Goal: Task Accomplishment & Management: Use online tool/utility

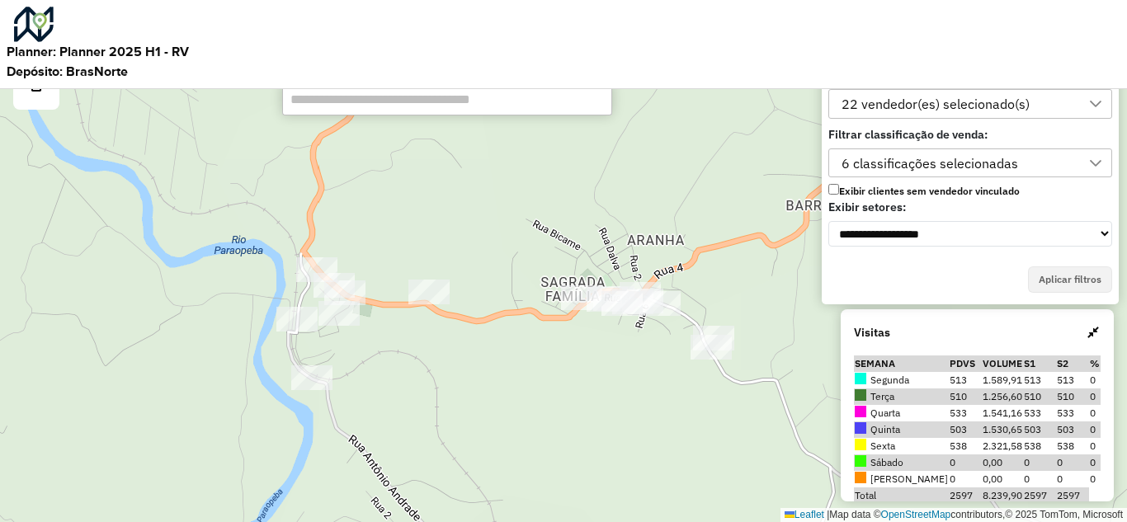
scroll to position [11, 75]
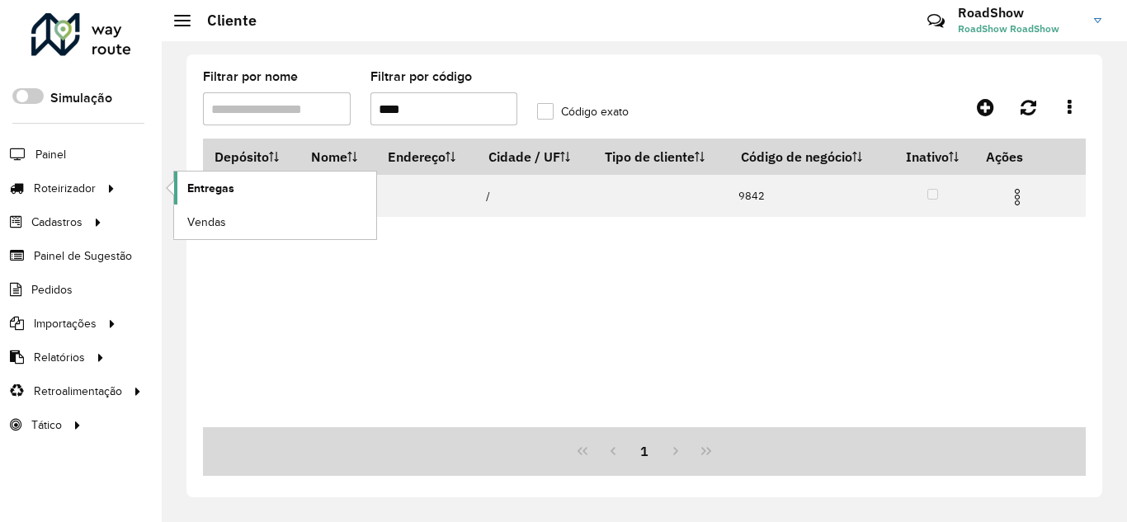
click at [218, 188] on span "Entregas" at bounding box center [210, 188] width 47 height 17
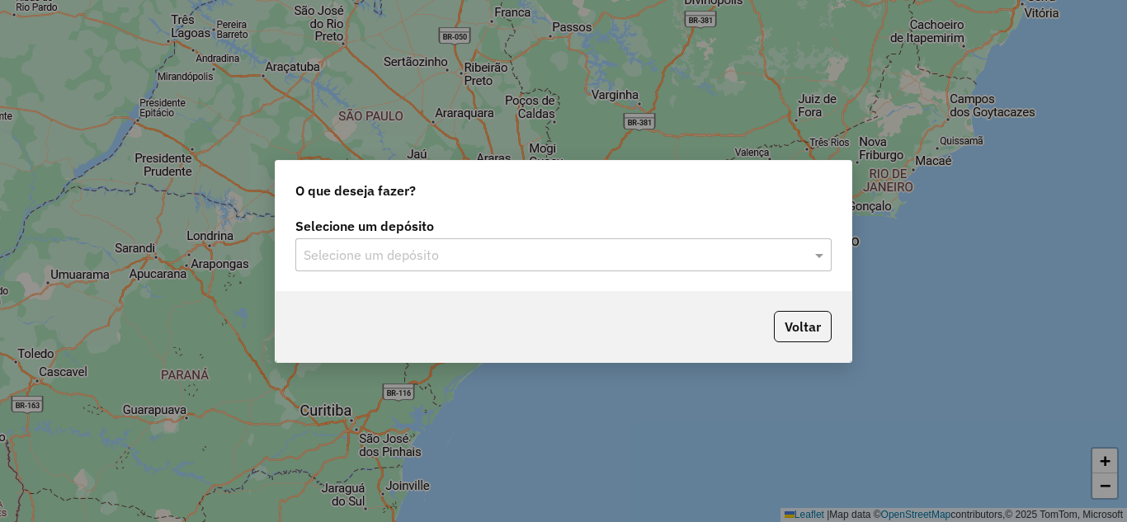
click at [632, 254] on input "text" at bounding box center [547, 256] width 487 height 20
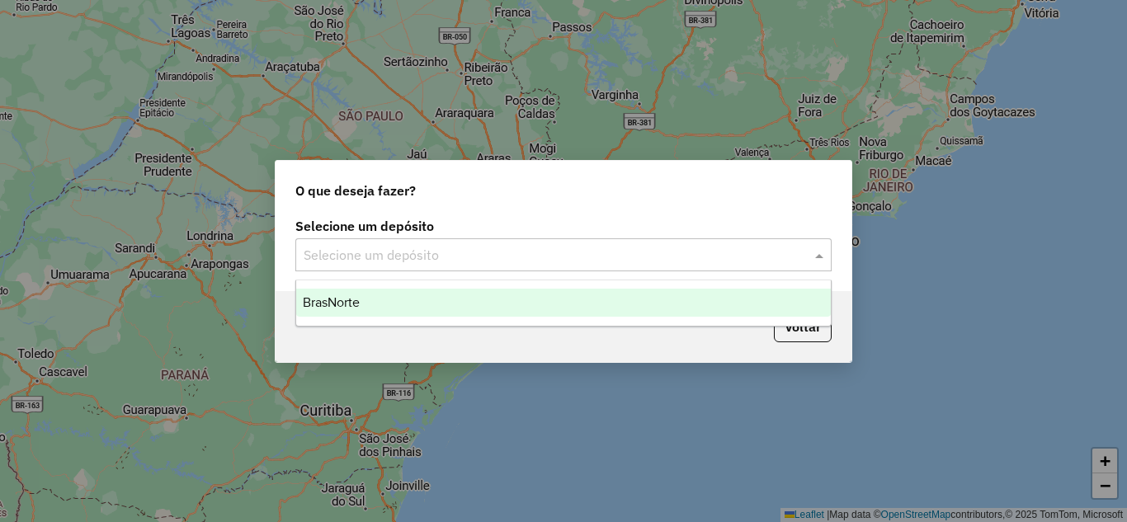
click at [400, 308] on div "BrasNorte" at bounding box center [563, 303] width 535 height 28
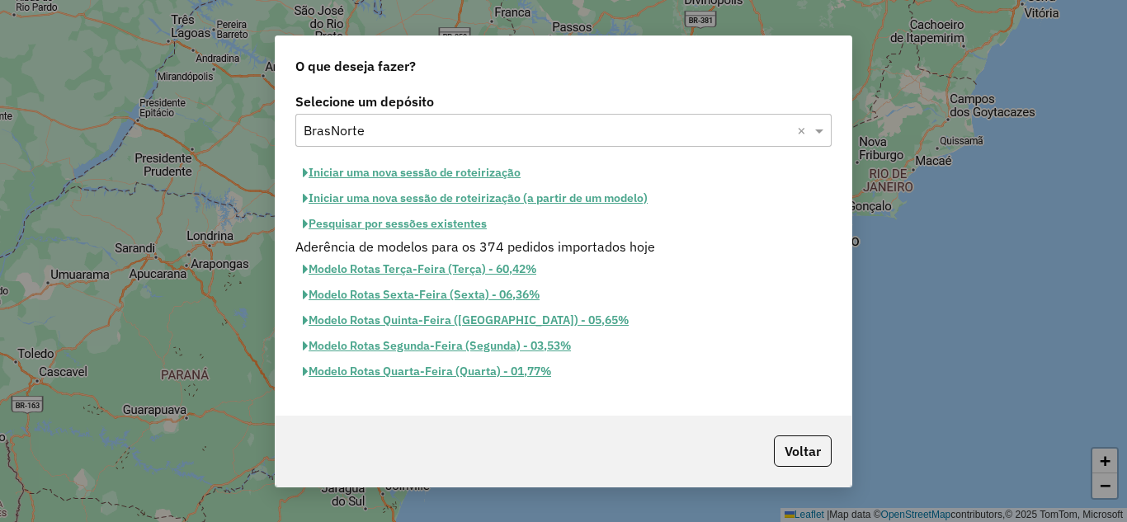
click at [382, 171] on button "Iniciar uma nova sessão de roteirização" at bounding box center [411, 173] width 233 height 26
select select "*"
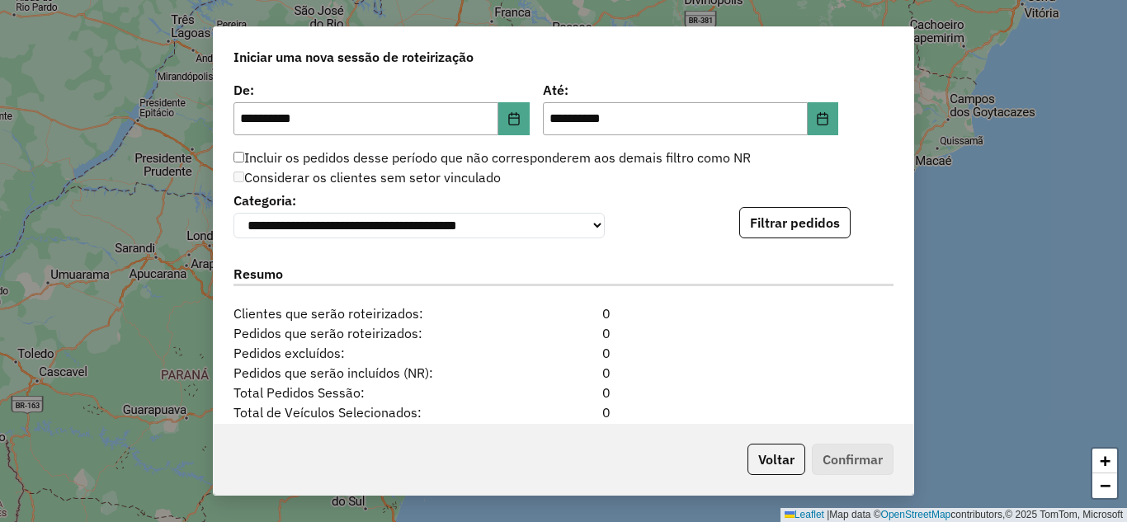
scroll to position [1596, 0]
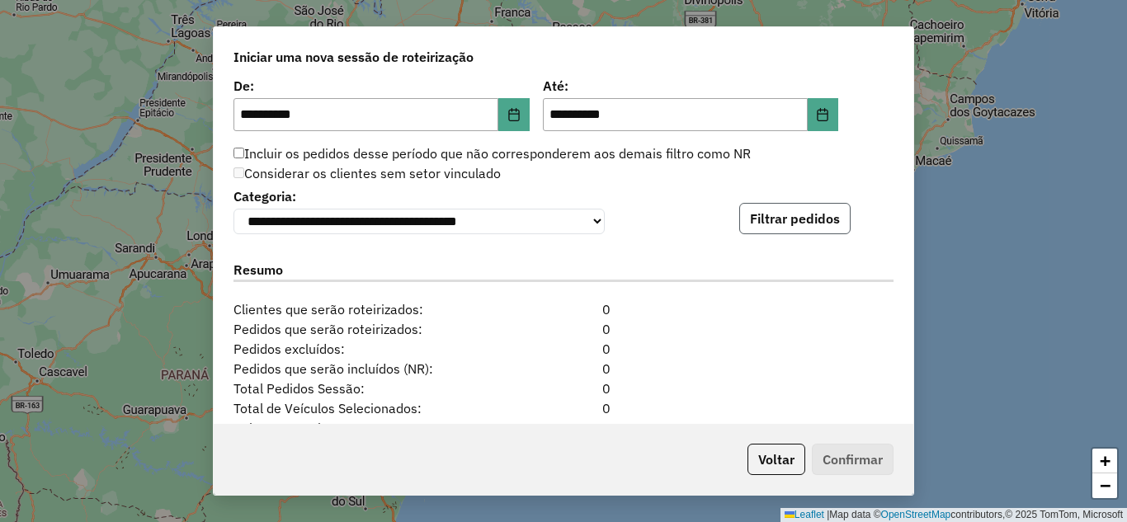
click at [769, 231] on button "Filtrar pedidos" at bounding box center [794, 218] width 111 height 31
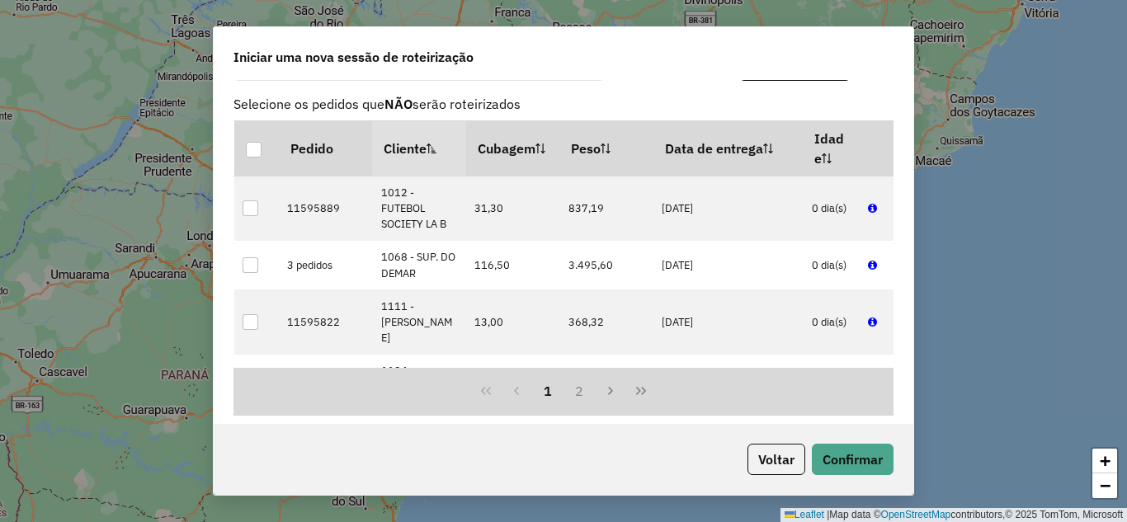
scroll to position [2088, 0]
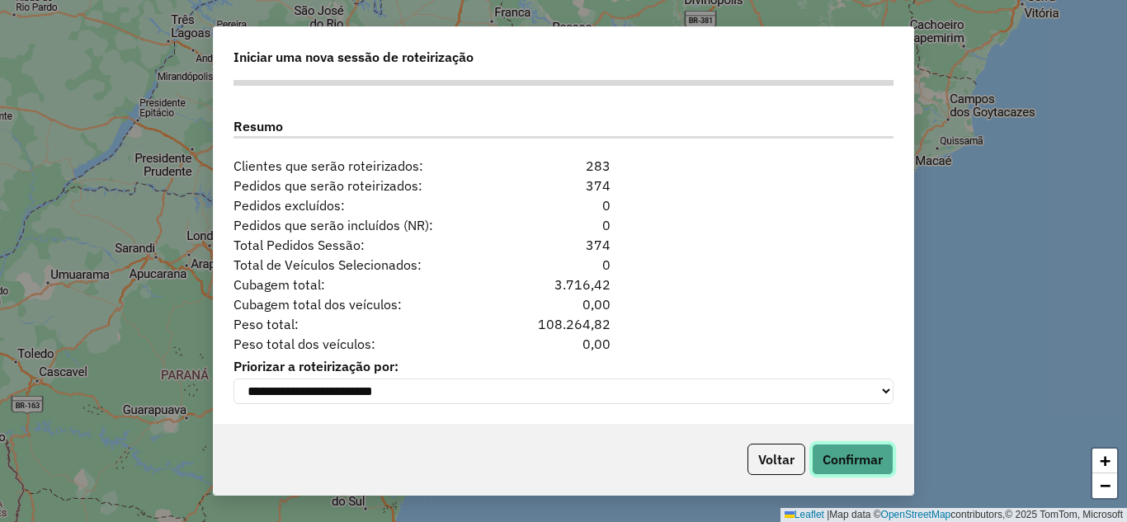
click at [872, 453] on button "Confirmar" at bounding box center [853, 459] width 82 height 31
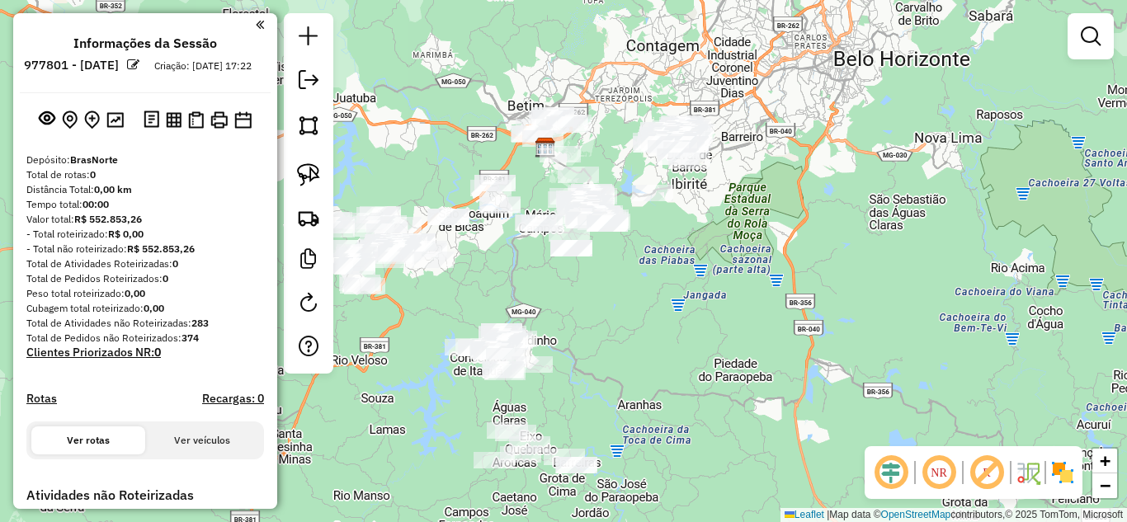
drag, startPoint x: 600, startPoint y: 382, endPoint x: 662, endPoint y: 279, distance: 120.2
click at [662, 279] on div "Janela de atendimento Grade de atendimento Capacidade Transportadoras Veículos …" at bounding box center [563, 261] width 1127 height 522
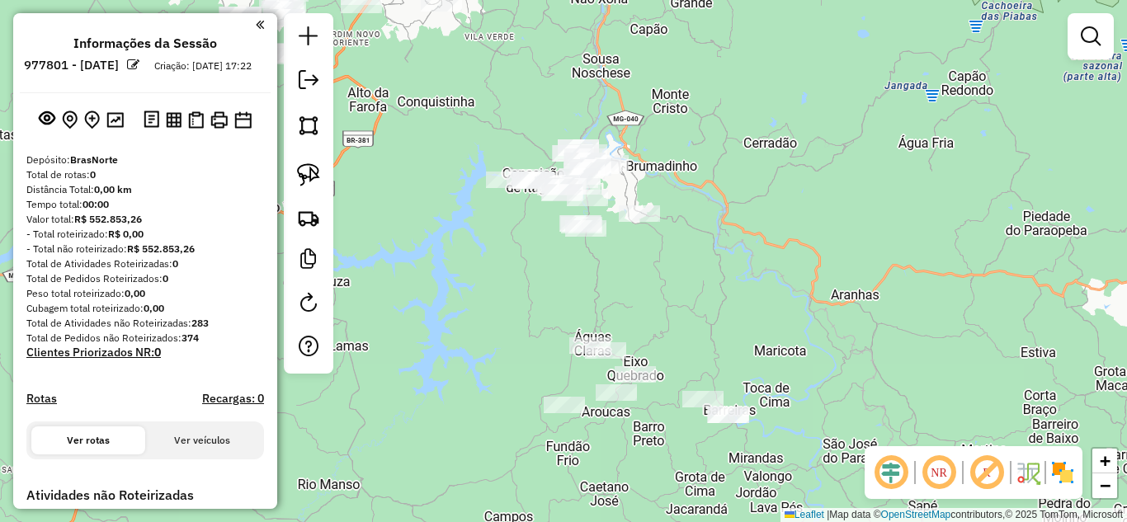
drag, startPoint x: 576, startPoint y: 294, endPoint x: 759, endPoint y: 516, distance: 287.7
click at [664, 301] on div "Janela de atendimento Grade de atendimento Capacidade Transportadoras Veículos …" at bounding box center [563, 261] width 1127 height 522
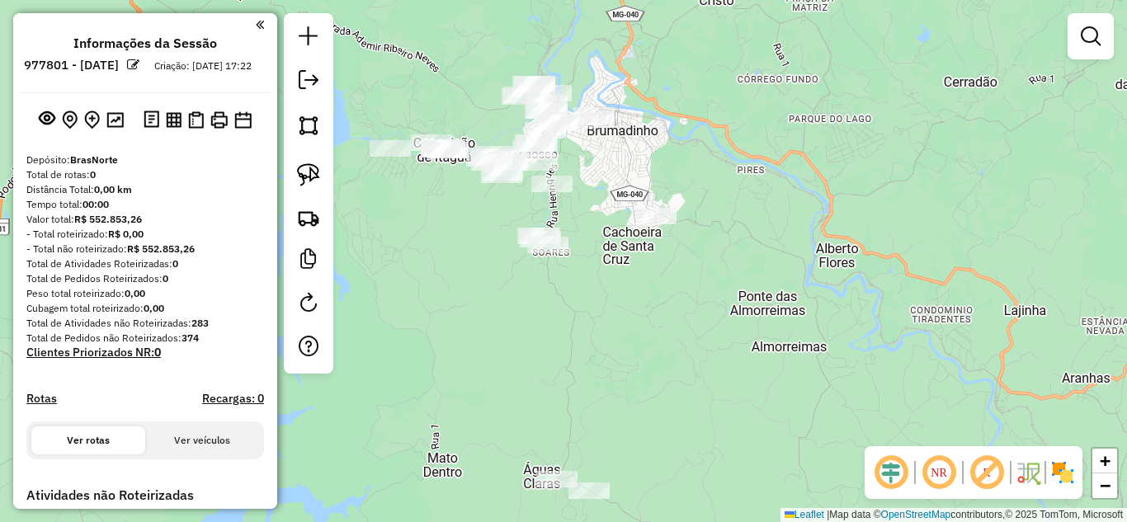
drag, startPoint x: 636, startPoint y: 328, endPoint x: 696, endPoint y: 365, distance: 70.7
click at [697, 377] on div "Janela de atendimento Grade de atendimento Capacidade Transportadoras Veículos …" at bounding box center [563, 261] width 1127 height 522
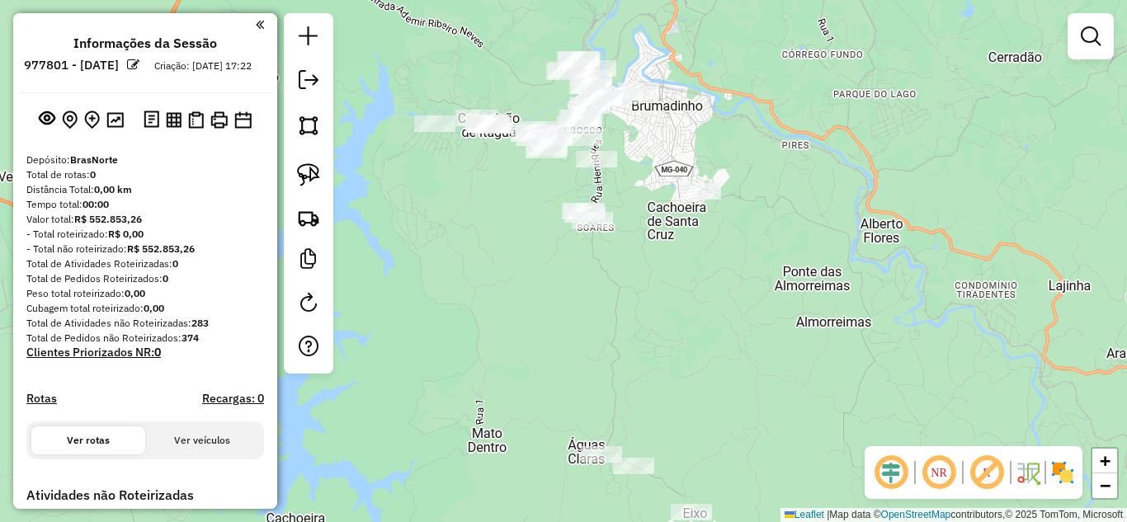
drag, startPoint x: 642, startPoint y: 194, endPoint x: 695, endPoint y: 309, distance: 126.6
click at [696, 314] on div "Janela de atendimento Grade de atendimento Capacidade Transportadoras Veículos …" at bounding box center [563, 261] width 1127 height 522
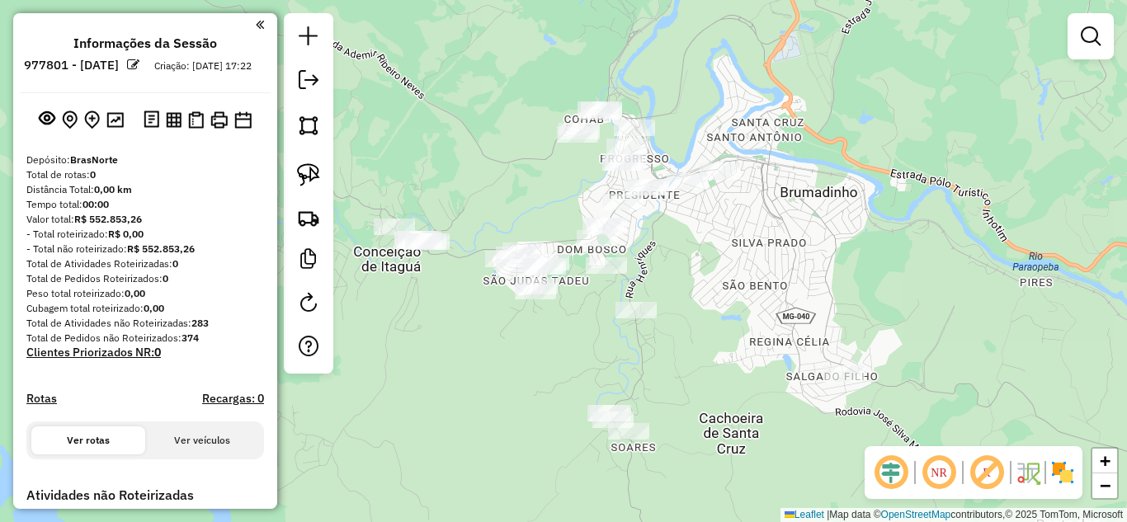
drag, startPoint x: 681, startPoint y: 307, endPoint x: 697, endPoint y: 309, distance: 15.8
click at [694, 325] on div "Janela de atendimento Grade de atendimento Capacidade Transportadoras Veículos …" at bounding box center [563, 261] width 1127 height 522
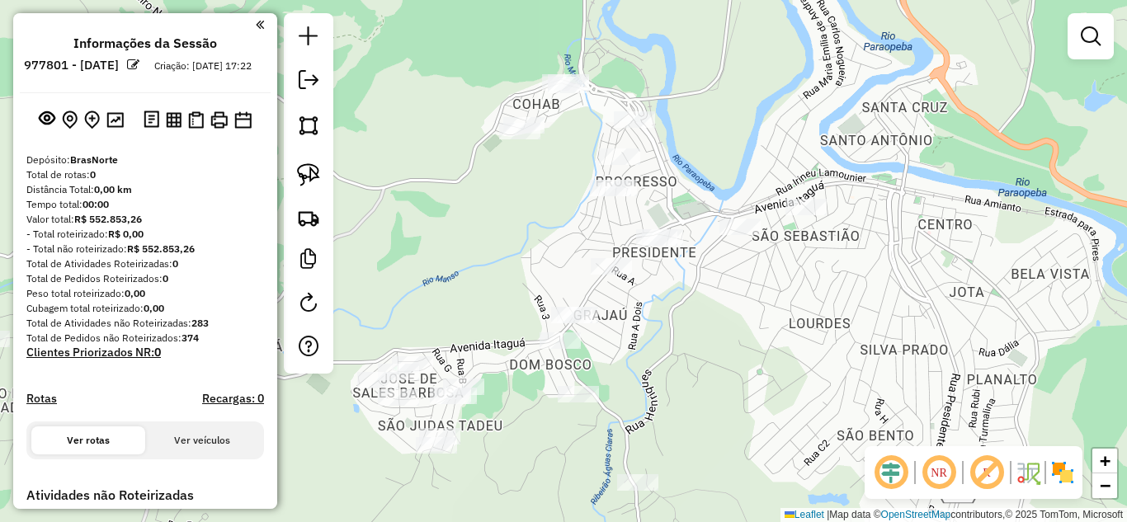
drag, startPoint x: 709, startPoint y: 324, endPoint x: 595, endPoint y: 346, distance: 115.8
click at [716, 337] on div "Janela de atendimento Grade de atendimento Capacidade Transportadoras Veículos …" at bounding box center [563, 261] width 1127 height 522
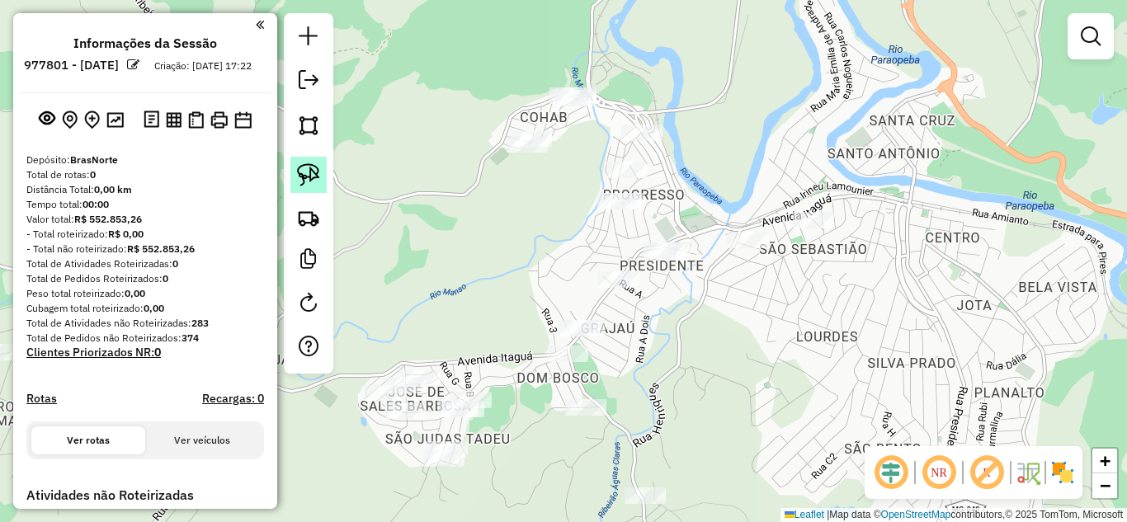
click at [310, 175] on img at bounding box center [308, 174] width 23 height 23
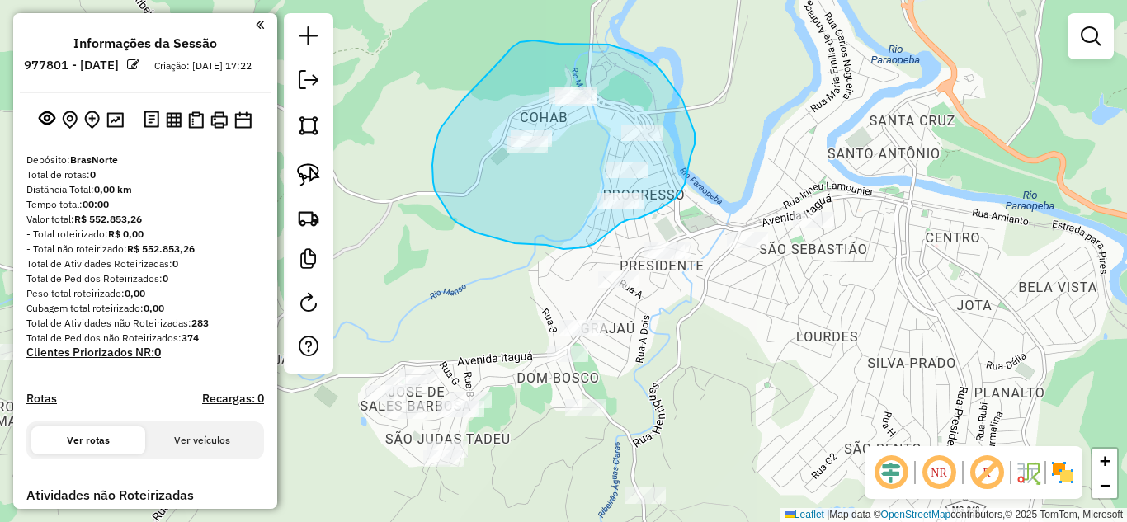
drag, startPoint x: 459, startPoint y: 105, endPoint x: 492, endPoint y: 71, distance: 47.2
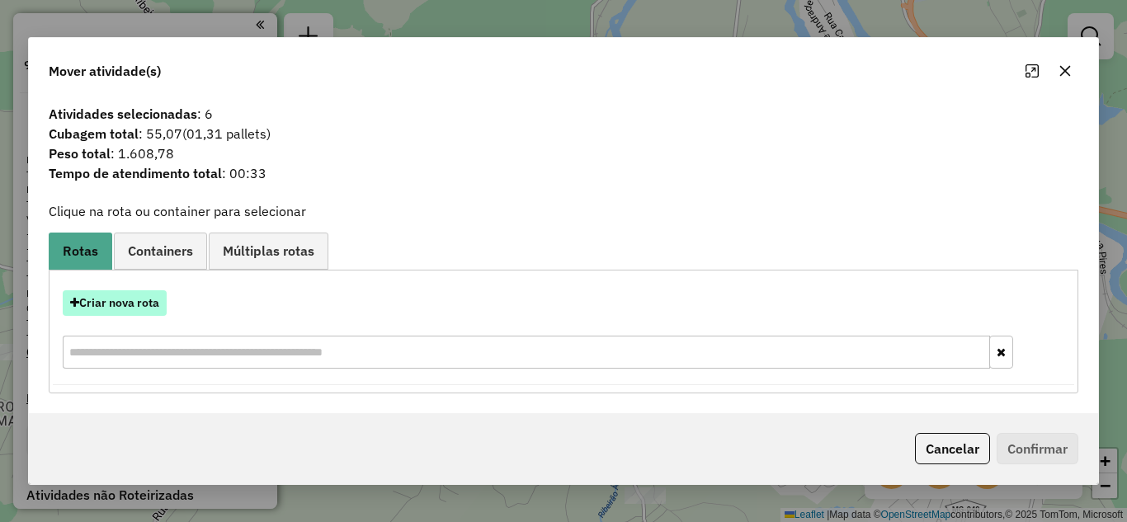
click at [130, 301] on button "Criar nova rota" at bounding box center [115, 303] width 104 height 26
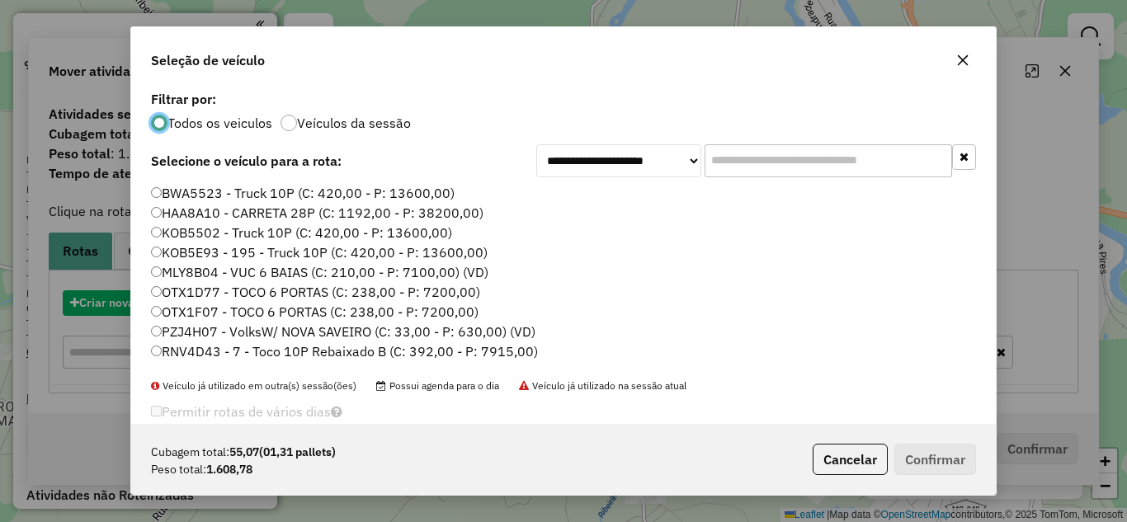
scroll to position [9, 5]
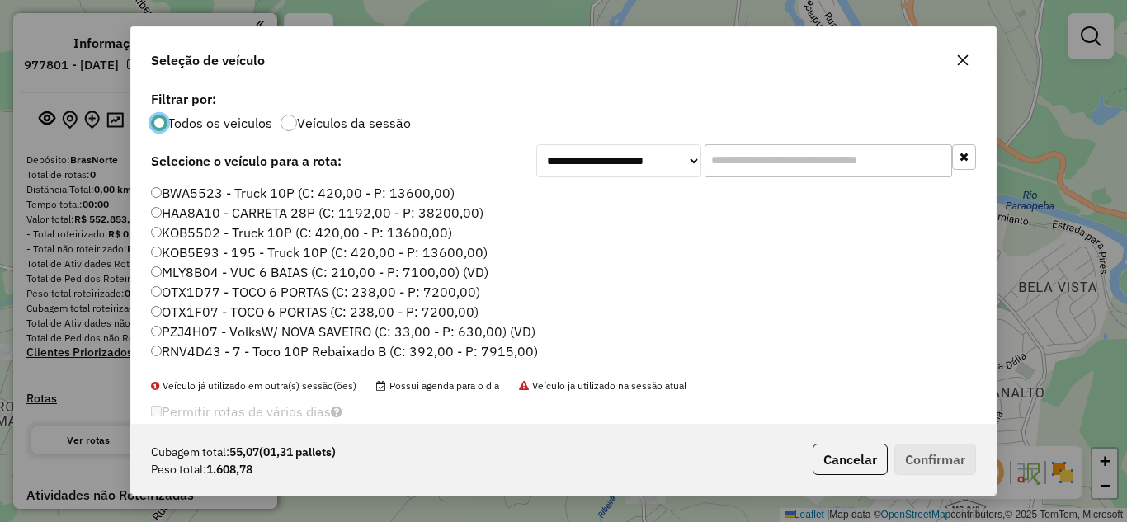
click at [731, 158] on input "text" at bounding box center [827, 160] width 247 height 33
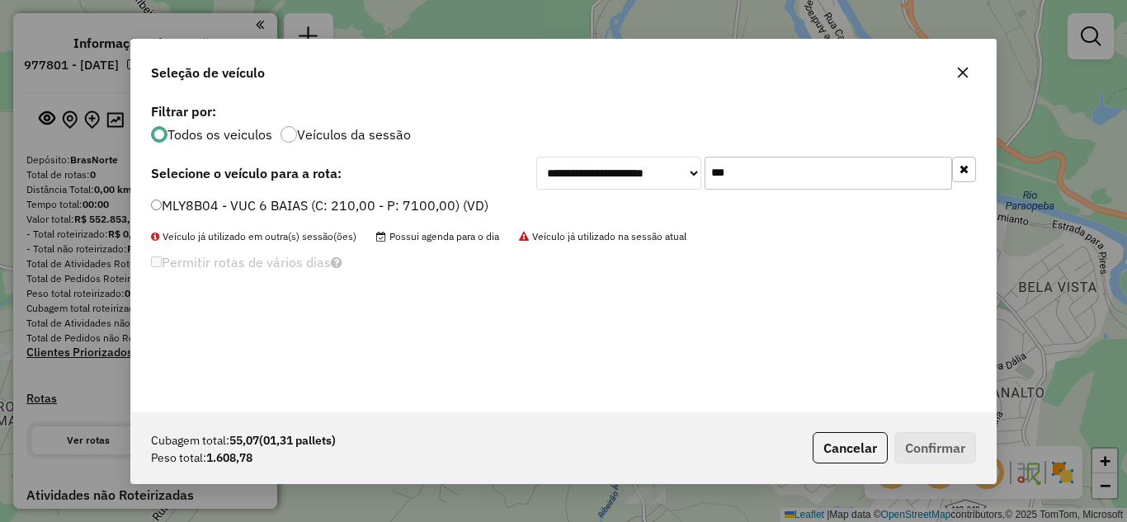
type input "***"
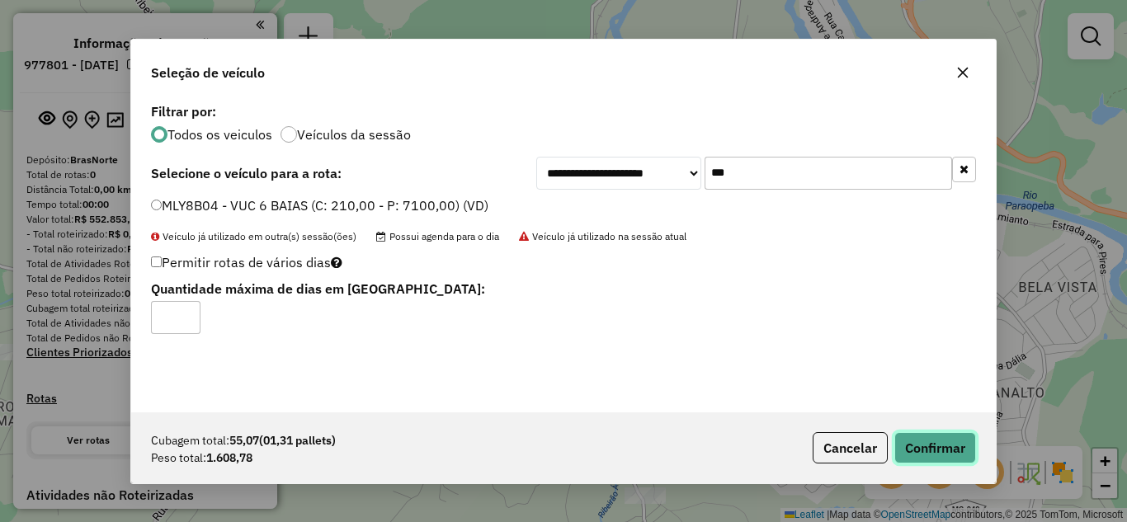
click at [945, 450] on button "Confirmar" at bounding box center [935, 447] width 82 height 31
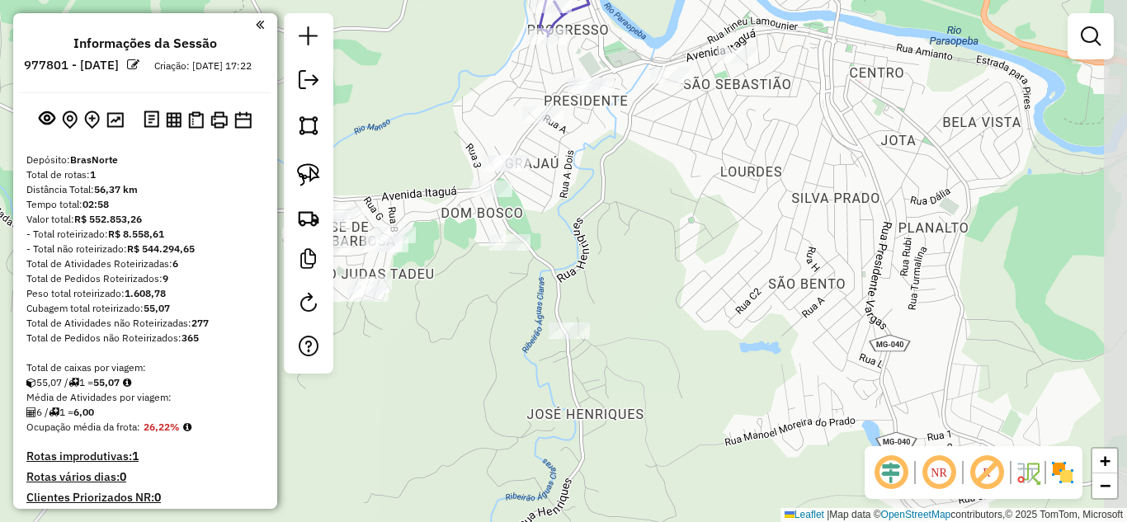
drag, startPoint x: 563, startPoint y: 240, endPoint x: 491, endPoint y: 96, distance: 161.6
click at [489, 71] on div "Janela de atendimento Grade de atendimento Capacidade Transportadoras Veículos …" at bounding box center [563, 261] width 1127 height 522
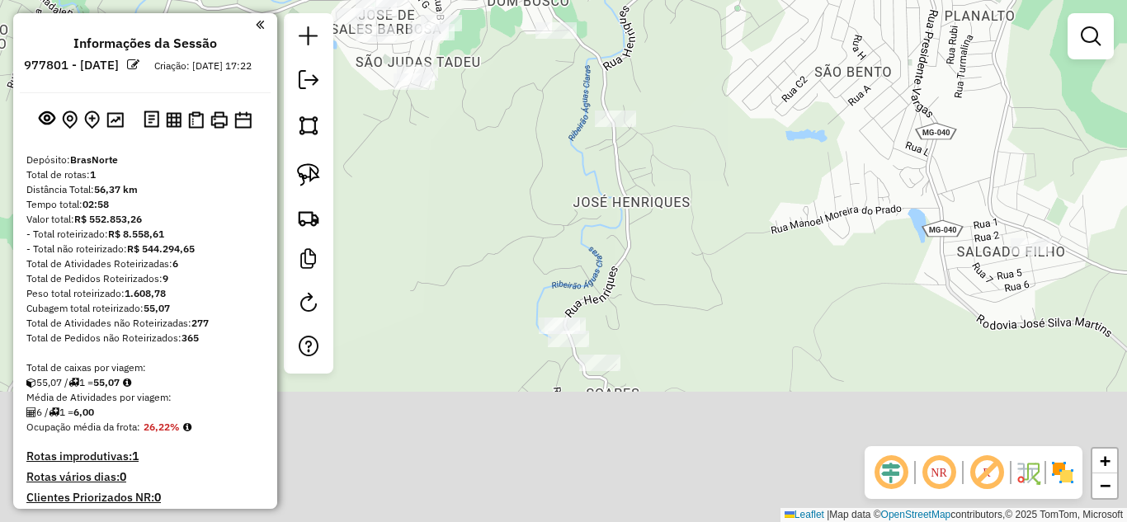
drag, startPoint x: 434, startPoint y: 243, endPoint x: 480, endPoint y: 31, distance: 217.8
click at [480, 31] on div "Janela de atendimento Grade de atendimento Capacidade Transportadoras Veículos …" at bounding box center [563, 261] width 1127 height 522
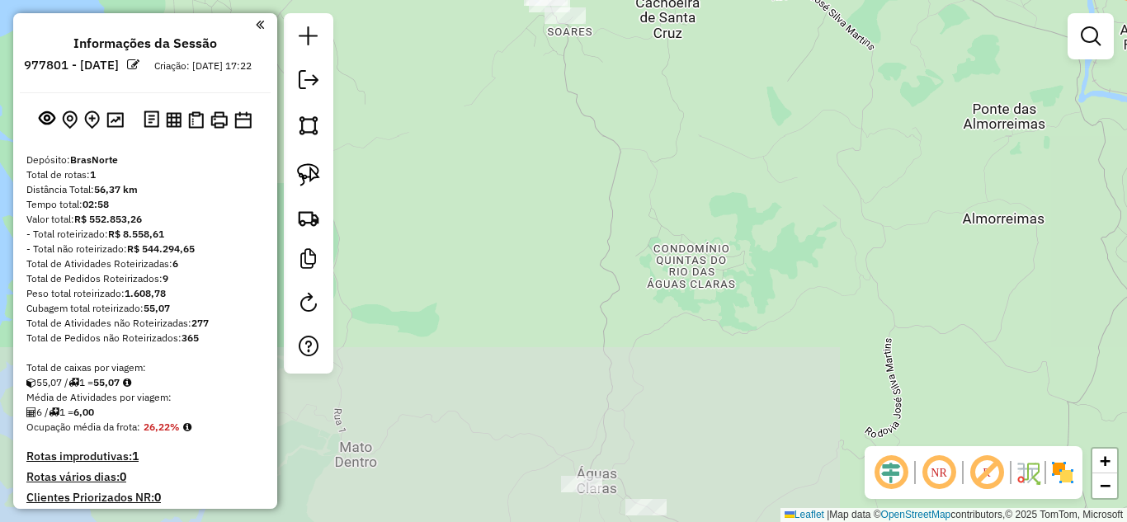
drag, startPoint x: 678, startPoint y: 252, endPoint x: 641, endPoint y: 97, distance: 160.3
click at [675, 20] on div "Janela de atendimento Grade de atendimento Capacidade Transportadoras Veículos …" at bounding box center [563, 261] width 1127 height 522
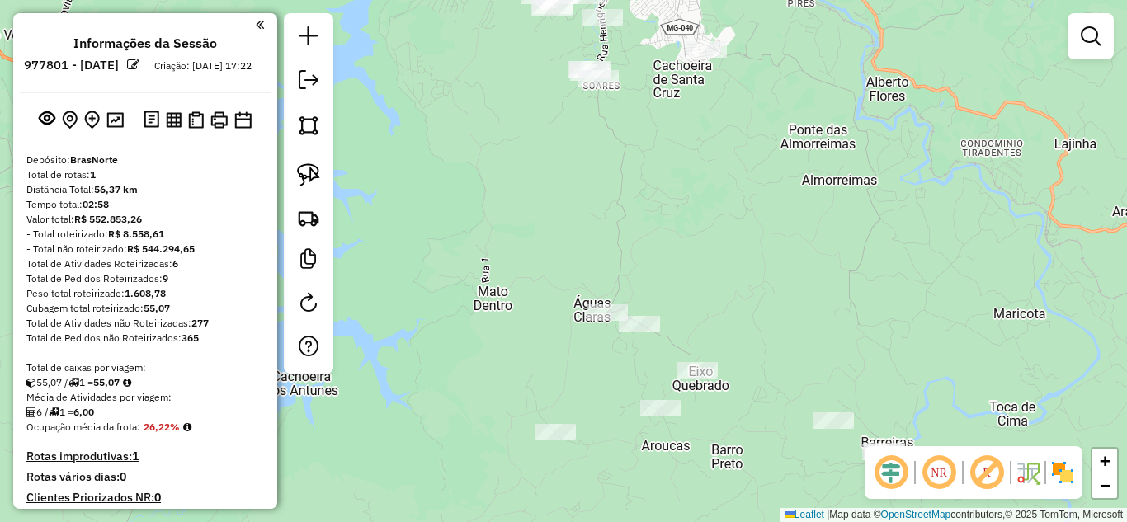
drag, startPoint x: 617, startPoint y: 247, endPoint x: 574, endPoint y: 106, distance: 147.4
click at [574, 106] on div "Janela de atendimento Grade de atendimento Capacidade Transportadoras Veículos …" at bounding box center [563, 261] width 1127 height 522
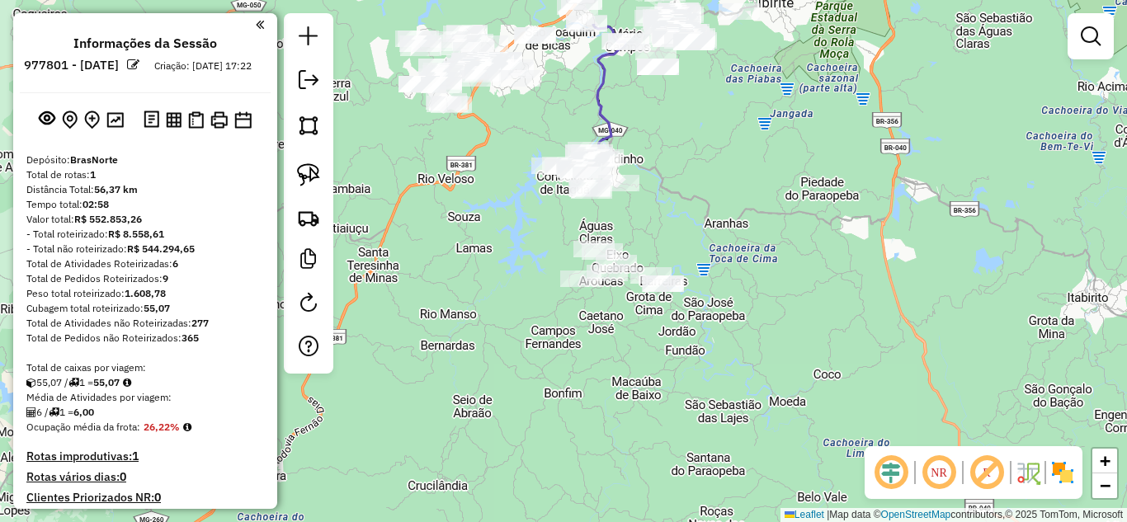
drag, startPoint x: 560, startPoint y: 290, endPoint x: 422, endPoint y: 272, distance: 139.8
click at [549, 344] on div "Janela de atendimento Grade de atendimento Capacidade Transportadoras Veículos …" at bounding box center [563, 261] width 1127 height 522
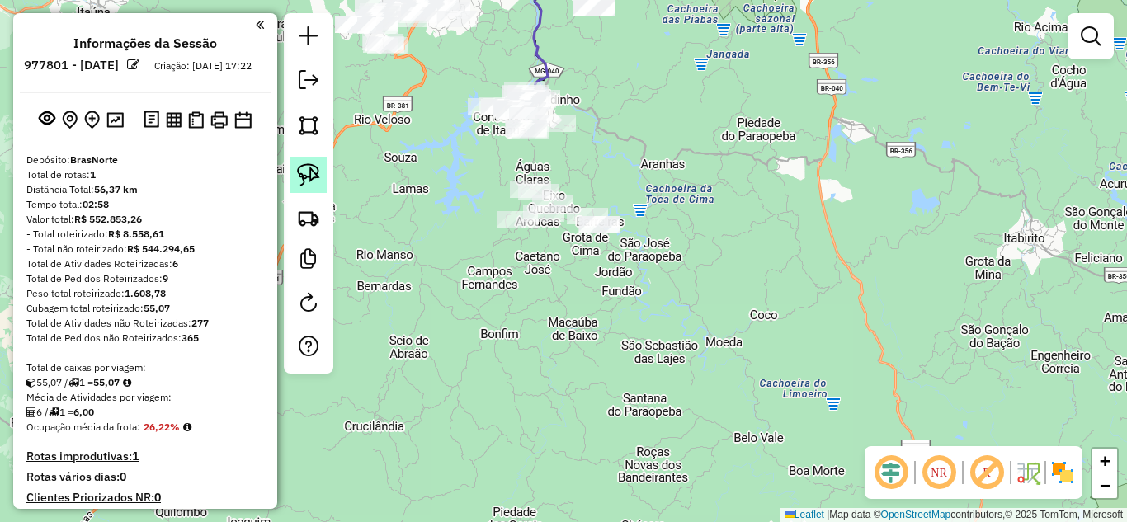
drag, startPoint x: 313, startPoint y: 178, endPoint x: 458, endPoint y: 178, distance: 144.4
click at [315, 178] on img at bounding box center [308, 174] width 23 height 23
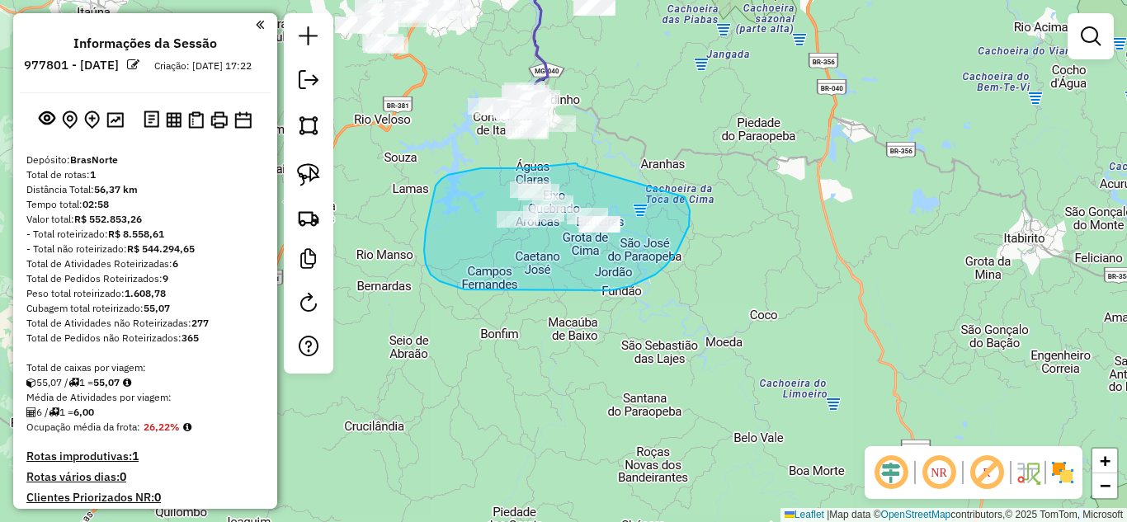
drag, startPoint x: 526, startPoint y: 168, endPoint x: 662, endPoint y: 173, distance: 135.4
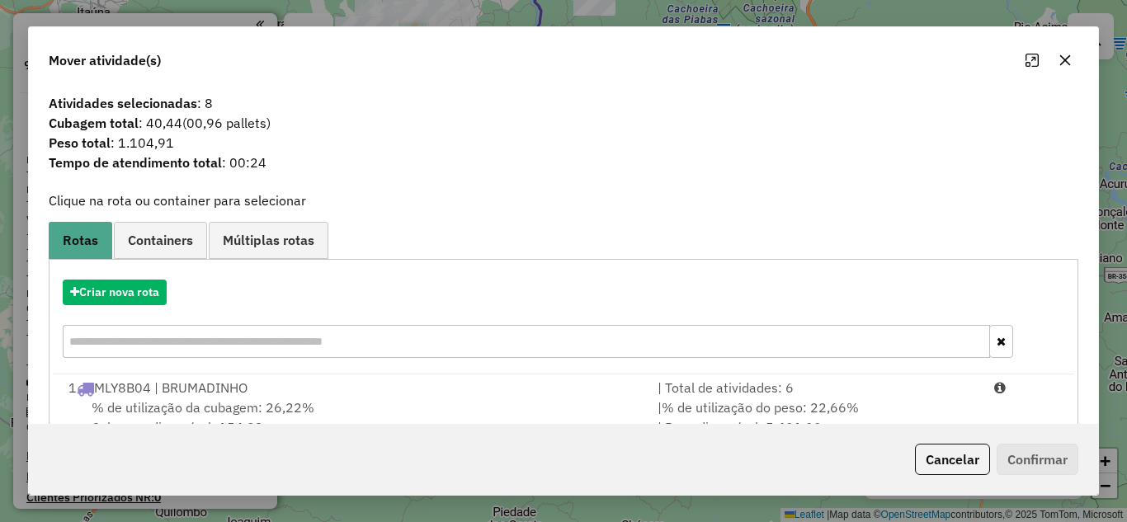
drag, startPoint x: 747, startPoint y: 393, endPoint x: 967, endPoint y: 429, distance: 223.2
click at [765, 390] on div "| Total de atividades: 6" at bounding box center [816, 388] width 337 height 20
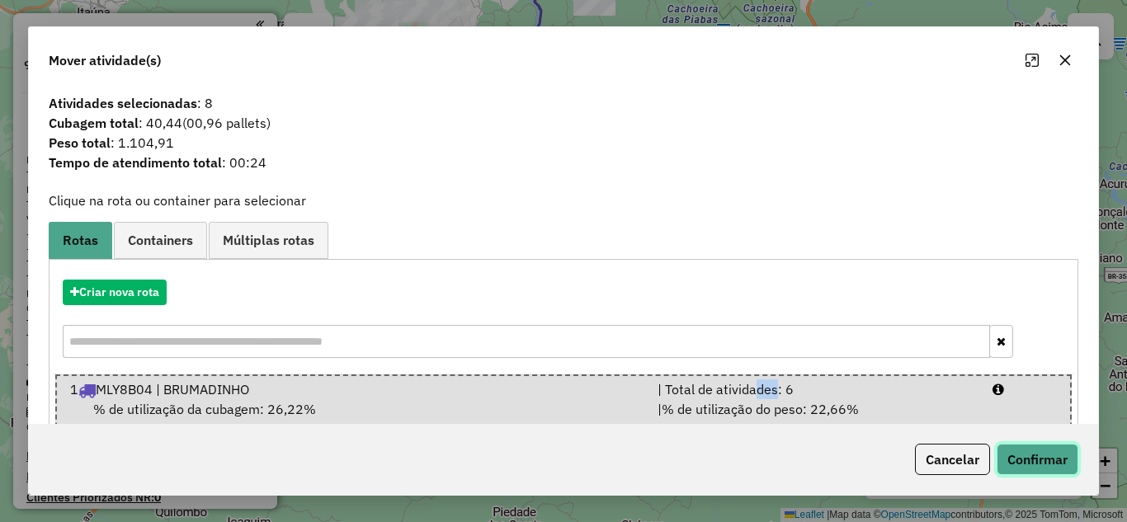
click at [1027, 457] on button "Confirmar" at bounding box center [1037, 459] width 82 height 31
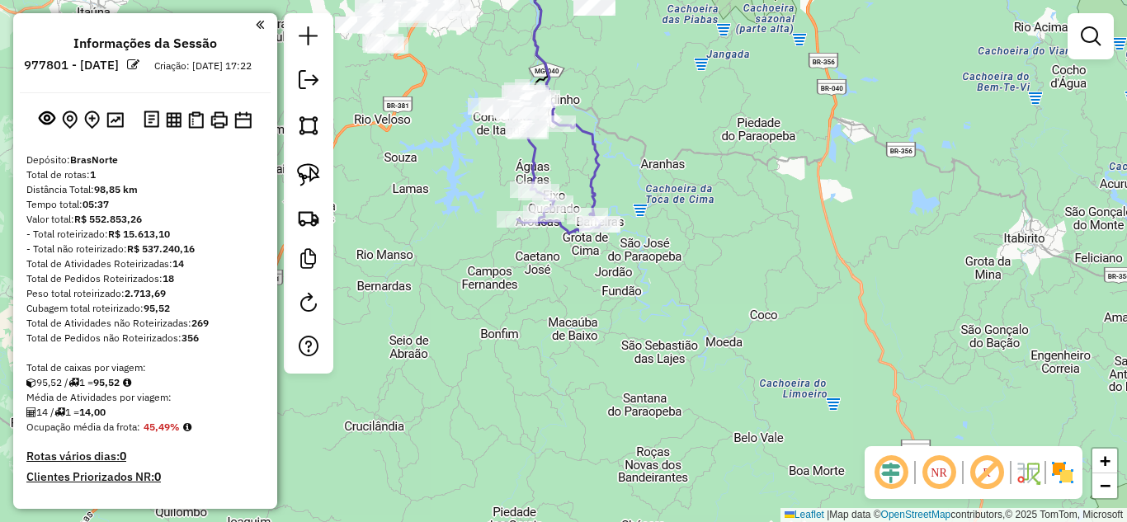
click at [591, 176] on icon at bounding box center [562, 82] width 73 height 268
select select "**********"
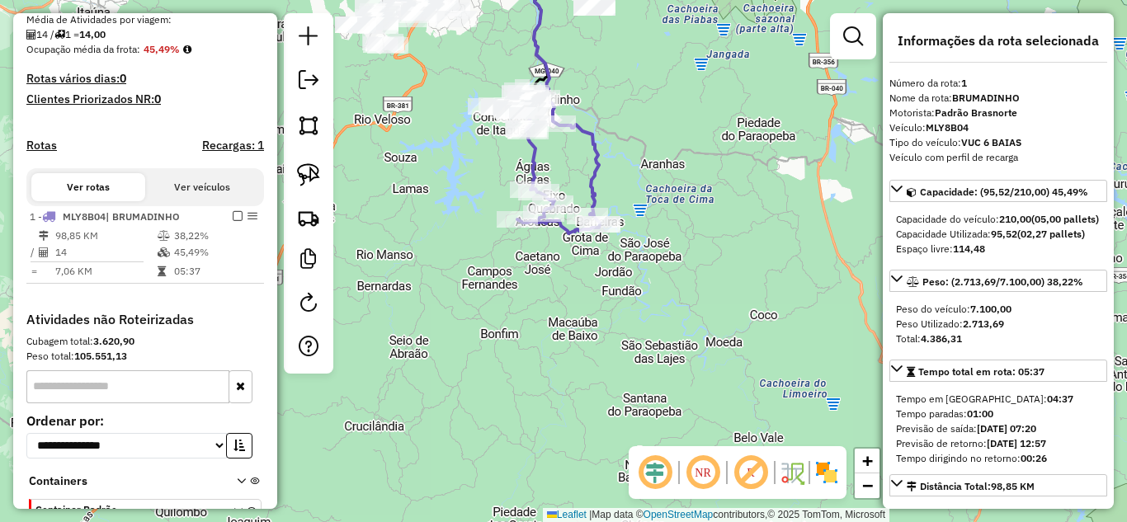
scroll to position [492, 0]
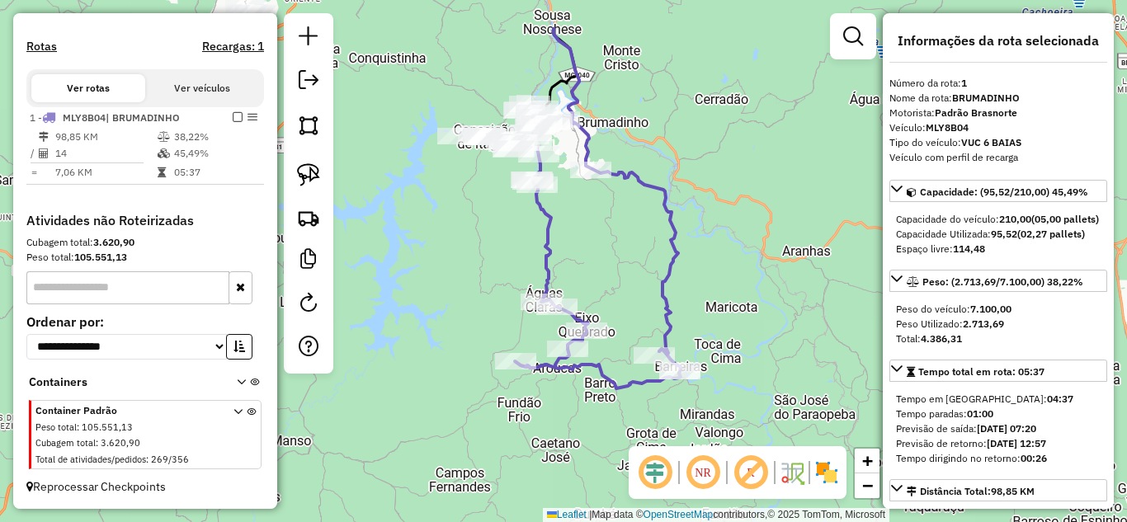
drag, startPoint x: 432, startPoint y: 280, endPoint x: 473, endPoint y: 384, distance: 112.3
click at [432, 428] on div "Janela de atendimento Grade de atendimento Capacidade Transportadoras Veículos …" at bounding box center [563, 261] width 1127 height 522
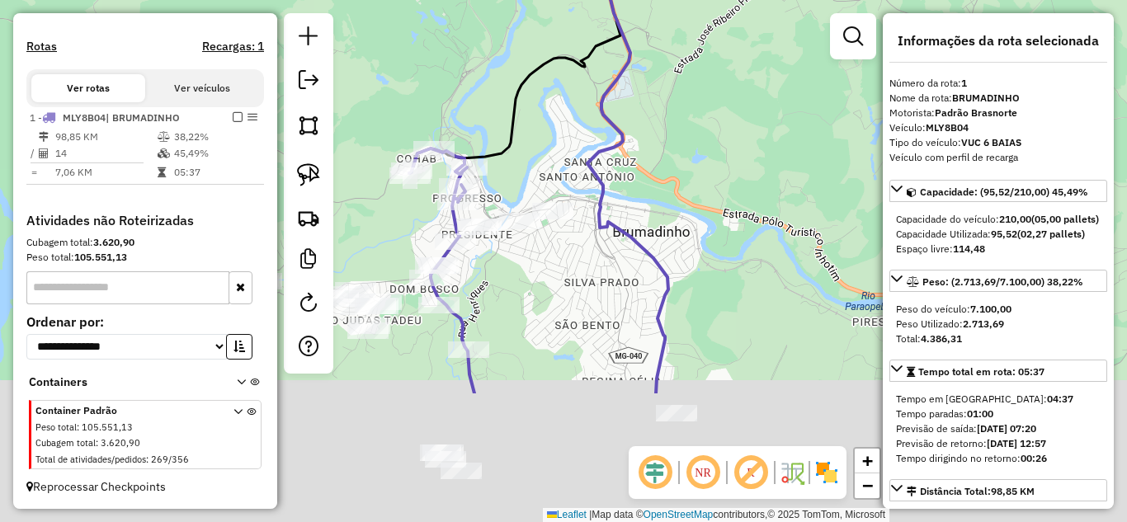
drag, startPoint x: 547, startPoint y: 331, endPoint x: 557, endPoint y: 113, distance: 218.0
click at [557, 113] on div "Janela de atendimento Grade de atendimento Capacidade Transportadoras Veículos …" at bounding box center [563, 261] width 1127 height 522
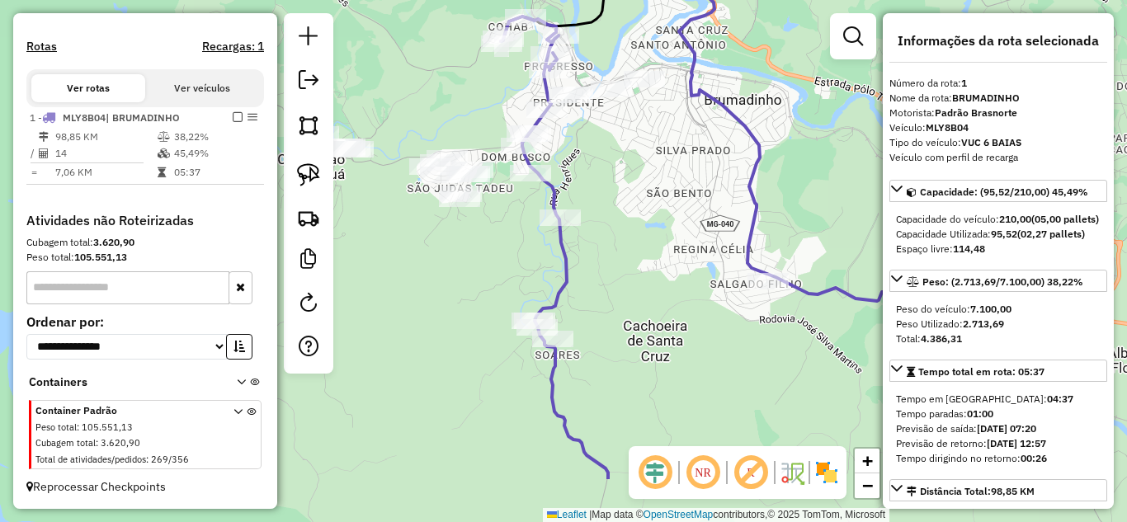
drag, startPoint x: 598, startPoint y: 361, endPoint x: 708, endPoint y: 292, distance: 129.8
click at [708, 292] on div "Janela de atendimento Grade de atendimento Capacidade Transportadoras Veículos …" at bounding box center [563, 261] width 1127 height 522
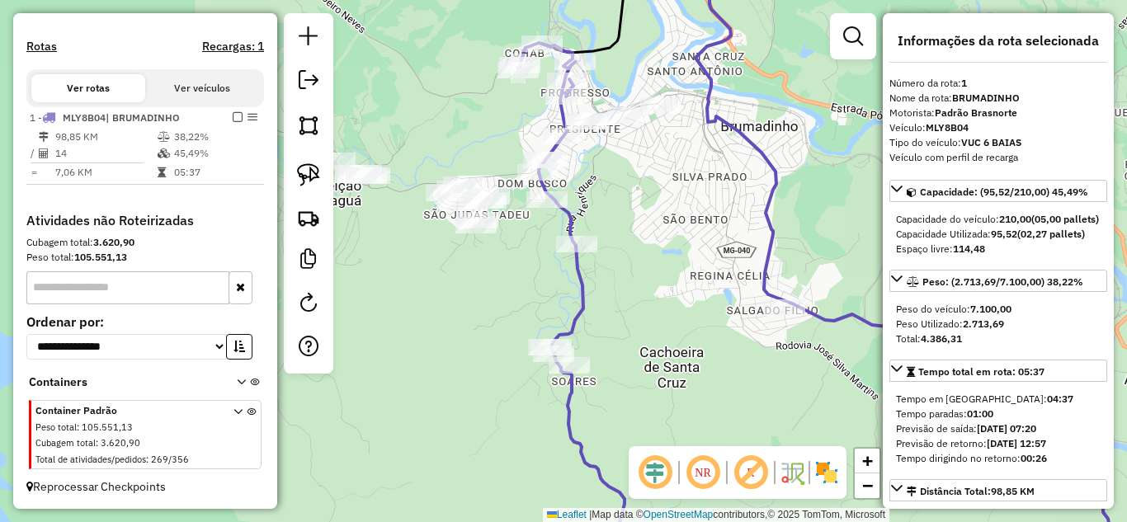
drag, startPoint x: 597, startPoint y: 326, endPoint x: 615, endPoint y: 315, distance: 20.4
click at [626, 321] on div "Janela de atendimento Grade de atendimento Capacidade Transportadoras Veículos …" at bounding box center [563, 261] width 1127 height 522
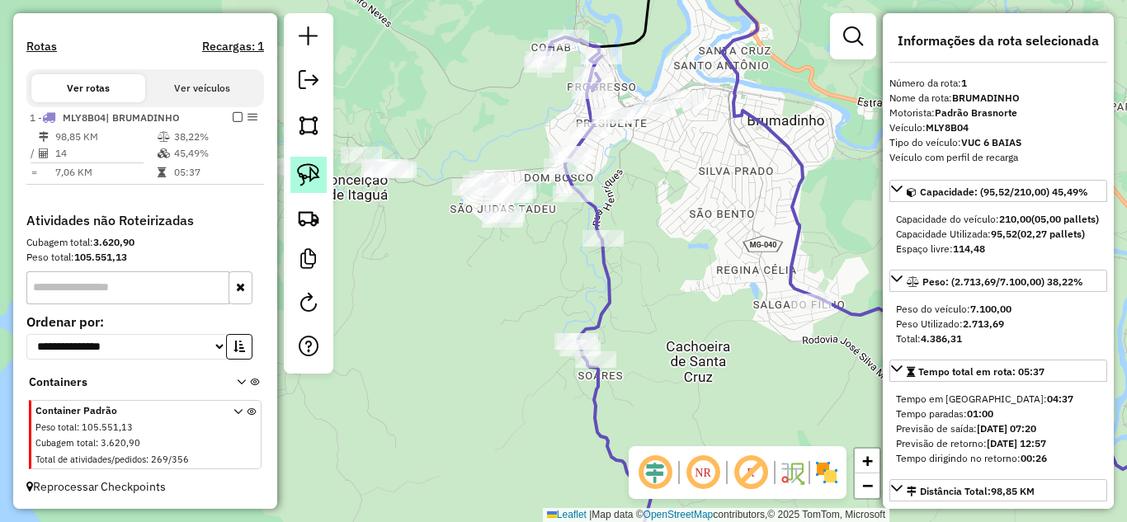
drag, startPoint x: 306, startPoint y: 172, endPoint x: 434, endPoint y: 229, distance: 140.0
click at [308, 175] on img at bounding box center [308, 174] width 23 height 23
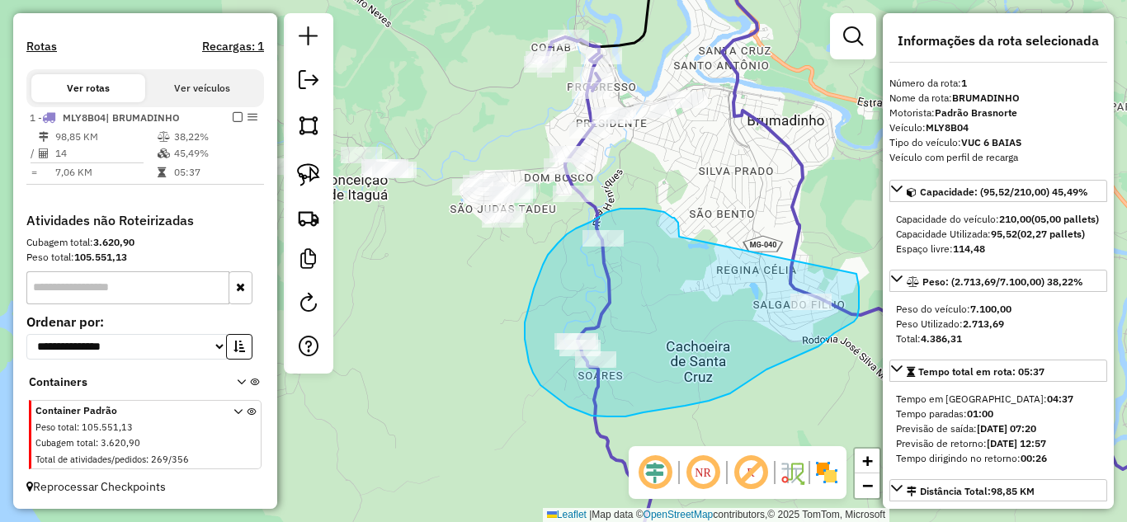
drag, startPoint x: 679, startPoint y: 237, endPoint x: 796, endPoint y: 254, distance: 118.4
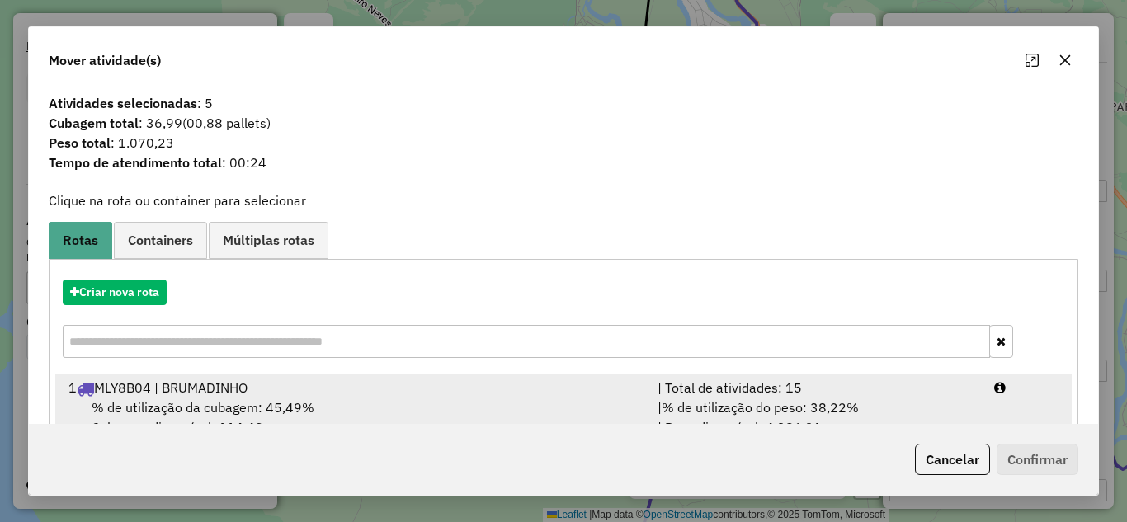
drag, startPoint x: 762, startPoint y: 394, endPoint x: 841, endPoint y: 412, distance: 81.2
click at [763, 390] on div "| Total de atividades: 15" at bounding box center [816, 388] width 337 height 20
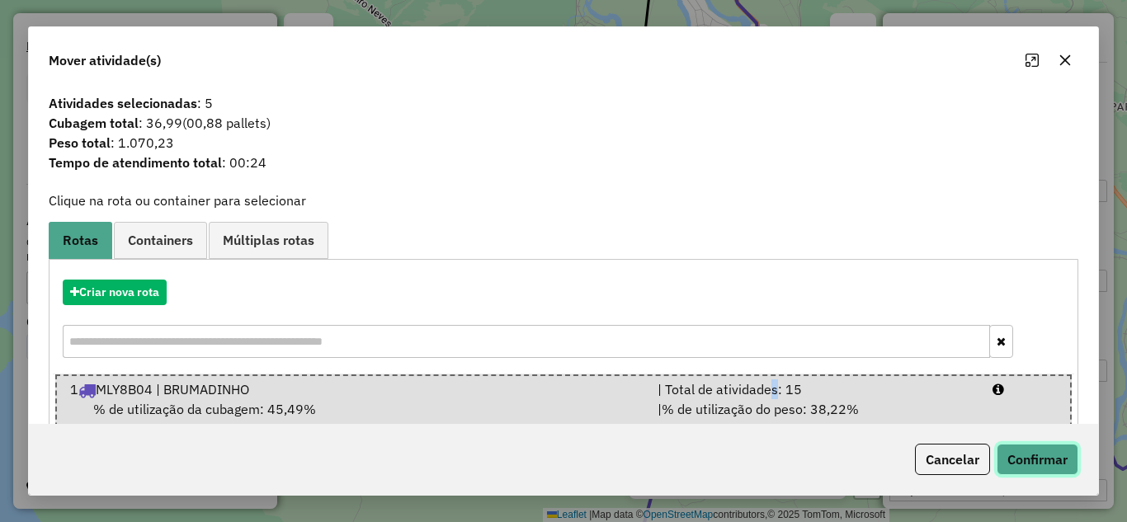
click at [1038, 452] on button "Confirmar" at bounding box center [1037, 459] width 82 height 31
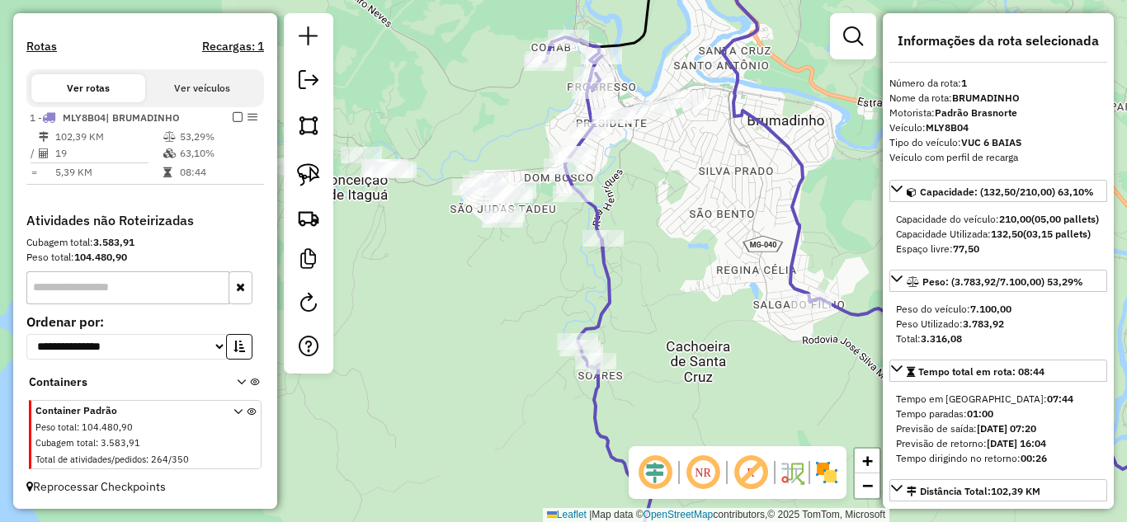
click at [606, 287] on icon at bounding box center [848, 306] width 608 height 538
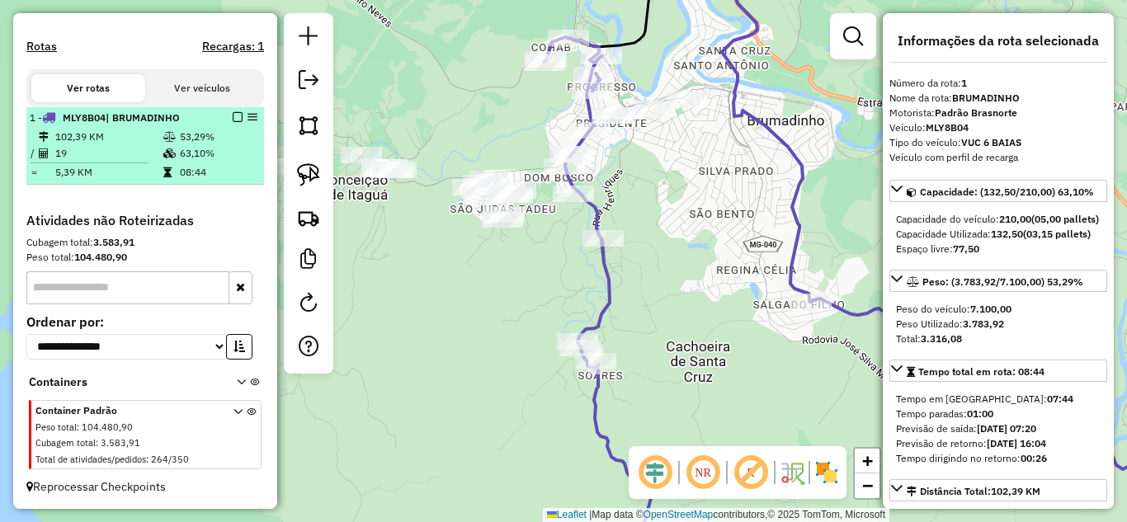
click at [233, 119] on em at bounding box center [238, 117] width 10 height 10
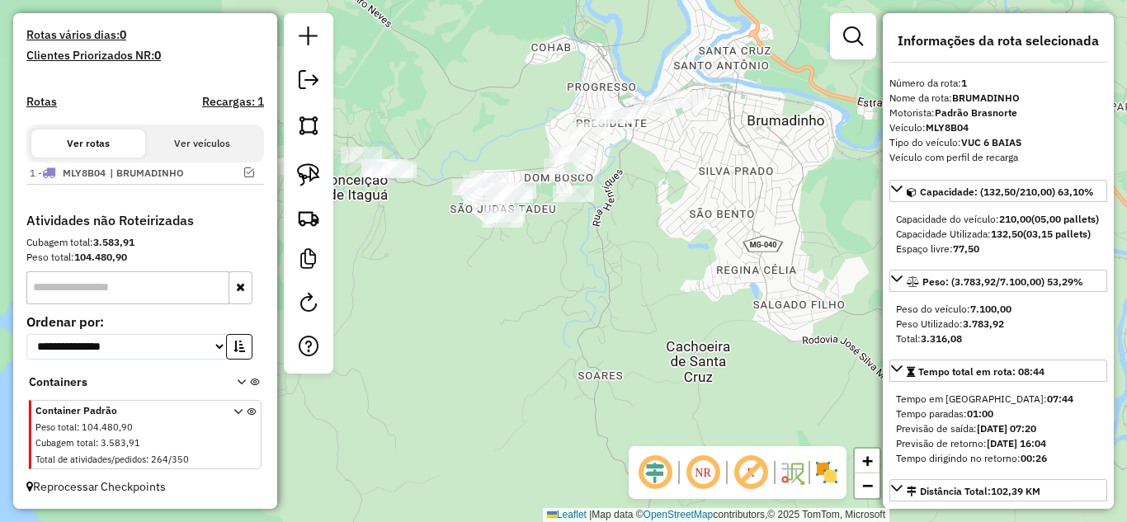
scroll to position [436, 0]
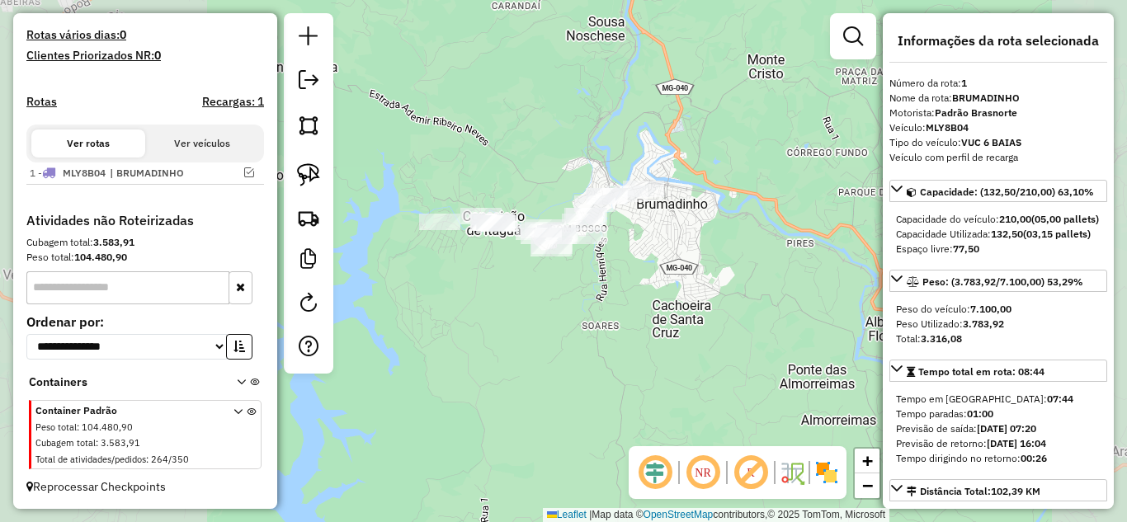
drag, startPoint x: 579, startPoint y: 309, endPoint x: 601, endPoint y: 304, distance: 22.8
click at [601, 304] on div "Janela de atendimento Grade de atendimento Capacidade Transportadoras Veículos …" at bounding box center [563, 261] width 1127 height 522
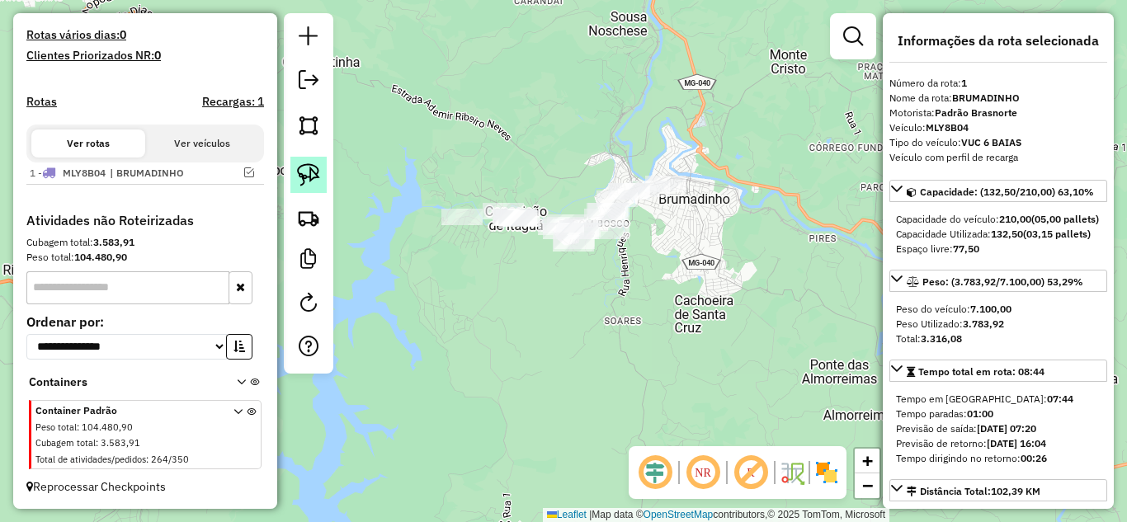
click at [306, 177] on img at bounding box center [308, 174] width 23 height 23
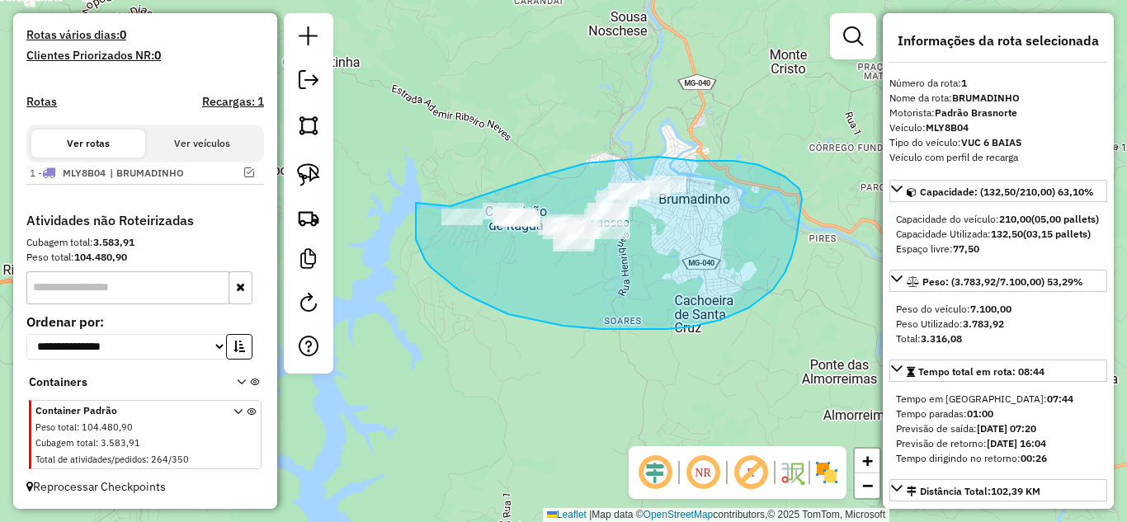
drag, startPoint x: 416, startPoint y: 203, endPoint x: 441, endPoint y: 206, distance: 25.8
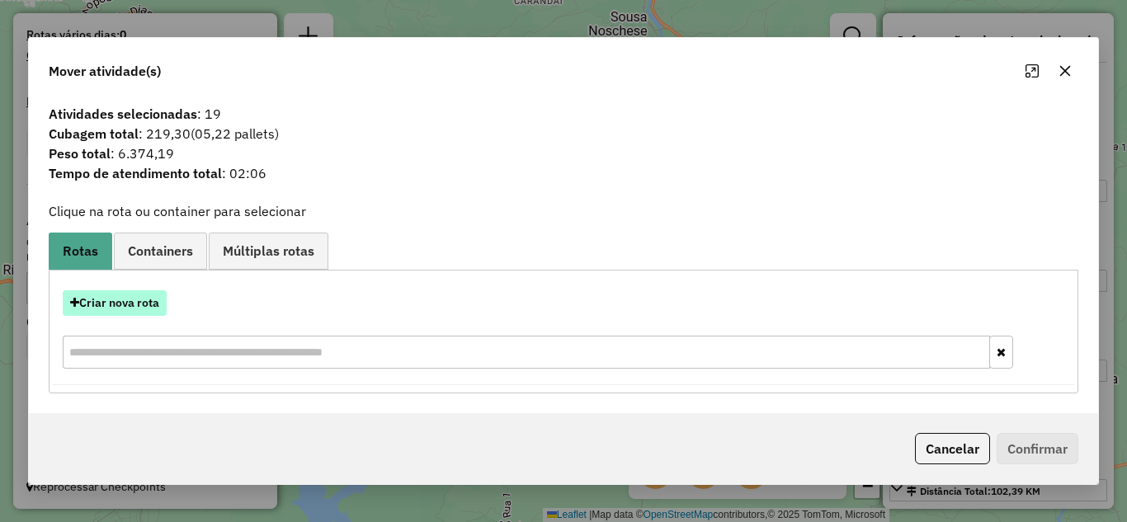
click at [126, 301] on button "Criar nova rota" at bounding box center [115, 303] width 104 height 26
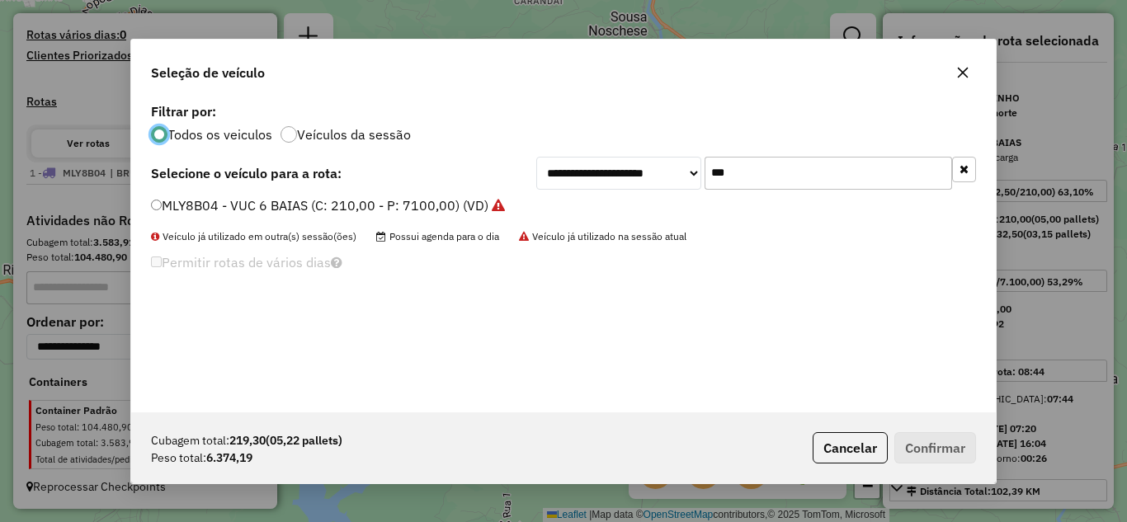
scroll to position [9, 5]
click at [782, 177] on input "***" at bounding box center [827, 173] width 247 height 33
type input "*"
type input "***"
click at [162, 207] on label "RUG8C50 - Toco 10P Rebaixado (C: 392,00 - P: 8375,00)" at bounding box center [329, 205] width 356 height 20
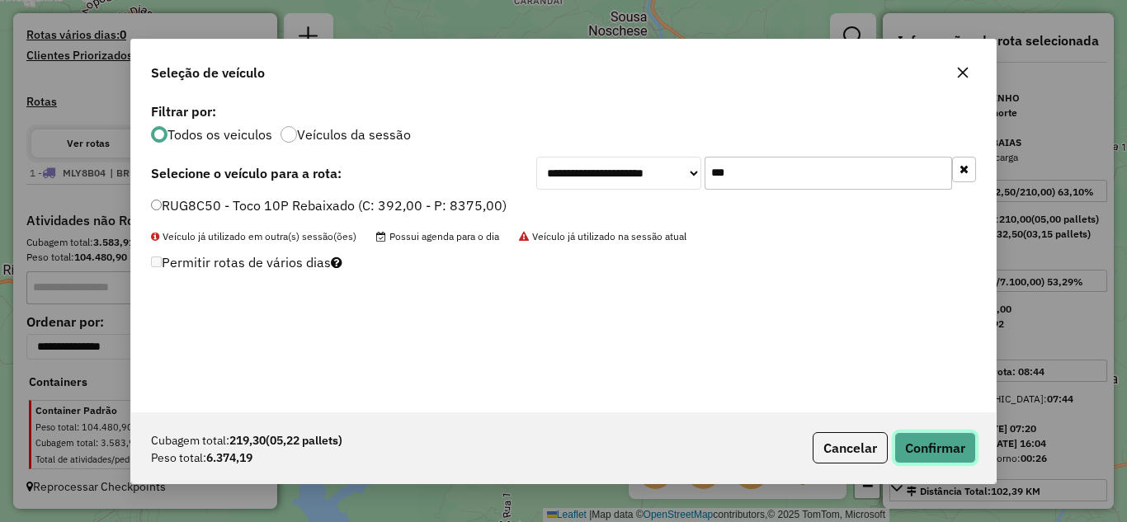
click at [938, 459] on button "Confirmar" at bounding box center [935, 447] width 82 height 31
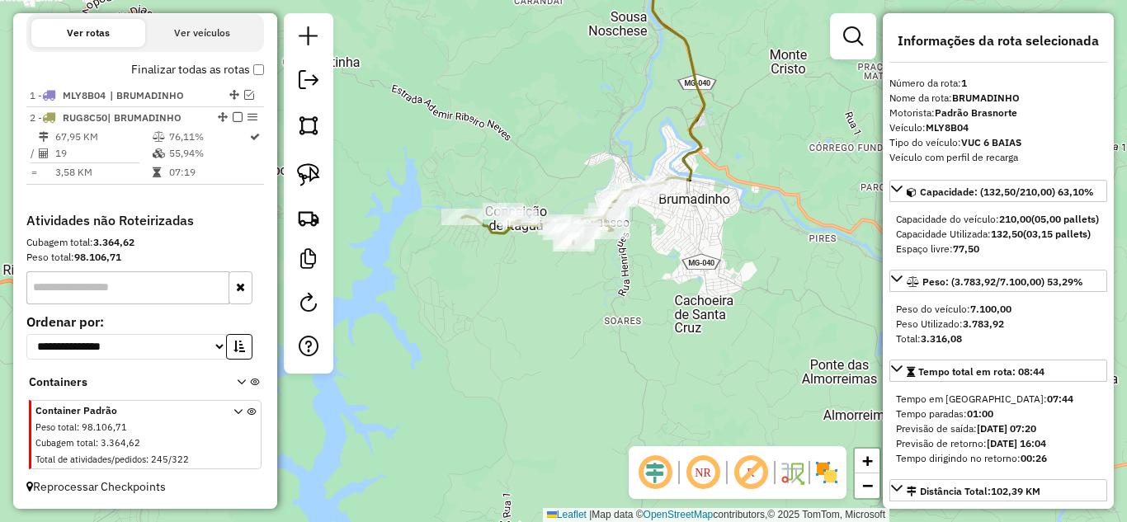
scroll to position [547, 0]
click at [233, 115] on em at bounding box center [238, 117] width 10 height 10
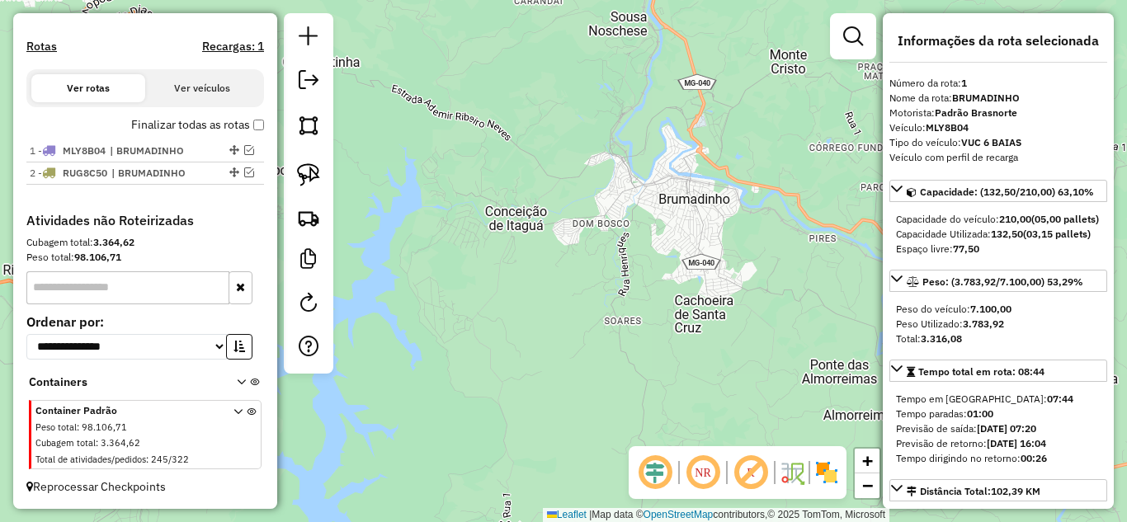
scroll to position [492, 0]
drag, startPoint x: 543, startPoint y: 220, endPoint x: 533, endPoint y: 207, distance: 16.5
click at [533, 207] on div "Janela de atendimento Grade de atendimento Capacidade Transportadoras Veículos …" at bounding box center [563, 261] width 1127 height 522
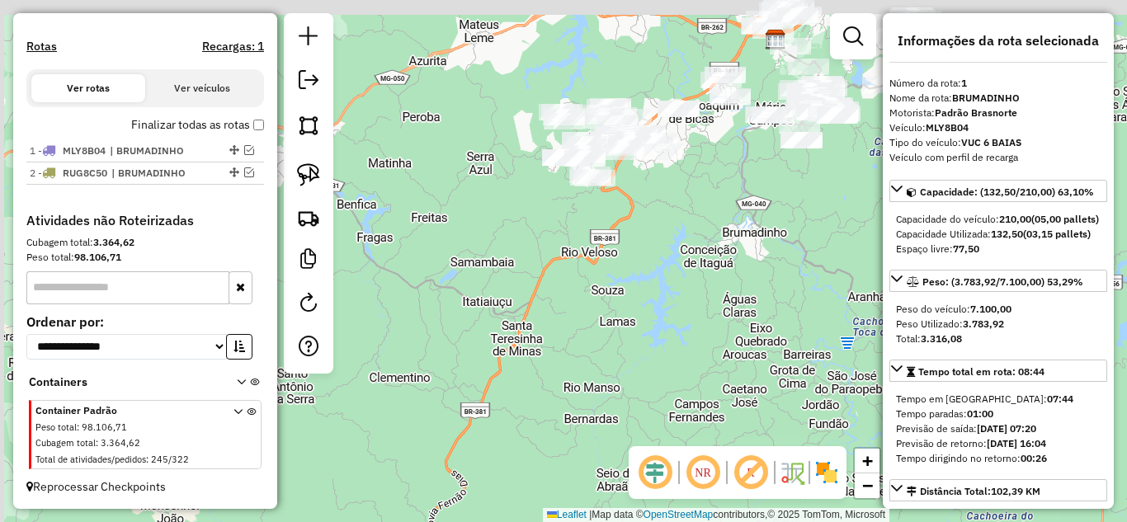
drag, startPoint x: 633, startPoint y: 309, endPoint x: 714, endPoint y: 323, distance: 81.9
click at [714, 323] on div "Janela de atendimento Grade de atendimento Capacidade Transportadoras Veículos …" at bounding box center [563, 261] width 1127 height 522
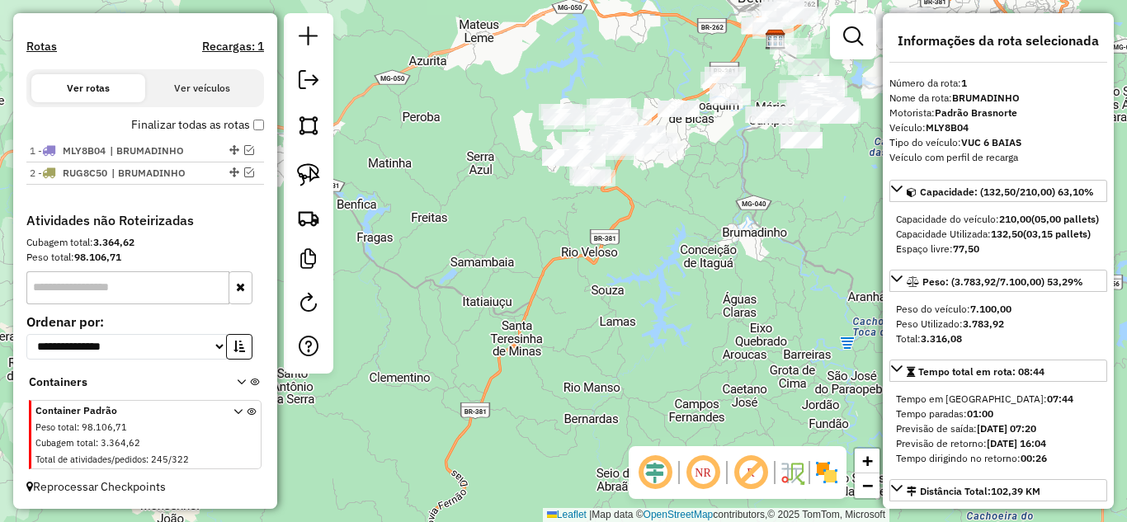
click at [527, 346] on div "Janela de atendimento Grade de atendimento Capacidade Transportadoras Veículos …" at bounding box center [563, 261] width 1127 height 522
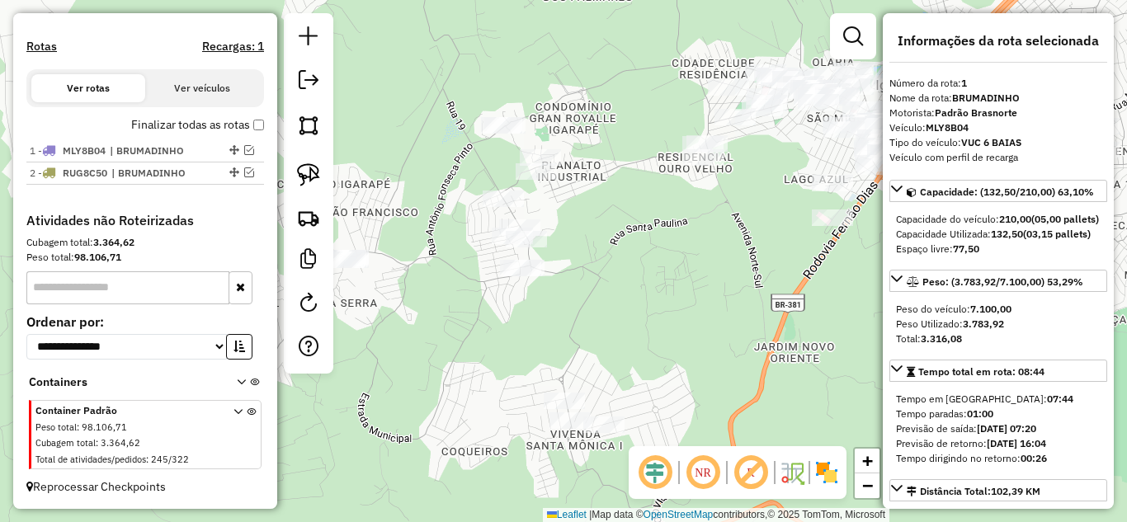
drag, startPoint x: 620, startPoint y: 250, endPoint x: 643, endPoint y: 272, distance: 32.1
click at [641, 279] on div "Janela de atendimento Grade de atendimento Capacidade Transportadoras Veículos …" at bounding box center [563, 261] width 1127 height 522
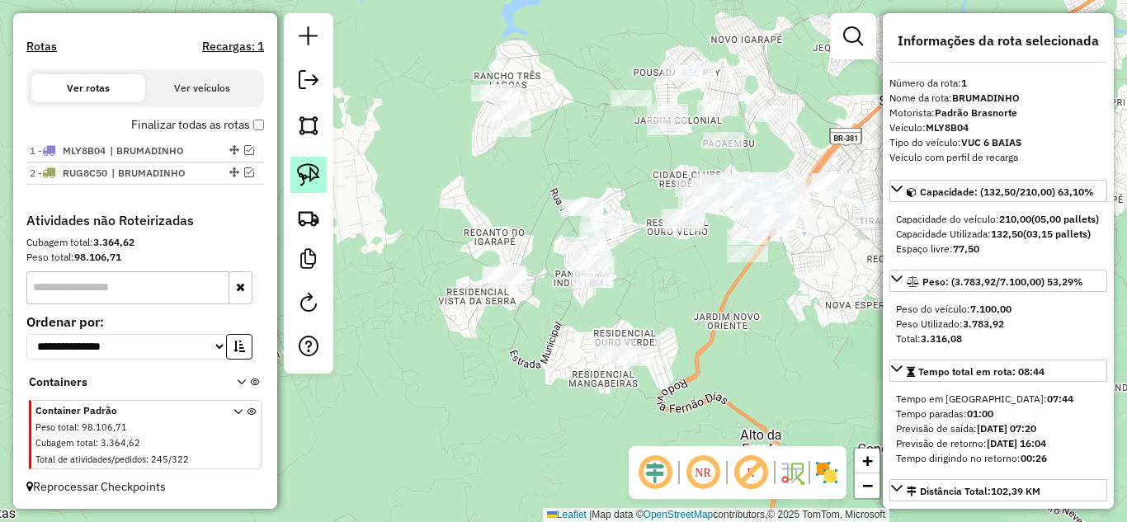
click at [315, 172] on img at bounding box center [308, 174] width 23 height 23
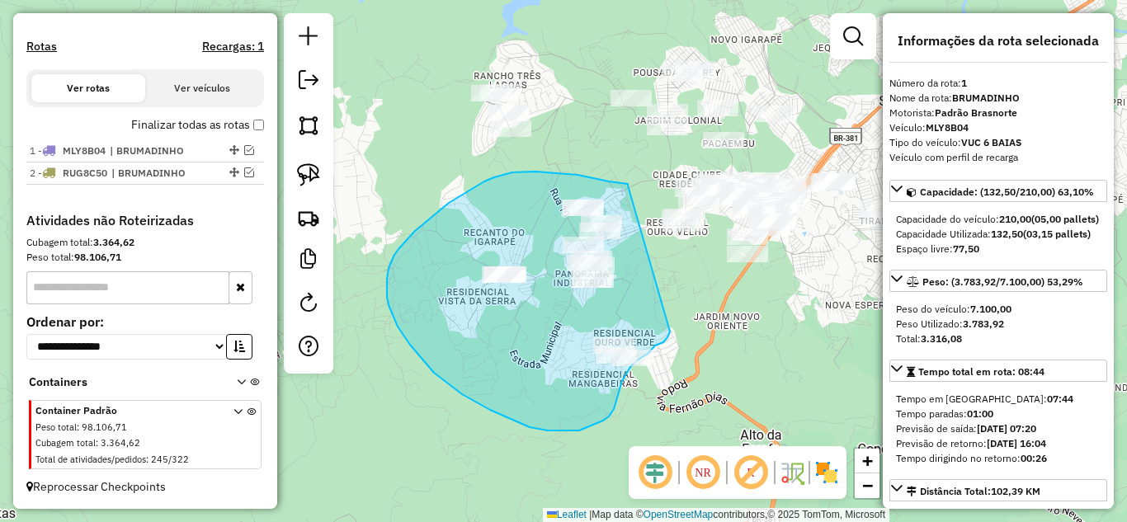
drag, startPoint x: 628, startPoint y: 186, endPoint x: 648, endPoint y: 315, distance: 131.0
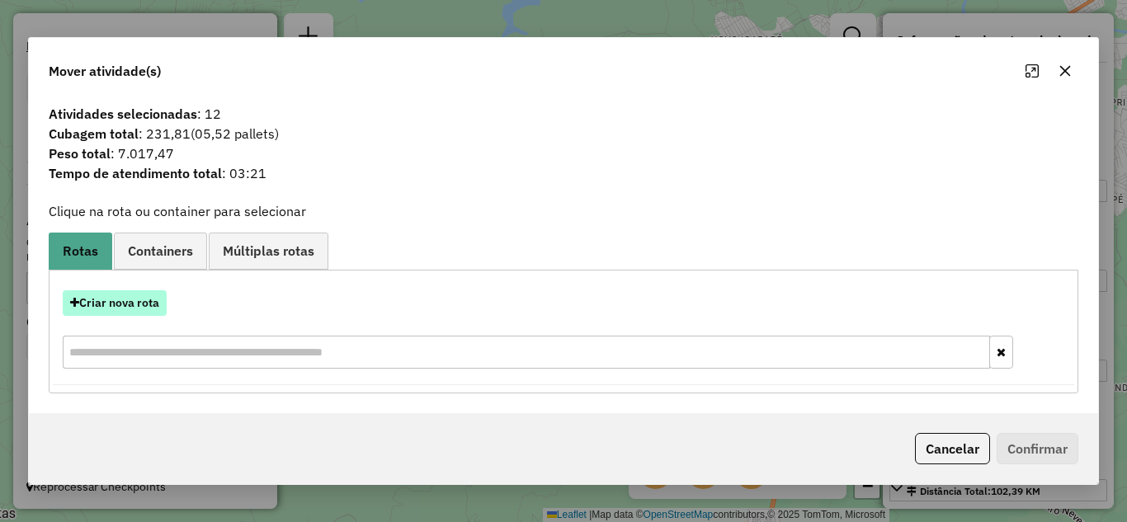
click at [134, 297] on button "Criar nova rota" at bounding box center [115, 303] width 104 height 26
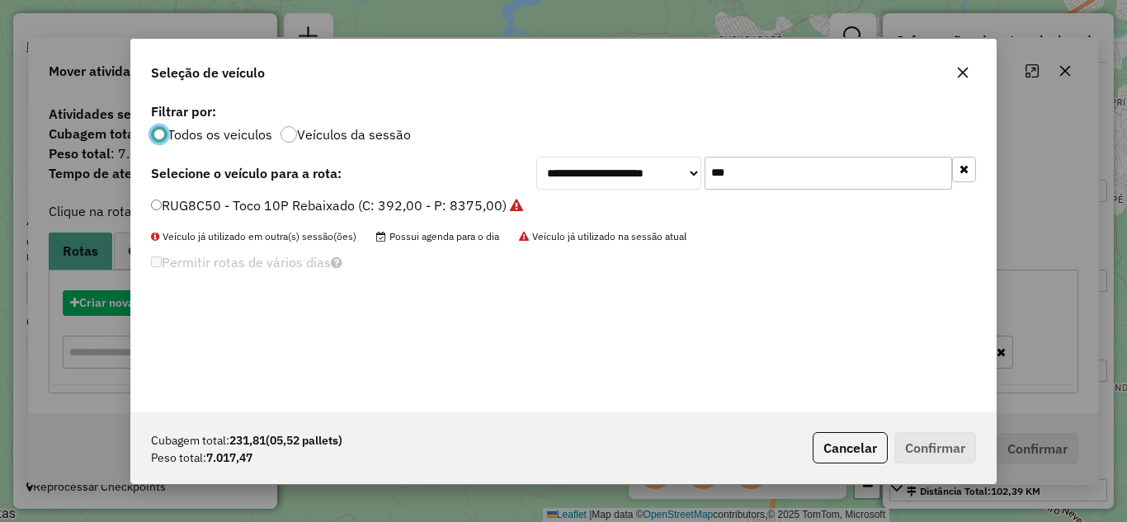
scroll to position [9, 5]
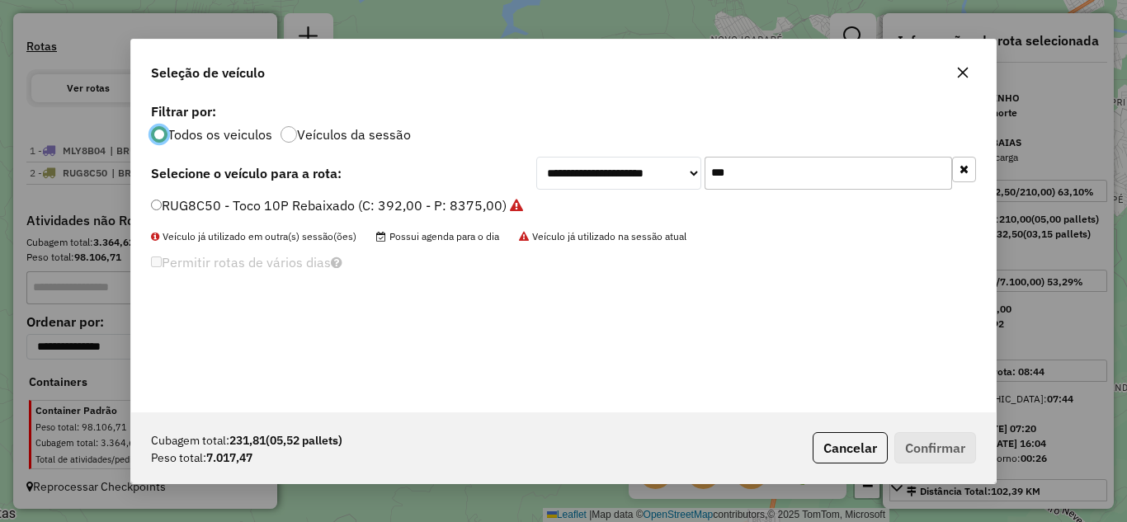
click at [775, 179] on input "***" at bounding box center [827, 173] width 247 height 33
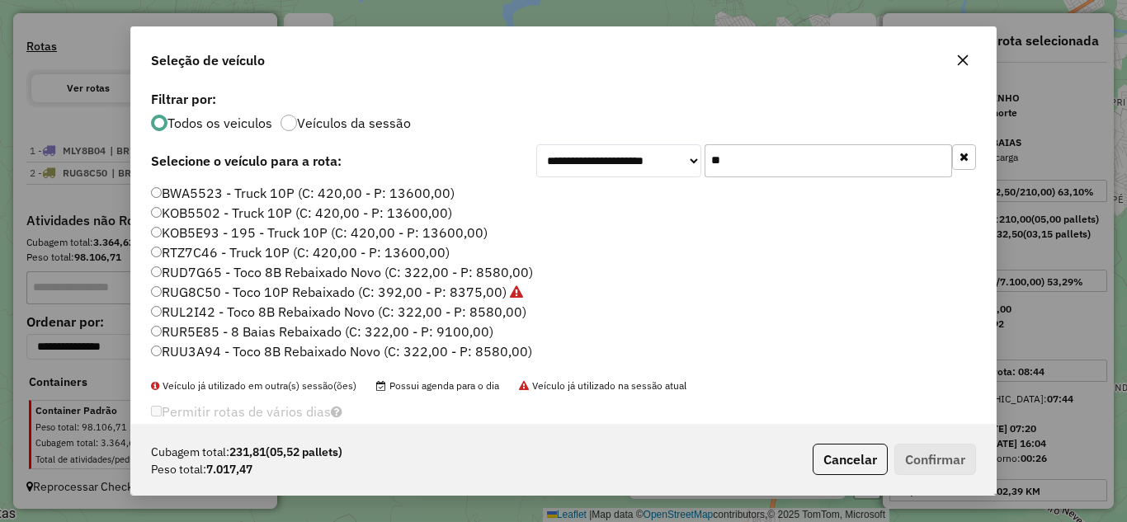
type input "*"
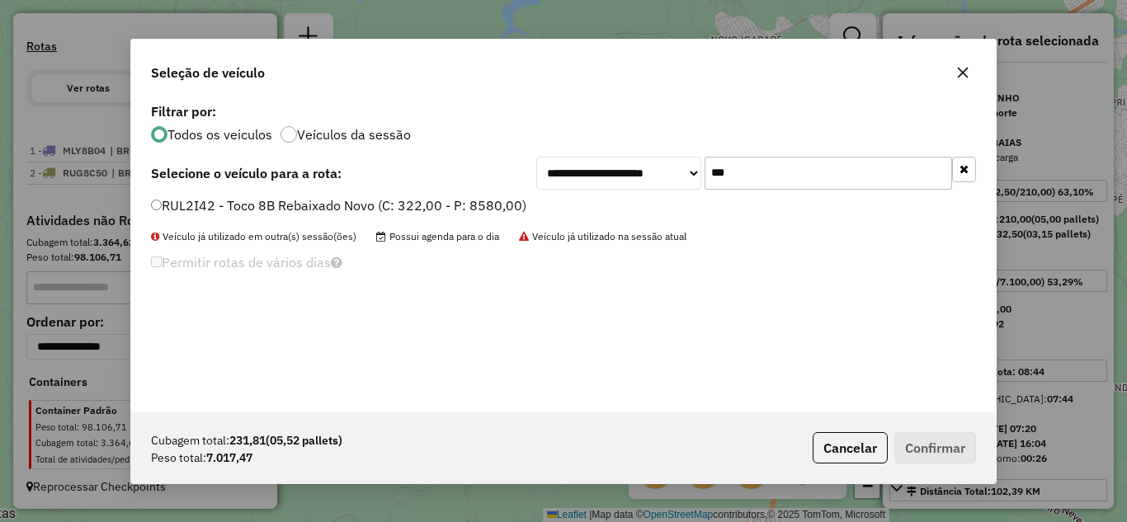
type input "***"
click at [161, 197] on label "RUL2I42 - Toco 8B Rebaixado Novo (C: 322,00 - P: 8580,00)" at bounding box center [338, 205] width 375 height 20
click at [946, 445] on button "Confirmar" at bounding box center [935, 447] width 82 height 31
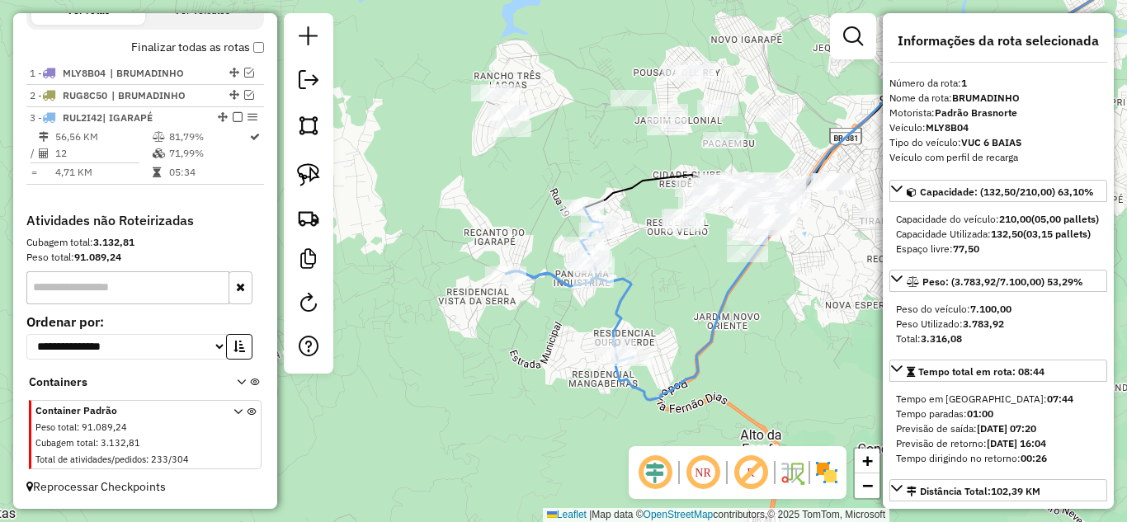
scroll to position [569, 0]
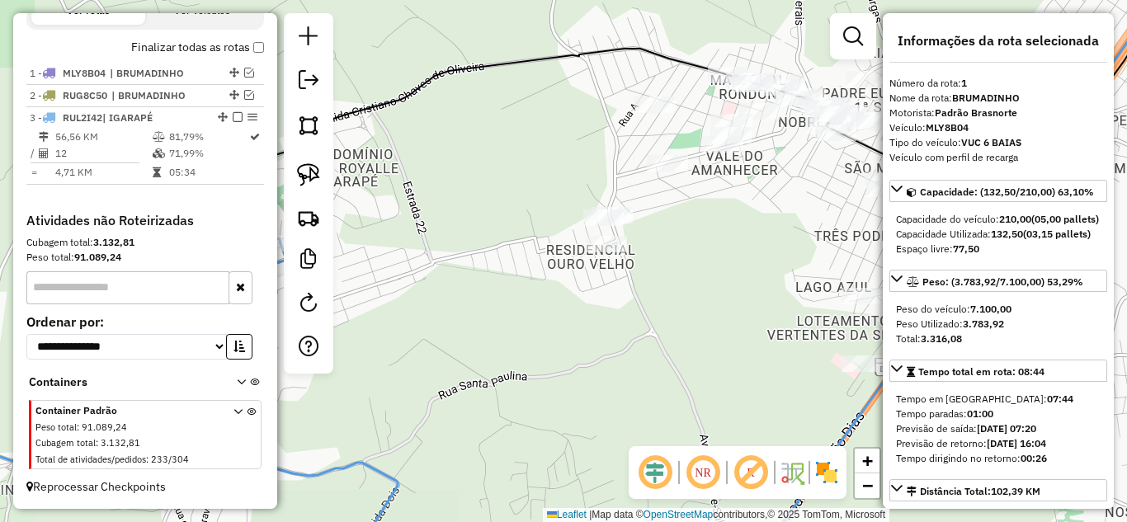
drag, startPoint x: 704, startPoint y: 261, endPoint x: 709, endPoint y: 297, distance: 36.5
click at [709, 297] on div "Janela de atendimento Grade de atendimento Capacidade Transportadoras Veículos …" at bounding box center [563, 261] width 1127 height 522
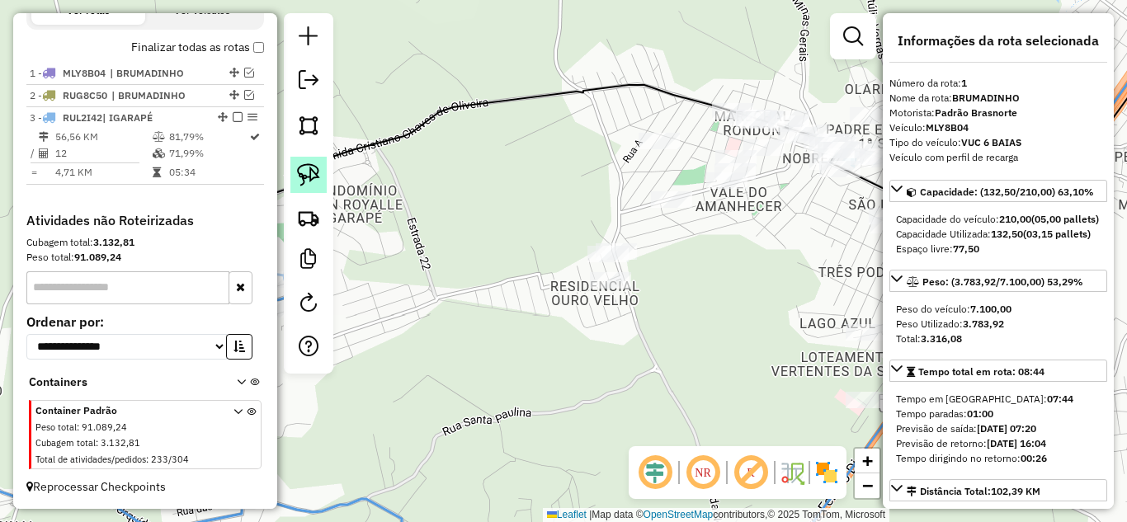
click at [313, 175] on img at bounding box center [308, 174] width 23 height 23
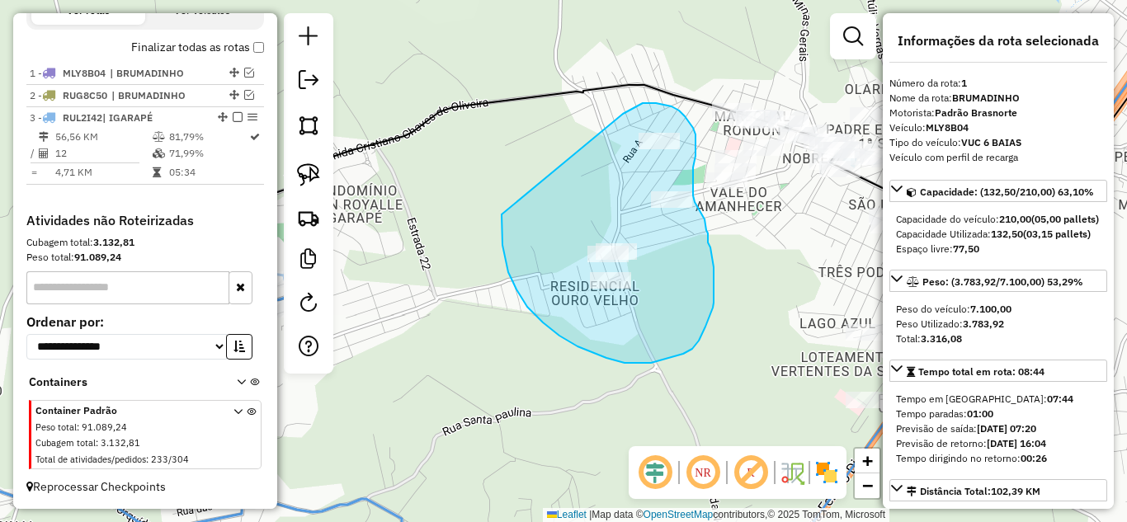
drag, startPoint x: 508, startPoint y: 272, endPoint x: 595, endPoint y: 132, distance: 164.8
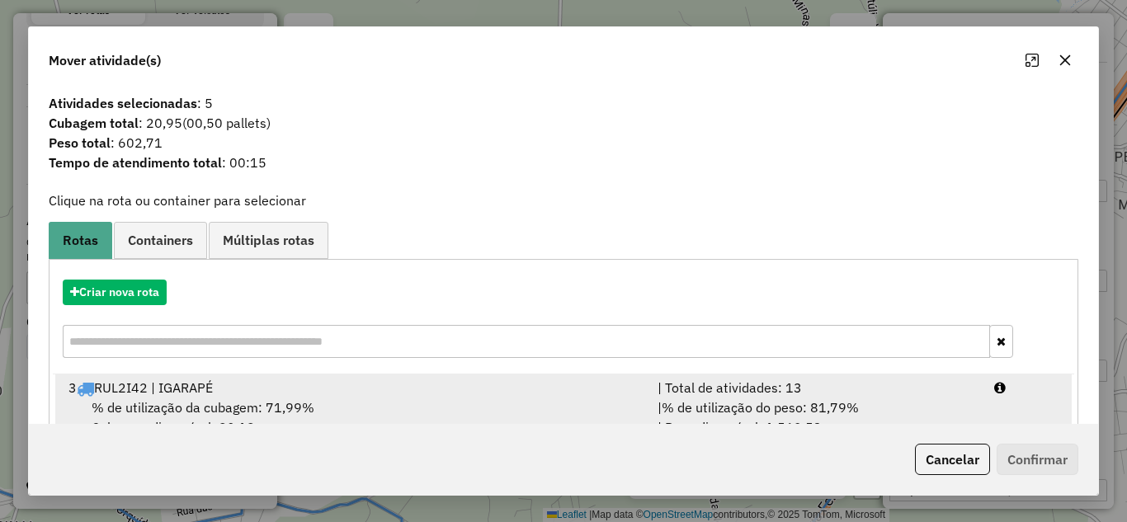
click at [745, 394] on div "| Total de atividades: 13" at bounding box center [816, 388] width 337 height 20
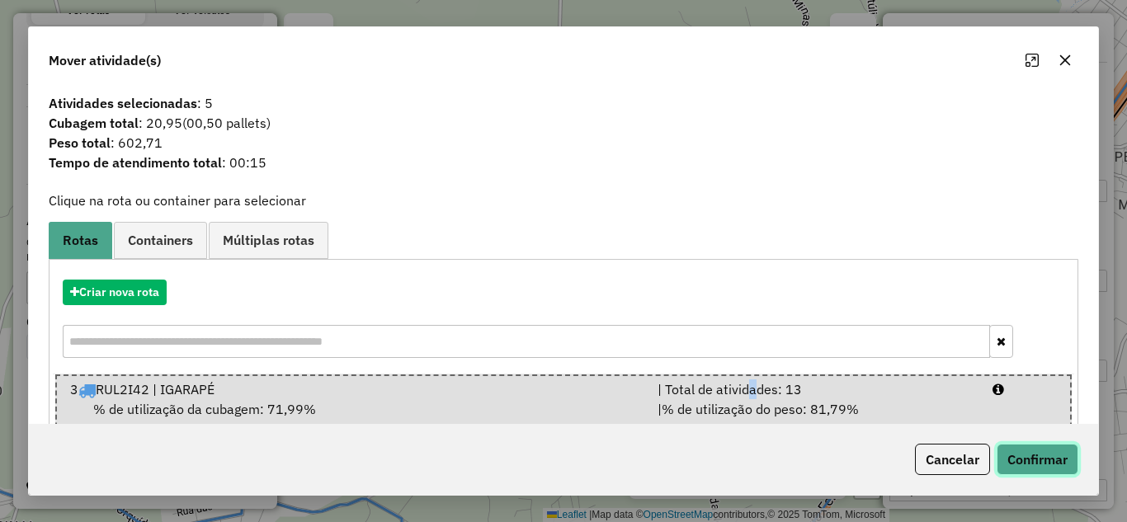
click at [1034, 455] on button "Confirmar" at bounding box center [1037, 459] width 82 height 31
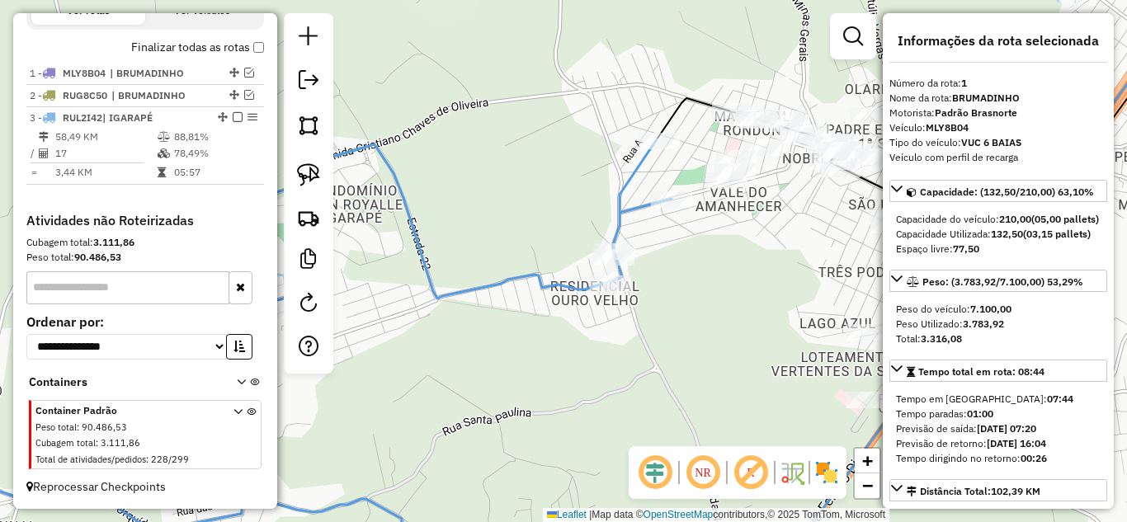
click at [509, 275] on icon at bounding box center [285, 357] width 772 height 436
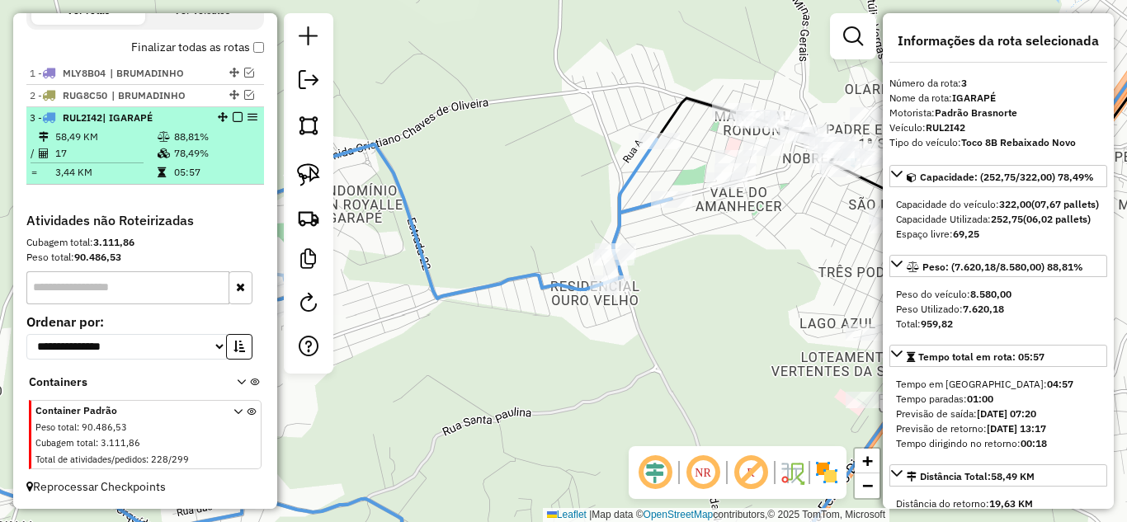
click at [233, 118] on em at bounding box center [238, 117] width 10 height 10
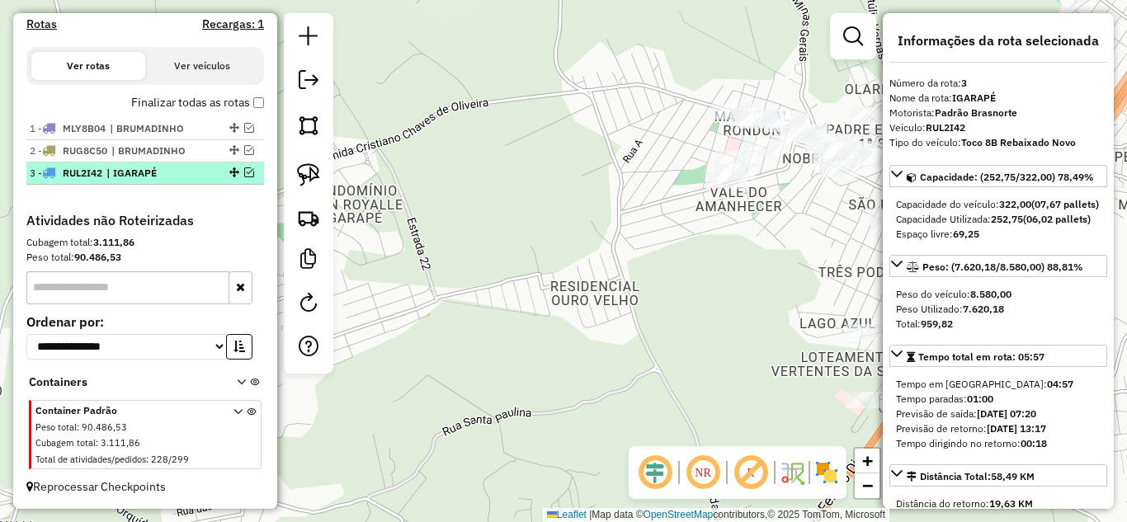
scroll to position [514, 0]
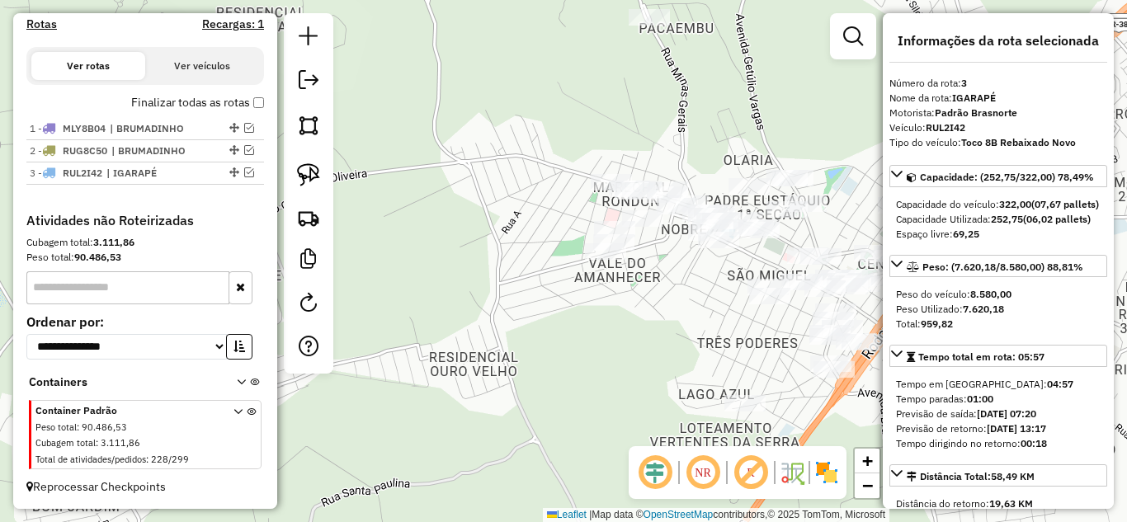
drag, startPoint x: 586, startPoint y: 355, endPoint x: 488, endPoint y: 384, distance: 103.1
click at [495, 417] on div "Janela de atendimento Grade de atendimento Capacidade Transportadoras Veículos …" at bounding box center [563, 261] width 1127 height 522
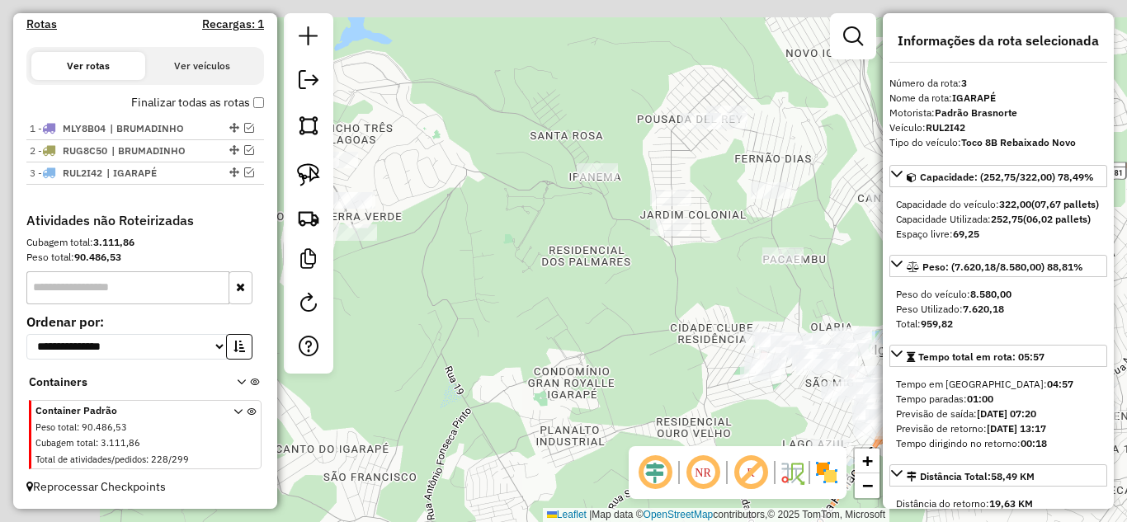
drag, startPoint x: 500, startPoint y: 266, endPoint x: 716, endPoint y: 294, distance: 217.9
click at [742, 309] on div "Janela de atendimento Grade de atendimento Capacidade Transportadoras Veículos …" at bounding box center [563, 261] width 1127 height 522
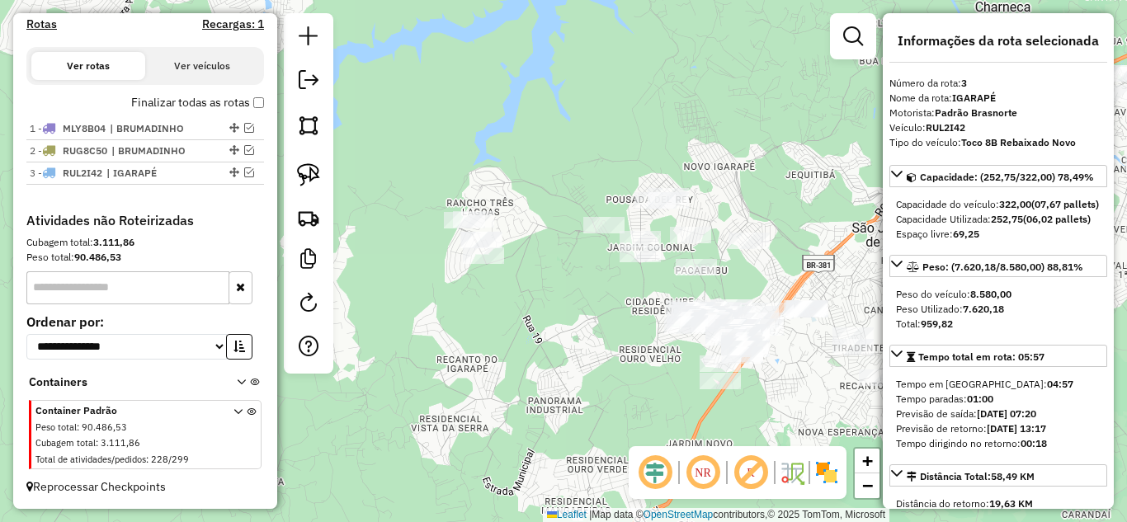
drag, startPoint x: 589, startPoint y: 290, endPoint x: 484, endPoint y: 271, distance: 106.5
click at [485, 273] on div "Janela de atendimento Grade de atendimento Capacidade Transportadoras Veículos …" at bounding box center [563, 261] width 1127 height 522
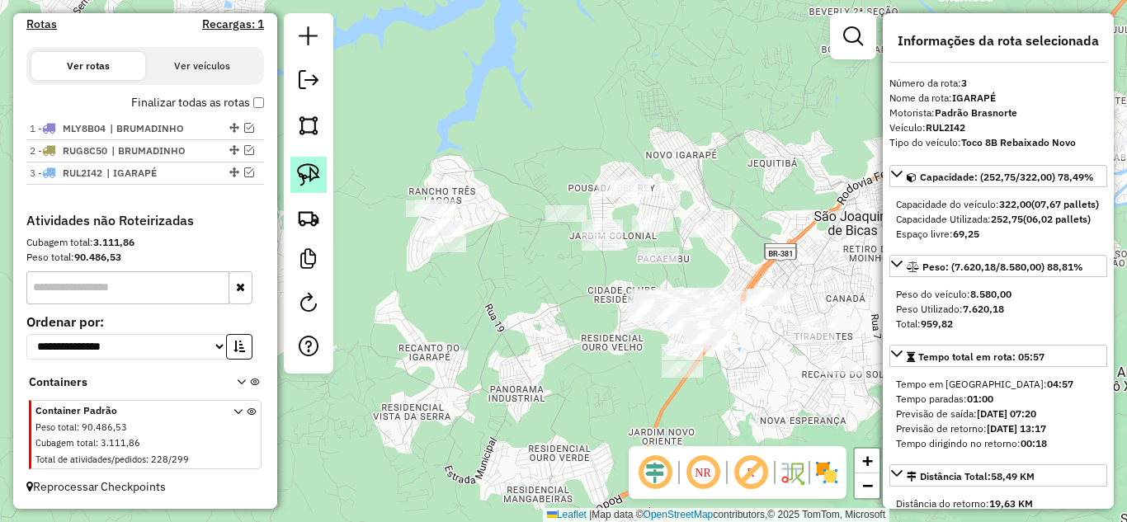
drag, startPoint x: 307, startPoint y: 168, endPoint x: 378, endPoint y: 182, distance: 72.3
click at [308, 168] on img at bounding box center [308, 174] width 23 height 23
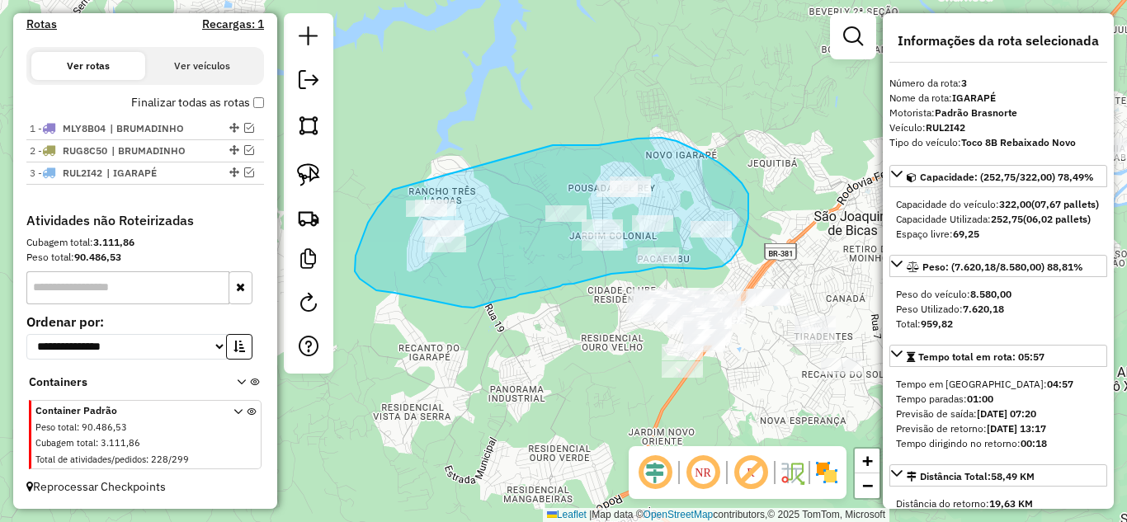
drag, startPoint x: 384, startPoint y: 200, endPoint x: 521, endPoint y: 158, distance: 143.5
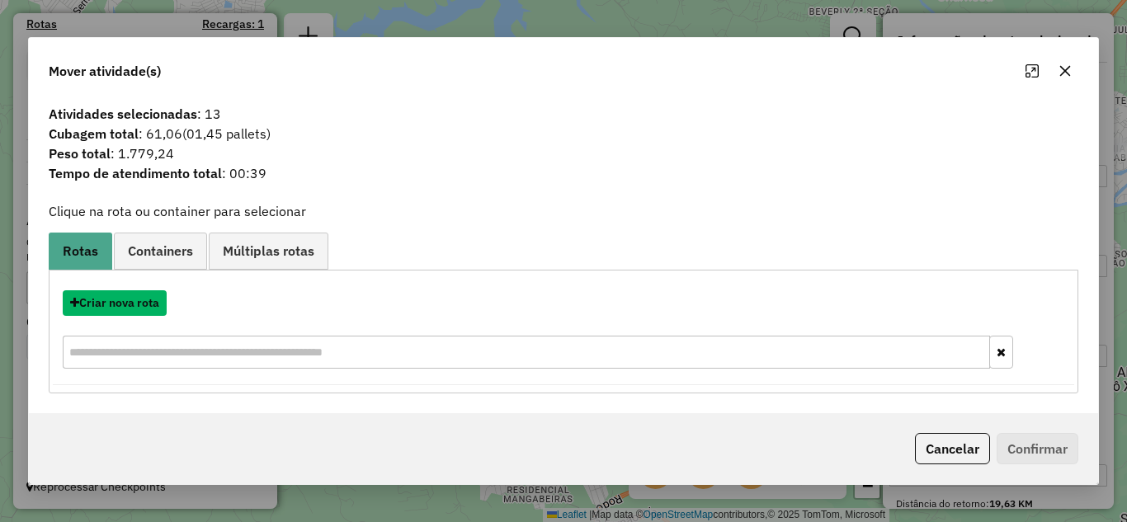
click at [130, 304] on button "Criar nova rota" at bounding box center [115, 303] width 104 height 26
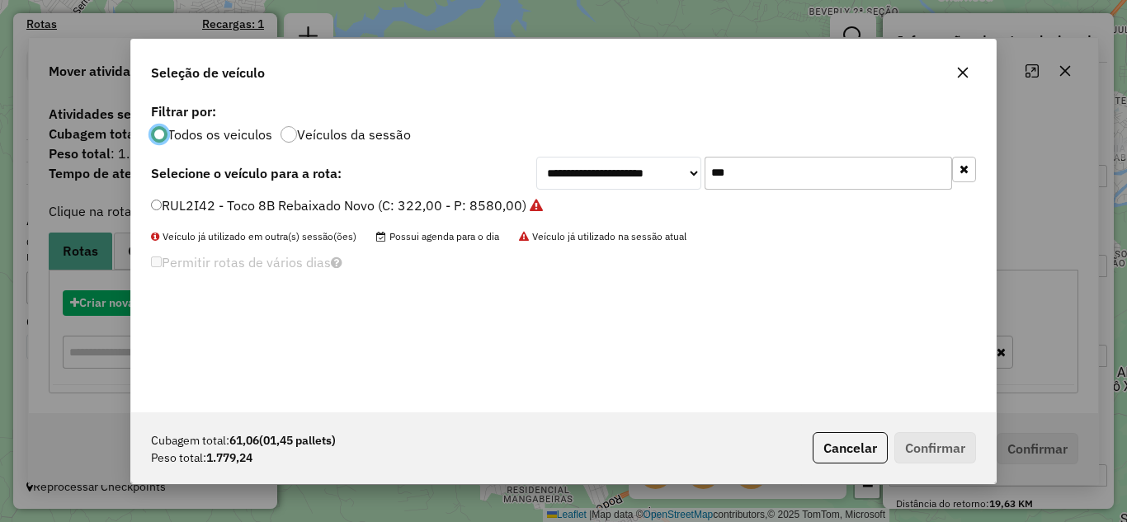
scroll to position [9, 5]
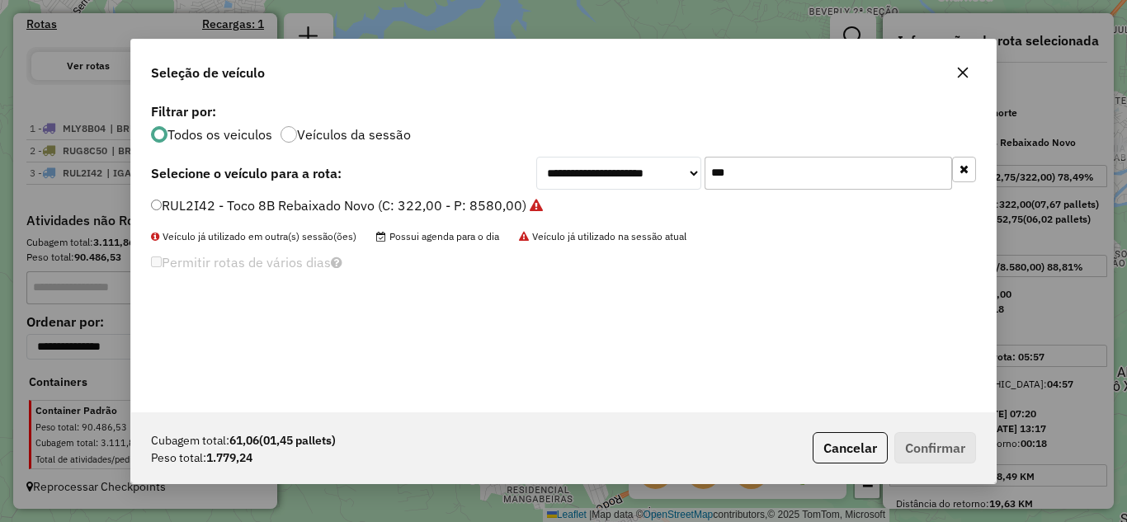
click at [761, 178] on input "***" at bounding box center [827, 173] width 247 height 33
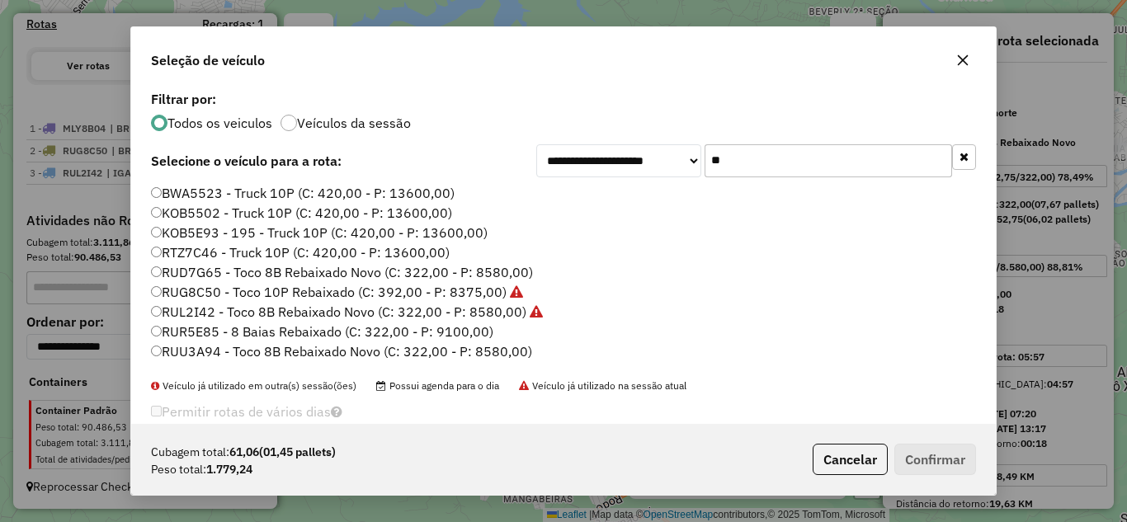
type input "*"
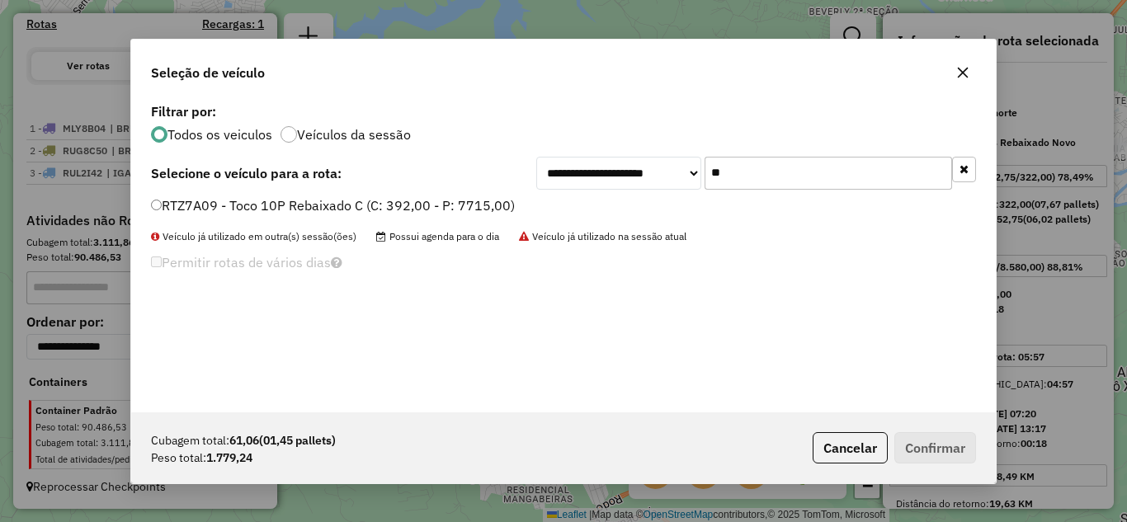
type input "**"
click at [162, 207] on label "RTZ7A09 - Toco 10P Rebaixado C (C: 392,00 - P: 7715,00)" at bounding box center [333, 205] width 364 height 20
click at [942, 450] on button "Confirmar" at bounding box center [935, 447] width 82 height 31
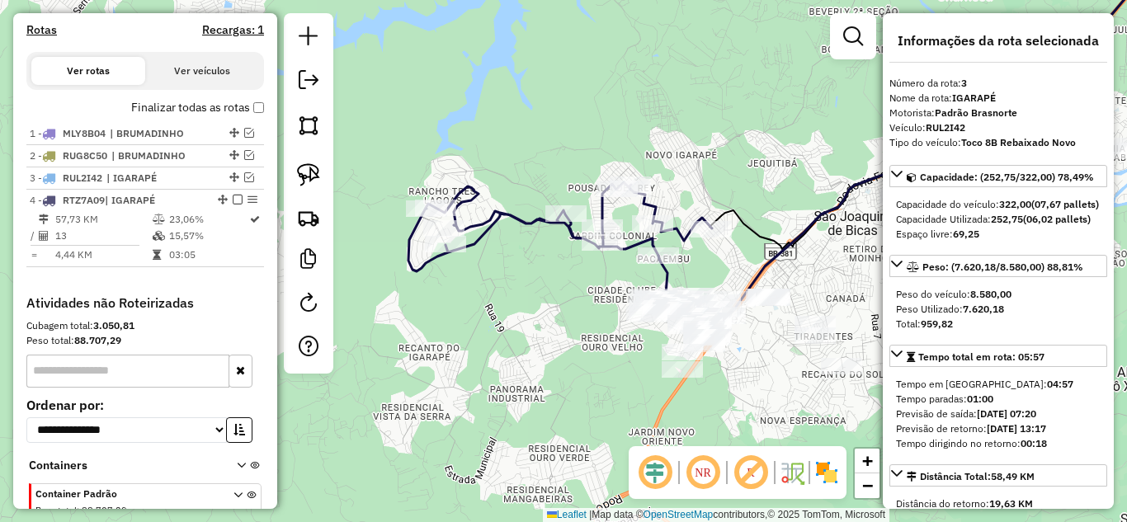
scroll to position [612, 0]
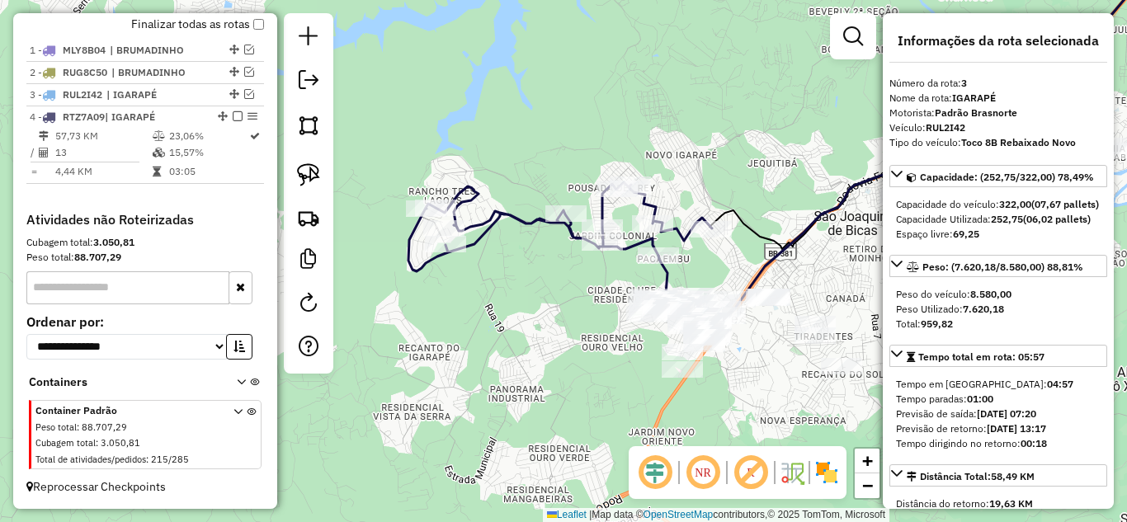
click at [530, 219] on icon at bounding box center [560, 226] width 304 height 89
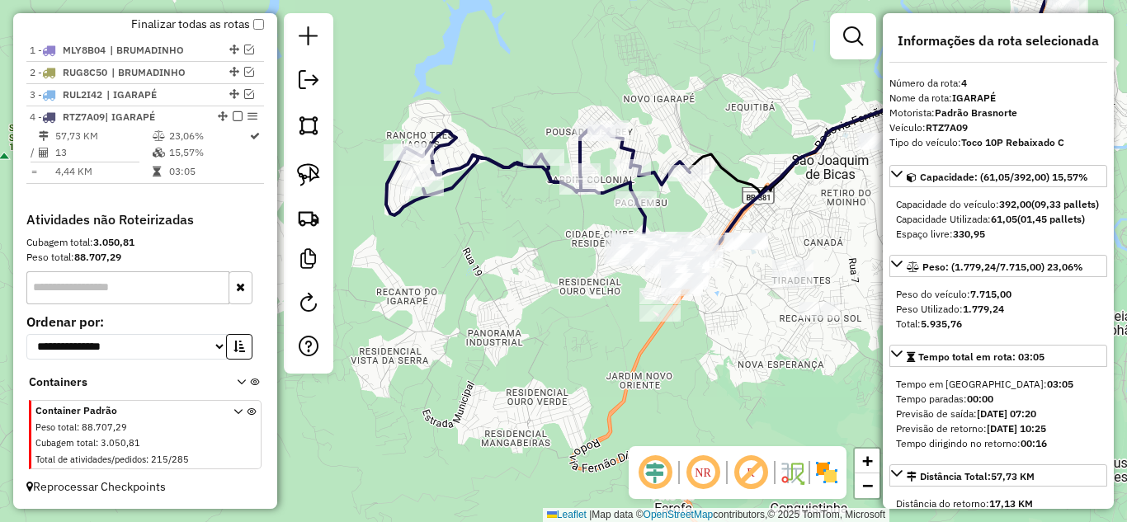
drag, startPoint x: 808, startPoint y: 228, endPoint x: 756, endPoint y: 222, distance: 52.4
click at [805, 223] on div "Janela de atendimento Grade de atendimento Capacidade Transportadoras Veículos …" at bounding box center [563, 261] width 1127 height 522
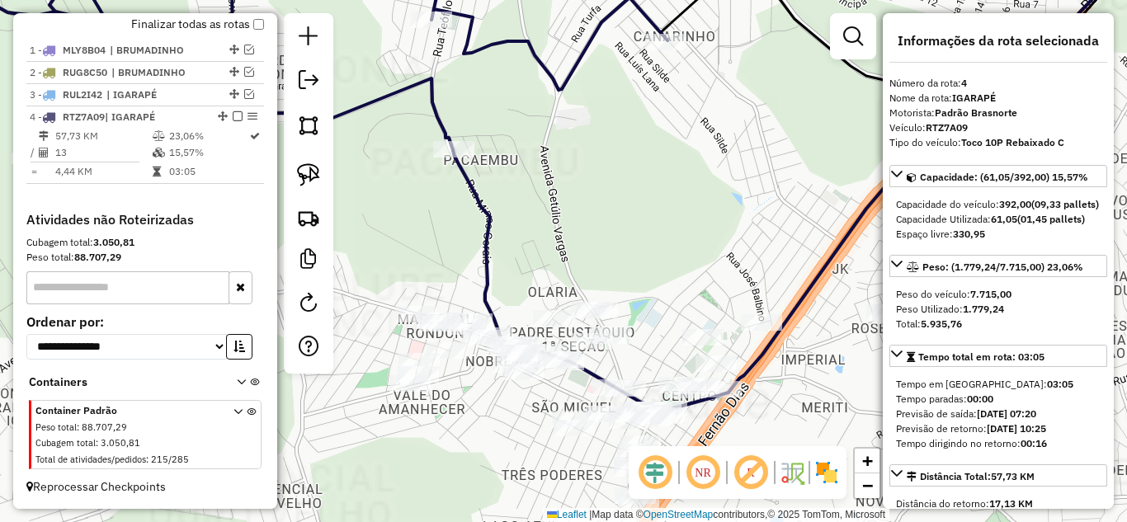
drag, startPoint x: 655, startPoint y: 214, endPoint x: 677, endPoint y: 178, distance: 42.6
click at [676, 179] on div "Janela de atendimento Grade de atendimento Capacidade Transportadoras Veículos …" at bounding box center [563, 261] width 1127 height 522
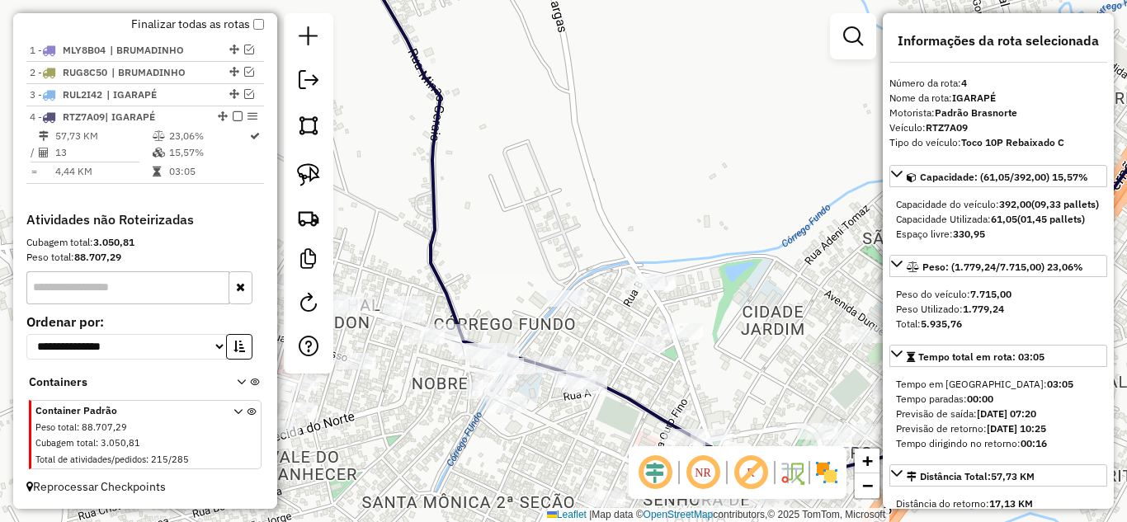
drag, startPoint x: 563, startPoint y: 236, endPoint x: 694, endPoint y: 200, distance: 135.3
click at [684, 202] on div "Janela de atendimento Grade de atendimento Capacidade Transportadoras Veículos …" at bounding box center [563, 261] width 1127 height 522
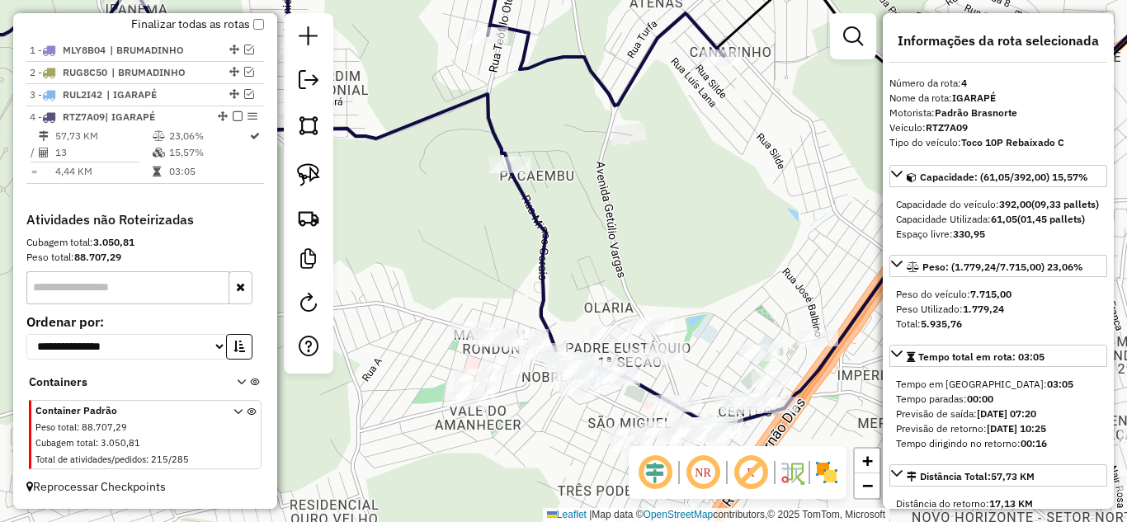
drag, startPoint x: 536, startPoint y: 423, endPoint x: 596, endPoint y: 364, distance: 84.0
click at [585, 374] on div "Janela de atendimento Grade de atendimento Capacidade Transportadoras Veículos …" at bounding box center [563, 261] width 1127 height 522
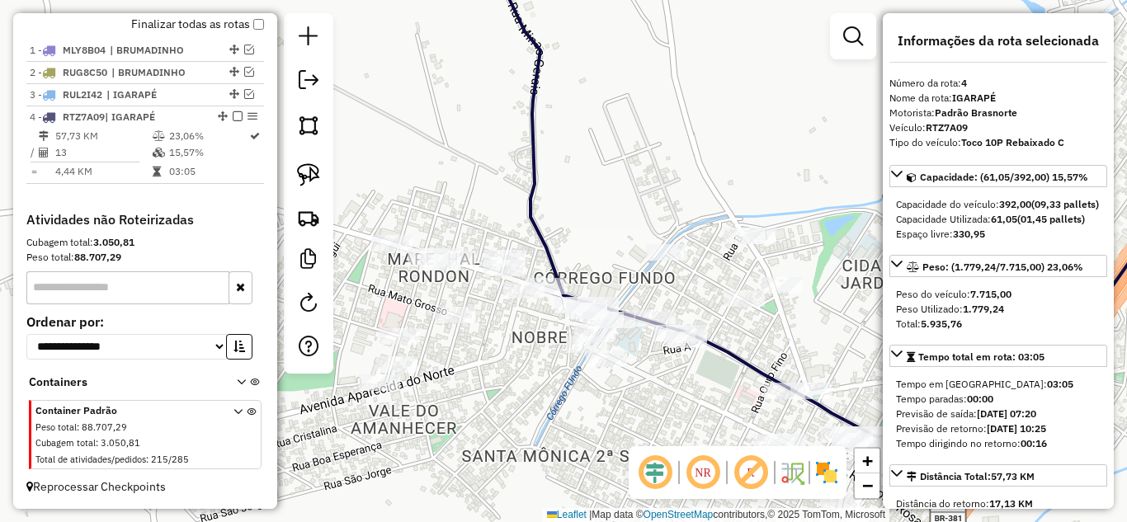
drag, startPoint x: 585, startPoint y: 212, endPoint x: 664, endPoint y: 87, distance: 148.3
click at [664, 85] on div "Janela de atendimento Grade de atendimento Capacidade Transportadoras Veículos …" at bounding box center [563, 261] width 1127 height 522
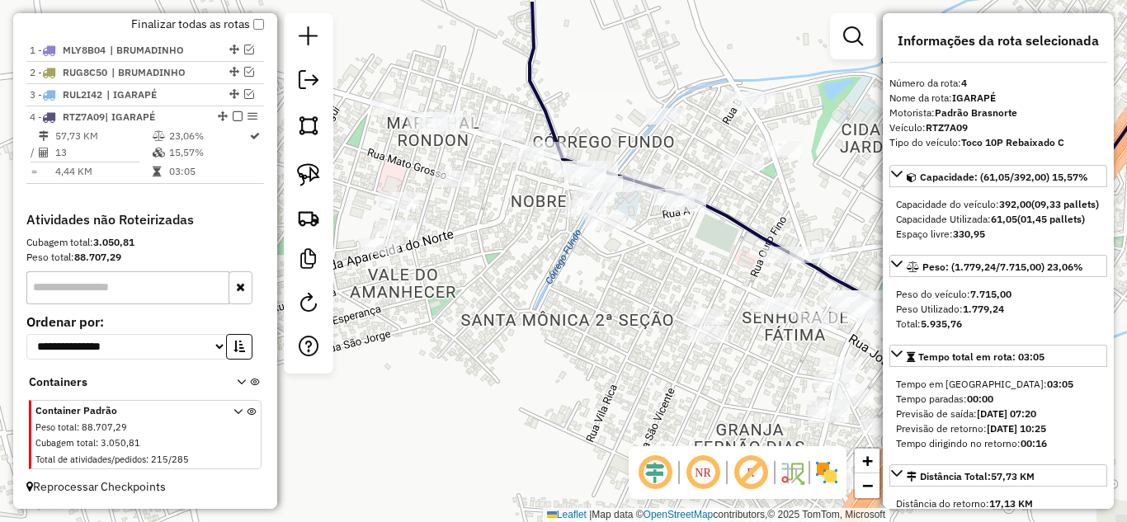
drag, startPoint x: 639, startPoint y: 219, endPoint x: 410, endPoint y: 221, distance: 229.3
click at [540, 264] on div "Janela de atendimento Grade de atendimento Capacidade Transportadoras Veículos …" at bounding box center [563, 261] width 1127 height 522
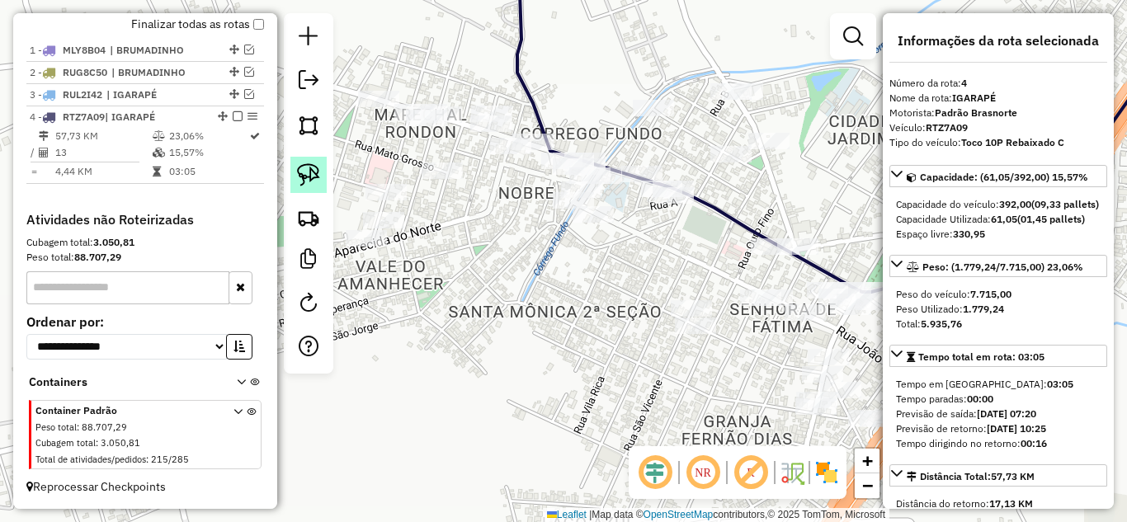
click at [312, 176] on img at bounding box center [308, 174] width 23 height 23
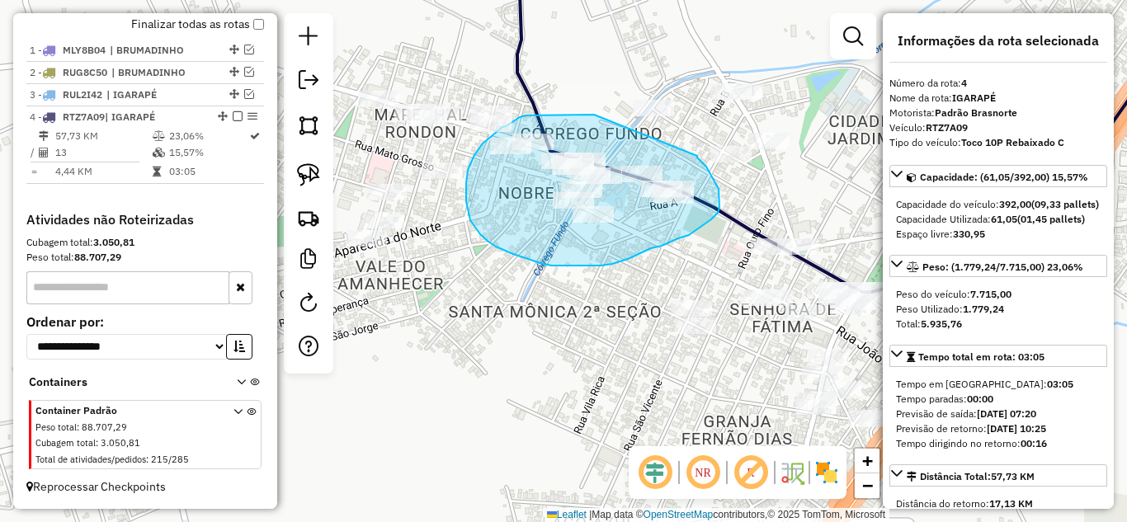
drag, startPoint x: 594, startPoint y: 115, endPoint x: 676, endPoint y: 148, distance: 88.1
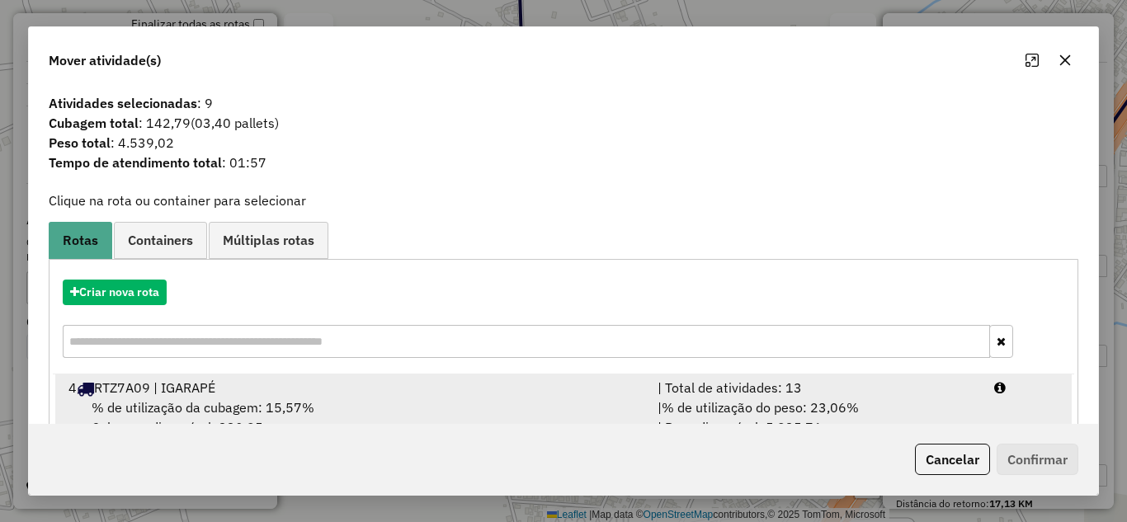
click at [745, 398] on div "| % de utilização do peso: 23,06% | Peso disponível: 5.935,76" at bounding box center [816, 418] width 337 height 40
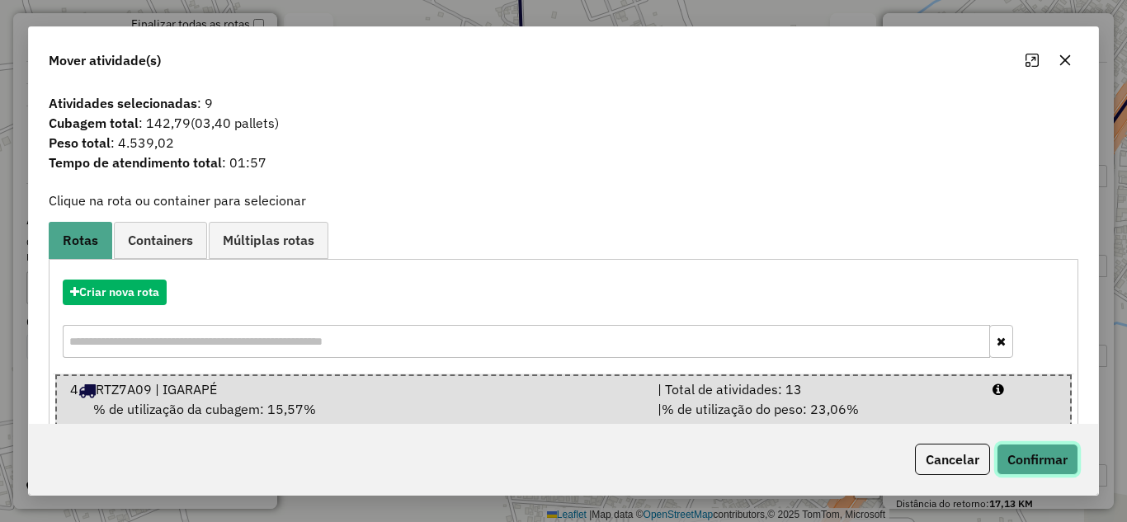
click at [1024, 457] on button "Confirmar" at bounding box center [1037, 459] width 82 height 31
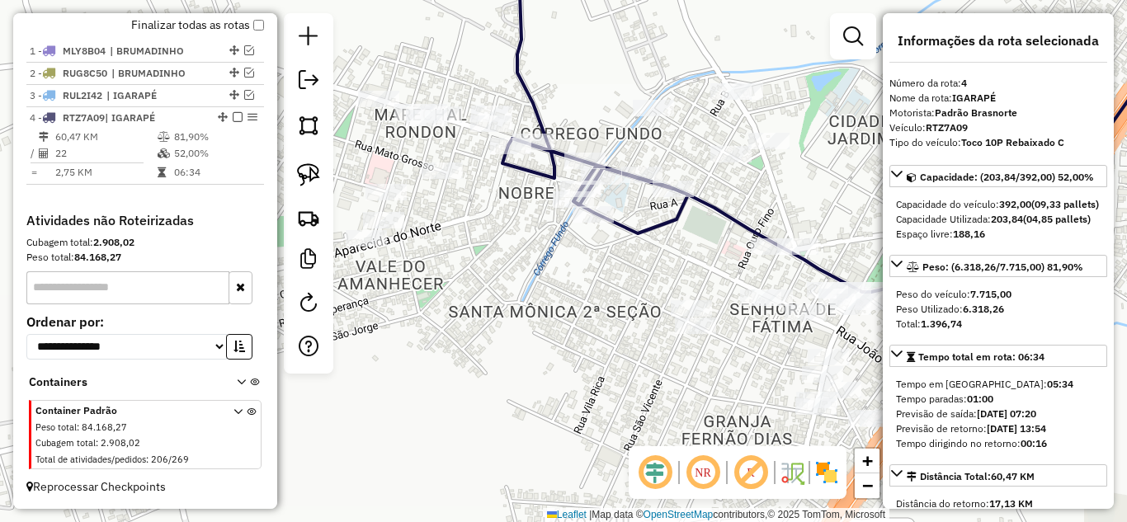
scroll to position [591, 0]
click at [530, 170] on icon at bounding box center [595, 90] width 186 height 285
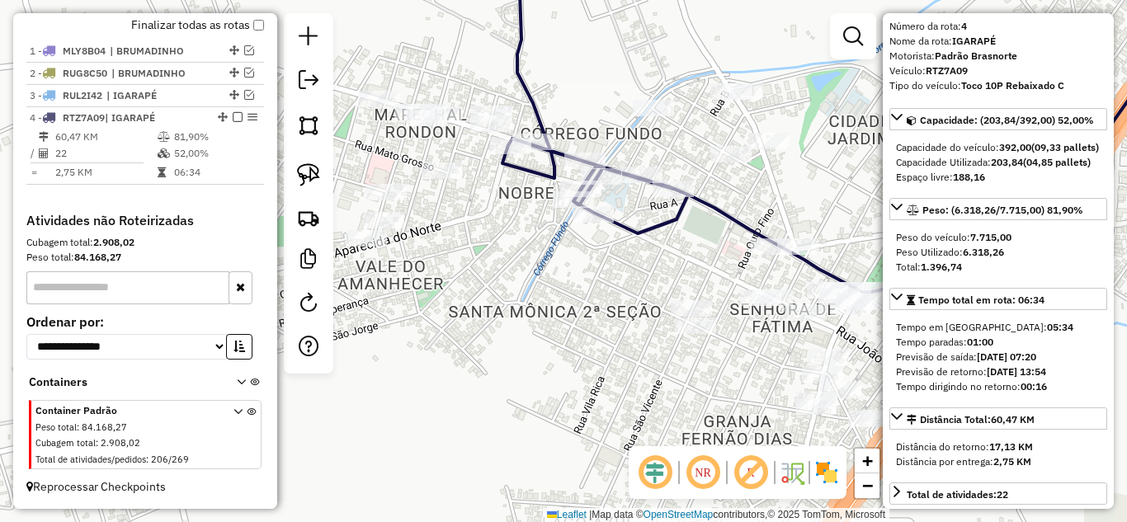
scroll to position [82, 0]
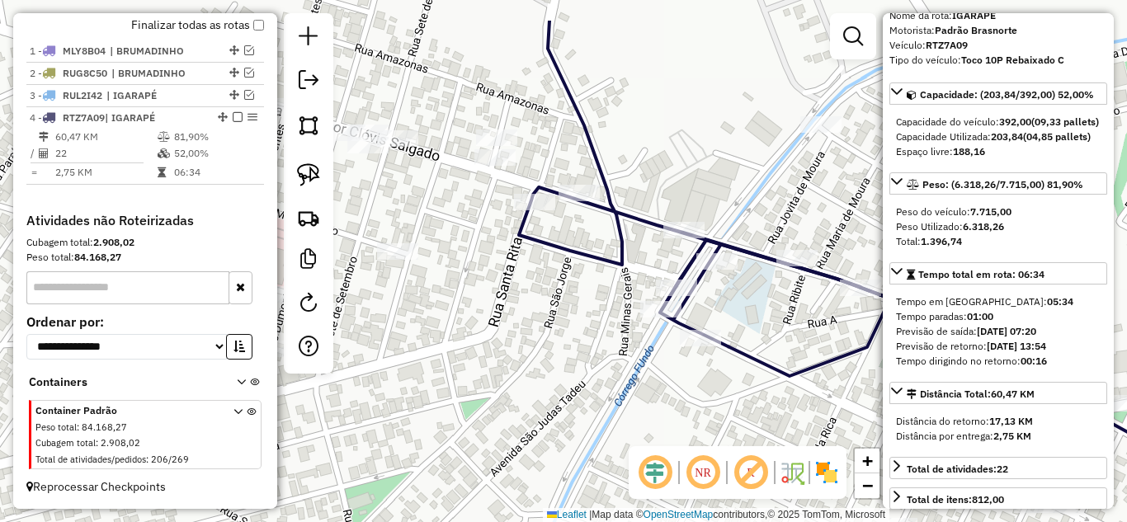
click at [476, 220] on div "Janela de atendimento Grade de atendimento Capacidade Transportadoras Veículos …" at bounding box center [563, 261] width 1127 height 522
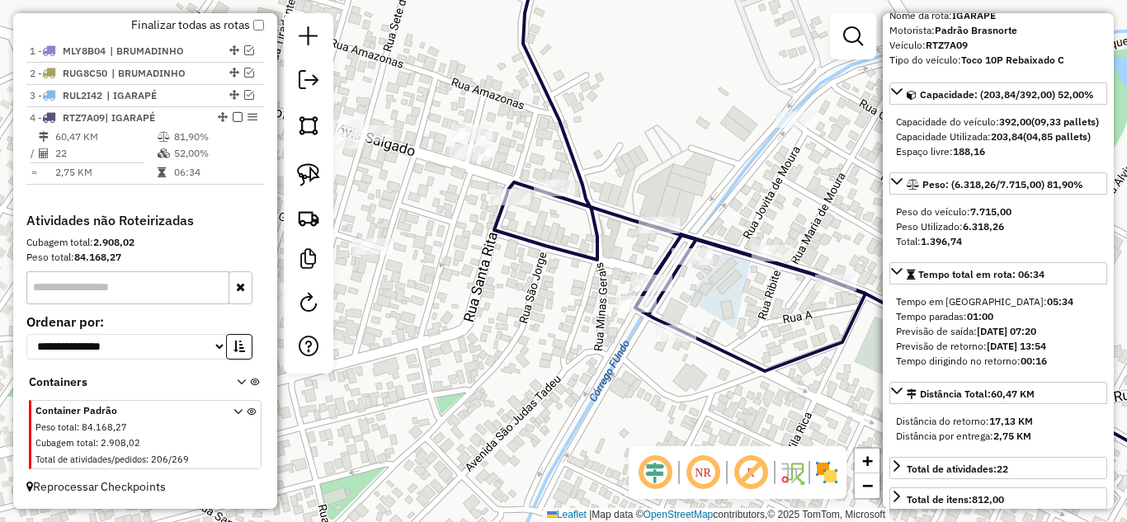
drag, startPoint x: 433, startPoint y: 118, endPoint x: 375, endPoint y: 119, distance: 57.7
click at [432, 120] on div "Janela de atendimento Grade de atendimento Capacidade Transportadoras Veículos …" at bounding box center [563, 261] width 1127 height 522
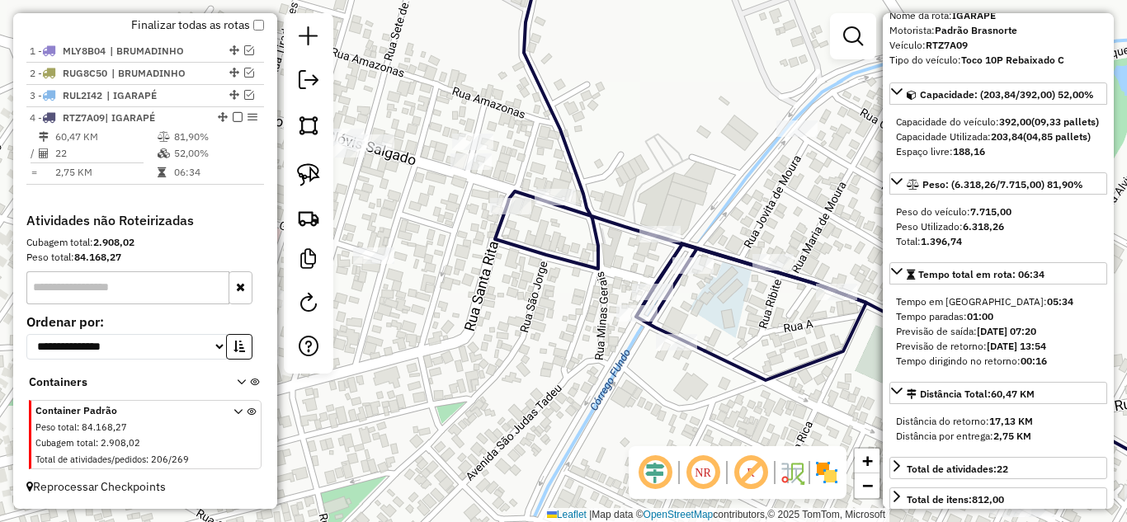
drag, startPoint x: 417, startPoint y: 175, endPoint x: 400, endPoint y: 170, distance: 18.0
click at [417, 172] on div "Janela de atendimento Grade de atendimento Capacidade Transportadoras Veículos …" at bounding box center [563, 261] width 1127 height 522
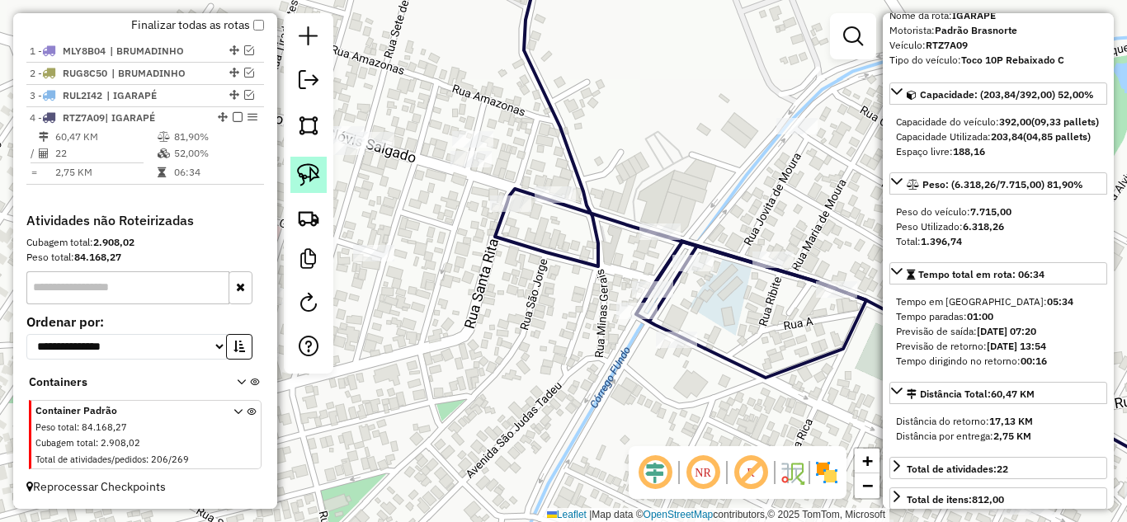
click at [315, 172] on img at bounding box center [308, 174] width 23 height 23
drag, startPoint x: 446, startPoint y: 180, endPoint x: 435, endPoint y: 114, distance: 67.0
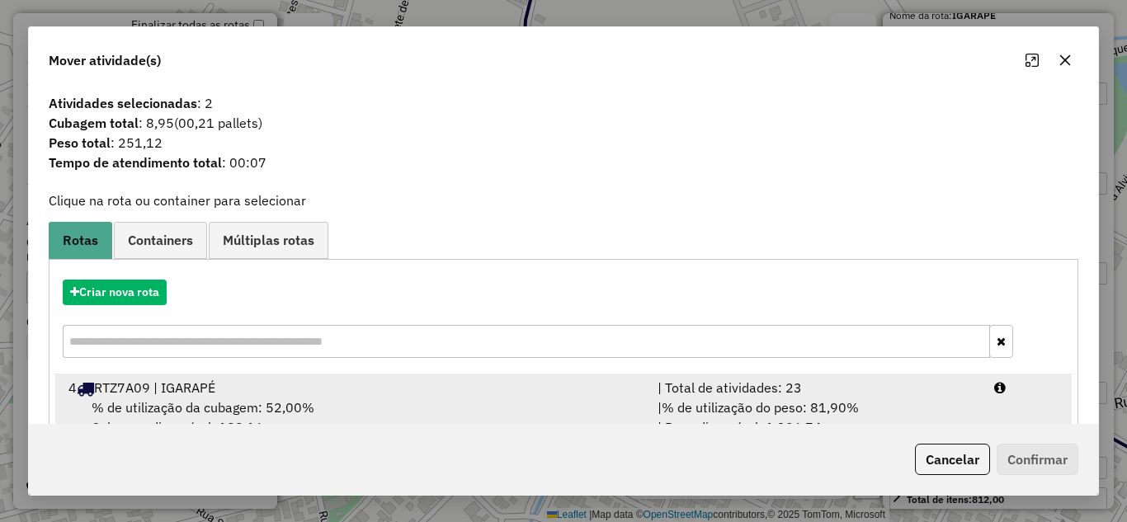
drag, startPoint x: 765, startPoint y: 397, endPoint x: 794, endPoint y: 404, distance: 29.8
click at [766, 396] on div "| Total de atividades: 23" at bounding box center [816, 388] width 337 height 20
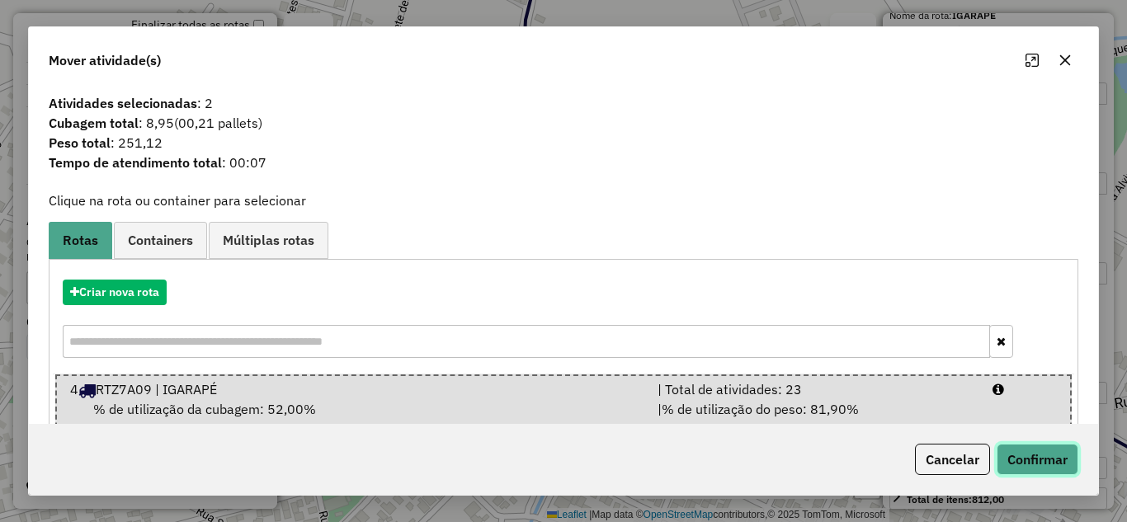
click at [1044, 464] on button "Confirmar" at bounding box center [1037, 459] width 82 height 31
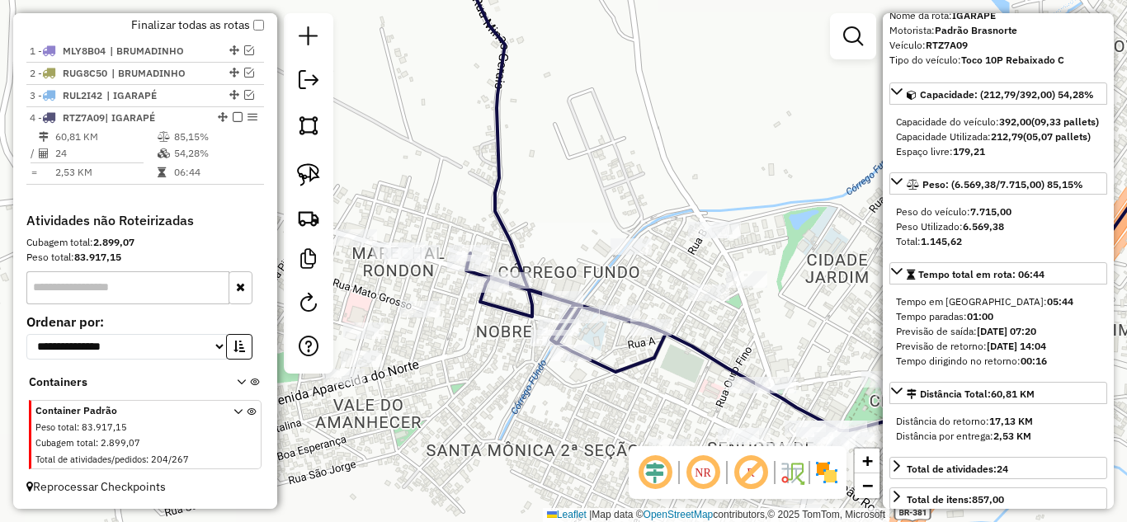
drag, startPoint x: 497, startPoint y: 340, endPoint x: 501, endPoint y: 295, distance: 44.7
click at [501, 295] on div "Janela de atendimento Grade de atendimento Capacidade Transportadoras Veículos …" at bounding box center [563, 261] width 1127 height 522
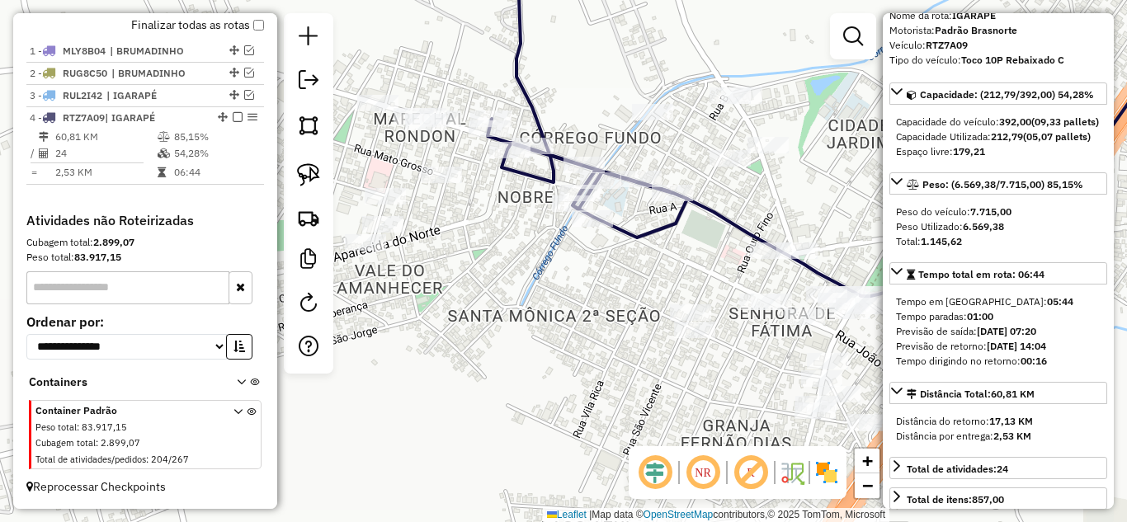
drag, startPoint x: 545, startPoint y: 344, endPoint x: 547, endPoint y: 334, distance: 10.0
click at [564, 366] on div "Janela de atendimento Grade de atendimento Capacidade Transportadoras Veículos …" at bounding box center [563, 261] width 1127 height 522
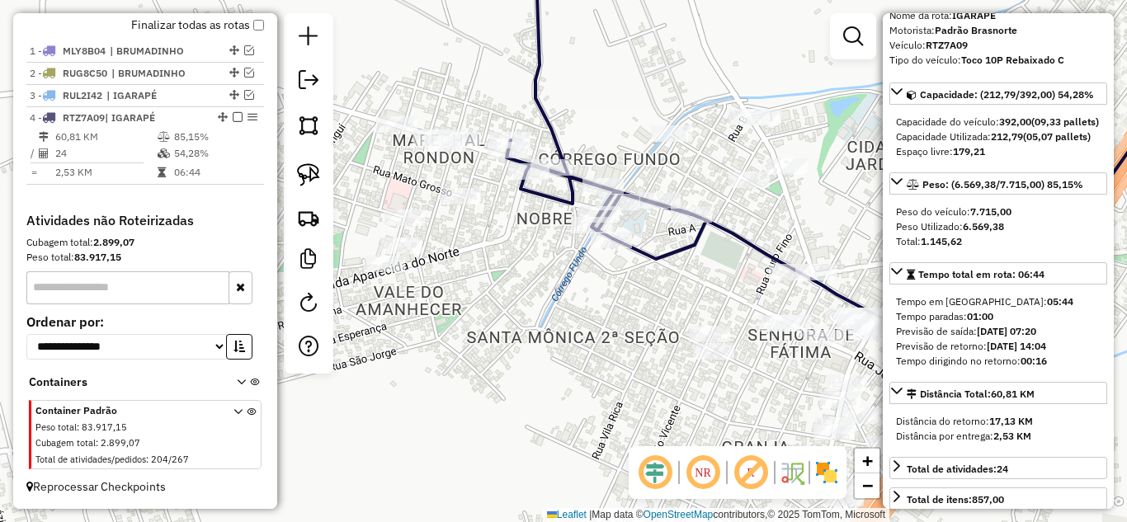
click at [549, 120] on icon at bounding box center [606, 103] width 200 height 311
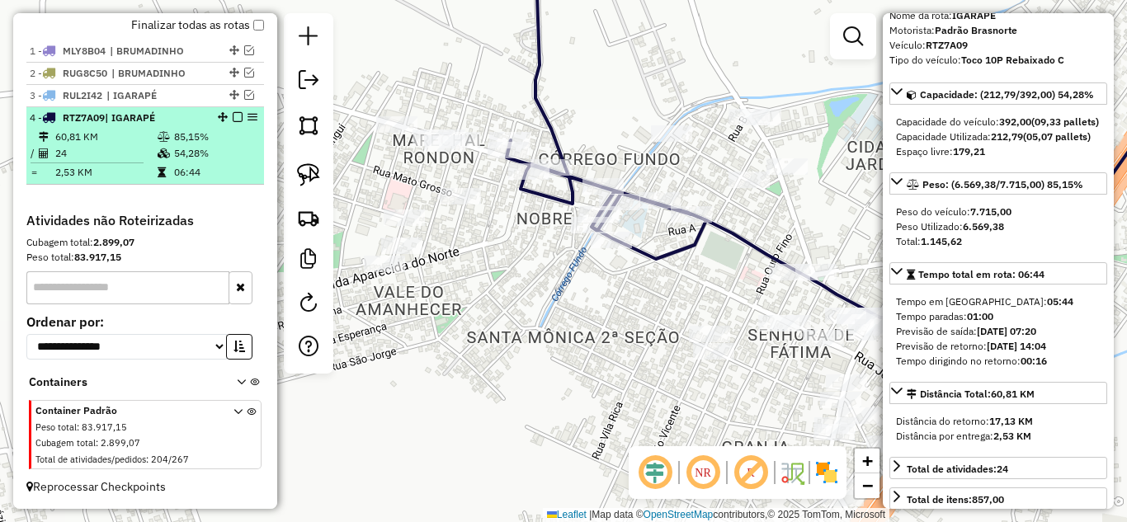
click at [233, 120] on em at bounding box center [238, 117] width 10 height 10
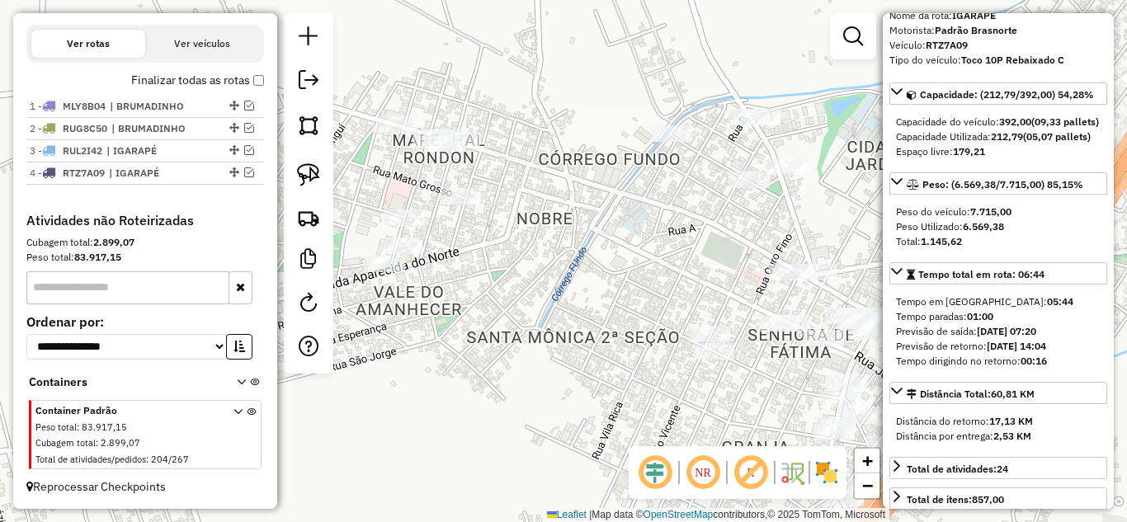
drag, startPoint x: 571, startPoint y: 290, endPoint x: 571, endPoint y: 198, distance: 91.6
click at [572, 200] on div "Janela de atendimento Grade de atendimento Capacidade Transportadoras Veículos …" at bounding box center [563, 261] width 1127 height 522
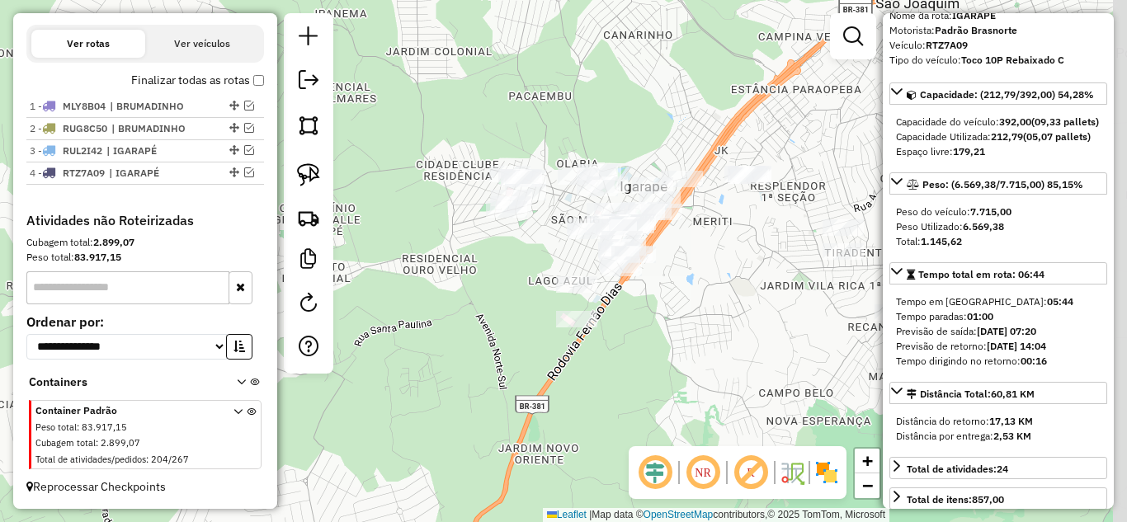
drag, startPoint x: 735, startPoint y: 295, endPoint x: 709, endPoint y: 327, distance: 41.1
click at [709, 327] on div "Janela de atendimento Grade de atendimento Capacidade Transportadoras Veículos …" at bounding box center [563, 261] width 1127 height 522
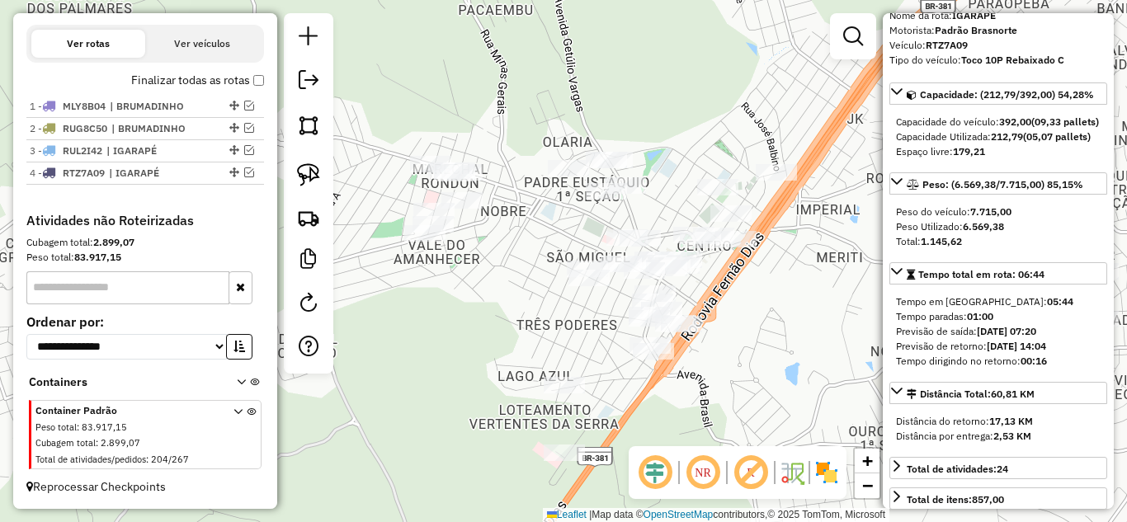
drag, startPoint x: 661, startPoint y: 303, endPoint x: 751, endPoint y: 304, distance: 89.9
click at [754, 313] on div "Janela de atendimento Grade de atendimento Capacidade Transportadoras Veículos …" at bounding box center [563, 261] width 1127 height 522
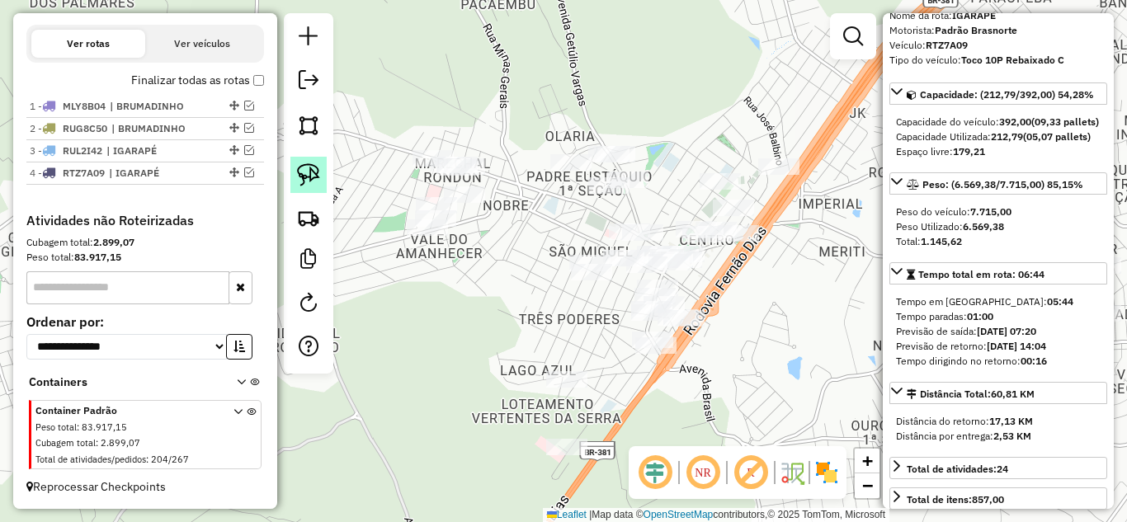
click at [311, 181] on img at bounding box center [308, 174] width 23 height 23
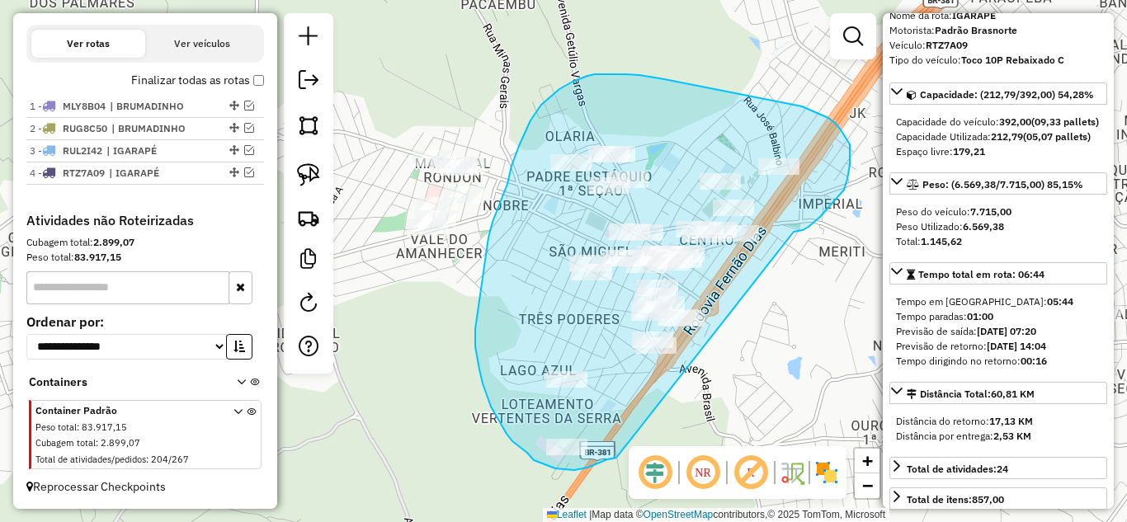
drag, startPoint x: 794, startPoint y: 232, endPoint x: 676, endPoint y: 416, distance: 218.1
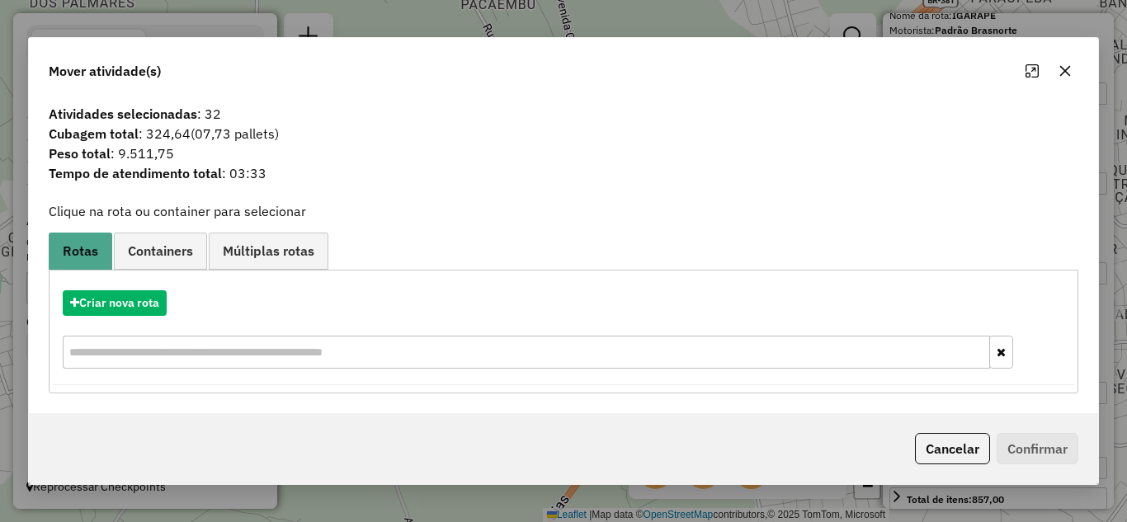
drag, startPoint x: 1070, startPoint y: 74, endPoint x: 1001, endPoint y: 64, distance: 70.0
click at [1068, 72] on icon "button" at bounding box center [1064, 70] width 13 height 13
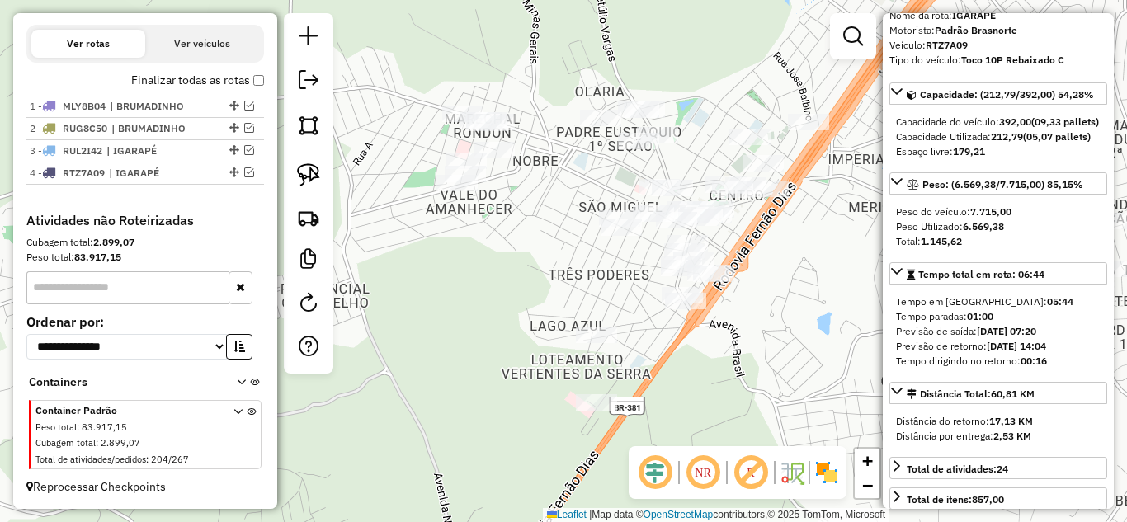
drag, startPoint x: 487, startPoint y: 247, endPoint x: 511, endPoint y: 127, distance: 122.0
click at [511, 127] on div "Janela de atendimento Grade de atendimento Capacidade Transportadoras Veículos …" at bounding box center [563, 261] width 1127 height 522
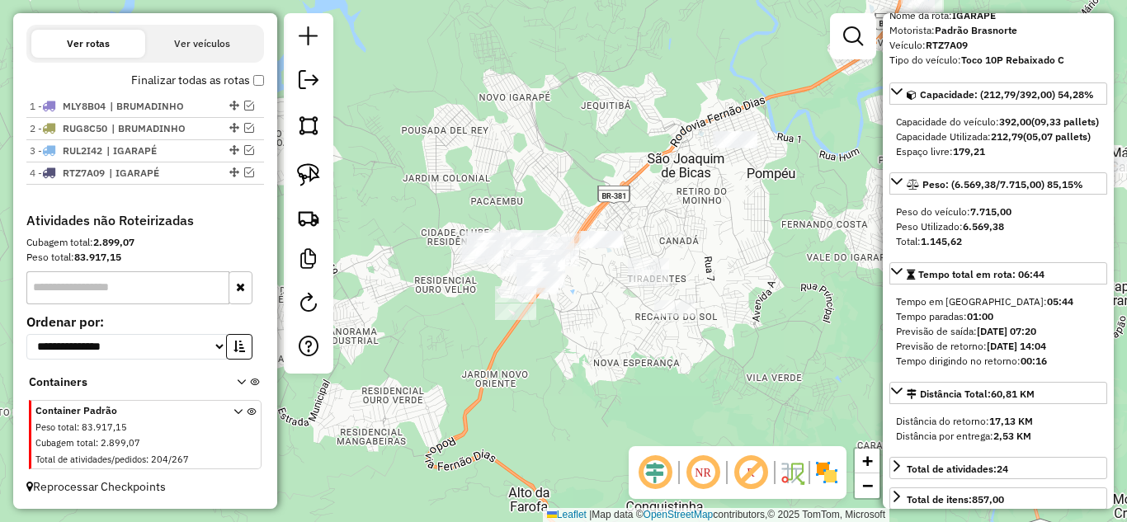
drag, startPoint x: 524, startPoint y: 380, endPoint x: 587, endPoint y: 347, distance: 71.6
click at [587, 379] on div "Janela de atendimento Grade de atendimento Capacidade Transportadoras Veículos …" at bounding box center [563, 261] width 1127 height 522
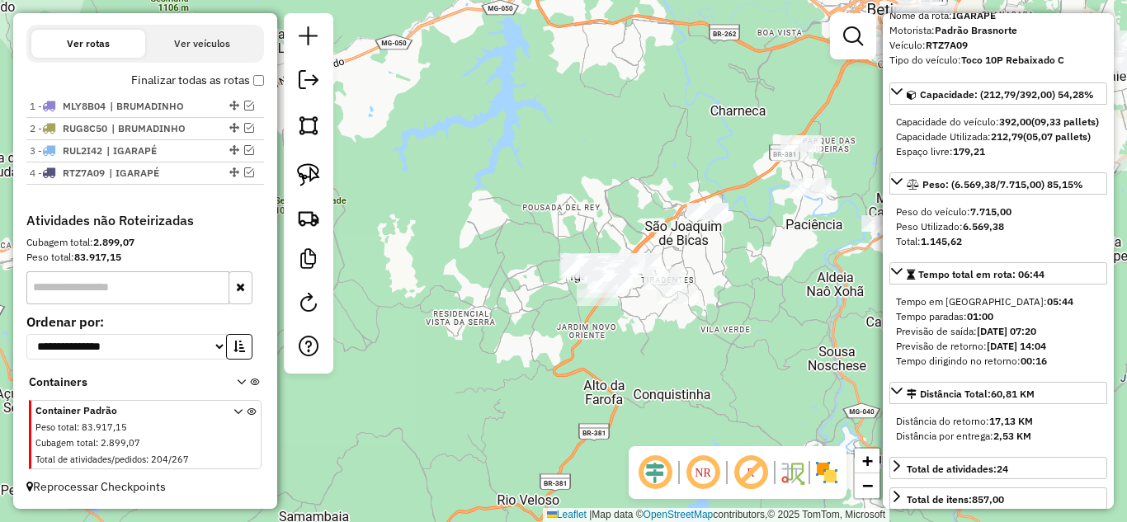
drag, startPoint x: 470, startPoint y: 283, endPoint x: 556, endPoint y: 210, distance: 112.4
click at [558, 211] on div "Janela de atendimento Grade de atendimento Capacidade Transportadoras Veículos …" at bounding box center [563, 261] width 1127 height 522
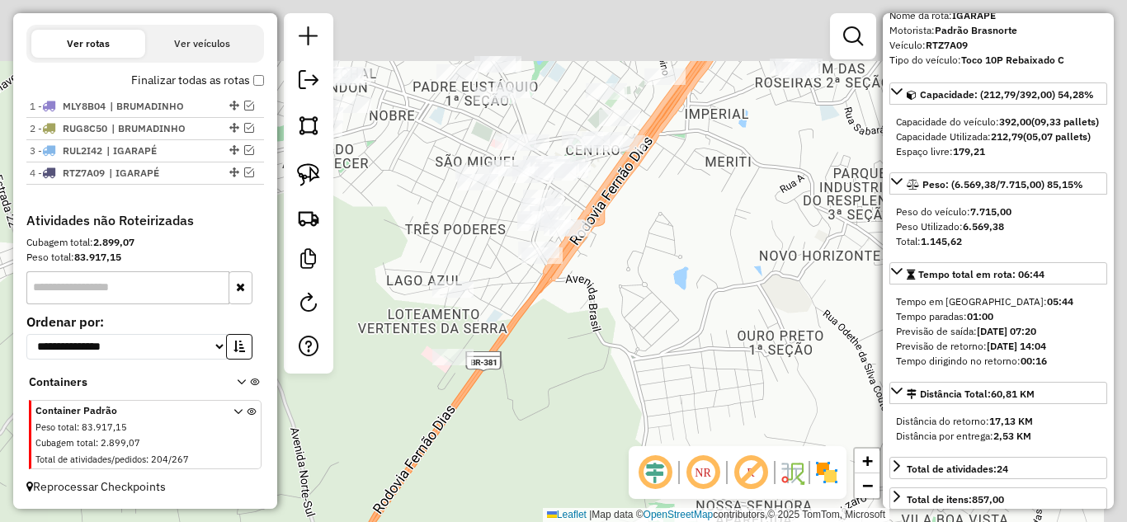
drag, startPoint x: 626, startPoint y: 299, endPoint x: 611, endPoint y: 331, distance: 34.7
click at [608, 338] on div "Janela de atendimento Grade de atendimento Capacidade Transportadoras Veículos …" at bounding box center [563, 261] width 1127 height 522
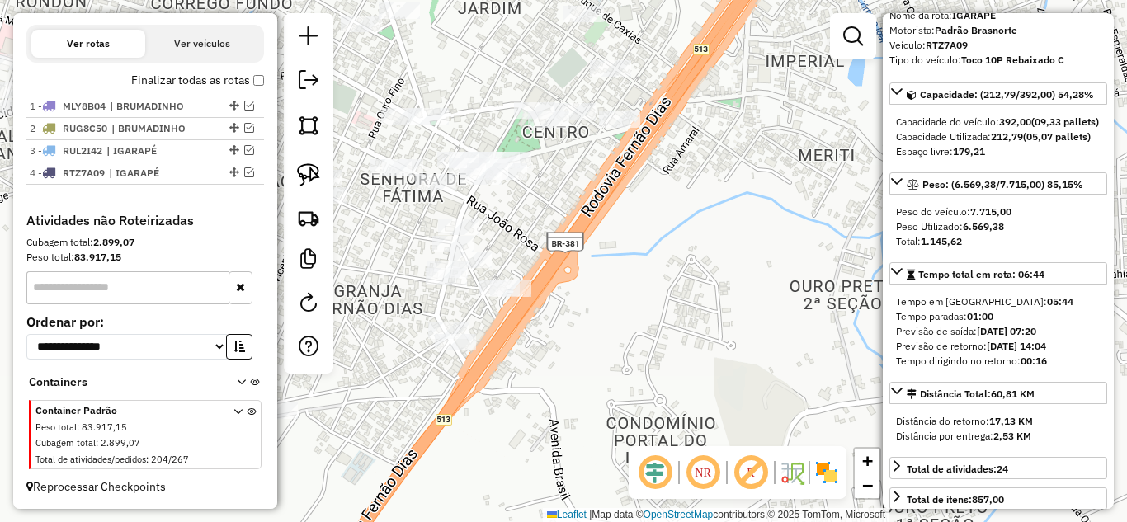
drag, startPoint x: 620, startPoint y: 268, endPoint x: 664, endPoint y: 291, distance: 49.4
click at [660, 305] on div "Janela de atendimento Grade de atendimento Capacidade Transportadoras Veículos …" at bounding box center [563, 261] width 1127 height 522
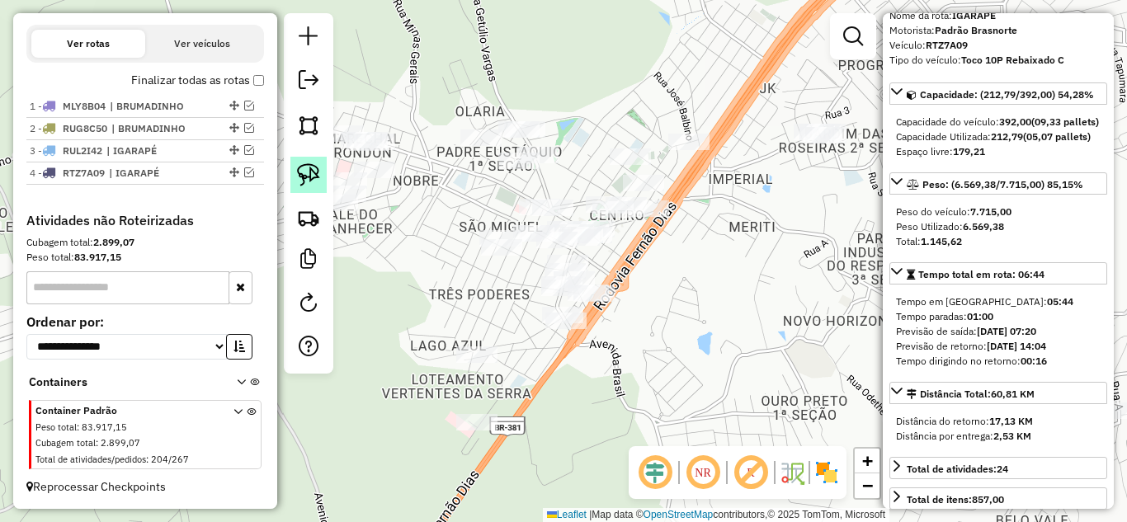
drag, startPoint x: 296, startPoint y: 168, endPoint x: 322, endPoint y: 173, distance: 26.0
click at [298, 168] on link at bounding box center [308, 175] width 36 height 36
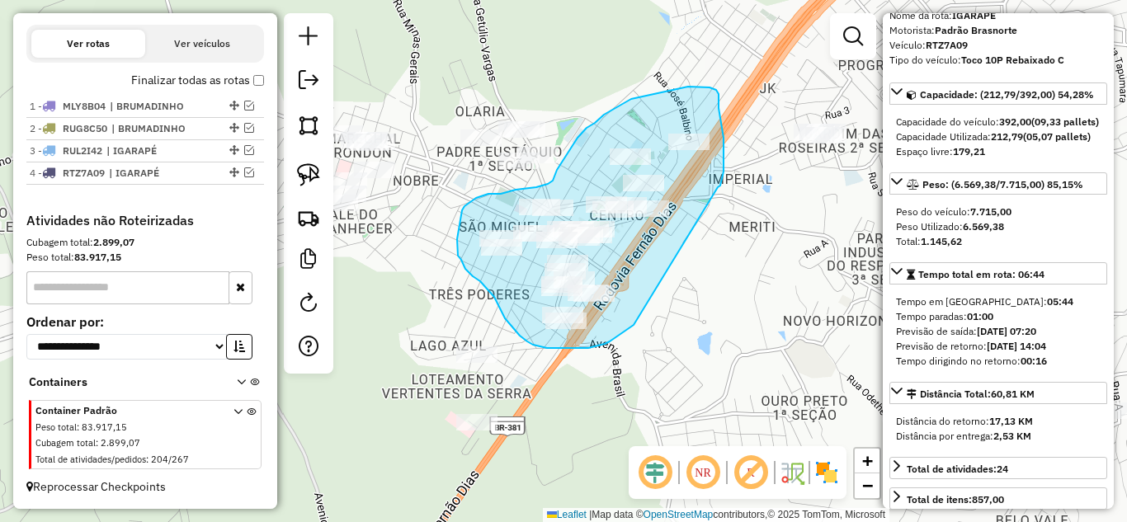
drag, startPoint x: 723, startPoint y: 158, endPoint x: 635, endPoint y: 320, distance: 184.2
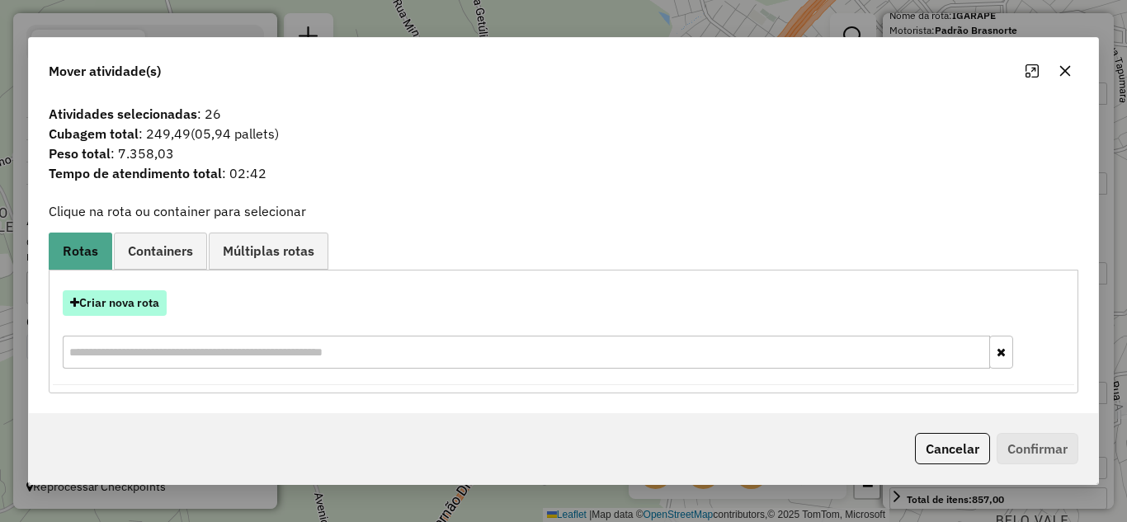
click at [121, 304] on button "Criar nova rota" at bounding box center [115, 303] width 104 height 26
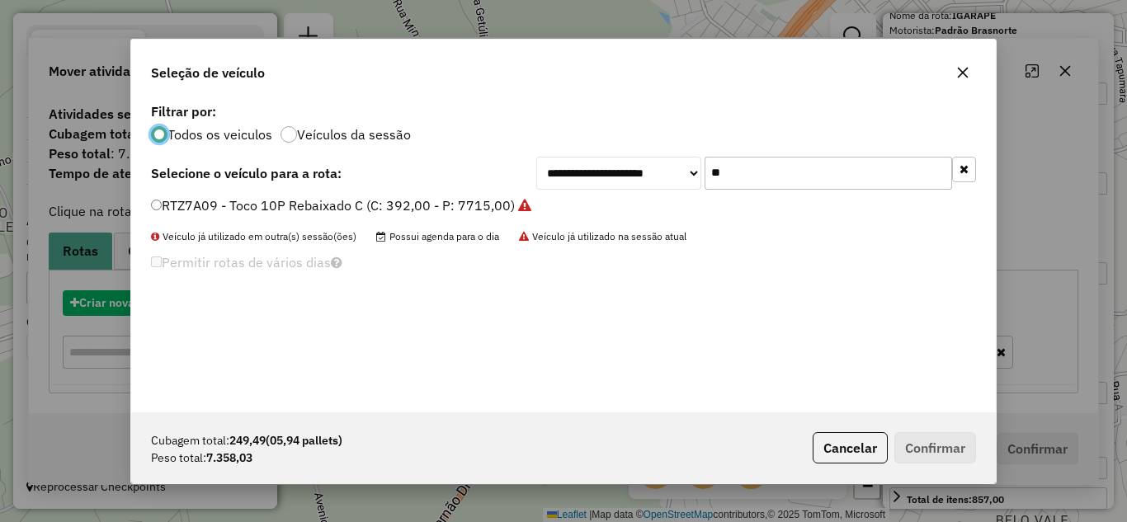
scroll to position [9, 5]
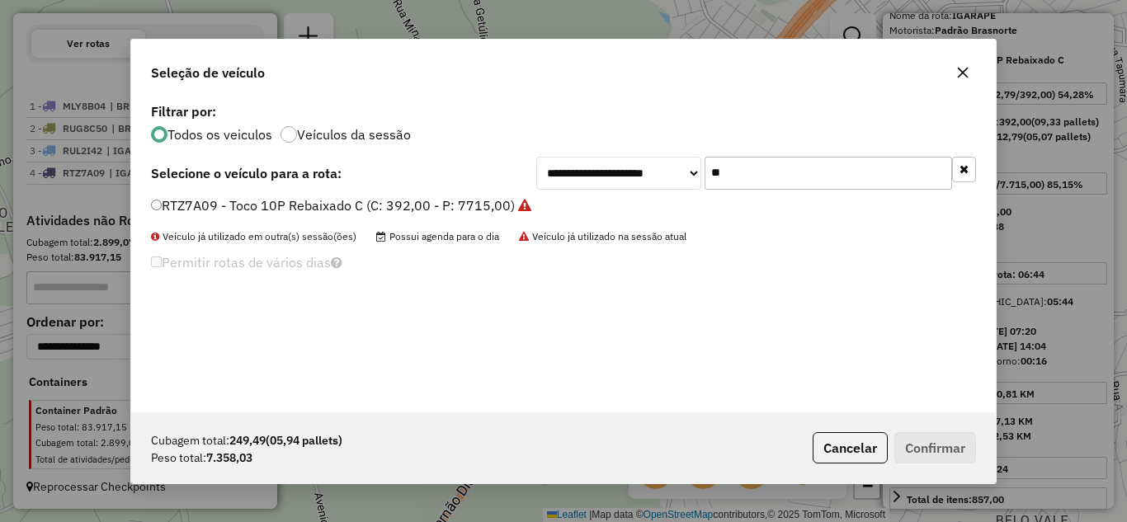
click at [776, 172] on input "**" at bounding box center [827, 173] width 247 height 33
type input "*"
type input "***"
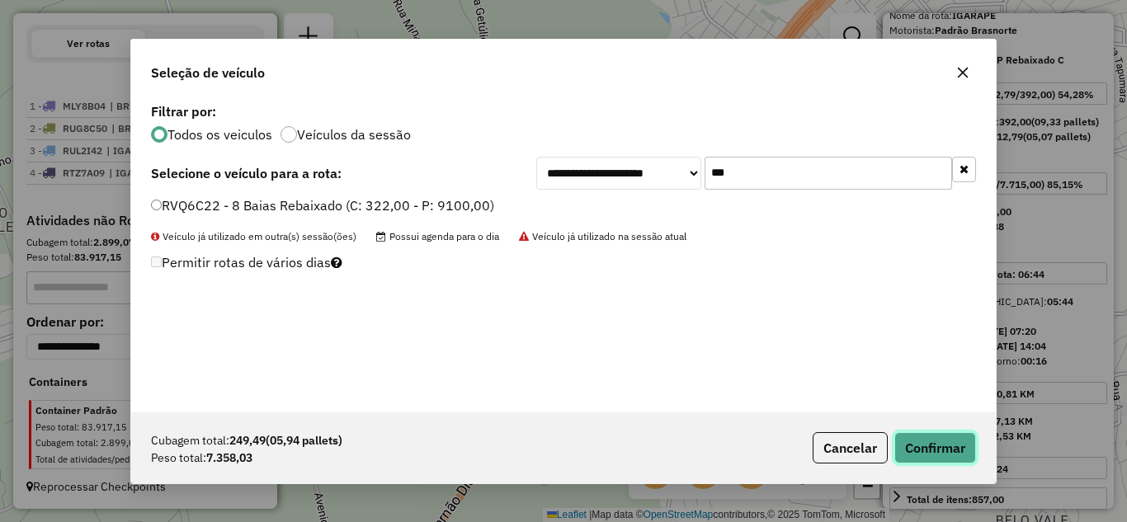
click at [931, 446] on button "Confirmar" at bounding box center [935, 447] width 82 height 31
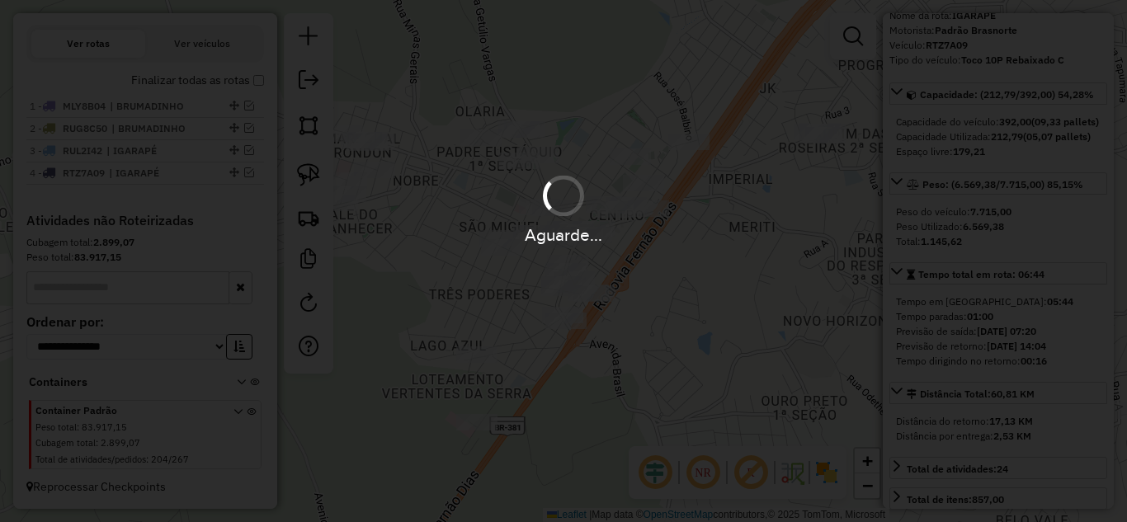
scroll to position [614, 0]
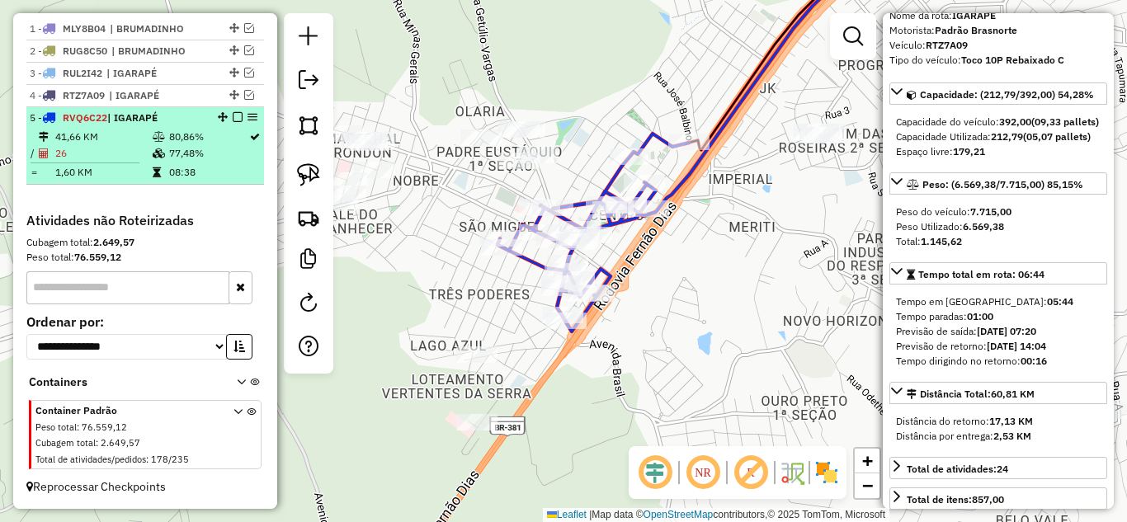
click at [227, 114] on div at bounding box center [232, 117] width 49 height 10
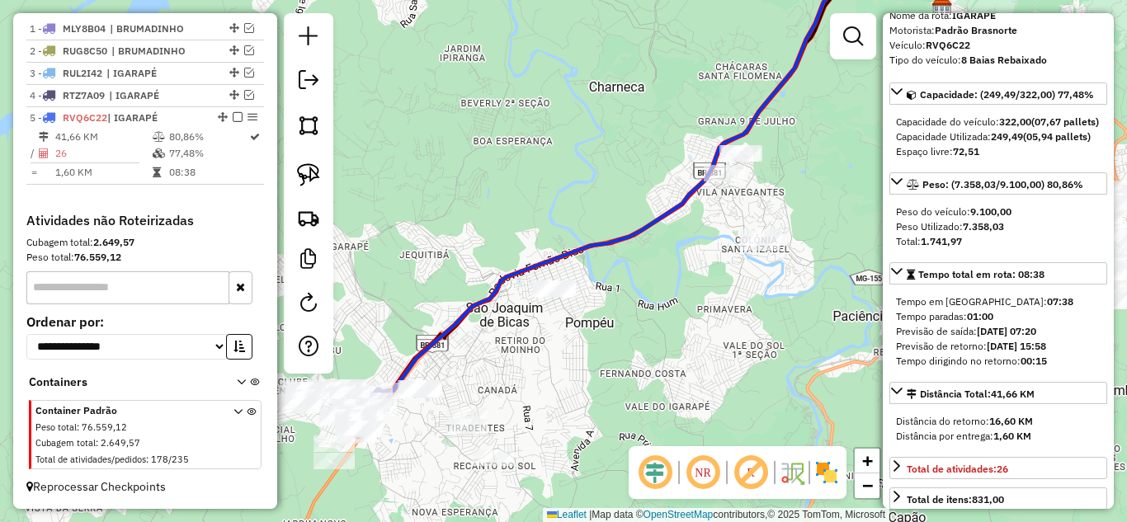
drag, startPoint x: 497, startPoint y: 237, endPoint x: 519, endPoint y: 195, distance: 46.9
click at [535, 197] on div "Janela de atendimento Grade de atendimento Capacidade Transportadoras Veículos …" at bounding box center [563, 261] width 1127 height 522
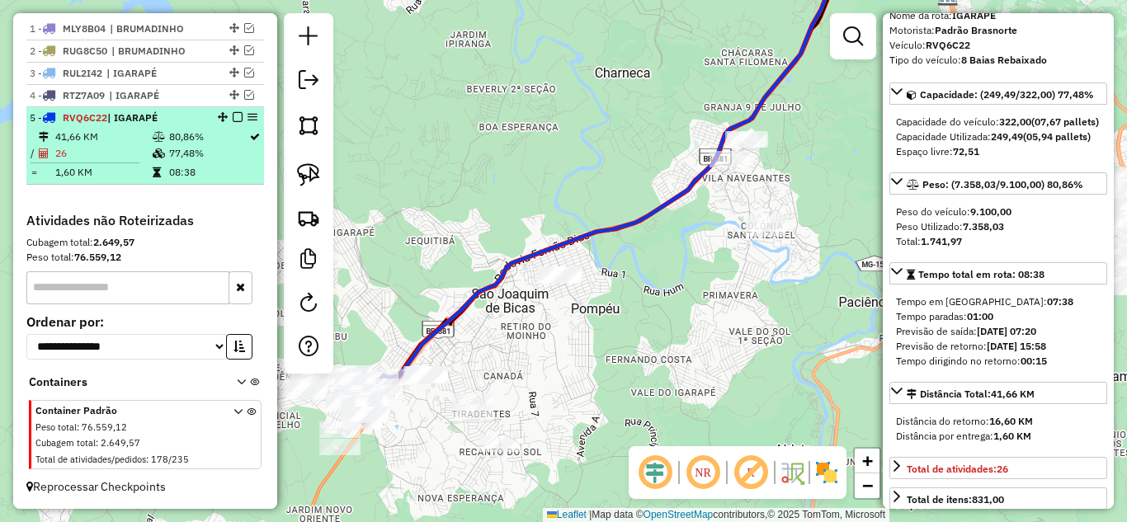
click at [233, 120] on em at bounding box center [238, 117] width 10 height 10
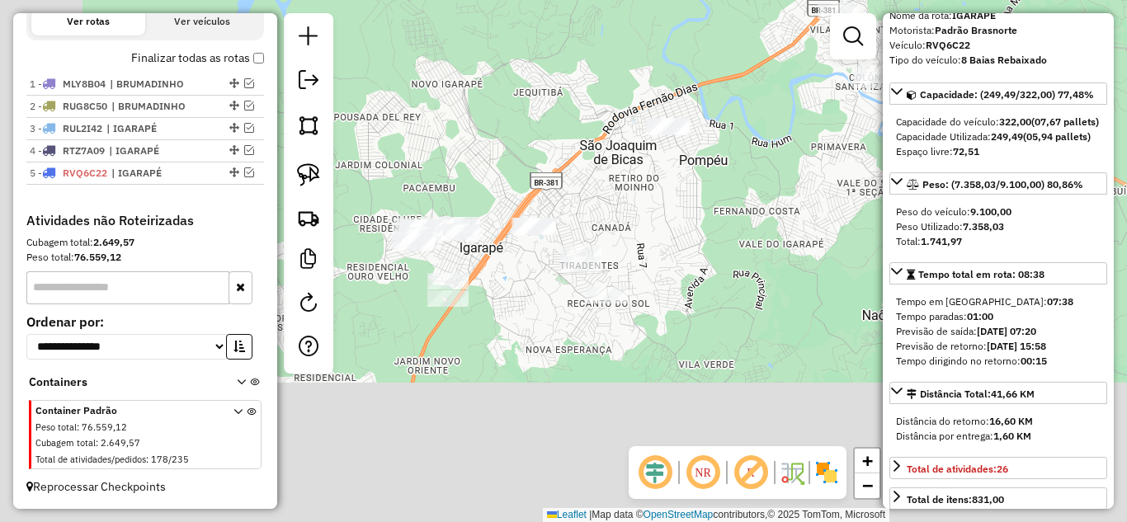
drag, startPoint x: 490, startPoint y: 220, endPoint x: 598, endPoint y: 158, distance: 124.5
click at [577, 109] on div "Janela de atendimento Grade de atendimento Capacidade Transportadoras Veículos …" at bounding box center [563, 261] width 1127 height 522
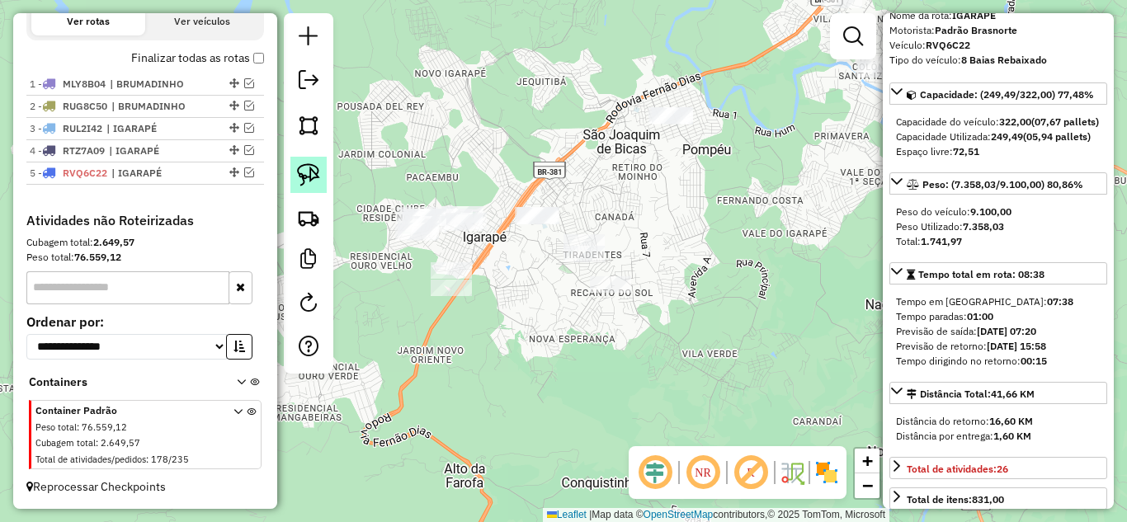
click at [311, 176] on img at bounding box center [308, 174] width 23 height 23
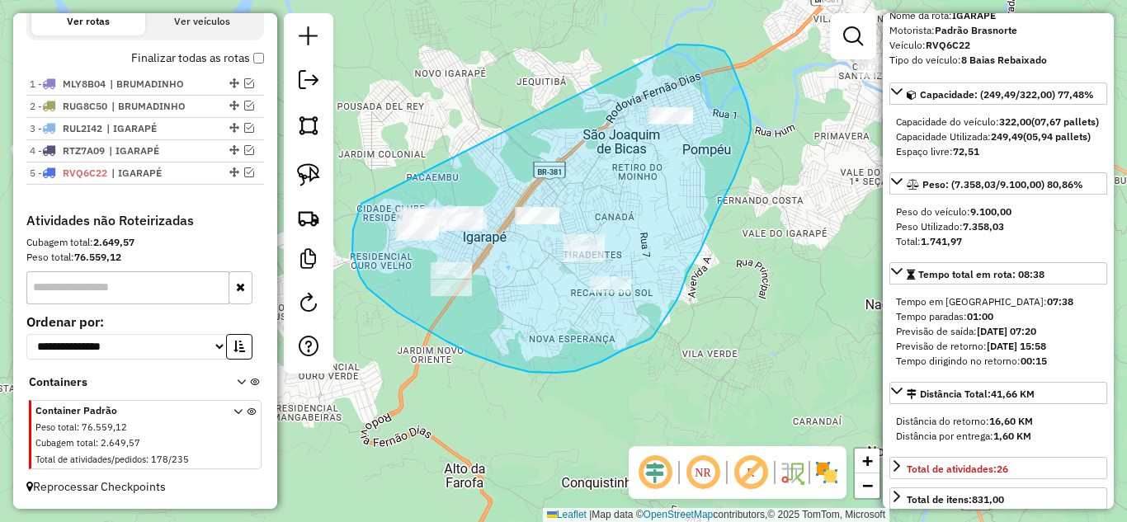
drag, startPoint x: 360, startPoint y: 276, endPoint x: 597, endPoint y: 53, distance: 326.2
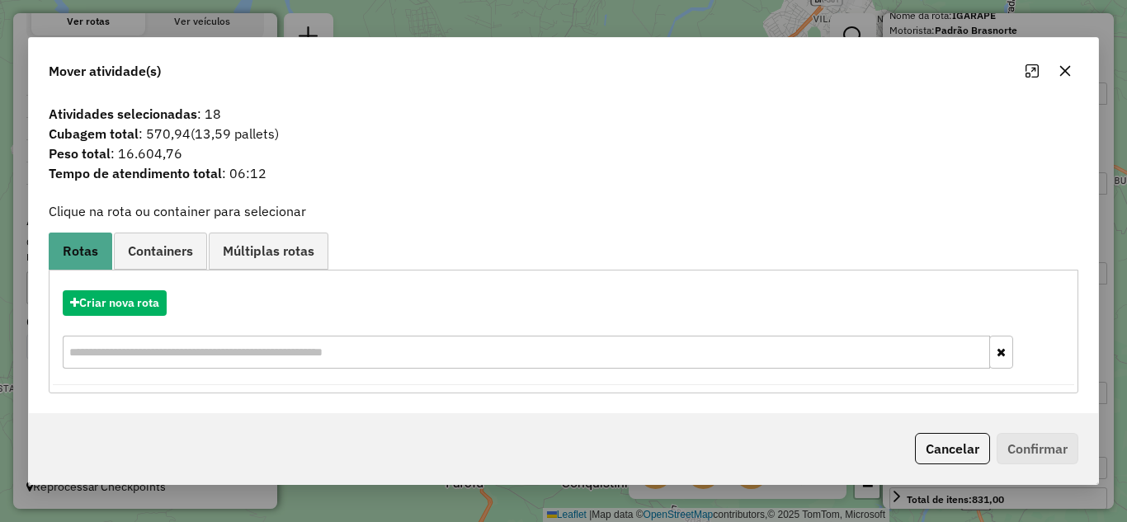
drag, startPoint x: 1065, startPoint y: 73, endPoint x: 883, endPoint y: 92, distance: 182.4
click at [1062, 73] on icon "button" at bounding box center [1064, 70] width 13 height 13
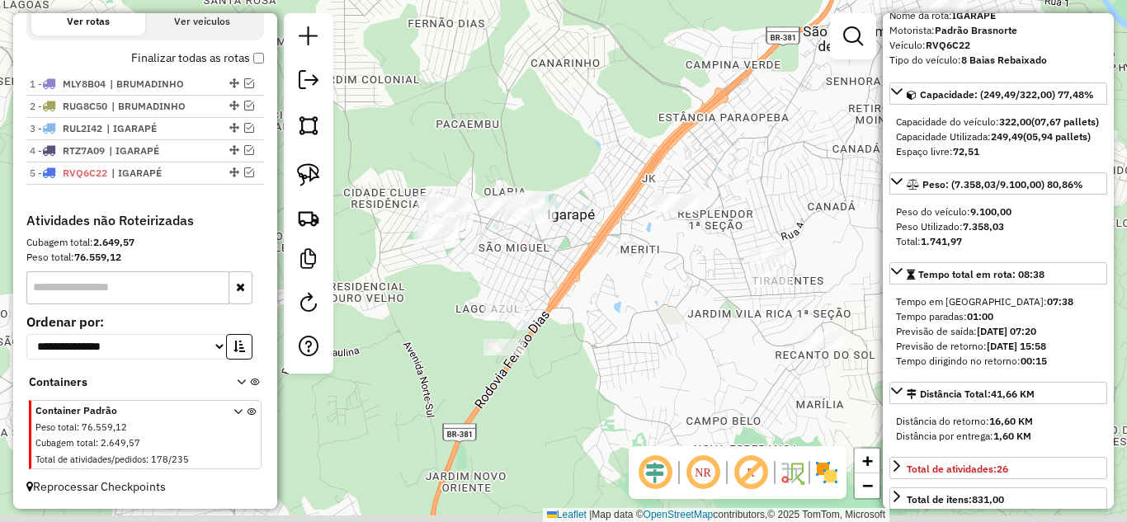
drag, startPoint x: 559, startPoint y: 214, endPoint x: 654, endPoint y: 189, distance: 98.0
click at [654, 189] on div "Janela de atendimento Grade de atendimento Capacidade Transportadoras Veículos …" at bounding box center [563, 261] width 1127 height 522
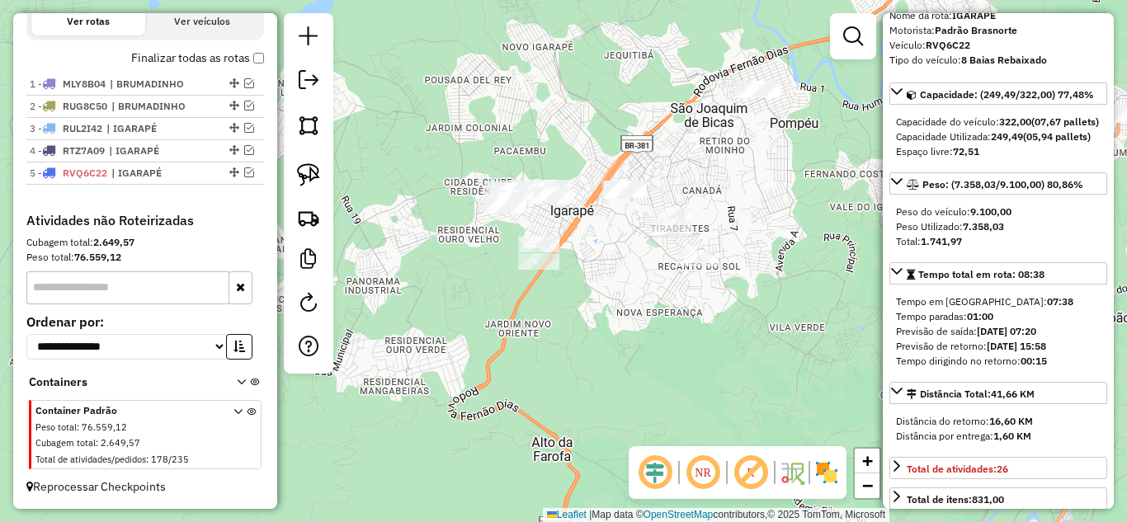
drag, startPoint x: 624, startPoint y: 271, endPoint x: 601, endPoint y: 258, distance: 26.9
click at [604, 261] on div "Janela de atendimento Grade de atendimento Capacidade Transportadoras Veículos …" at bounding box center [563, 261] width 1127 height 522
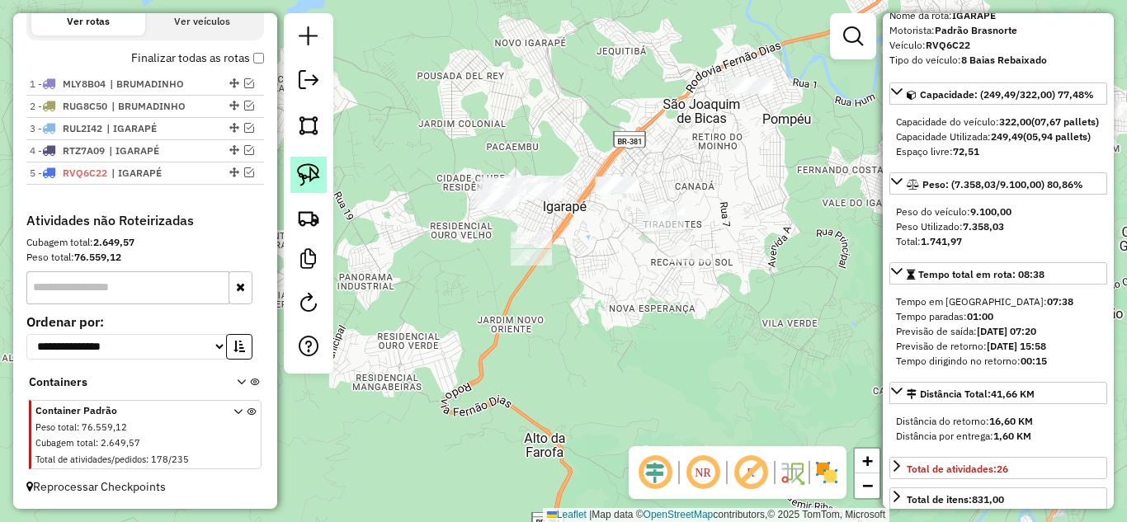
click at [318, 177] on img at bounding box center [308, 174] width 23 height 23
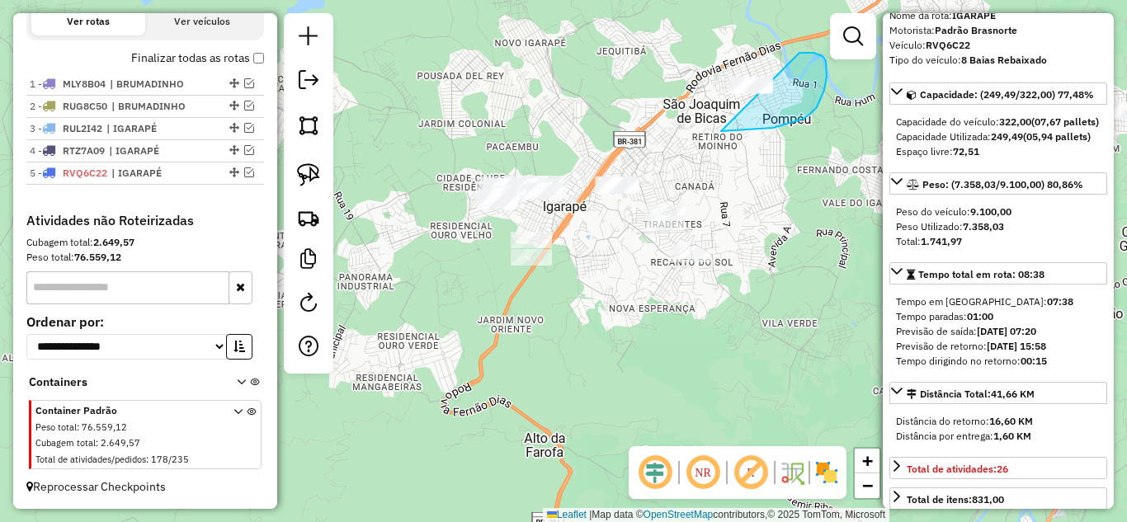
drag, startPoint x: 723, startPoint y: 131, endPoint x: 697, endPoint y: 77, distance: 60.5
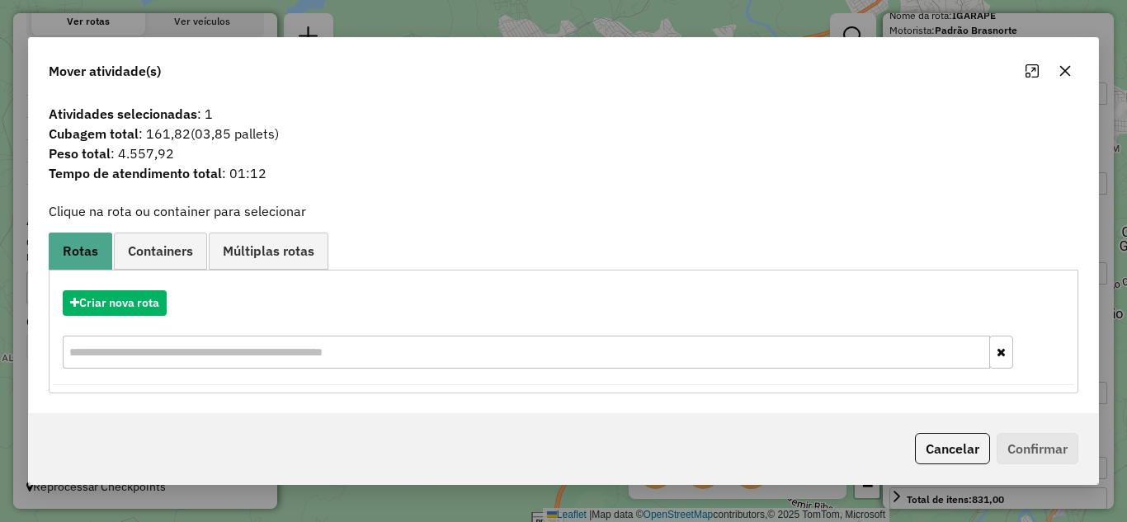
drag, startPoint x: 1067, startPoint y: 70, endPoint x: 982, endPoint y: 66, distance: 84.2
click at [1065, 69] on icon "button" at bounding box center [1064, 70] width 13 height 13
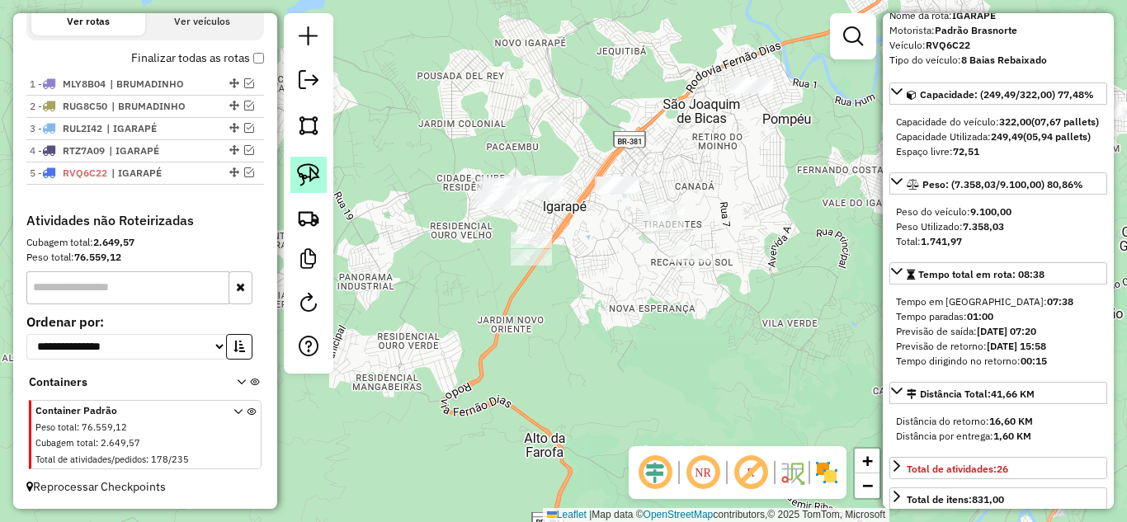
click at [312, 181] on img at bounding box center [308, 174] width 23 height 23
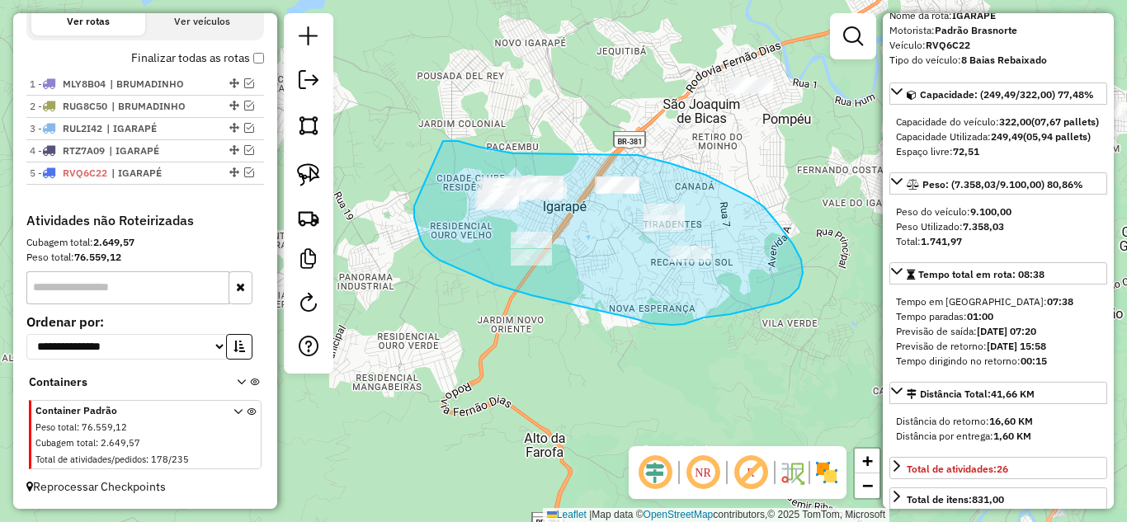
drag, startPoint x: 425, startPoint y: 247, endPoint x: 442, endPoint y: 140, distance: 108.6
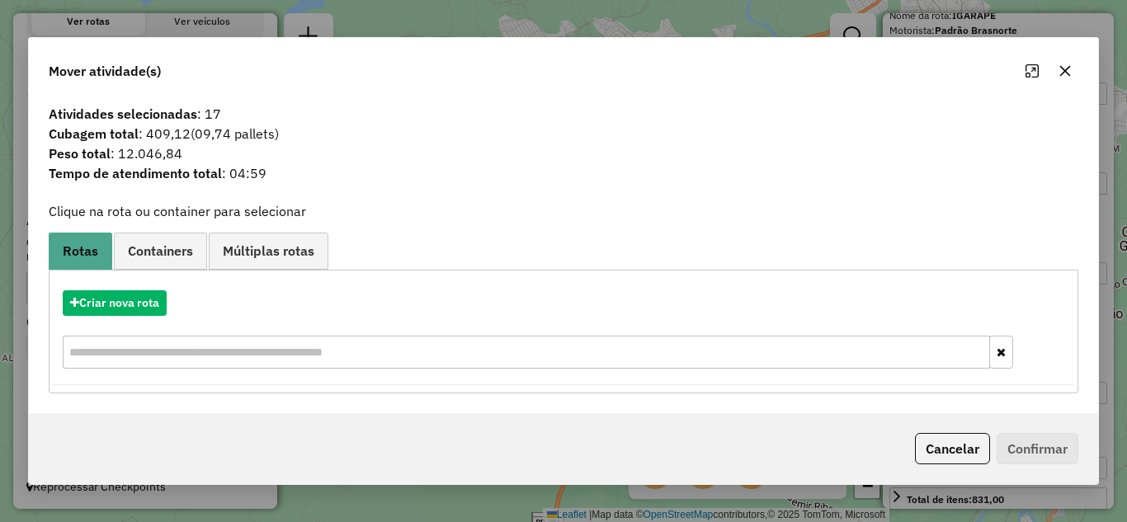
click at [1066, 73] on icon "button" at bounding box center [1064, 70] width 13 height 13
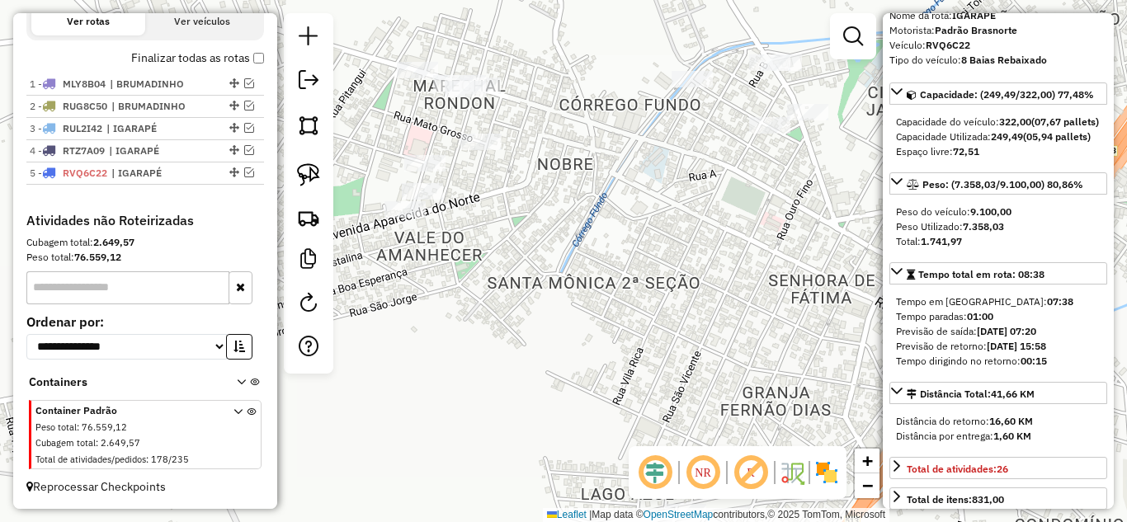
drag, startPoint x: 495, startPoint y: 164, endPoint x: 507, endPoint y: 160, distance: 13.0
click at [506, 170] on div "Janela de atendimento Grade de atendimento Capacidade Transportadoras Veículos …" at bounding box center [563, 261] width 1127 height 522
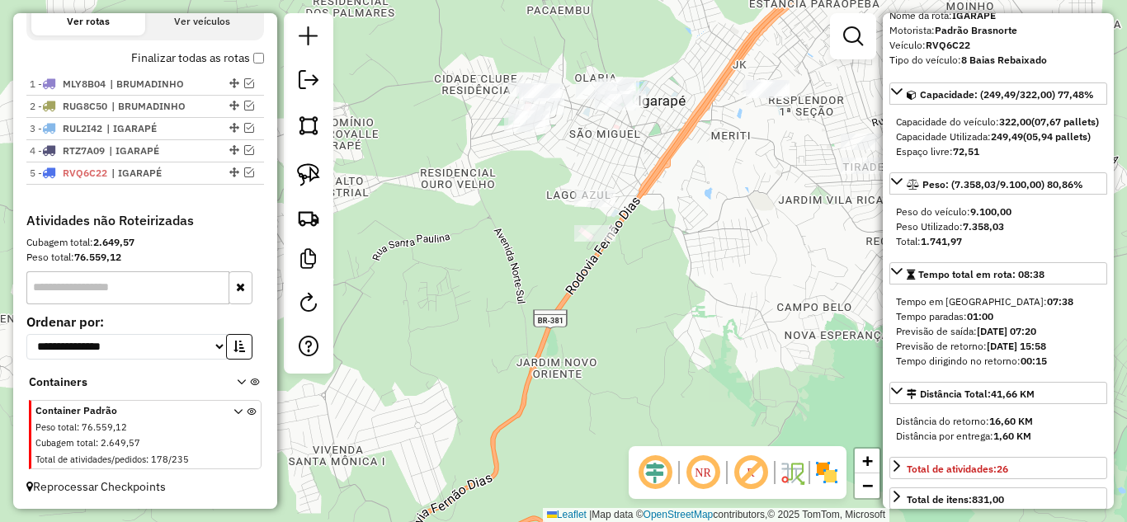
drag, startPoint x: 668, startPoint y: 163, endPoint x: 582, endPoint y: 149, distance: 86.8
click at [669, 160] on div "Janela de atendimento Grade de atendimento Capacidade Transportadoras Veículos …" at bounding box center [563, 261] width 1127 height 522
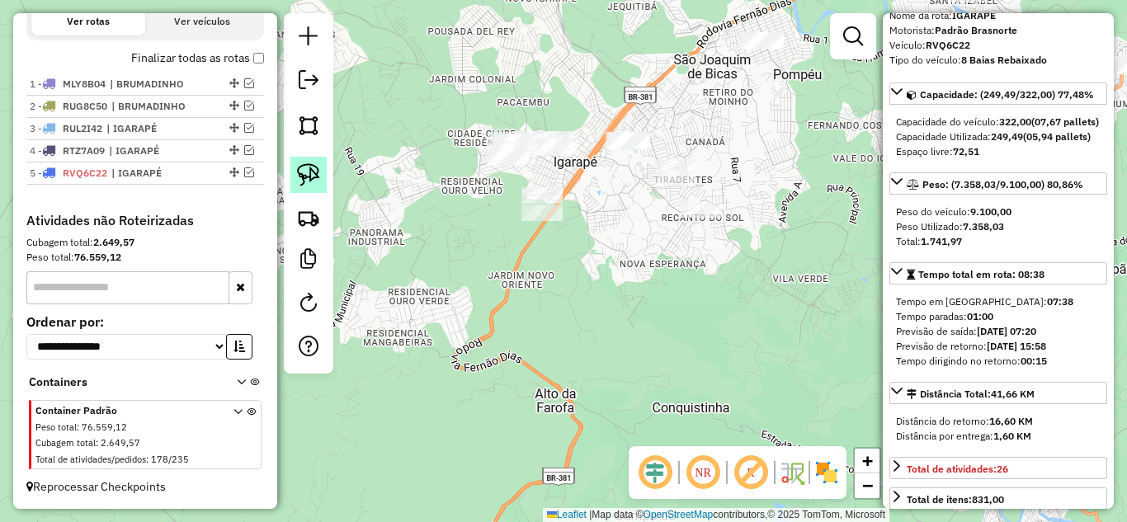
click at [304, 173] on img at bounding box center [308, 174] width 23 height 23
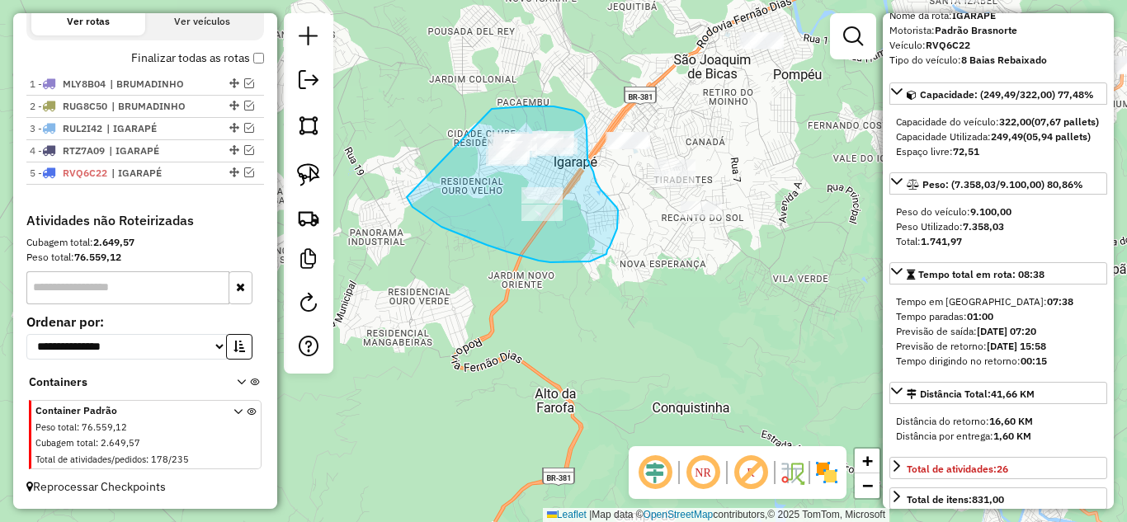
drag, startPoint x: 420, startPoint y: 212, endPoint x: 464, endPoint y: 106, distance: 114.3
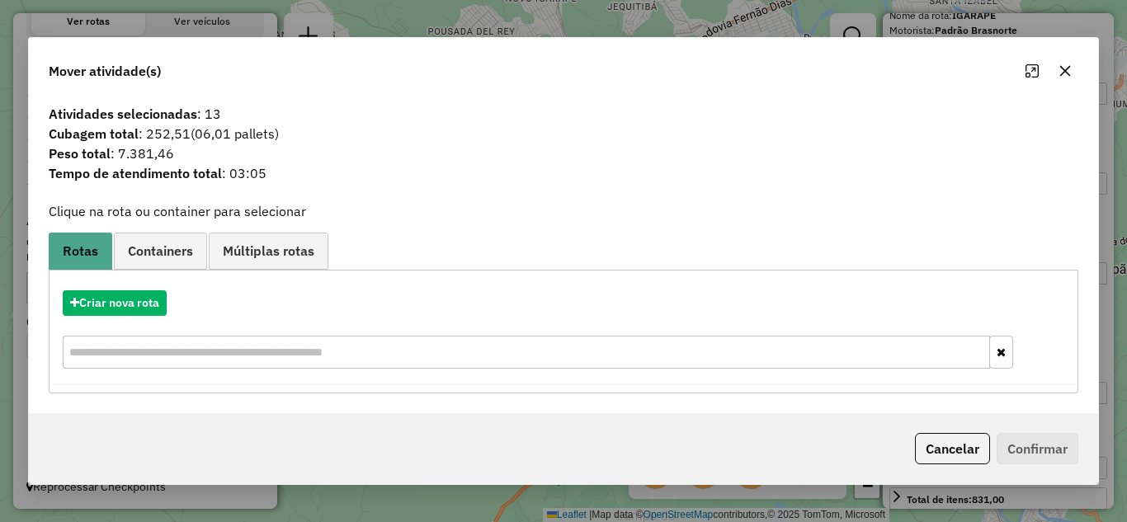
click at [1067, 72] on icon "button" at bounding box center [1064, 70] width 13 height 13
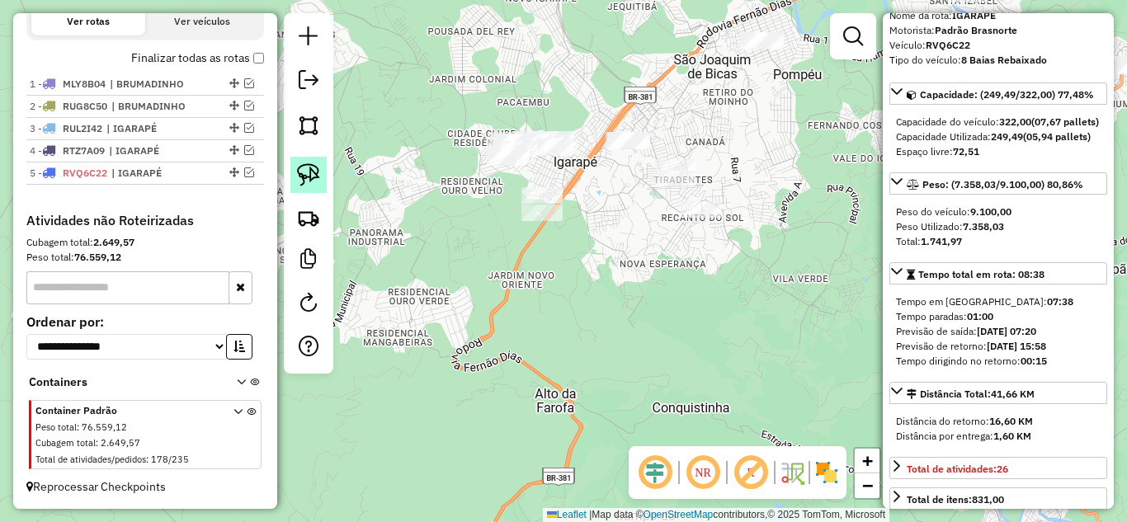
click at [314, 185] on img at bounding box center [308, 174] width 23 height 23
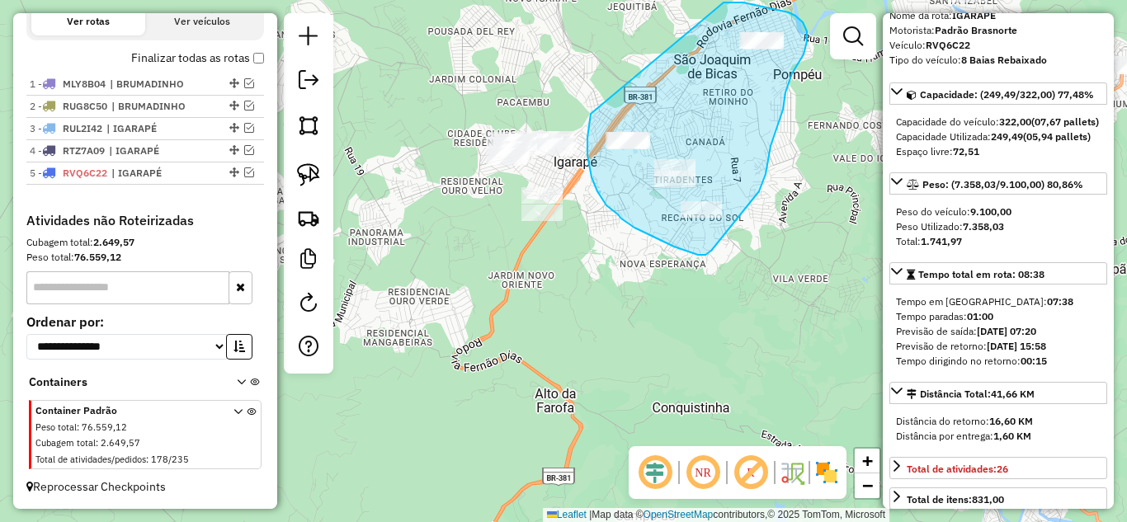
drag, startPoint x: 591, startPoint y: 177, endPoint x: 679, endPoint y: 16, distance: 183.1
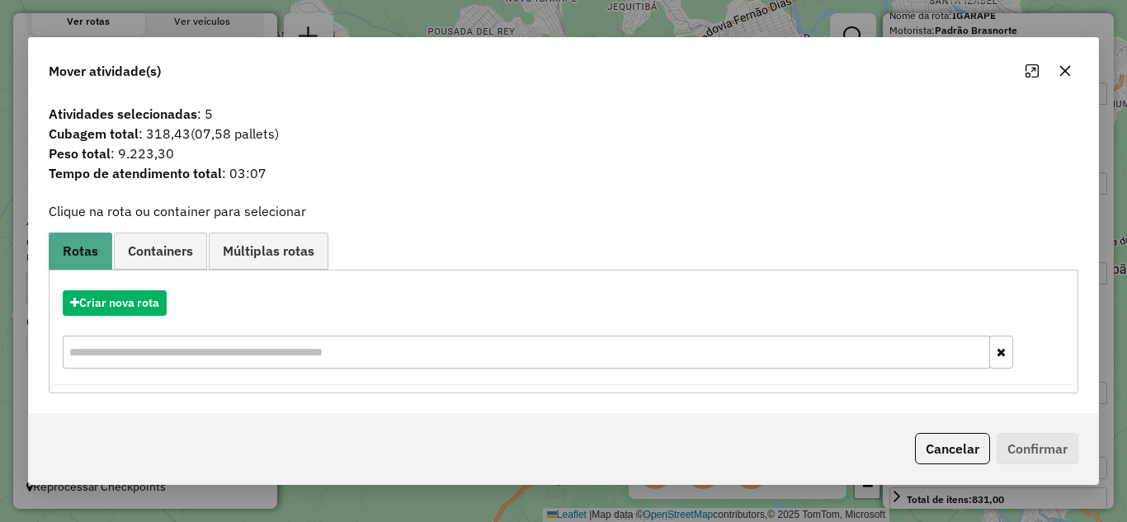
drag, startPoint x: 1063, startPoint y: 76, endPoint x: 666, endPoint y: 173, distance: 409.3
click at [1062, 75] on icon "button" at bounding box center [1064, 70] width 13 height 13
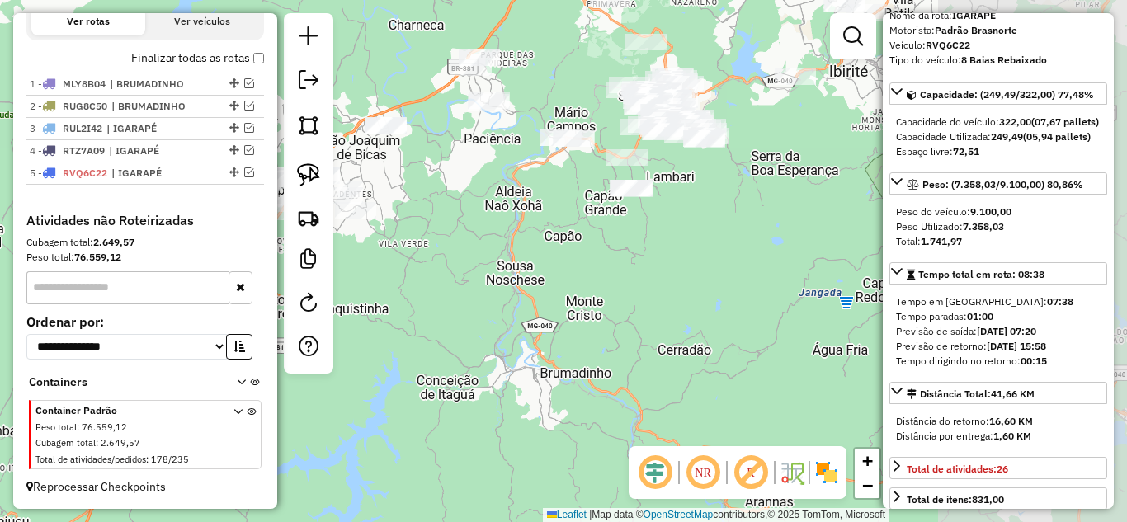
drag, startPoint x: 665, startPoint y: 191, endPoint x: 419, endPoint y: 181, distance: 246.0
click at [419, 181] on div "Janela de atendimento Grade de atendimento Capacidade Transportadoras Veículos …" at bounding box center [563, 261] width 1127 height 522
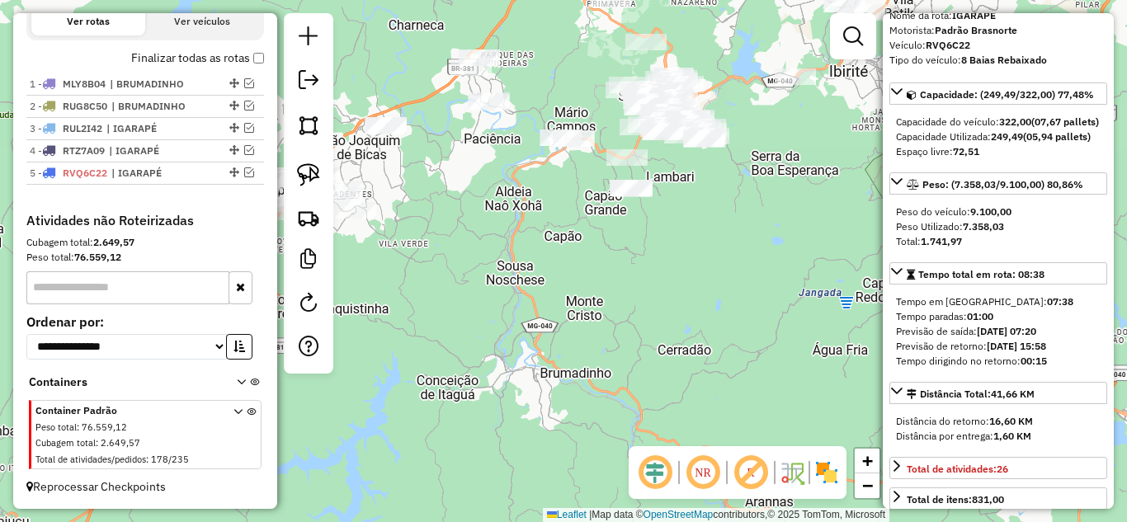
click at [562, 212] on div "Janela de atendimento Grade de atendimento Capacidade Transportadoras Veículos …" at bounding box center [563, 261] width 1127 height 522
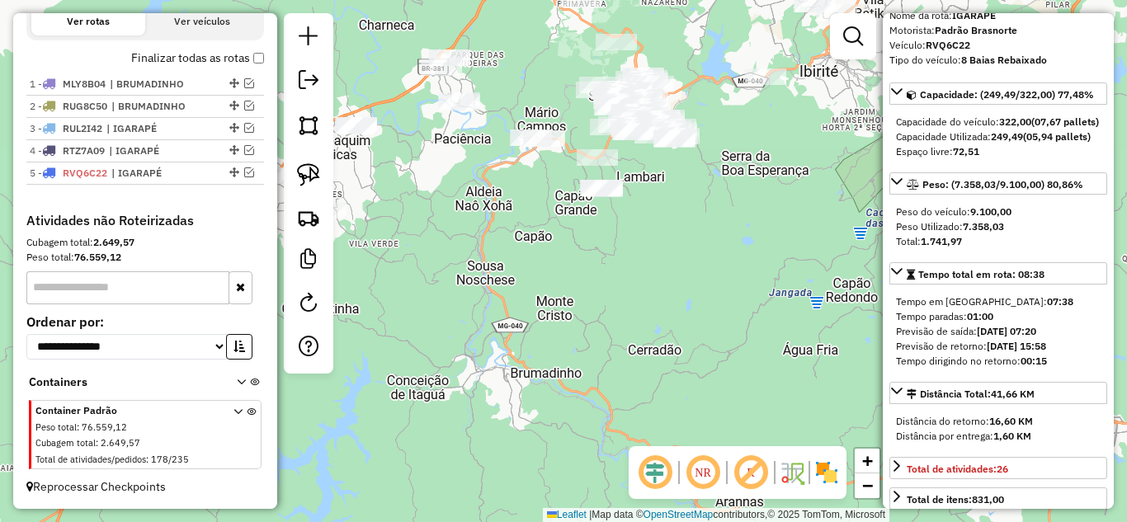
drag, startPoint x: 648, startPoint y: 318, endPoint x: 763, endPoint y: 343, distance: 118.1
click at [763, 343] on div "Janela de atendimento Grade de atendimento Capacidade Transportadoras Veículos …" at bounding box center [563, 261] width 1127 height 522
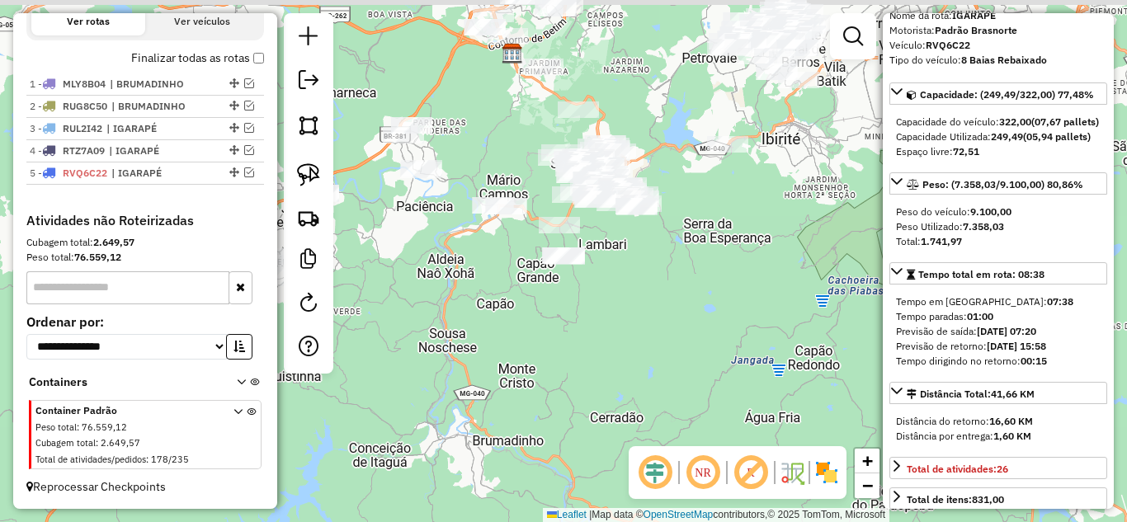
drag, startPoint x: 759, startPoint y: 313, endPoint x: 620, endPoint y: 406, distance: 166.6
click at [593, 359] on div "Janela de atendimento Grade de atendimento Capacidade Transportadoras Veículos …" at bounding box center [563, 261] width 1127 height 522
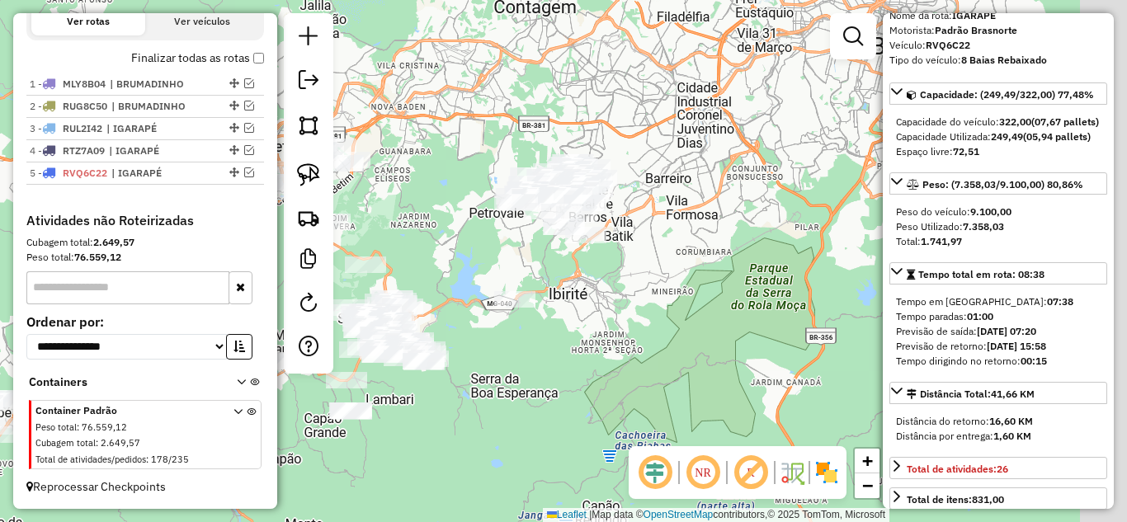
drag, startPoint x: 718, startPoint y: 273, endPoint x: 538, endPoint y: 299, distance: 181.6
click at [517, 425] on div "Janela de atendimento Grade de atendimento Capacidade Transportadoras Veículos …" at bounding box center [563, 261] width 1127 height 522
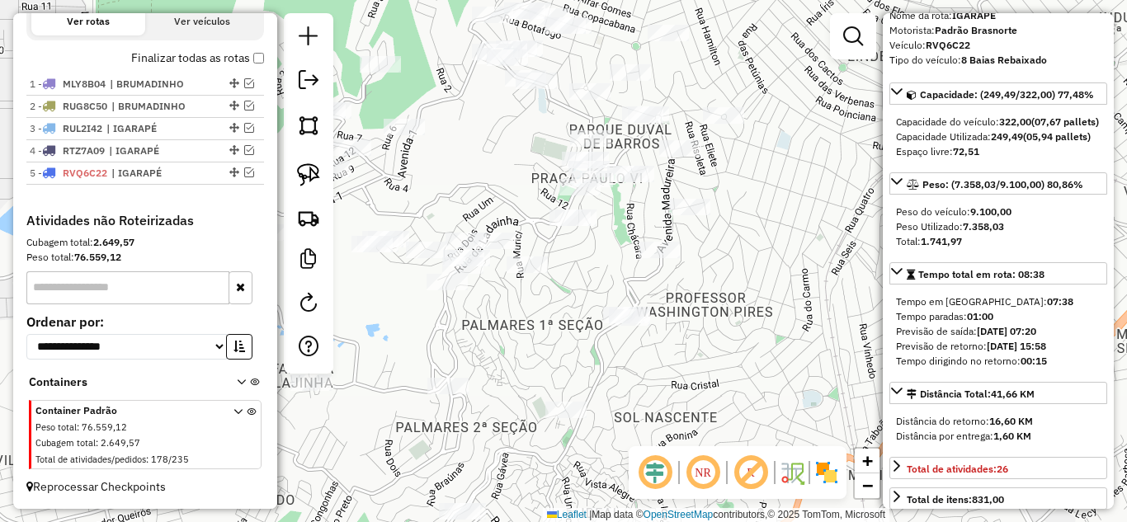
drag, startPoint x: 733, startPoint y: 282, endPoint x: 671, endPoint y: 217, distance: 89.9
click at [716, 259] on div "Janela de atendimento Grade de atendimento Capacidade Transportadoras Veículos …" at bounding box center [563, 261] width 1127 height 522
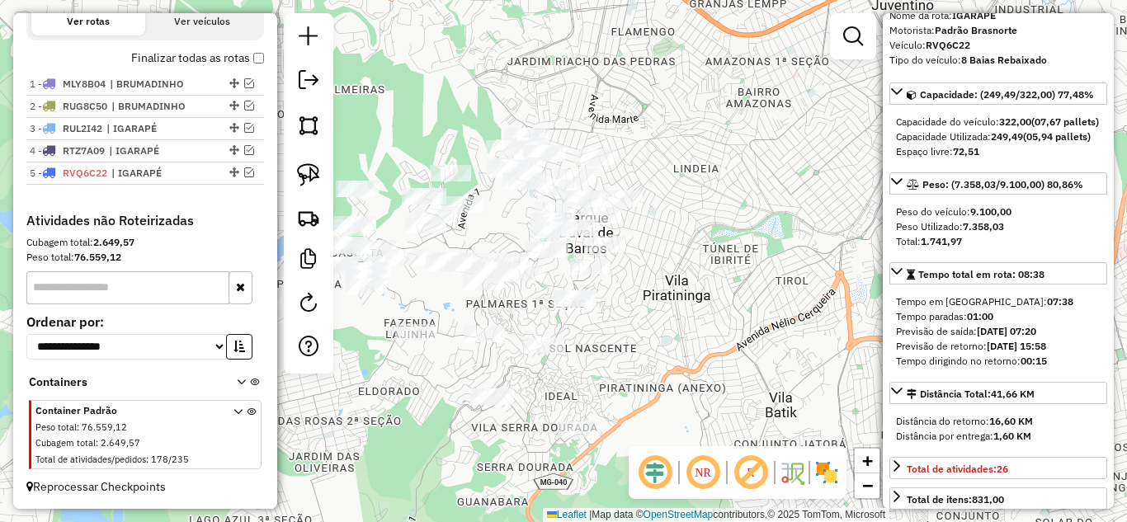
drag, startPoint x: 673, startPoint y: 293, endPoint x: 646, endPoint y: 337, distance: 52.2
click at [644, 364] on div "Janela de atendimento Grade de atendimento Capacidade Transportadoras Veículos …" at bounding box center [563, 261] width 1127 height 522
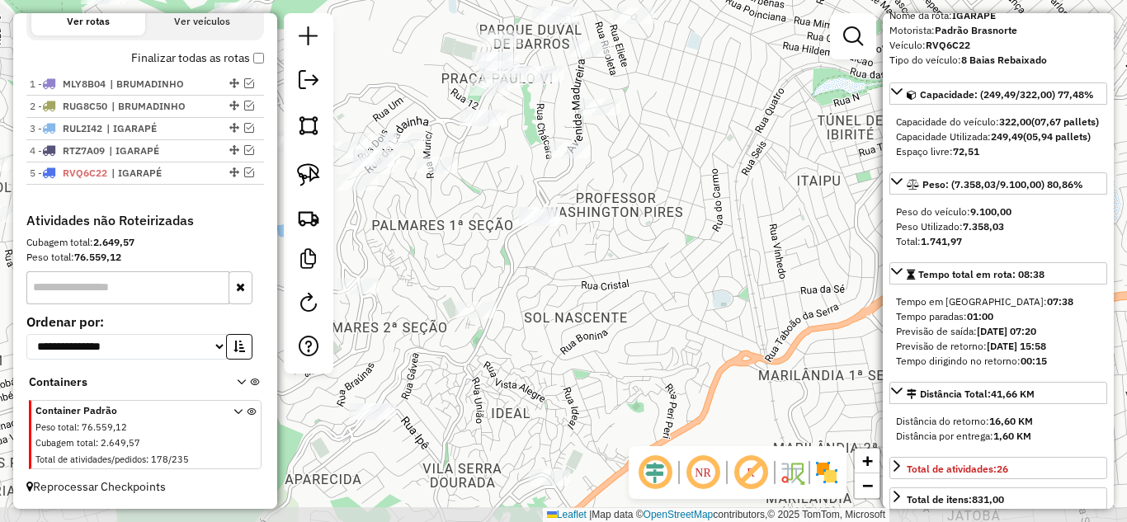
drag, startPoint x: 652, startPoint y: 335, endPoint x: 685, endPoint y: 282, distance: 62.3
click at [685, 282] on div "Janela de atendimento Grade de atendimento Capacidade Transportadoras Veículos …" at bounding box center [563, 261] width 1127 height 522
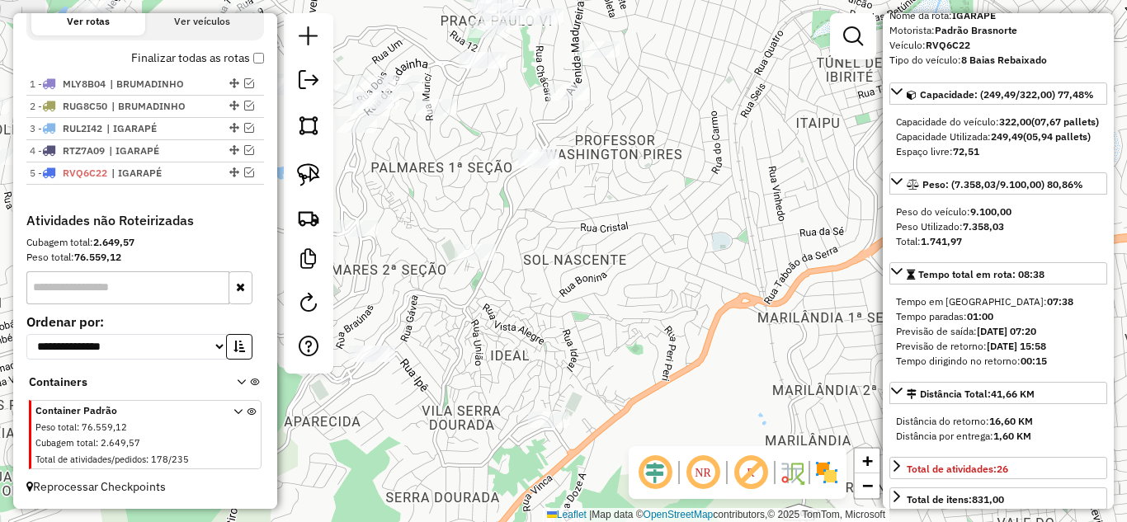
drag, startPoint x: 646, startPoint y: 294, endPoint x: 452, endPoint y: 243, distance: 200.5
click at [645, 292] on div "Janela de atendimento Grade de atendimento Capacidade Transportadoras Veículos …" at bounding box center [563, 261] width 1127 height 522
click at [314, 179] on img at bounding box center [308, 174] width 23 height 23
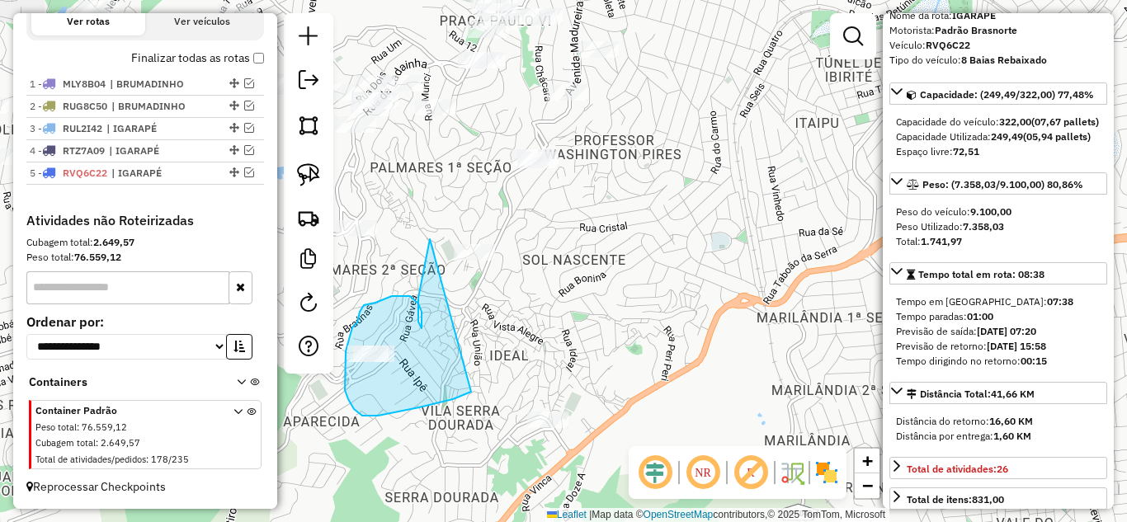
drag, startPoint x: 427, startPoint y: 254, endPoint x: 476, endPoint y: 379, distance: 134.5
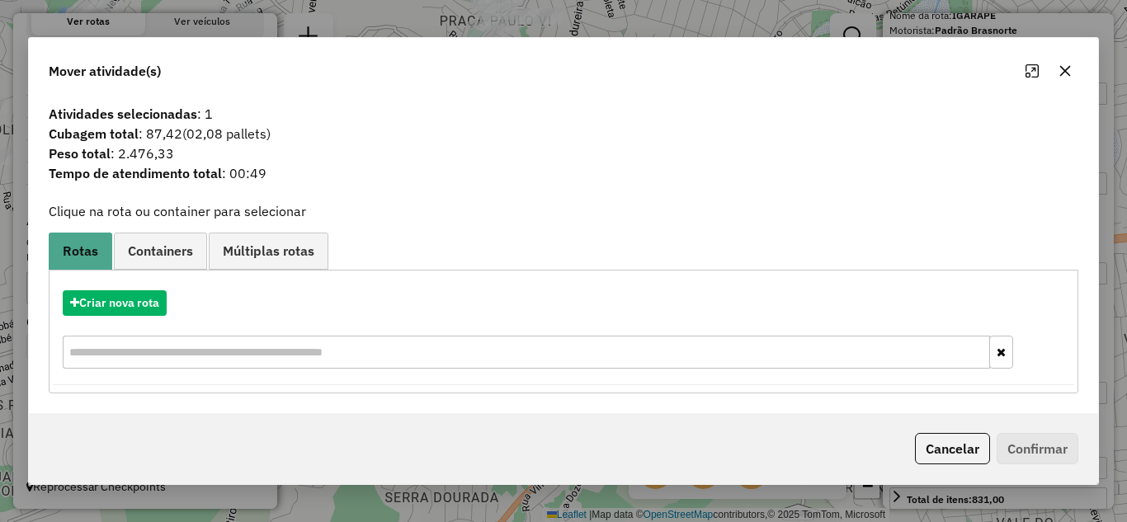
drag, startPoint x: 1067, startPoint y: 72, endPoint x: 999, endPoint y: 78, distance: 68.8
click at [1064, 72] on icon "button" at bounding box center [1064, 70] width 13 height 13
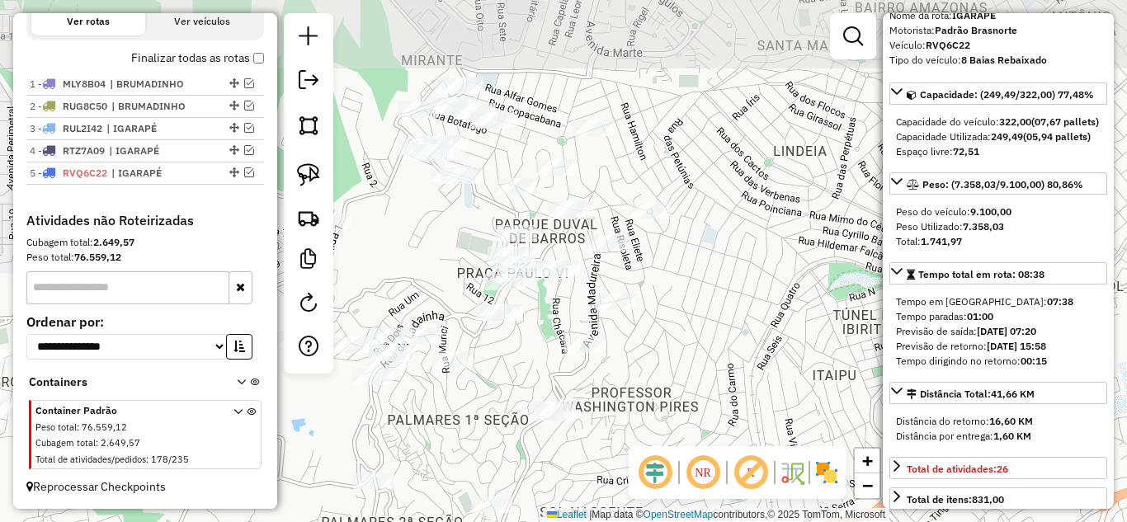
drag, startPoint x: 700, startPoint y: 231, endPoint x: 728, endPoint y: 399, distance: 170.5
click at [725, 409] on div "Janela de atendimento Grade de atendimento Capacidade Transportadoras Veículos …" at bounding box center [563, 261] width 1127 height 522
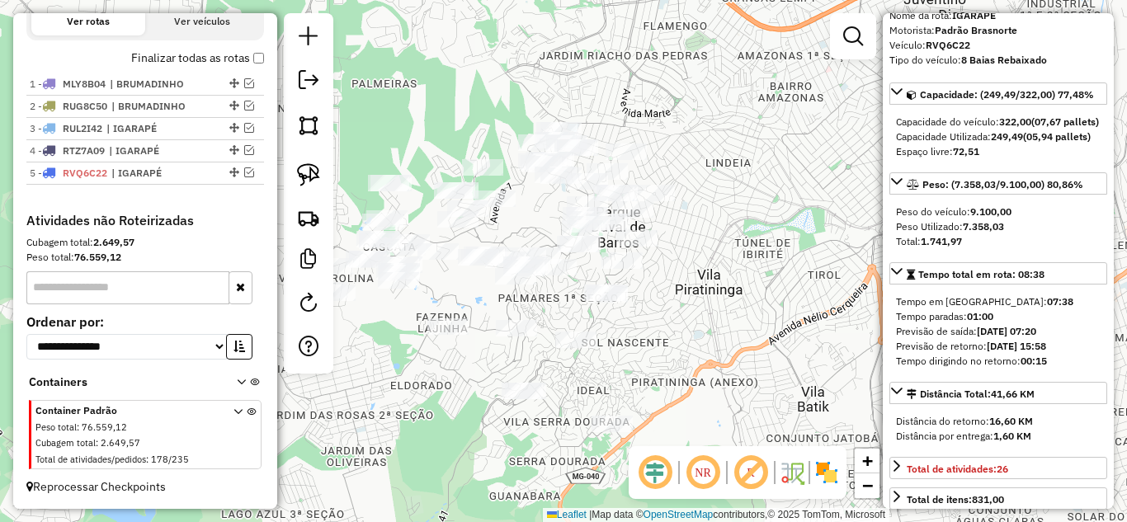
drag, startPoint x: 521, startPoint y: 393, endPoint x: 498, endPoint y: 308, distance: 88.0
click at [498, 308] on div "Janela de atendimento Grade de atendimento Capacidade Transportadoras Veículos …" at bounding box center [563, 261] width 1127 height 522
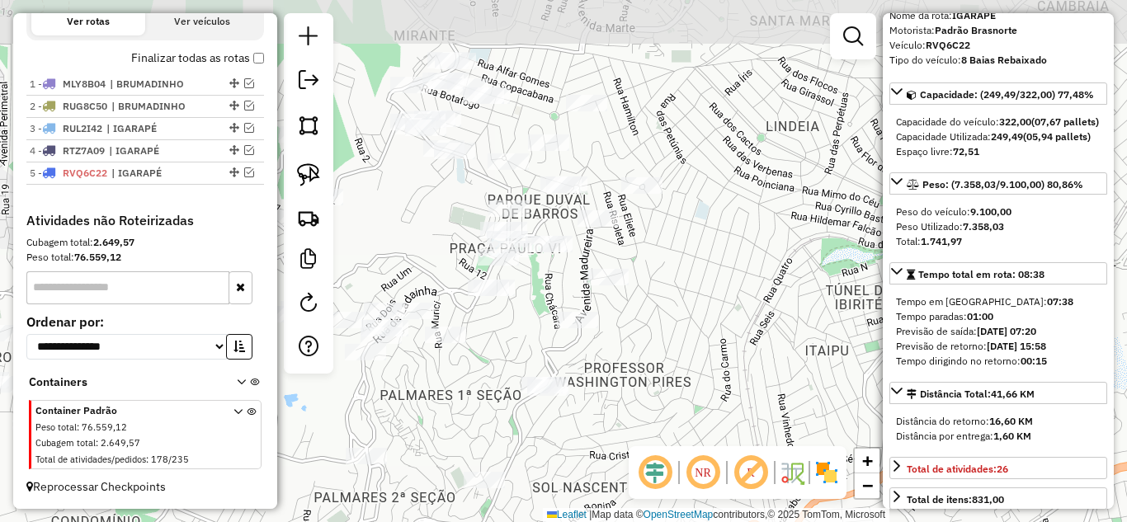
drag, startPoint x: 663, startPoint y: 271, endPoint x: 685, endPoint y: 330, distance: 63.4
click at [685, 330] on div "Janela de atendimento Grade de atendimento Capacidade Transportadoras Veículos …" at bounding box center [563, 261] width 1127 height 522
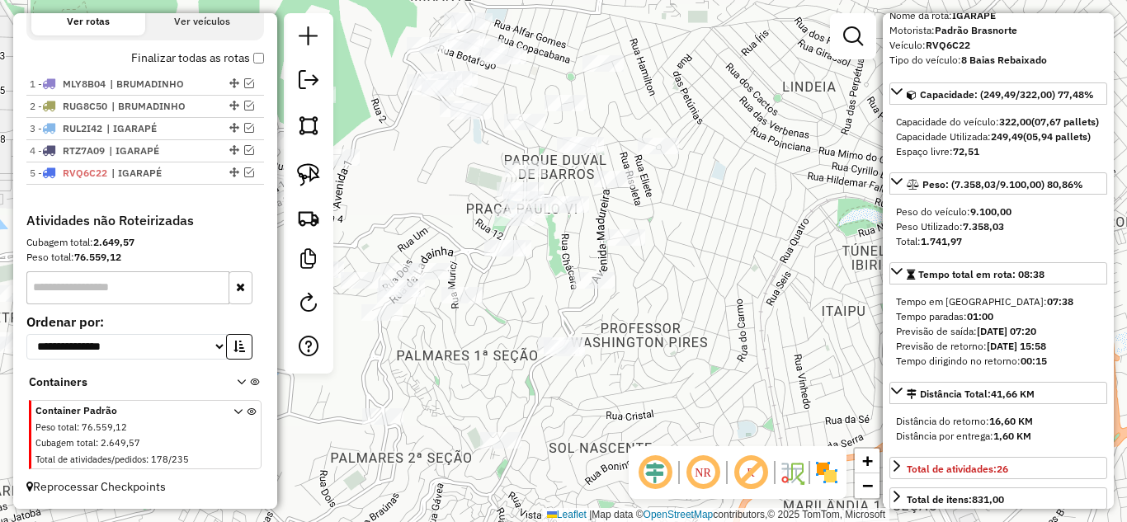
drag, startPoint x: 674, startPoint y: 329, endPoint x: 700, endPoint y: 215, distance: 116.9
click at [702, 218] on div "Janela de atendimento Grade de atendimento Capacidade Transportadoras Veículos …" at bounding box center [563, 261] width 1127 height 522
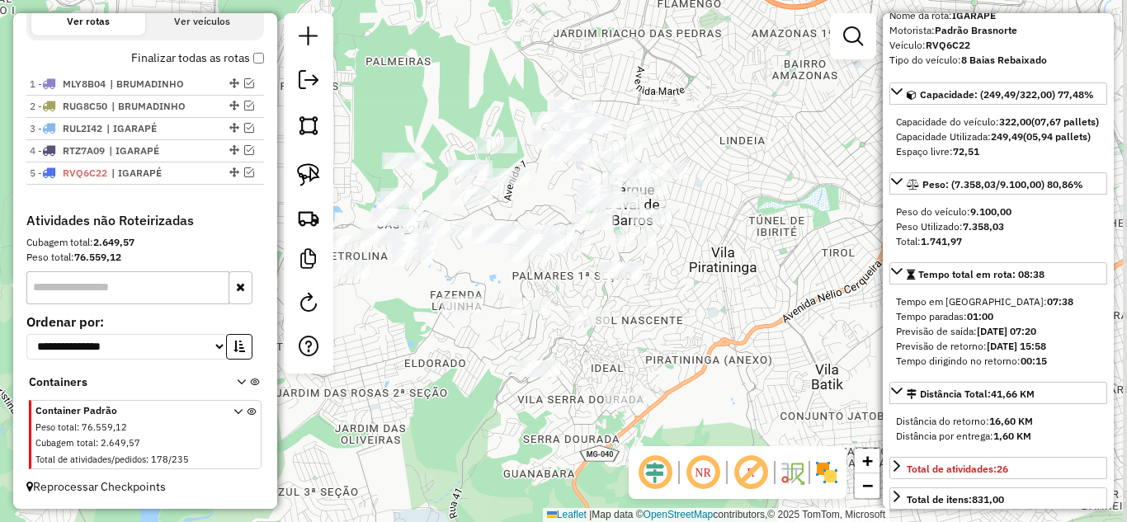
drag, startPoint x: 704, startPoint y: 243, endPoint x: 666, endPoint y: 247, distance: 38.2
click at [676, 260] on div "Janela de atendimento Grade de atendimento Capacidade Transportadoras Veículos …" at bounding box center [563, 261] width 1127 height 522
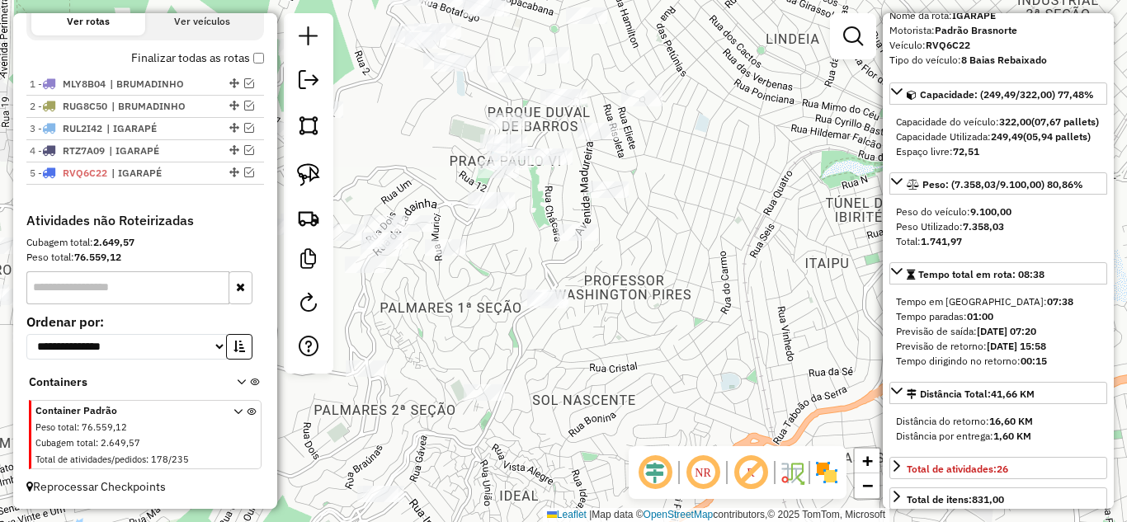
drag, startPoint x: 670, startPoint y: 252, endPoint x: 673, endPoint y: 265, distance: 12.8
click at [673, 266] on div "Janela de atendimento Grade de atendimento Capacidade Transportadoras Veículos …" at bounding box center [563, 261] width 1127 height 522
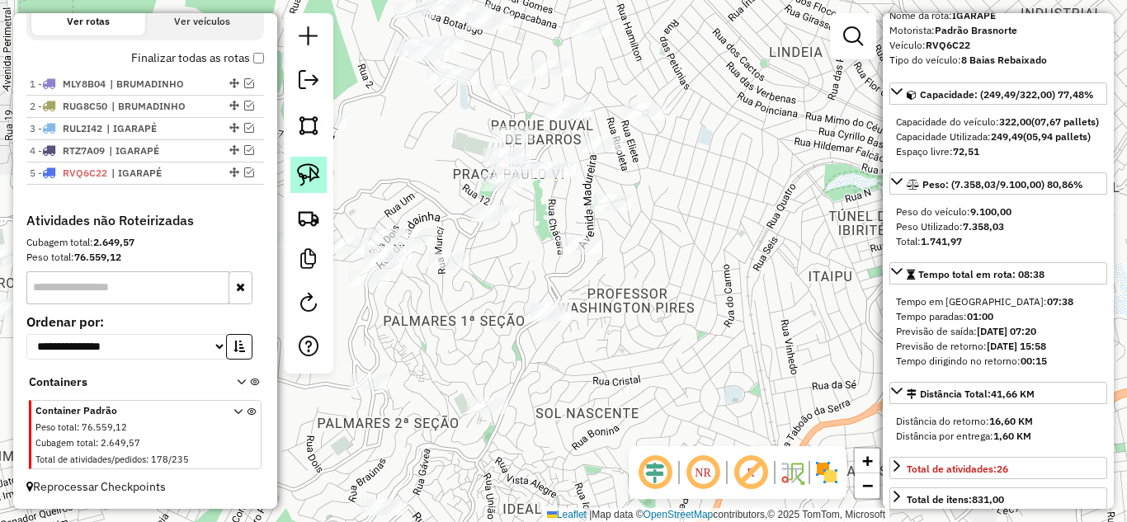
click at [309, 179] on img at bounding box center [308, 174] width 23 height 23
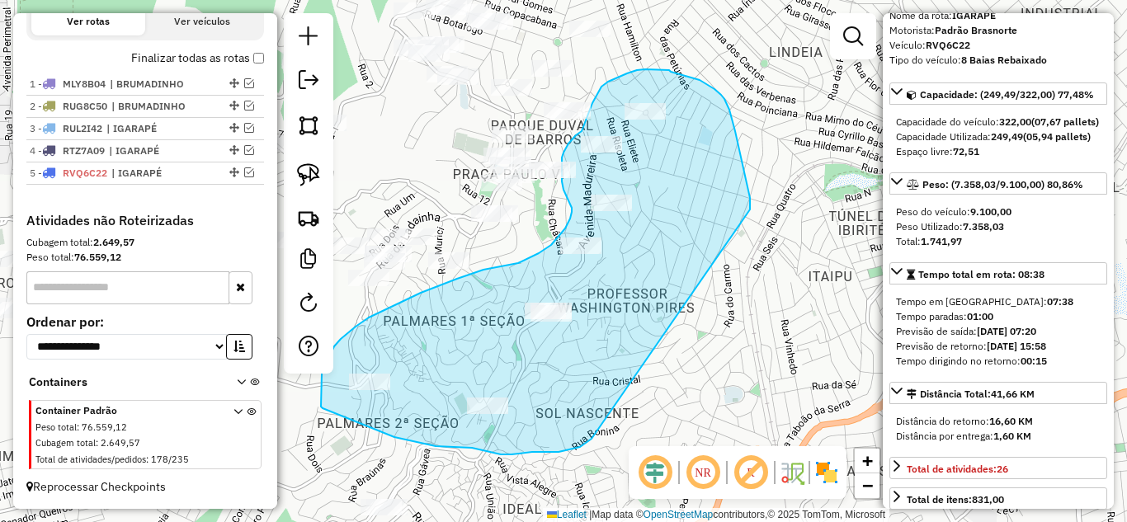
drag, startPoint x: 750, startPoint y: 198, endPoint x: 684, endPoint y: 389, distance: 201.6
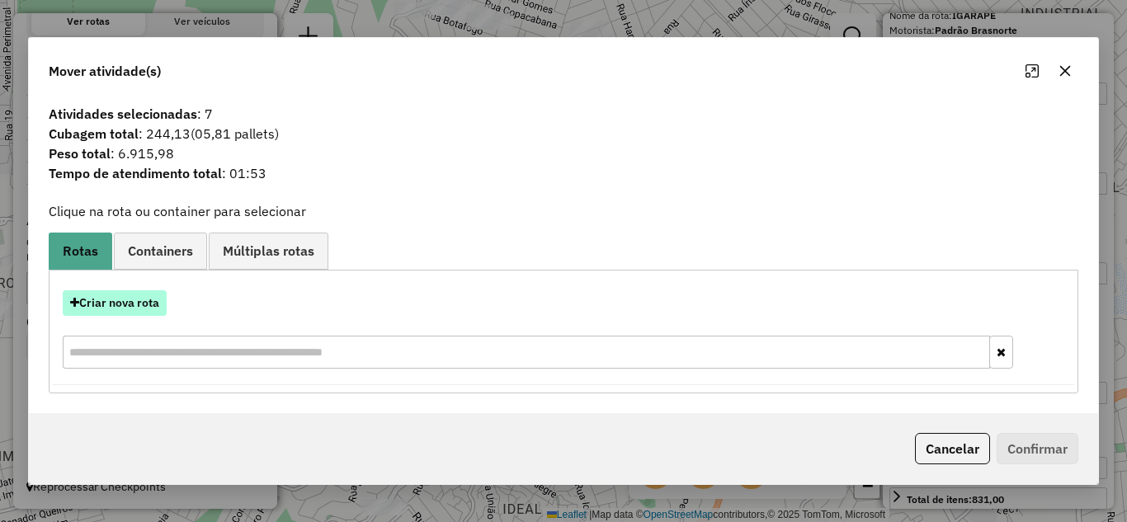
click at [120, 303] on button "Criar nova rota" at bounding box center [115, 303] width 104 height 26
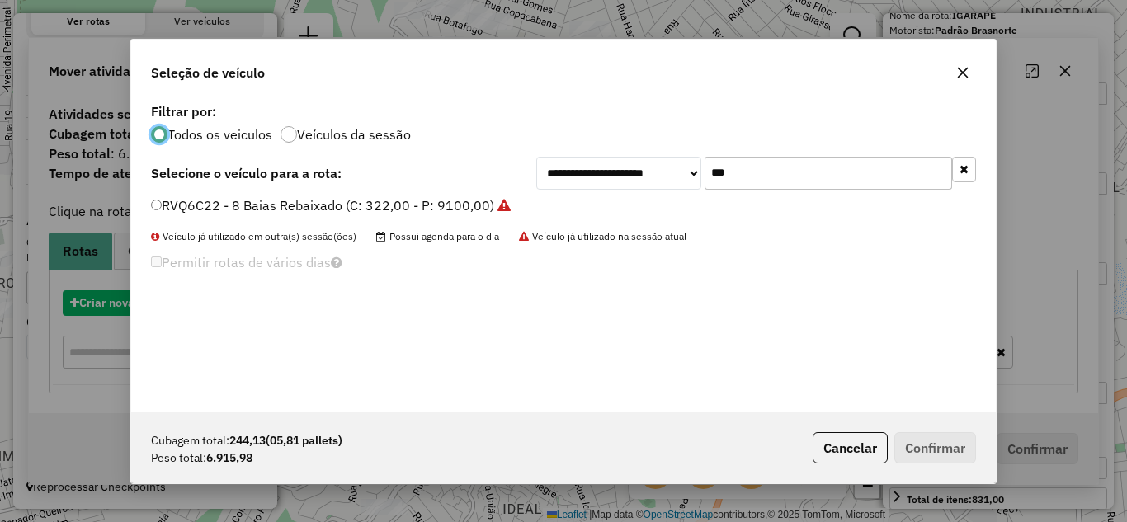
scroll to position [9, 5]
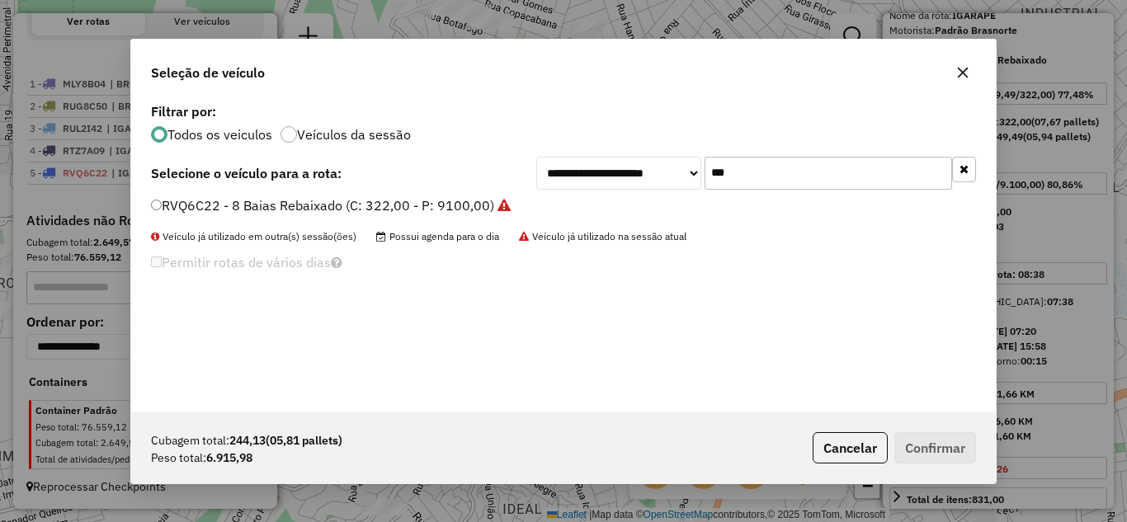
click at [775, 175] on input "***" at bounding box center [827, 173] width 247 height 33
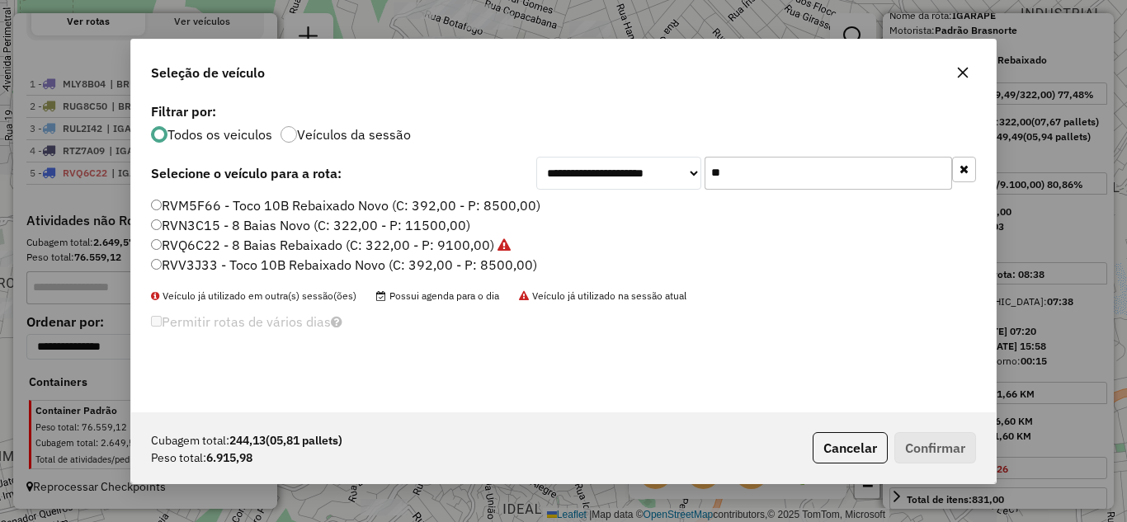
type input "*"
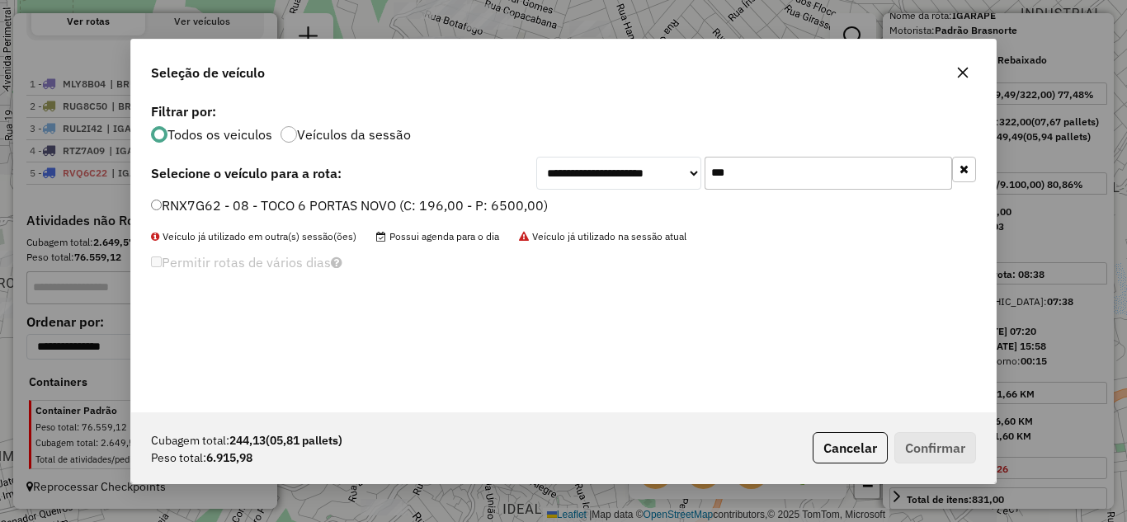
type input "***"
click at [943, 450] on button "Confirmar" at bounding box center [935, 447] width 82 height 31
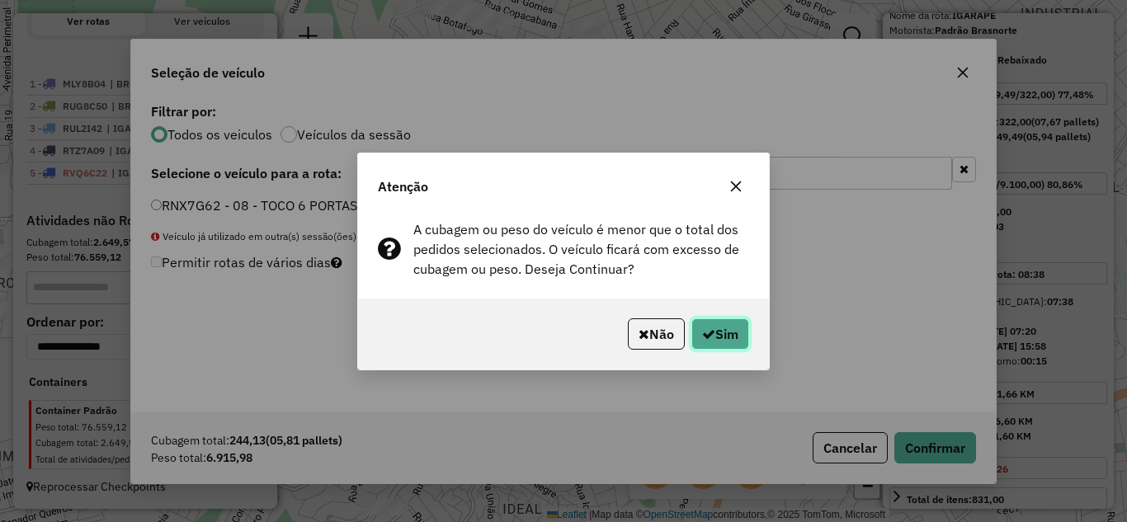
drag, startPoint x: 730, startPoint y: 341, endPoint x: 737, endPoint y: 330, distance: 13.0
click at [730, 339] on button "Sim" at bounding box center [720, 333] width 58 height 31
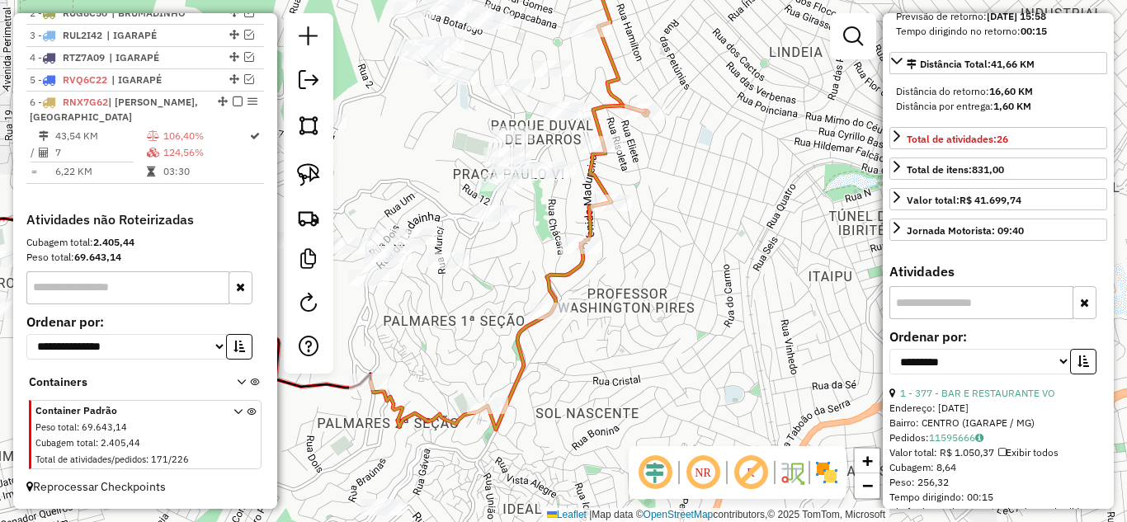
scroll to position [495, 0]
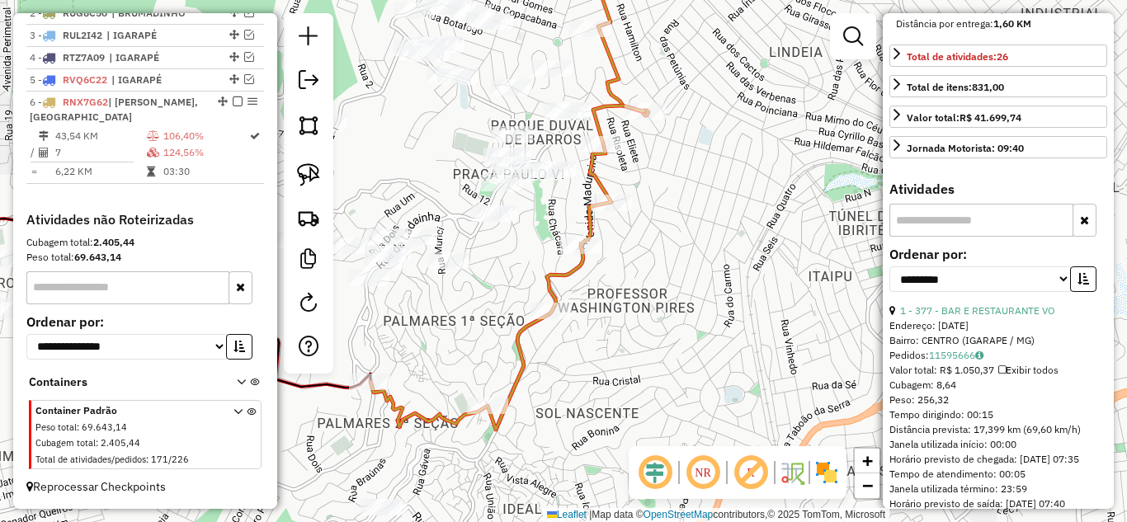
click at [569, 271] on icon at bounding box center [507, 268] width 274 height 324
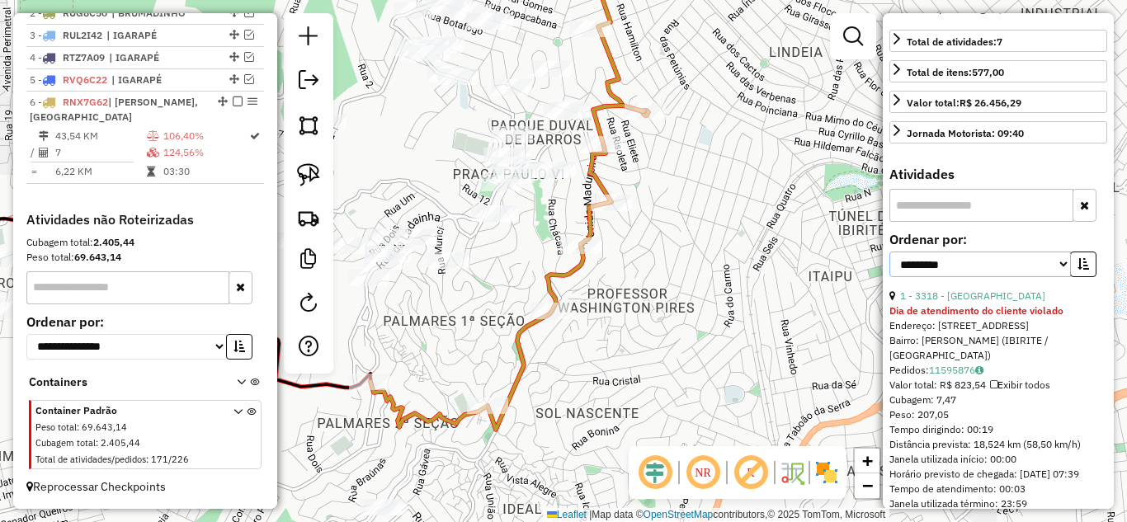
drag, startPoint x: 1043, startPoint y: 309, endPoint x: 1021, endPoint y: 320, distance: 24.7
click at [1043, 277] on select "**********" at bounding box center [979, 265] width 181 height 26
select select "*********"
click at [889, 277] on select "**********" at bounding box center [979, 265] width 181 height 26
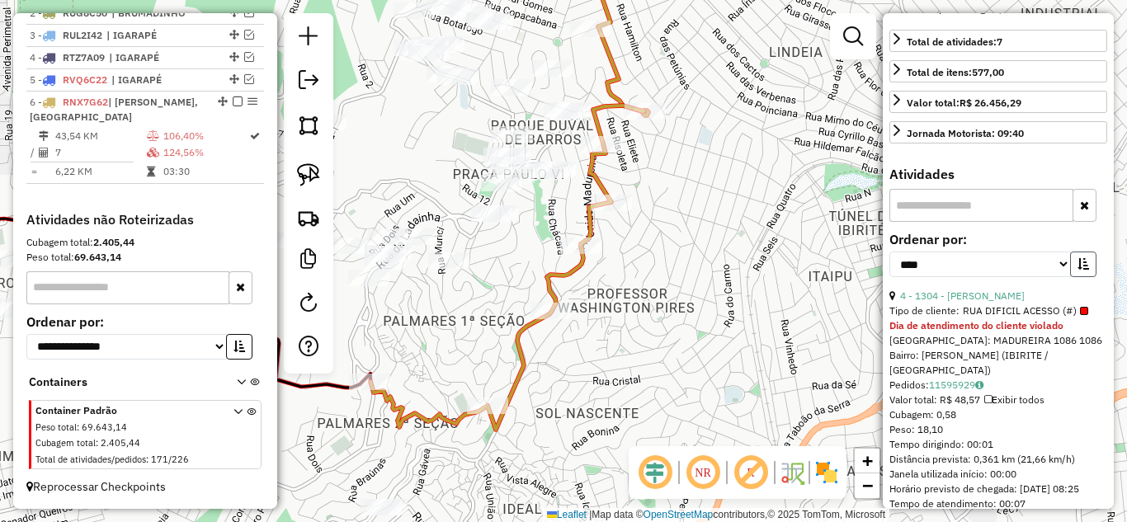
click at [1081, 270] on icon "button" at bounding box center [1083, 264] width 12 height 12
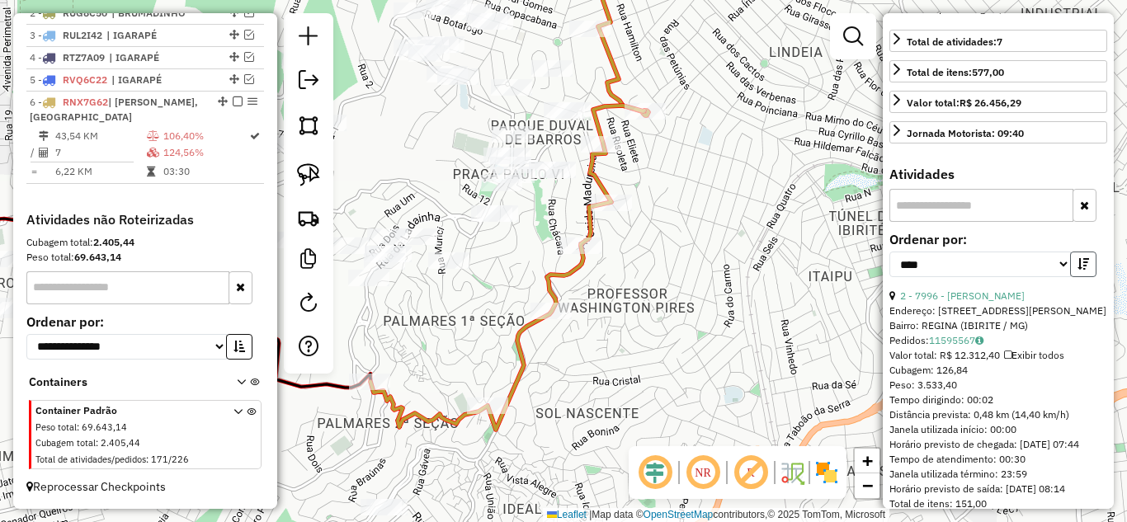
click at [1081, 270] on icon "button" at bounding box center [1083, 264] width 12 height 12
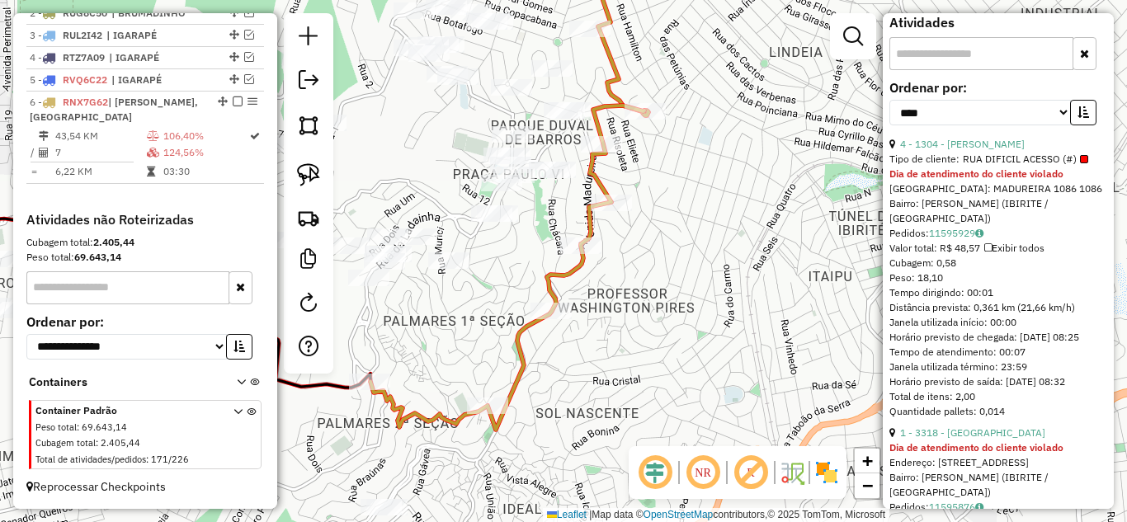
scroll to position [704, 0]
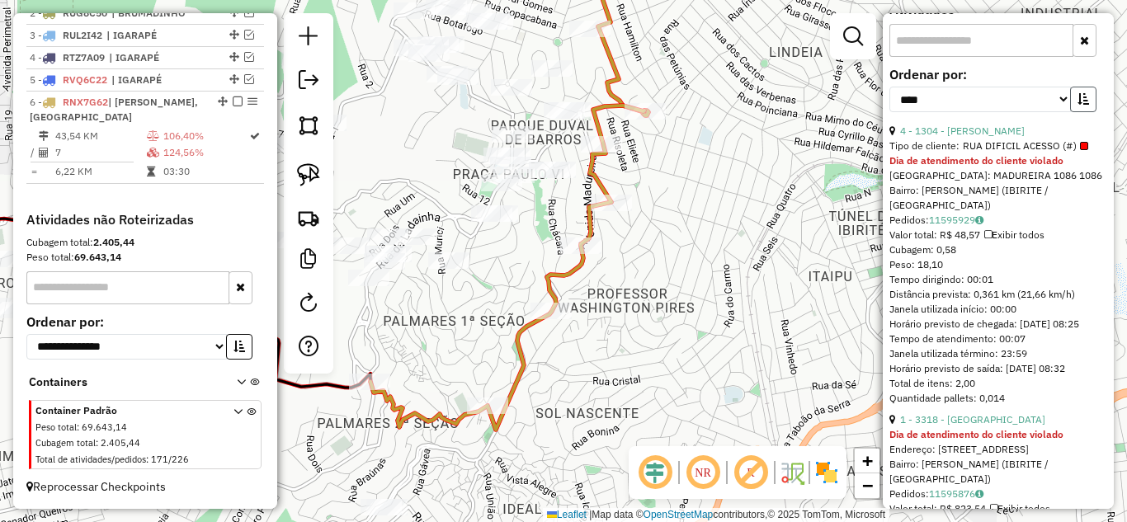
click at [1077, 105] on icon "button" at bounding box center [1083, 99] width 12 height 12
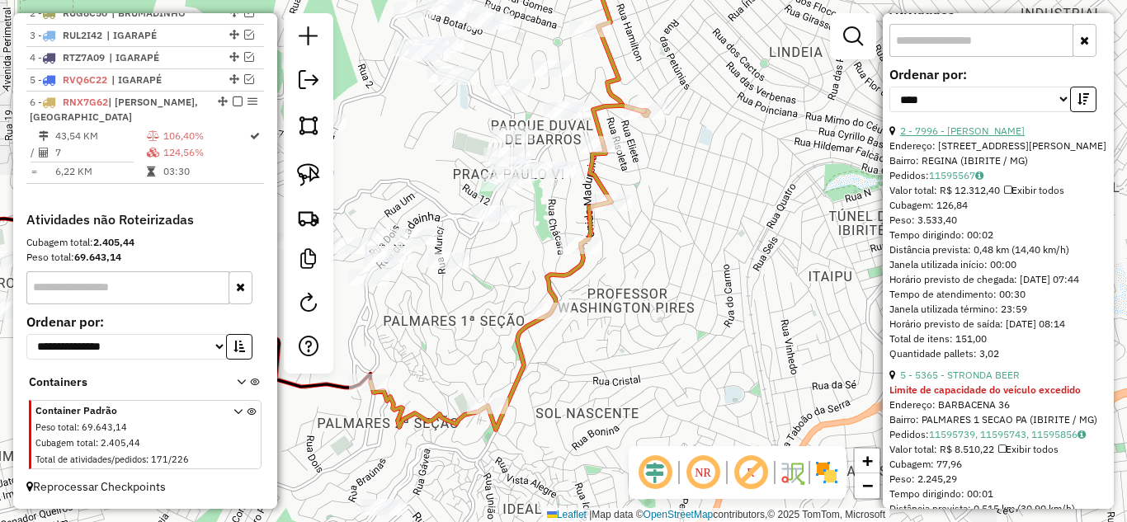
click at [987, 137] on link "2 - 7996 - [PERSON_NAME]" at bounding box center [962, 131] width 125 height 12
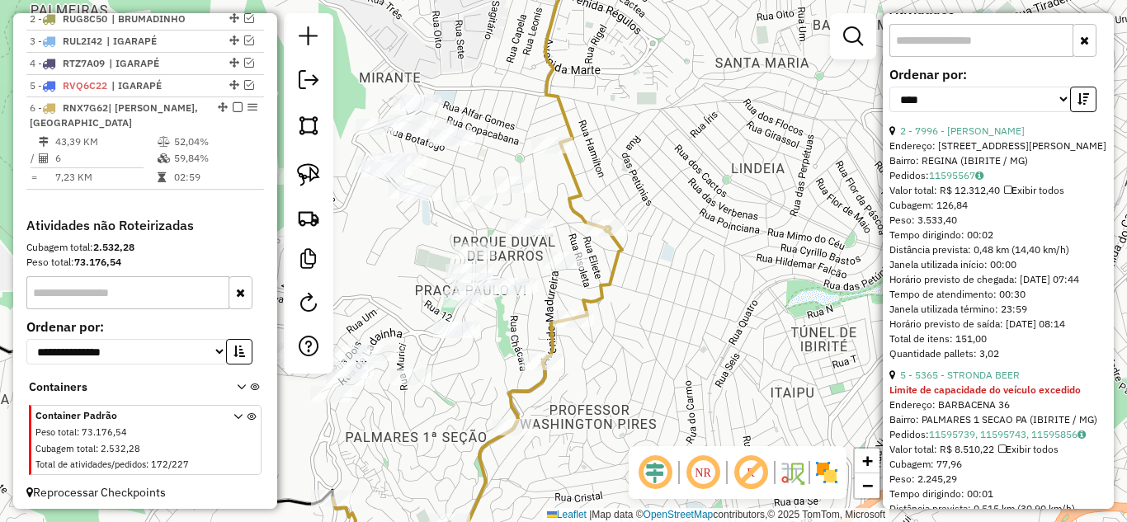
scroll to position [690, 0]
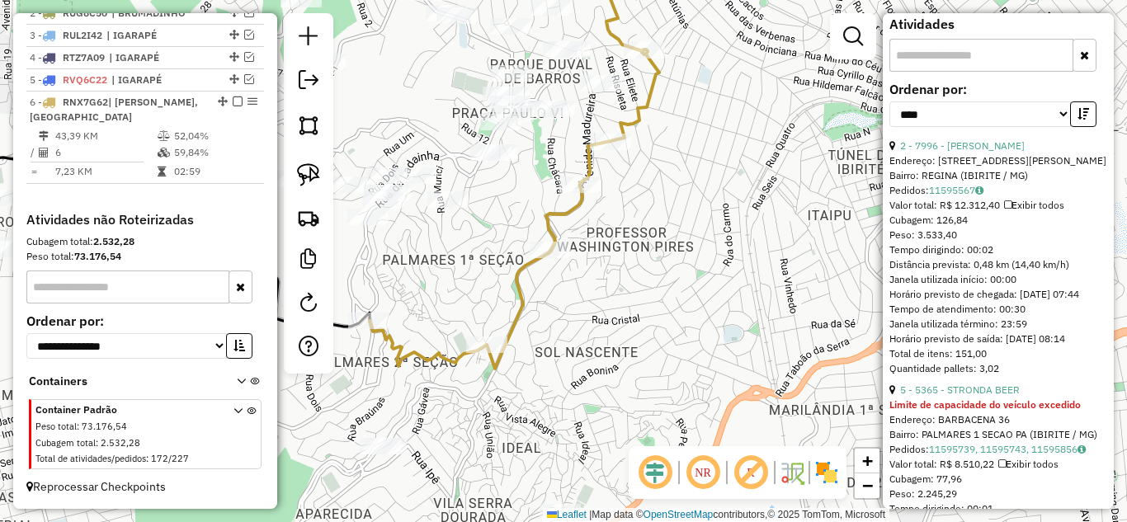
drag, startPoint x: 687, startPoint y: 301, endPoint x: 725, endPoint y: 124, distance: 181.4
click at [730, 111] on div "Janela de atendimento Grade de atendimento Capacidade Transportadoras Veículos …" at bounding box center [563, 261] width 1127 height 522
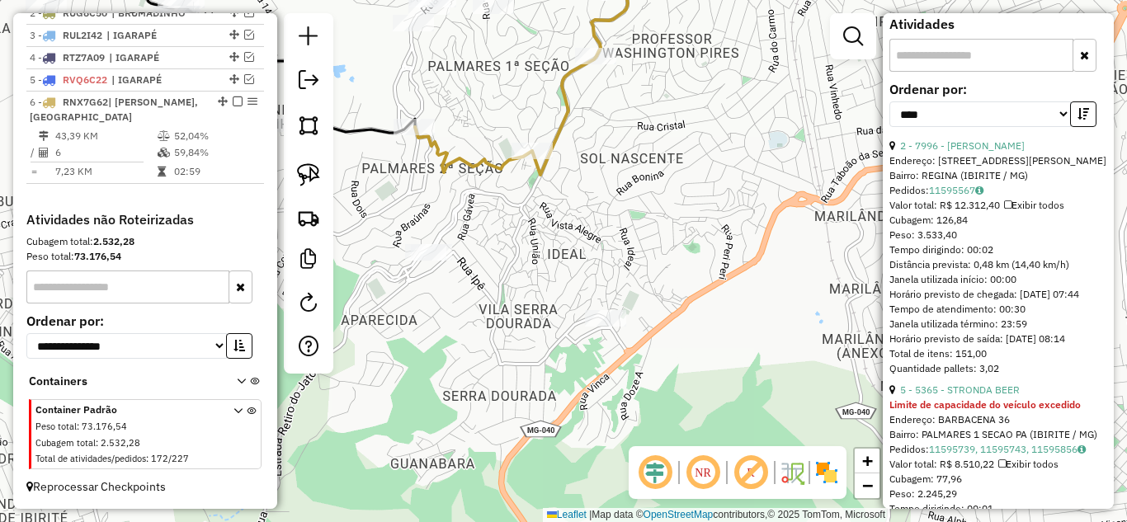
drag, startPoint x: 645, startPoint y: 323, endPoint x: 577, endPoint y: 308, distance: 69.4
click at [668, 161] on div "Janela de atendimento Grade de atendimento Capacidade Transportadoras Veículos …" at bounding box center [563, 261] width 1127 height 522
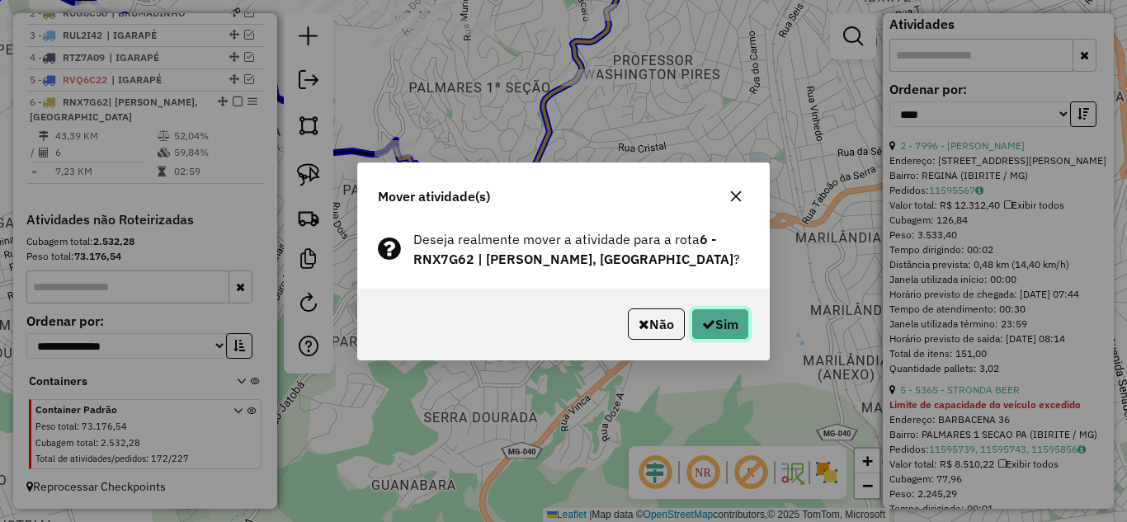
click at [719, 315] on button "Sim" at bounding box center [720, 324] width 58 height 31
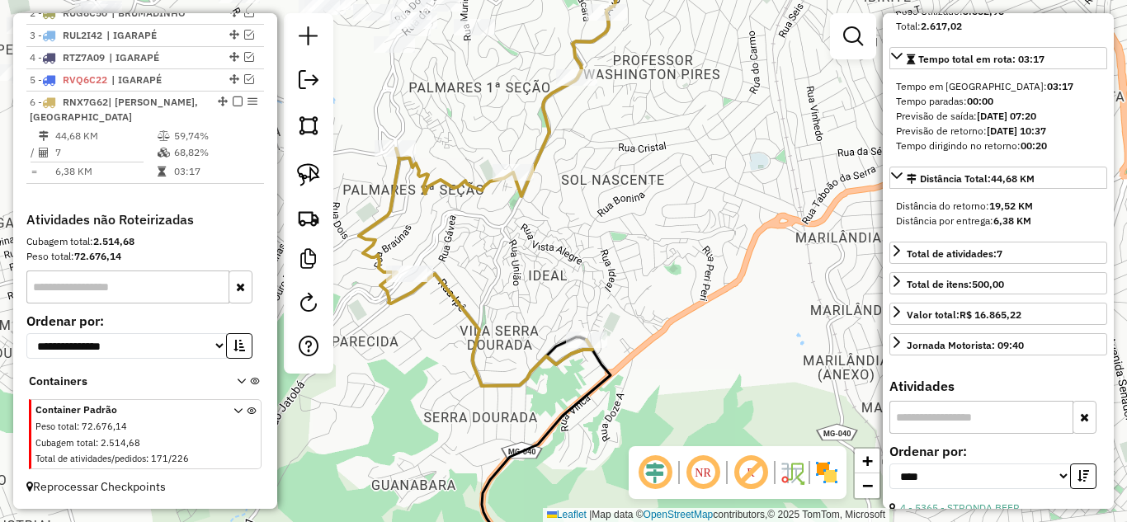
scroll to position [277, 0]
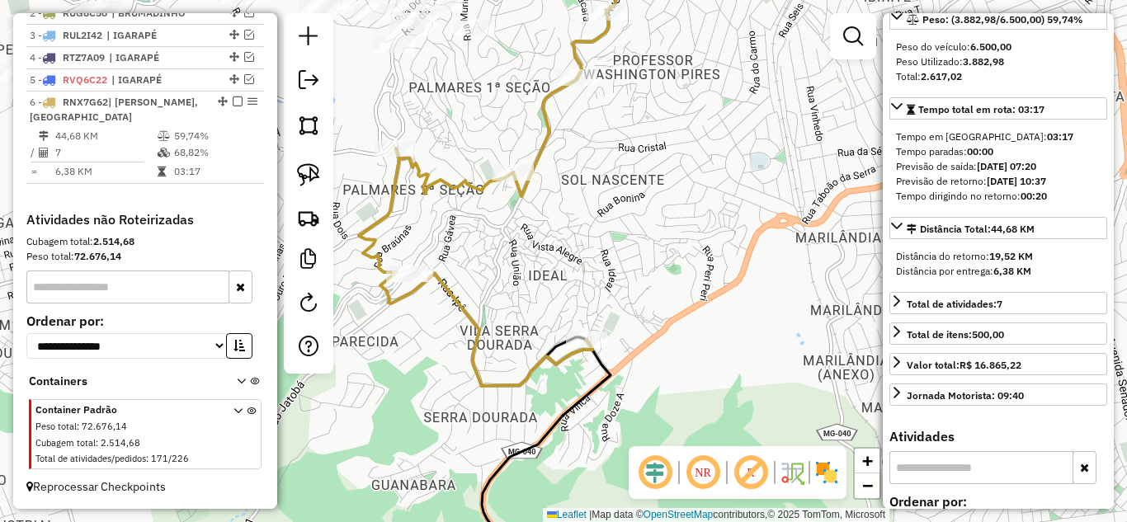
drag, startPoint x: 598, startPoint y: 228, endPoint x: 707, endPoint y: 164, distance: 126.1
click at [711, 163] on div "Janela de atendimento Grade de atendimento Capacidade Transportadoras Veículos …" at bounding box center [563, 261] width 1127 height 522
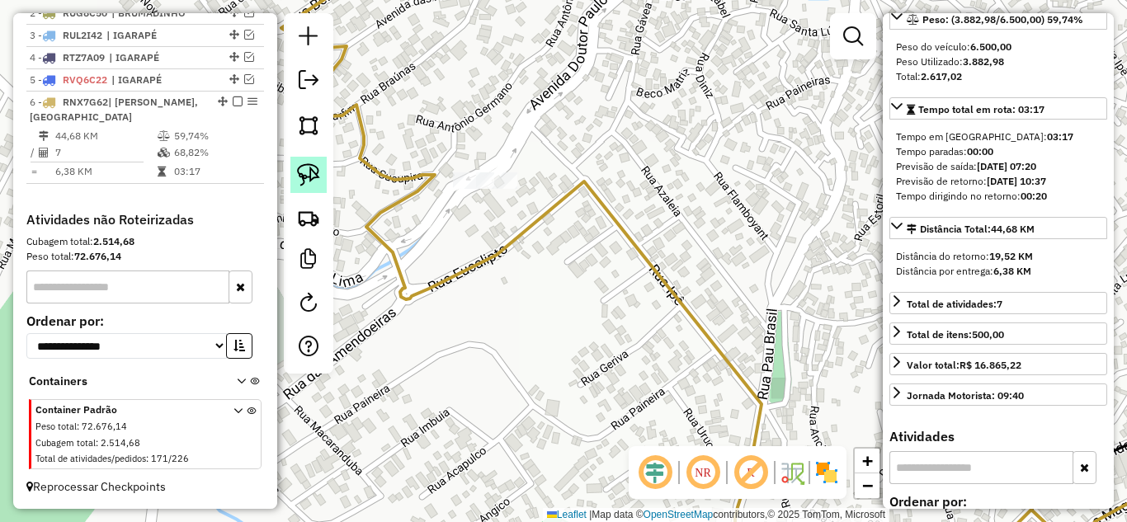
click at [309, 171] on img at bounding box center [308, 174] width 23 height 23
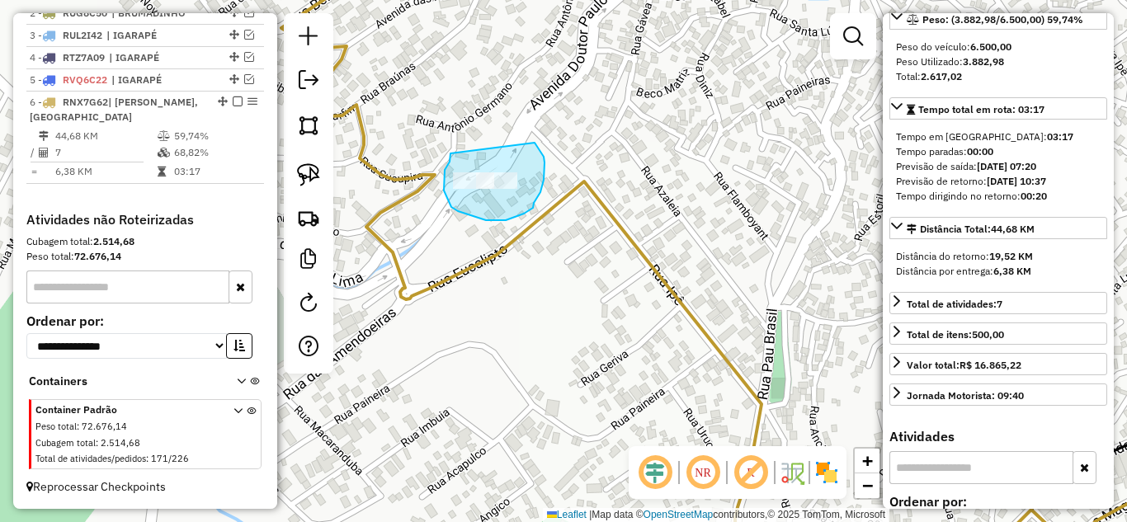
drag, startPoint x: 447, startPoint y: 166, endPoint x: 525, endPoint y: 139, distance: 82.7
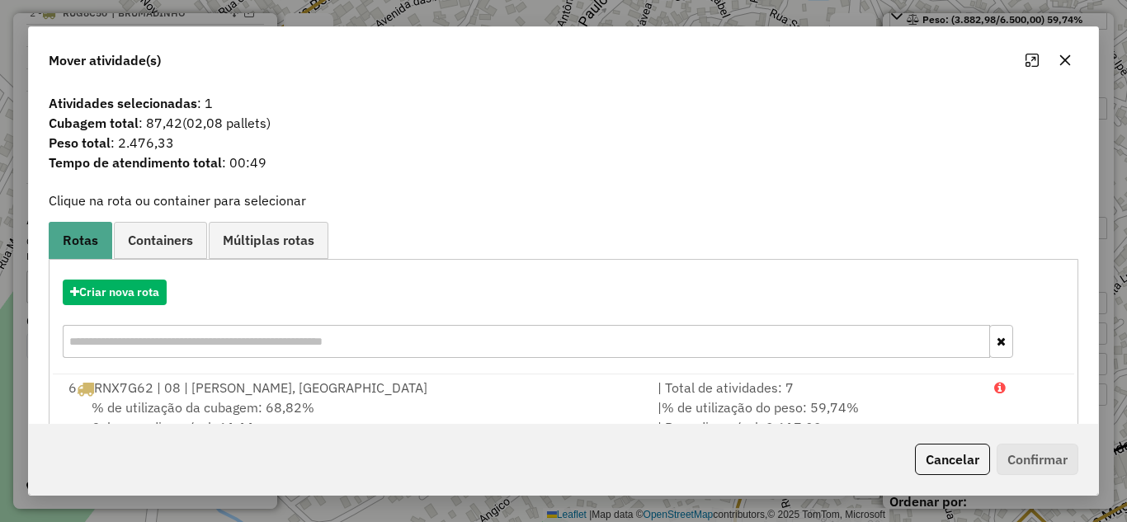
drag, startPoint x: 1067, startPoint y: 64, endPoint x: 955, endPoint y: 52, distance: 112.8
click at [1062, 58] on icon "button" at bounding box center [1065, 59] width 11 height 11
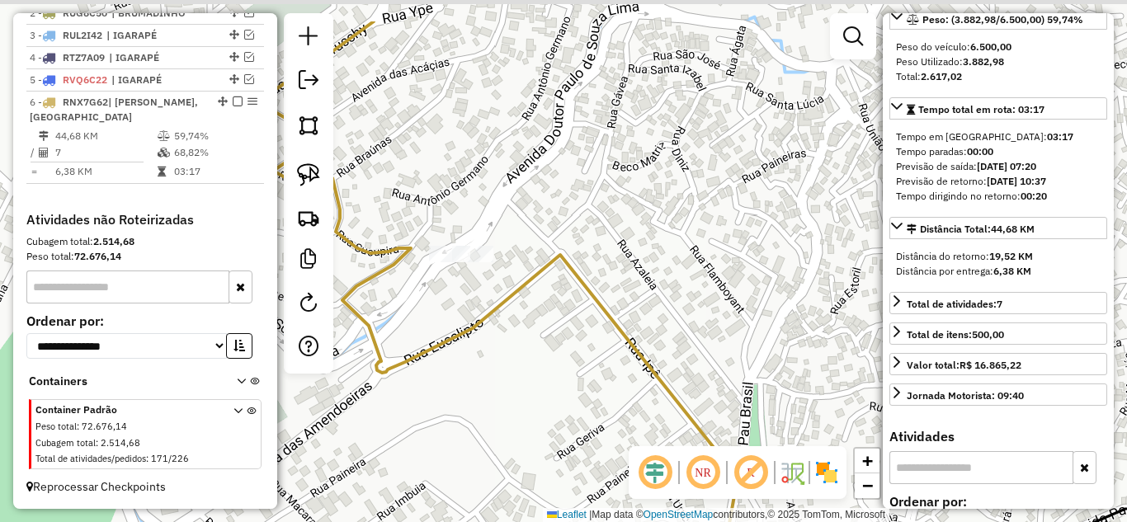
drag, startPoint x: 681, startPoint y: 246, endPoint x: 660, endPoint y: 325, distance: 82.0
click at [664, 327] on div "Janela de atendimento Grade de atendimento Capacidade Transportadoras Veículos …" at bounding box center [563, 261] width 1127 height 522
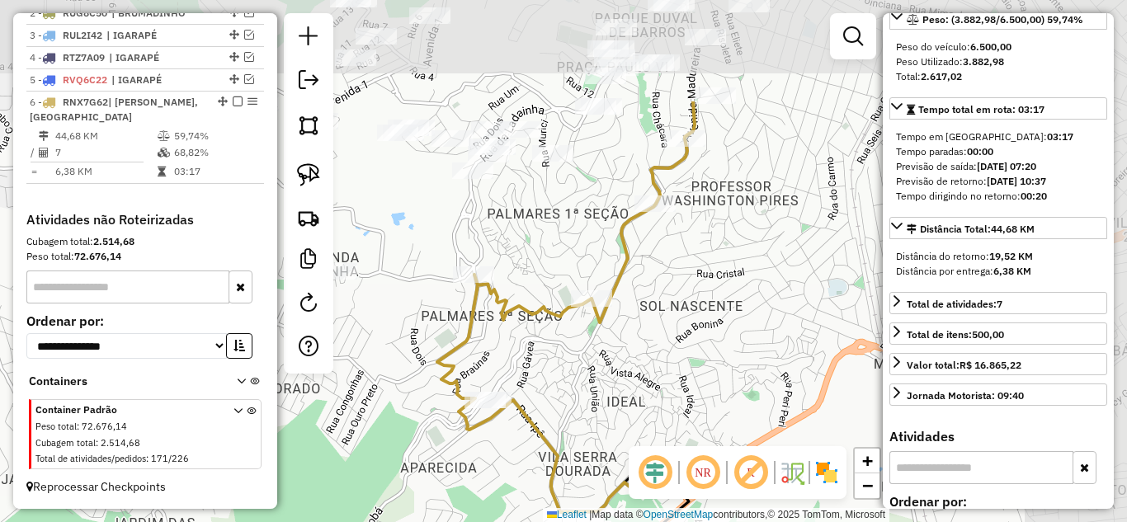
drag, startPoint x: 724, startPoint y: 244, endPoint x: 591, endPoint y: 439, distance: 236.1
click at [591, 439] on div "Janela de atendimento Grade de atendimento Capacidade Transportadoras Veículos …" at bounding box center [563, 261] width 1127 height 522
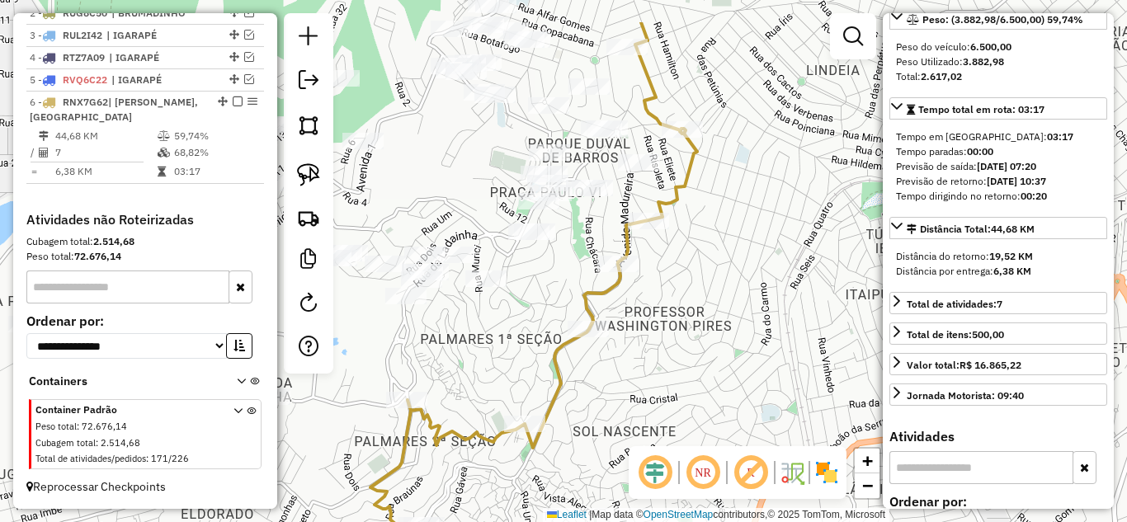
drag, startPoint x: 754, startPoint y: 336, endPoint x: 737, endPoint y: 360, distance: 30.2
click at [737, 360] on div "Janela de atendimento Grade de atendimento Capacidade Transportadoras Veículos …" at bounding box center [563, 261] width 1127 height 522
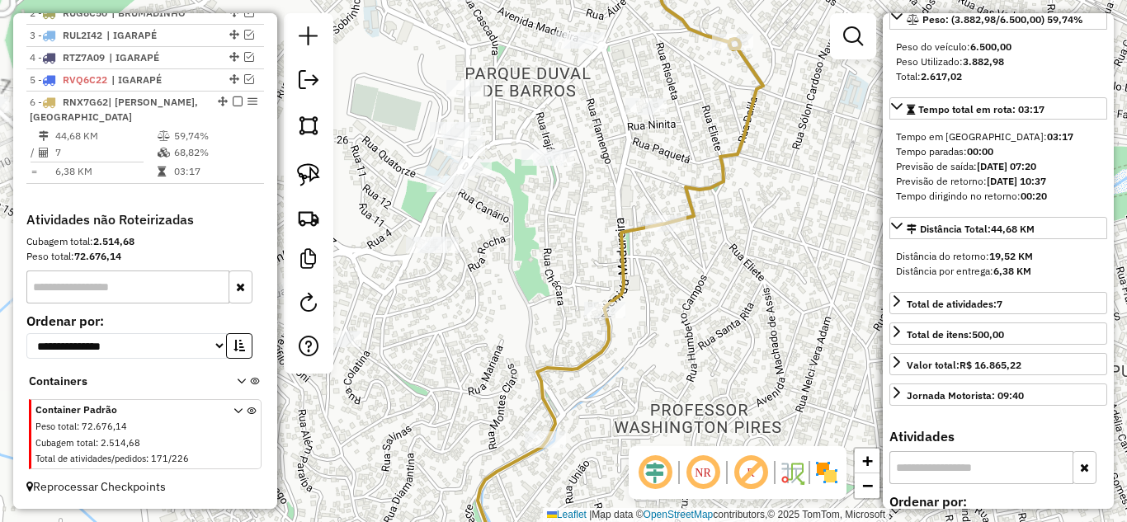
drag, startPoint x: 609, startPoint y: 223, endPoint x: 621, endPoint y: 233, distance: 16.4
click at [623, 235] on div "Janela de atendimento Grade de atendimento Capacidade Transportadoras Veículos …" at bounding box center [563, 261] width 1127 height 522
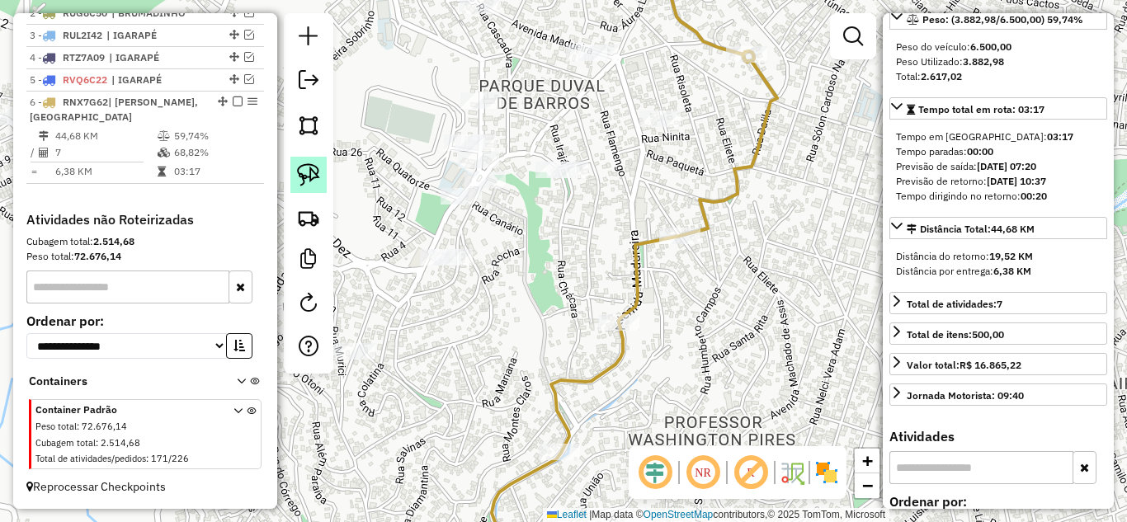
click at [316, 182] on img at bounding box center [308, 174] width 23 height 23
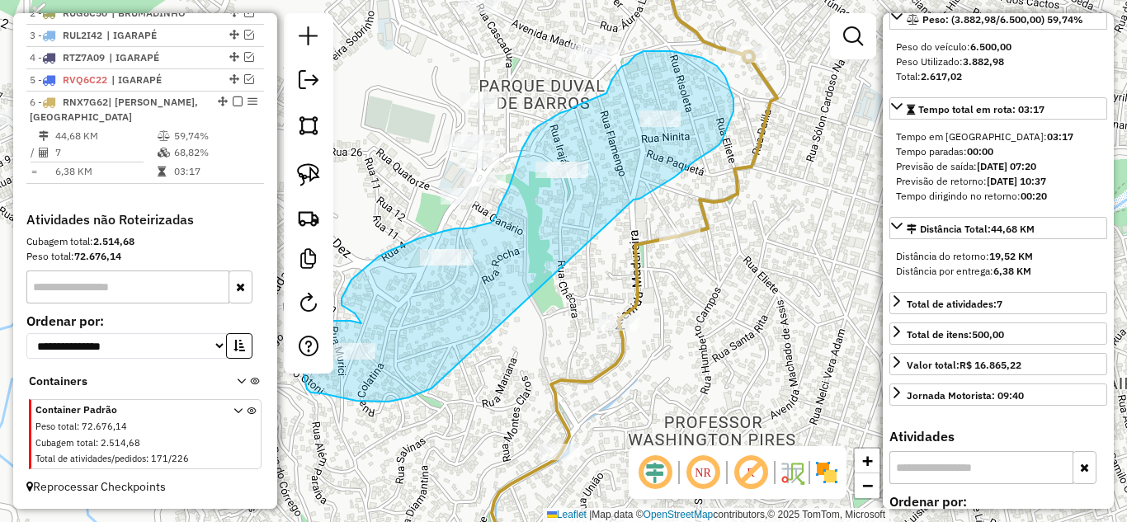
drag, startPoint x: 674, startPoint y: 177, endPoint x: 433, endPoint y: 384, distance: 317.6
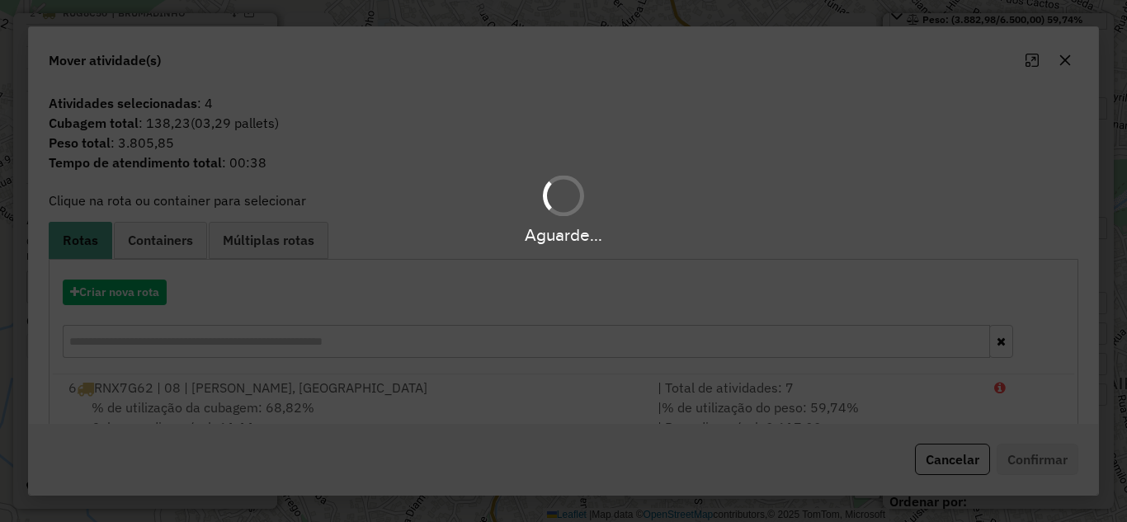
click at [1067, 66] on icon "button" at bounding box center [1064, 60] width 13 height 13
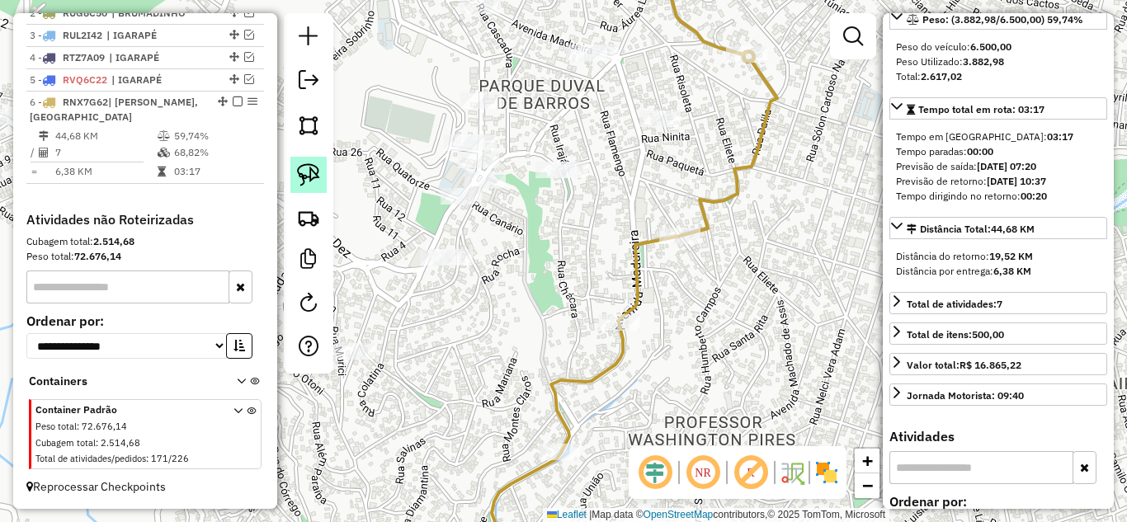
click at [313, 174] on img at bounding box center [308, 174] width 23 height 23
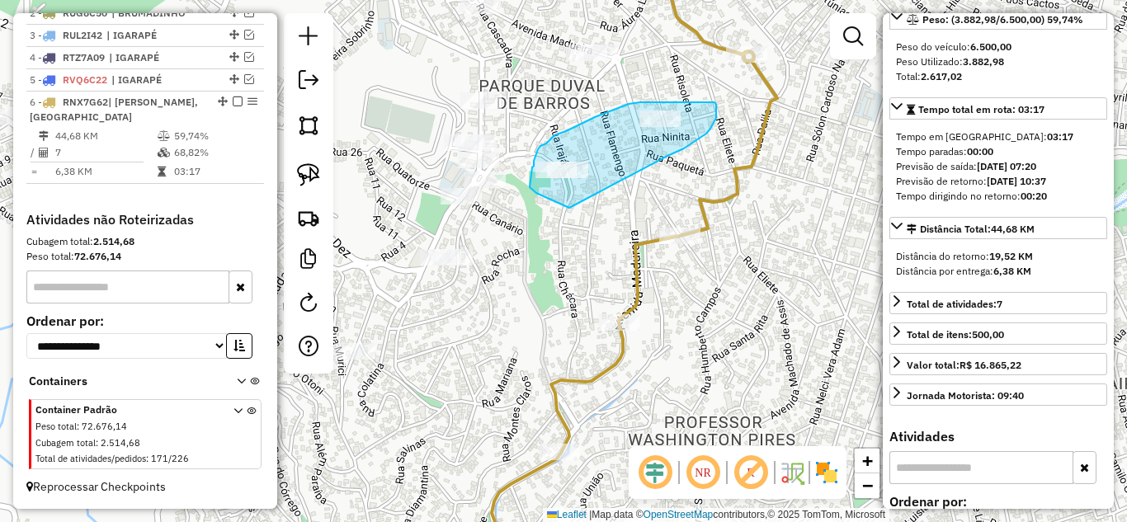
drag, startPoint x: 706, startPoint y: 134, endPoint x: 575, endPoint y: 202, distance: 147.9
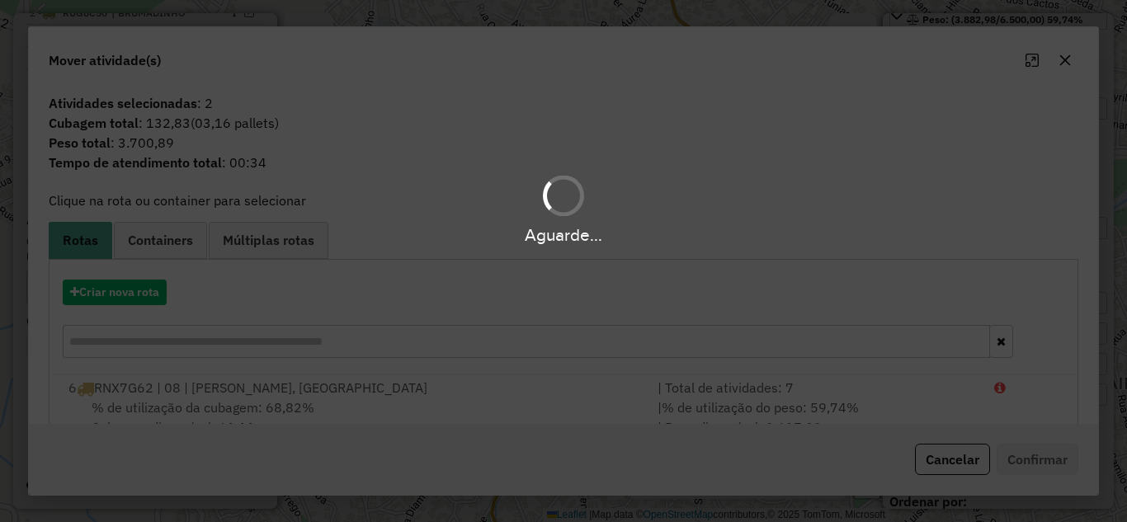
click at [1068, 64] on div "Aguarde..." at bounding box center [563, 261] width 1127 height 522
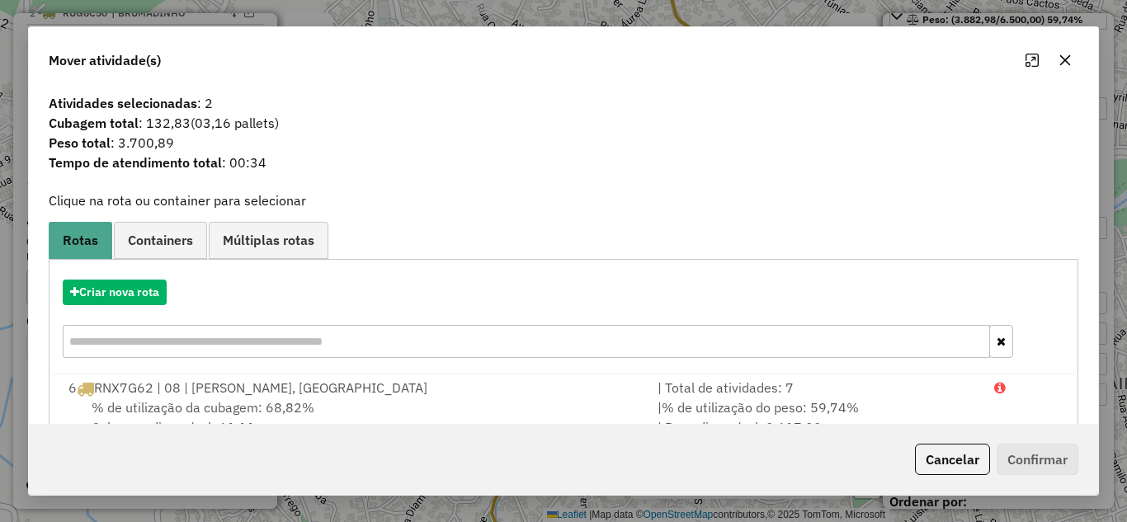
click at [1068, 64] on icon "button" at bounding box center [1065, 59] width 11 height 11
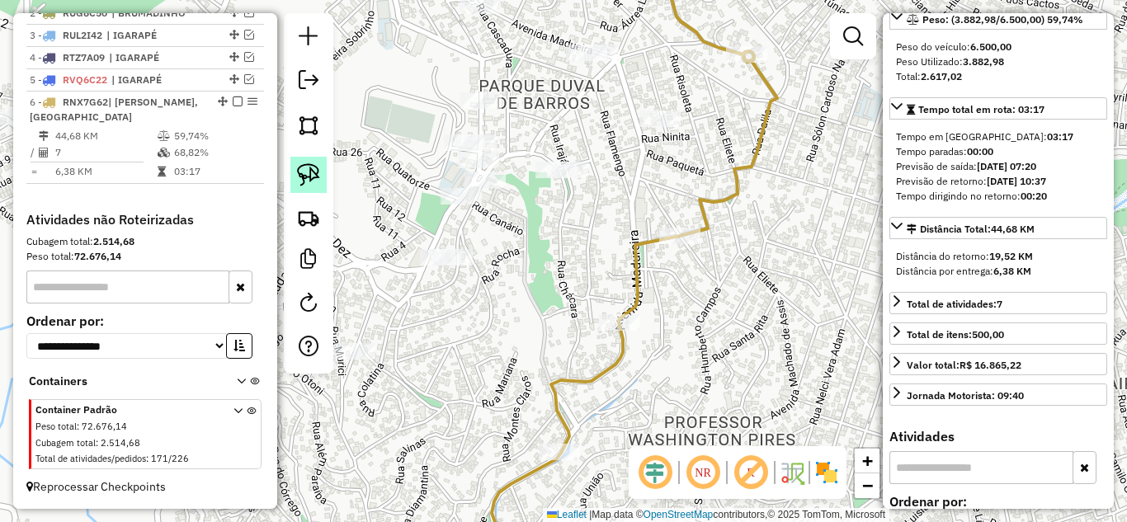
click at [306, 178] on img at bounding box center [308, 174] width 23 height 23
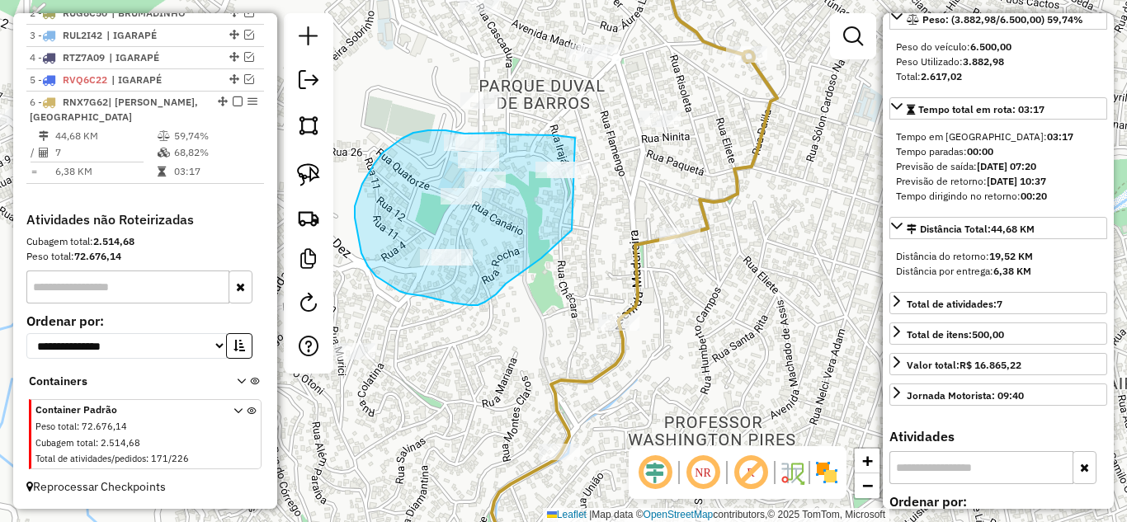
drag, startPoint x: 519, startPoint y: 134, endPoint x: 586, endPoint y: 203, distance: 95.7
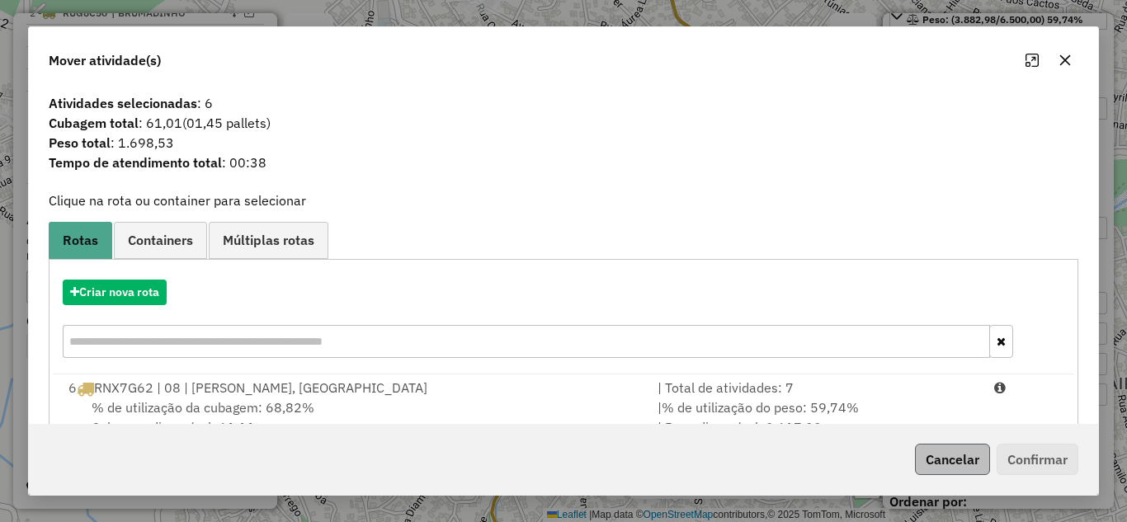
drag, startPoint x: 715, startPoint y: 396, endPoint x: 959, endPoint y: 449, distance: 249.0
click at [718, 393] on div "| Total de atividades: 7" at bounding box center [816, 388] width 337 height 20
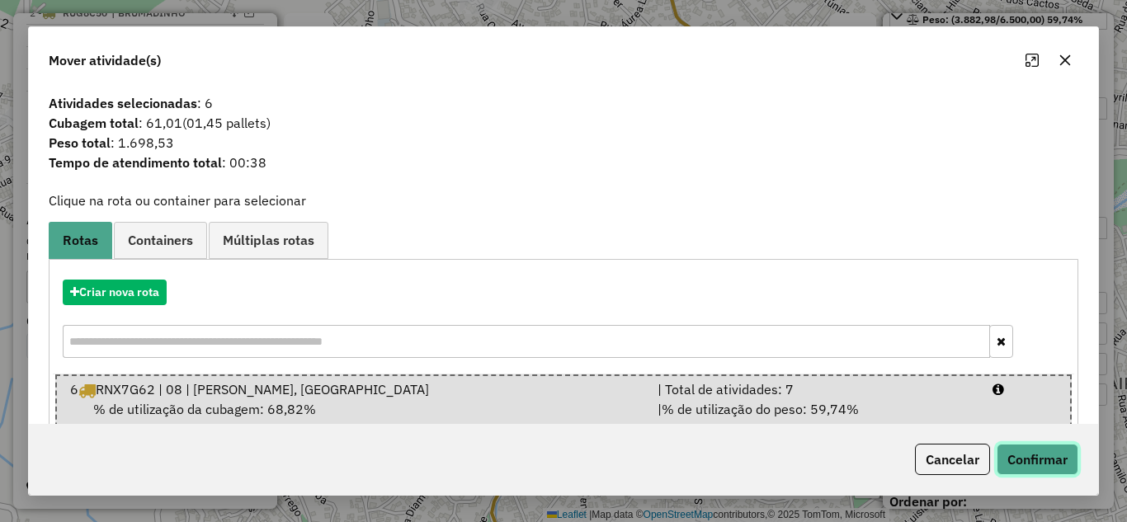
click at [1012, 451] on button "Confirmar" at bounding box center [1037, 459] width 82 height 31
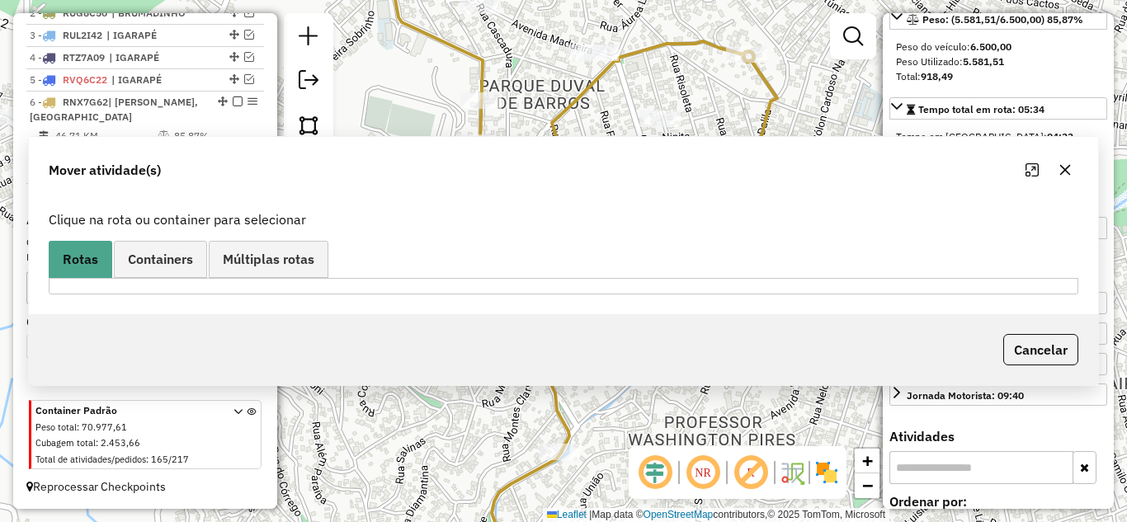
scroll to position [671, 0]
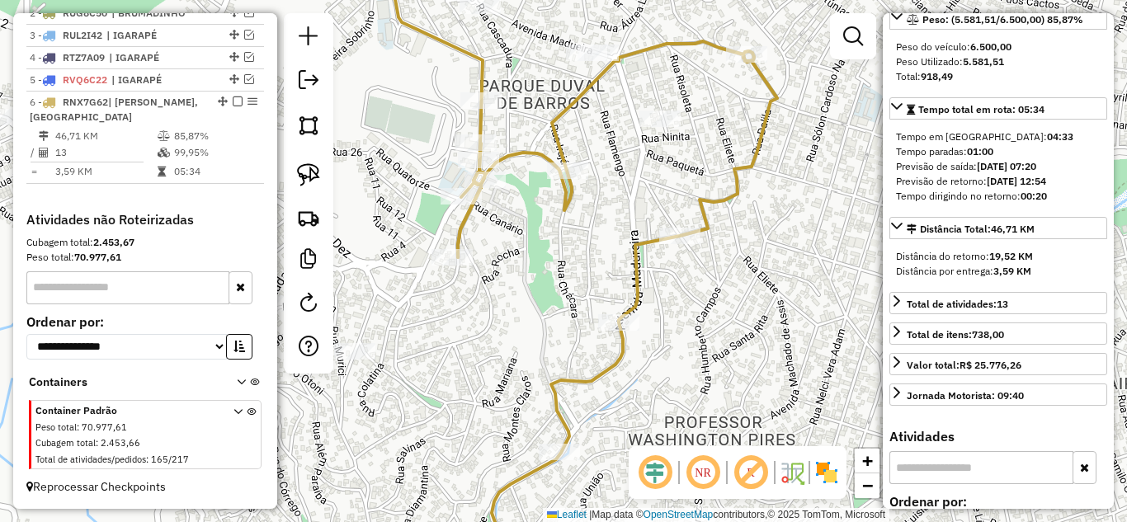
click at [728, 197] on icon at bounding box center [617, 308] width 319 height 534
click at [563, 118] on icon at bounding box center [617, 308] width 319 height 534
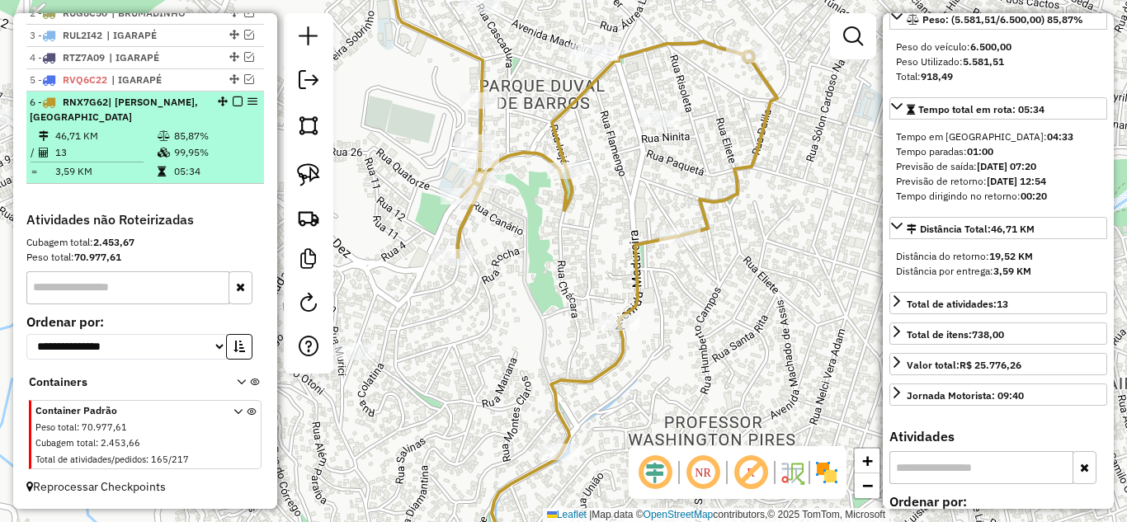
click at [233, 100] on em at bounding box center [238, 102] width 10 height 10
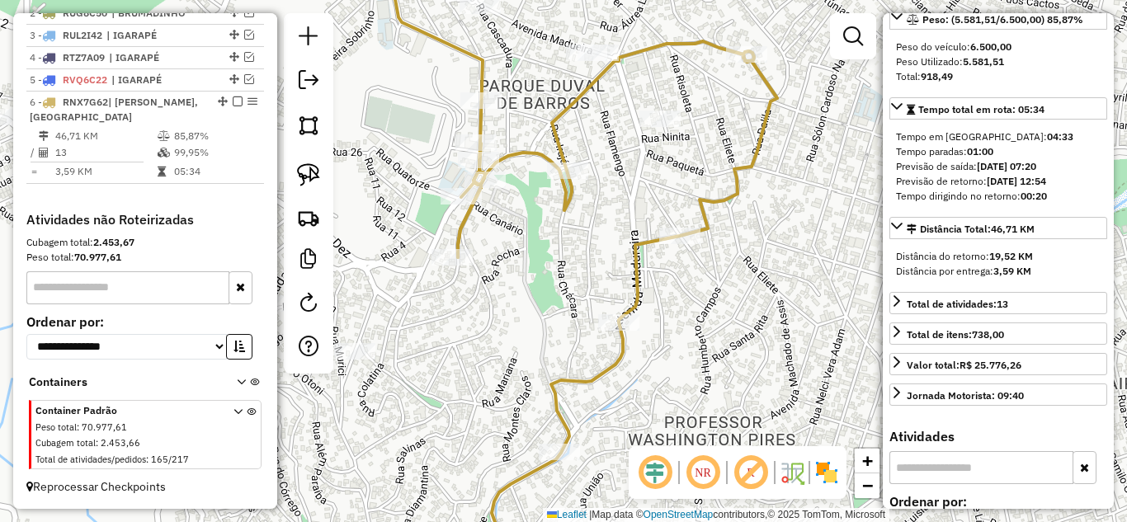
scroll to position [601, 0]
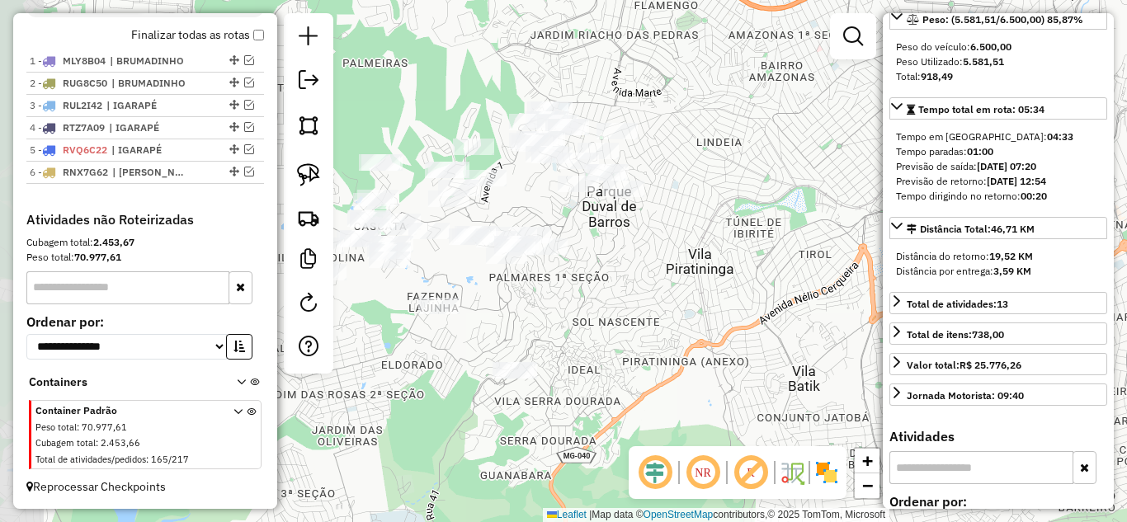
drag, startPoint x: 577, startPoint y: 272, endPoint x: 653, endPoint y: 285, distance: 77.7
click at [653, 285] on div "Janela de atendimento Grade de atendimento Capacidade Transportadoras Veículos …" at bounding box center [563, 261] width 1127 height 522
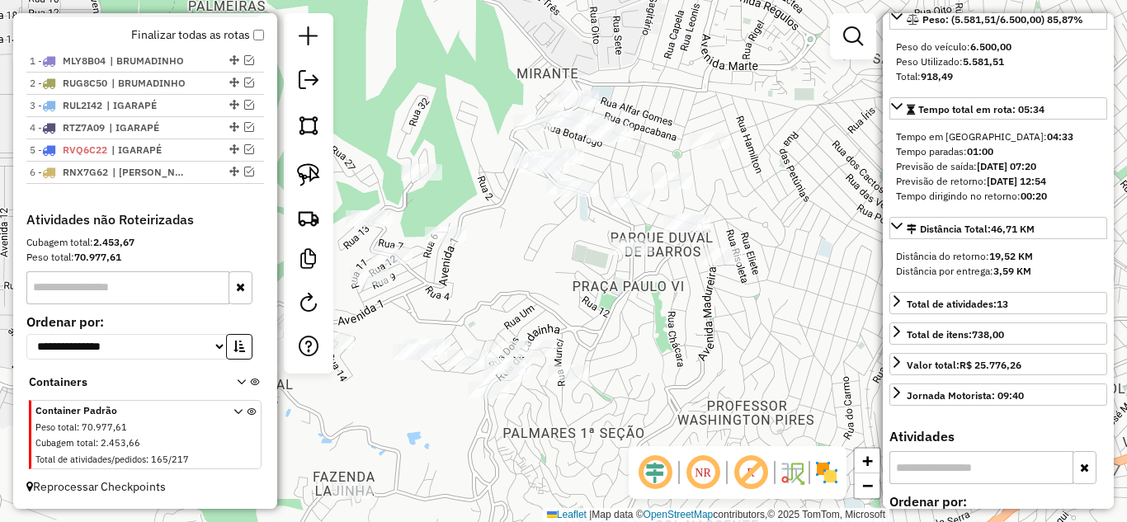
drag, startPoint x: 548, startPoint y: 219, endPoint x: 528, endPoint y: 269, distance: 54.1
click at [528, 269] on div "Janela de atendimento Grade de atendimento Capacidade Transportadoras Veículos …" at bounding box center [563, 261] width 1127 height 522
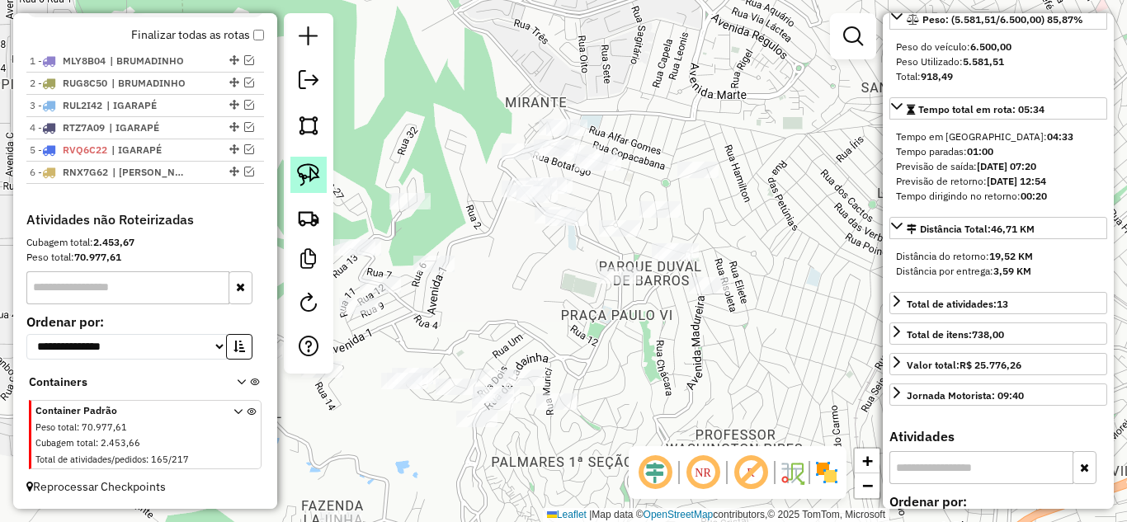
click at [304, 172] on img at bounding box center [308, 174] width 23 height 23
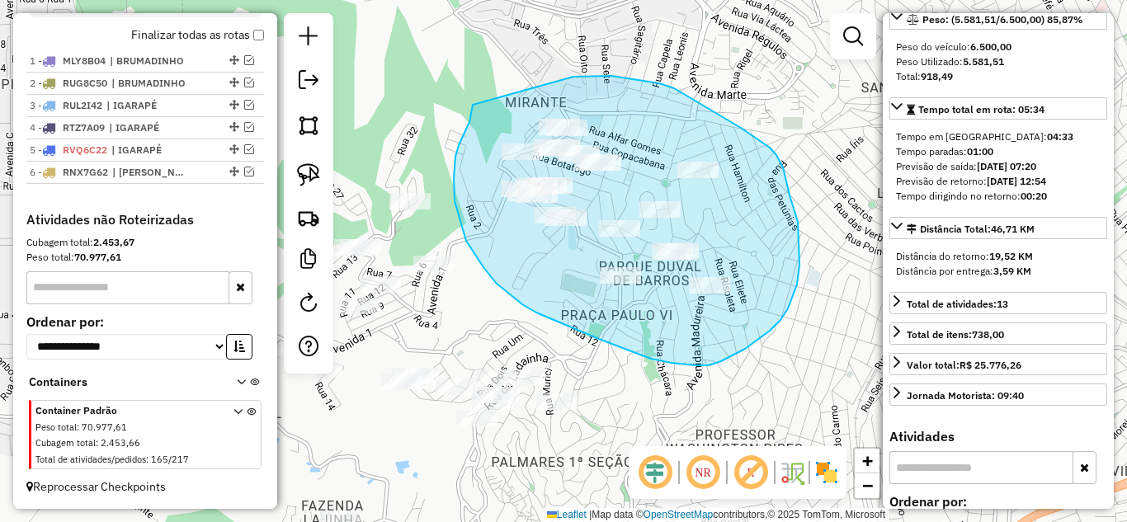
drag, startPoint x: 463, startPoint y: 136, endPoint x: 556, endPoint y: 79, distance: 109.2
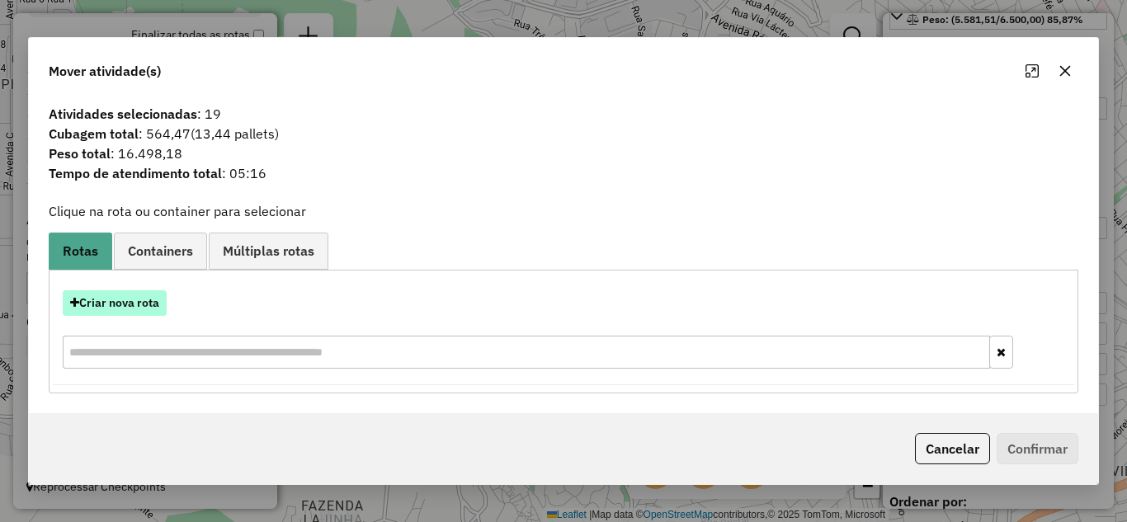
click at [132, 303] on button "Criar nova rota" at bounding box center [115, 303] width 104 height 26
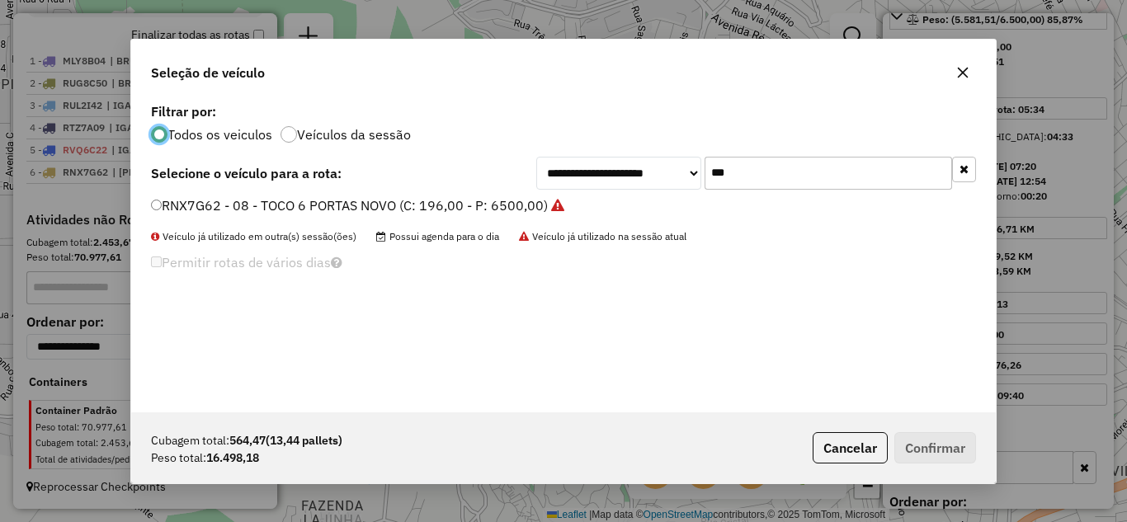
scroll to position [9, 5]
click at [804, 170] on input "***" at bounding box center [827, 173] width 247 height 33
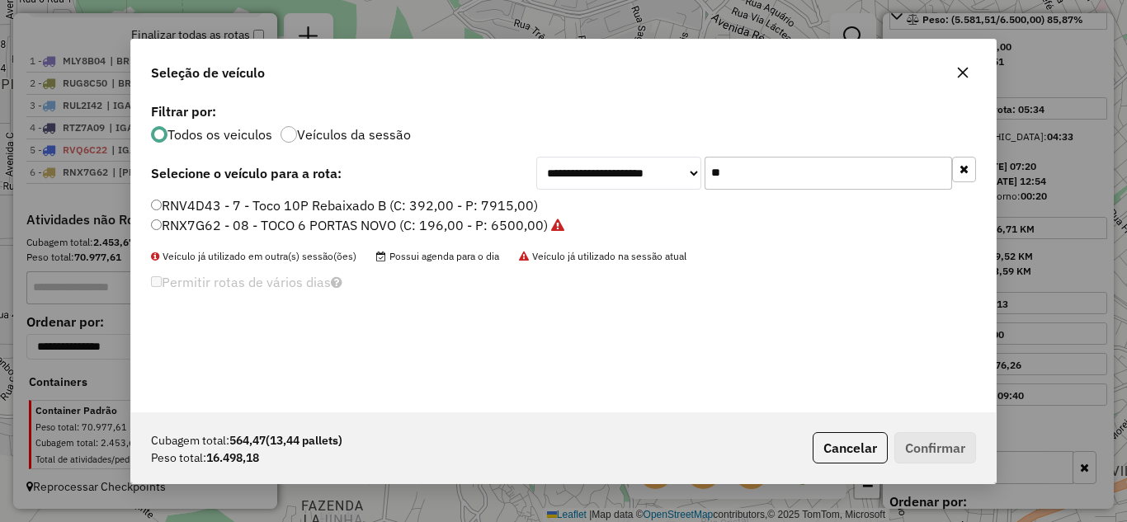
type input "*"
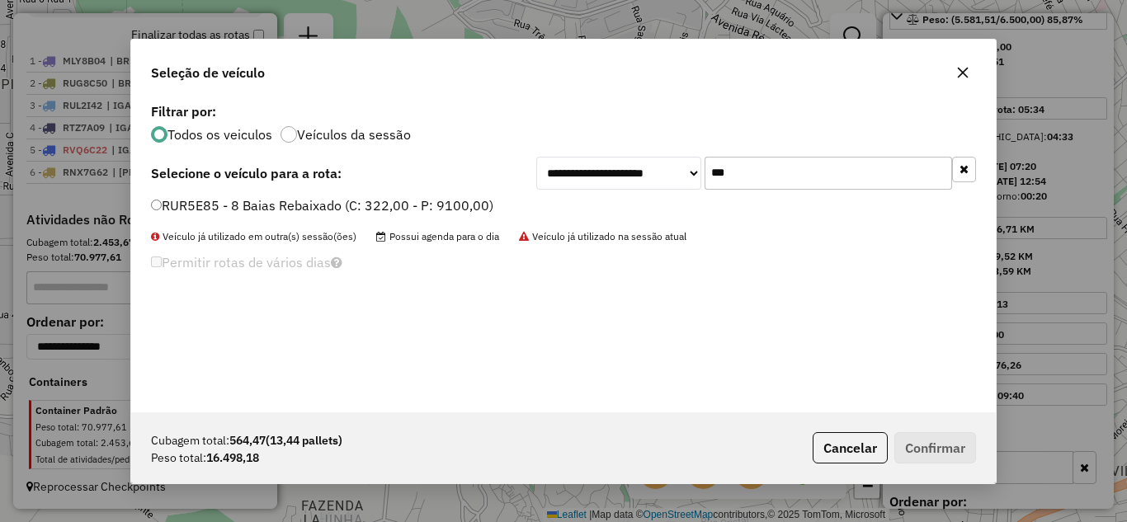
type input "***"
click at [924, 447] on button "Confirmar" at bounding box center [935, 447] width 82 height 31
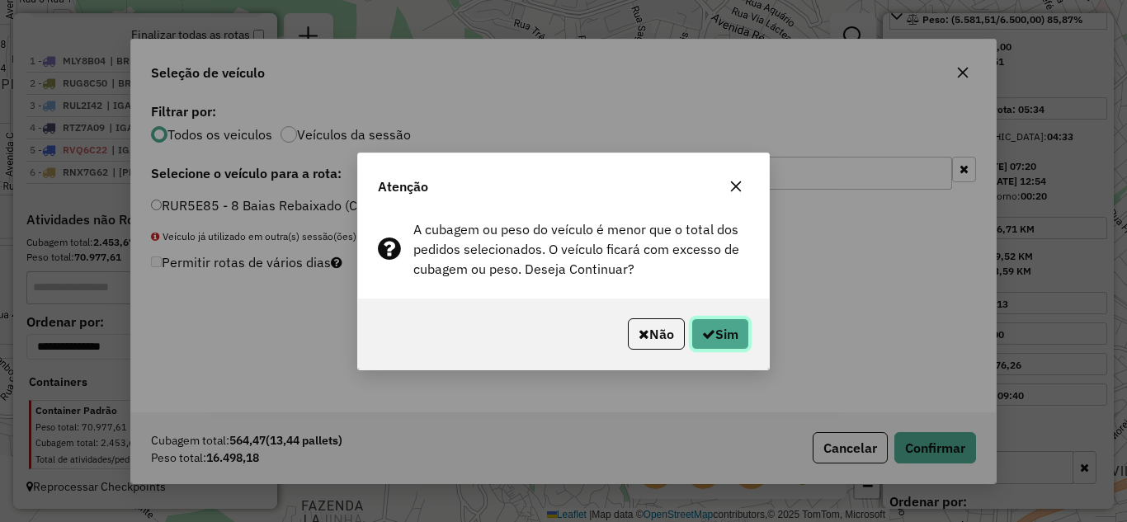
click at [728, 339] on button "Sim" at bounding box center [720, 333] width 58 height 31
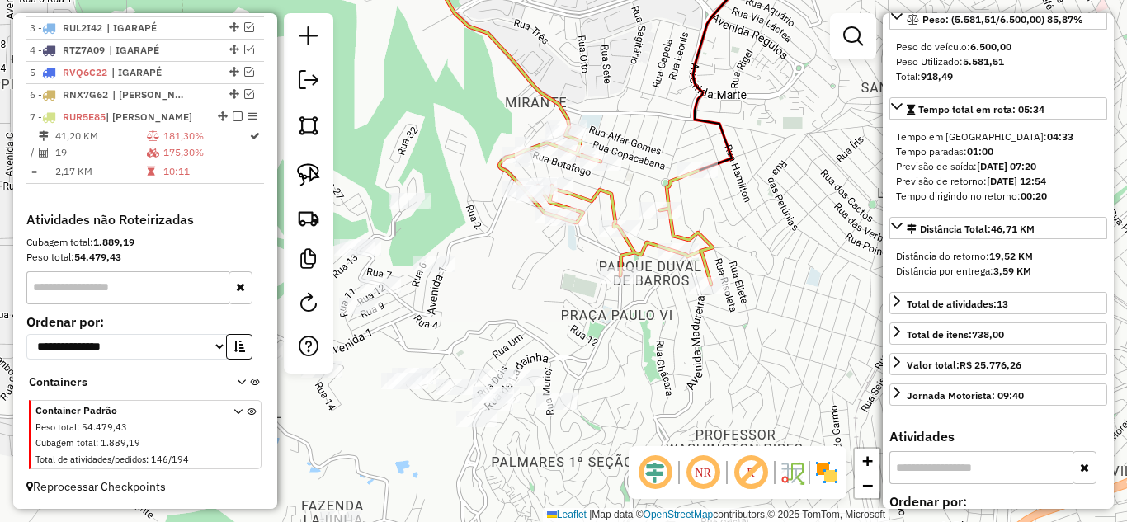
scroll to position [694, 0]
click at [671, 228] on icon at bounding box center [606, 206] width 214 height 158
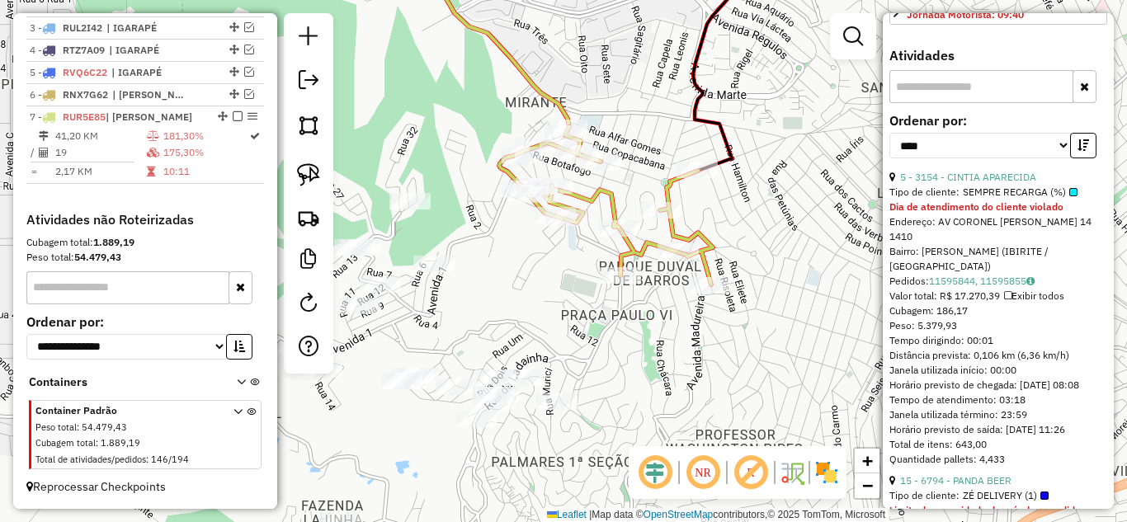
scroll to position [675, 0]
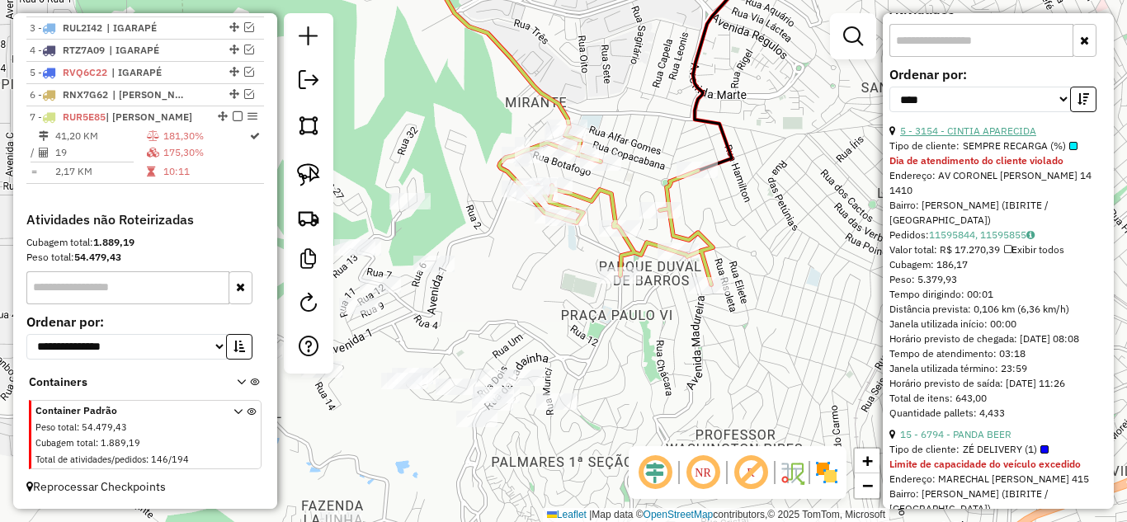
click at [986, 137] on link "5 - 3154 - CINTIA APARECIDA" at bounding box center [968, 131] width 136 height 12
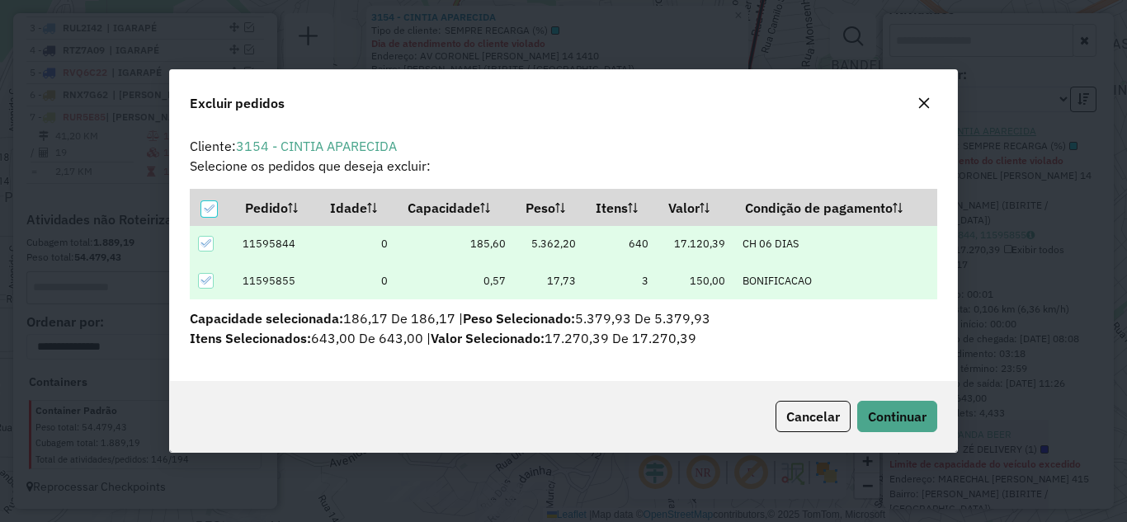
scroll to position [0, 0]
drag, startPoint x: 908, startPoint y: 406, endPoint x: 921, endPoint y: 407, distance: 12.4
click at [908, 407] on button "Continuar" at bounding box center [897, 416] width 80 height 31
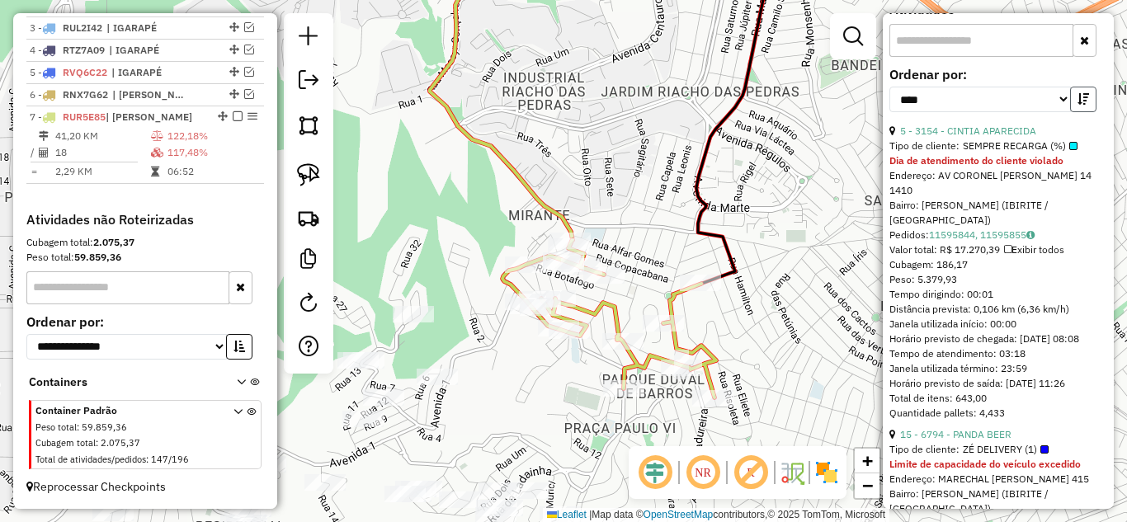
click at [1081, 105] on icon "button" at bounding box center [1083, 99] width 12 height 12
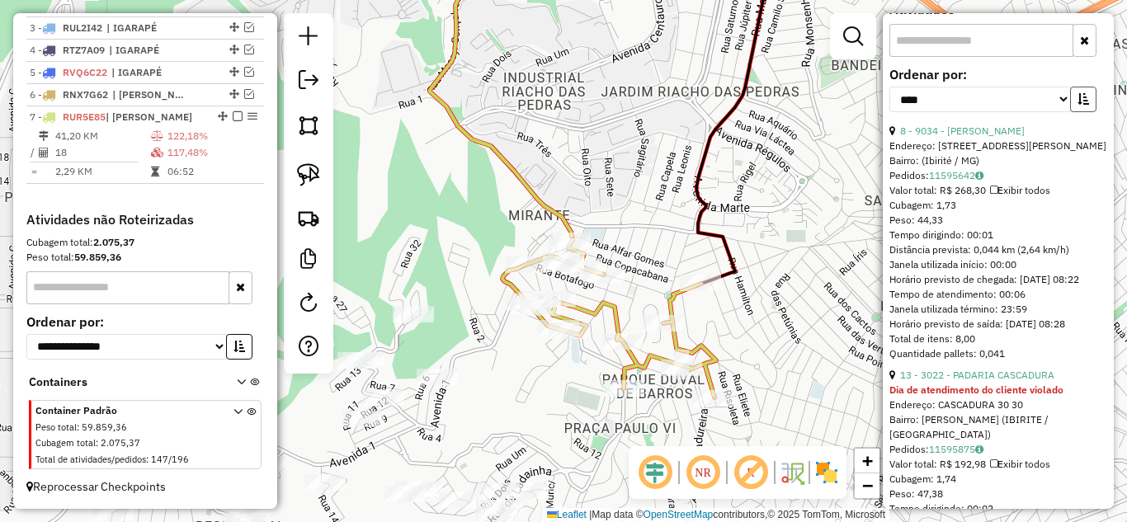
click at [1081, 105] on icon "button" at bounding box center [1083, 99] width 12 height 12
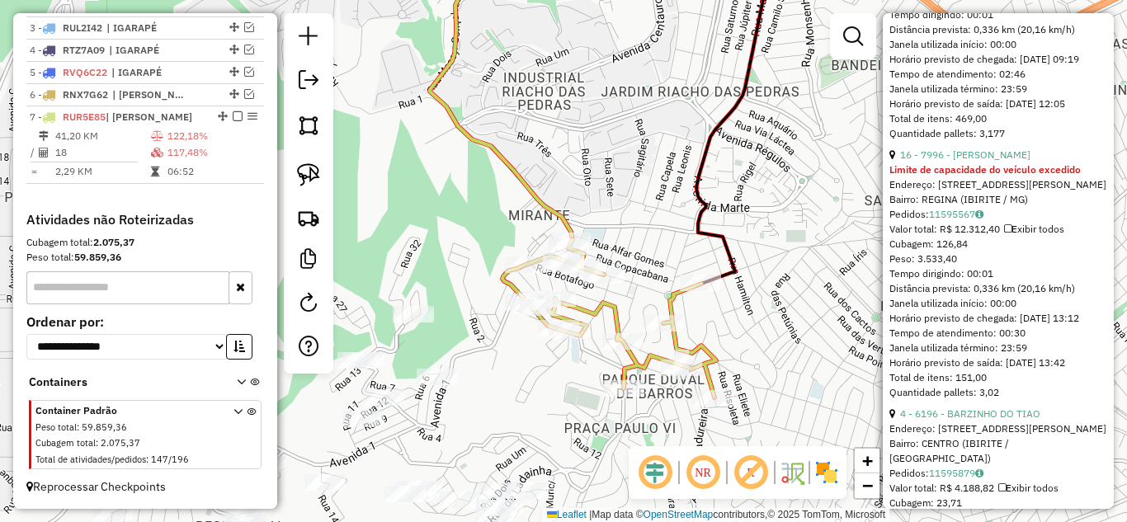
scroll to position [922, 0]
click at [1015, 163] on link "16 - 7996 - [PERSON_NAME]" at bounding box center [965, 157] width 130 height 12
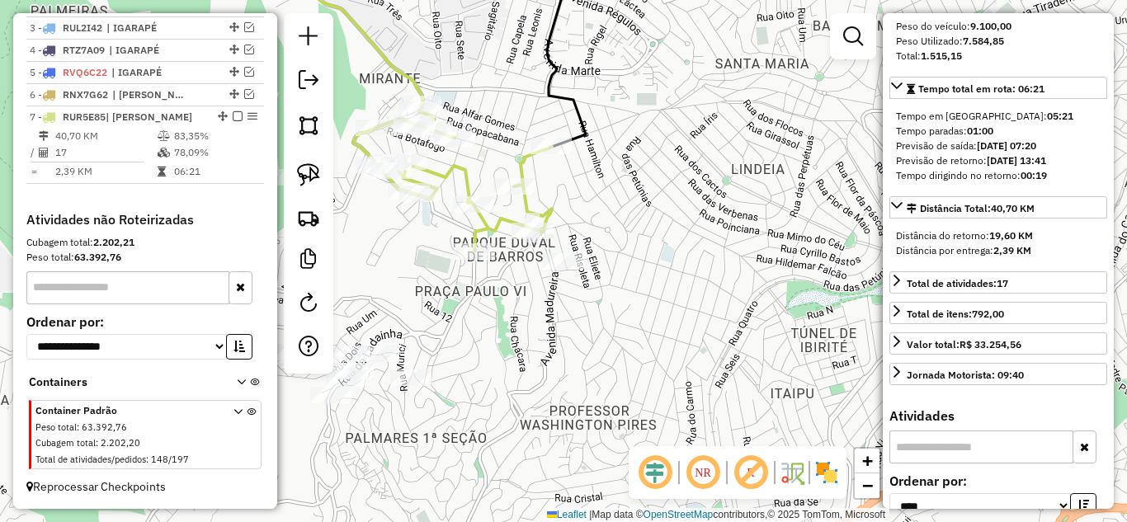
scroll to position [247, 0]
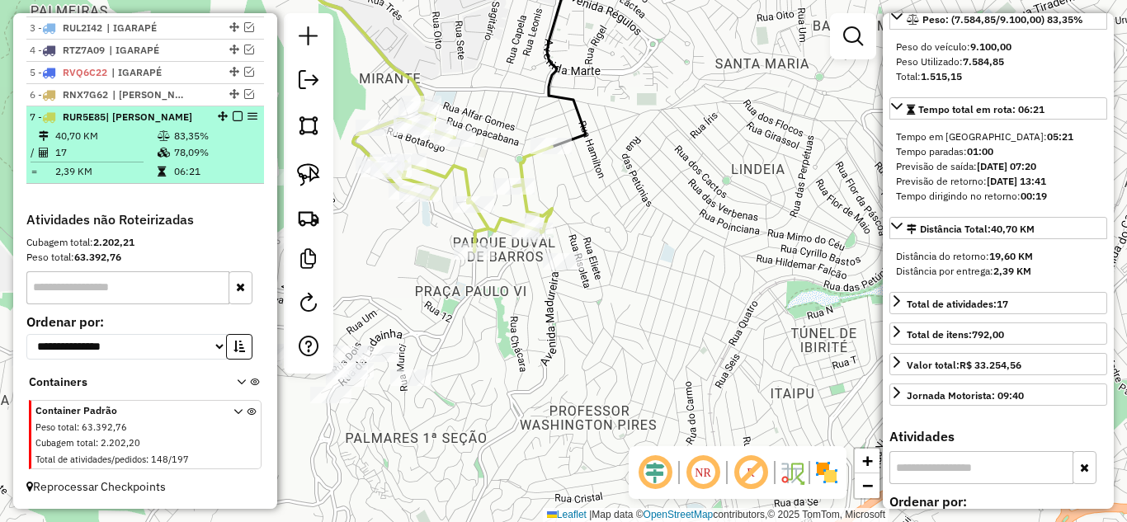
click at [233, 111] on em at bounding box center [238, 116] width 10 height 10
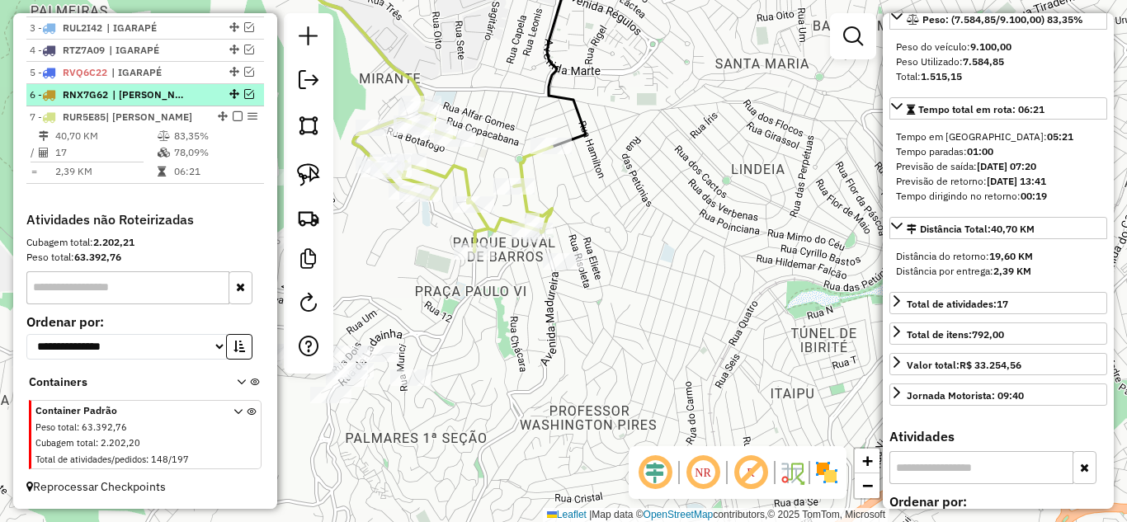
scroll to position [624, 0]
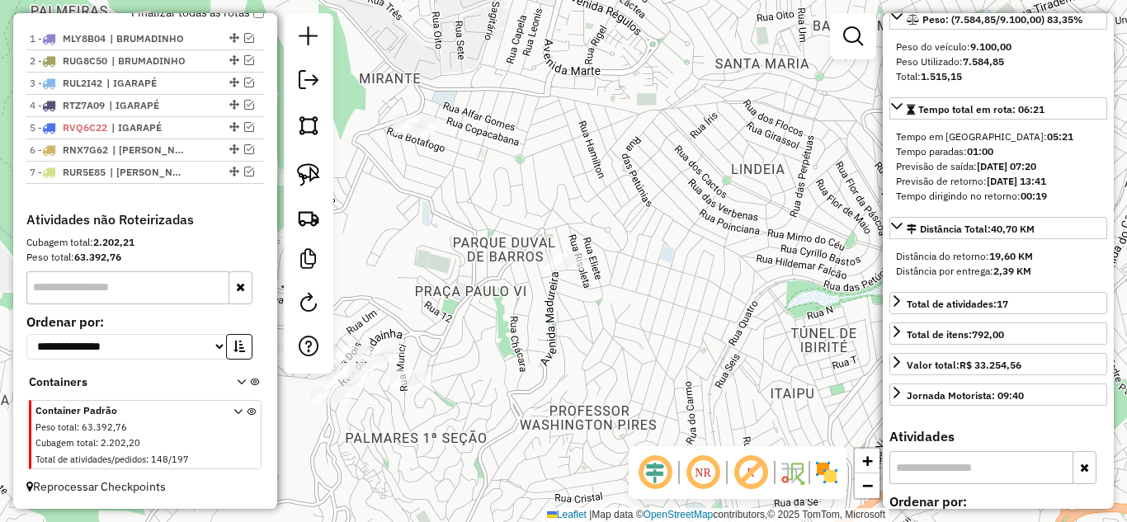
drag, startPoint x: 426, startPoint y: 261, endPoint x: 635, endPoint y: 200, distance: 217.4
click at [635, 200] on div "Janela de atendimento Grade de atendimento Capacidade Transportadoras Veículos …" at bounding box center [563, 261] width 1127 height 522
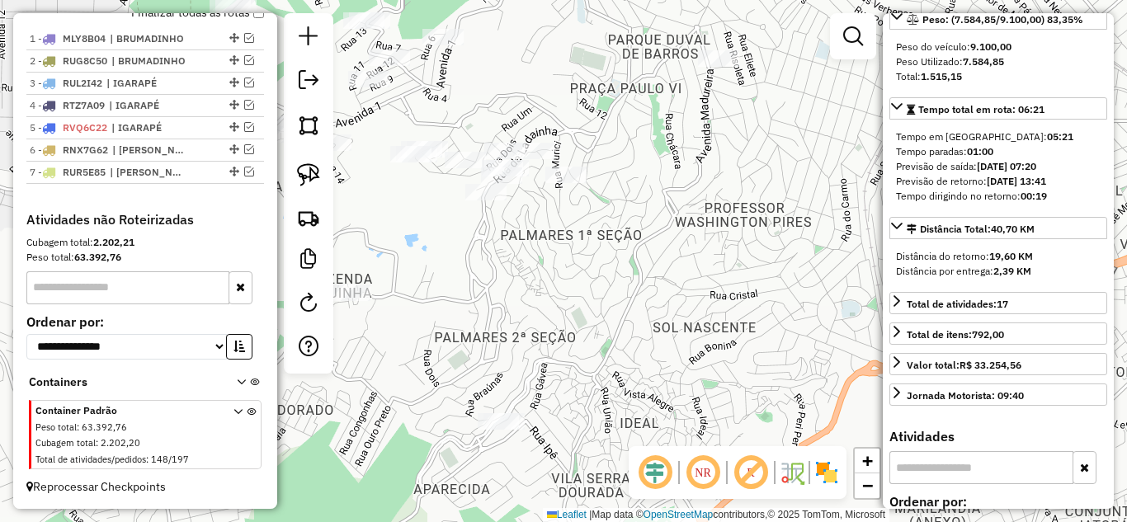
drag, startPoint x: 610, startPoint y: 227, endPoint x: 723, endPoint y: 280, distance: 124.0
click at [718, 280] on div "Janela de atendimento Grade de atendimento Capacidade Transportadoras Veículos …" at bounding box center [563, 261] width 1127 height 522
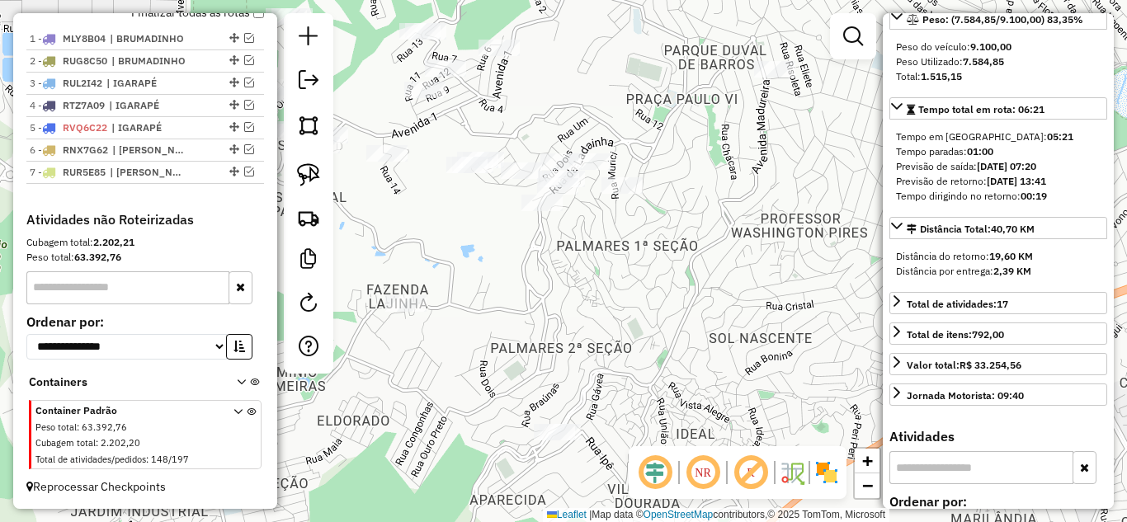
drag, startPoint x: 586, startPoint y: 279, endPoint x: 598, endPoint y: 278, distance: 12.4
click at [591, 279] on div "Janela de atendimento Grade de atendimento Capacidade Transportadoras Veículos …" at bounding box center [563, 261] width 1127 height 522
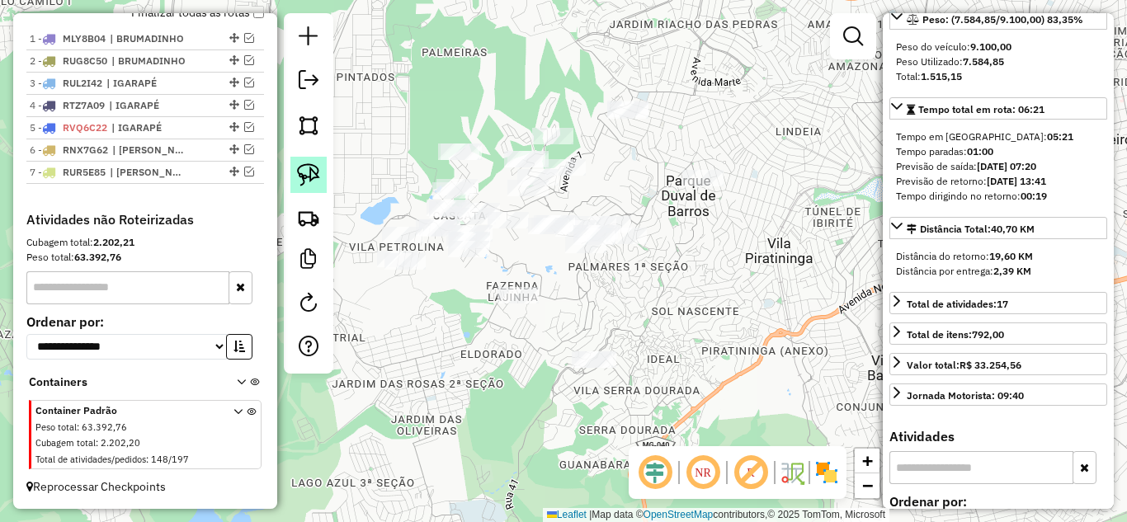
click at [310, 170] on img at bounding box center [308, 174] width 23 height 23
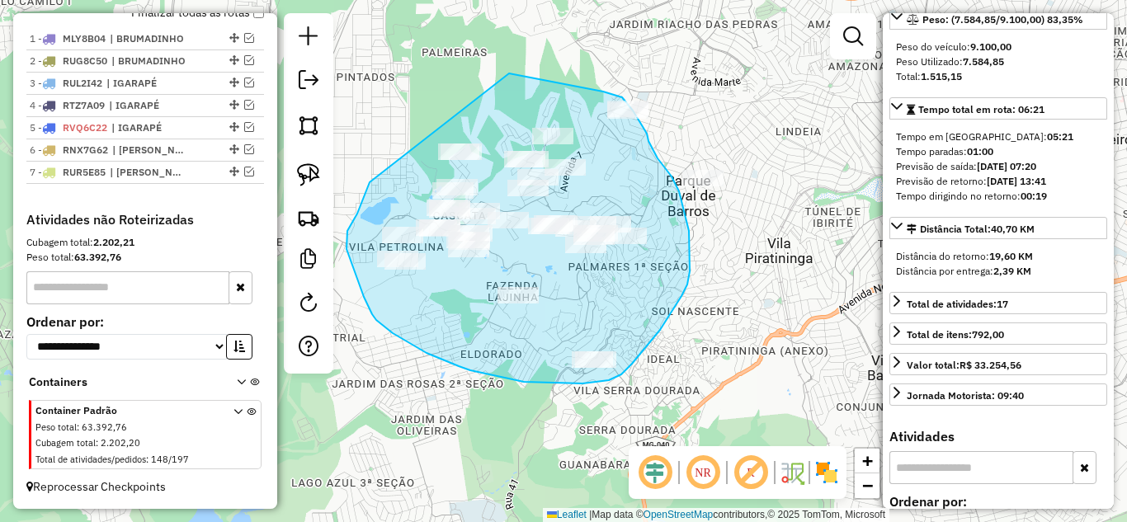
drag, startPoint x: 365, startPoint y: 194, endPoint x: 492, endPoint y: 75, distance: 174.5
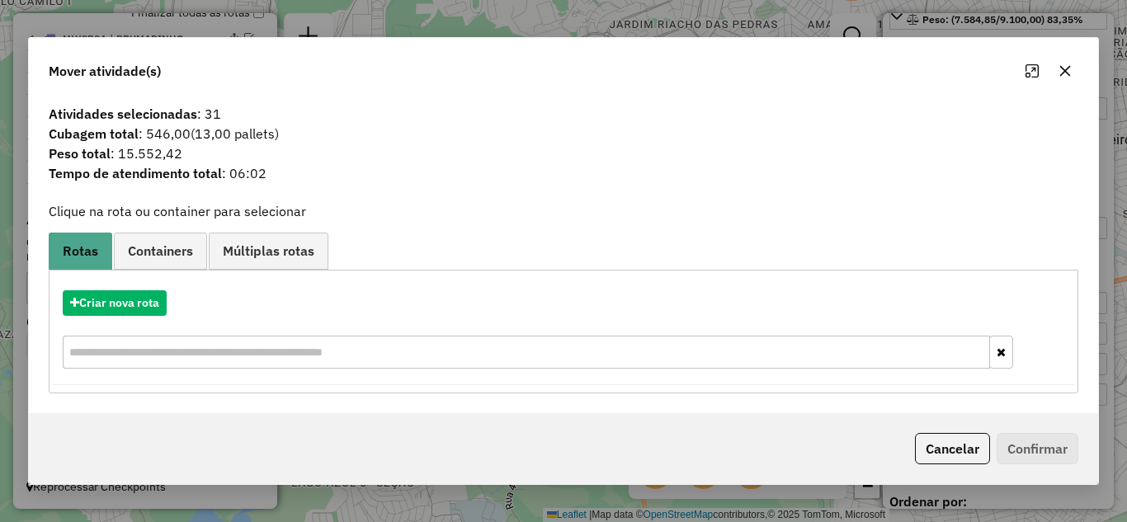
click at [1066, 71] on icon "button" at bounding box center [1065, 70] width 11 height 11
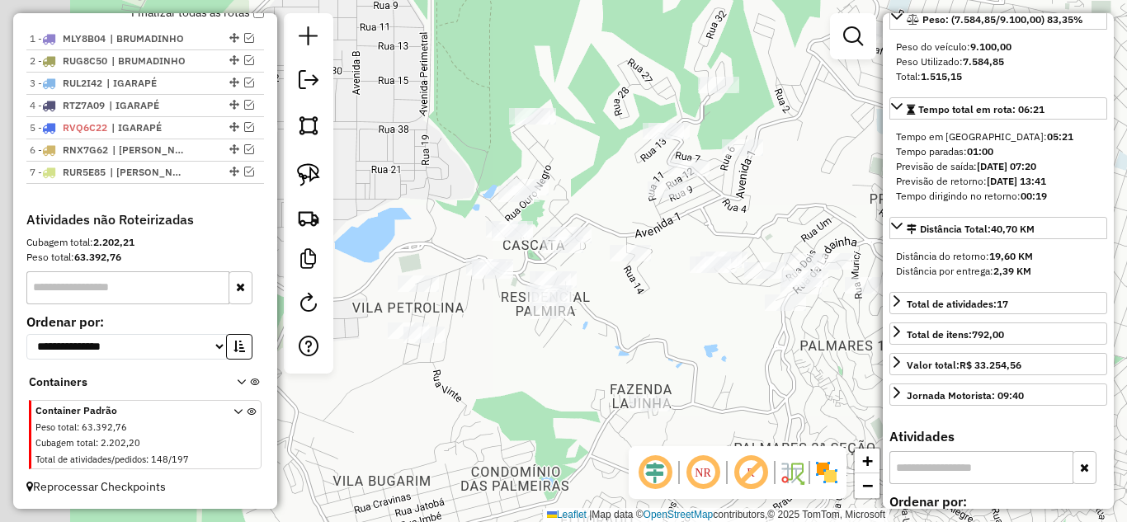
drag, startPoint x: 689, startPoint y: 201, endPoint x: 775, endPoint y: 170, distance: 91.3
click at [775, 171] on div "Janela de atendimento Grade de atendimento Capacidade Transportadoras Veículos …" at bounding box center [563, 261] width 1127 height 522
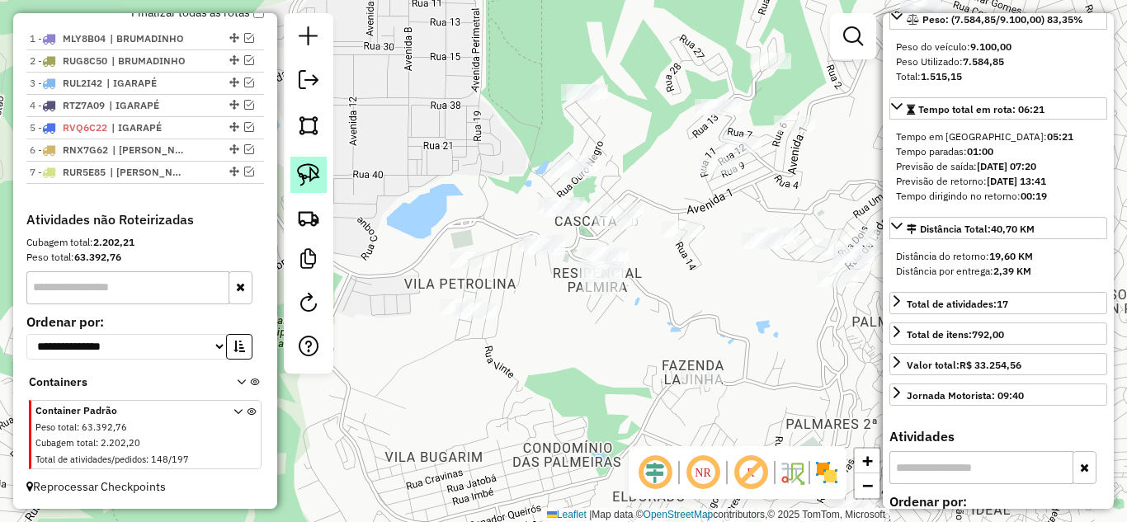
click at [304, 172] on img at bounding box center [308, 174] width 23 height 23
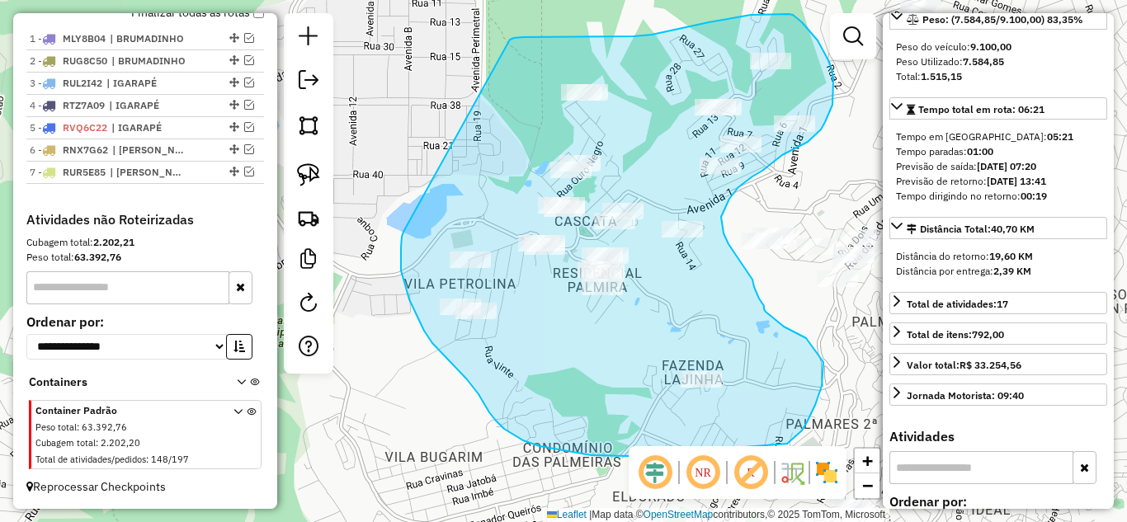
drag, startPoint x: 401, startPoint y: 256, endPoint x: 505, endPoint y: 41, distance: 238.3
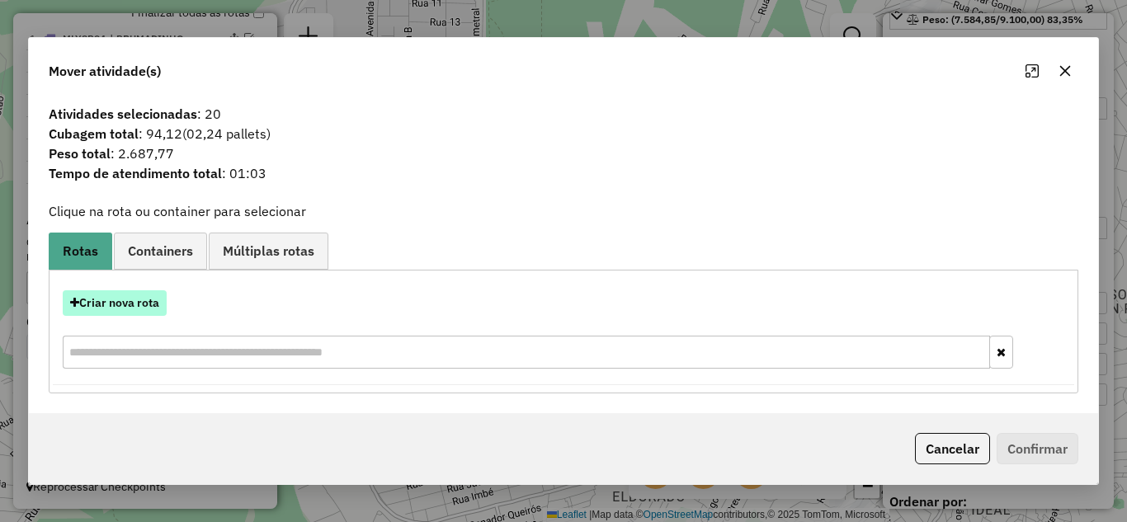
click at [128, 304] on button "Criar nova rota" at bounding box center [115, 303] width 104 height 26
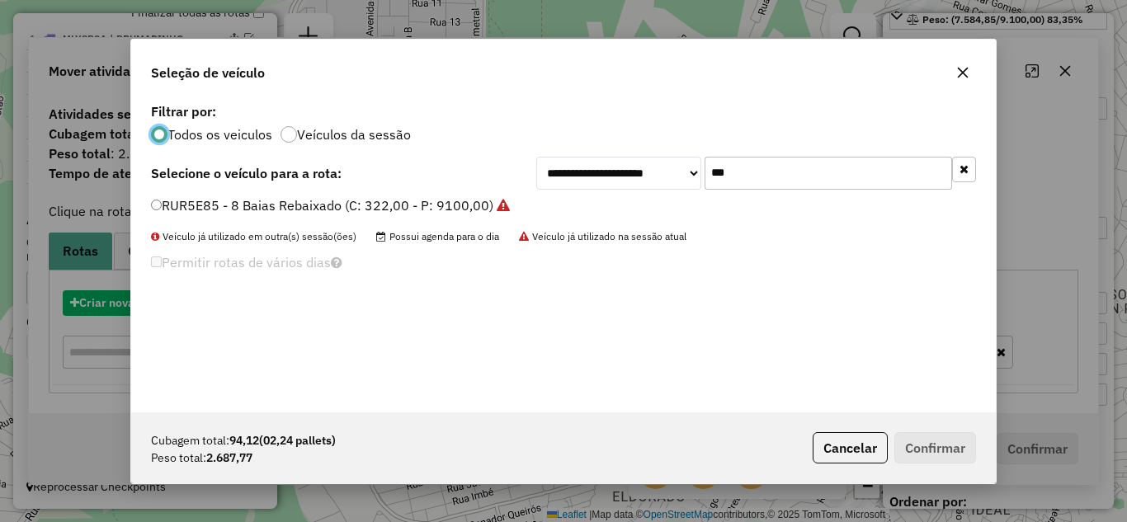
scroll to position [9, 5]
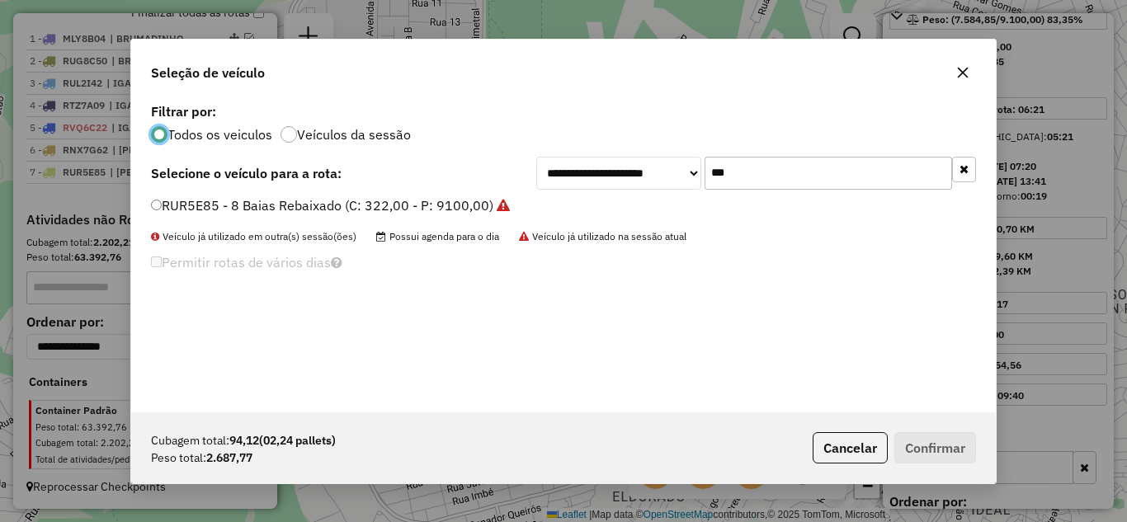
click at [818, 176] on input "***" at bounding box center [827, 173] width 247 height 33
type input "*"
type input "***"
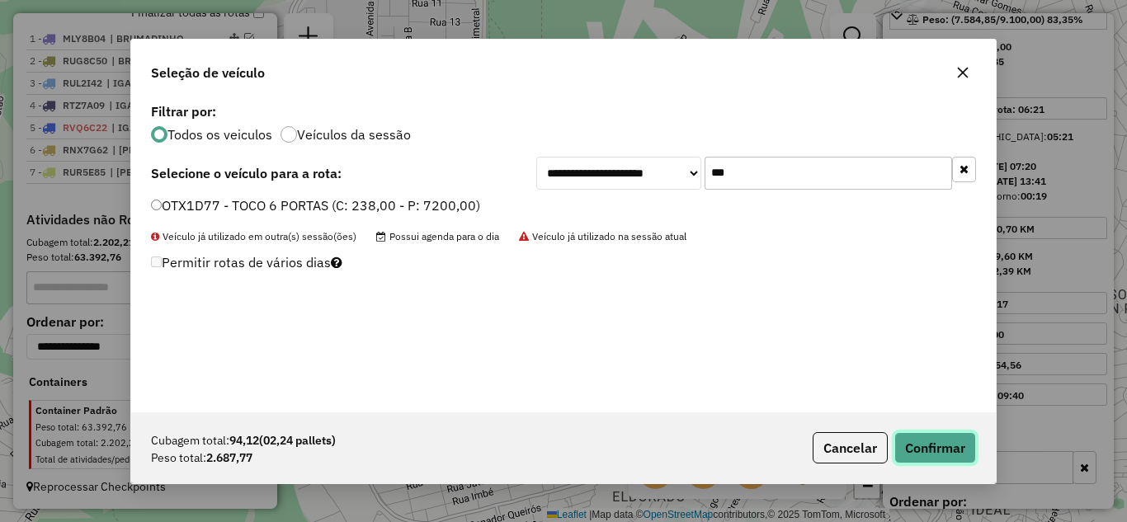
click at [940, 441] on button "Confirmar" at bounding box center [935, 447] width 82 height 31
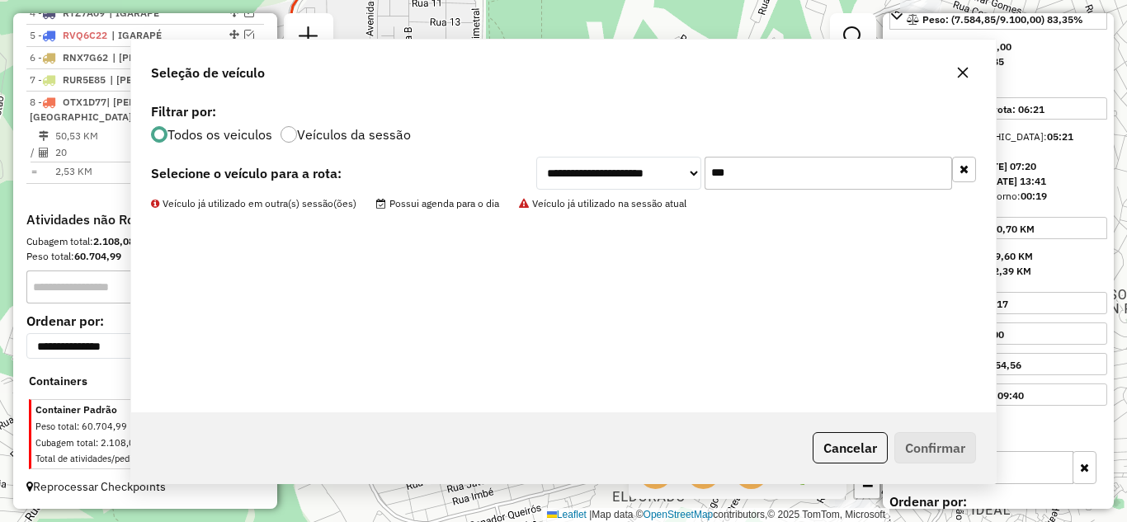
scroll to position [737, 0]
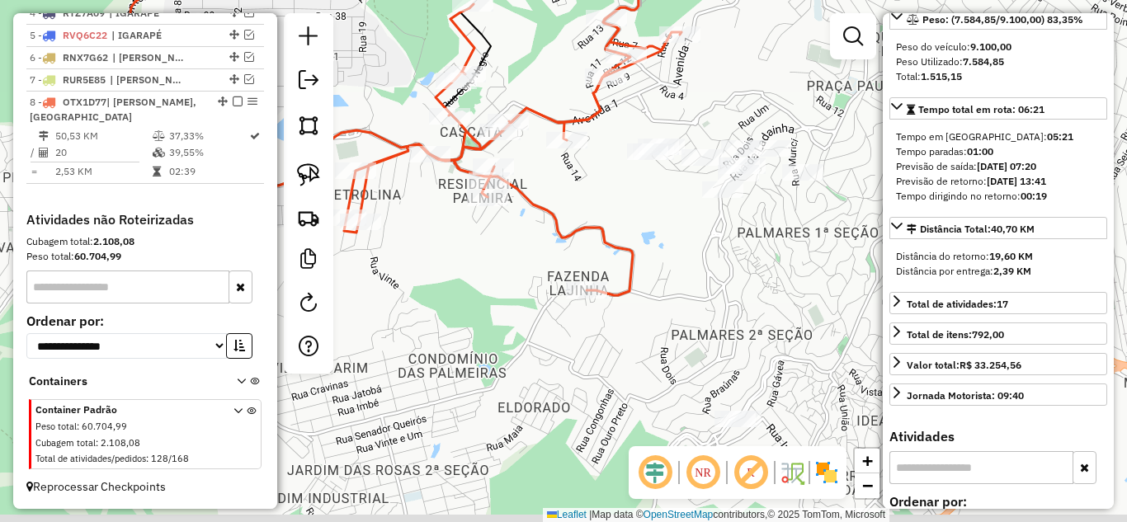
drag, startPoint x: 753, startPoint y: 271, endPoint x: 634, endPoint y: 171, distance: 155.1
click at [634, 172] on div "Janela de atendimento Grade de atendimento Capacidade Transportadoras Veículos …" at bounding box center [563, 261] width 1127 height 522
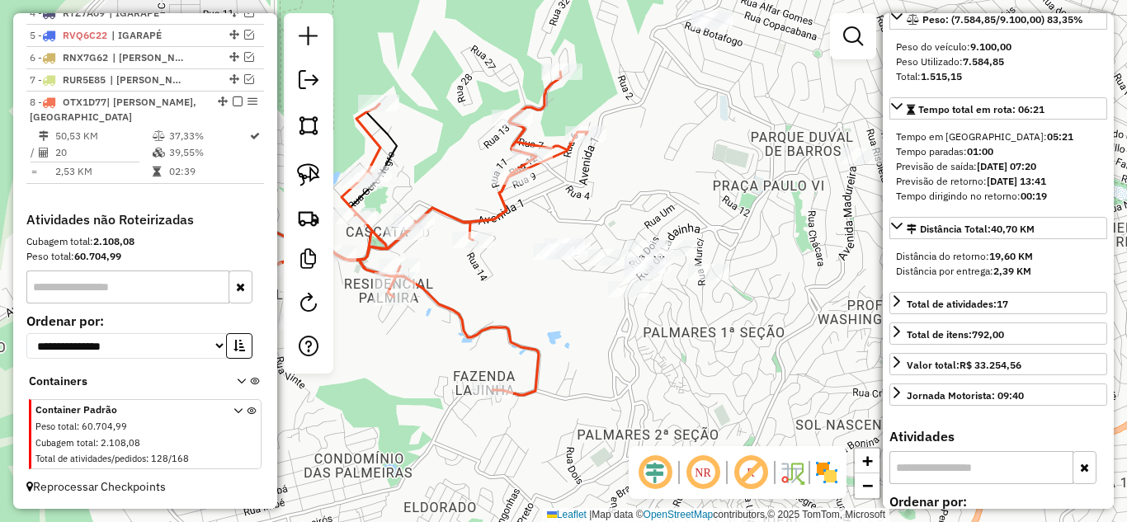
drag, startPoint x: 674, startPoint y: 229, endPoint x: 624, endPoint y: 322, distance: 104.8
click at [624, 323] on div "Janela de atendimento Grade de atendimento Capacidade Transportadoras Veículos …" at bounding box center [563, 261] width 1127 height 522
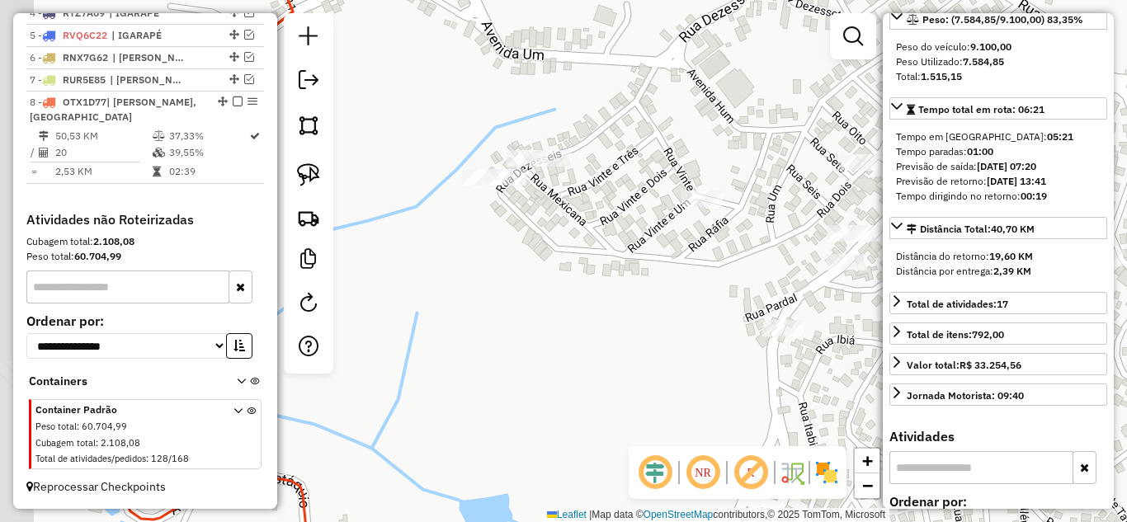
drag, startPoint x: 657, startPoint y: 323, endPoint x: 709, endPoint y: 289, distance: 61.3
click at [709, 289] on div "Janela de atendimento Grade de atendimento Capacidade Transportadoras Veículos …" at bounding box center [563, 261] width 1127 height 522
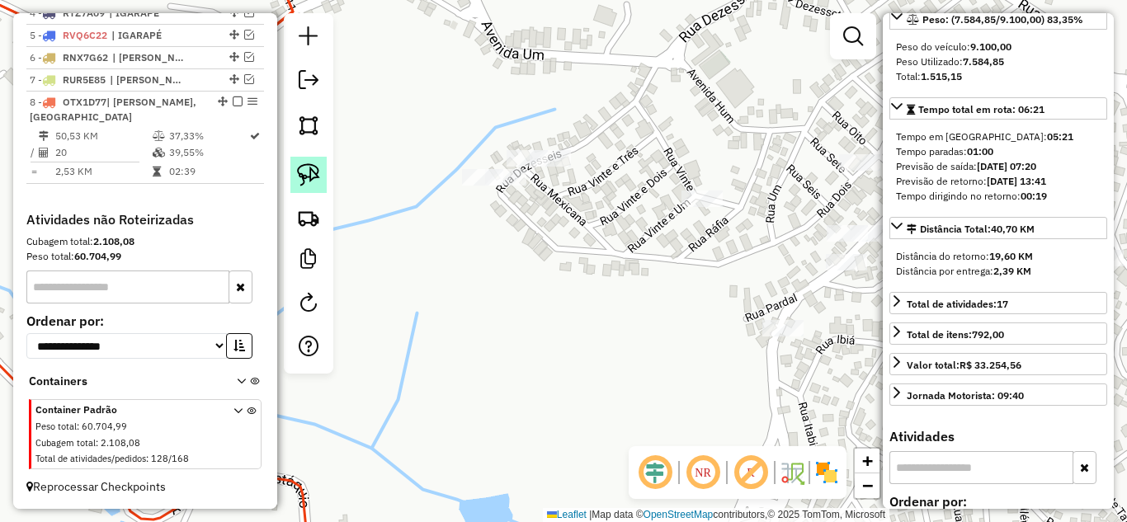
click at [311, 177] on img at bounding box center [308, 174] width 23 height 23
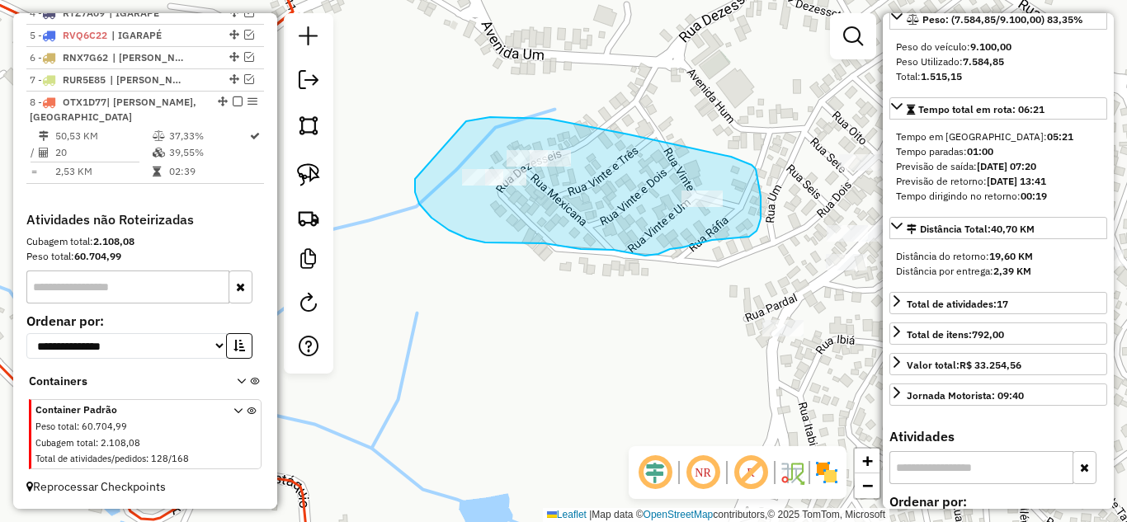
drag, startPoint x: 415, startPoint y: 179, endPoint x: 418, endPoint y: 123, distance: 56.2
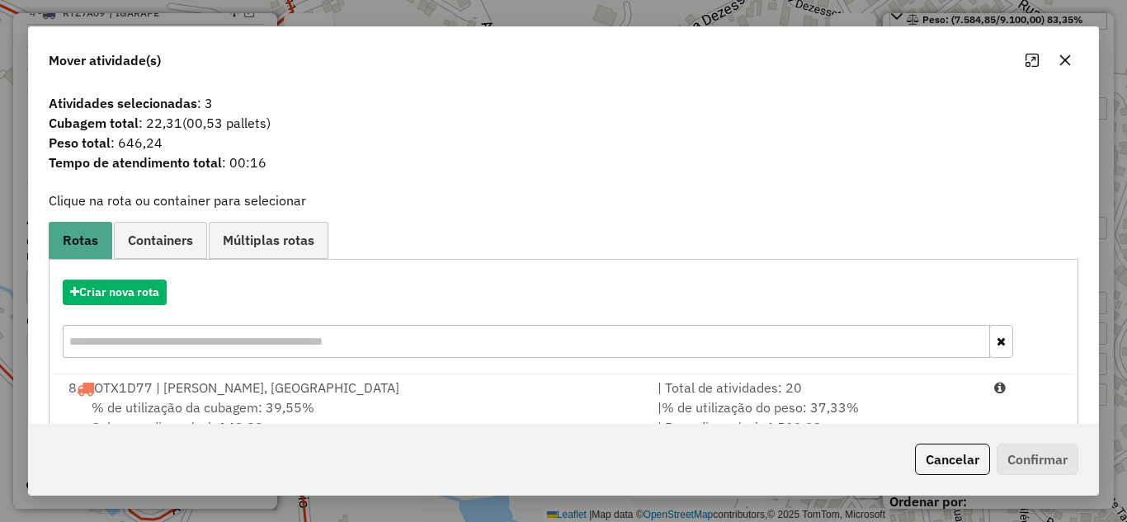
drag, startPoint x: 794, startPoint y: 395, endPoint x: 1001, endPoint y: 435, distance: 210.0
click at [822, 397] on div "| Total de atividades: 20" at bounding box center [816, 388] width 337 height 20
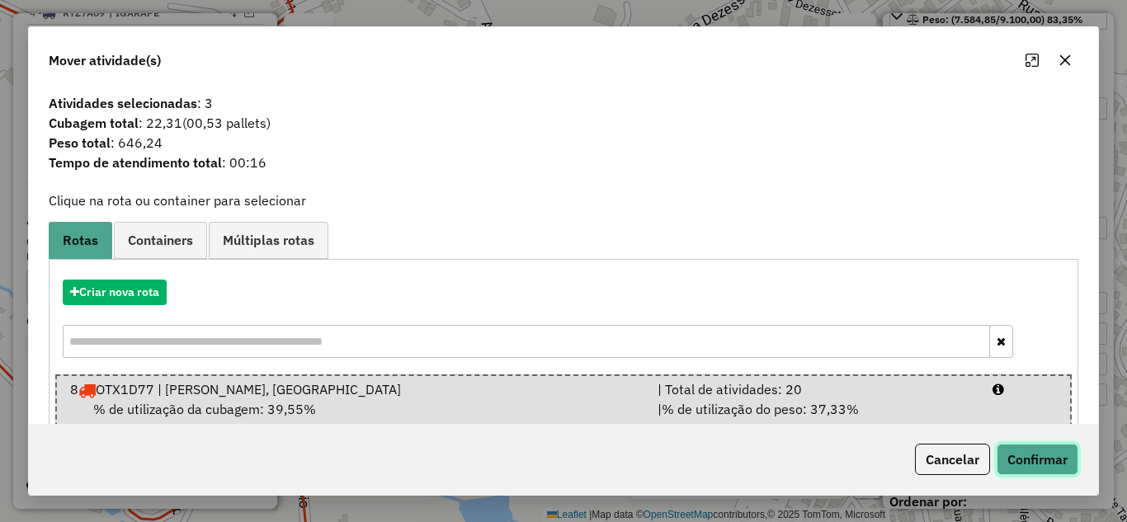
click at [1029, 446] on button "Confirmar" at bounding box center [1037, 459] width 82 height 31
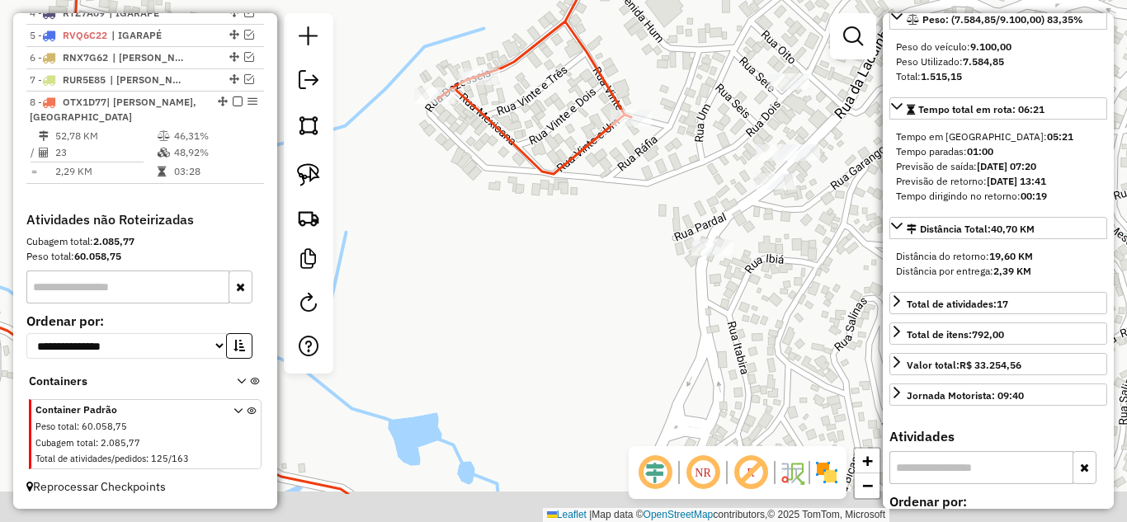
drag, startPoint x: 638, startPoint y: 274, endPoint x: 599, endPoint y: 196, distance: 86.7
click at [563, 190] on div "Janela de atendimento Grade de atendimento Capacidade Transportadoras Veículos …" at bounding box center [563, 261] width 1127 height 522
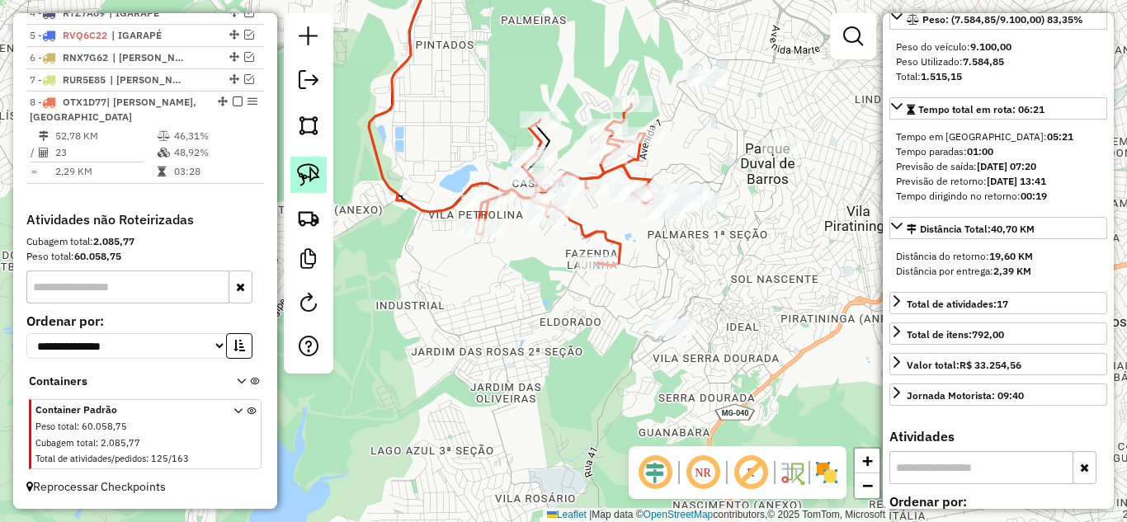
click at [297, 179] on img at bounding box center [308, 174] width 23 height 23
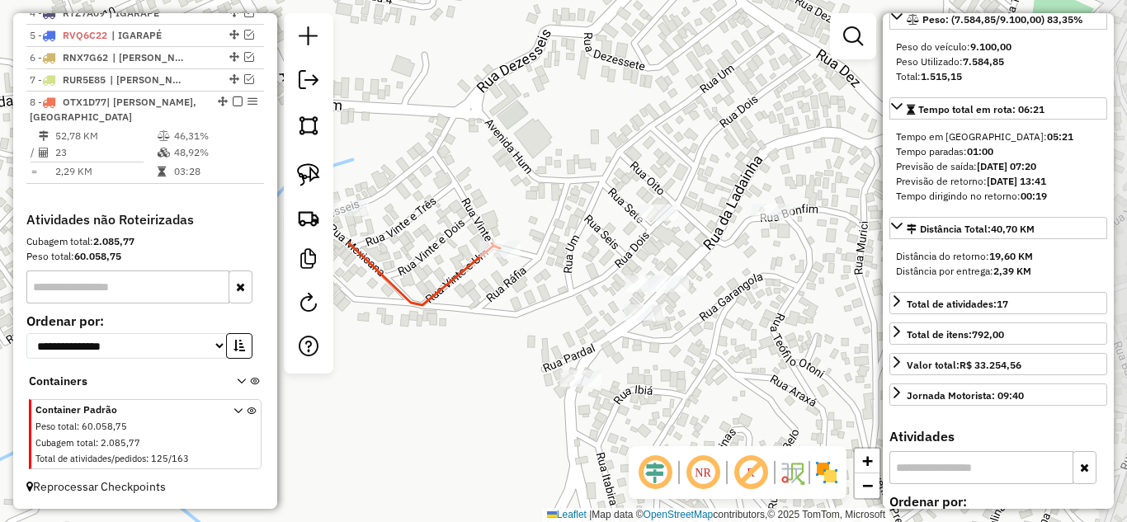
drag, startPoint x: 531, startPoint y: 232, endPoint x: 426, endPoint y: 441, distance: 234.6
click at [469, 471] on div "Janela de atendimento Grade de atendimento Capacidade Transportadoras Veículos …" at bounding box center [563, 261] width 1127 height 522
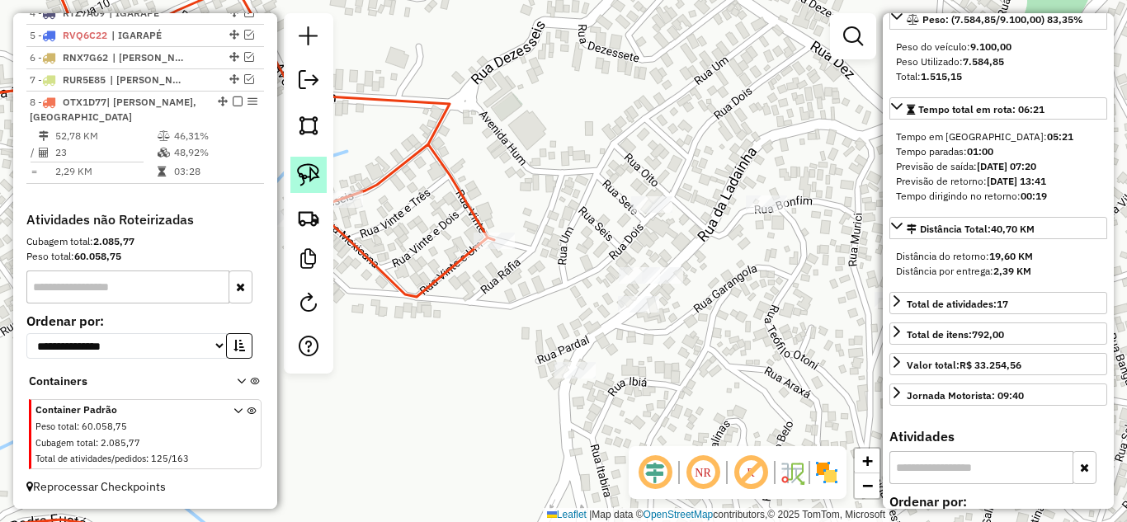
click at [309, 177] on img at bounding box center [308, 174] width 23 height 23
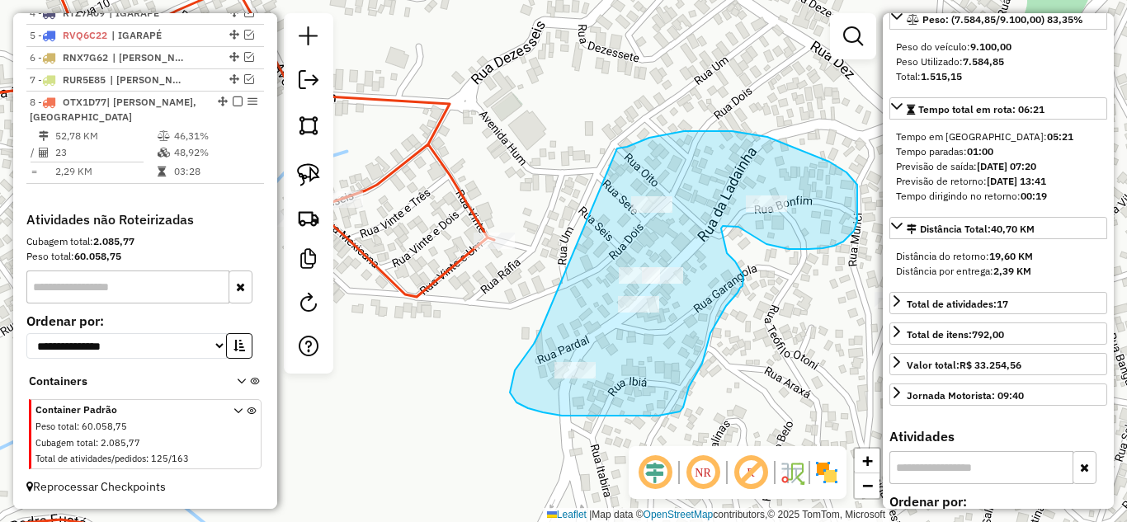
drag, startPoint x: 511, startPoint y: 382, endPoint x: 593, endPoint y: 177, distance: 221.0
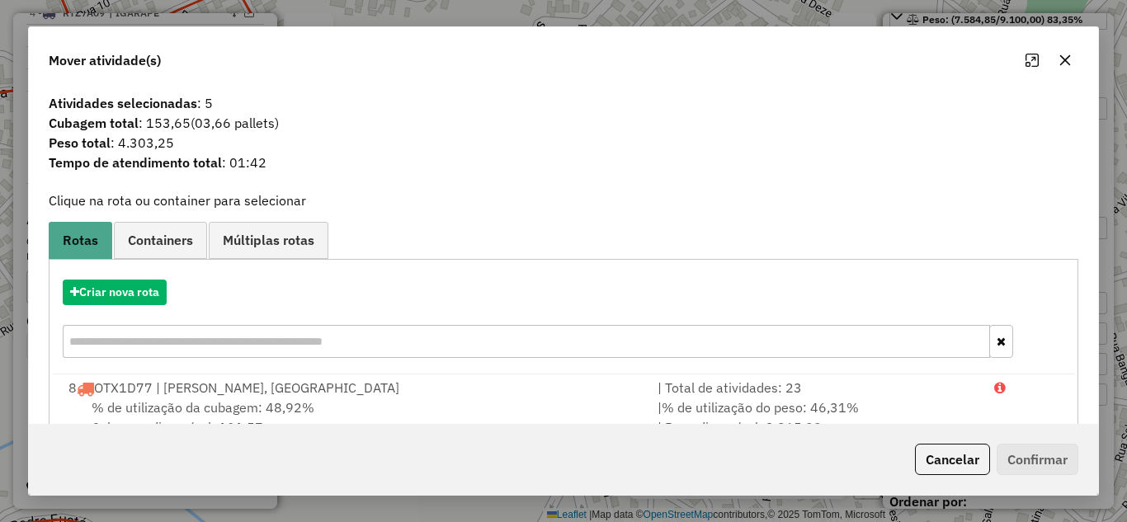
click at [1062, 58] on icon "button" at bounding box center [1065, 59] width 11 height 11
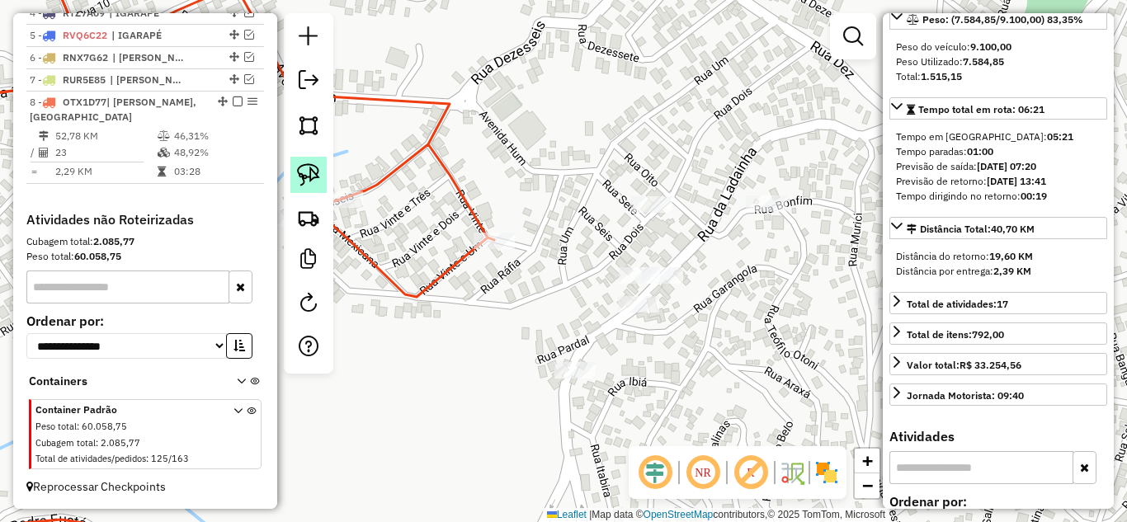
click at [312, 173] on img at bounding box center [308, 174] width 23 height 23
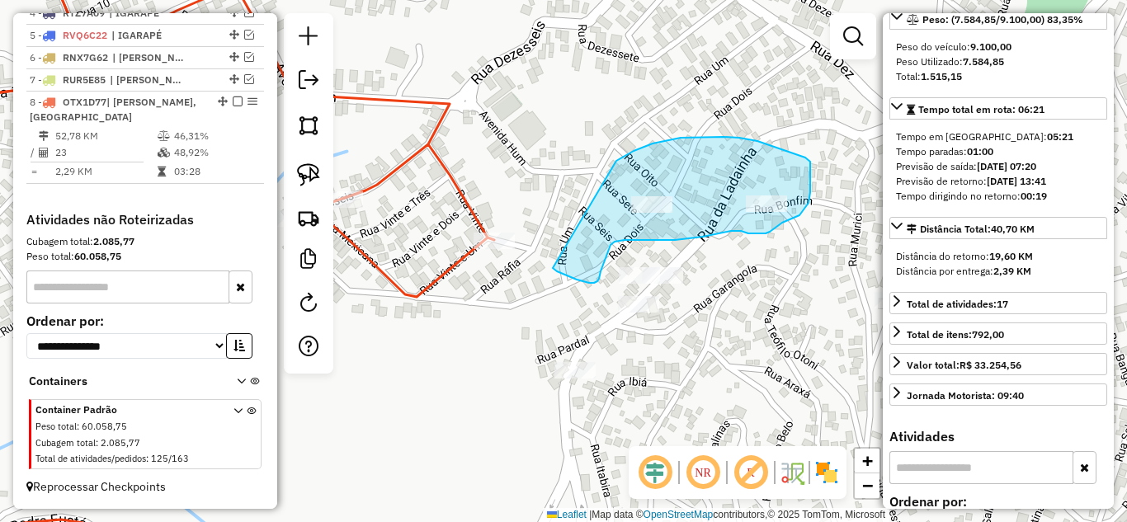
drag, startPoint x: 561, startPoint y: 273, endPoint x: 593, endPoint y: 163, distance: 114.3
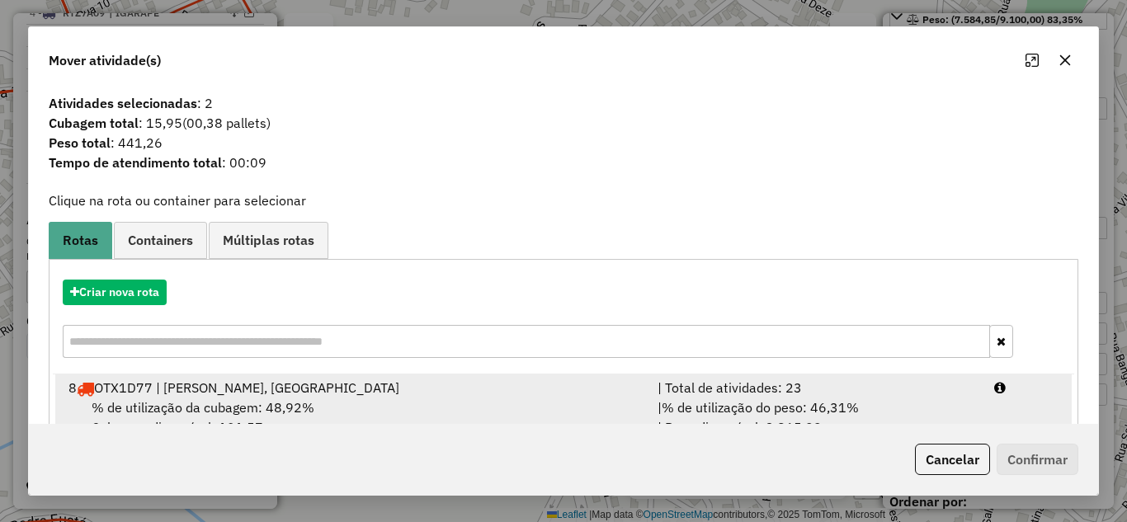
click at [785, 394] on div "| Total de atividades: 23" at bounding box center [816, 388] width 337 height 20
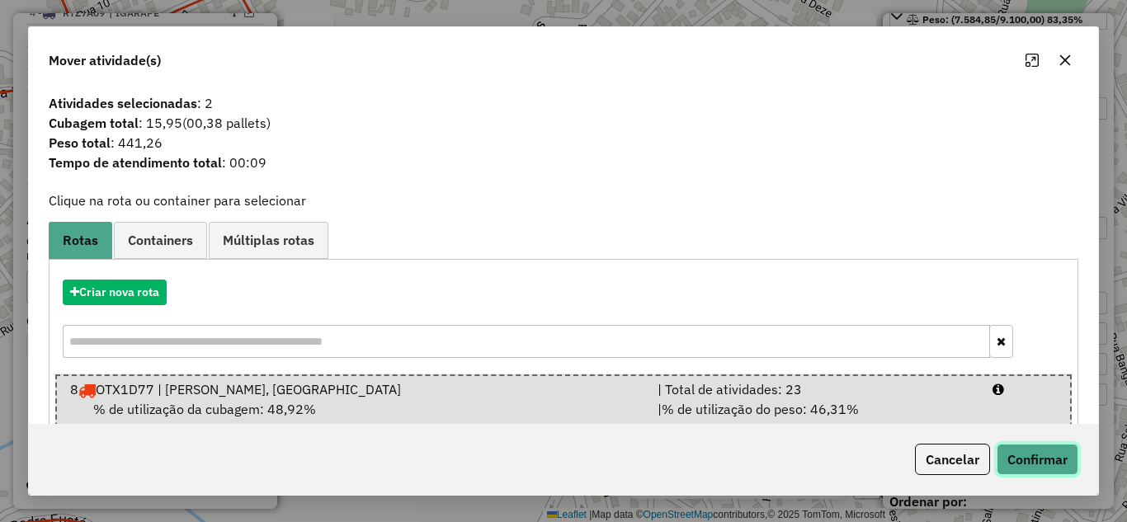
click at [1051, 454] on button "Confirmar" at bounding box center [1037, 459] width 82 height 31
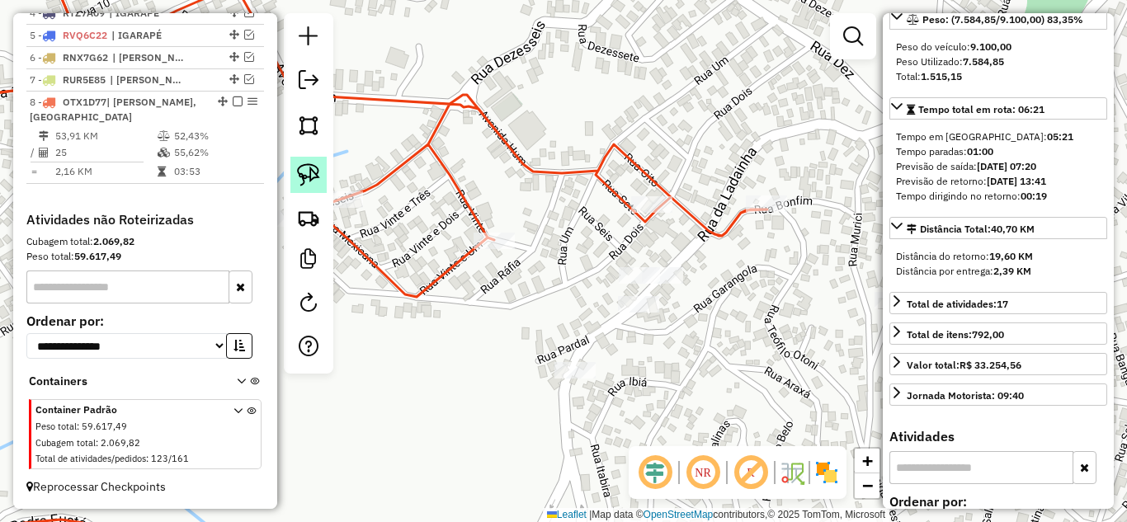
click at [308, 177] on img at bounding box center [308, 174] width 23 height 23
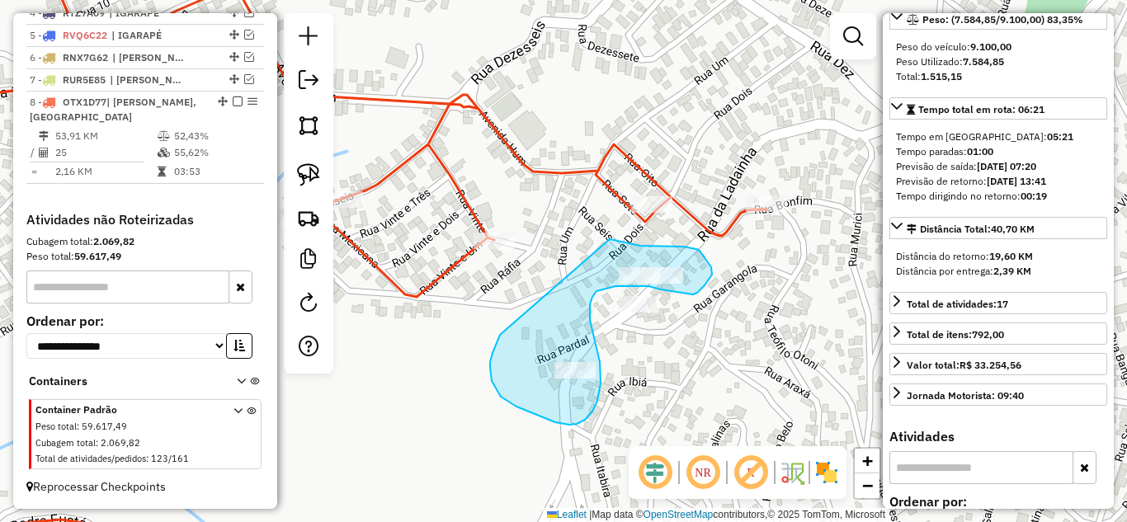
drag, startPoint x: 500, startPoint y: 335, endPoint x: 573, endPoint y: 235, distance: 123.9
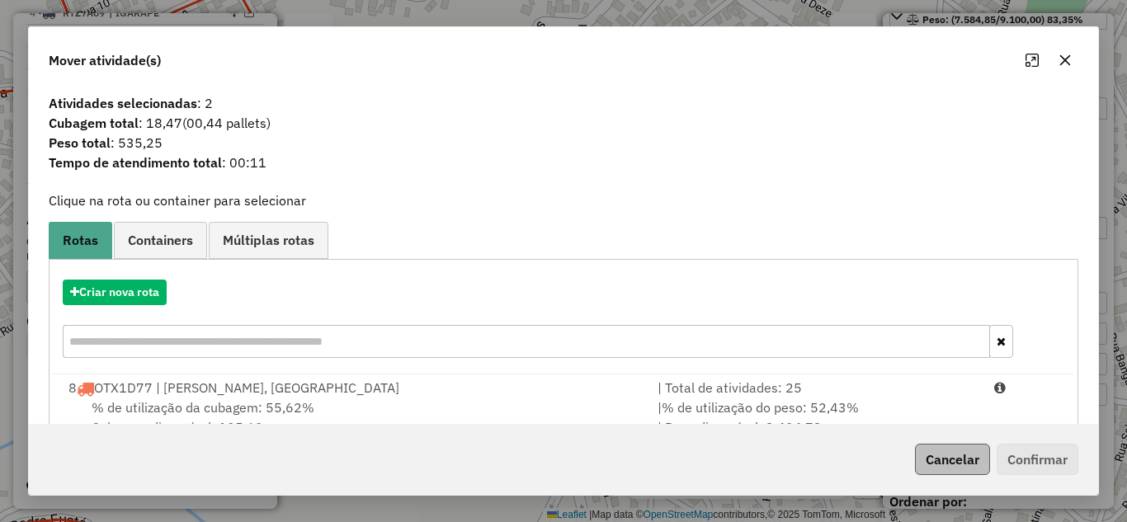
drag, startPoint x: 754, startPoint y: 394, endPoint x: 921, endPoint y: 445, distance: 175.1
click at [765, 396] on div "| Total de atividades: 25" at bounding box center [816, 388] width 337 height 20
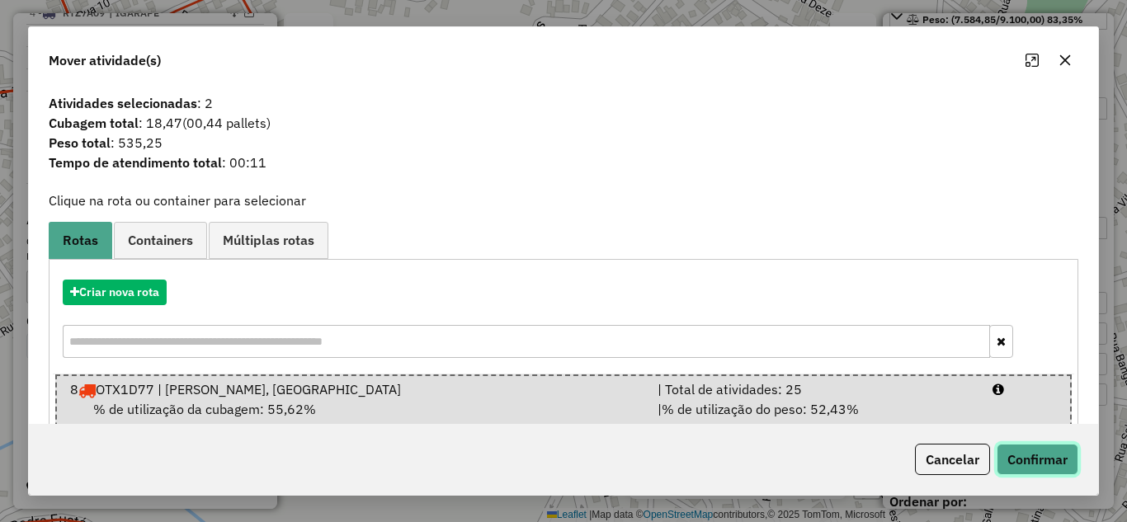
click at [1046, 465] on button "Confirmar" at bounding box center [1037, 459] width 82 height 31
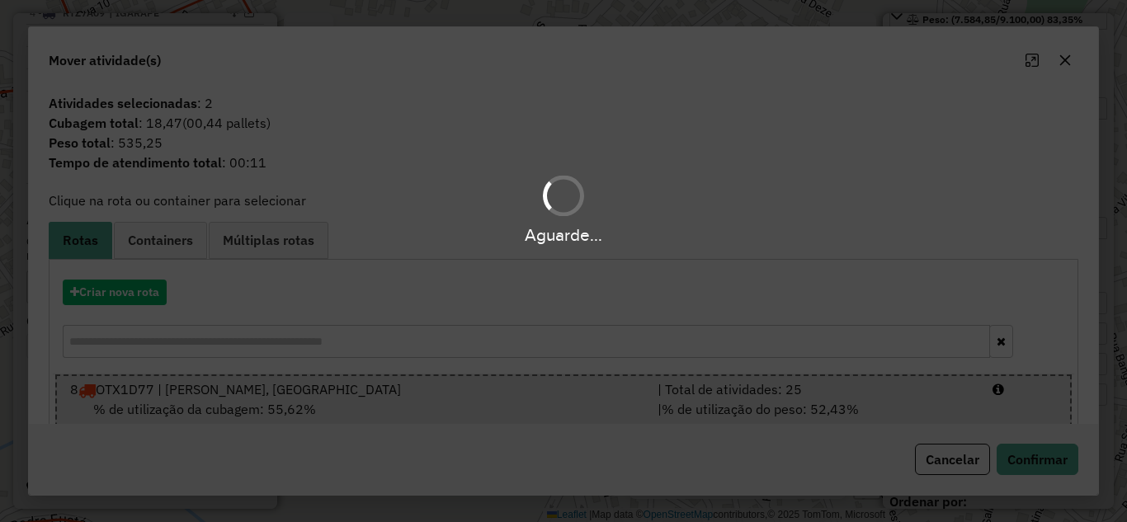
scroll to position [716, 0]
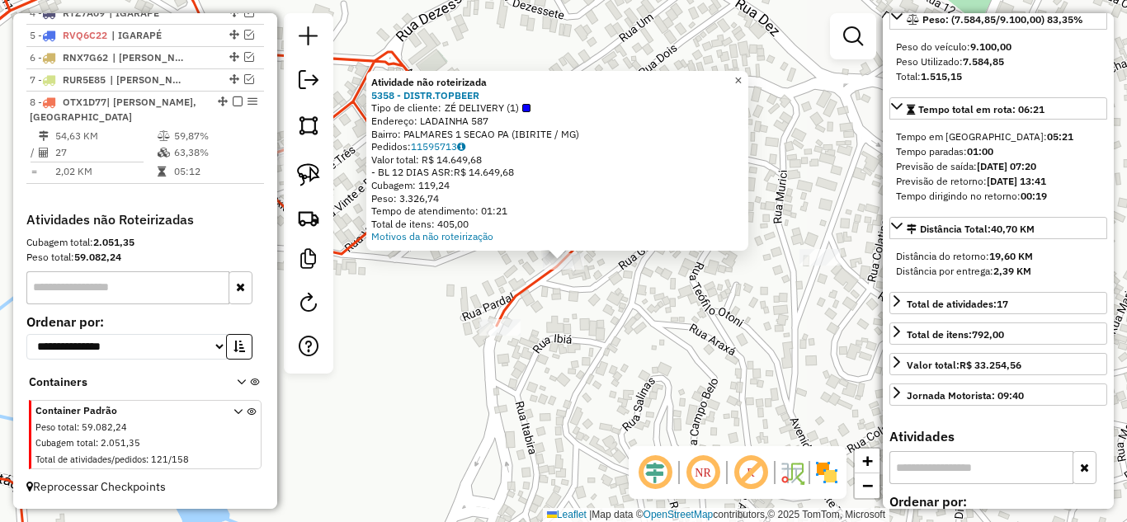
click at [742, 73] on span "×" at bounding box center [737, 80] width 7 height 14
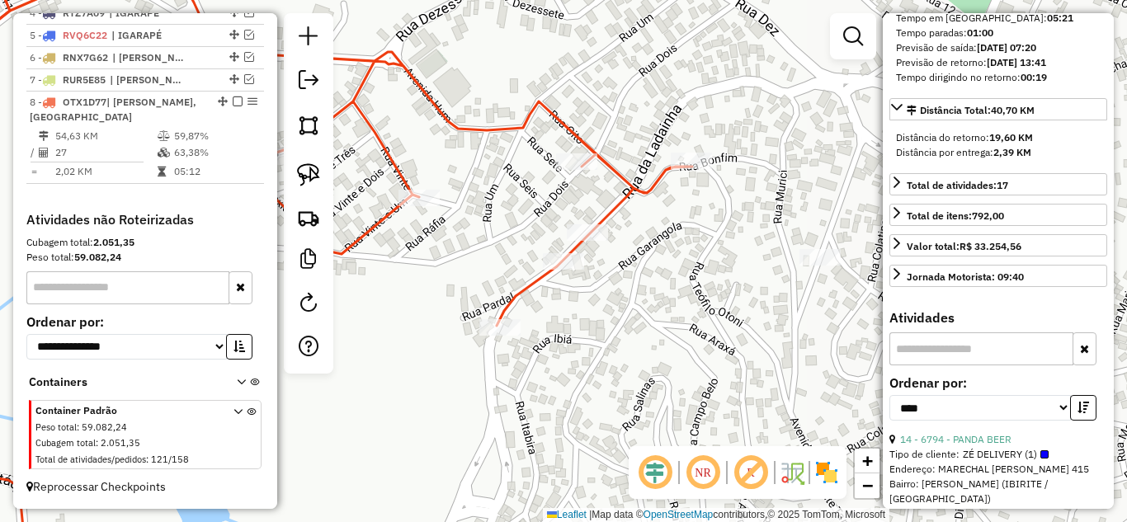
scroll to position [495, 0]
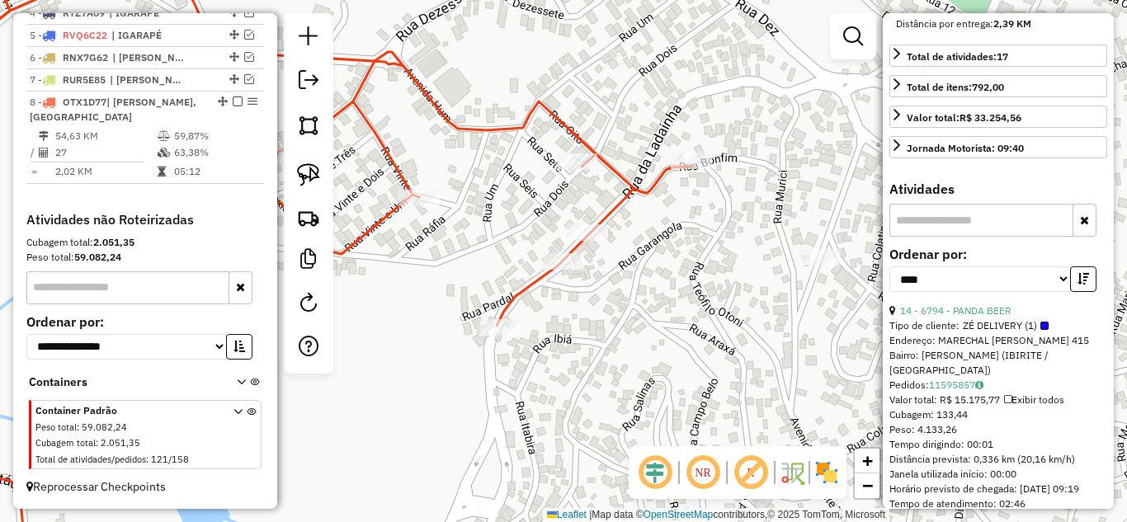
click at [613, 172] on icon at bounding box center [289, 261] width 805 height 627
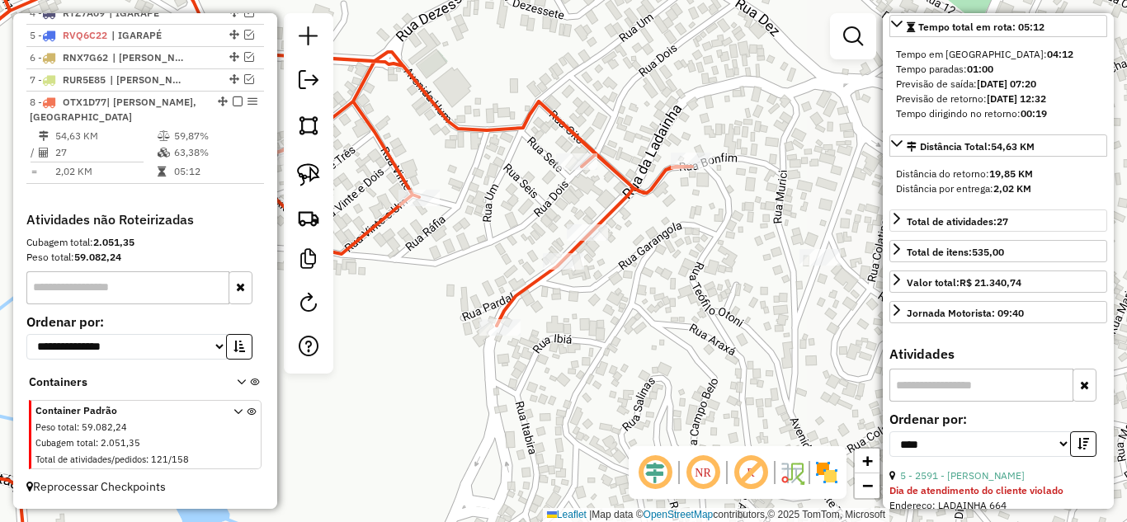
scroll to position [262, 0]
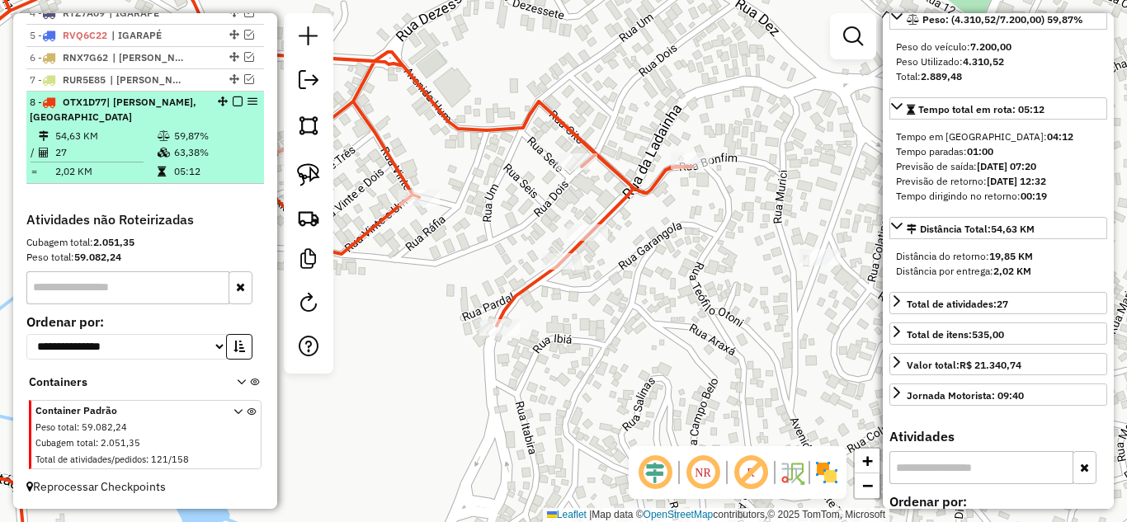
click at [233, 100] on em at bounding box center [238, 102] width 10 height 10
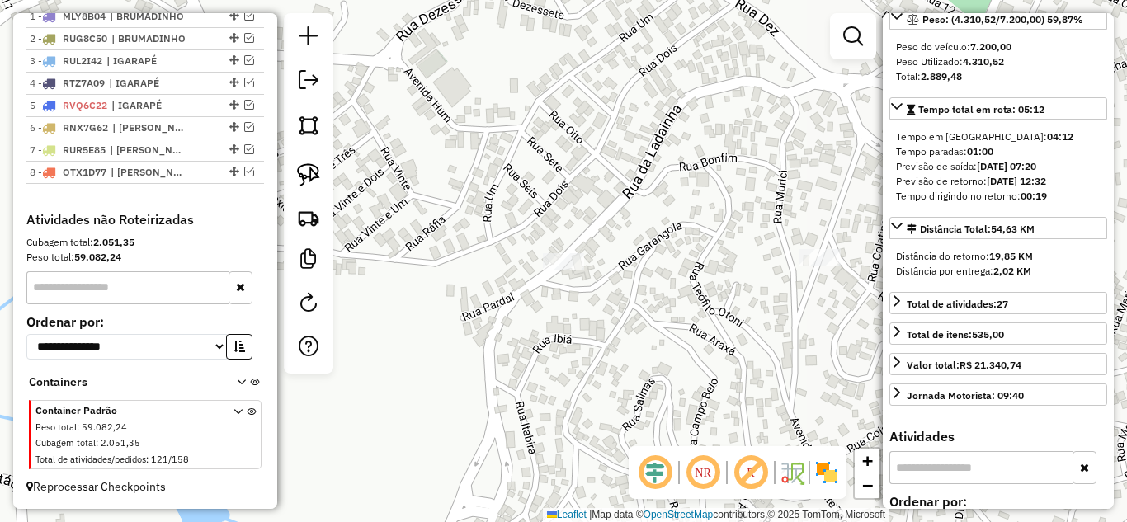
scroll to position [646, 0]
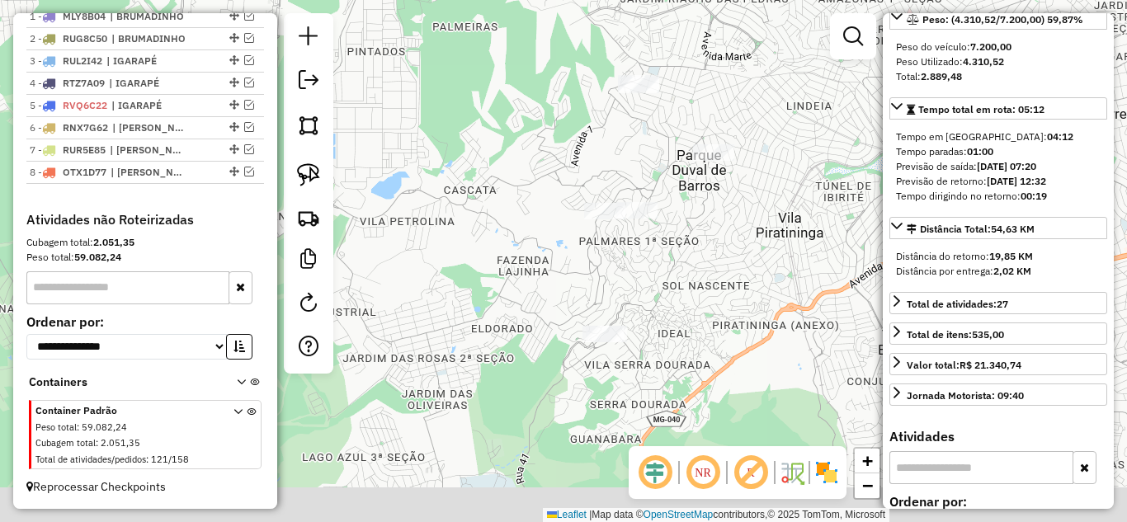
drag, startPoint x: 717, startPoint y: 271, endPoint x: 695, endPoint y: 223, distance: 52.8
click at [695, 223] on div "Janela de atendimento Grade de atendimento Capacidade Transportadoras Veículos …" at bounding box center [563, 261] width 1127 height 522
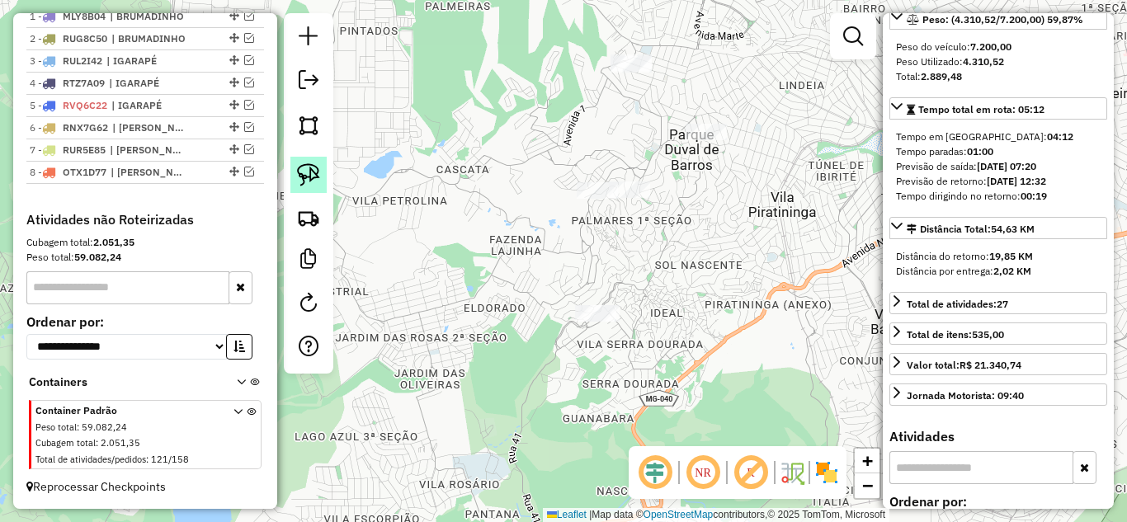
click at [303, 175] on img at bounding box center [308, 174] width 23 height 23
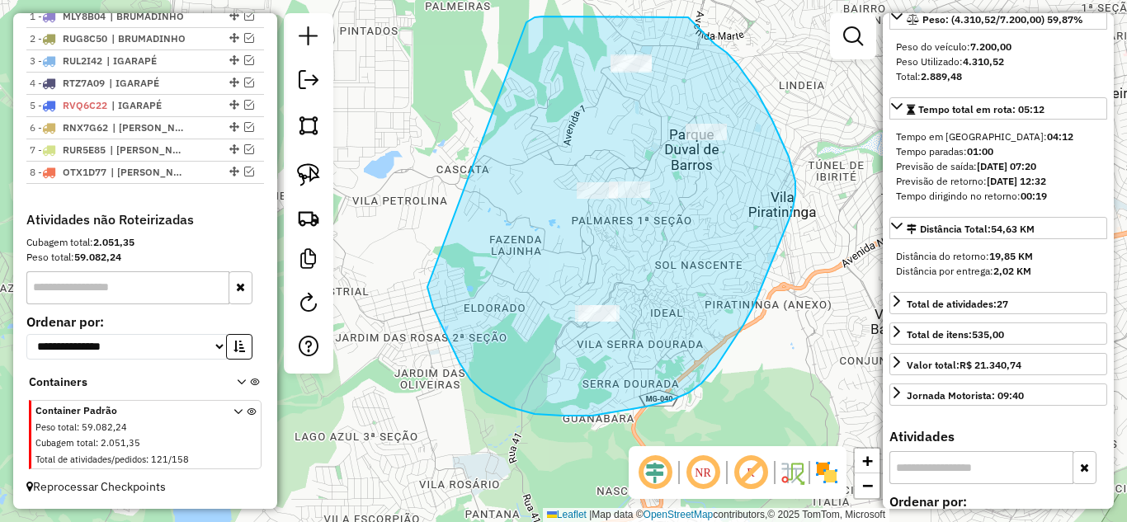
drag, startPoint x: 427, startPoint y: 287, endPoint x: 517, endPoint y: 50, distance: 253.2
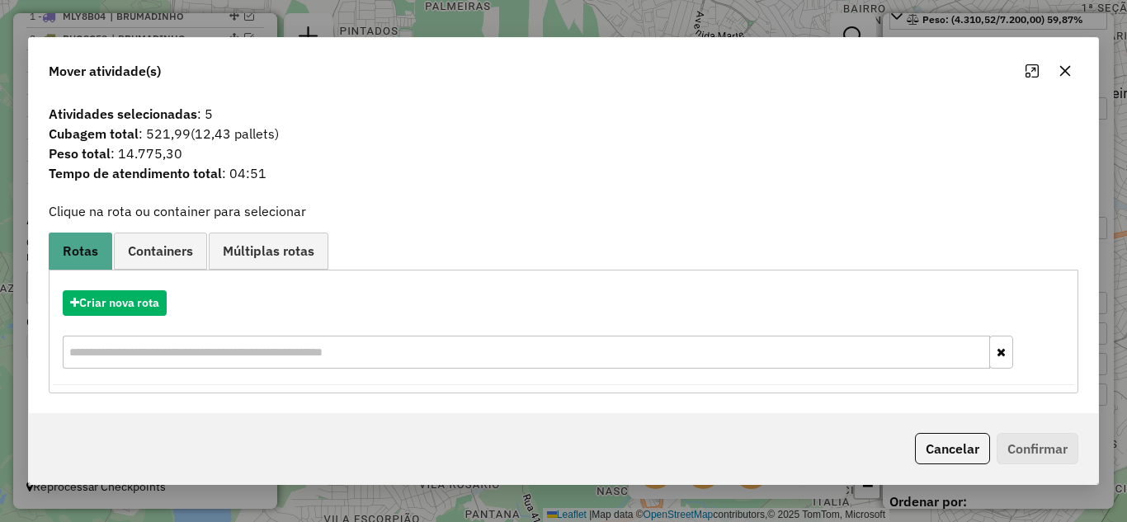
click at [1067, 73] on icon "button" at bounding box center [1064, 70] width 13 height 13
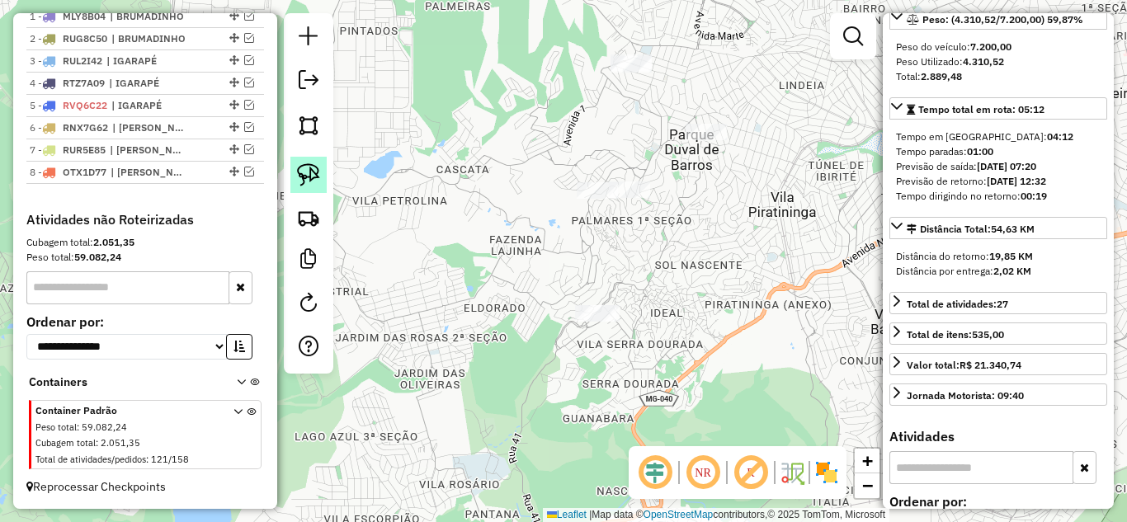
click at [301, 167] on img at bounding box center [308, 174] width 23 height 23
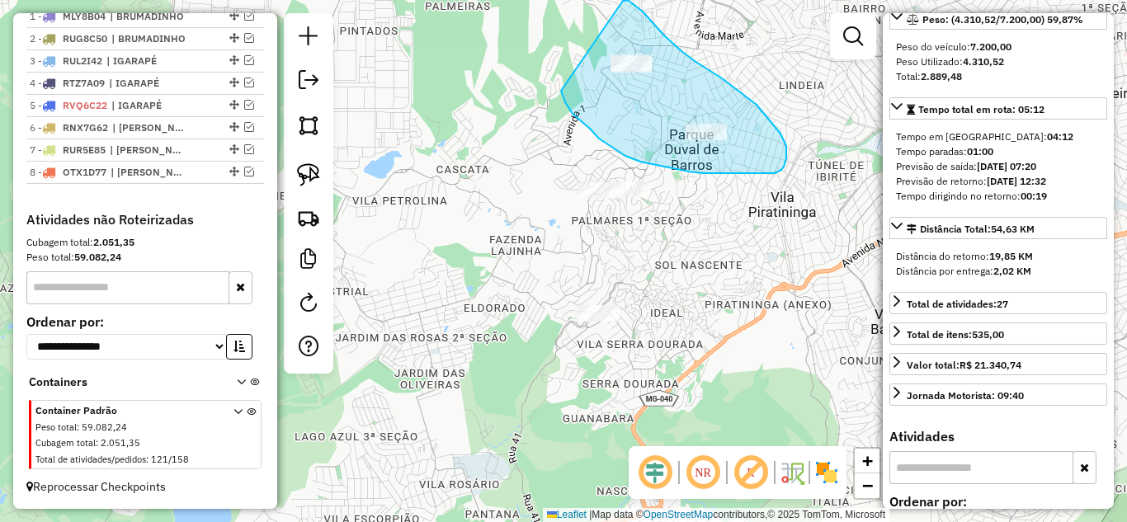
drag, startPoint x: 562, startPoint y: 95, endPoint x: 620, endPoint y: 27, distance: 89.5
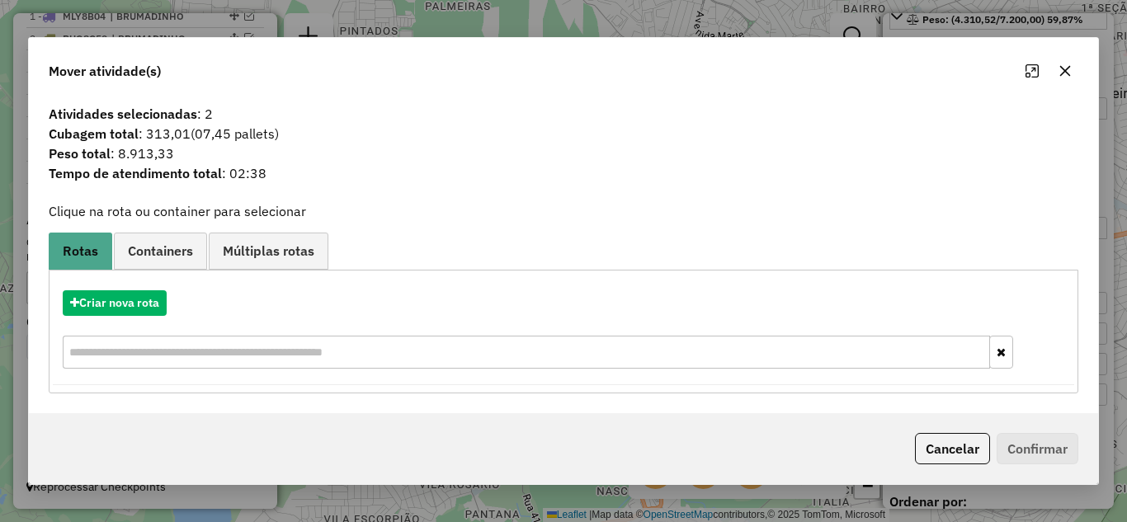
click at [1065, 72] on icon "button" at bounding box center [1065, 70] width 11 height 11
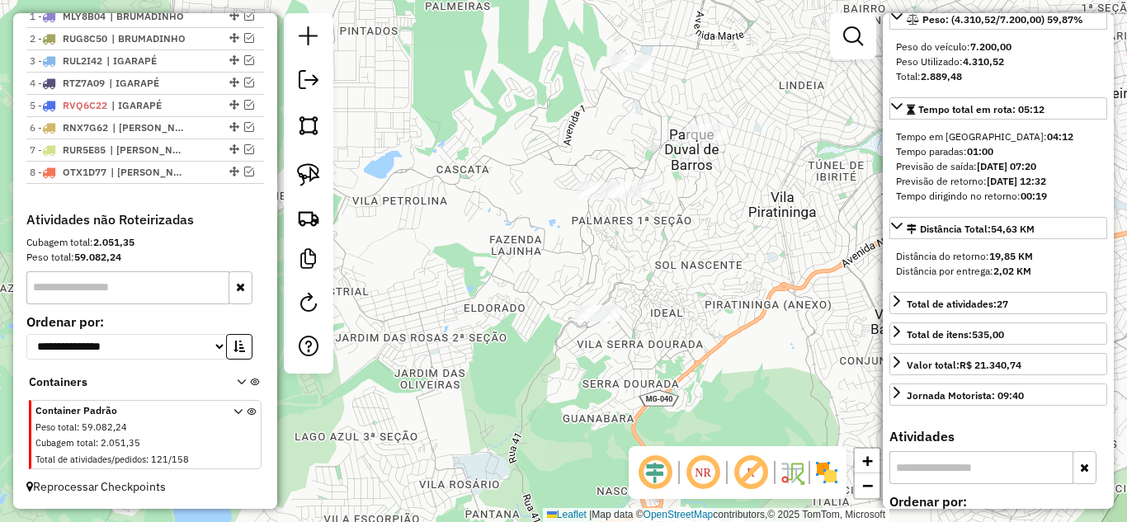
drag, startPoint x: 313, startPoint y: 172, endPoint x: 429, endPoint y: 189, distance: 116.8
click at [313, 171] on img at bounding box center [308, 174] width 23 height 23
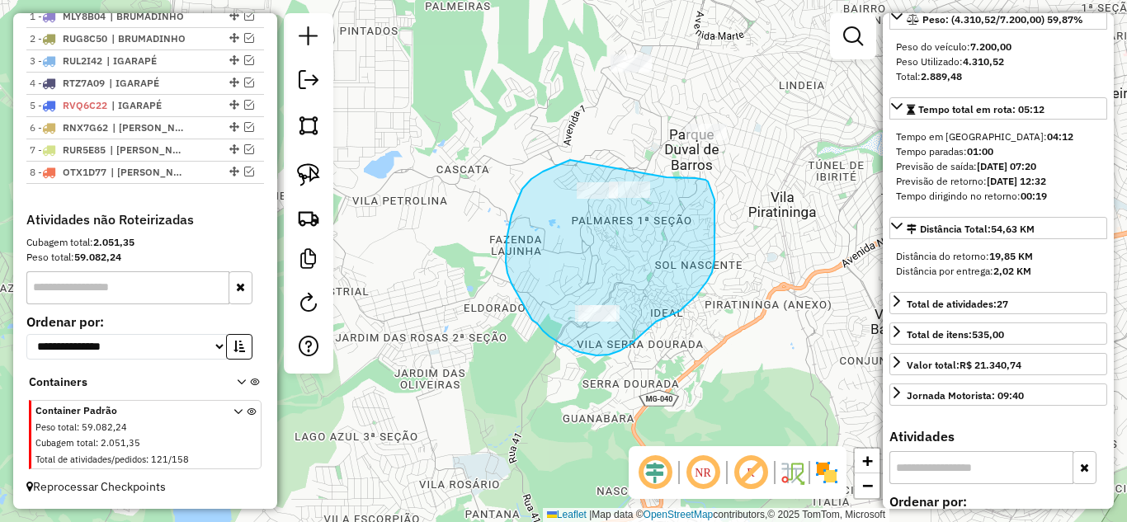
drag, startPoint x: 506, startPoint y: 239, endPoint x: 607, endPoint y: 163, distance: 126.5
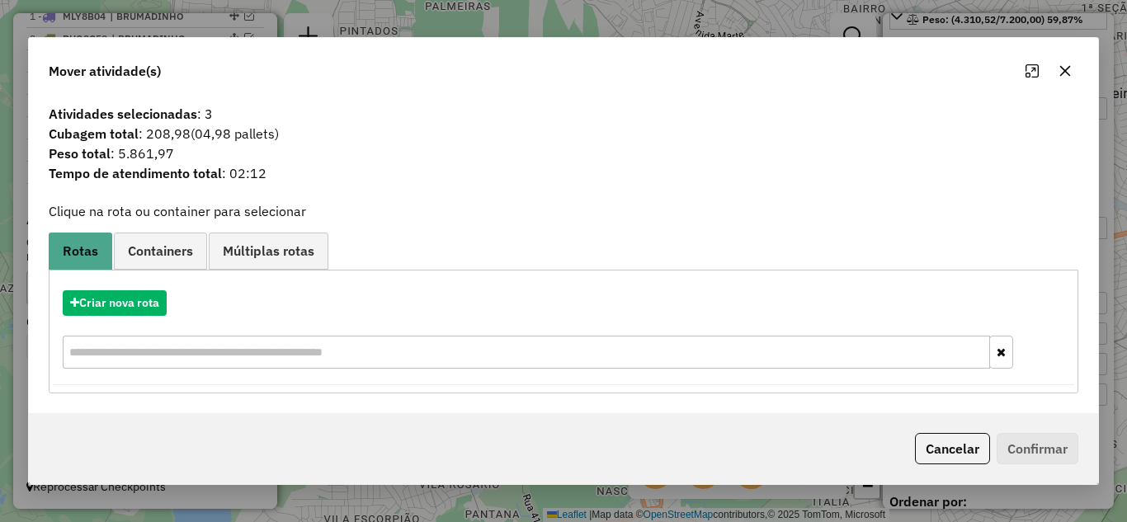
drag, startPoint x: 1072, startPoint y: 70, endPoint x: 942, endPoint y: 68, distance: 129.5
click at [1069, 69] on button "button" at bounding box center [1065, 71] width 26 height 26
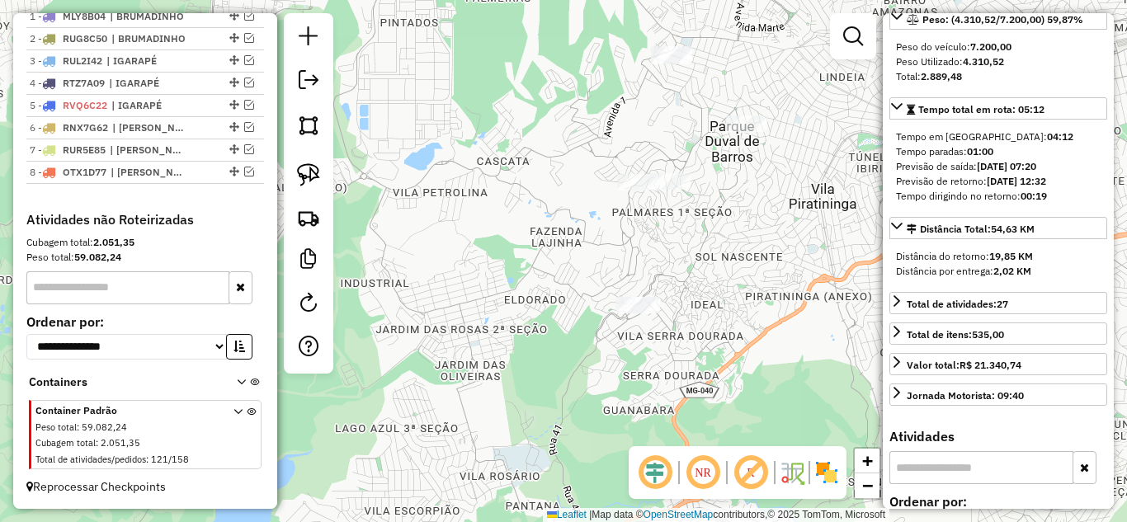
drag, startPoint x: 579, startPoint y: 158, endPoint x: 589, endPoint y: 163, distance: 11.5
click at [605, 148] on div "Janela de atendimento Grade de atendimento Capacidade Transportadoras Veículos …" at bounding box center [563, 261] width 1127 height 522
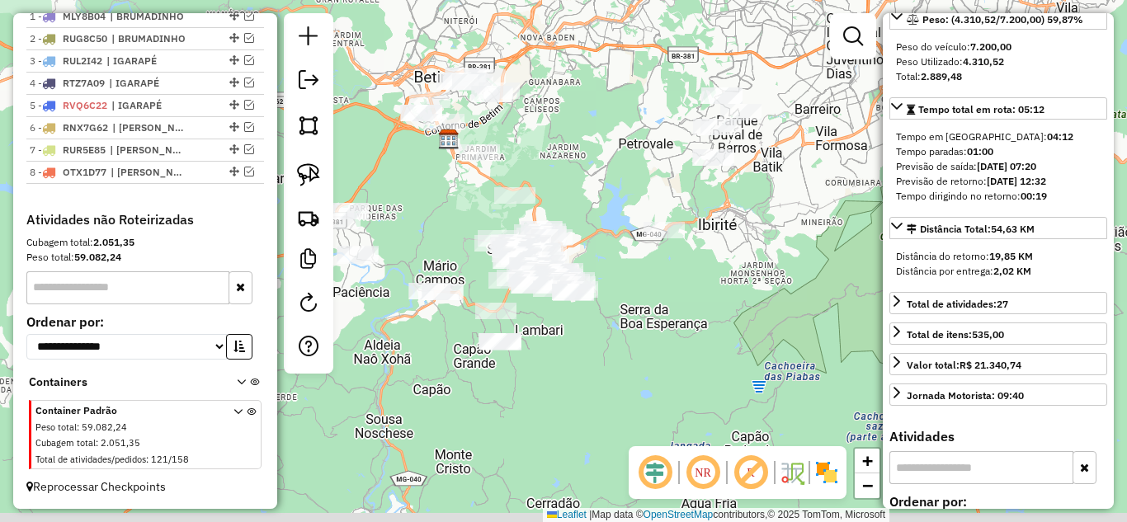
drag, startPoint x: 674, startPoint y: 198, endPoint x: 682, endPoint y: 186, distance: 14.9
click at [682, 186] on div "Janela de atendimento Grade de atendimento Capacidade Transportadoras Veículos …" at bounding box center [563, 261] width 1127 height 522
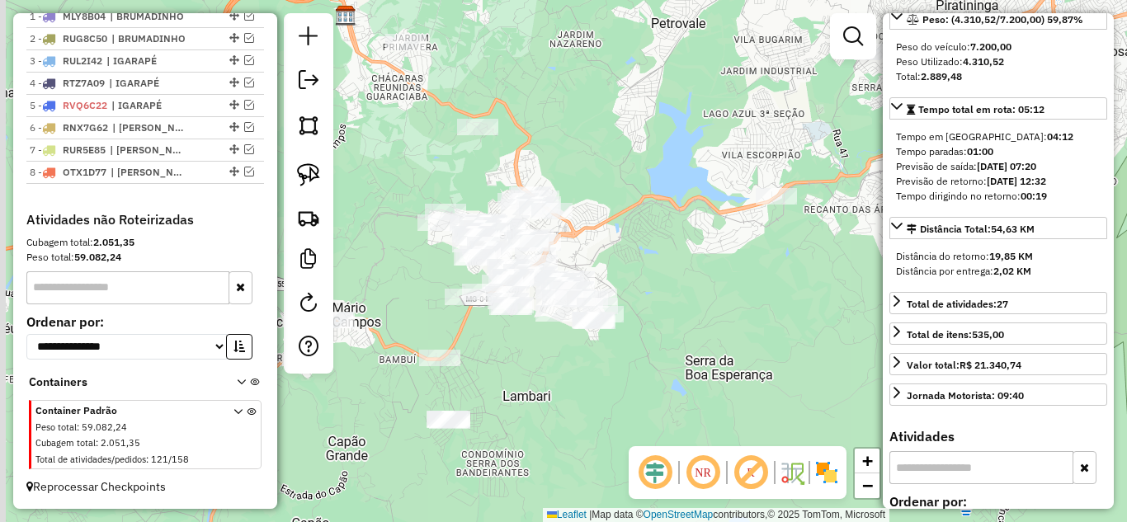
drag, startPoint x: 685, startPoint y: 278, endPoint x: 737, endPoint y: 253, distance: 58.3
click at [737, 253] on div "Janela de atendimento Grade de atendimento Capacidade Transportadoras Veículos …" at bounding box center [563, 261] width 1127 height 522
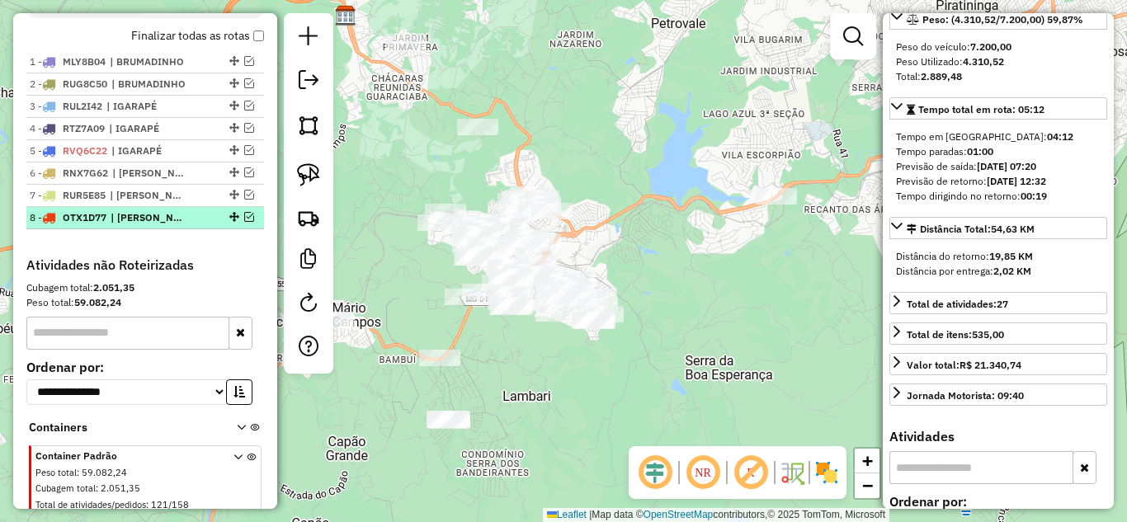
scroll to position [563, 0]
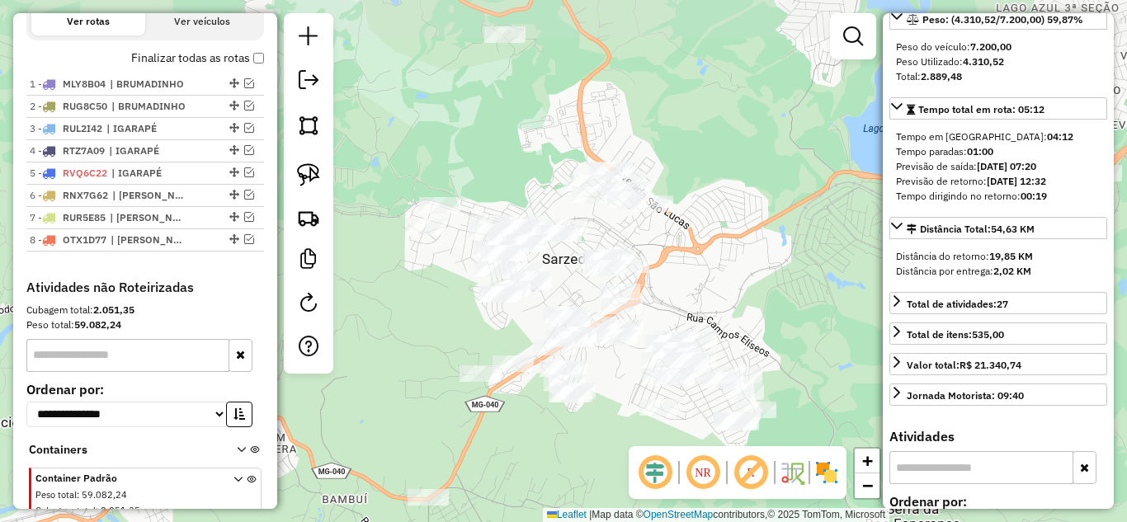
drag, startPoint x: 539, startPoint y: 316, endPoint x: 591, endPoint y: 350, distance: 61.3
click at [595, 354] on div "Janela de atendimento Grade de atendimento Capacidade Transportadoras Veículos …" at bounding box center [563, 261] width 1127 height 522
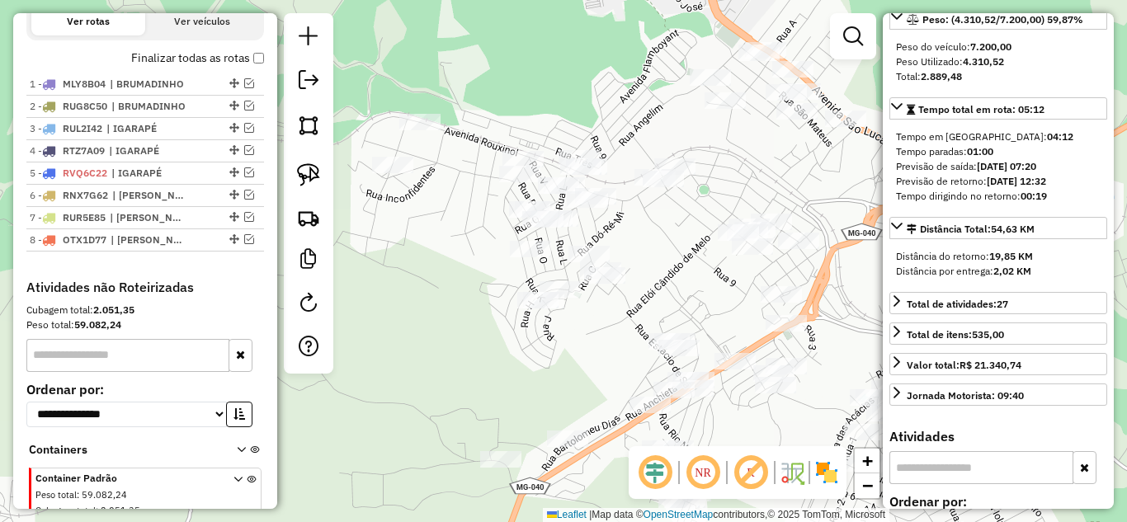
drag, startPoint x: 575, startPoint y: 295, endPoint x: 653, endPoint y: 280, distance: 79.9
click at [655, 284] on div "Janela de atendimento Grade de atendimento Capacidade Transportadoras Veículos …" at bounding box center [563, 261] width 1127 height 522
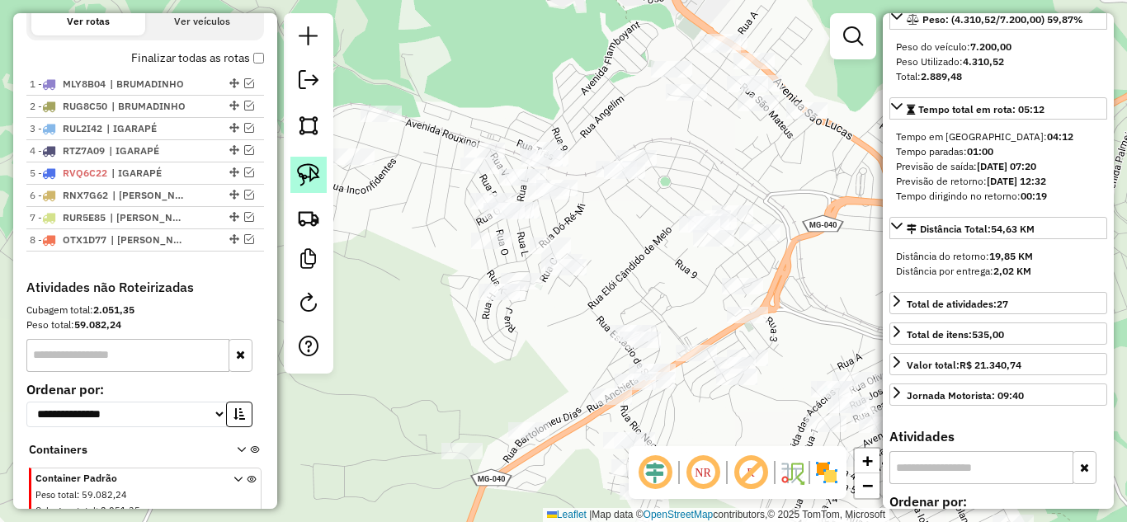
click at [314, 180] on img at bounding box center [308, 174] width 23 height 23
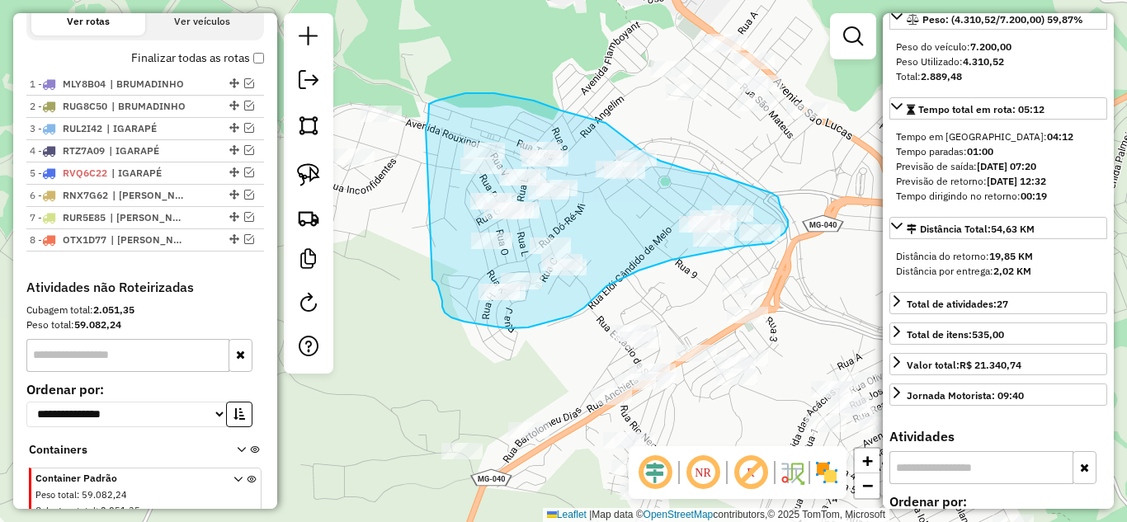
drag, startPoint x: 426, startPoint y: 126, endPoint x: 431, endPoint y: 278, distance: 151.9
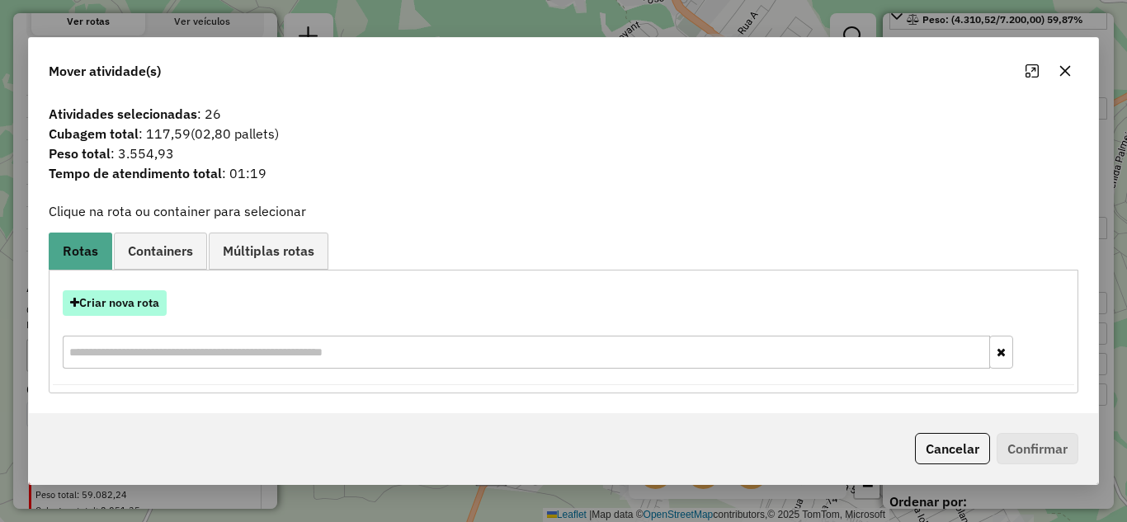
drag, startPoint x: 144, startPoint y: 301, endPoint x: 153, endPoint y: 302, distance: 9.9
click at [153, 302] on button "Criar nova rota" at bounding box center [115, 303] width 104 height 26
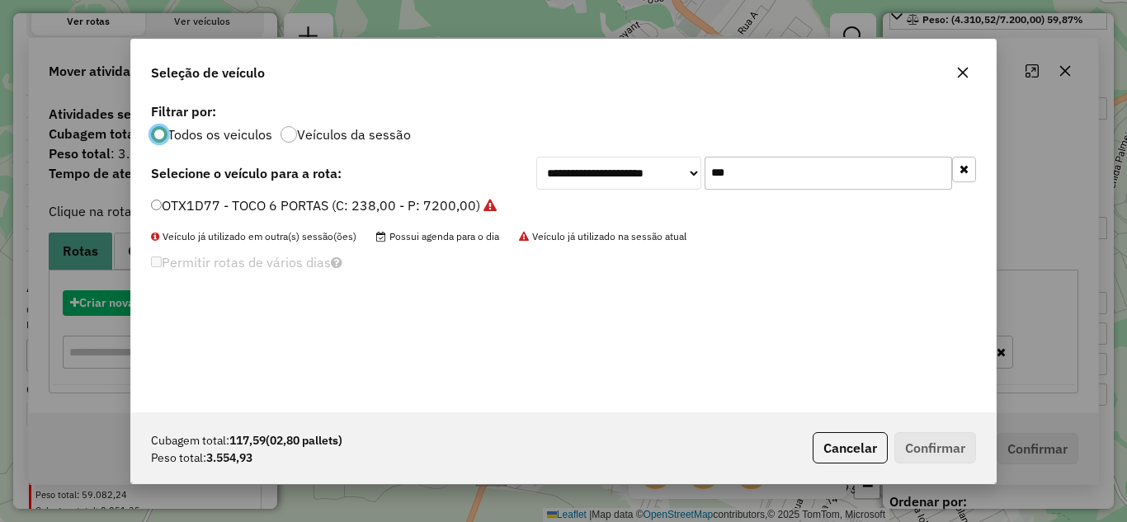
scroll to position [9, 5]
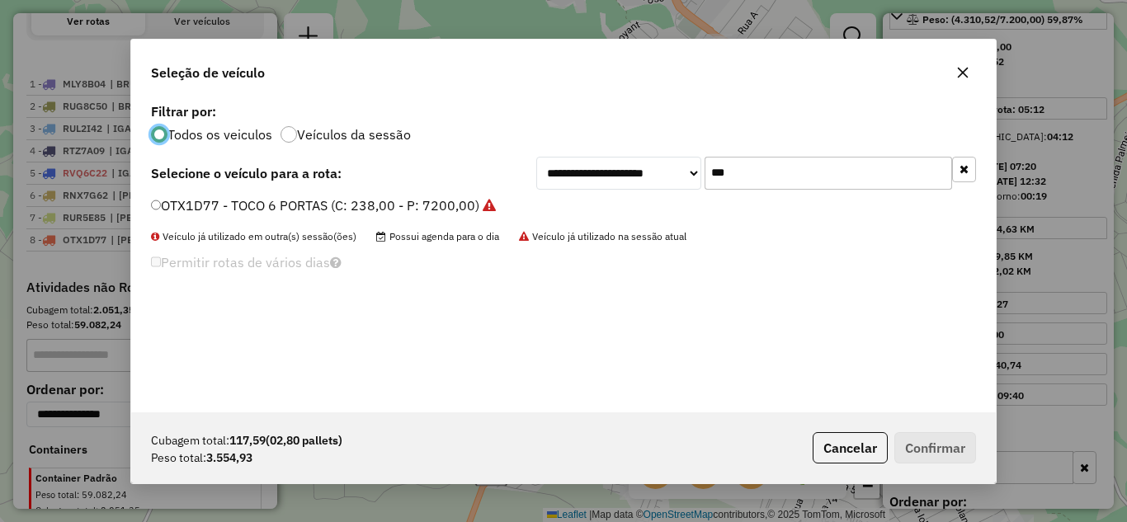
click at [749, 178] on input "***" at bounding box center [827, 173] width 247 height 33
type input "*"
type input "***"
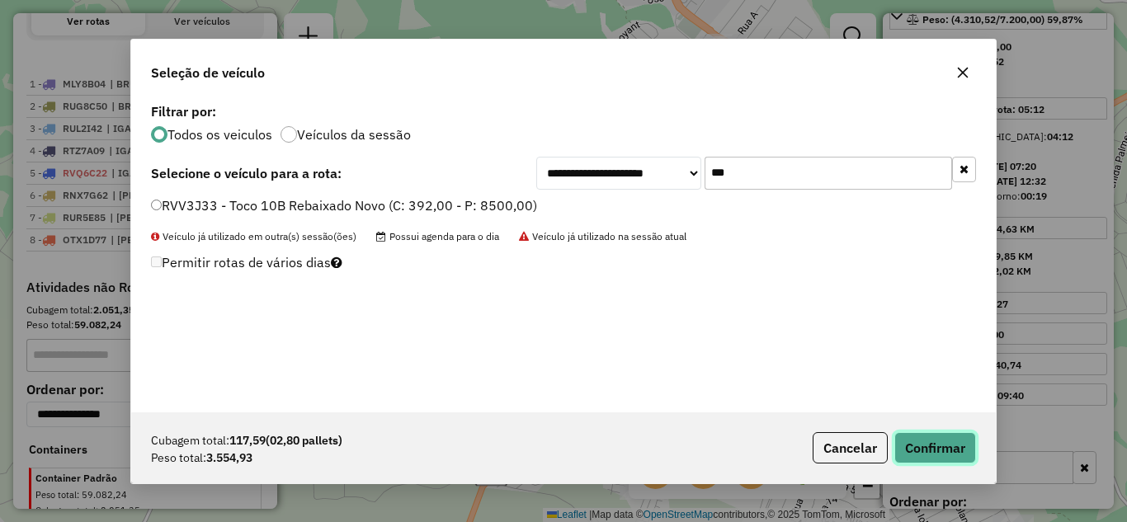
click at [929, 441] on button "Confirmar" at bounding box center [935, 447] width 82 height 31
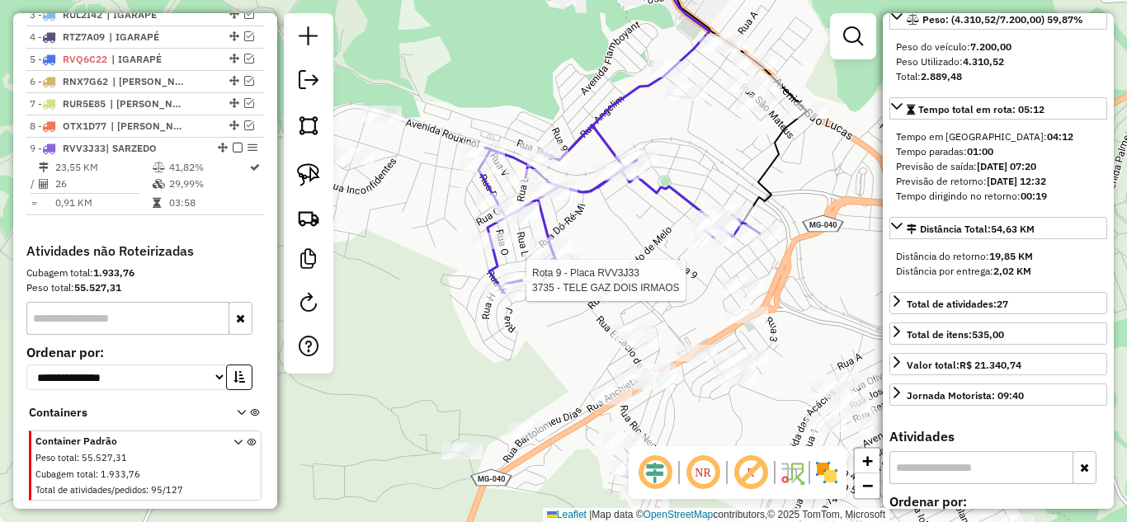
scroll to position [744, 0]
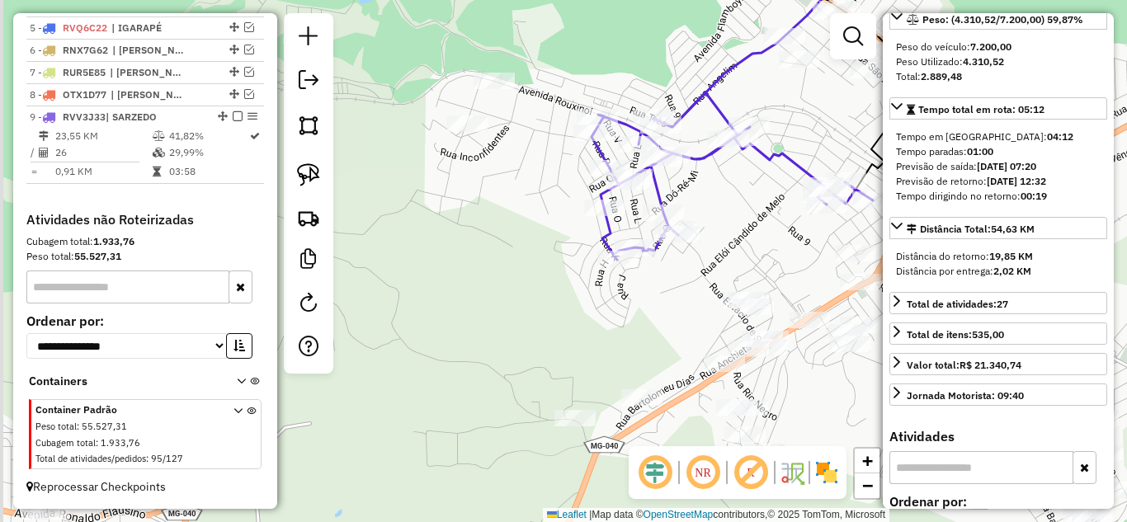
drag, startPoint x: 451, startPoint y: 276, endPoint x: 559, endPoint y: 244, distance: 112.5
click at [559, 244] on div "Janela de atendimento Grade de atendimento Capacidade Transportadoras Veículos …" at bounding box center [563, 261] width 1127 height 522
click at [309, 179] on img at bounding box center [308, 174] width 23 height 23
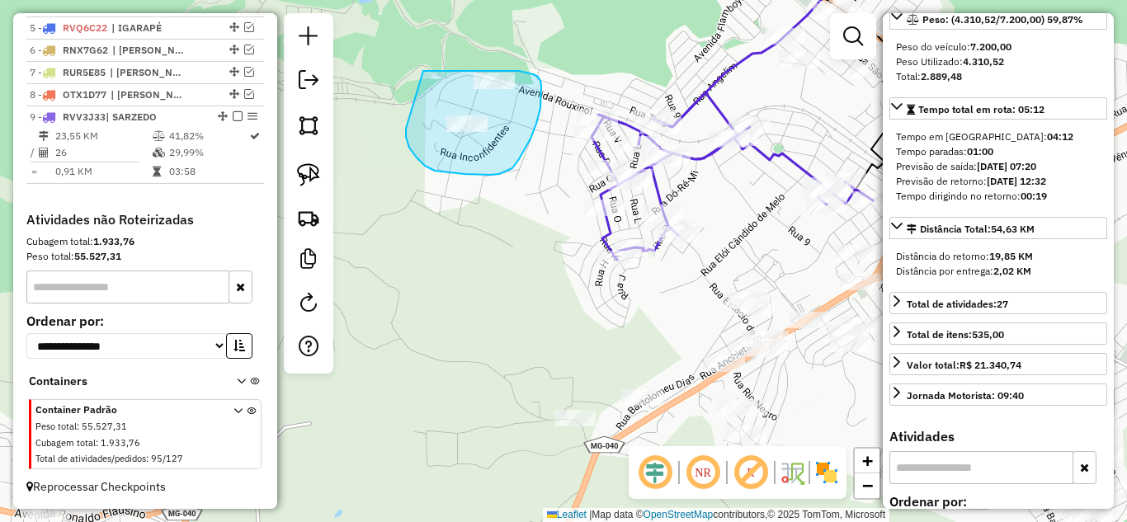
drag, startPoint x: 440, startPoint y: 171, endPoint x: 412, endPoint y: 73, distance: 101.3
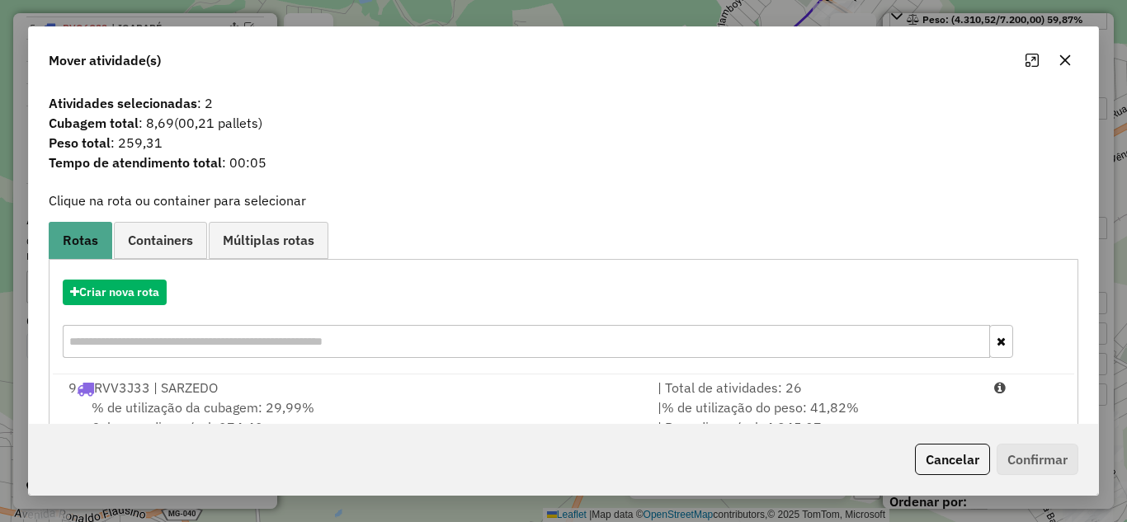
drag, startPoint x: 811, startPoint y: 397, endPoint x: 1042, endPoint y: 477, distance: 244.4
click at [817, 398] on li "9 RVV3J33 | SARZEDO | Total de atividades: 26 % de utilização da cubagem: 29,99…" at bounding box center [563, 407] width 1016 height 67
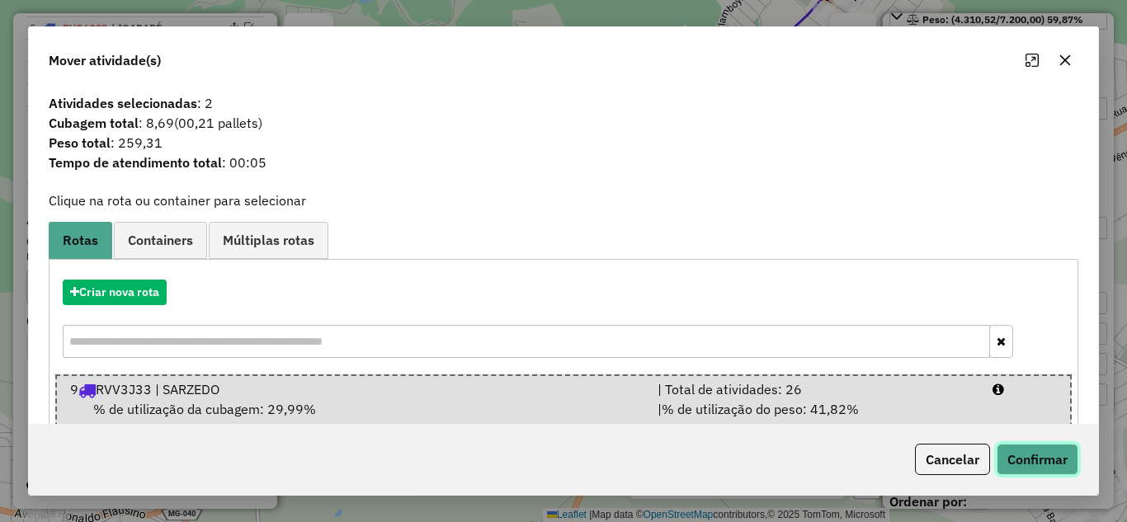
click at [1049, 456] on button "Confirmar" at bounding box center [1037, 459] width 82 height 31
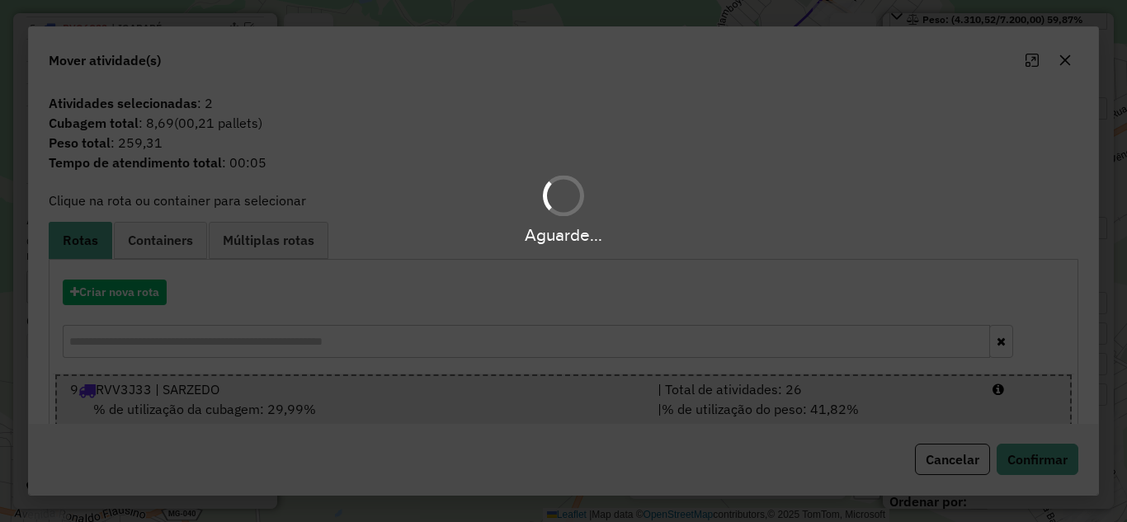
scroll to position [723, 0]
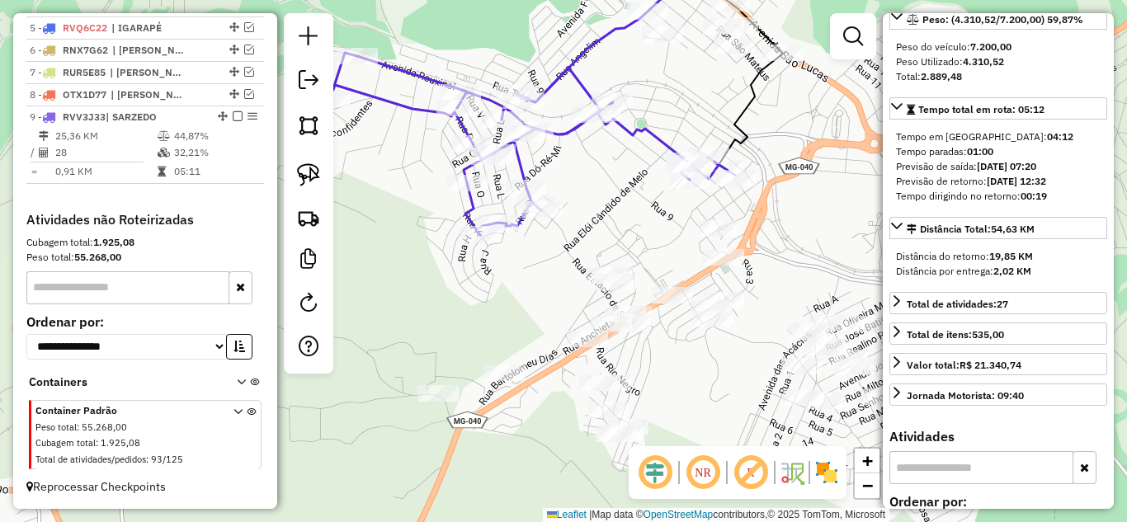
click at [399, 231] on div "Janela de atendimento Grade de atendimento Capacidade Transportadoras Veículos …" at bounding box center [563, 261] width 1127 height 522
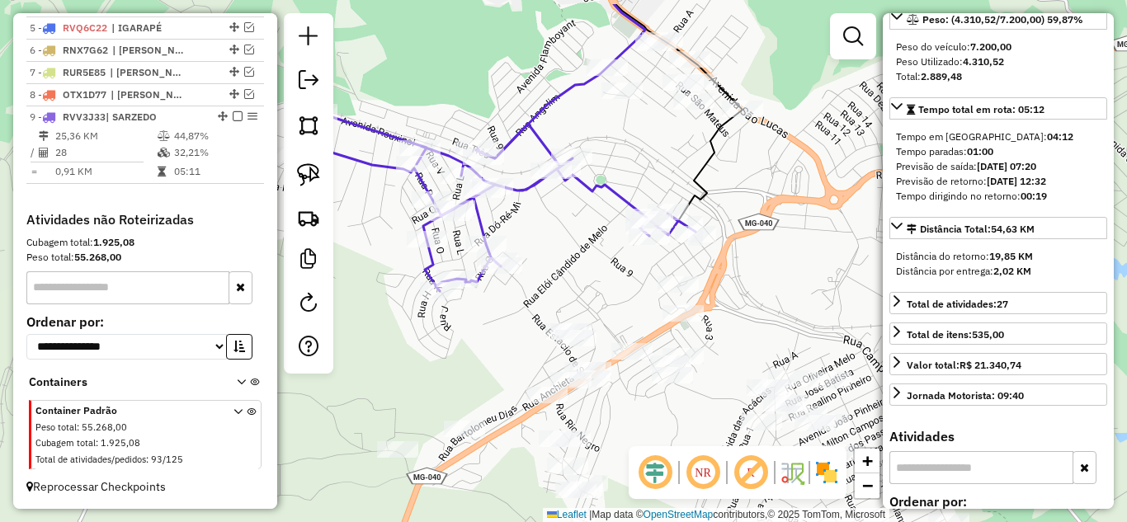
drag, startPoint x: 543, startPoint y: 284, endPoint x: 517, endPoint y: 375, distance: 95.1
click at [517, 375] on div "Janela de atendimento Grade de atendimento Capacidade Transportadoras Veículos …" at bounding box center [563, 261] width 1127 height 522
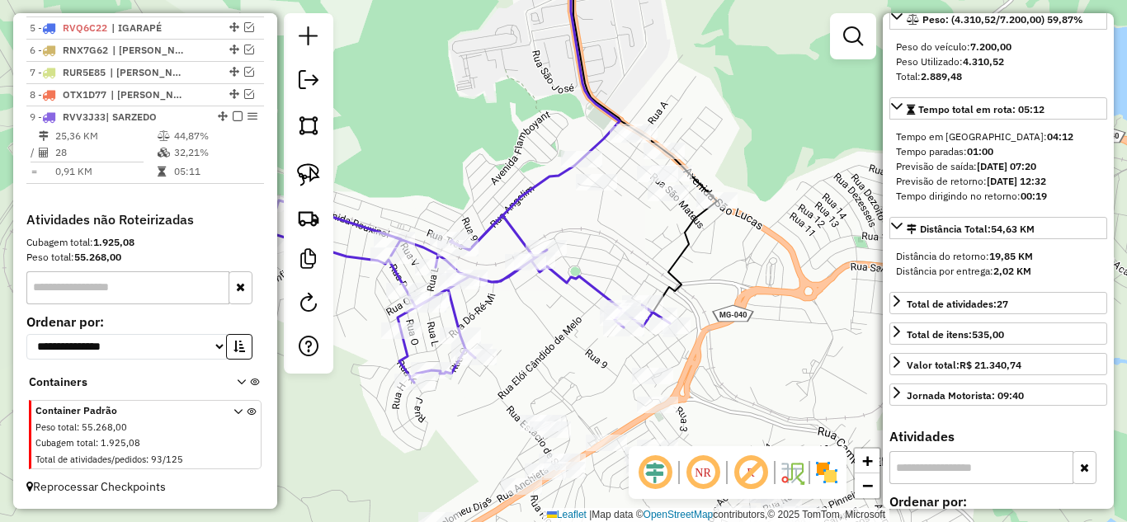
click at [589, 285] on icon at bounding box center [467, 291] width 406 height 182
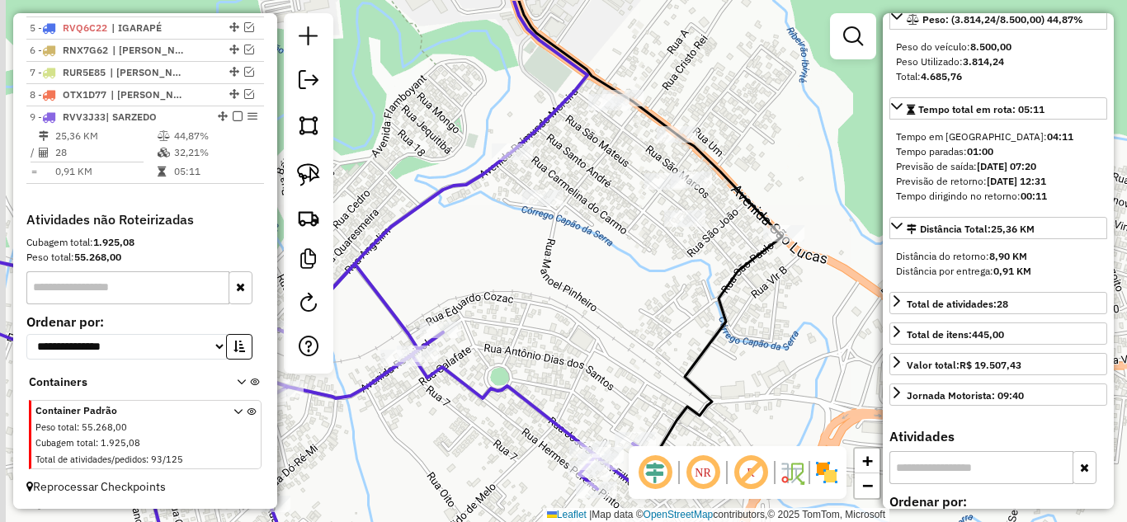
click at [628, 295] on div "Janela de atendimento Grade de atendimento Capacidade Transportadoras Veículos …" at bounding box center [563, 261] width 1127 height 522
click at [304, 177] on img at bounding box center [308, 174] width 23 height 23
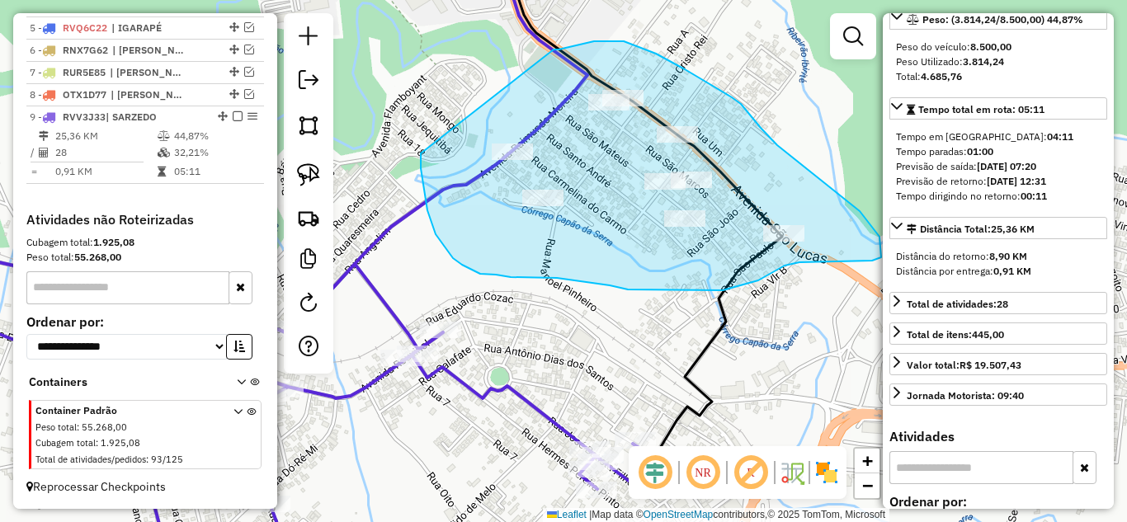
drag, startPoint x: 436, startPoint y: 234, endPoint x: 538, endPoint y: 67, distance: 196.2
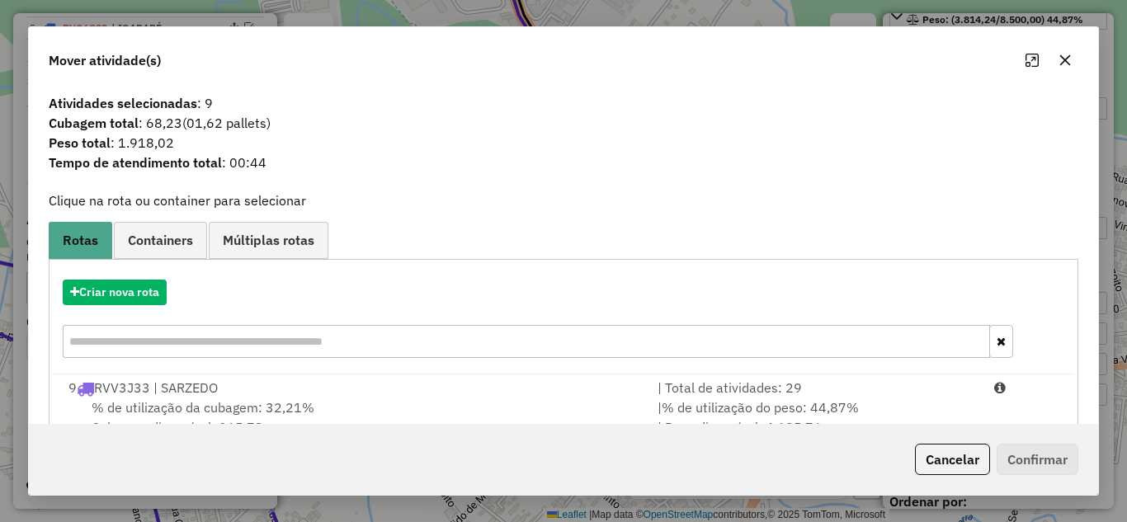
drag, startPoint x: 750, startPoint y: 395, endPoint x: 952, endPoint y: 431, distance: 205.2
click at [796, 401] on li "9 RVV3J33 | SARZEDO | Total de atividades: 29 % de utilização da cubagem: 32,21…" at bounding box center [563, 407] width 1016 height 67
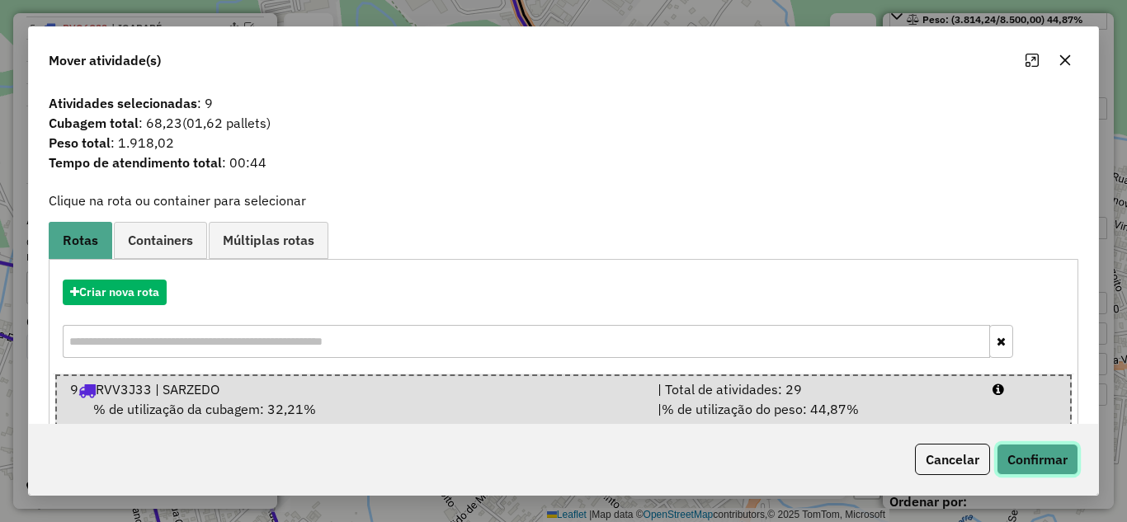
click at [1027, 454] on button "Confirmar" at bounding box center [1037, 459] width 82 height 31
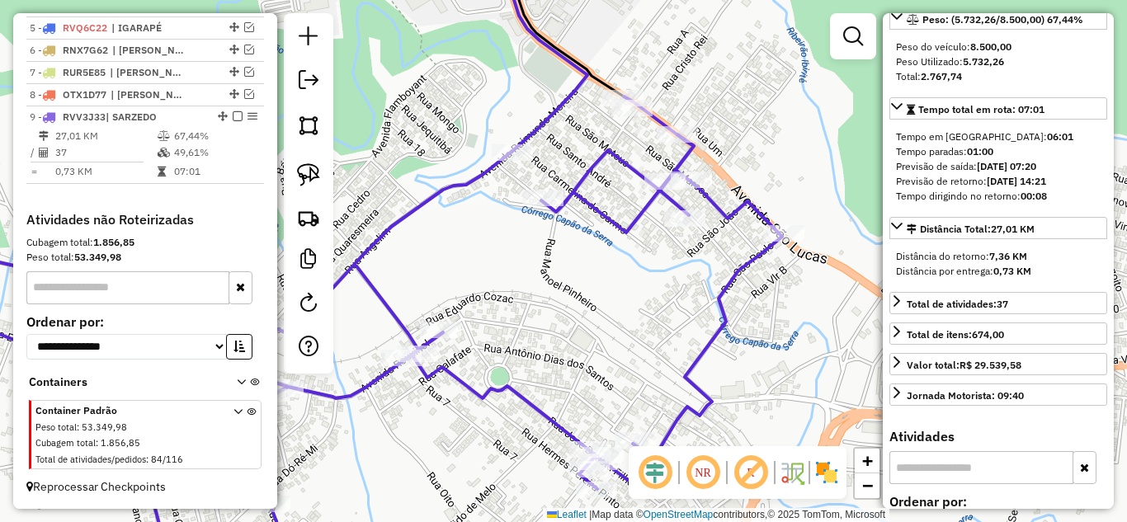
click at [470, 182] on icon at bounding box center [334, 336] width 895 height 478
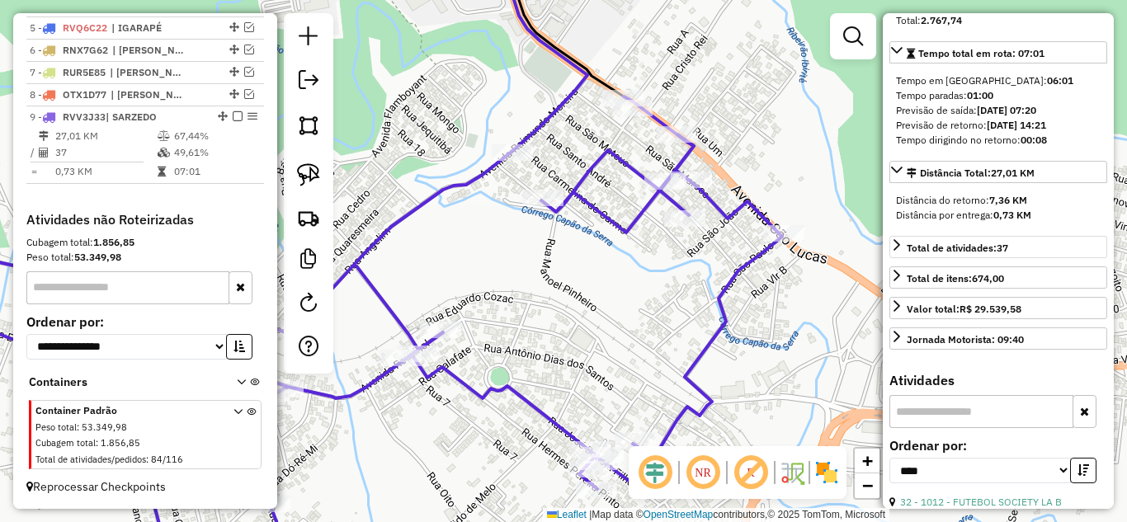
scroll to position [330, 0]
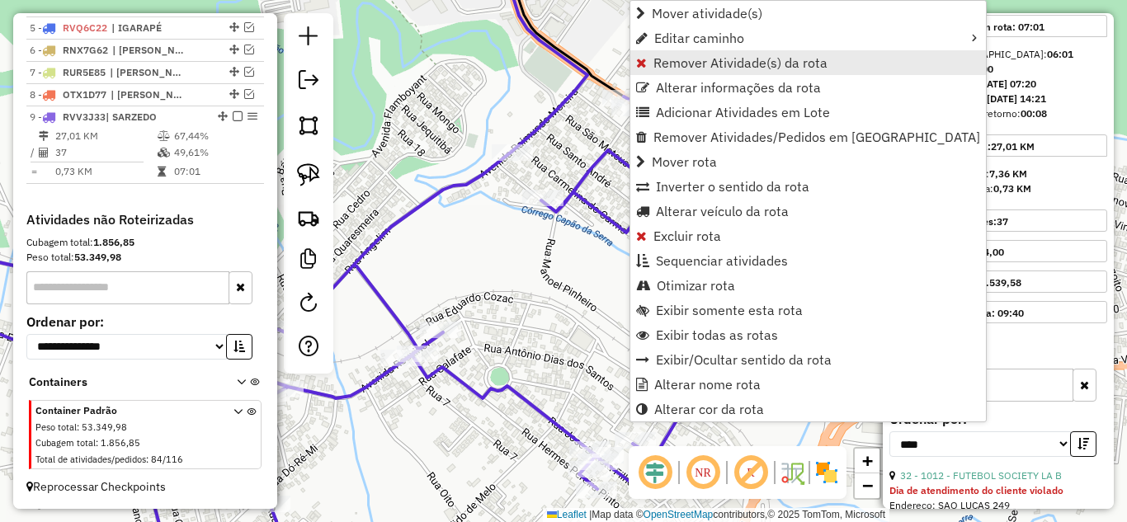
click at [682, 65] on span "Remover Atividade(s) da rota" at bounding box center [740, 62] width 174 height 13
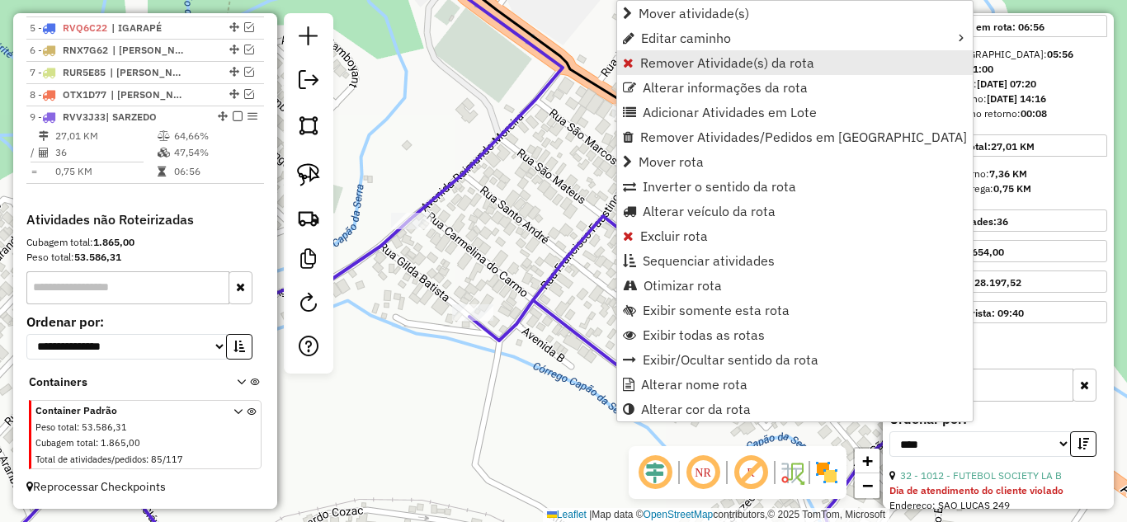
click at [680, 66] on span "Remover Atividade(s) da rota" at bounding box center [727, 62] width 174 height 13
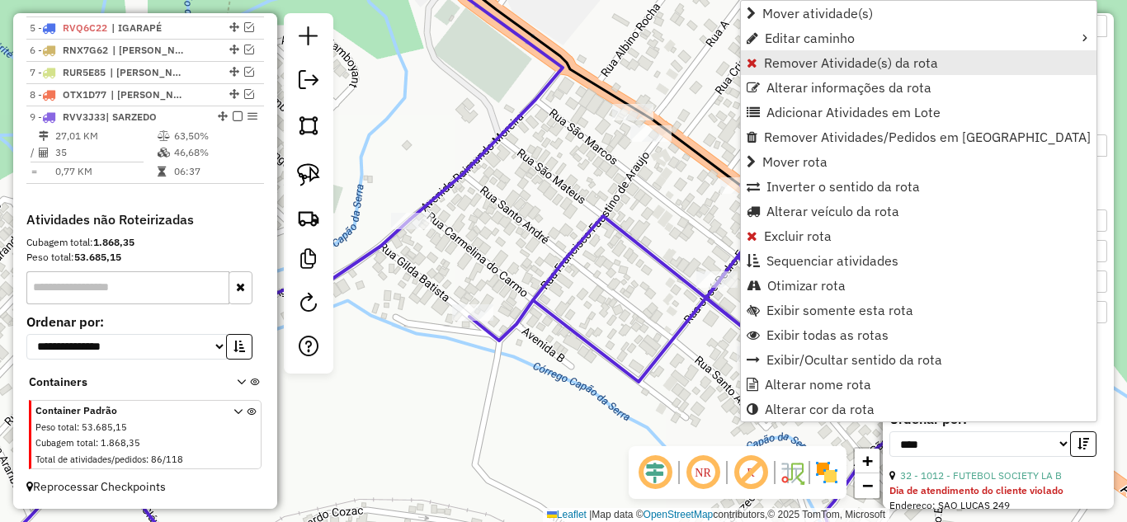
click at [783, 57] on span "Remover Atividade(s) da rota" at bounding box center [851, 62] width 174 height 13
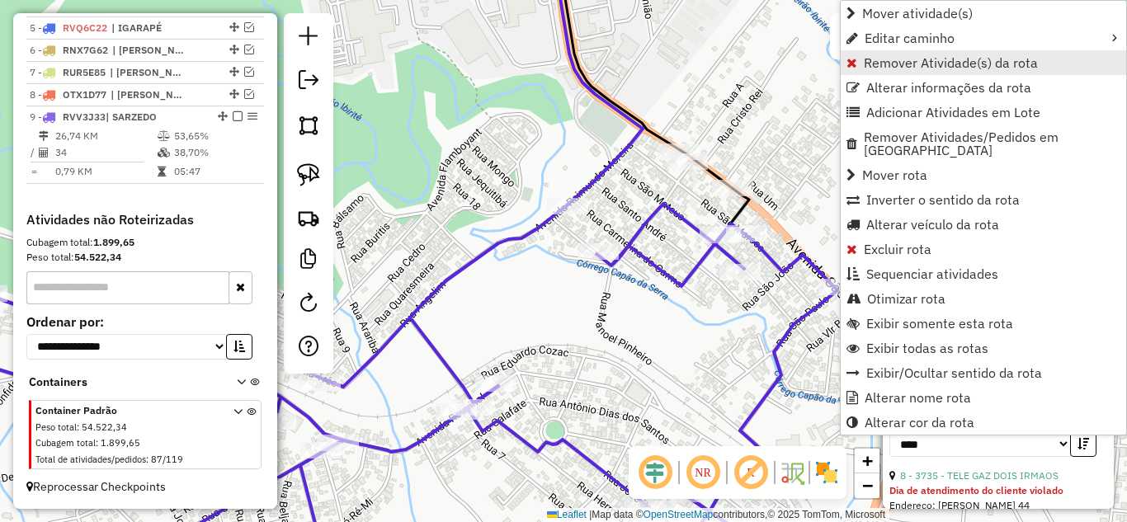
click at [888, 64] on span "Remover Atividade(s) da rota" at bounding box center [951, 62] width 174 height 13
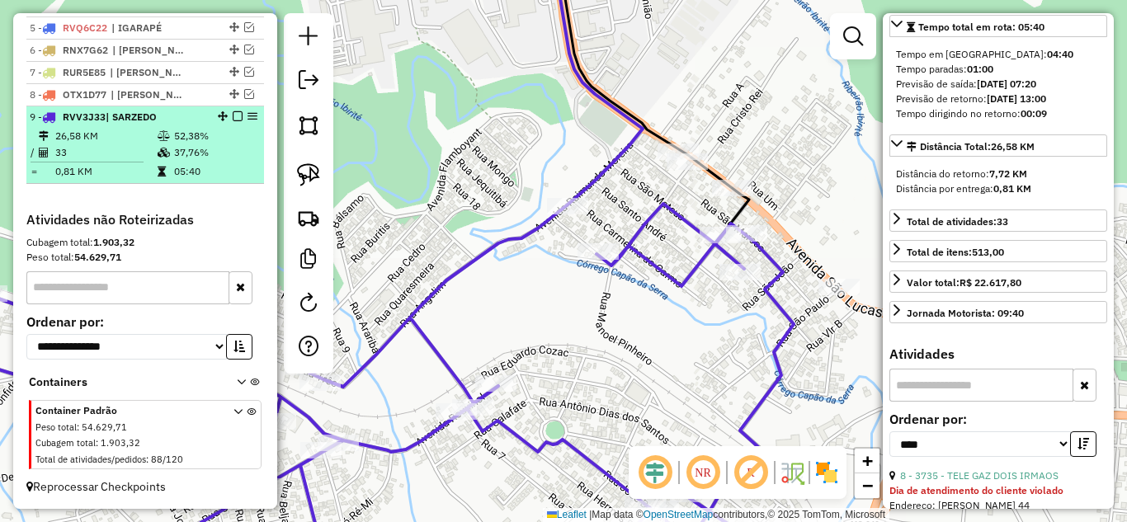
click at [234, 119] on em at bounding box center [238, 116] width 10 height 10
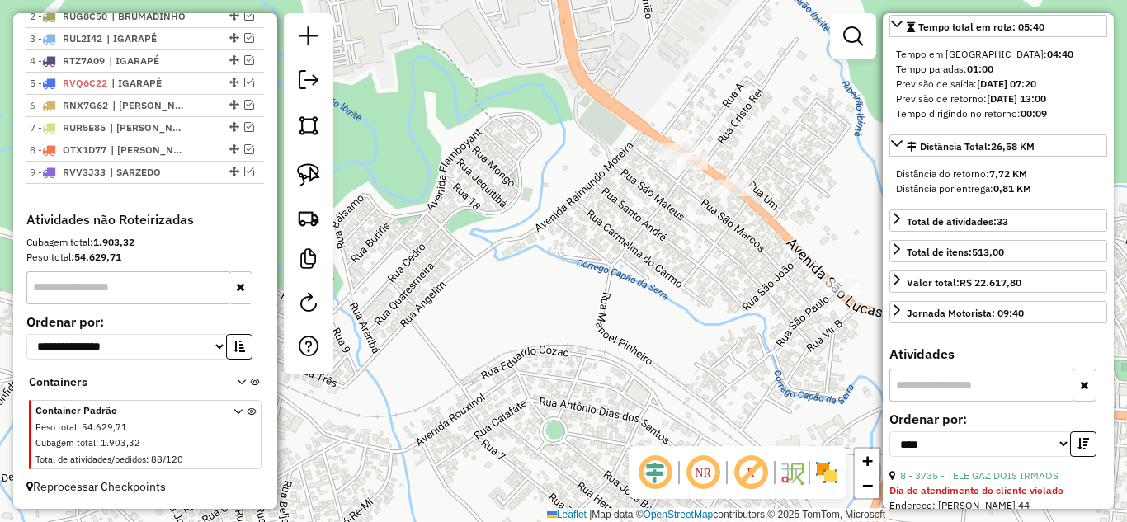
scroll to position [668, 0]
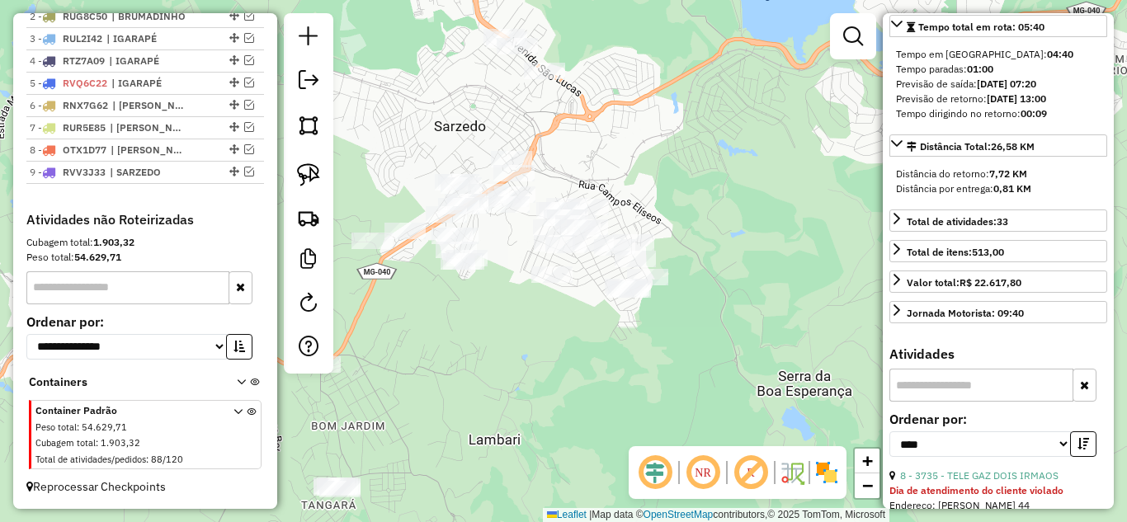
drag, startPoint x: 655, startPoint y: 309, endPoint x: 635, endPoint y: 149, distance: 160.4
click at [643, 138] on div "Janela de atendimento Grade de atendimento Capacidade Transportadoras Veículos …" at bounding box center [563, 261] width 1127 height 522
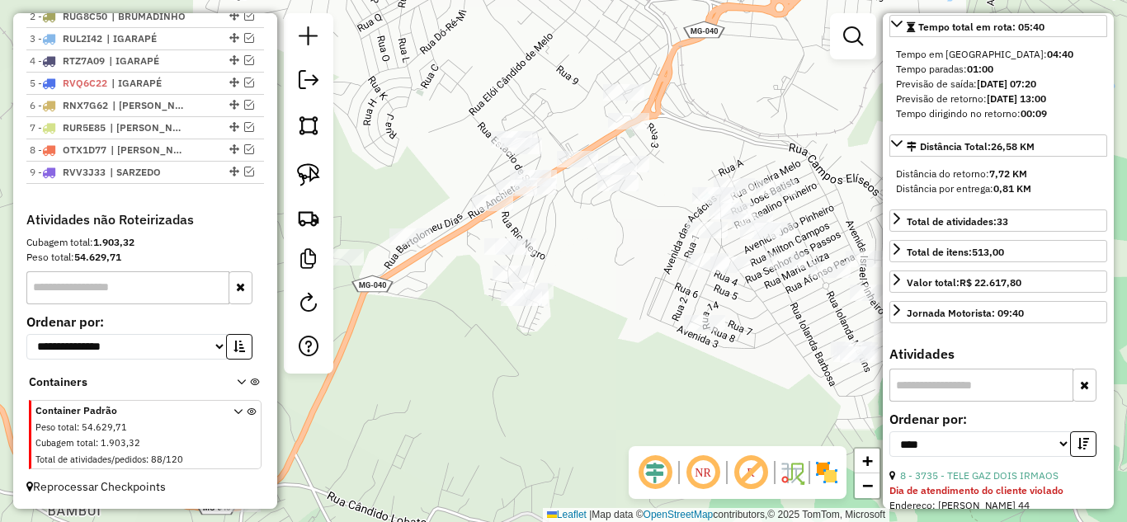
drag, startPoint x: 579, startPoint y: 222, endPoint x: 836, endPoint y: 159, distance: 264.1
click at [836, 159] on div "Janela de atendimento Grade de atendimento Capacidade Transportadoras Veículos …" at bounding box center [563, 261] width 1127 height 522
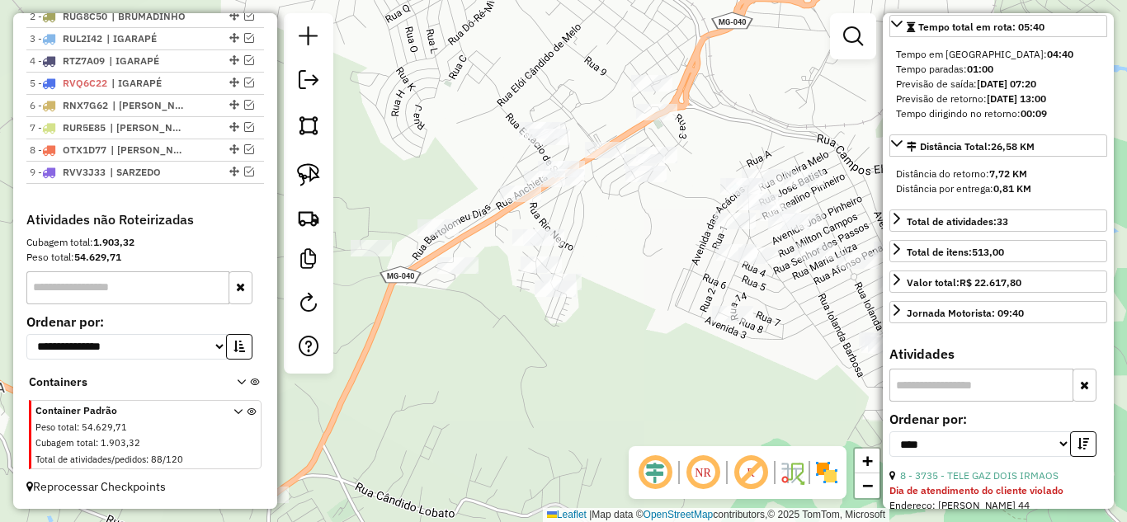
click at [274, 243] on hb-router-mapa "Informações da Sessão 977801 - [DATE] Criação: [DATE] 17:22 Depósito: BrasNorte…" at bounding box center [563, 261] width 1127 height 522
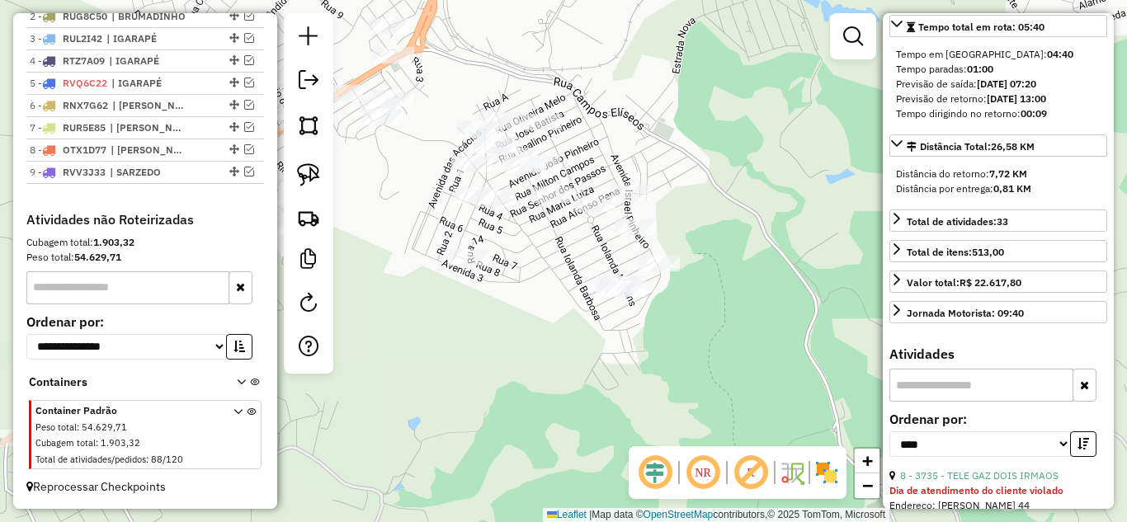
drag, startPoint x: 614, startPoint y: 251, endPoint x: 338, endPoint y: 198, distance: 280.5
click at [347, 192] on div "Janela de atendimento Grade de atendimento Capacidade Transportadoras Veículos …" at bounding box center [563, 261] width 1127 height 522
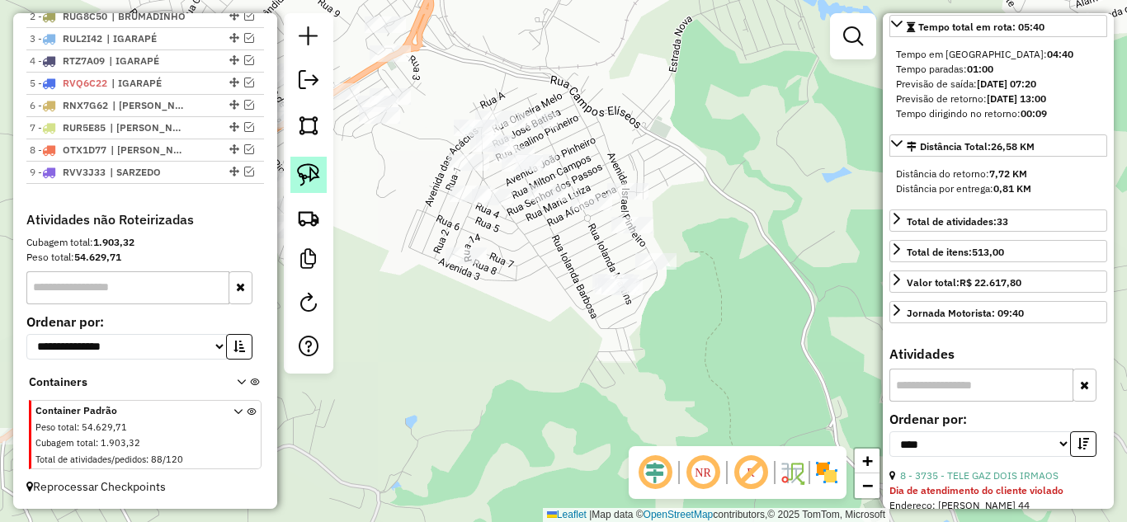
click at [308, 176] on img at bounding box center [308, 174] width 23 height 23
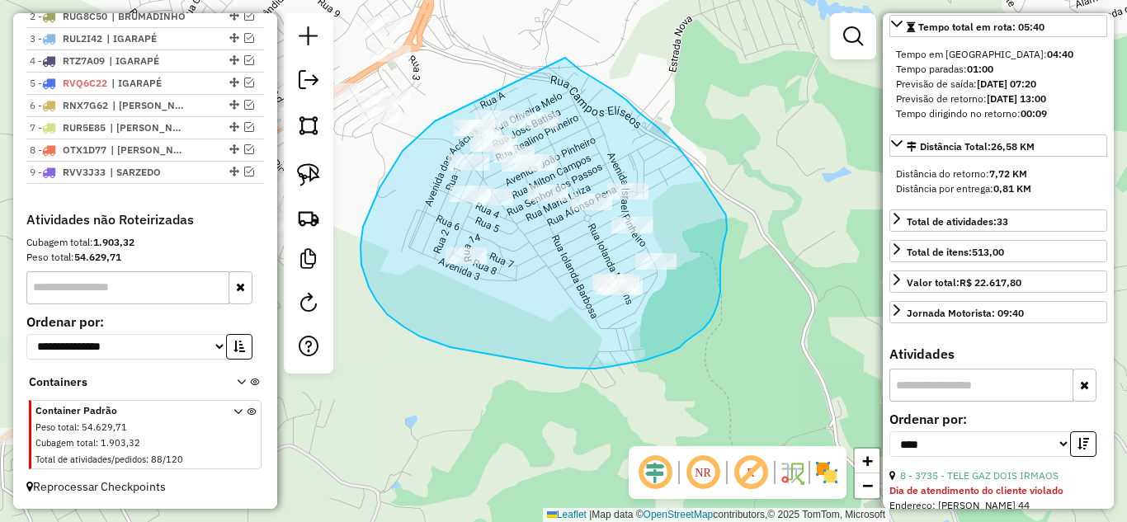
drag, startPoint x: 379, startPoint y: 188, endPoint x: 538, endPoint y: 54, distance: 207.2
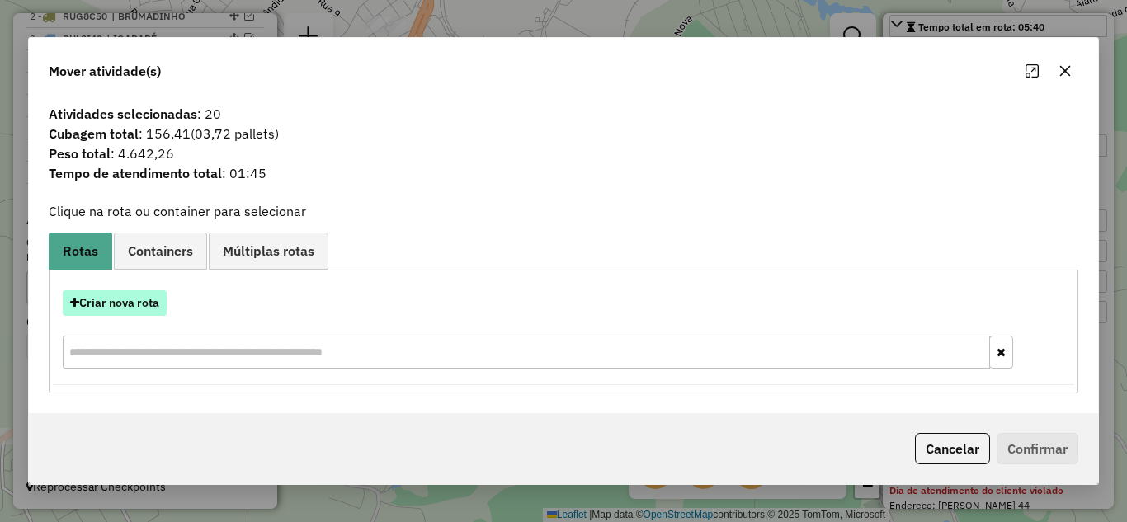
click at [146, 304] on button "Criar nova rota" at bounding box center [115, 303] width 104 height 26
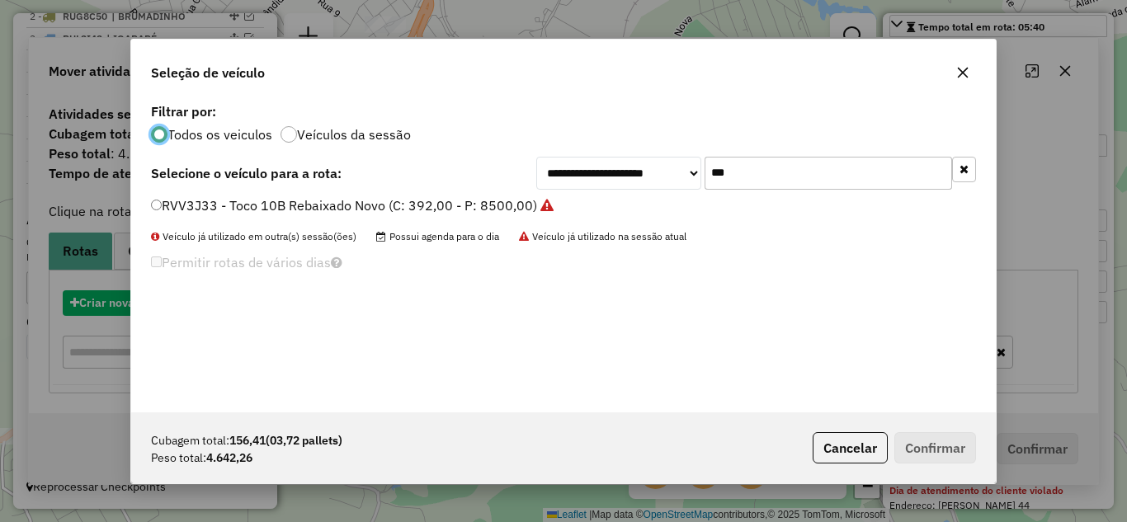
scroll to position [9, 5]
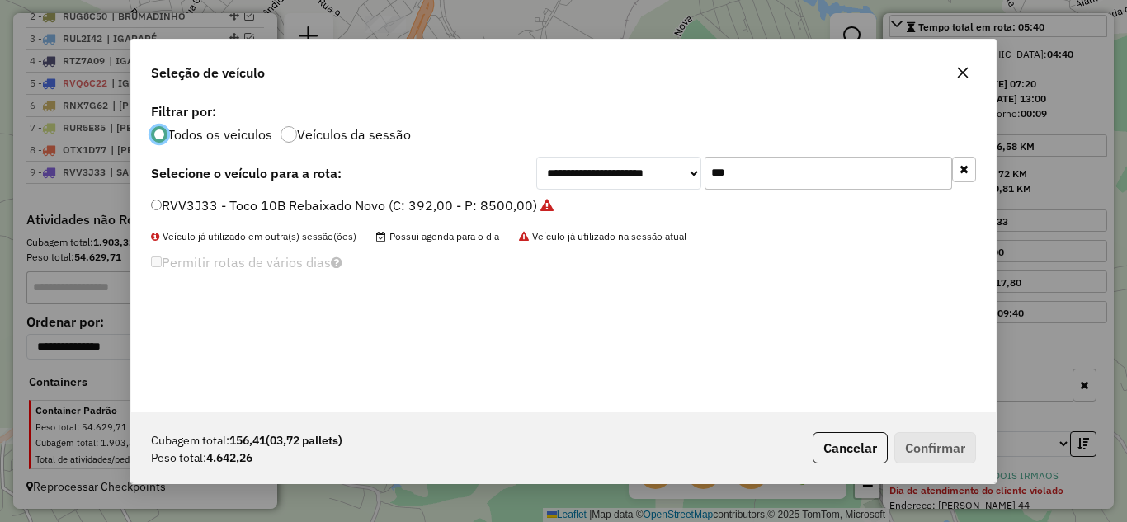
click at [772, 175] on input "***" at bounding box center [827, 173] width 247 height 33
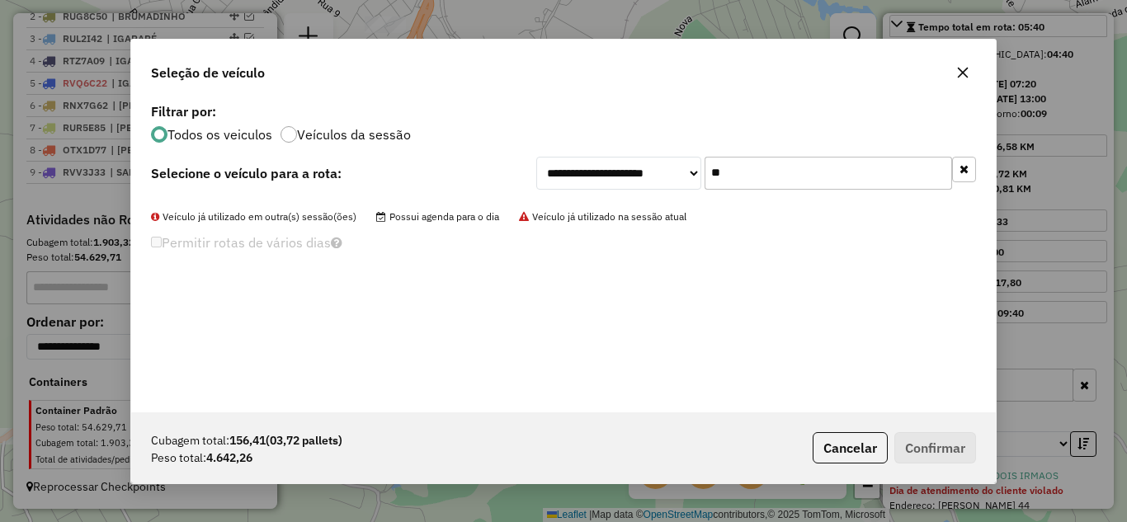
type input "*"
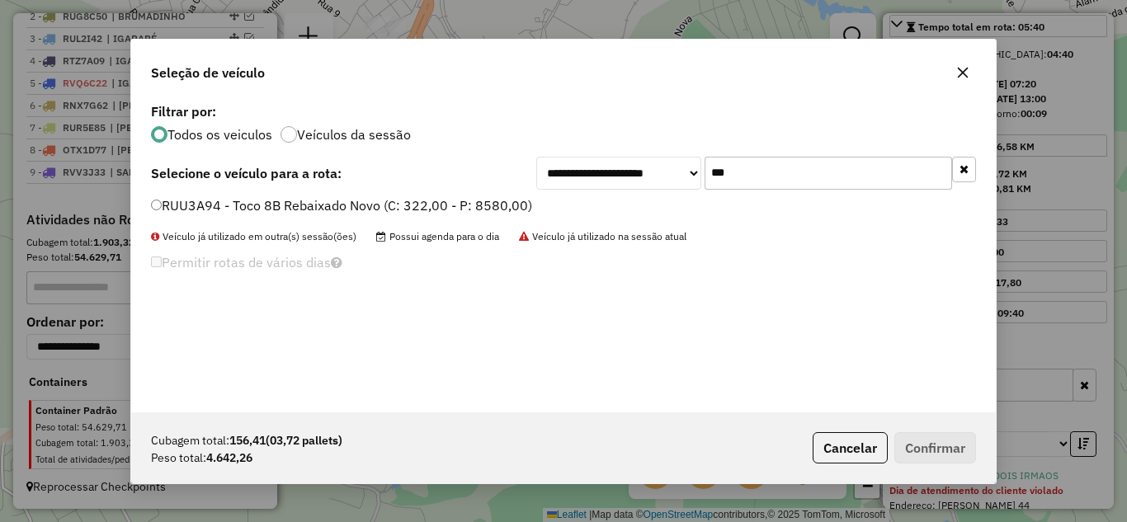
type input "***"
click at [930, 445] on button "Confirmar" at bounding box center [935, 447] width 82 height 31
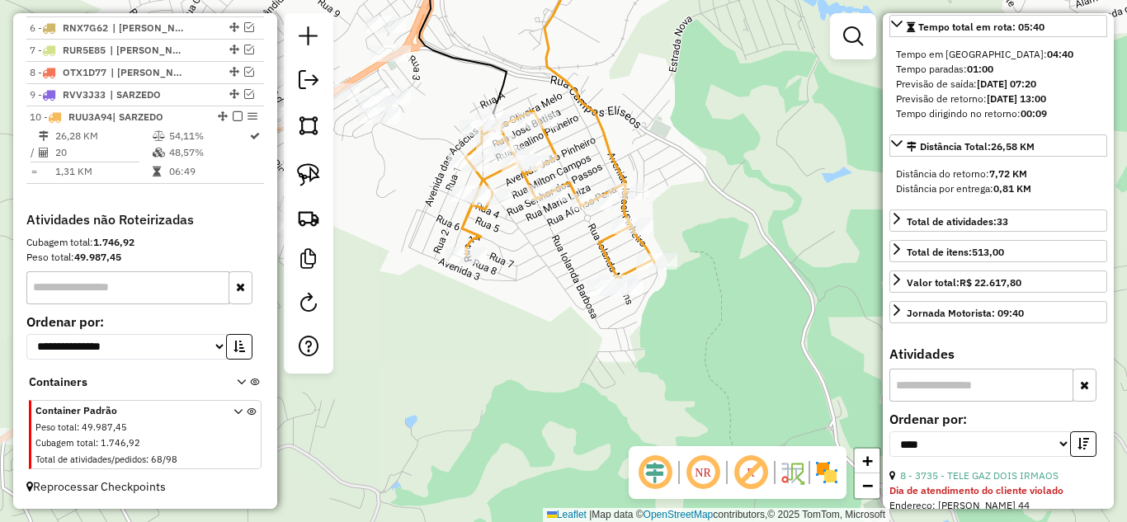
scroll to position [746, 0]
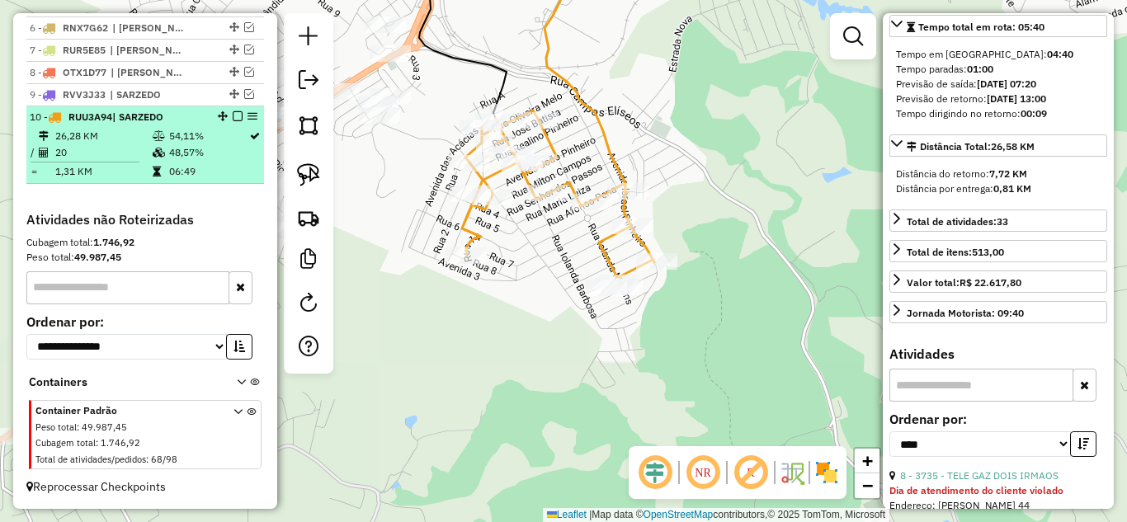
click at [233, 119] on em at bounding box center [238, 116] width 10 height 10
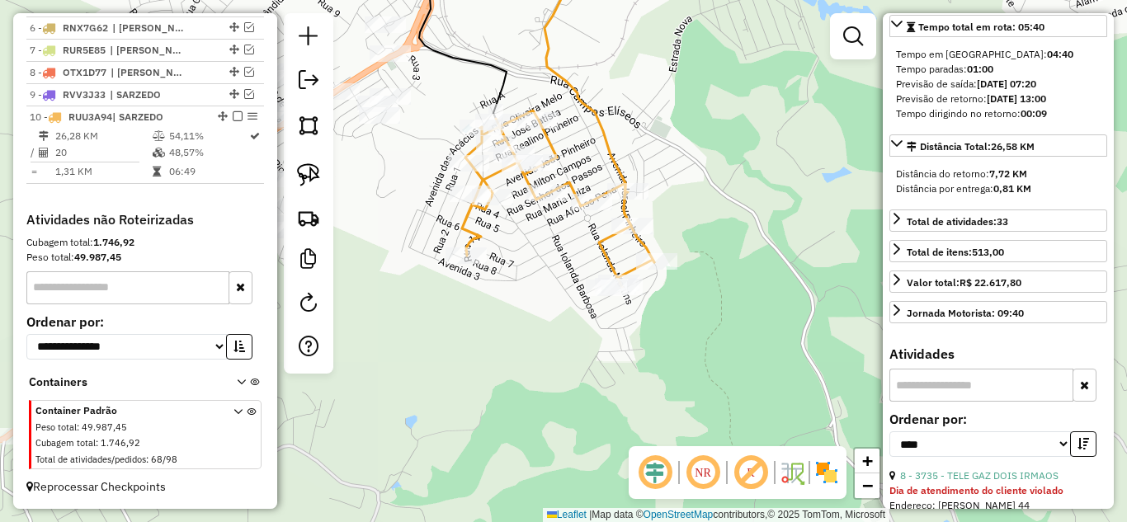
scroll to position [690, 0]
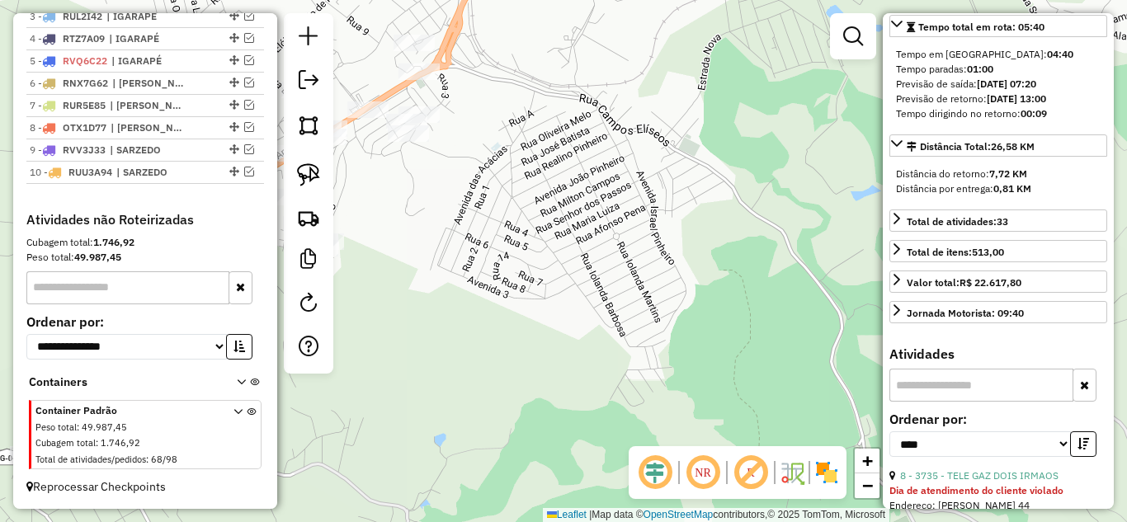
drag, startPoint x: 482, startPoint y: 202, endPoint x: 583, endPoint y: 205, distance: 101.5
click at [579, 205] on div "Janela de atendimento Grade de atendimento Capacidade Transportadoras Veículos …" at bounding box center [563, 261] width 1127 height 522
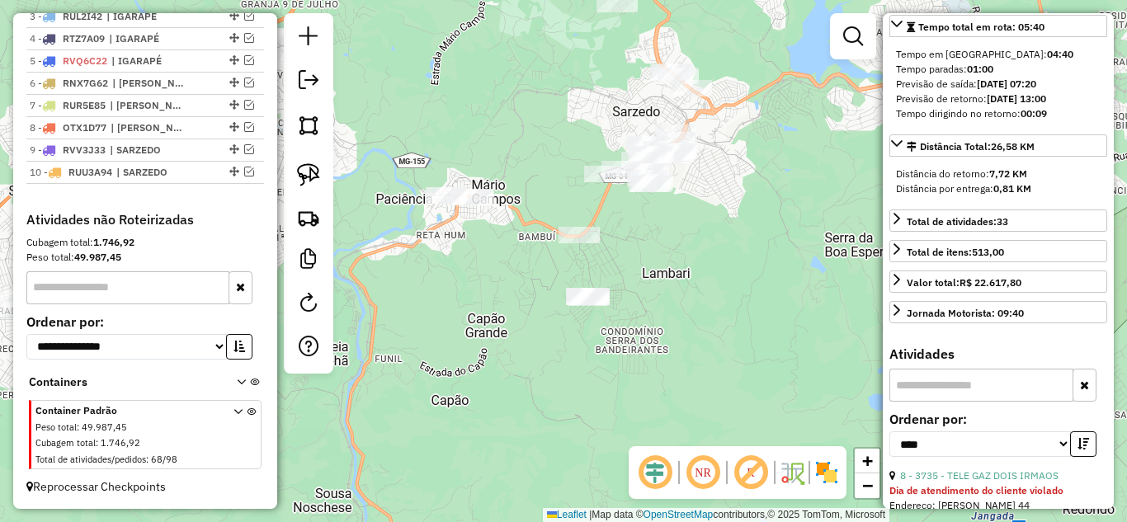
drag, startPoint x: 624, startPoint y: 259, endPoint x: 716, endPoint y: 222, distance: 99.6
click at [716, 222] on div "Janela de atendimento Grade de atendimento Capacidade Transportadoras Veículos …" at bounding box center [563, 261] width 1127 height 522
click at [317, 177] on img at bounding box center [308, 174] width 23 height 23
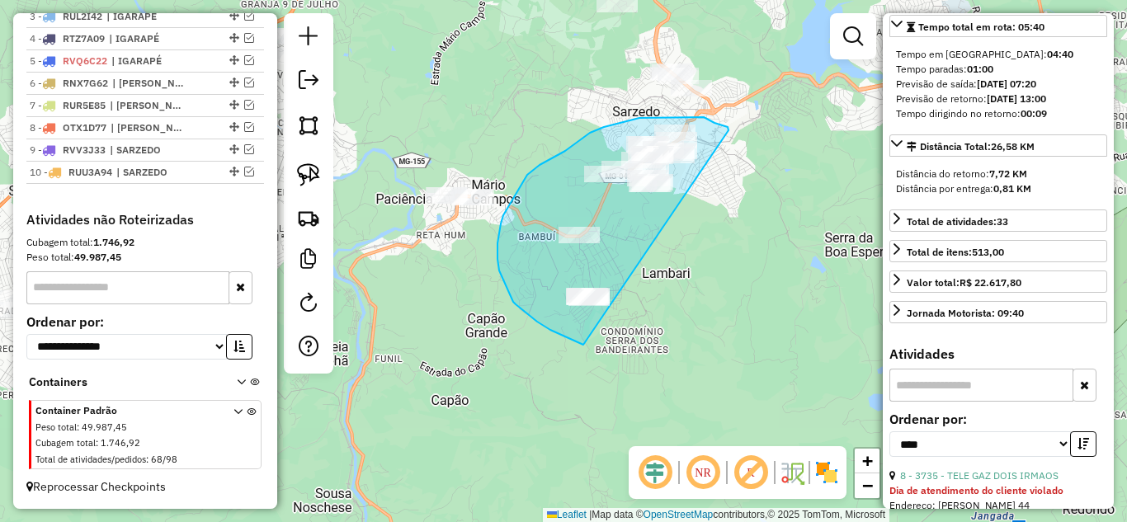
drag, startPoint x: 728, startPoint y: 127, endPoint x: 680, endPoint y: 310, distance: 189.3
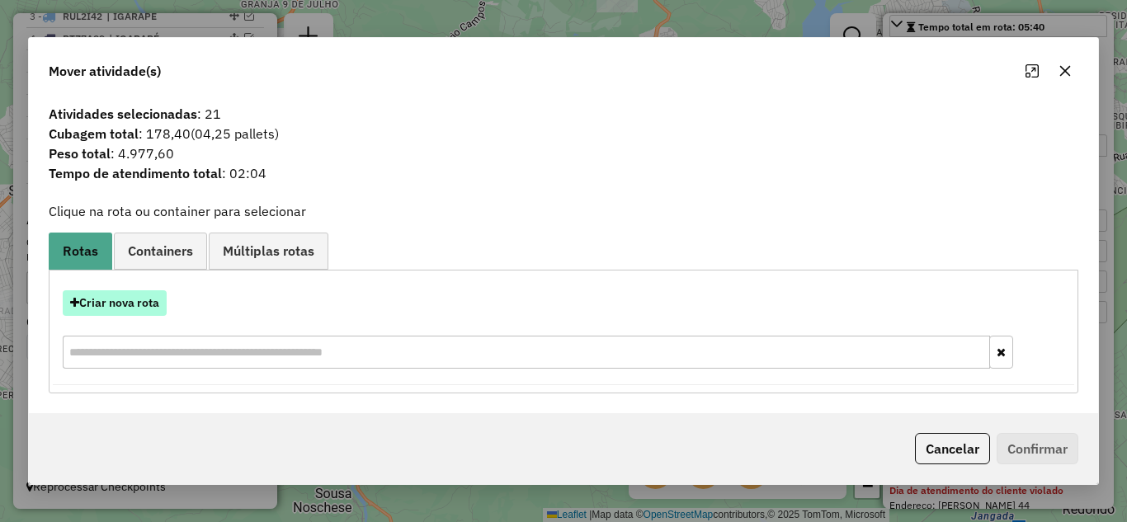
click at [148, 299] on button "Criar nova rota" at bounding box center [115, 303] width 104 height 26
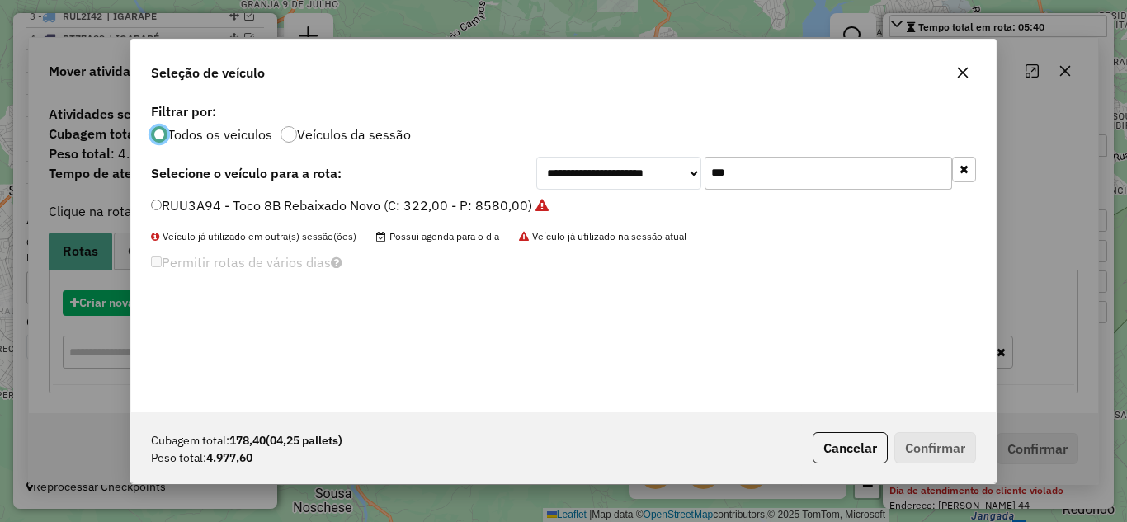
scroll to position [9, 5]
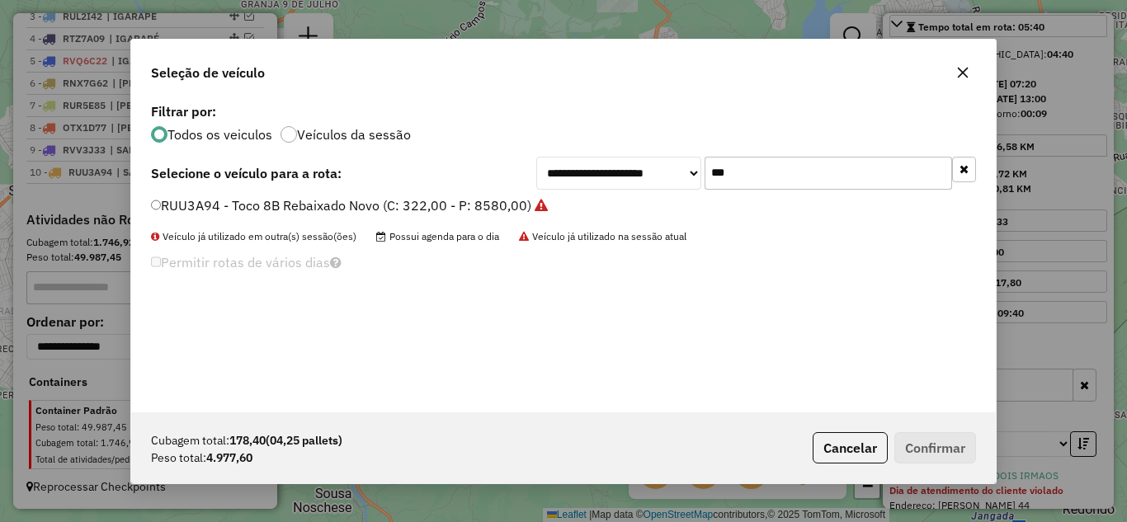
click at [822, 180] on input "***" at bounding box center [827, 173] width 247 height 33
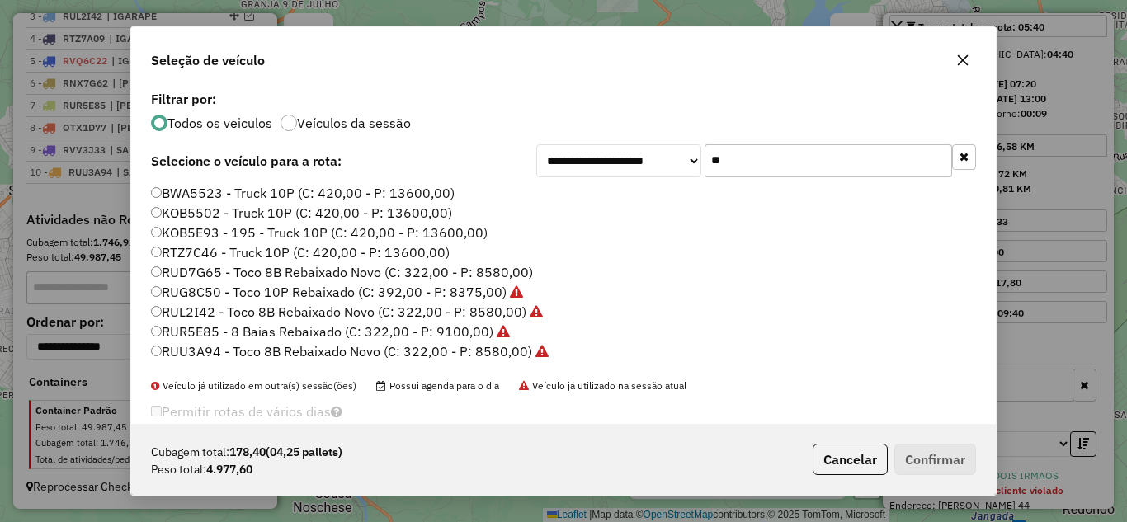
type input "*"
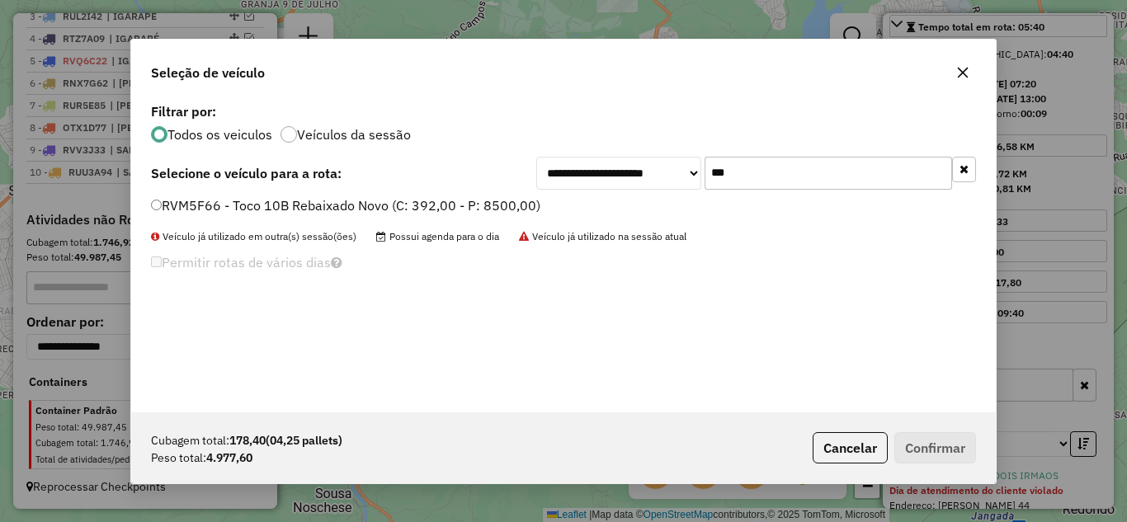
type input "***"
click at [944, 451] on button "Confirmar" at bounding box center [935, 447] width 82 height 31
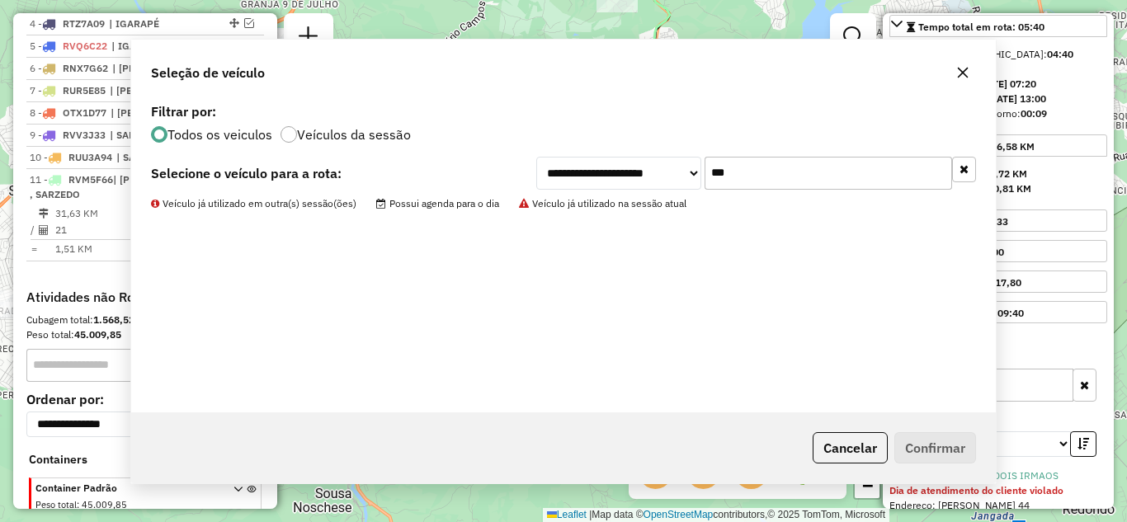
scroll to position [783, 0]
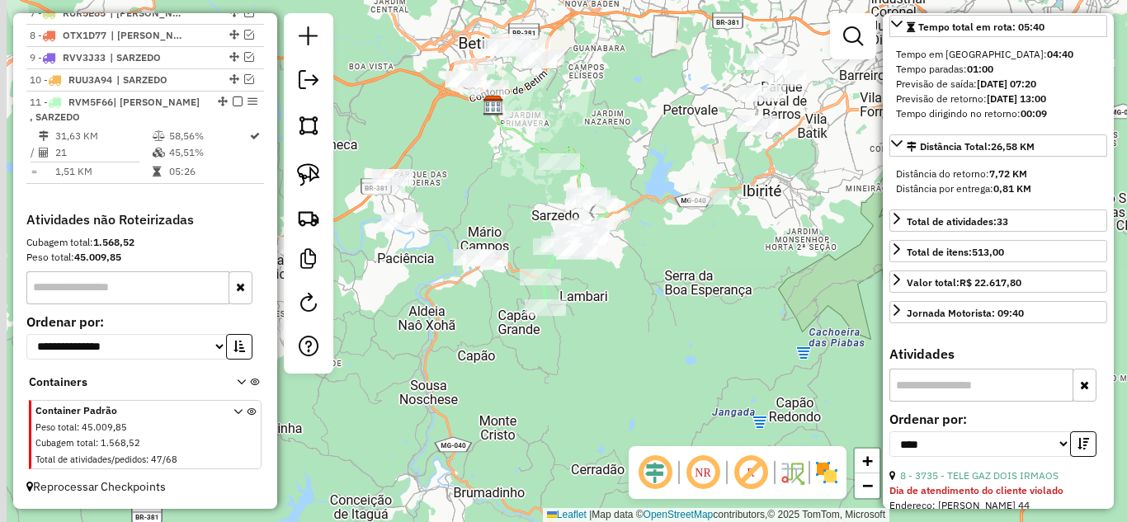
drag, startPoint x: 514, startPoint y: 318, endPoint x: 532, endPoint y: 311, distance: 19.3
click at [527, 313] on div "Janela de atendimento Grade de atendimento Capacidade Transportadoras Veículos …" at bounding box center [563, 261] width 1127 height 522
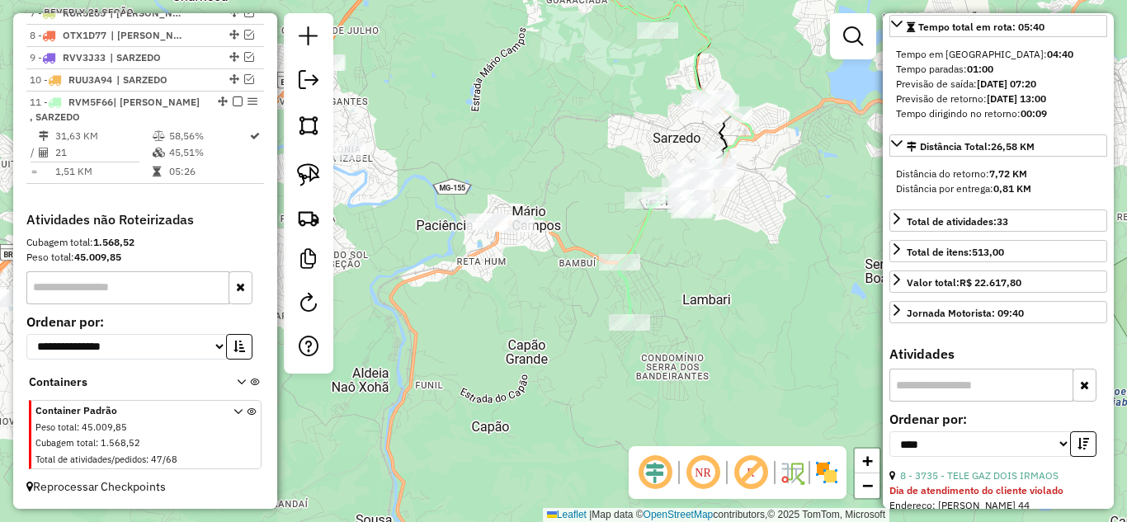
drag, startPoint x: 588, startPoint y: 292, endPoint x: 516, endPoint y: 279, distance: 73.0
click at [587, 292] on div "Janela de atendimento Grade de atendimento Capacidade Transportadoras Veículos …" at bounding box center [563, 261] width 1127 height 522
drag, startPoint x: 309, startPoint y: 181, endPoint x: 368, endPoint y: 195, distance: 61.2
click at [309, 180] on img at bounding box center [308, 174] width 23 height 23
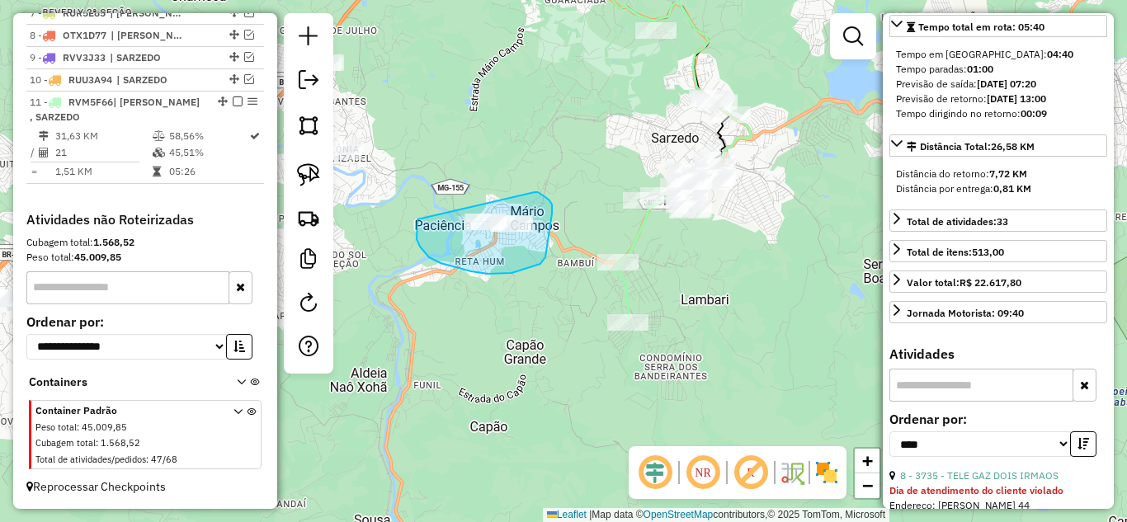
drag, startPoint x: 424, startPoint y: 252, endPoint x: 475, endPoint y: 186, distance: 83.5
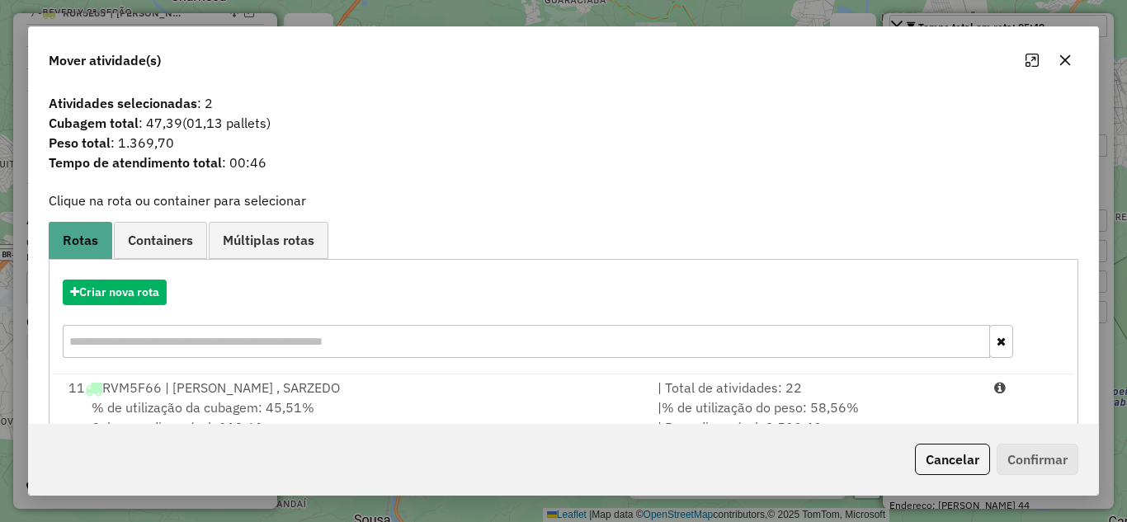
drag, startPoint x: 797, startPoint y: 394, endPoint x: 990, endPoint y: 432, distance: 196.7
click at [816, 396] on div "| Total de atividades: 22" at bounding box center [816, 388] width 337 height 20
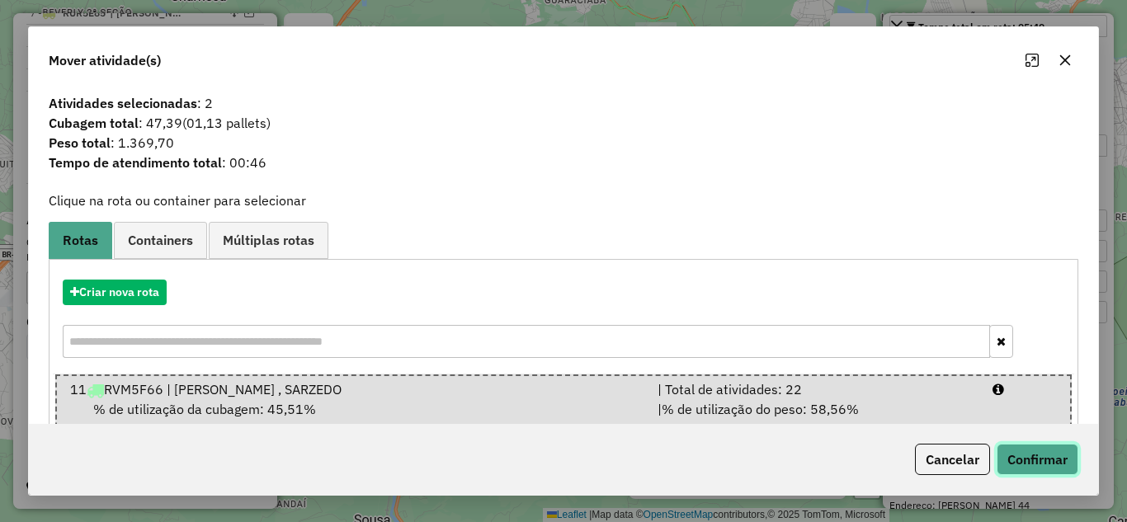
click at [1041, 450] on button "Confirmar" at bounding box center [1037, 459] width 82 height 31
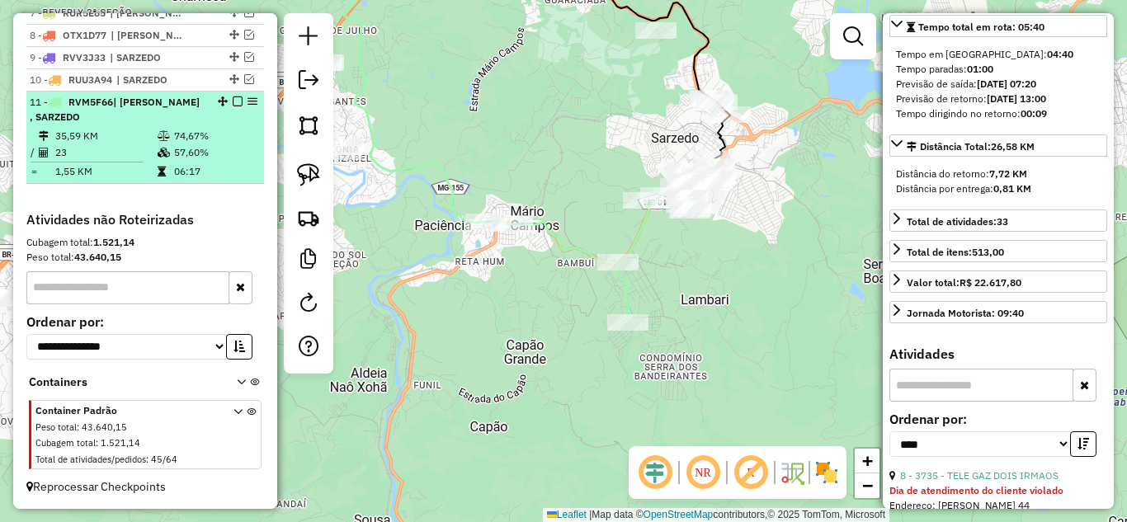
click at [233, 99] on em at bounding box center [238, 102] width 10 height 10
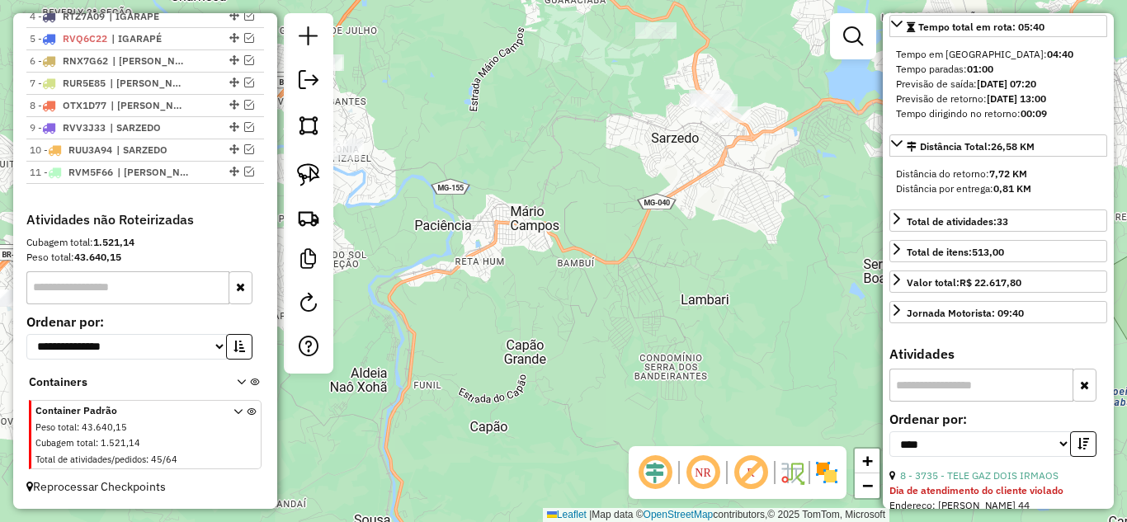
scroll to position [713, 0]
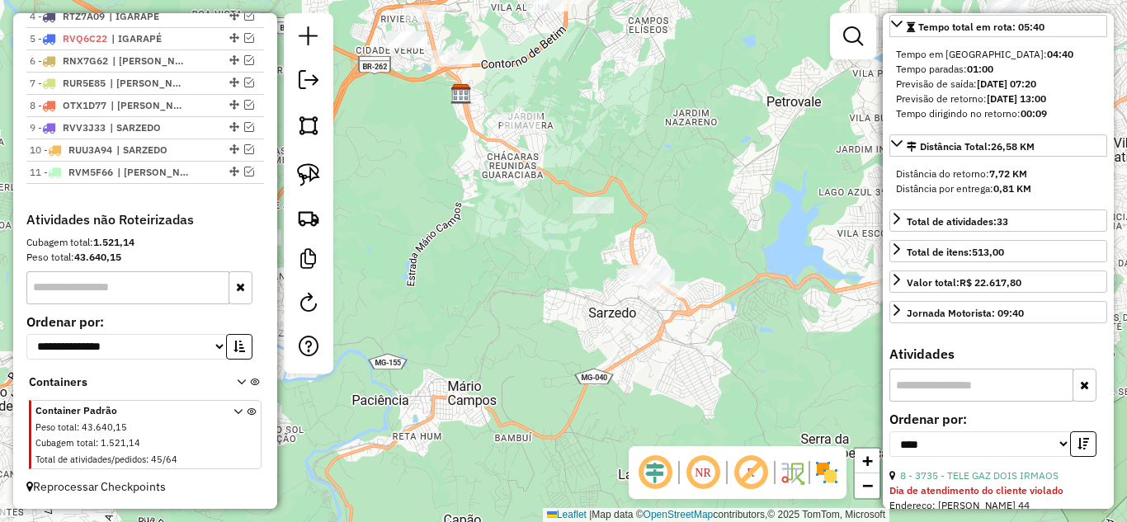
drag, startPoint x: 549, startPoint y: 318, endPoint x: 544, endPoint y: 343, distance: 25.1
click at [544, 343] on div "Janela de atendimento Grade de atendimento Capacidade Transportadoras Veículos …" at bounding box center [563, 261] width 1127 height 522
click at [304, 173] on img at bounding box center [308, 174] width 23 height 23
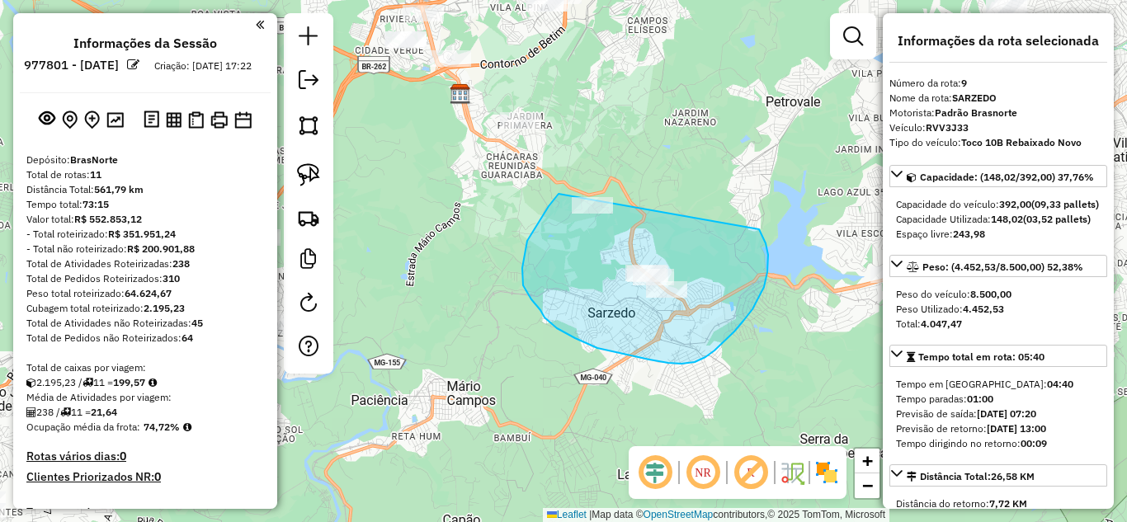
select select "*********"
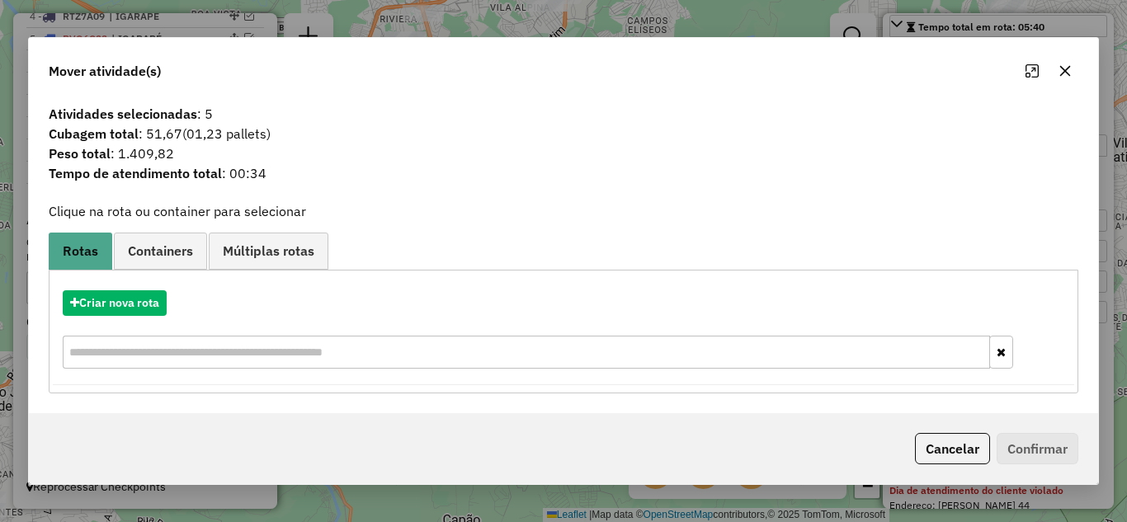
drag, startPoint x: 1071, startPoint y: 74, endPoint x: 755, endPoint y: 92, distance: 316.4
click at [1070, 73] on icon "button" at bounding box center [1064, 70] width 13 height 13
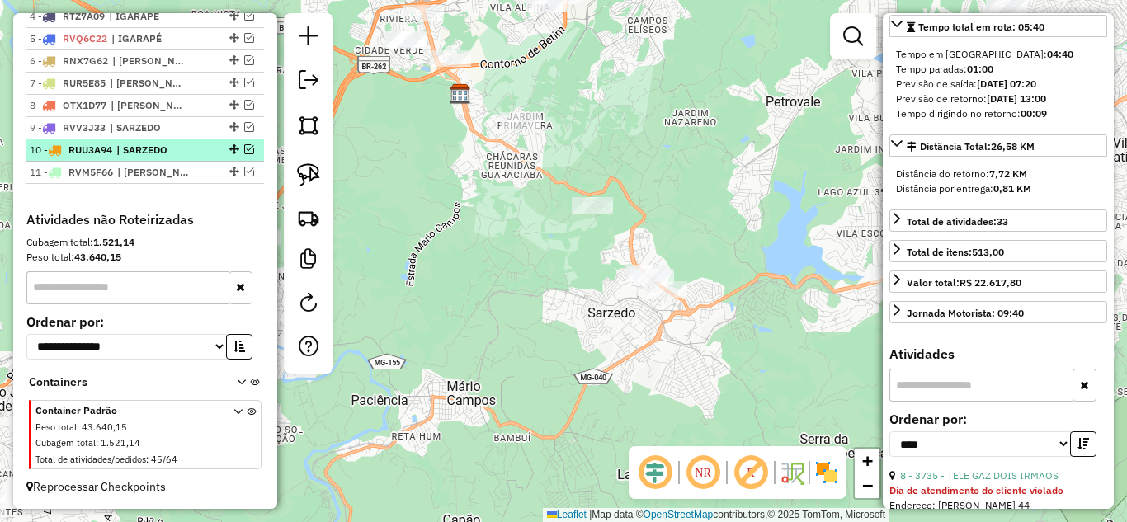
click at [248, 149] on em at bounding box center [249, 149] width 10 height 10
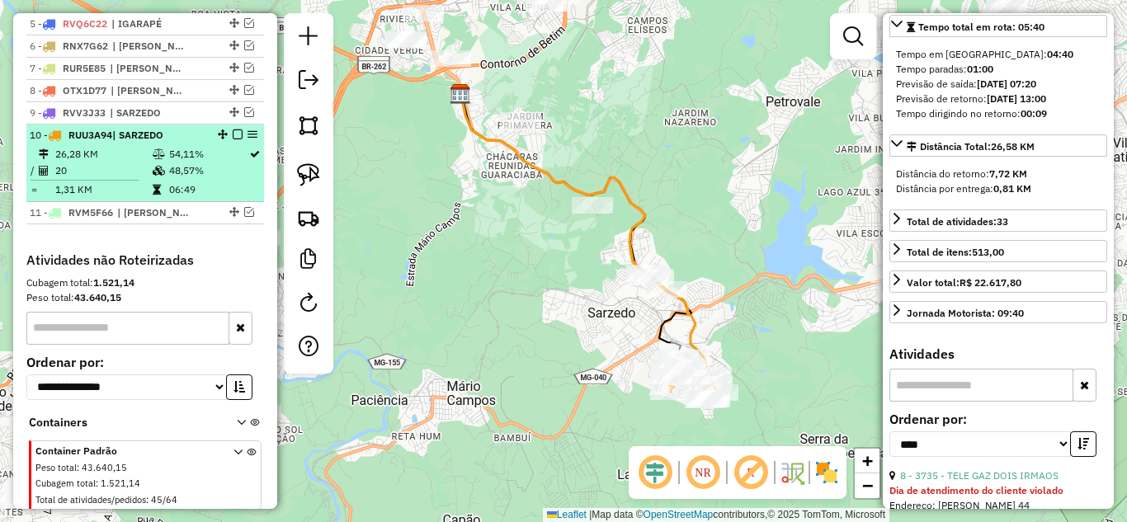
scroll to position [768, 0]
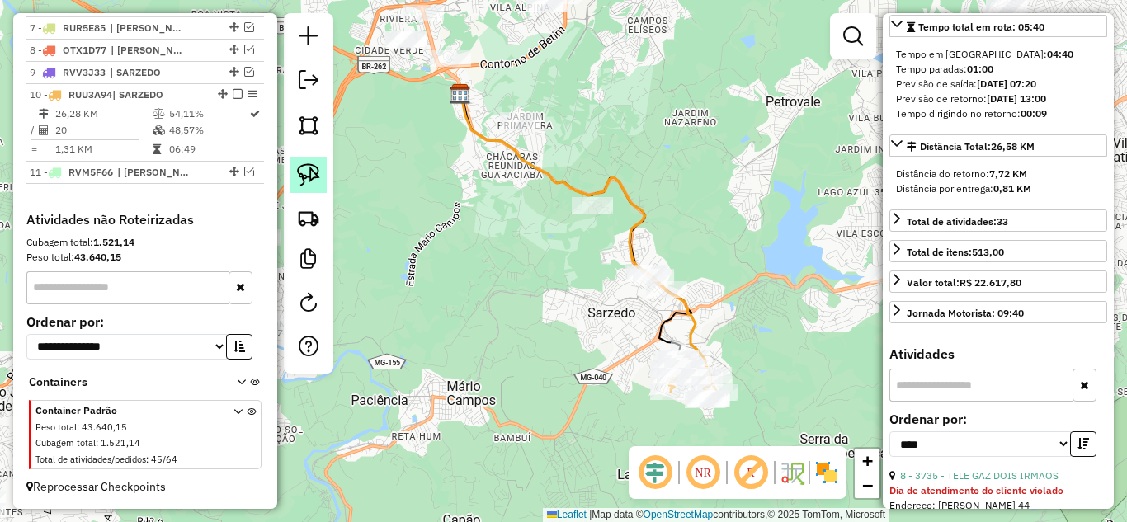
click at [309, 172] on img at bounding box center [308, 174] width 23 height 23
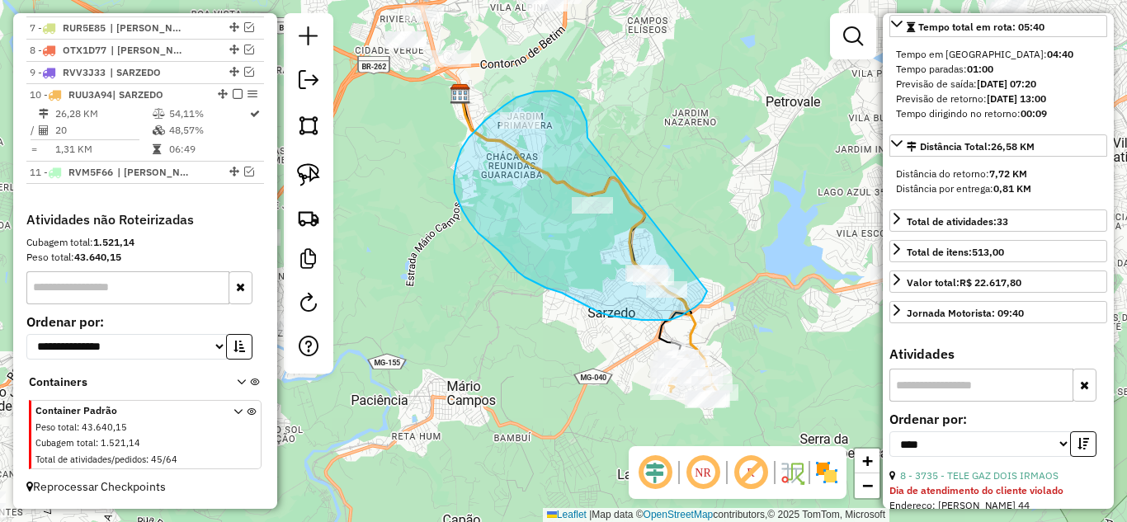
drag, startPoint x: 587, startPoint y: 134, endPoint x: 707, endPoint y: 243, distance: 162.3
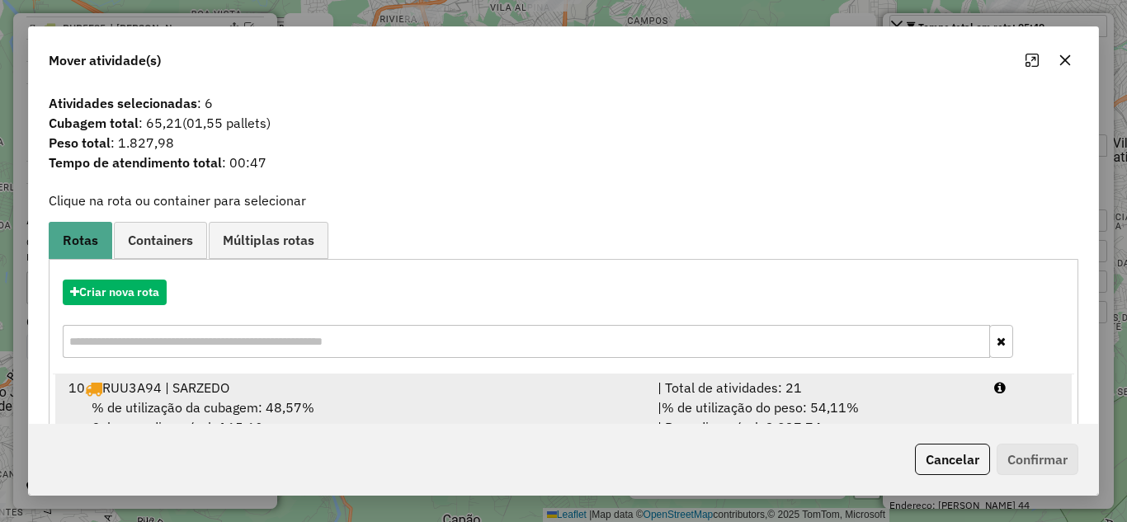
drag, startPoint x: 750, startPoint y: 402, endPoint x: 759, endPoint y: 400, distance: 9.2
click at [755, 400] on span "% de utilização do peso: 54,11%" at bounding box center [760, 407] width 197 height 16
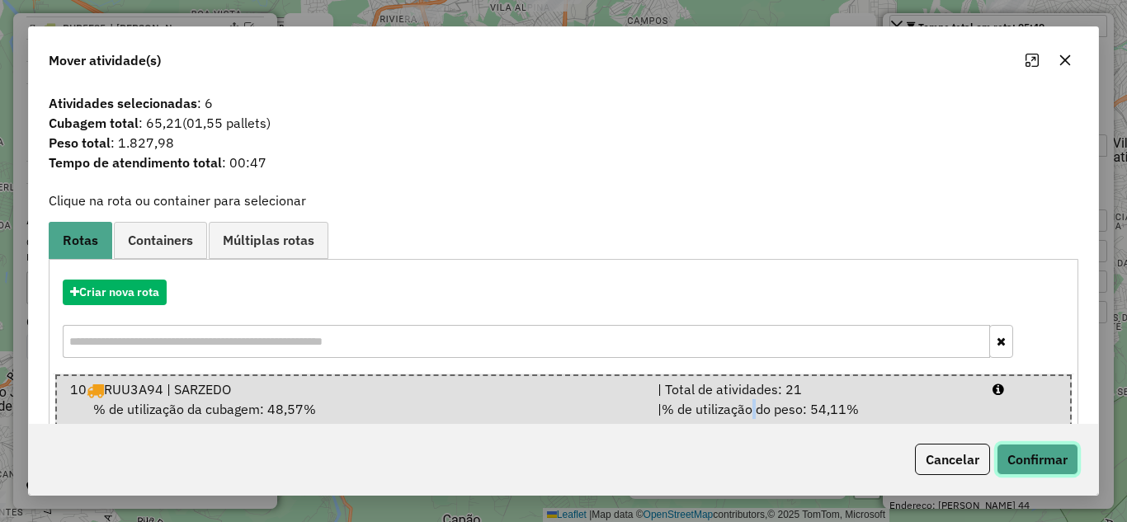
click at [1034, 464] on button "Confirmar" at bounding box center [1037, 459] width 82 height 31
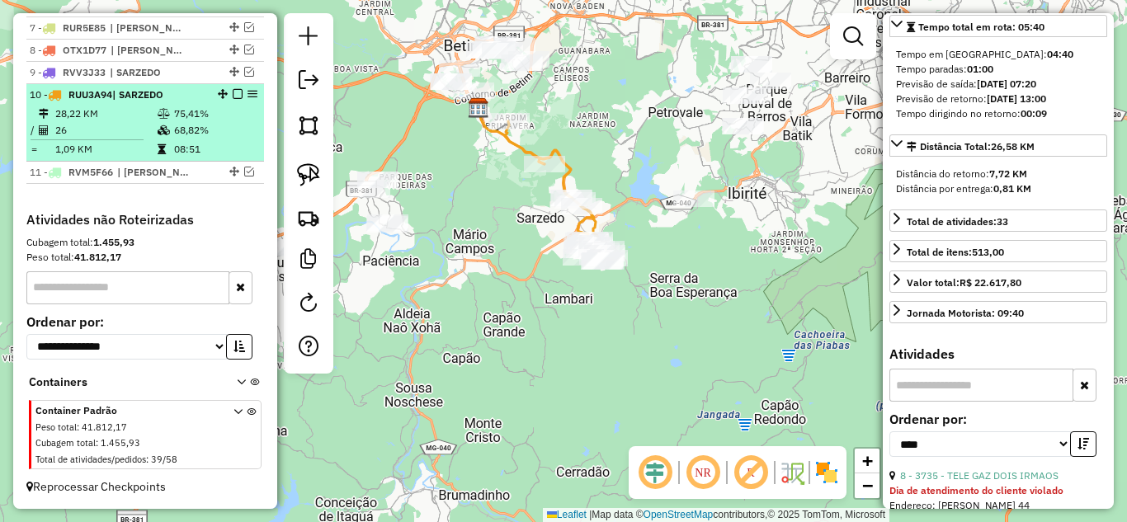
click at [234, 91] on em at bounding box center [238, 94] width 10 height 10
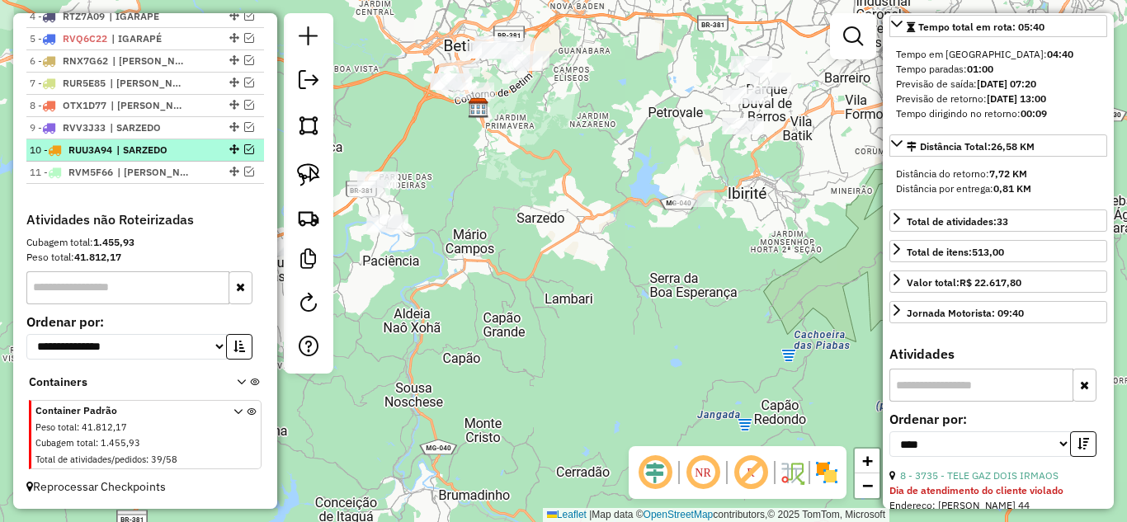
scroll to position [713, 0]
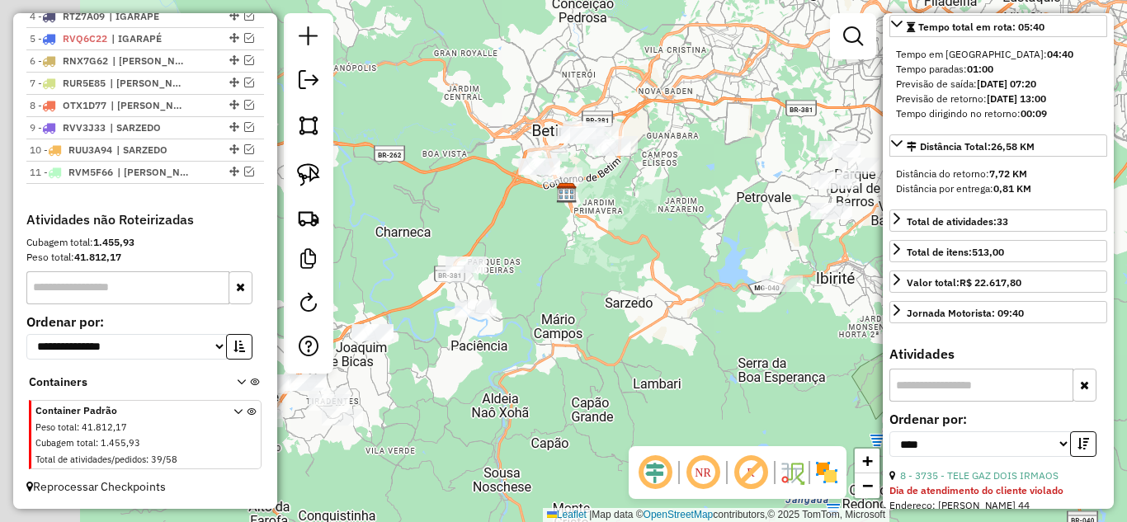
drag, startPoint x: 555, startPoint y: 289, endPoint x: 571, endPoint y: 294, distance: 16.4
click at [608, 304] on div "Janela de atendimento Grade de atendimento Capacidade Transportadoras Veículos …" at bounding box center [563, 261] width 1127 height 522
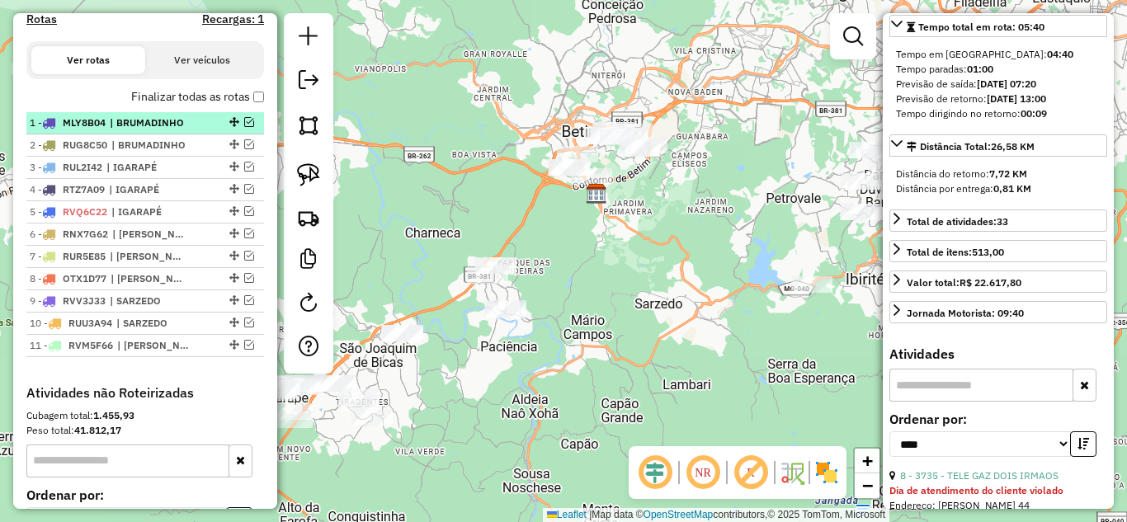
scroll to position [465, 0]
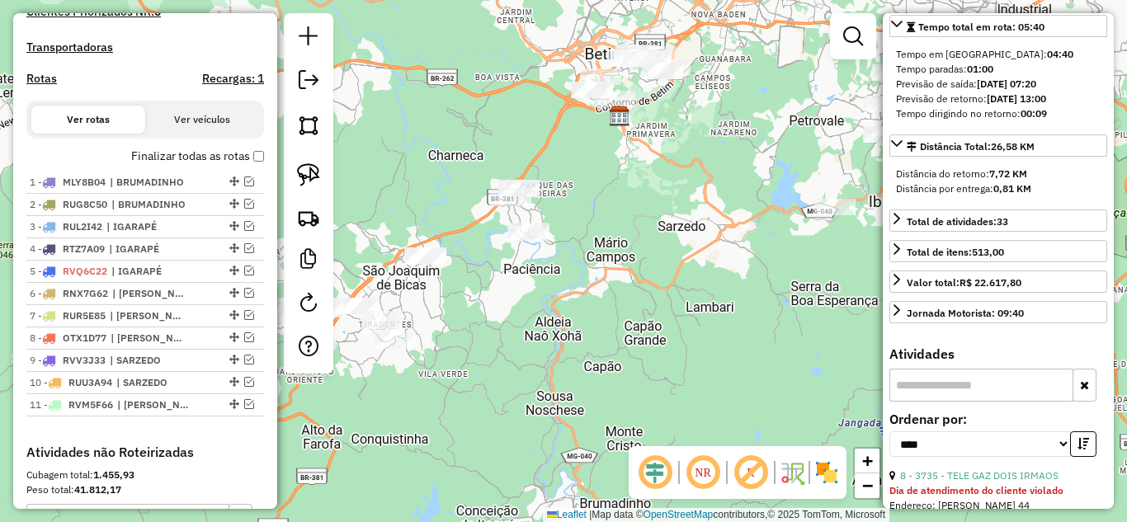
drag, startPoint x: 601, startPoint y: 326, endPoint x: 629, endPoint y: 238, distance: 92.1
click at [629, 238] on div "Janela de atendimento Grade de atendimento Capacidade Transportadoras Veículos …" at bounding box center [563, 261] width 1127 height 522
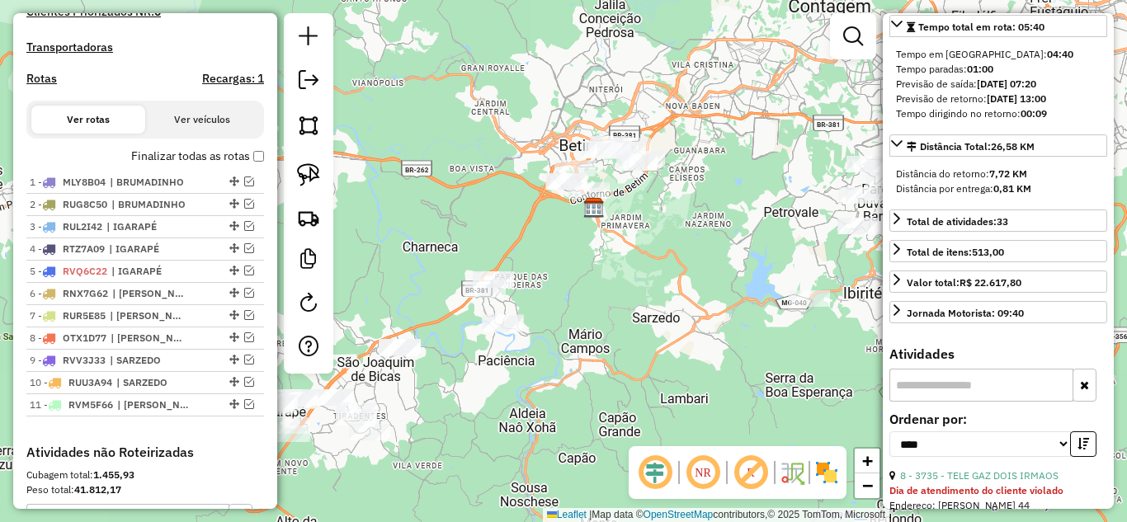
drag, startPoint x: 651, startPoint y: 280, endPoint x: 613, endPoint y: 313, distance: 50.3
click at [627, 363] on div "Janela de atendimento Grade de atendimento Capacidade Transportadoras Veículos …" at bounding box center [563, 261] width 1127 height 522
click at [301, 172] on img at bounding box center [308, 174] width 23 height 23
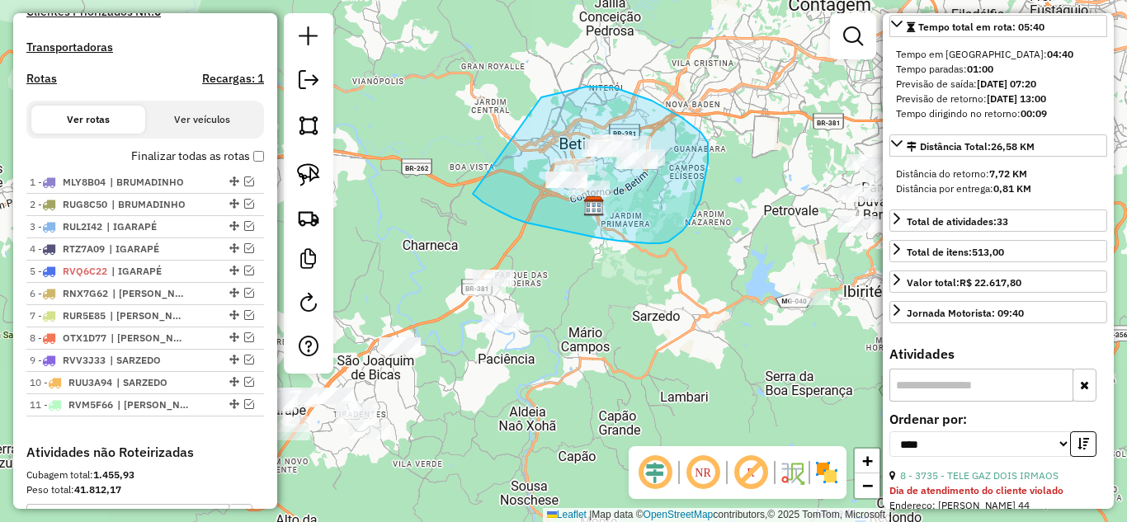
drag, startPoint x: 572, startPoint y: 233, endPoint x: 539, endPoint y: 97, distance: 139.2
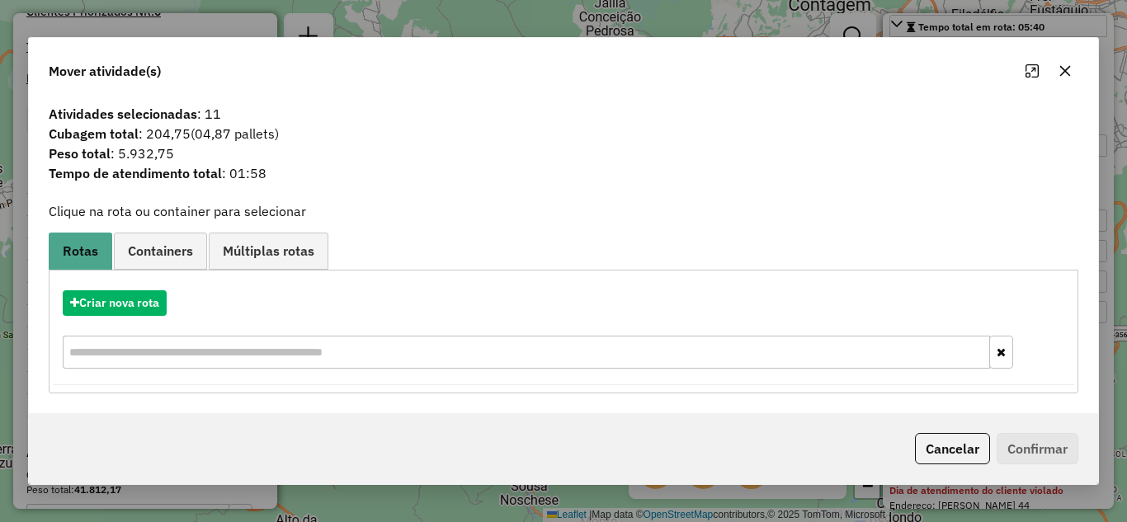
drag, startPoint x: 1063, startPoint y: 70, endPoint x: 1039, endPoint y: 71, distance: 24.8
click at [1060, 70] on icon "button" at bounding box center [1065, 70] width 11 height 11
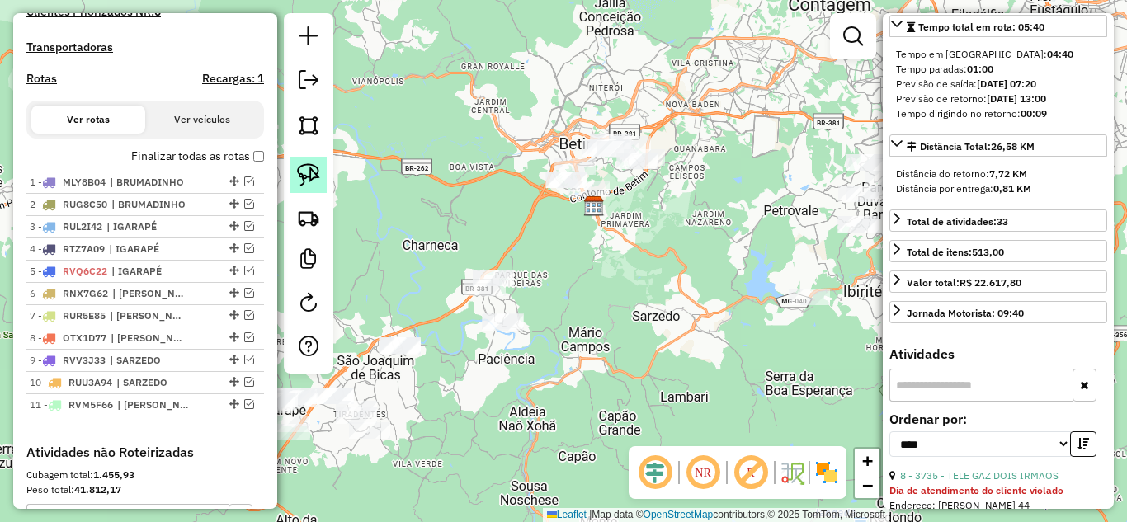
click at [318, 180] on img at bounding box center [308, 174] width 23 height 23
drag, startPoint x: 300, startPoint y: 170, endPoint x: 378, endPoint y: 214, distance: 89.4
click at [302, 170] on img at bounding box center [308, 174] width 23 height 23
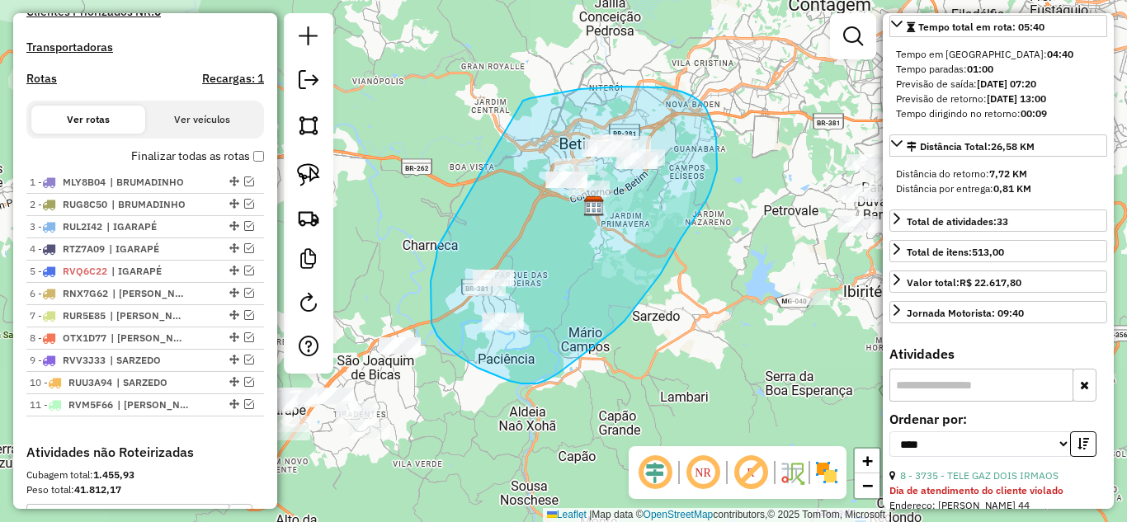
drag, startPoint x: 437, startPoint y: 247, endPoint x: 517, endPoint y: 109, distance: 160.0
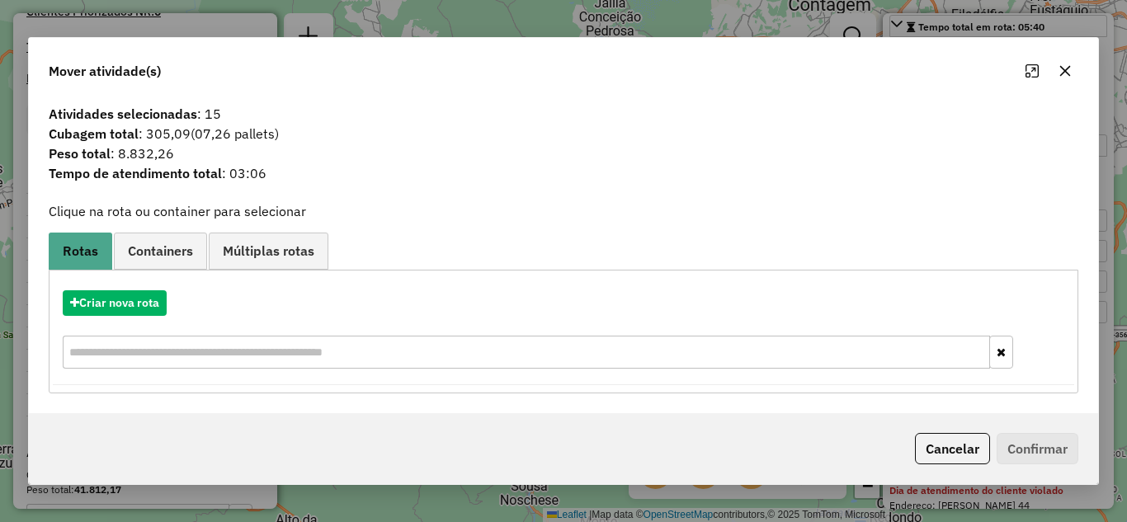
drag, startPoint x: 1068, startPoint y: 70, endPoint x: 988, endPoint y: 82, distance: 81.0
click at [1067, 70] on icon "button" at bounding box center [1064, 70] width 13 height 13
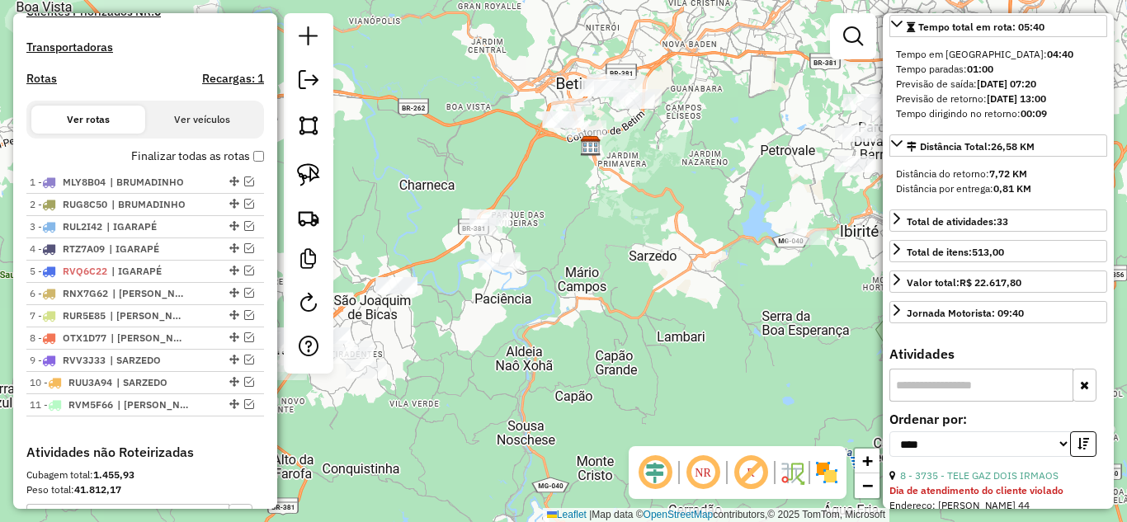
drag, startPoint x: 751, startPoint y: 177, endPoint x: 651, endPoint y: 165, distance: 101.3
click at [664, 159] on div "Janela de atendimento Grade de atendimento Capacidade Transportadoras Veículos …" at bounding box center [563, 261] width 1127 height 522
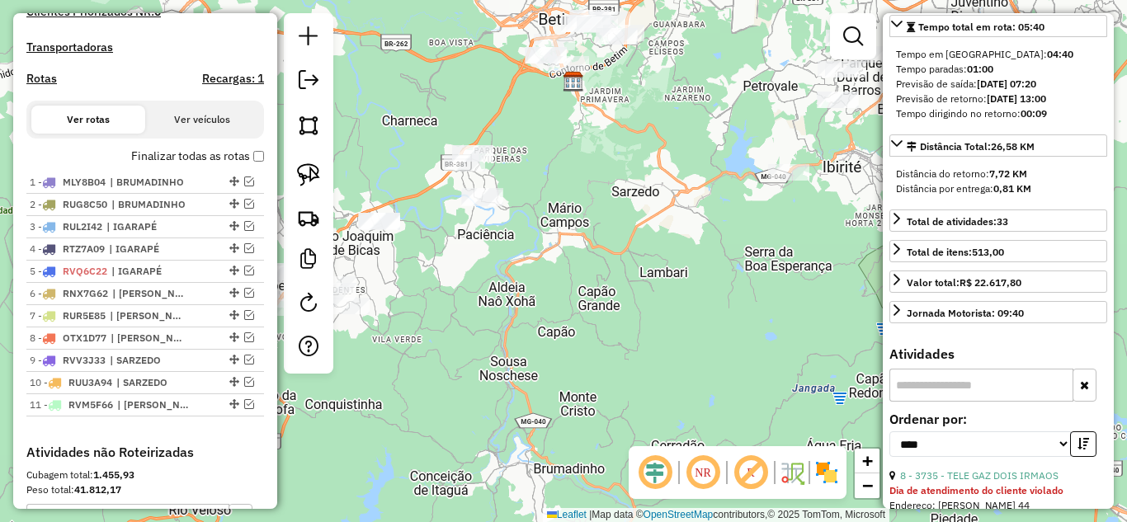
drag, startPoint x: 768, startPoint y: 195, endPoint x: 884, endPoint y: 142, distance: 128.1
click at [884, 142] on hb-router-mapa "Informações da Sessão 977801 - 12/08/2025 Criação: 11/08/2025 17:22 Depósito: B…" at bounding box center [563, 261] width 1127 height 522
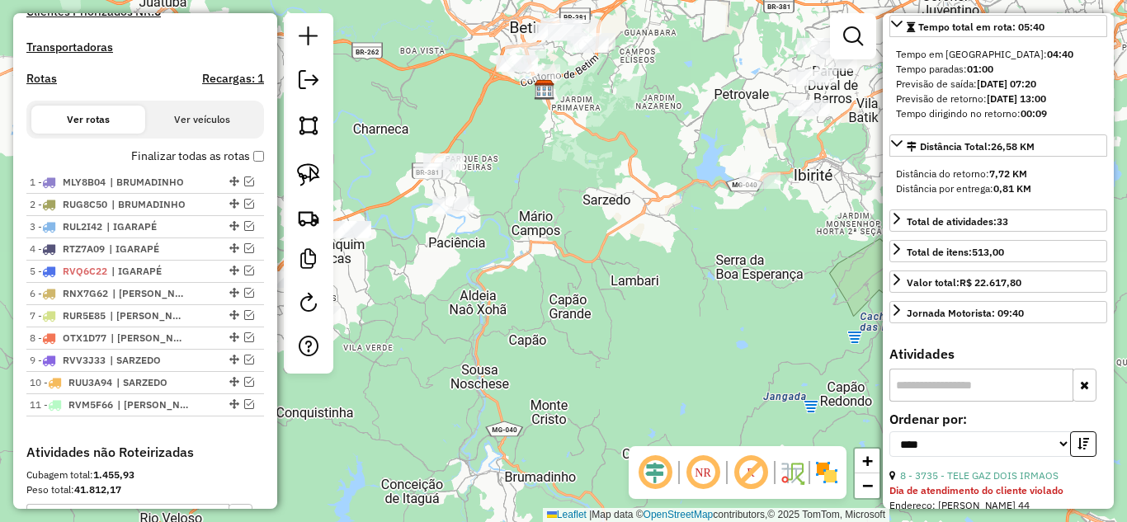
drag, startPoint x: 653, startPoint y: 238, endPoint x: 671, endPoint y: 218, distance: 26.9
click at [689, 213] on div "Janela de atendimento Grade de atendimento Capacidade Transportadoras Veículos …" at bounding box center [563, 261] width 1127 height 522
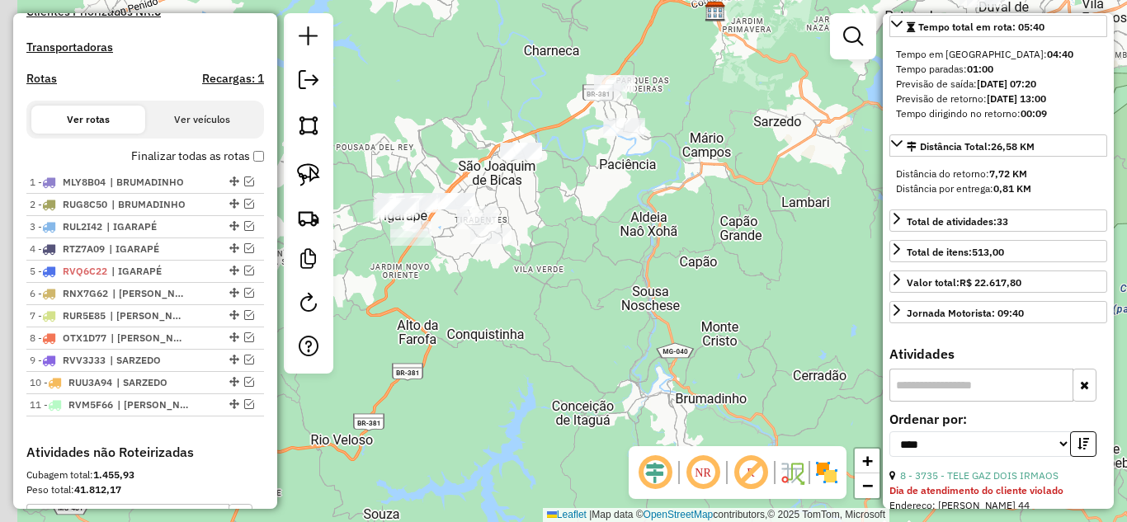
drag, startPoint x: 685, startPoint y: 261, endPoint x: 704, endPoint y: 249, distance: 22.2
click at [728, 243] on div "Janela de atendimento Grade de atendimento Capacidade Transportadoras Veículos …" at bounding box center [563, 261] width 1127 height 522
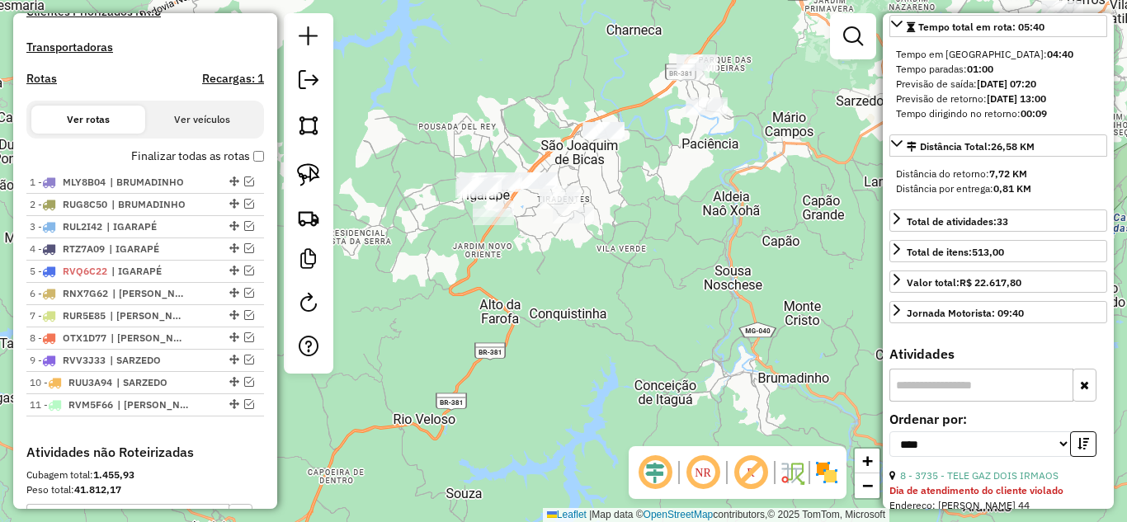
click at [649, 254] on div "Janela de atendimento Grade de atendimento Capacidade Transportadoras Veículos …" at bounding box center [563, 261] width 1127 height 522
click at [308, 173] on img at bounding box center [308, 174] width 23 height 23
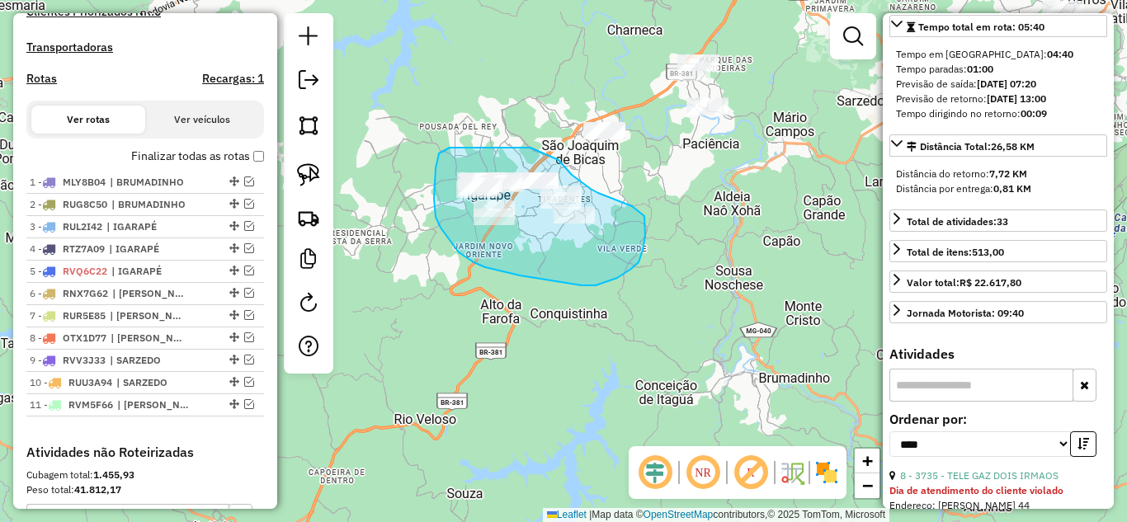
drag, startPoint x: 484, startPoint y: 147, endPoint x: 573, endPoint y: 129, distance: 90.9
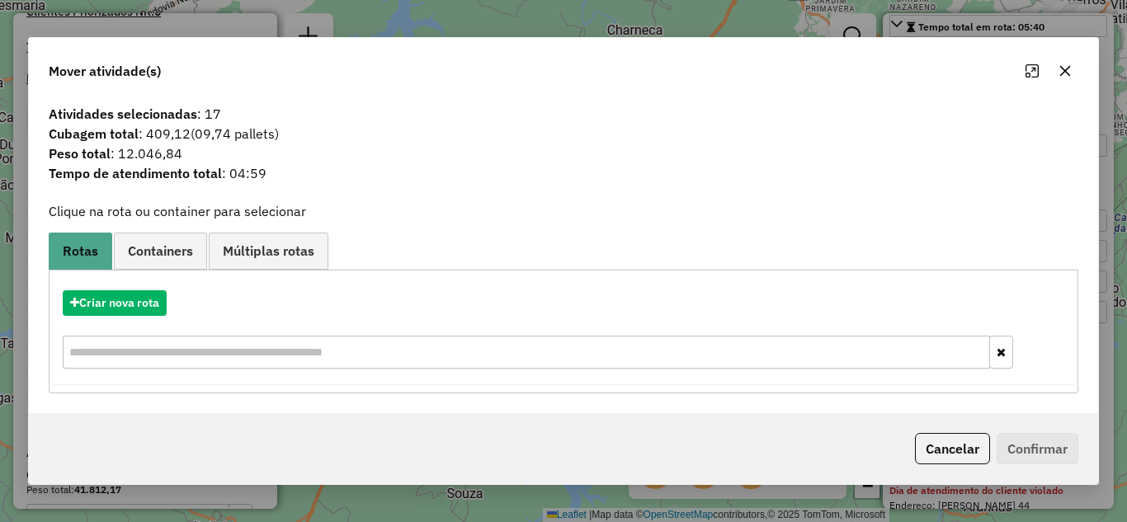
click at [1061, 69] on icon "button" at bounding box center [1064, 70] width 13 height 13
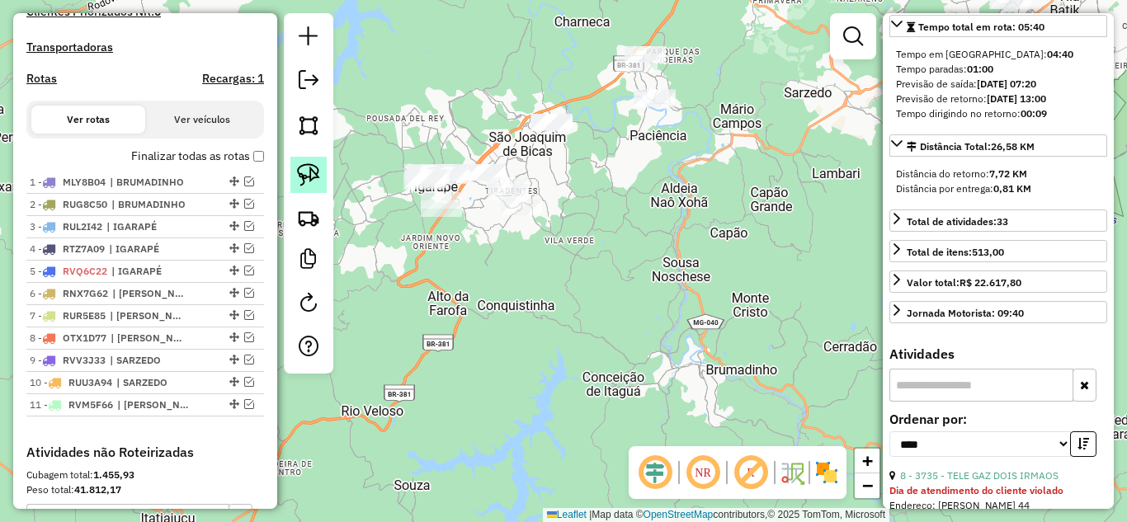
click at [309, 175] on img at bounding box center [308, 174] width 23 height 23
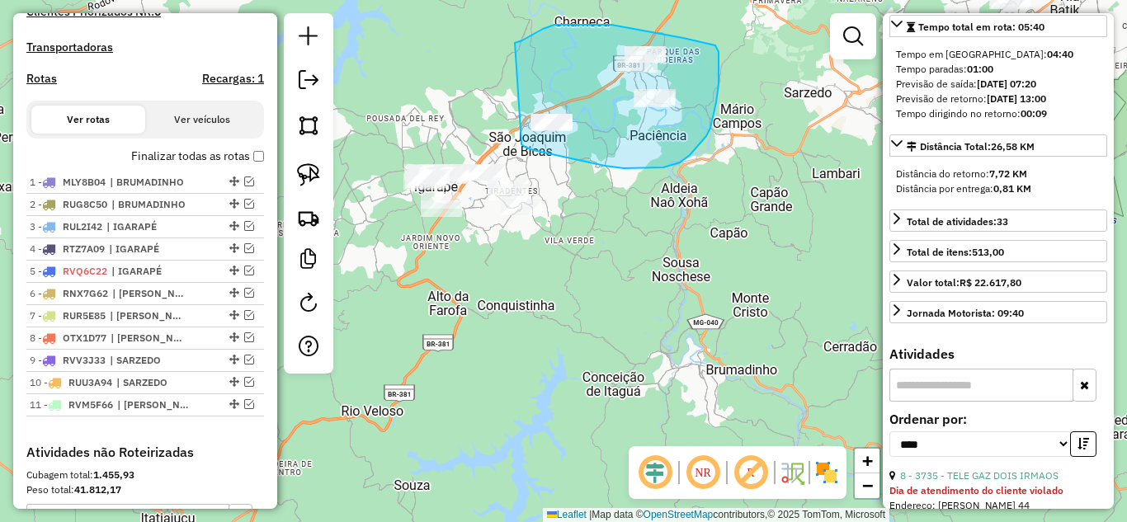
drag, startPoint x: 523, startPoint y: 145, endPoint x: 515, endPoint y: 43, distance: 102.6
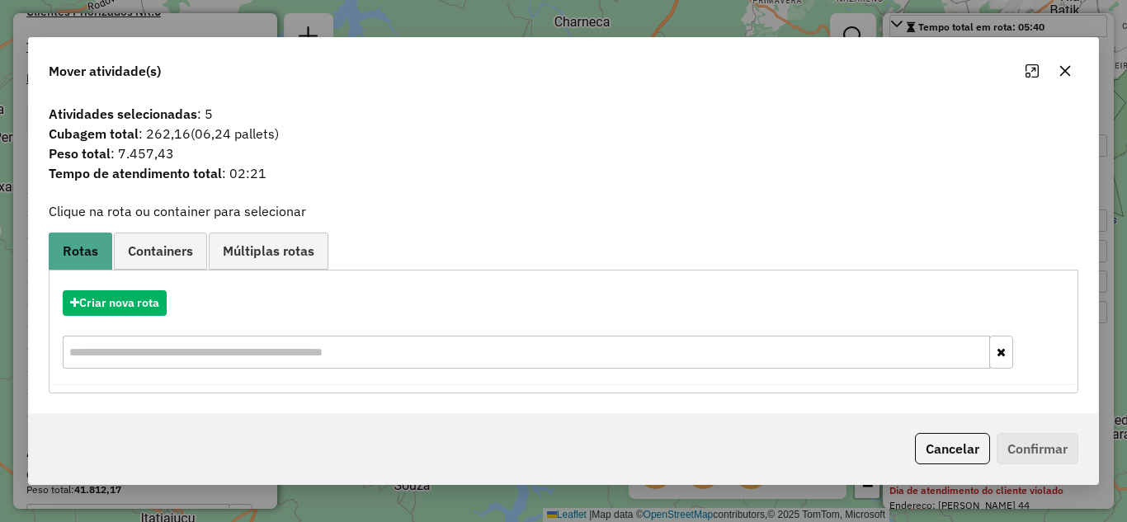
drag, startPoint x: 1063, startPoint y: 68, endPoint x: 1022, endPoint y: 66, distance: 41.3
click at [1060, 68] on icon "button" at bounding box center [1065, 70] width 11 height 11
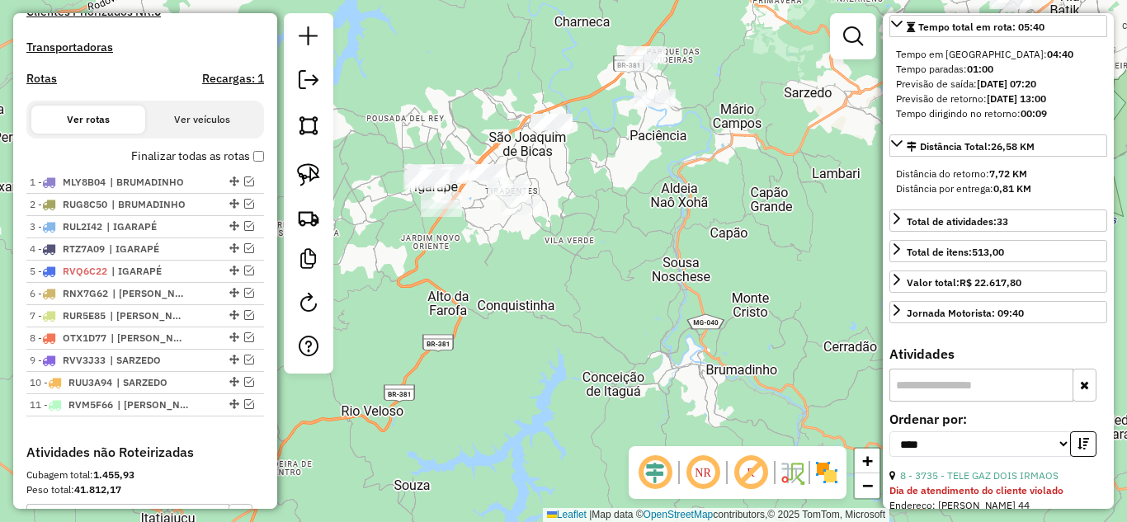
drag, startPoint x: 673, startPoint y: 158, endPoint x: 636, endPoint y: 182, distance: 44.6
click at [636, 182] on div "Janela de atendimento Grade de atendimento Capacidade Transportadoras Veículos …" at bounding box center [563, 261] width 1127 height 522
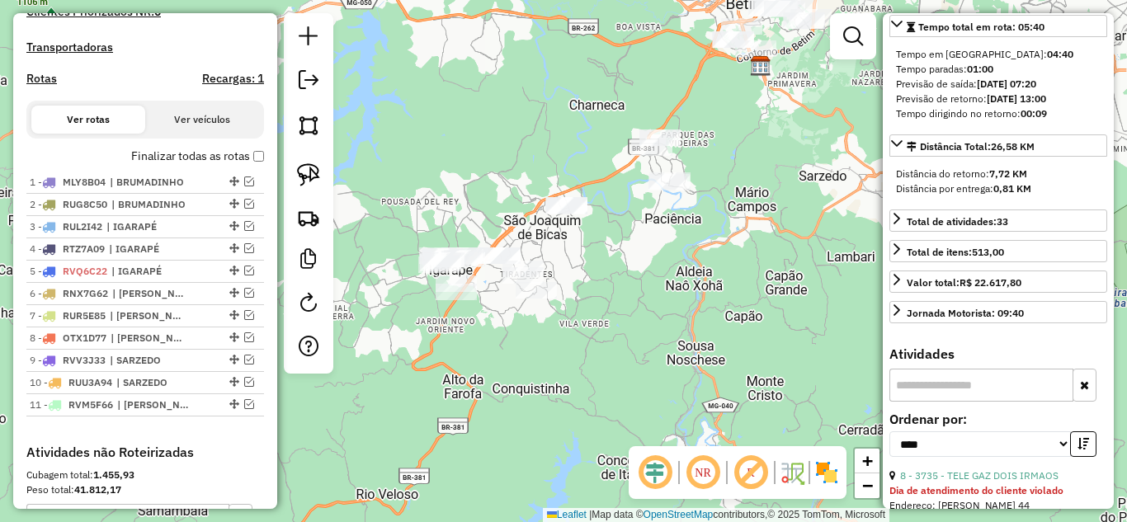
drag, startPoint x: 601, startPoint y: 191, endPoint x: 644, endPoint y: 256, distance: 78.5
click at [644, 256] on div "Janela de atendimento Grade de atendimento Capacidade Transportadoras Veículos …" at bounding box center [563, 261] width 1127 height 522
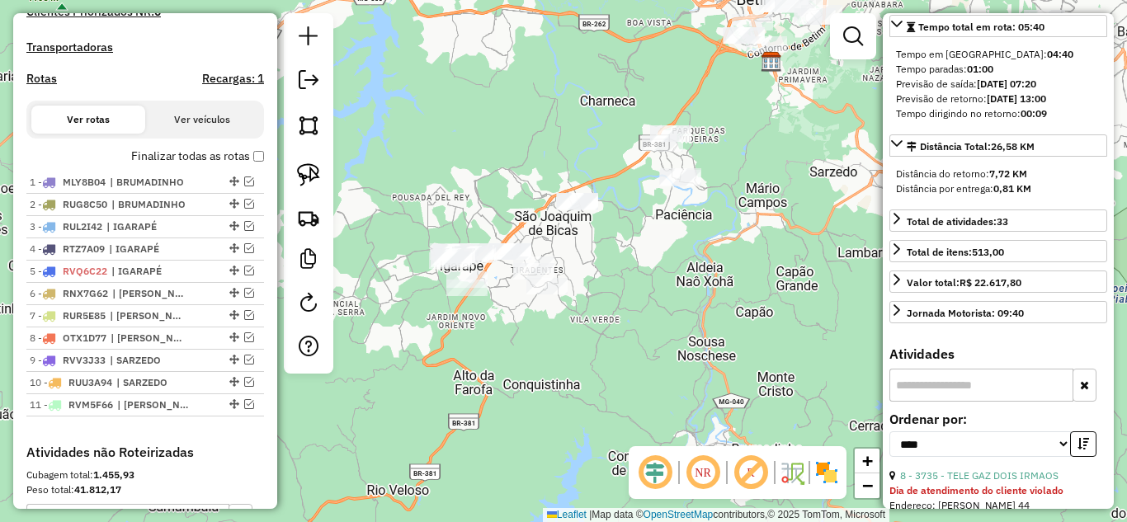
drag, startPoint x: 480, startPoint y: 205, endPoint x: 499, endPoint y: 183, distance: 29.3
click at [499, 183] on div "Janela de atendimento Grade de atendimento Capacidade Transportadoras Veículos …" at bounding box center [563, 261] width 1127 height 522
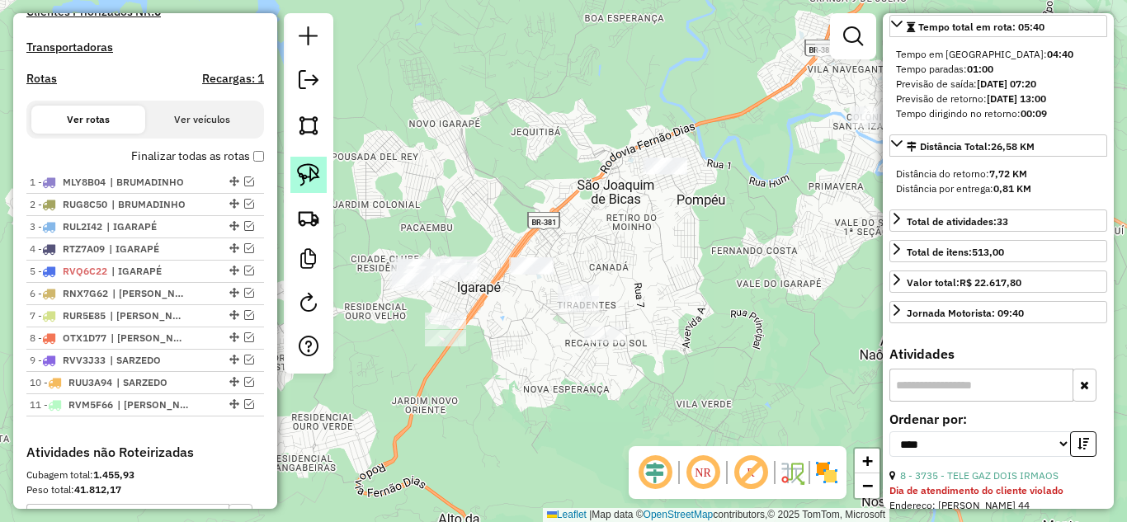
drag, startPoint x: 308, startPoint y: 177, endPoint x: 341, endPoint y: 203, distance: 41.7
click at [309, 177] on img at bounding box center [308, 174] width 23 height 23
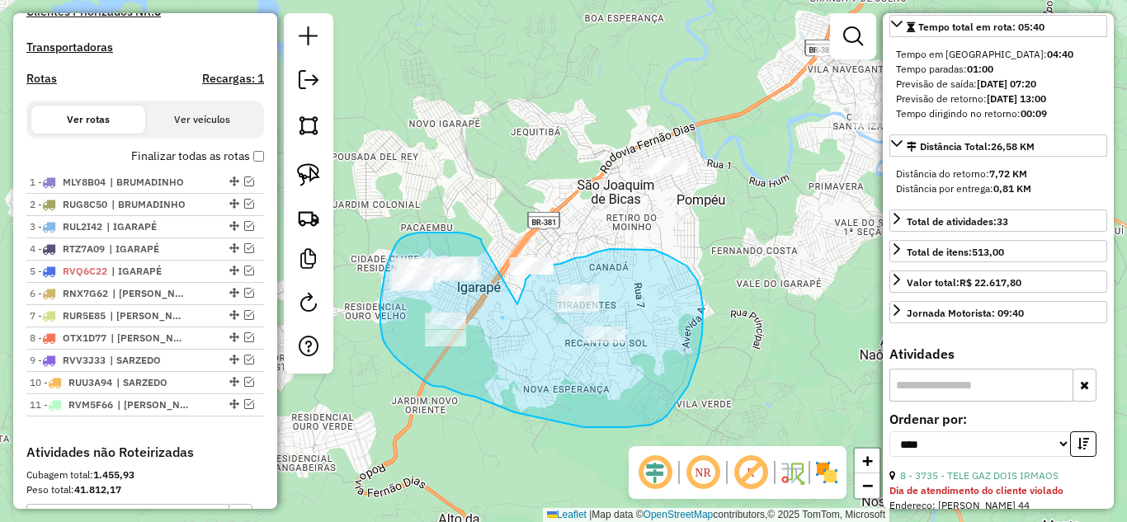
drag, startPoint x: 467, startPoint y: 234, endPoint x: 517, endPoint y: 304, distance: 86.3
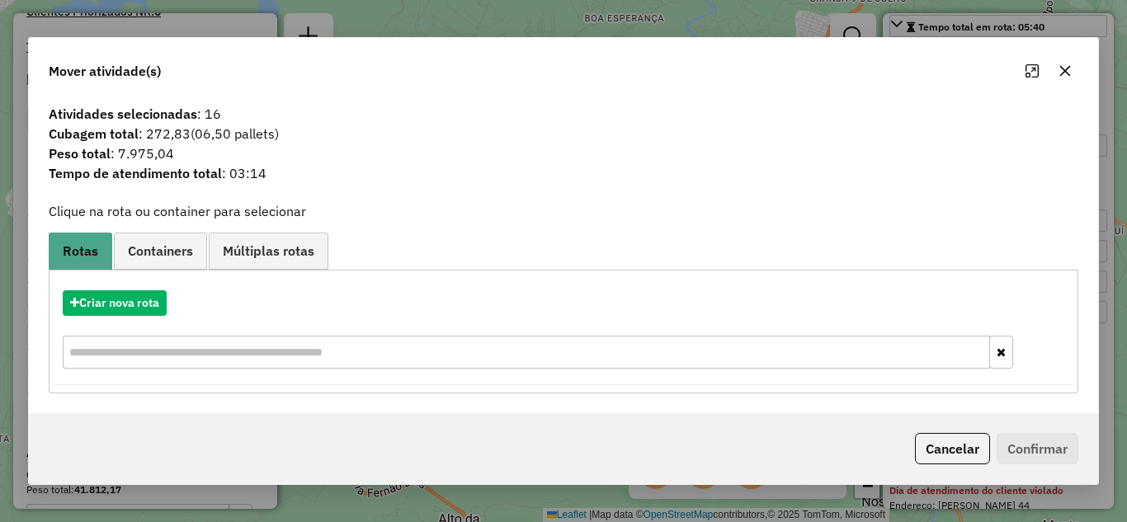
click at [1057, 63] on button "button" at bounding box center [1065, 71] width 26 height 26
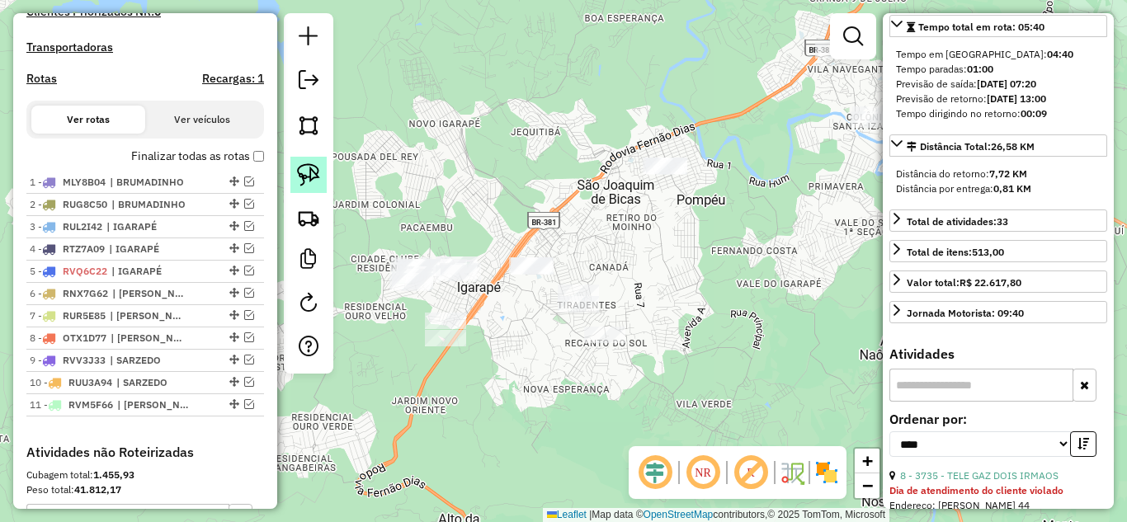
click at [314, 178] on img at bounding box center [308, 174] width 23 height 23
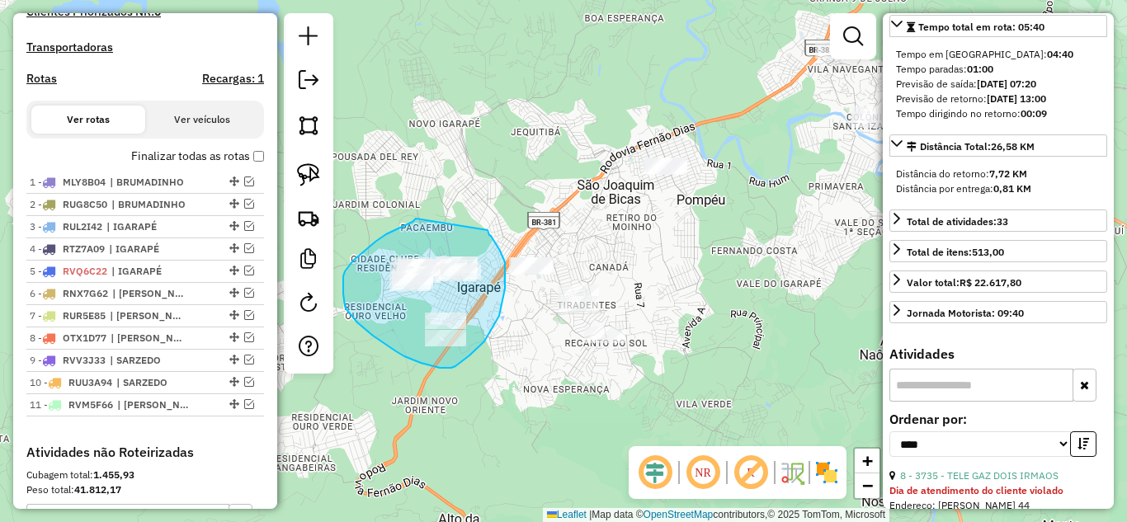
drag, startPoint x: 412, startPoint y: 222, endPoint x: 487, endPoint y: 225, distance: 74.3
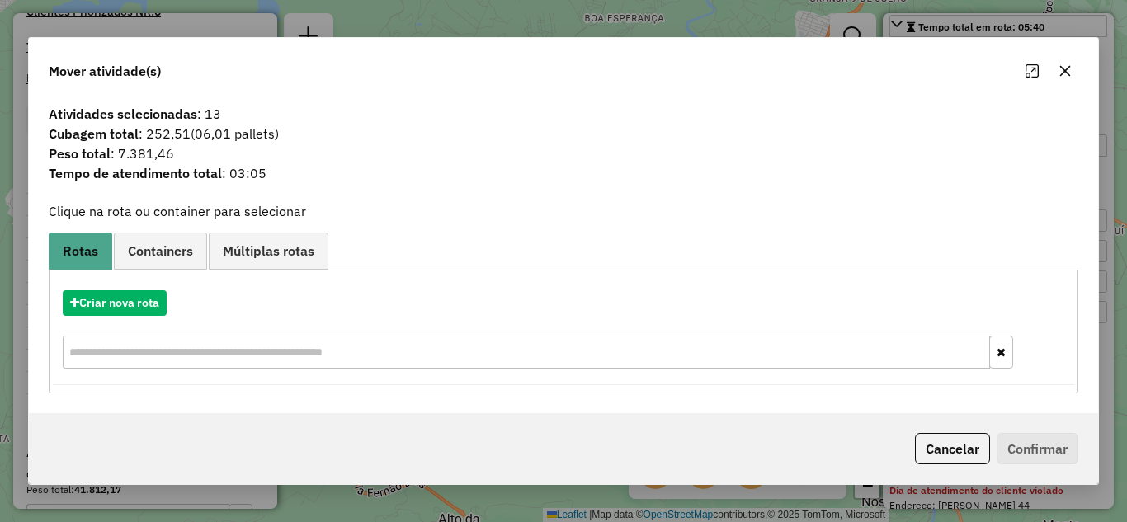
click at [1063, 73] on icon "button" at bounding box center [1065, 70] width 11 height 11
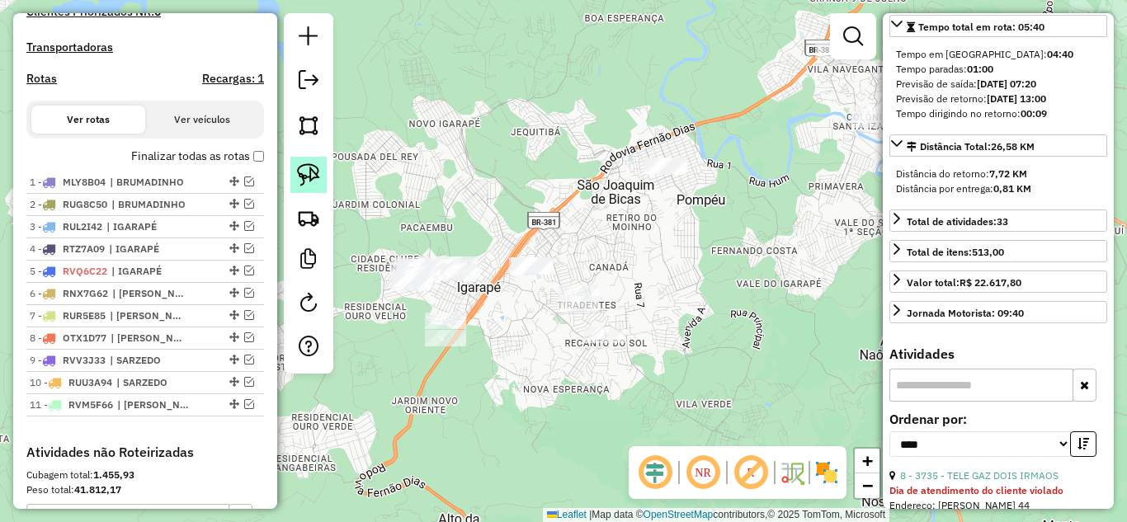
click at [311, 177] on img at bounding box center [308, 174] width 23 height 23
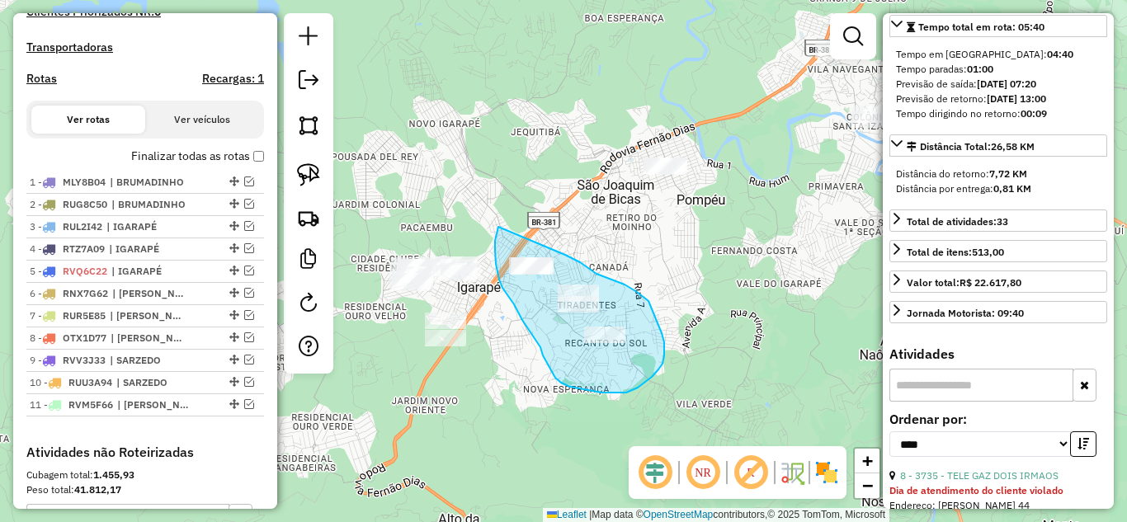
drag, startPoint x: 497, startPoint y: 272, endPoint x: 565, endPoint y: 255, distance: 69.8
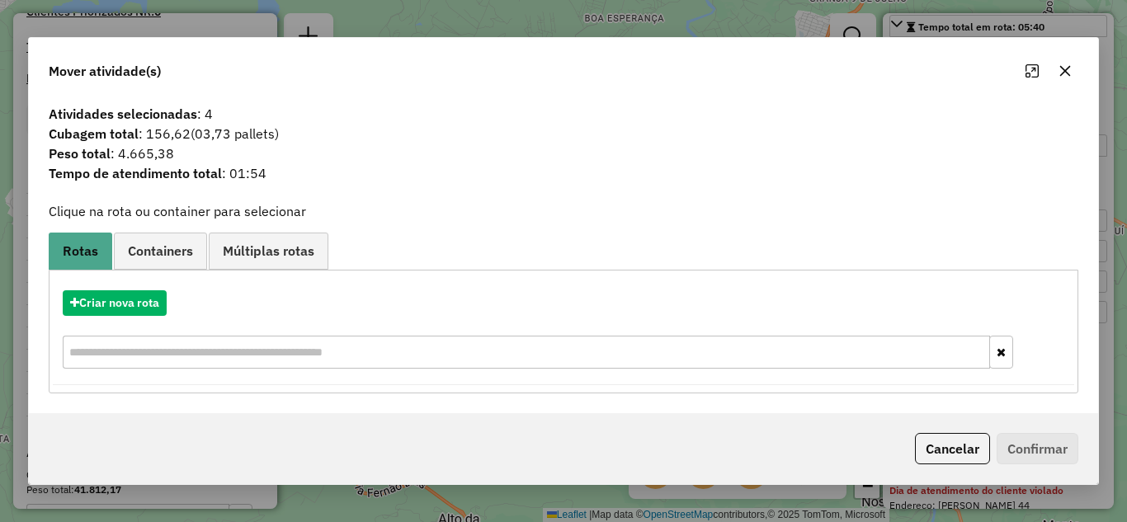
click at [1058, 70] on icon "button" at bounding box center [1064, 70] width 13 height 13
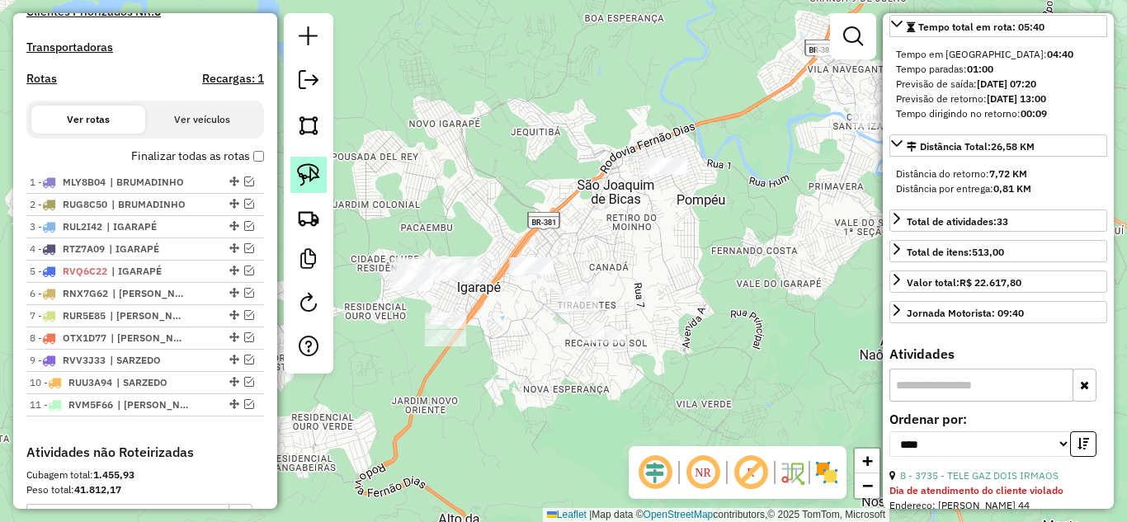
click at [310, 172] on img at bounding box center [308, 174] width 23 height 23
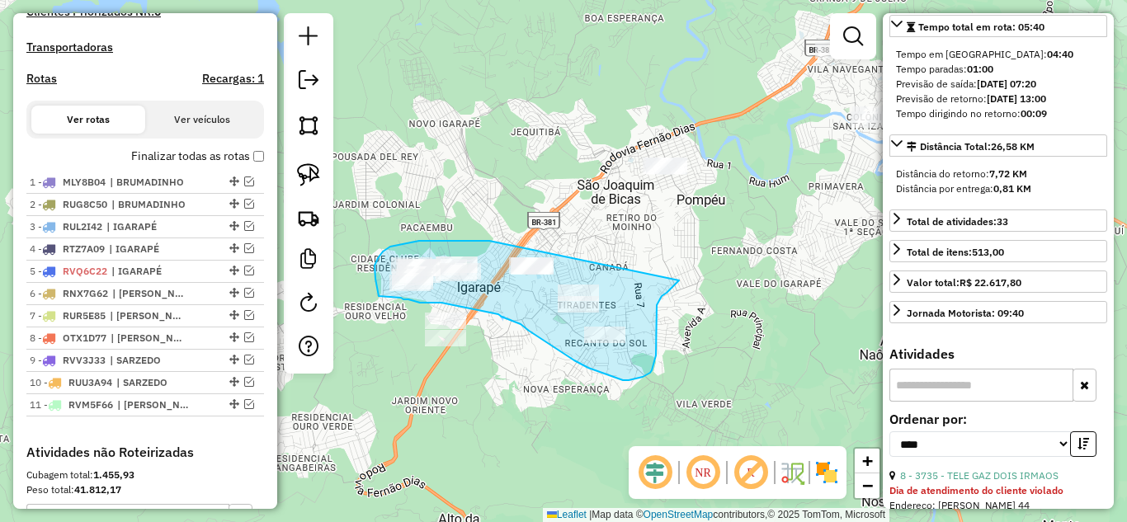
drag, startPoint x: 488, startPoint y: 241, endPoint x: 679, endPoint y: 280, distance: 195.4
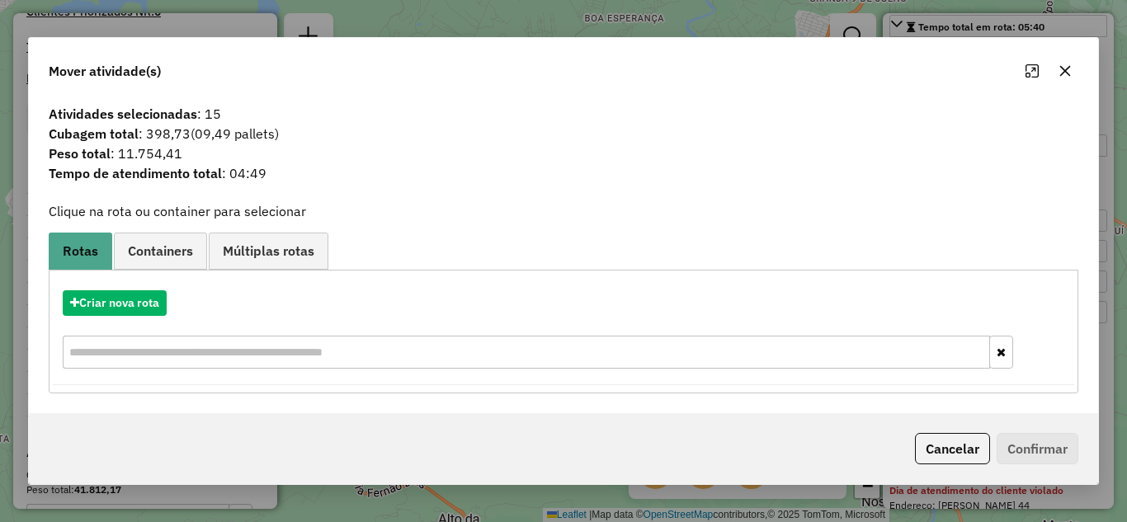
click at [1063, 68] on icon "button" at bounding box center [1064, 70] width 13 height 13
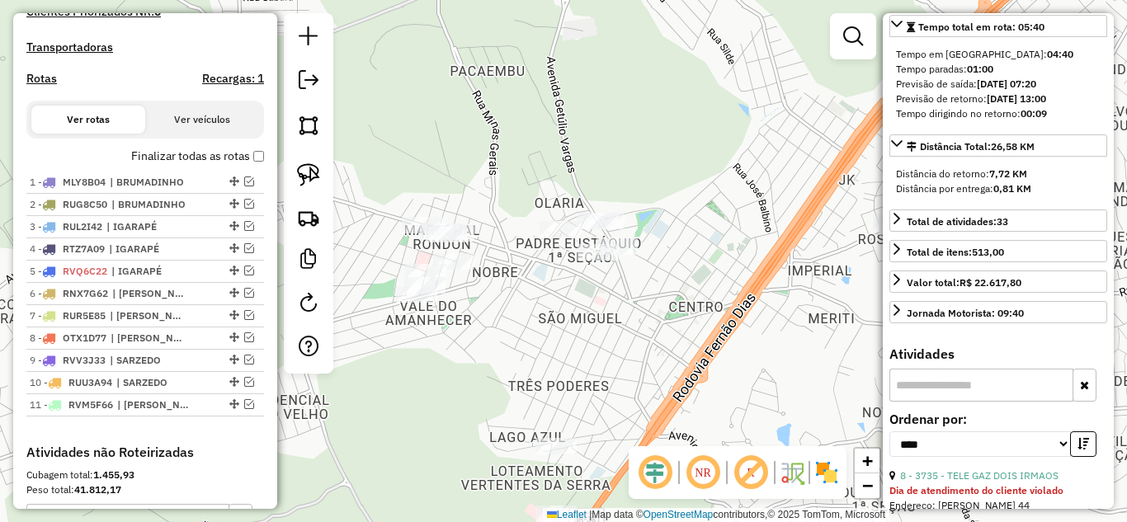
drag, startPoint x: 420, startPoint y: 334, endPoint x: 561, endPoint y: 286, distance: 148.9
click at [561, 289] on div "Janela de atendimento Grade de atendimento Capacidade Transportadoras Veículos …" at bounding box center [563, 261] width 1127 height 522
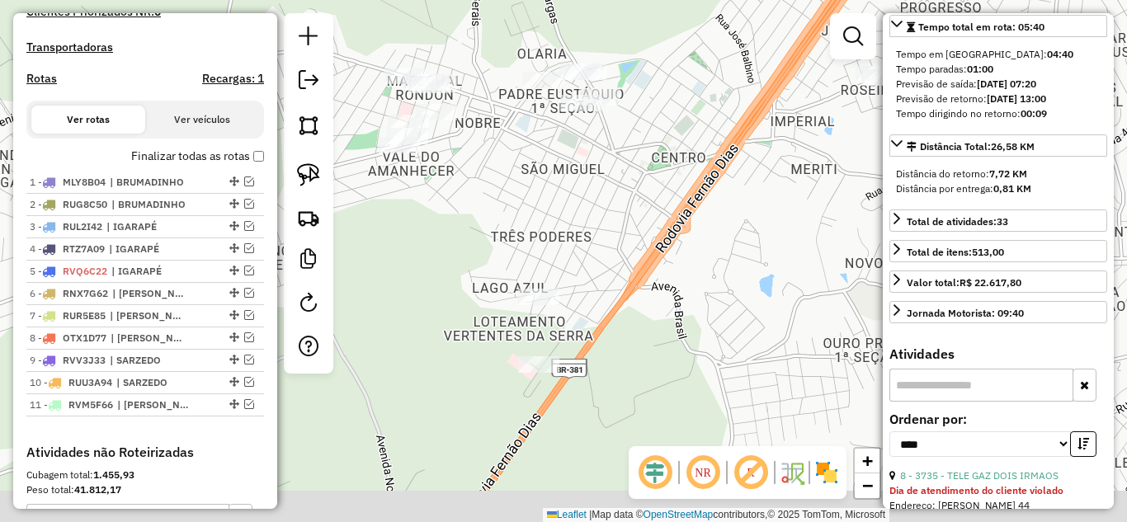
click at [445, 232] on div "Janela de atendimento Grade de atendimento Capacidade Transportadoras Veículos …" at bounding box center [563, 261] width 1127 height 522
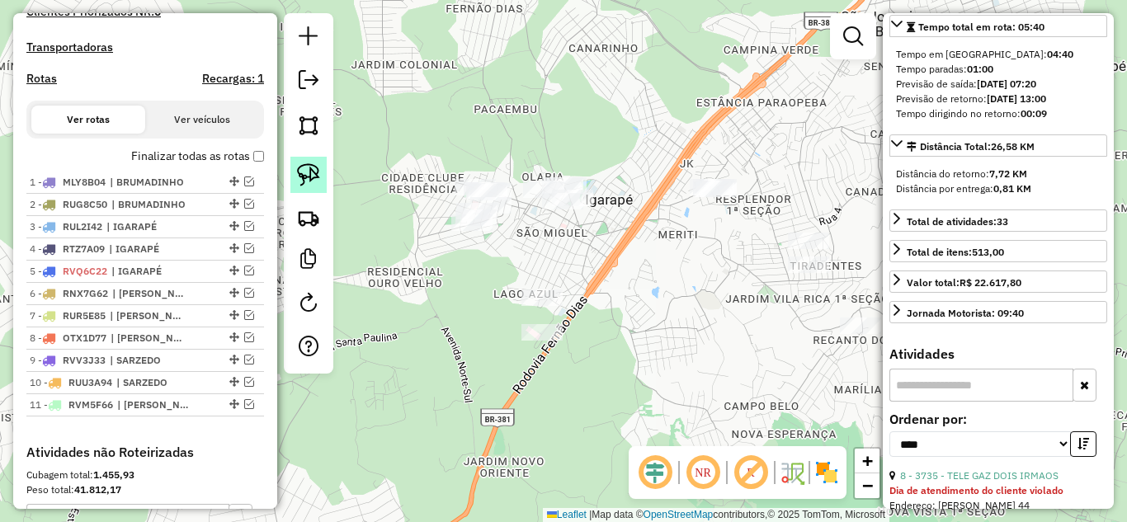
click at [311, 181] on img at bounding box center [308, 174] width 23 height 23
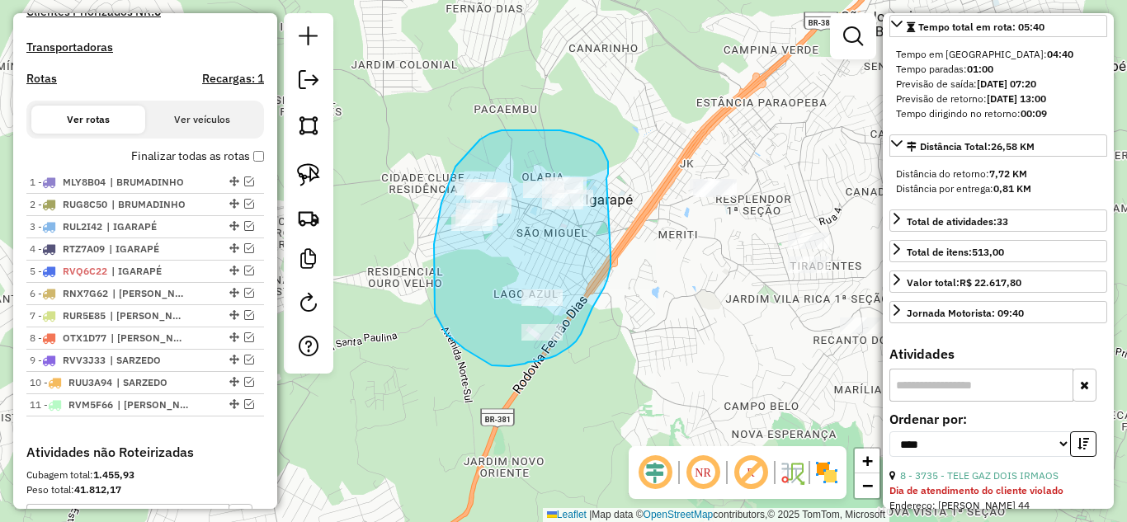
drag, startPoint x: 606, startPoint y: 178, endPoint x: 610, endPoint y: 254, distance: 76.0
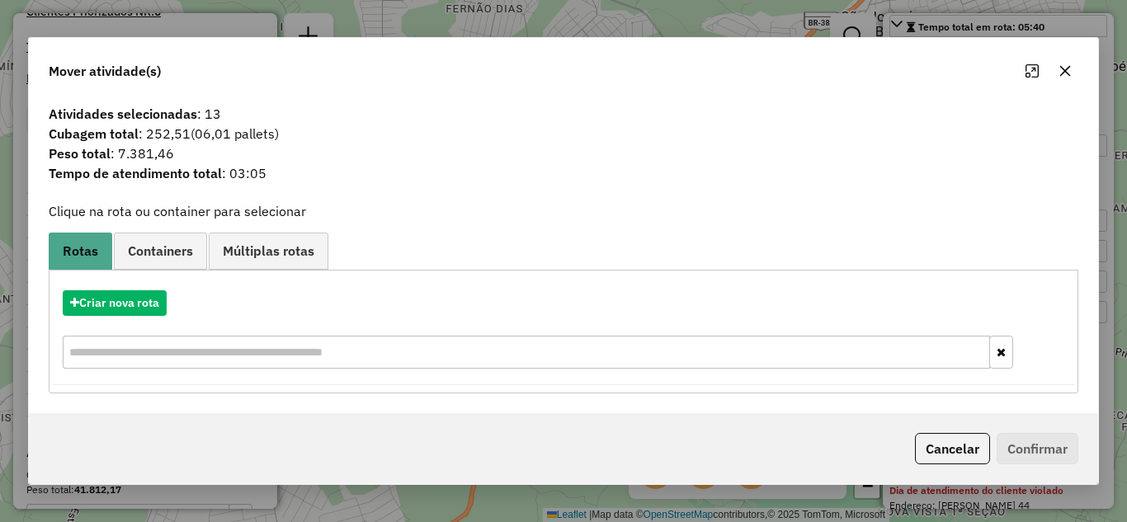
click at [1064, 69] on icon "button" at bounding box center [1065, 70] width 11 height 11
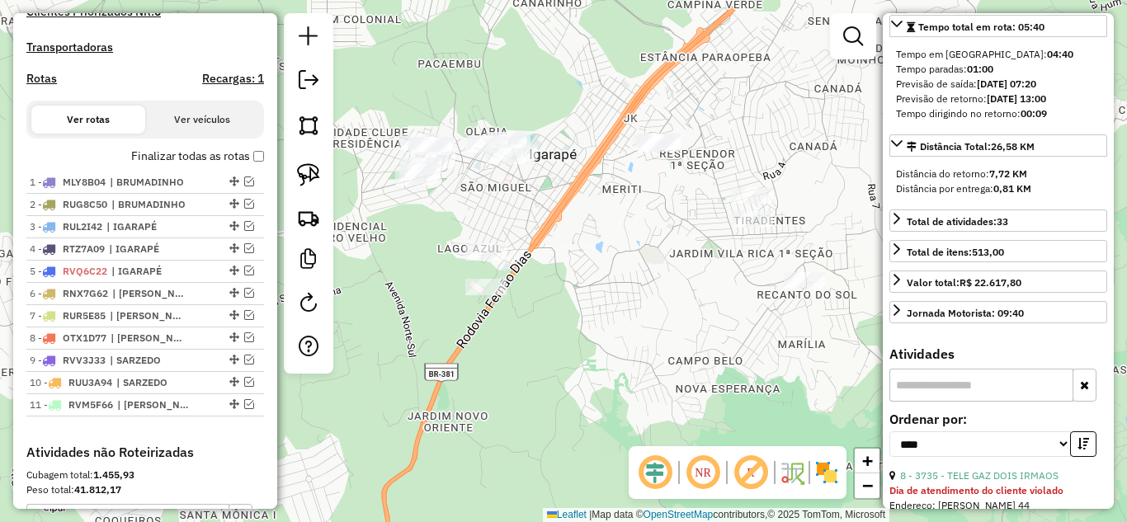
drag, startPoint x: 670, startPoint y: 270, endPoint x: 549, endPoint y: 211, distance: 134.7
click at [549, 211] on div "Janela de atendimento Grade de atendimento Capacidade Transportadoras Veículos …" at bounding box center [563, 261] width 1127 height 522
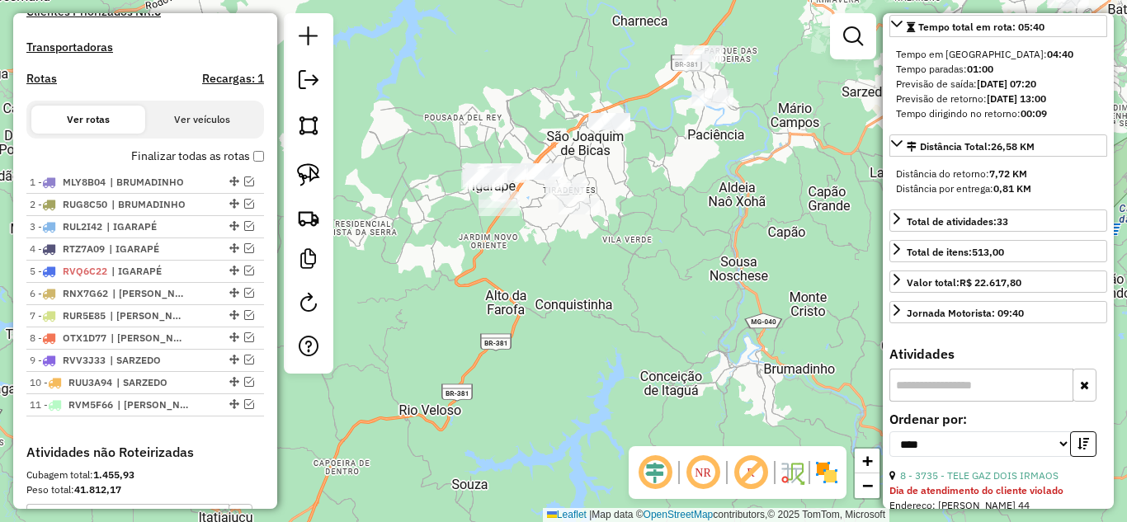
drag, startPoint x: 680, startPoint y: 243, endPoint x: 546, endPoint y: 243, distance: 133.6
click at [547, 243] on div "Janela de atendimento Grade de atendimento Capacidade Transportadoras Veículos …" at bounding box center [563, 261] width 1127 height 522
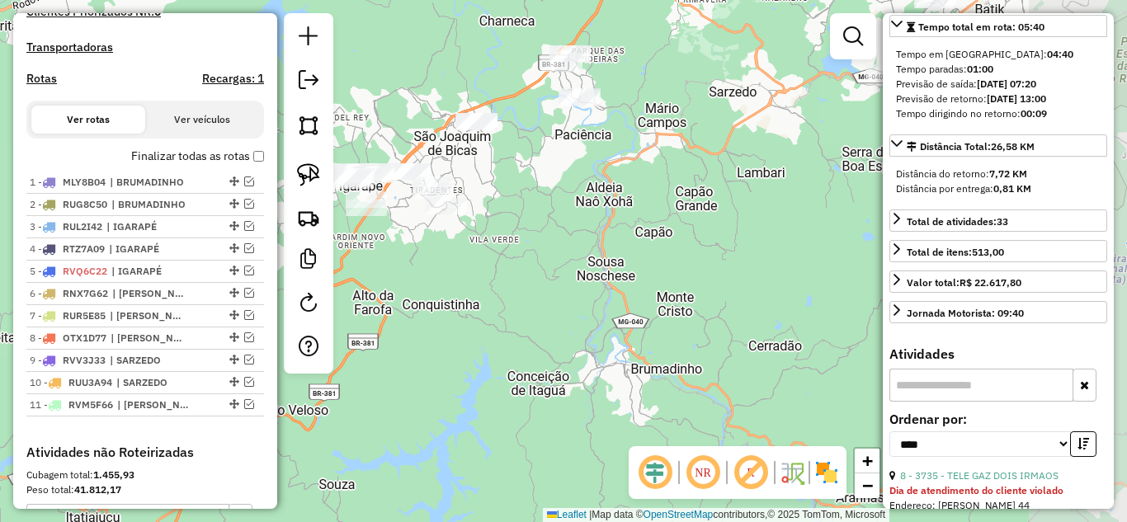
click at [697, 252] on div "Janela de atendimento Grade de atendimento Capacidade Transportadoras Veículos …" at bounding box center [563, 261] width 1127 height 522
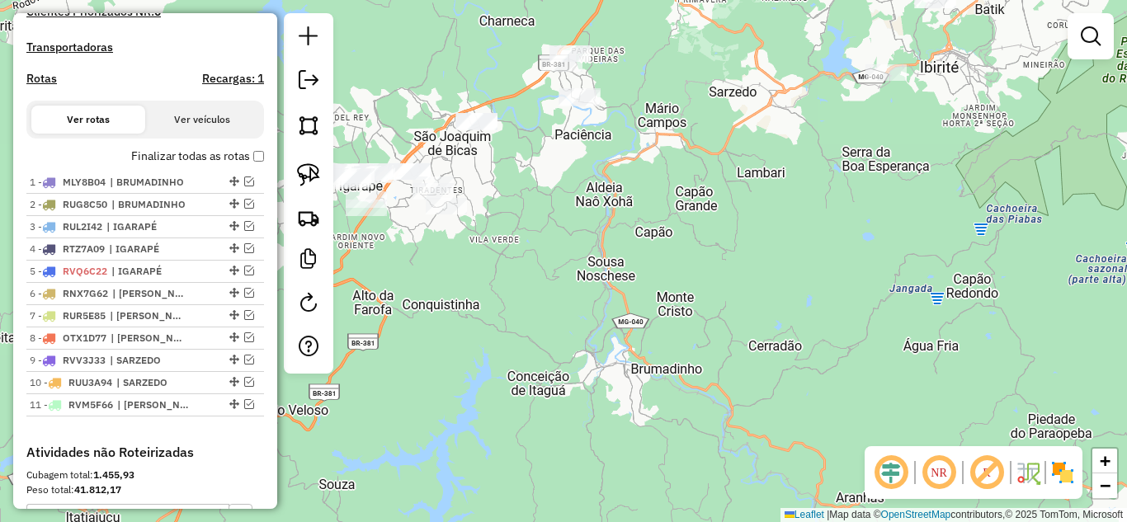
drag, startPoint x: 851, startPoint y: 228, endPoint x: 768, endPoint y: 450, distance: 237.8
click at [768, 450] on div "Janela de atendimento Grade de atendimento Capacidade Transportadoras Veículos …" at bounding box center [563, 261] width 1127 height 522
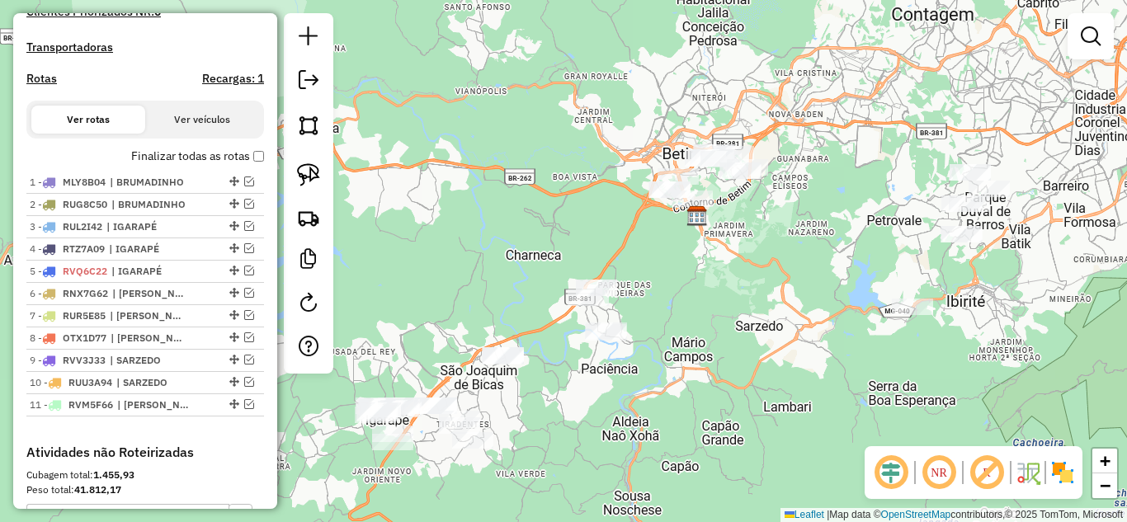
drag, startPoint x: 751, startPoint y: 358, endPoint x: 800, endPoint y: 346, distance: 50.8
click at [799, 346] on div "Janela de atendimento Grade de atendimento Capacidade Transportadoras Veículos …" at bounding box center [563, 261] width 1127 height 522
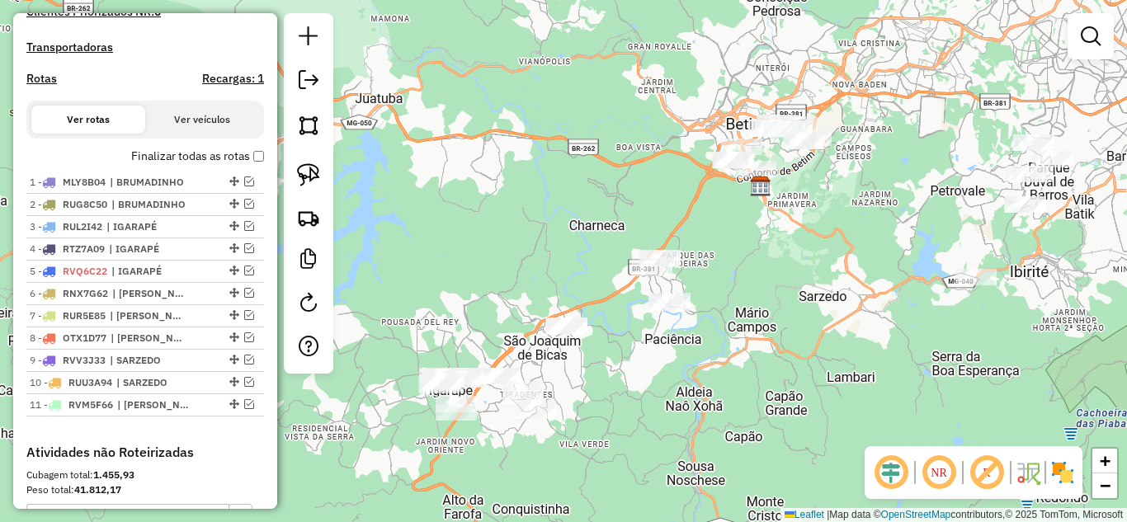
drag, startPoint x: 683, startPoint y: 387, endPoint x: 733, endPoint y: 369, distance: 53.5
click at [736, 365] on div "Janela de atendimento Grade de atendimento Capacidade Transportadoras Veículos …" at bounding box center [563, 261] width 1127 height 522
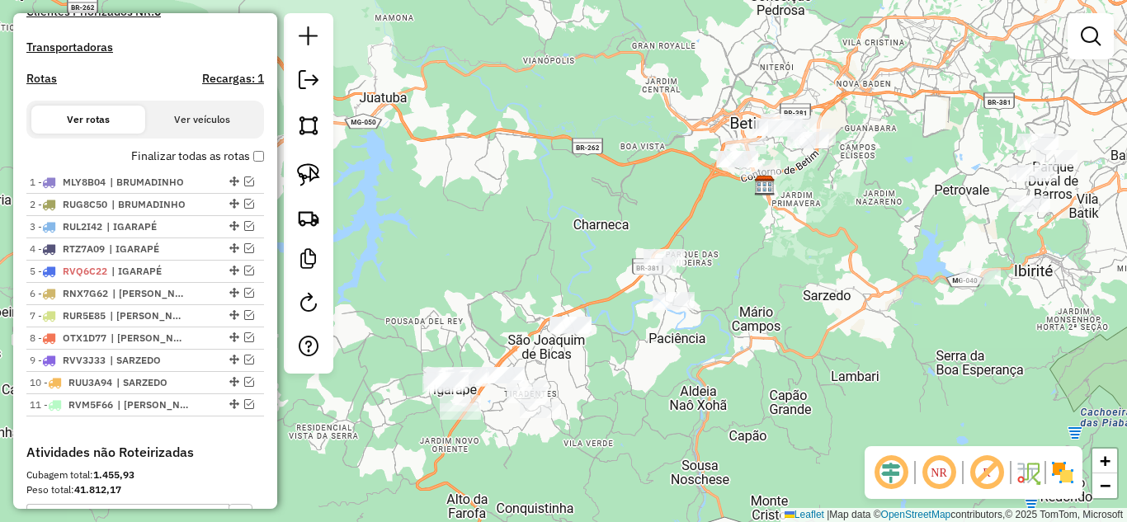
drag, startPoint x: 474, startPoint y: 286, endPoint x: 477, endPoint y: 257, distance: 29.0
click at [496, 258] on div "Janela de atendimento Grade de atendimento Capacidade Transportadoras Veículos …" at bounding box center [563, 261] width 1127 height 522
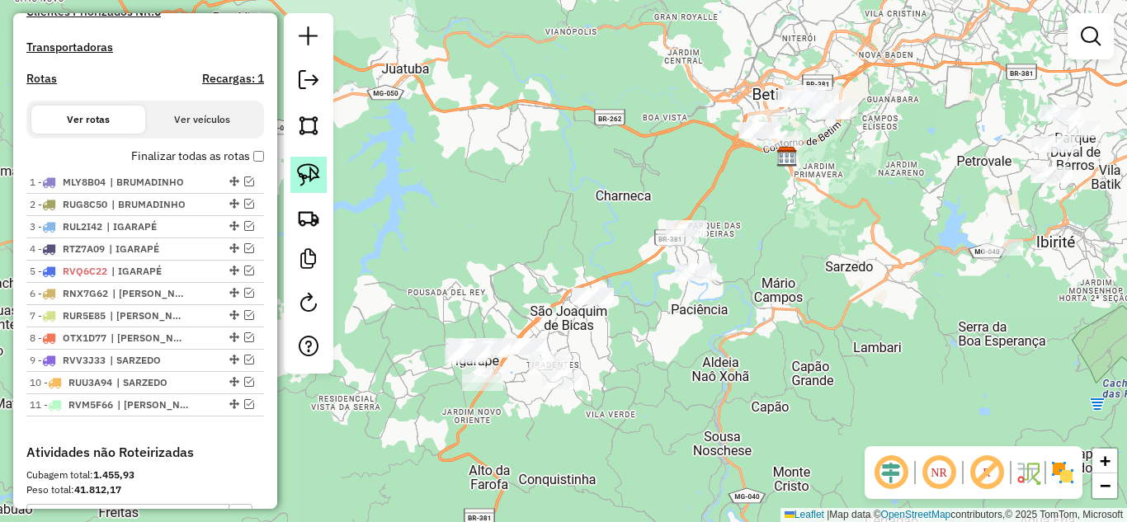
click at [310, 181] on img at bounding box center [308, 174] width 23 height 23
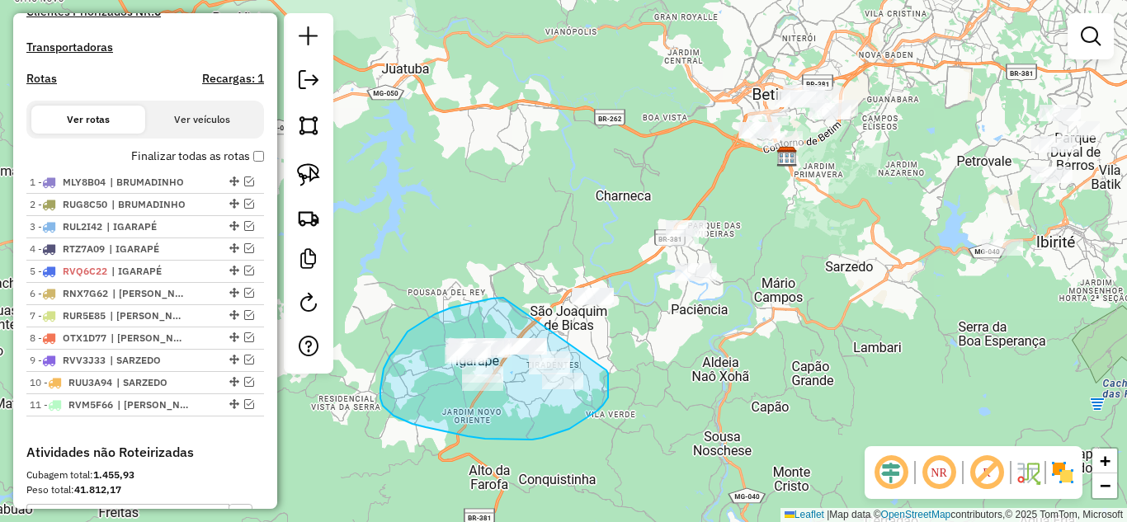
drag, startPoint x: 503, startPoint y: 298, endPoint x: 568, endPoint y: 350, distance: 82.7
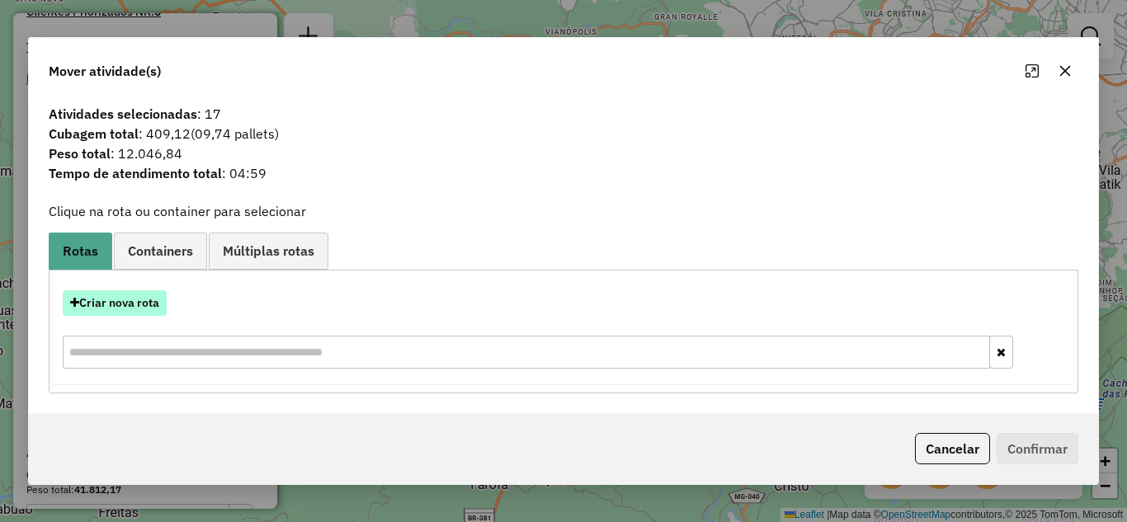
click at [156, 301] on button "Criar nova rota" at bounding box center [115, 303] width 104 height 26
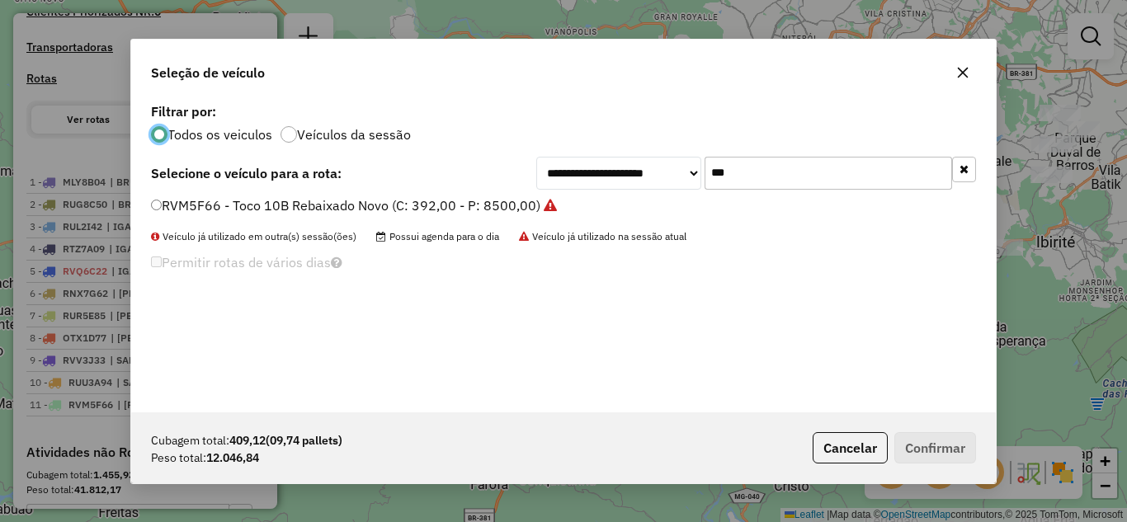
scroll to position [9, 5]
click at [787, 176] on input "***" at bounding box center [827, 173] width 247 height 33
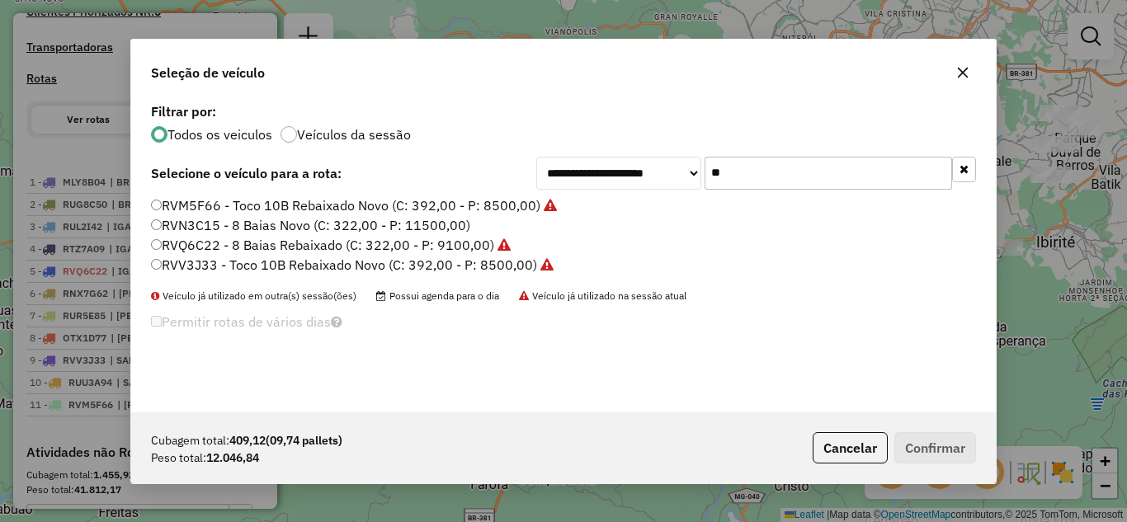
type input "*"
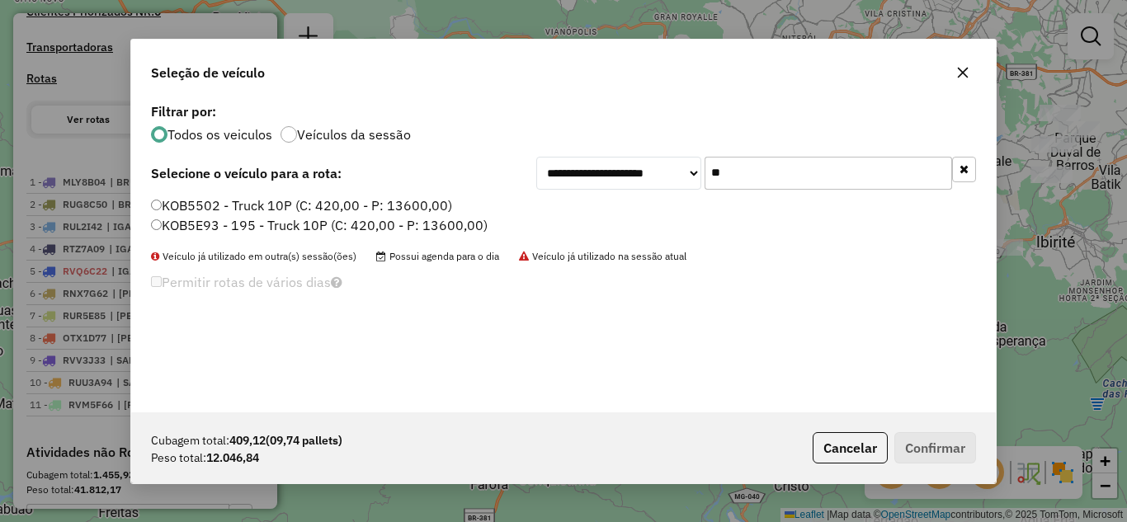
type input "*"
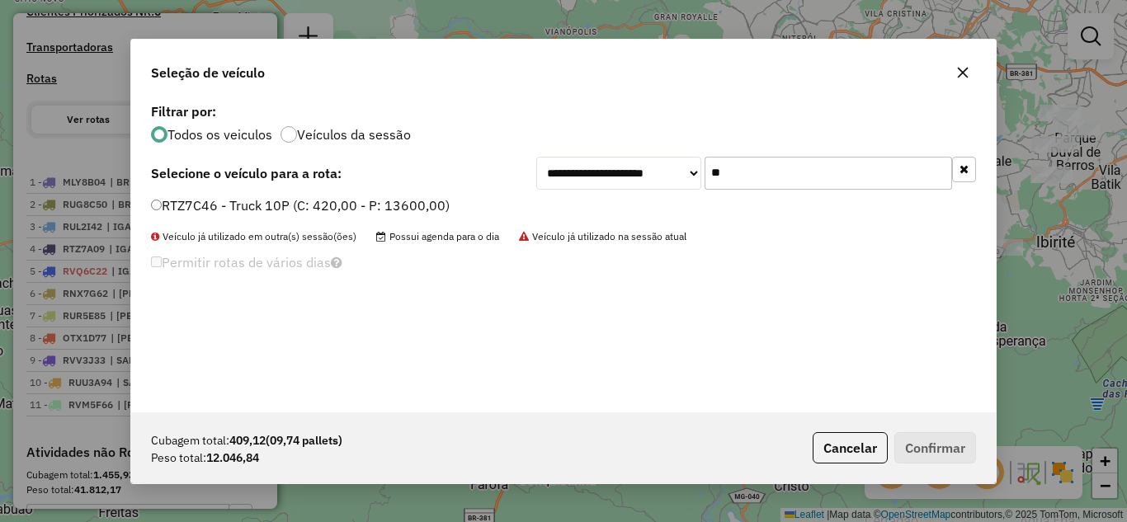
type input "**"
click at [907, 450] on button "Confirmar" at bounding box center [935, 447] width 82 height 31
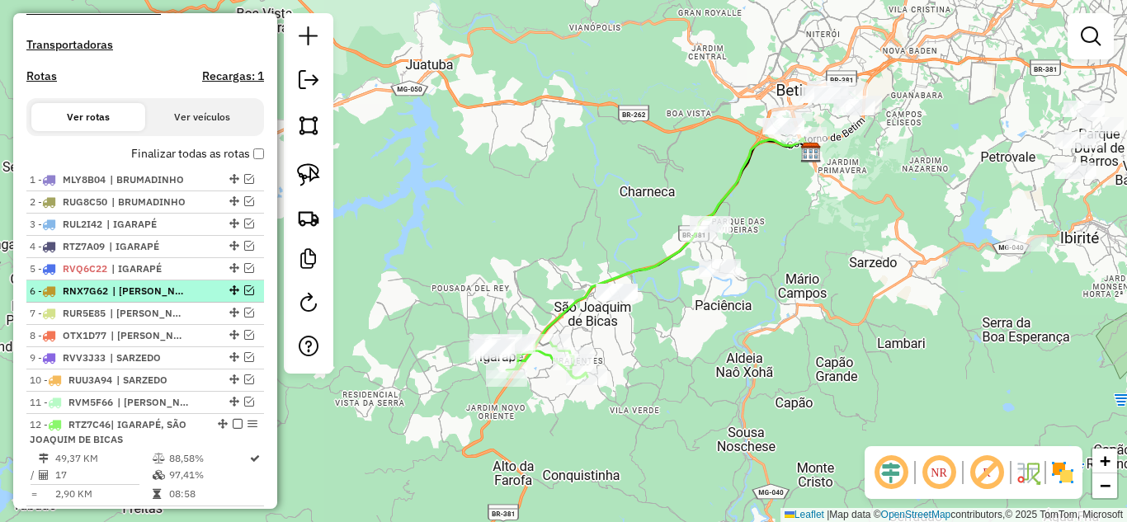
scroll to position [548, 0]
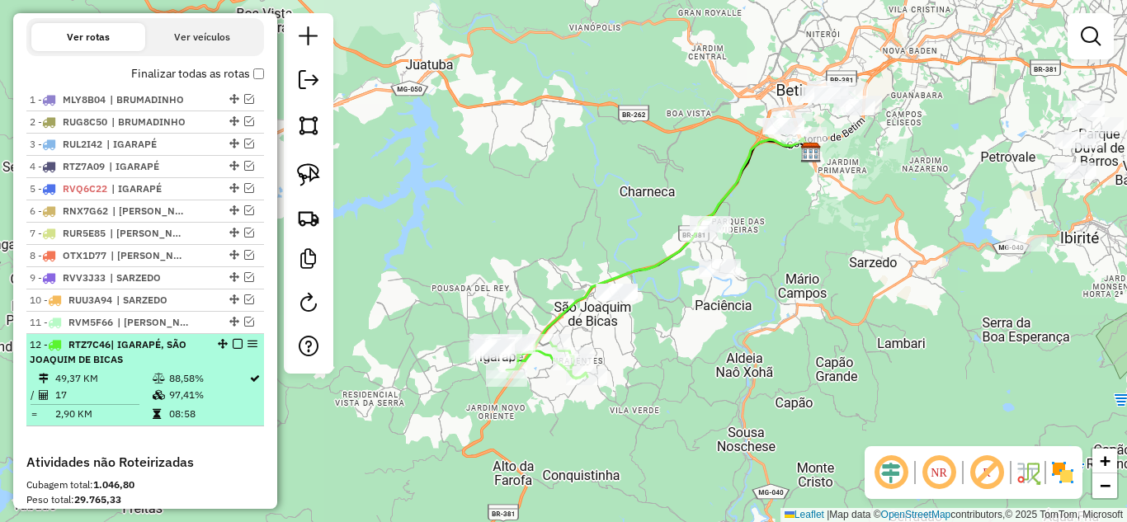
click at [233, 349] on em at bounding box center [238, 344] width 10 height 10
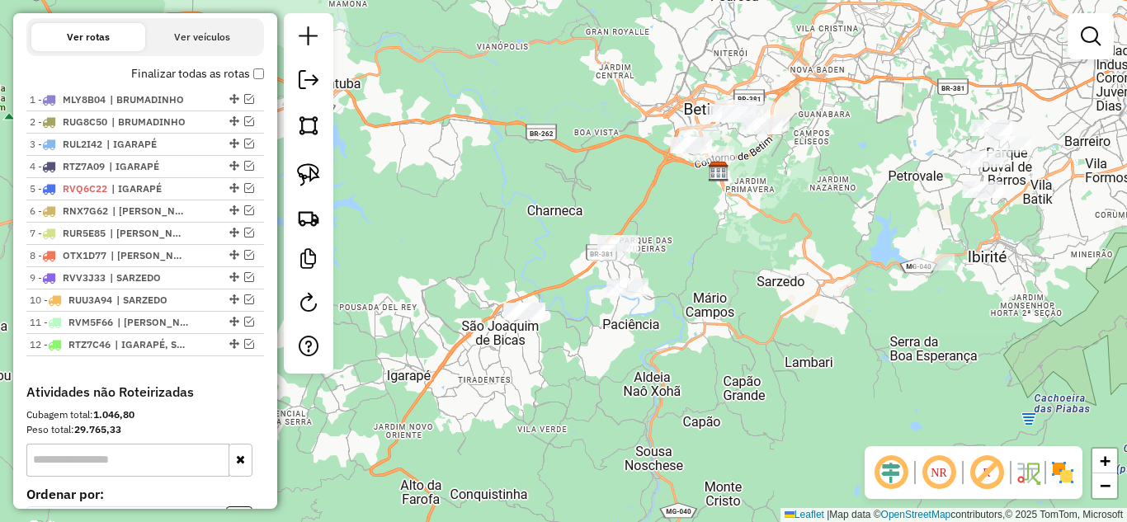
drag, startPoint x: 558, startPoint y: 404, endPoint x: 540, endPoint y: 401, distance: 18.4
click at [540, 401] on div "Janela de atendimento Grade de atendimento Capacidade Transportadoras Veículos …" at bounding box center [563, 261] width 1127 height 522
click at [308, 168] on img at bounding box center [308, 174] width 23 height 23
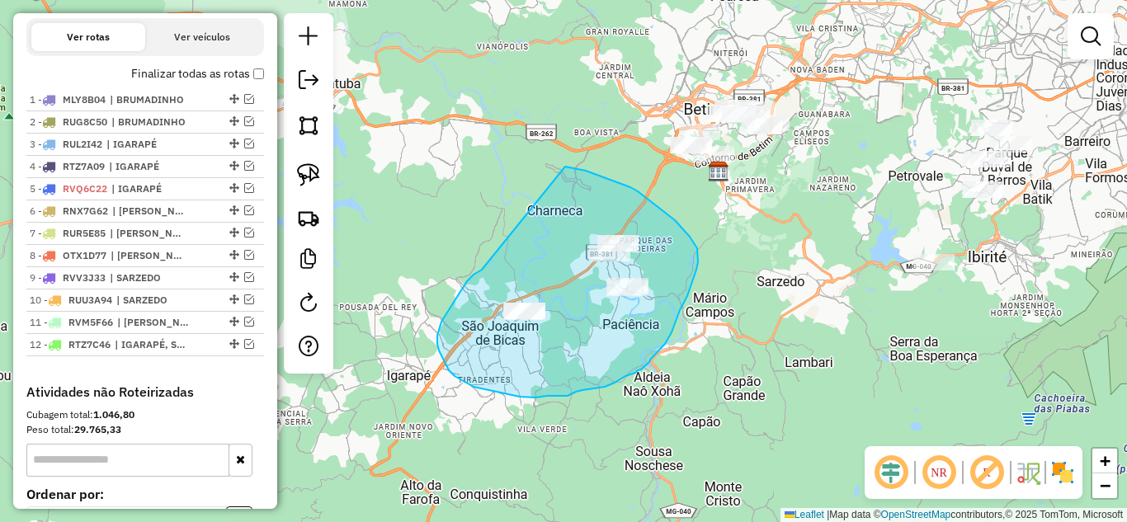
drag, startPoint x: 462, startPoint y: 289, endPoint x: 537, endPoint y: 169, distance: 141.2
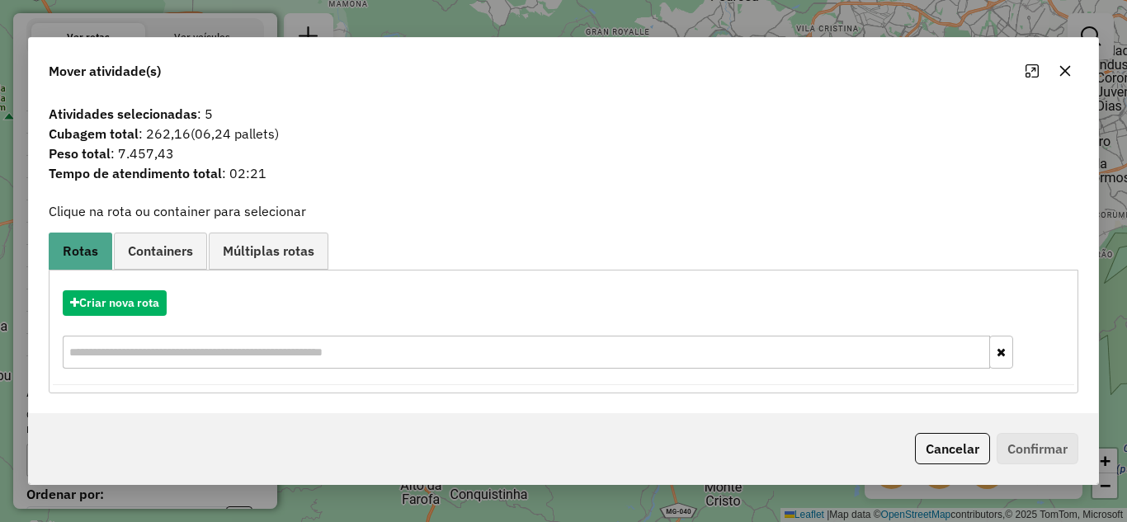
click at [1062, 72] on icon "button" at bounding box center [1064, 70] width 13 height 13
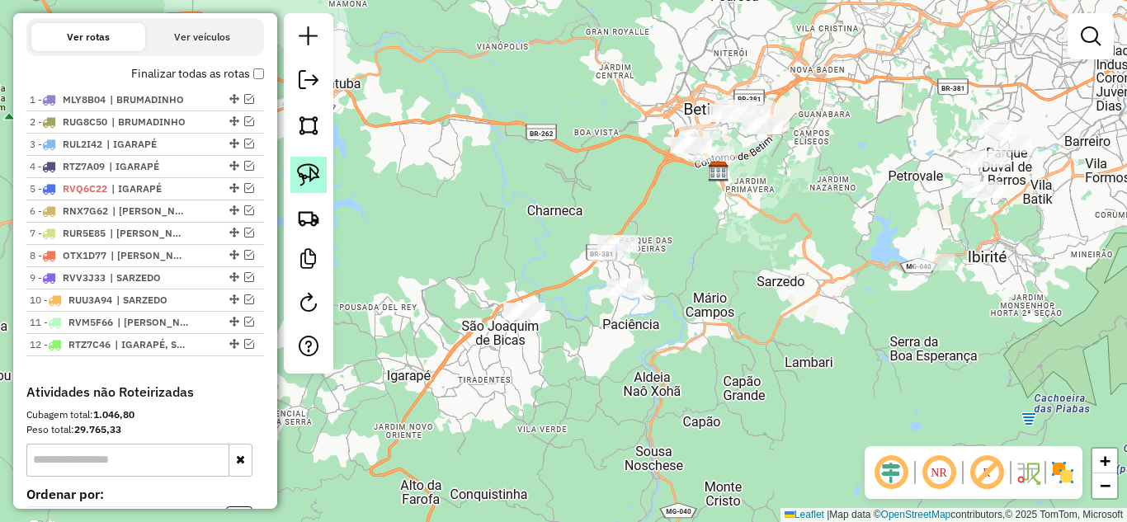
click at [299, 174] on img at bounding box center [308, 174] width 23 height 23
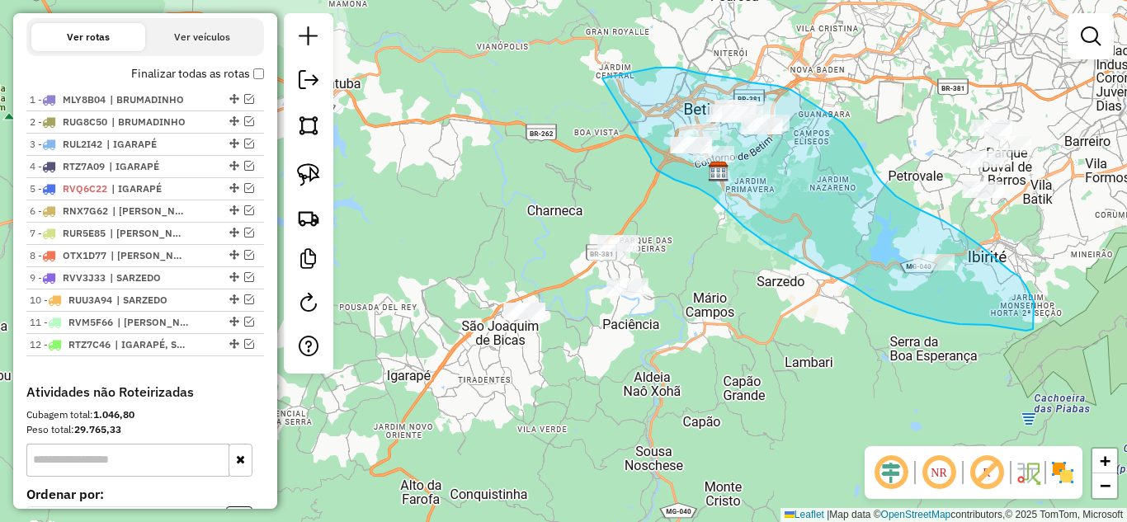
drag, startPoint x: 657, startPoint y: 170, endPoint x: 602, endPoint y: 78, distance: 106.5
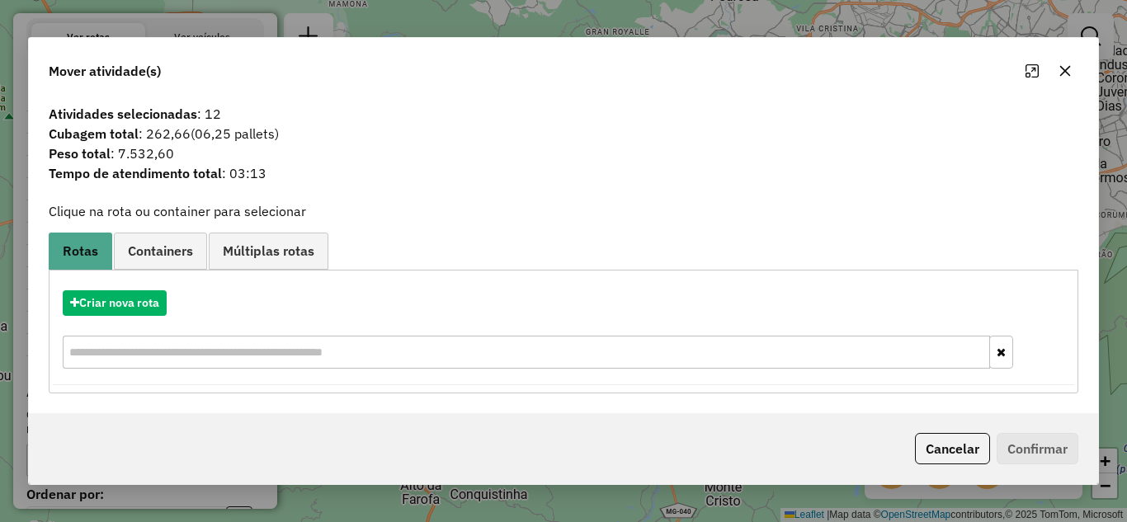
click at [1065, 74] on icon "button" at bounding box center [1064, 70] width 13 height 13
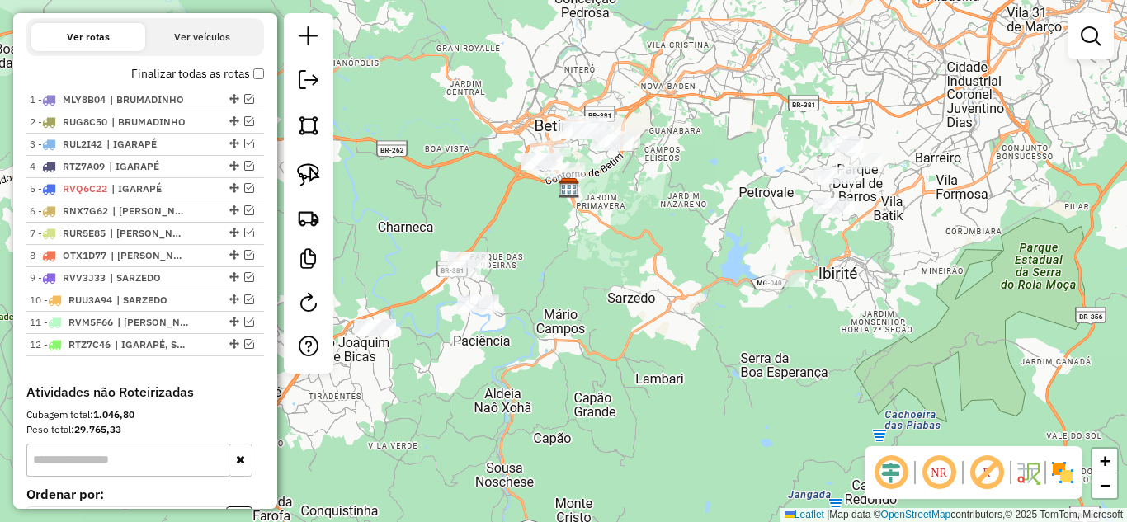
drag, startPoint x: 1013, startPoint y: 233, endPoint x: 840, endPoint y: 257, distance: 174.9
click at [840, 257] on div "Janela de atendimento Grade de atendimento Capacidade Transportadoras Veículos …" at bounding box center [563, 261] width 1127 height 522
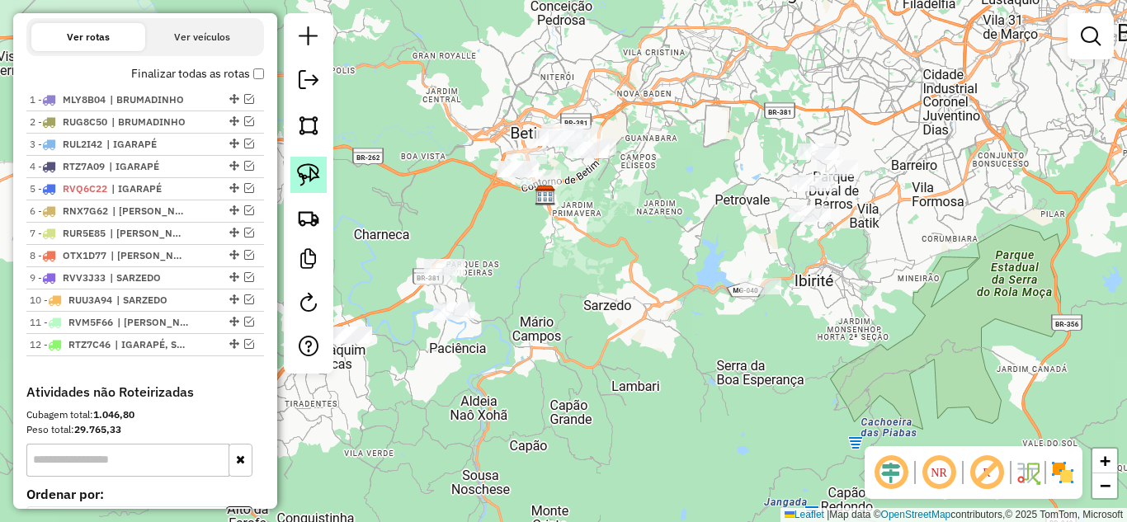
click at [304, 169] on img at bounding box center [308, 174] width 23 height 23
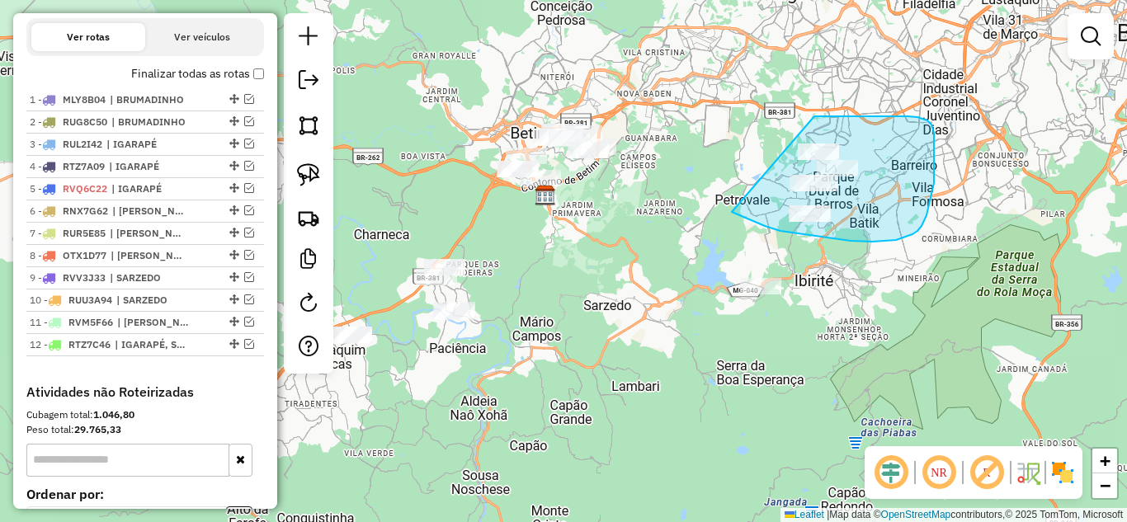
drag, startPoint x: 732, startPoint y: 212, endPoint x: 809, endPoint y: 116, distance: 123.2
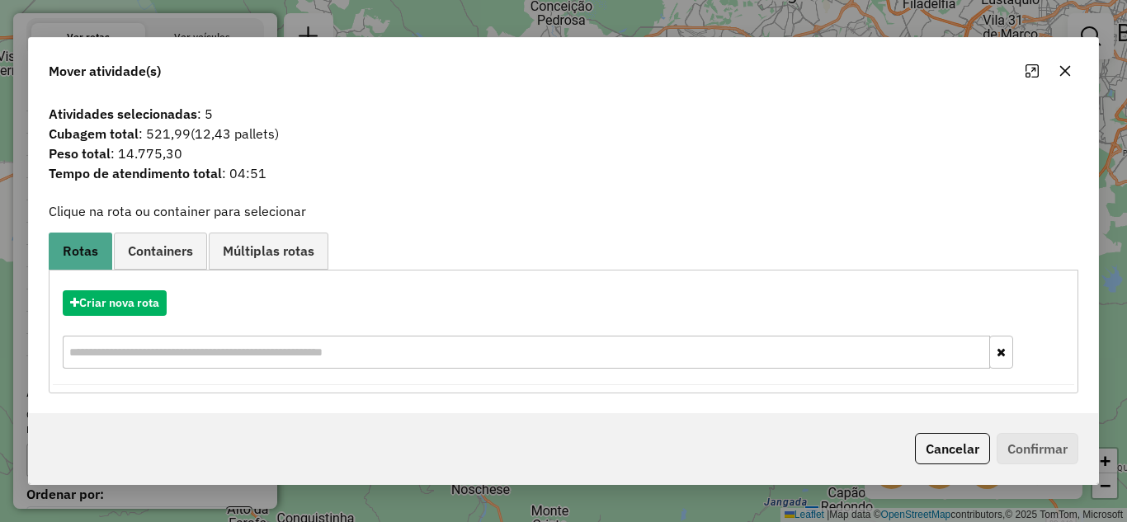
click at [1063, 68] on icon "button" at bounding box center [1065, 70] width 11 height 11
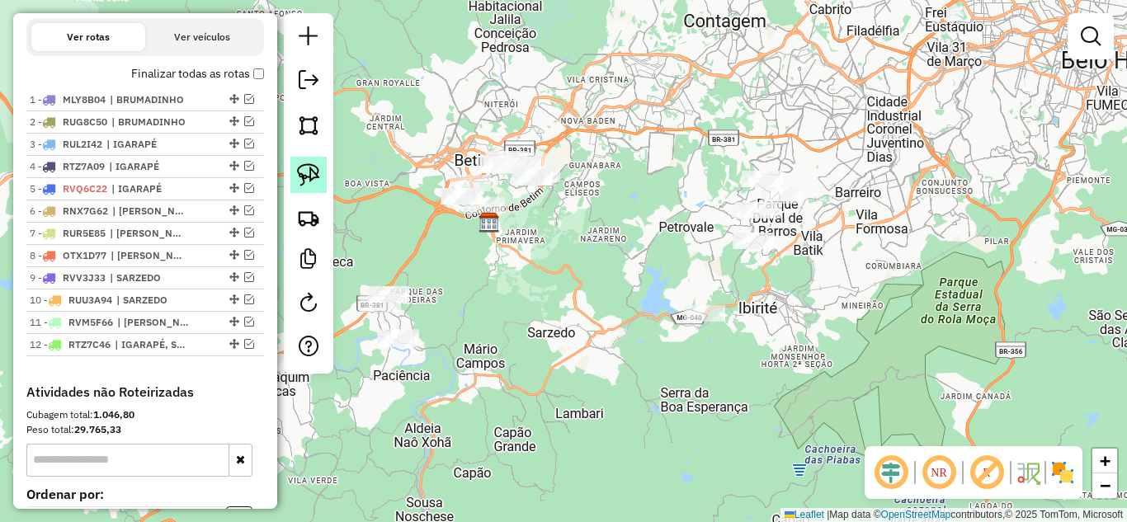
click at [313, 176] on img at bounding box center [308, 174] width 23 height 23
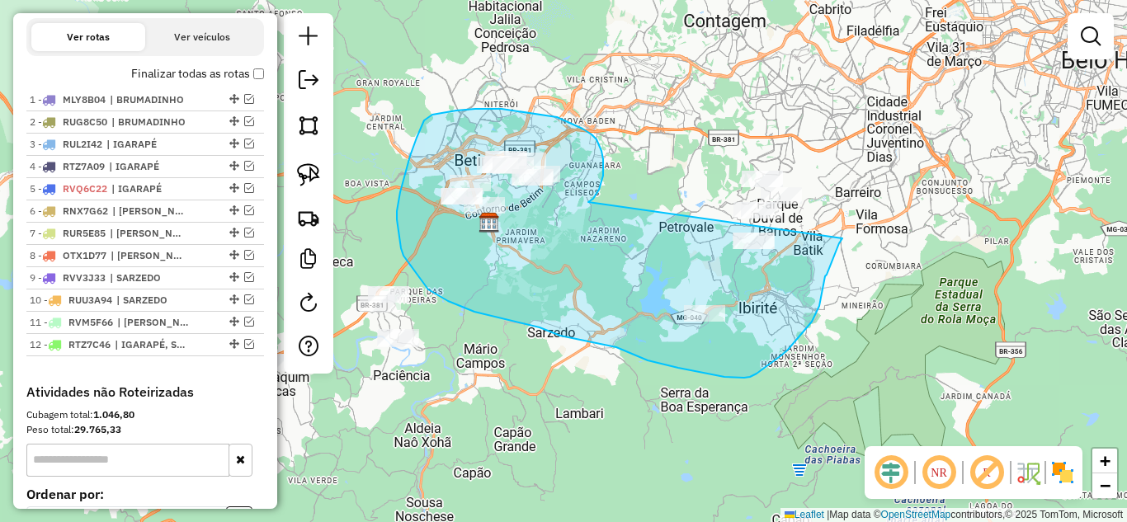
drag, startPoint x: 593, startPoint y: 199, endPoint x: 842, endPoint y: 238, distance: 252.2
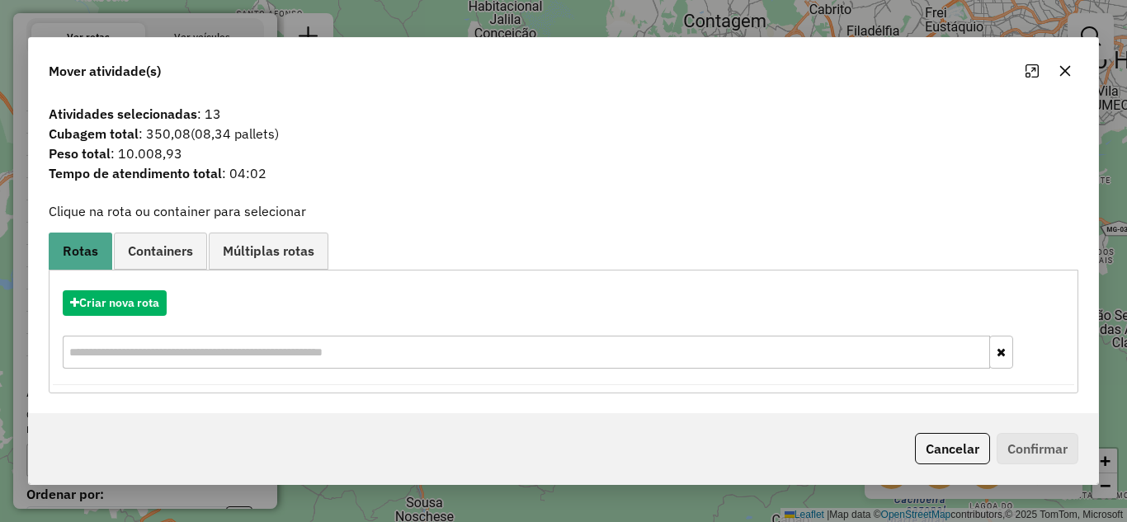
click at [1067, 72] on icon "button" at bounding box center [1064, 70] width 13 height 13
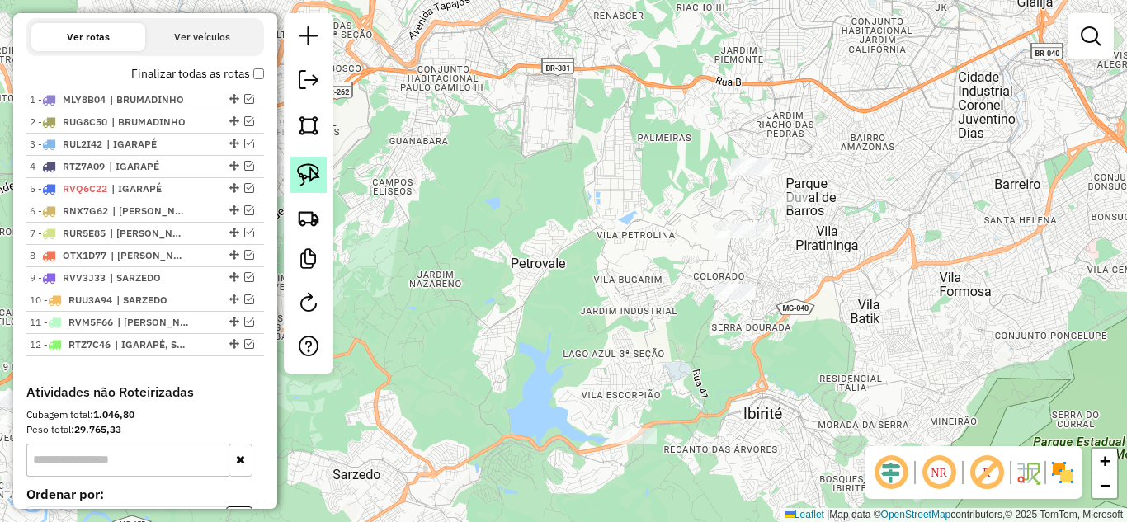
click at [313, 176] on img at bounding box center [308, 174] width 23 height 23
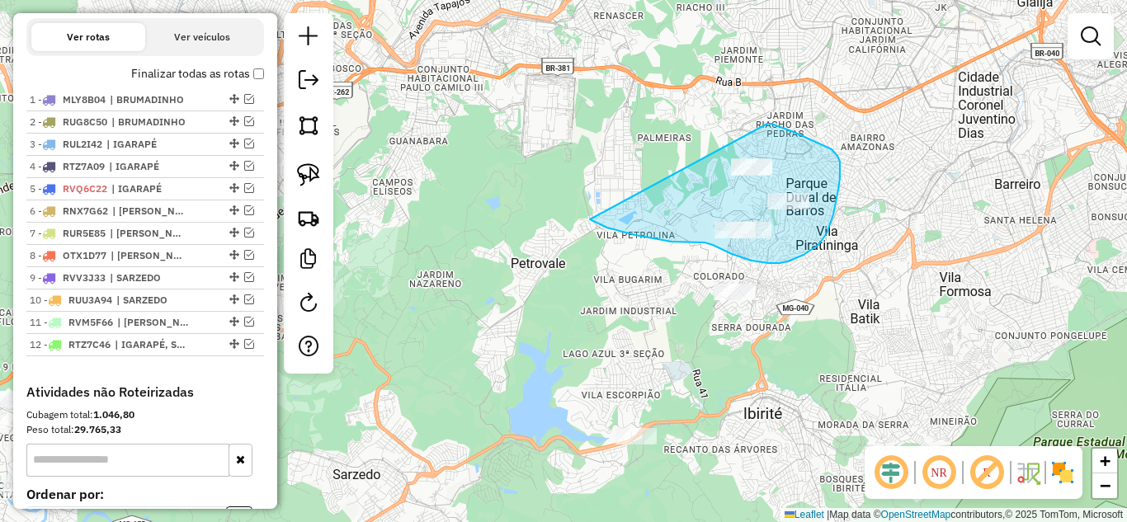
drag, startPoint x: 594, startPoint y: 222, endPoint x: 699, endPoint y: 134, distance: 136.5
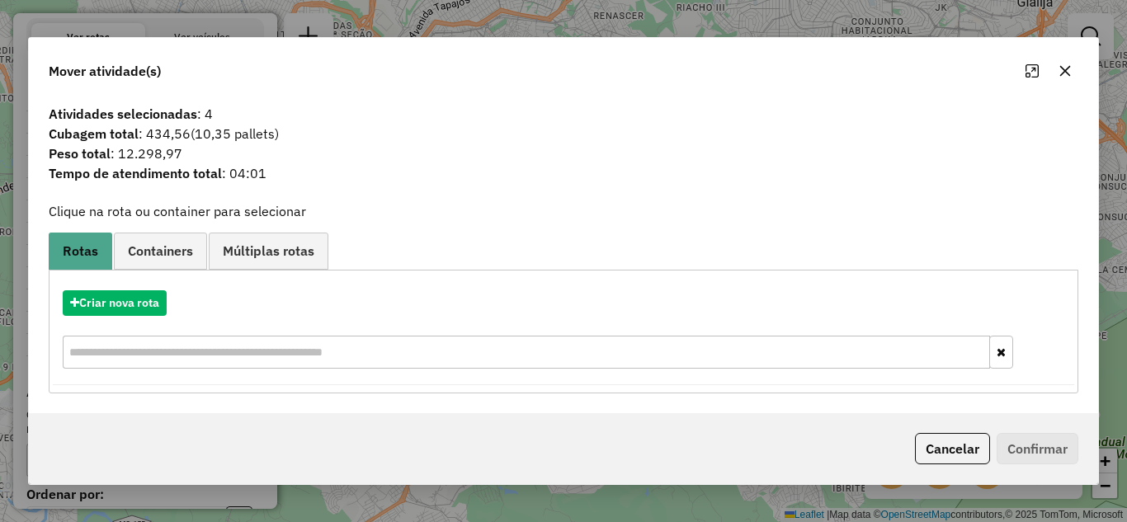
drag, startPoint x: 1066, startPoint y: 68, endPoint x: 952, endPoint y: 73, distance: 113.9
click at [1064, 67] on icon "button" at bounding box center [1064, 70] width 13 height 13
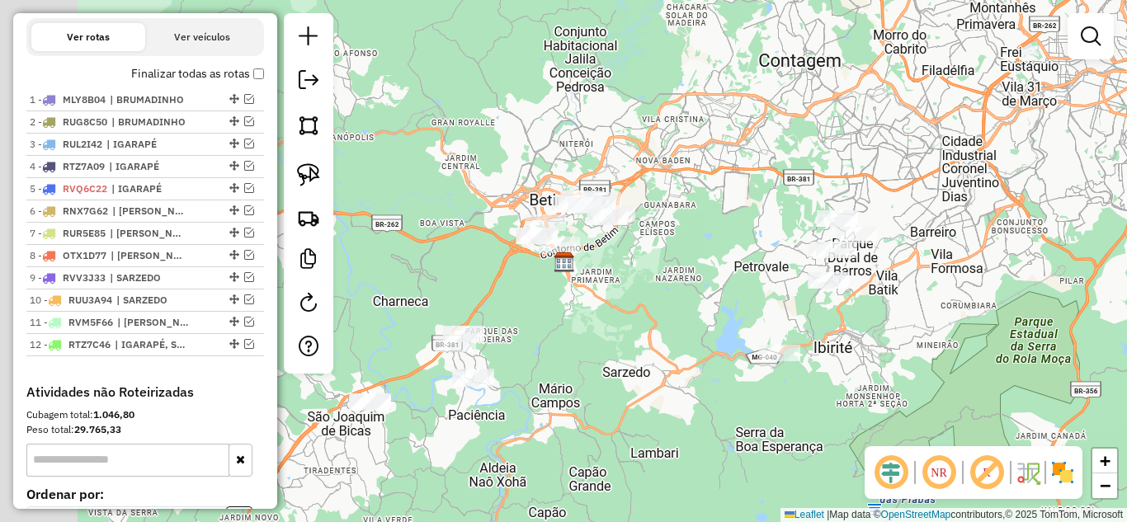
drag, startPoint x: 577, startPoint y: 340, endPoint x: 798, endPoint y: 283, distance: 227.5
click at [798, 284] on div "Janela de atendimento Grade de atendimento Capacidade Transportadoras Veículos …" at bounding box center [563, 261] width 1127 height 522
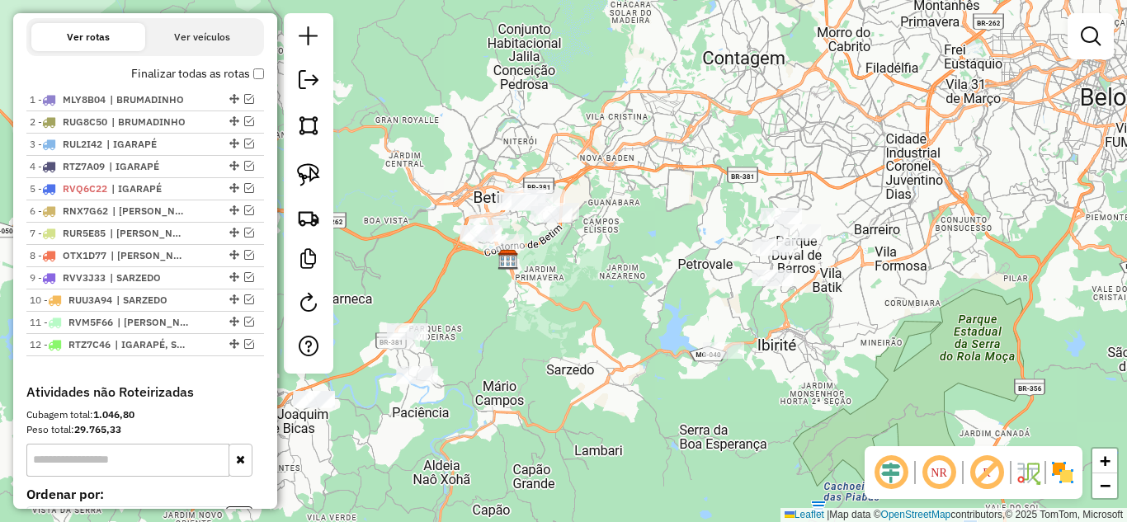
drag, startPoint x: 730, startPoint y: 290, endPoint x: 597, endPoint y: 316, distance: 135.4
click at [597, 316] on div "Janela de atendimento Grade de atendimento Capacidade Transportadoras Veículos …" at bounding box center [563, 261] width 1127 height 522
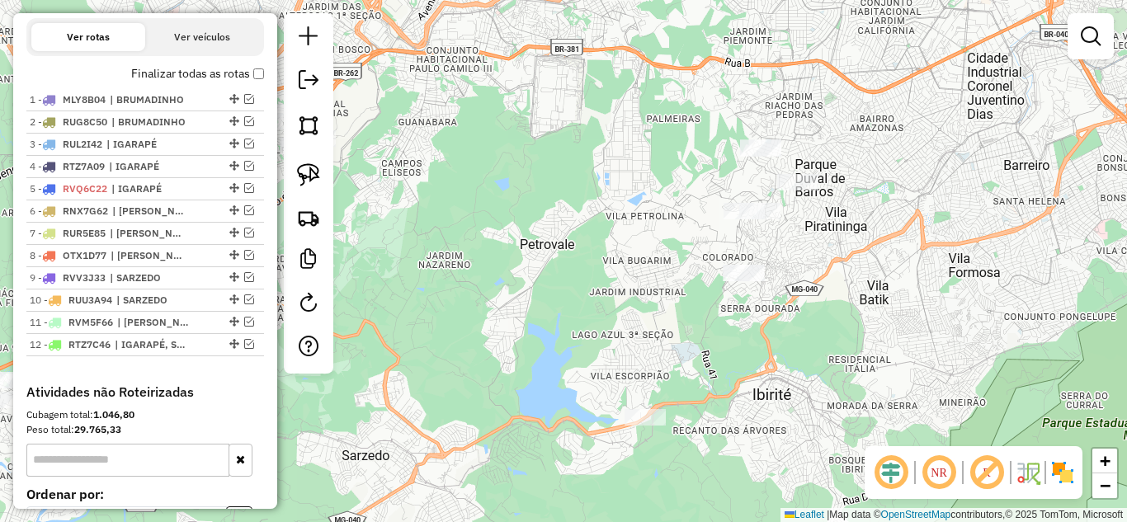
drag, startPoint x: 835, startPoint y: 219, endPoint x: 675, endPoint y: 252, distance: 163.4
click at [810, 251] on div "Janela de atendimento Grade de atendimento Capacidade Transportadoras Veículos …" at bounding box center [563, 261] width 1127 height 522
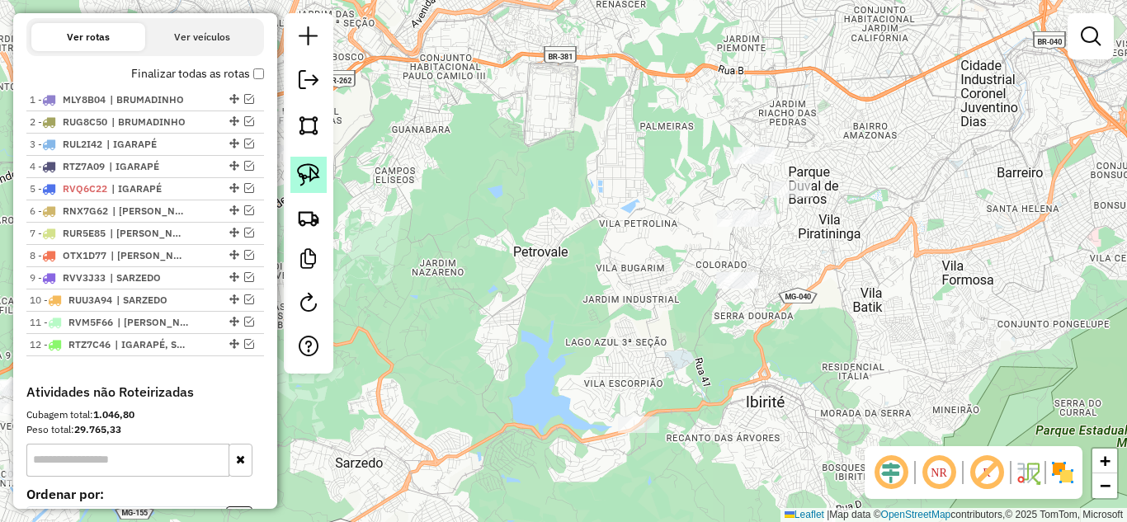
click at [303, 171] on img at bounding box center [308, 174] width 23 height 23
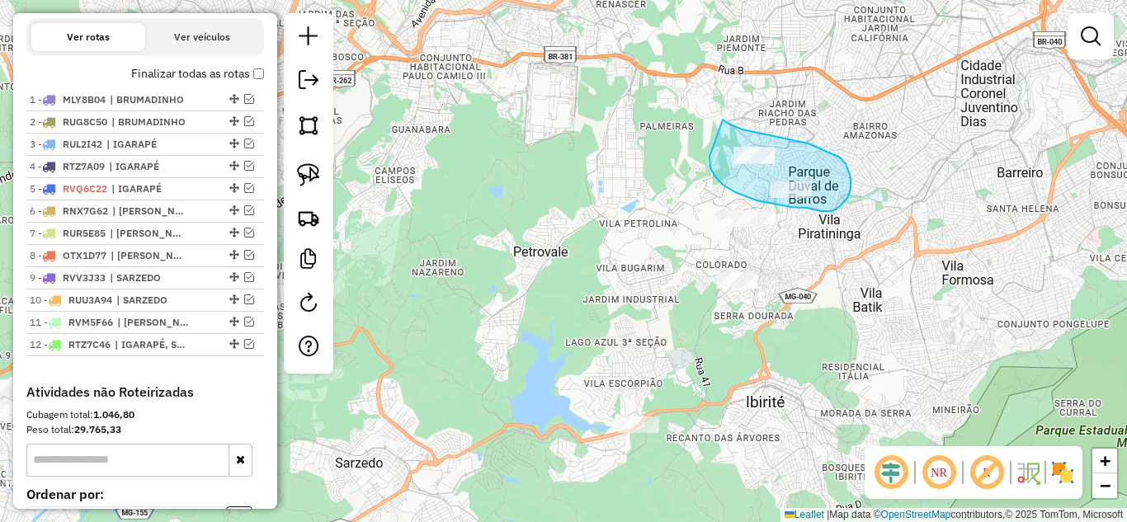
drag, startPoint x: 709, startPoint y: 157, endPoint x: 725, endPoint y: 117, distance: 42.6
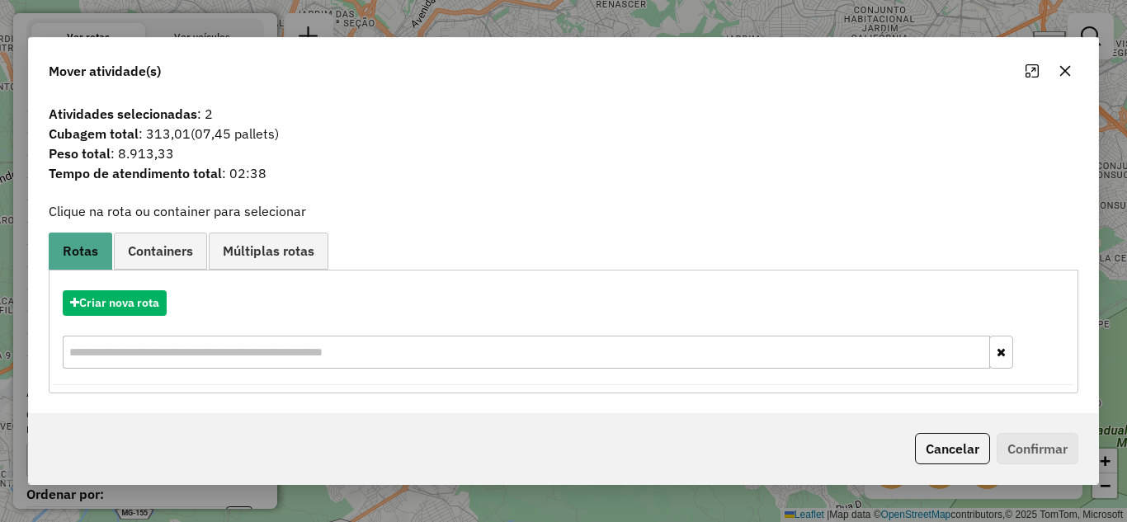
click at [1065, 68] on icon "button" at bounding box center [1064, 70] width 13 height 13
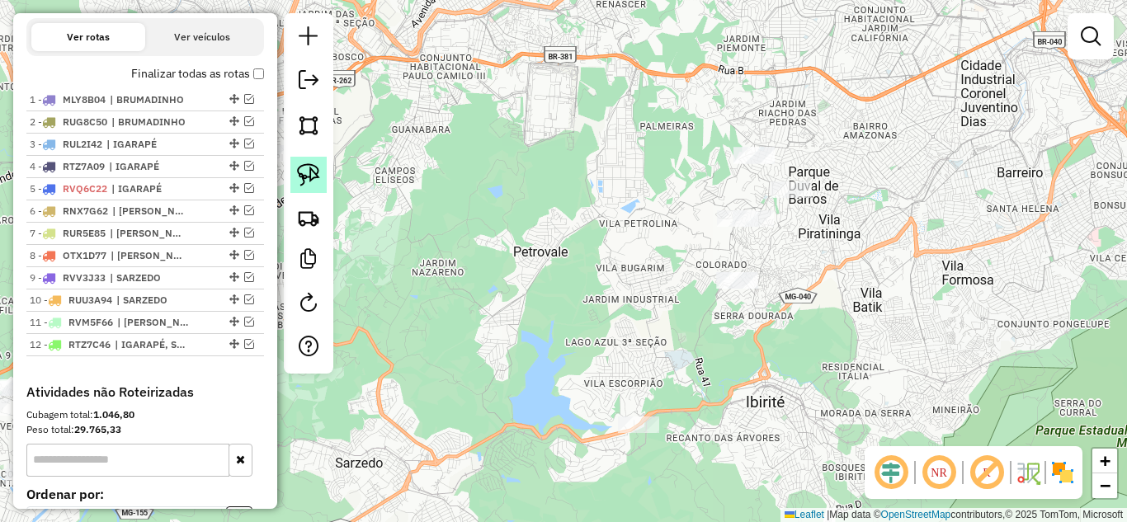
drag, startPoint x: 305, startPoint y: 171, endPoint x: 539, endPoint y: 246, distance: 245.2
click at [306, 171] on img at bounding box center [308, 174] width 23 height 23
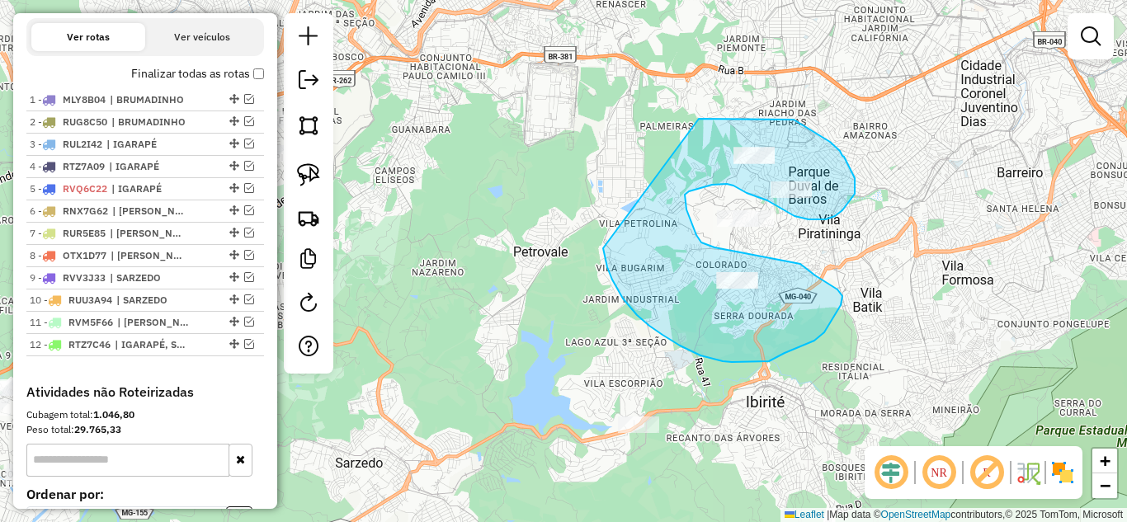
drag, startPoint x: 612, startPoint y: 280, endPoint x: 683, endPoint y: 116, distance: 178.1
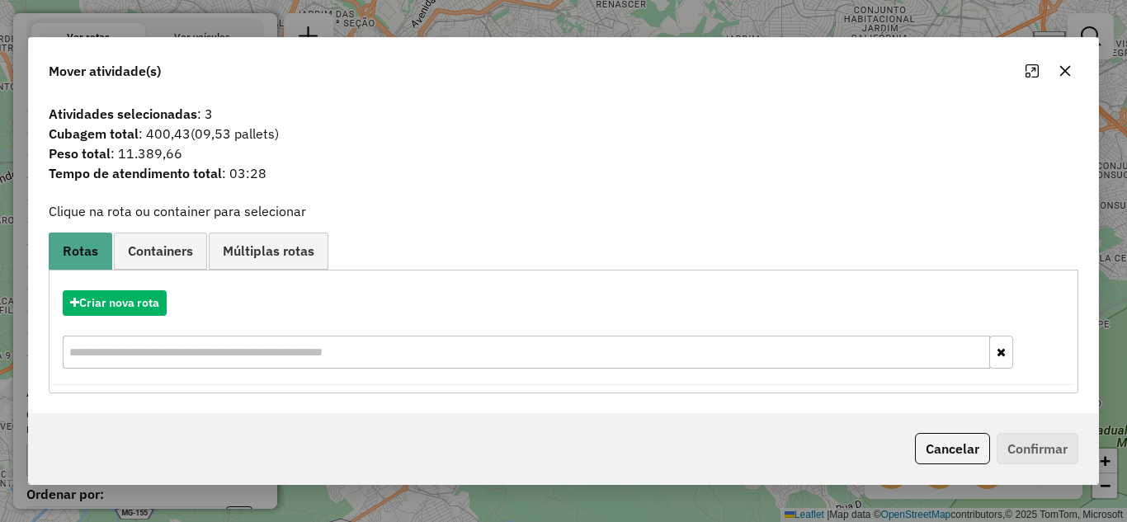
click at [1066, 75] on icon "button" at bounding box center [1064, 70] width 13 height 13
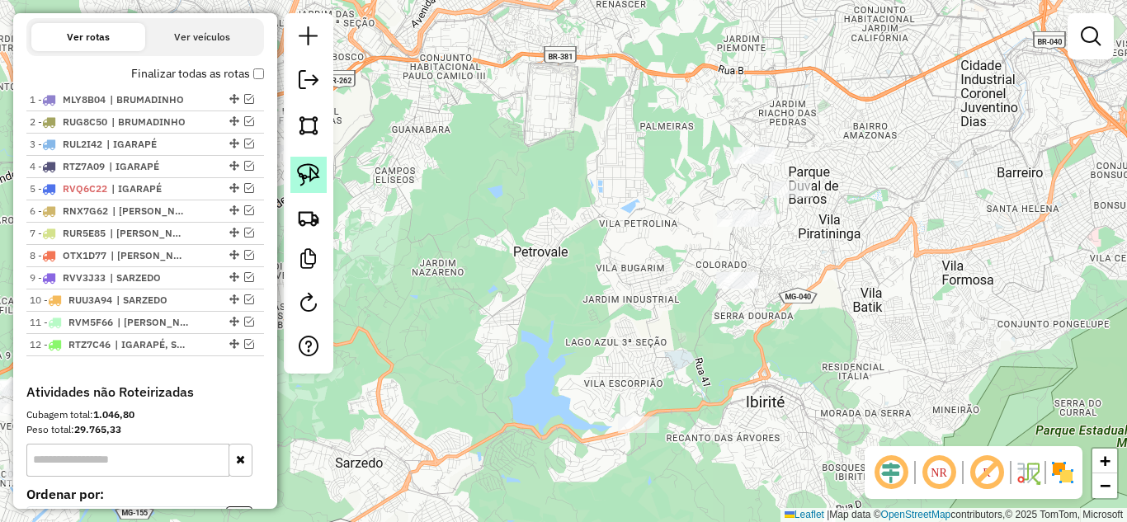
click at [312, 181] on img at bounding box center [308, 174] width 23 height 23
drag, startPoint x: 637, startPoint y: 255, endPoint x: 629, endPoint y: 296, distance: 42.1
click at [311, 179] on img at bounding box center [308, 174] width 23 height 23
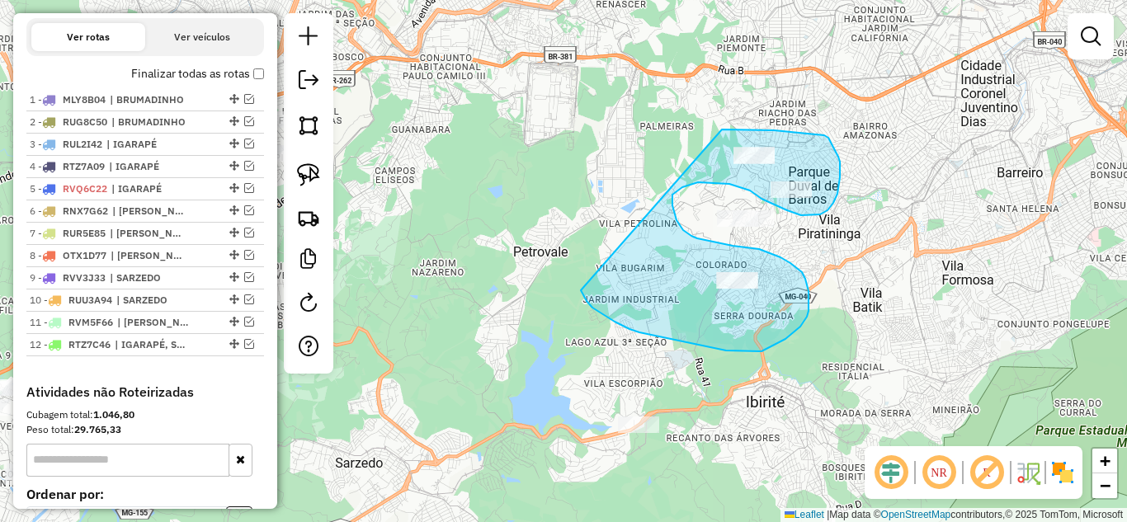
drag, startPoint x: 592, startPoint y: 308, endPoint x: 688, endPoint y: 130, distance: 202.2
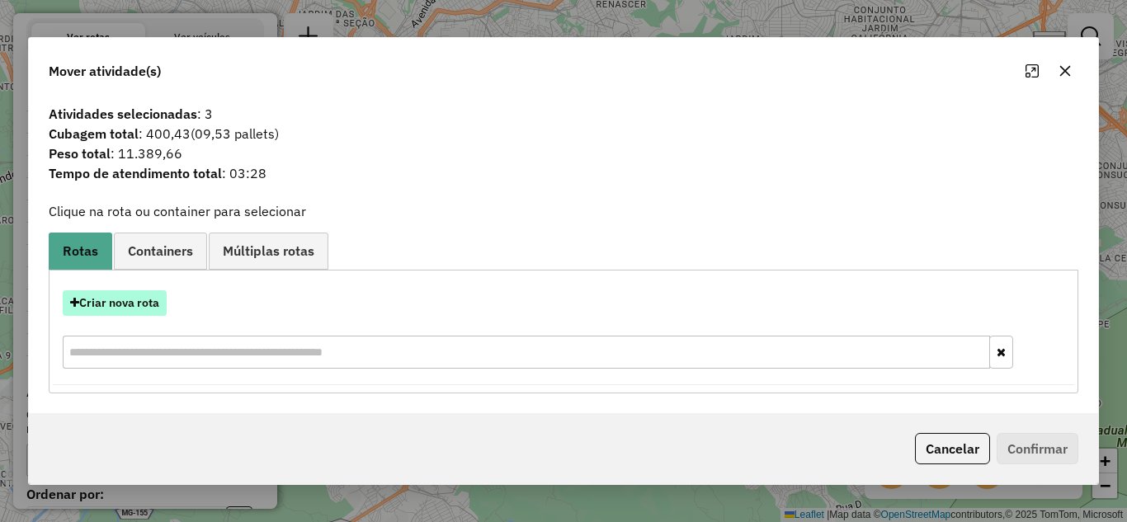
click at [130, 303] on button "Criar nova rota" at bounding box center [115, 303] width 104 height 26
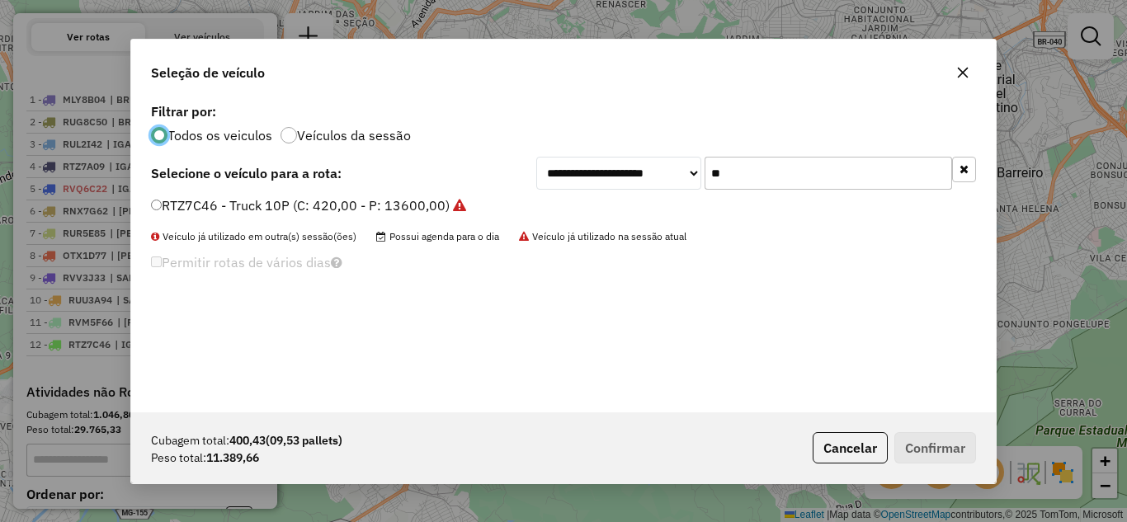
scroll to position [9, 5]
click at [760, 167] on input "**" at bounding box center [827, 173] width 247 height 33
type input "*"
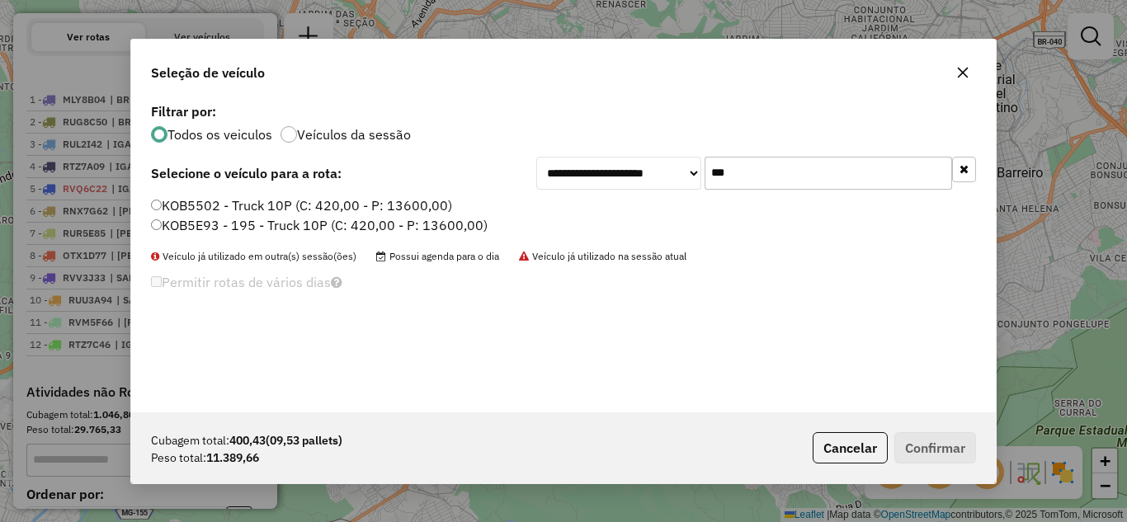
type input "***"
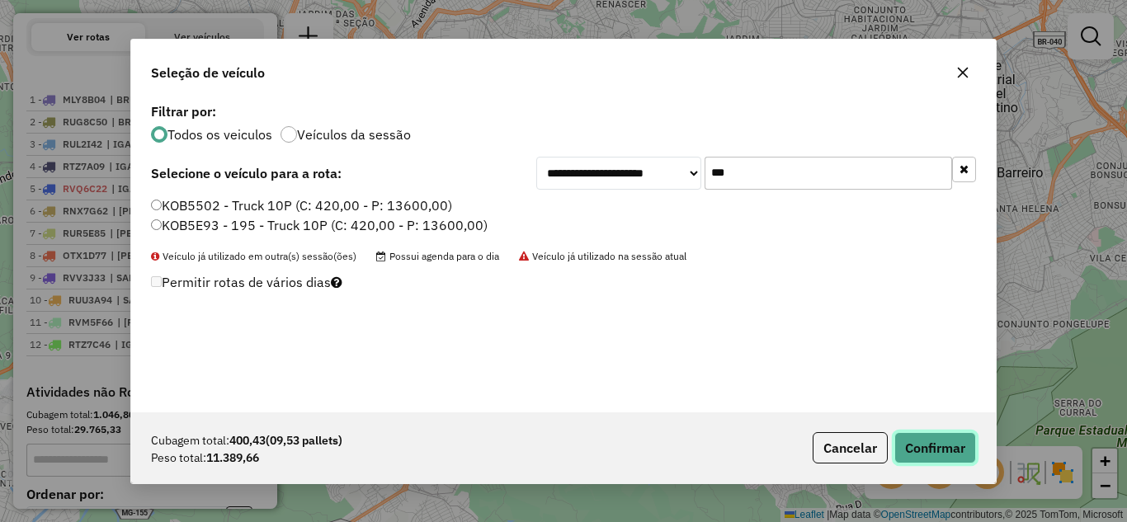
click at [918, 440] on button "Confirmar" at bounding box center [935, 447] width 82 height 31
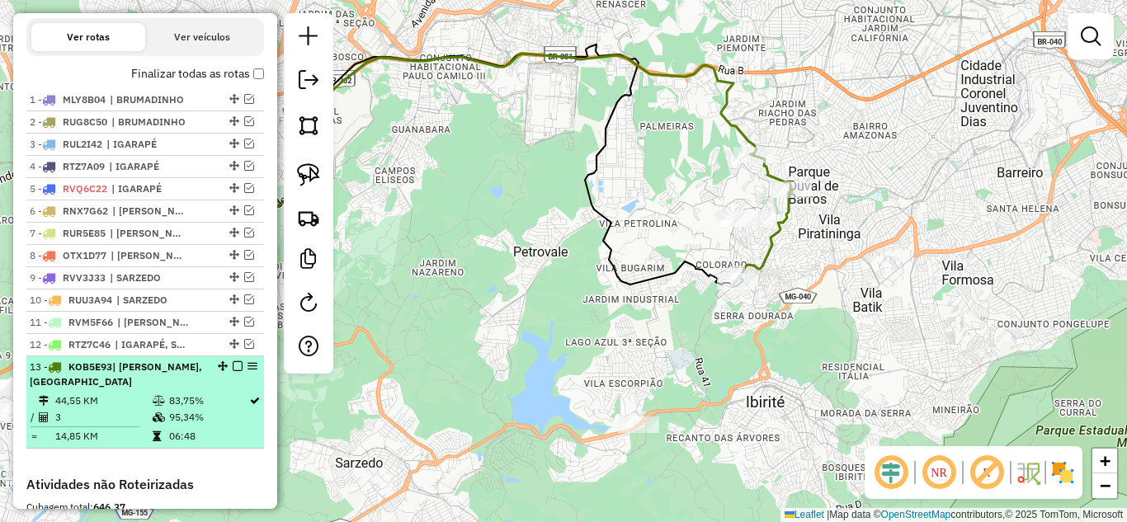
click at [233, 371] on em at bounding box center [238, 366] width 10 height 10
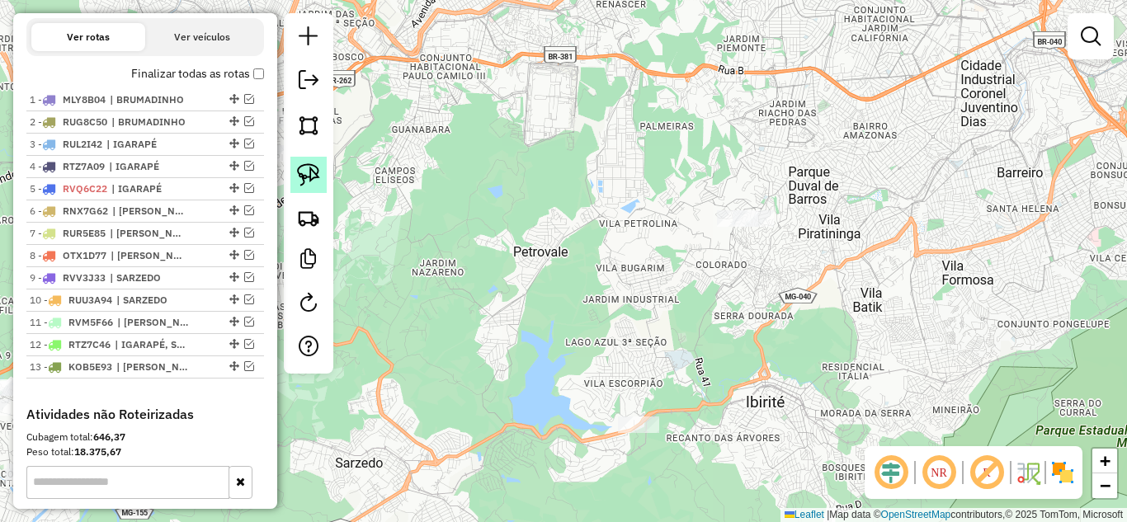
click at [303, 177] on img at bounding box center [308, 174] width 23 height 23
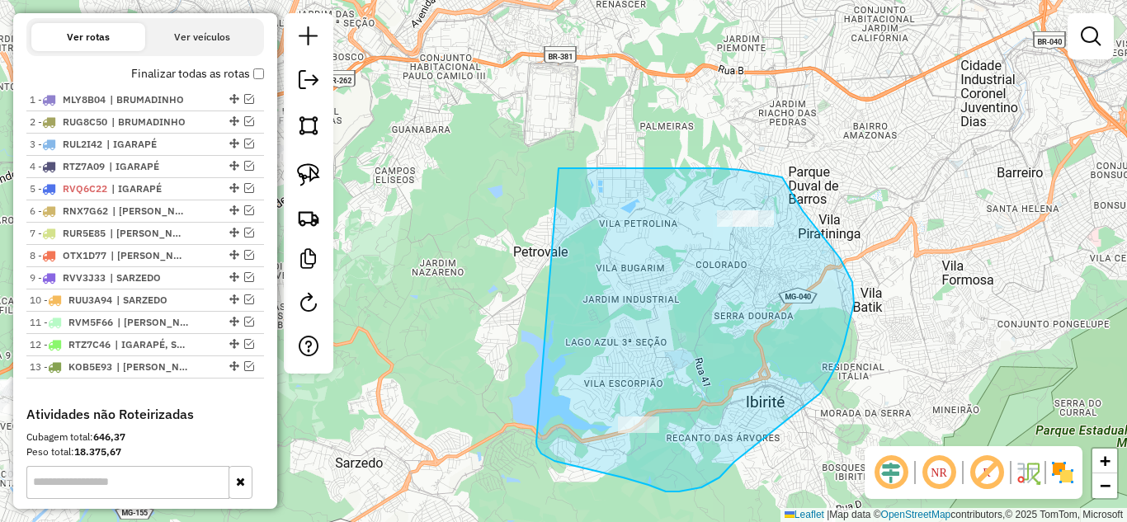
drag, startPoint x: 598, startPoint y: 168, endPoint x: 536, endPoint y: 441, distance: 280.0
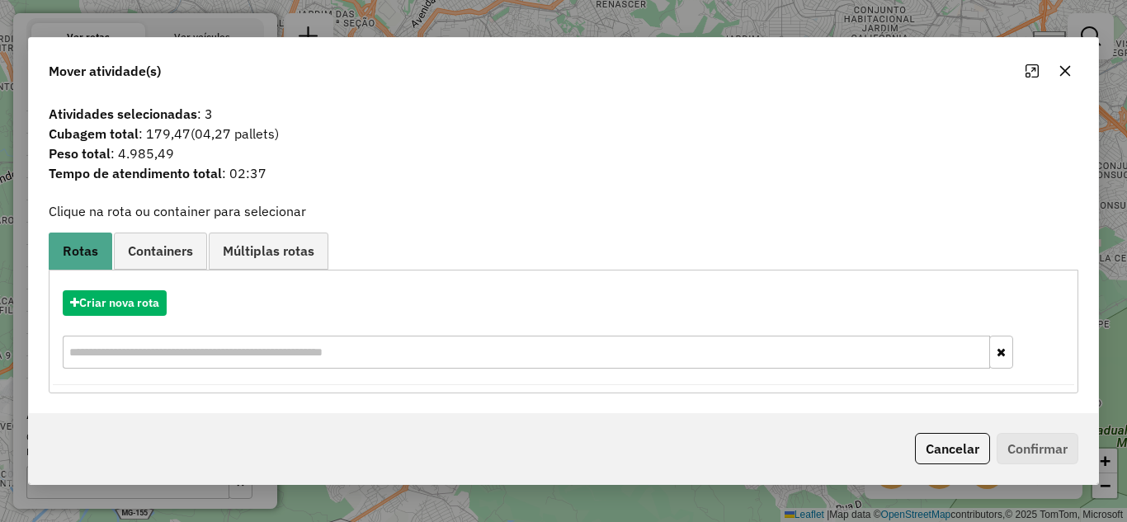
drag, startPoint x: 1069, startPoint y: 72, endPoint x: 783, endPoint y: 150, distance: 296.8
click at [1065, 72] on icon "button" at bounding box center [1064, 70] width 13 height 13
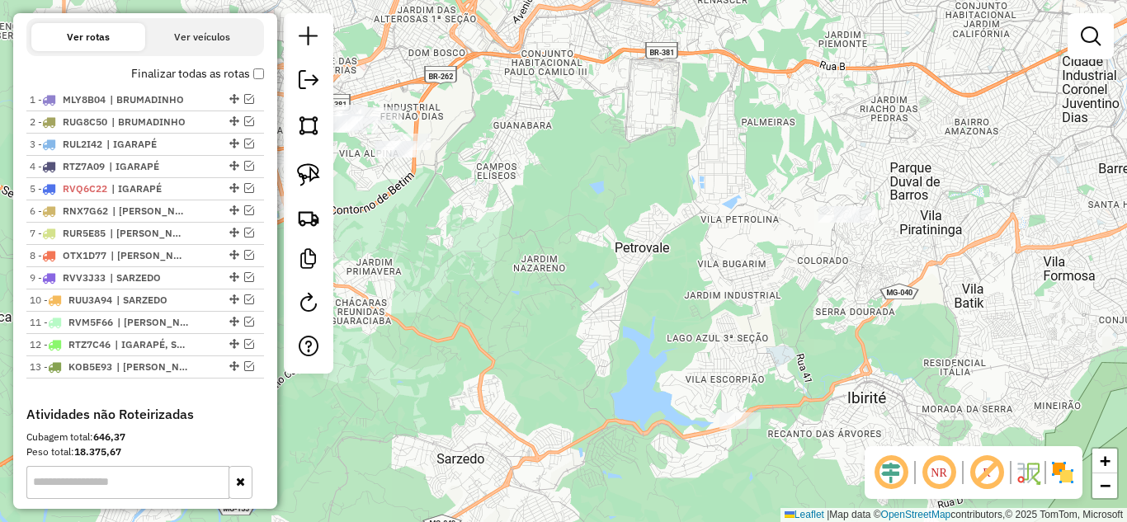
drag, startPoint x: 724, startPoint y: 222, endPoint x: 805, endPoint y: 202, distance: 83.2
click at [805, 203] on div "Janela de atendimento Grade de atendimento Capacidade Transportadoras Veículos …" at bounding box center [563, 261] width 1127 height 522
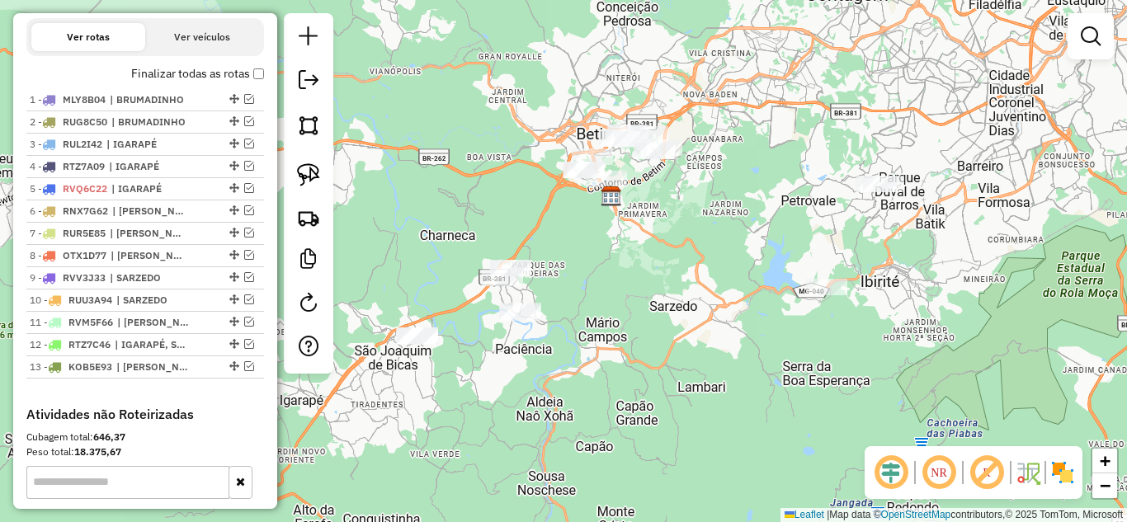
drag, startPoint x: 756, startPoint y: 250, endPoint x: 751, endPoint y: 239, distance: 12.2
click at [751, 239] on div "Janela de atendimento Grade de atendimento Capacidade Transportadoras Veículos …" at bounding box center [563, 261] width 1127 height 522
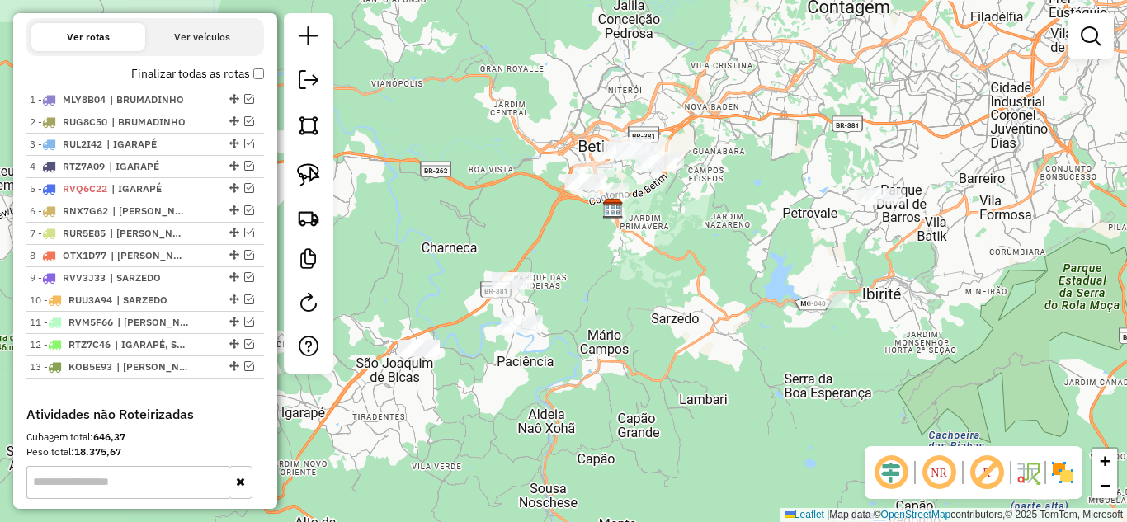
drag, startPoint x: 777, startPoint y: 238, endPoint x: 767, endPoint y: 242, distance: 10.7
click at [767, 242] on div "Janela de atendimento Grade de atendimento Capacidade Transportadoras Veículos …" at bounding box center [563, 261] width 1127 height 522
click at [304, 173] on img at bounding box center [308, 174] width 23 height 23
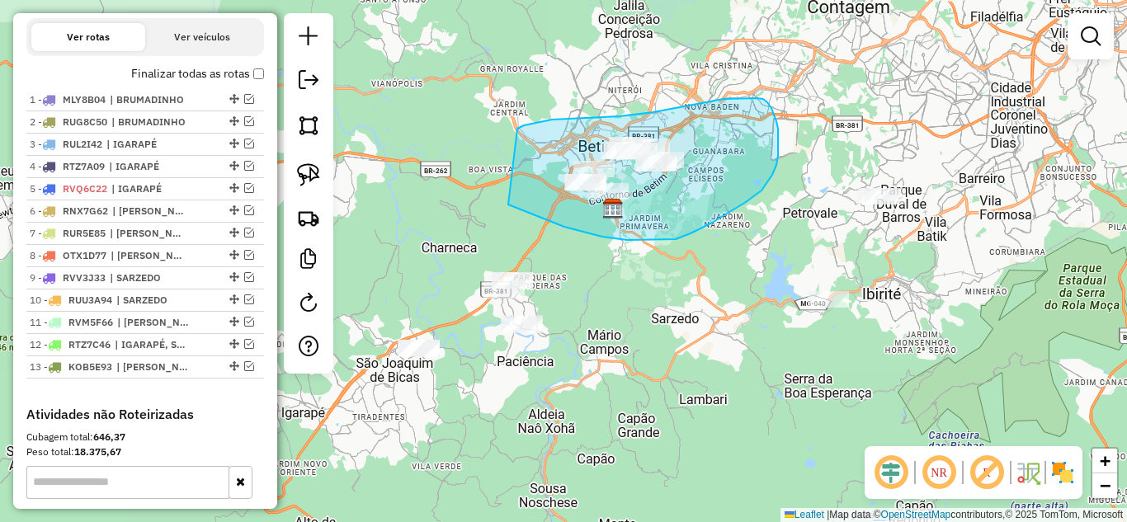
drag, startPoint x: 572, startPoint y: 229, endPoint x: 516, endPoint y: 130, distance: 114.1
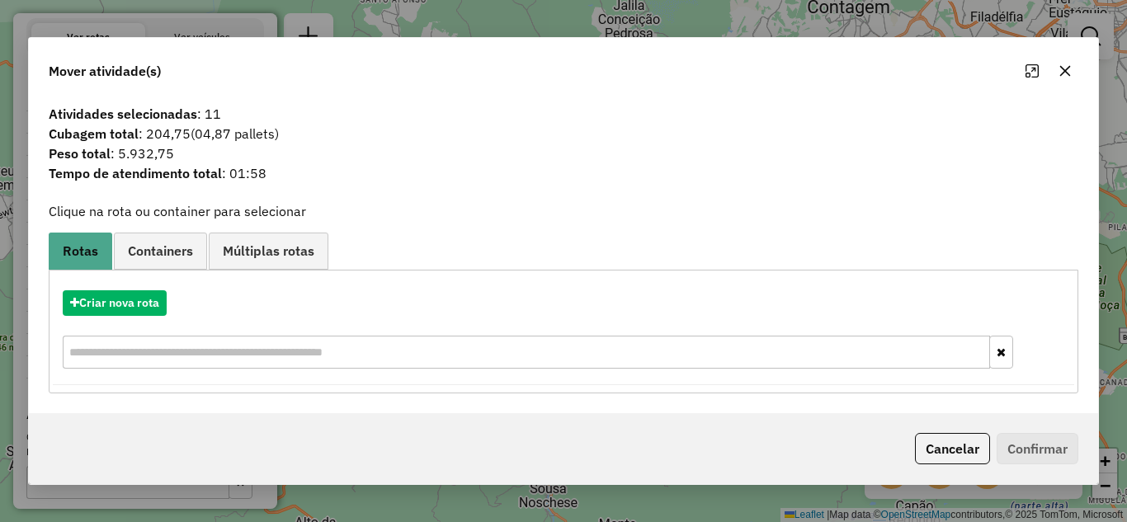
click at [1069, 73] on icon "button" at bounding box center [1064, 70] width 13 height 13
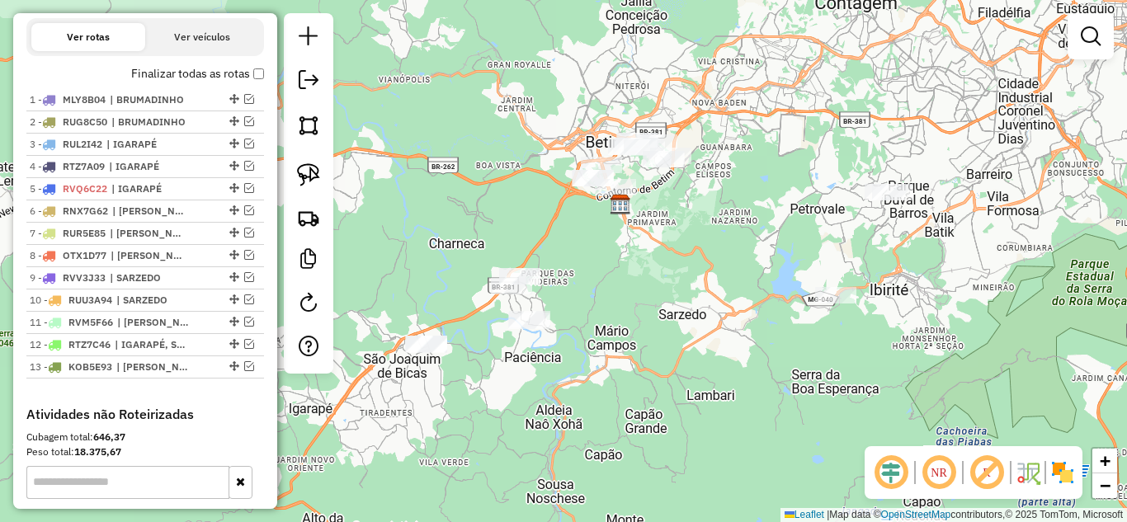
drag, startPoint x: 685, startPoint y: 252, endPoint x: 704, endPoint y: 234, distance: 25.7
click at [704, 234] on div "Janela de atendimento Grade de atendimento Capacidade Transportadoras Veículos …" at bounding box center [563, 261] width 1127 height 522
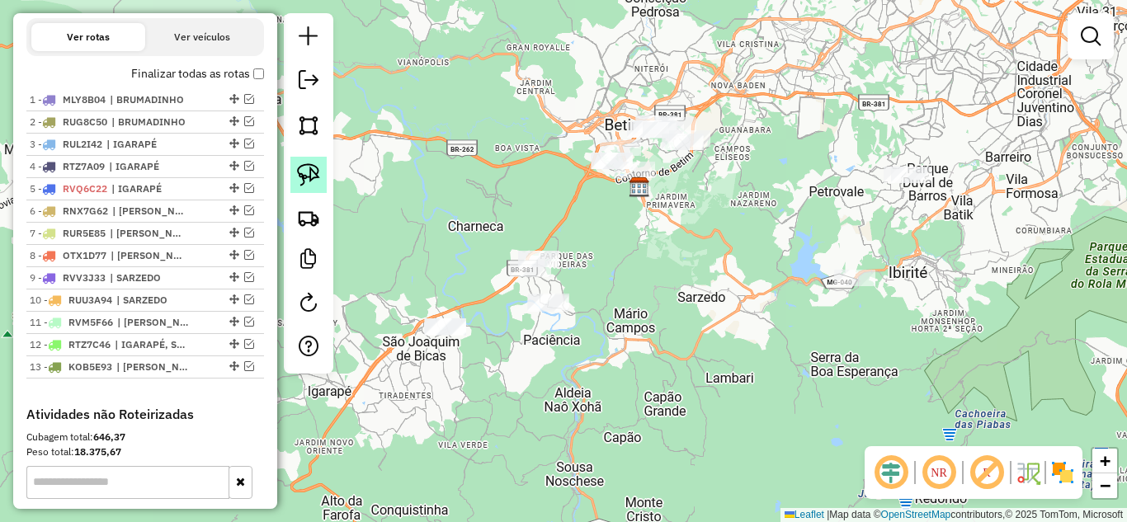
click at [310, 175] on img at bounding box center [308, 174] width 23 height 23
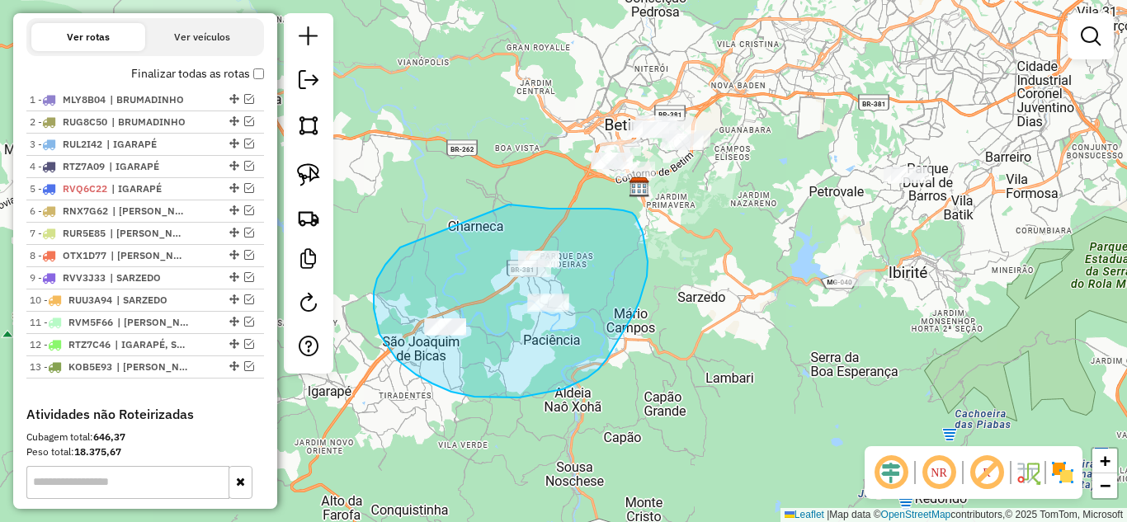
drag, startPoint x: 393, startPoint y: 255, endPoint x: 485, endPoint y: 200, distance: 107.2
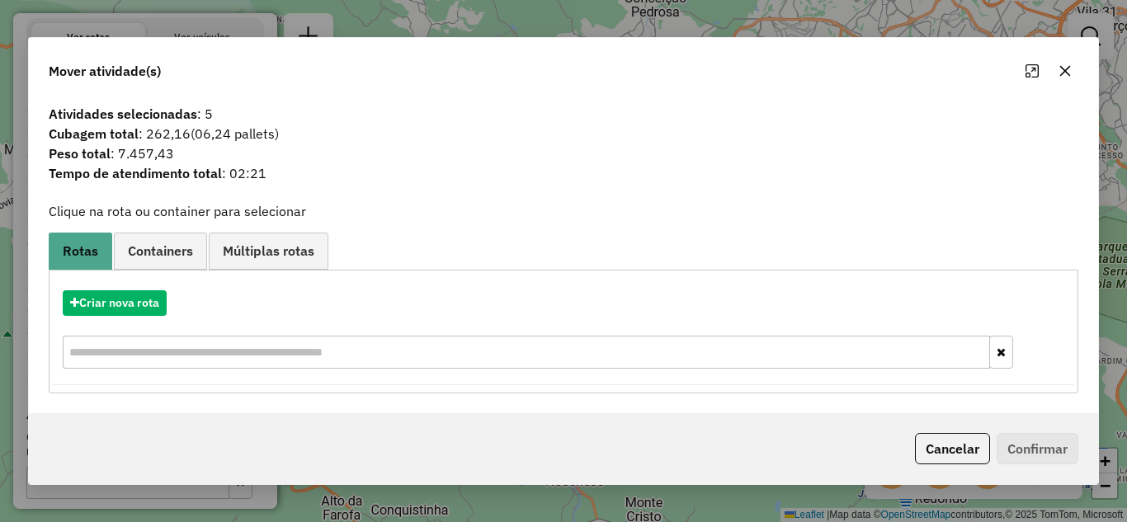
click at [1063, 72] on icon "button" at bounding box center [1065, 70] width 11 height 11
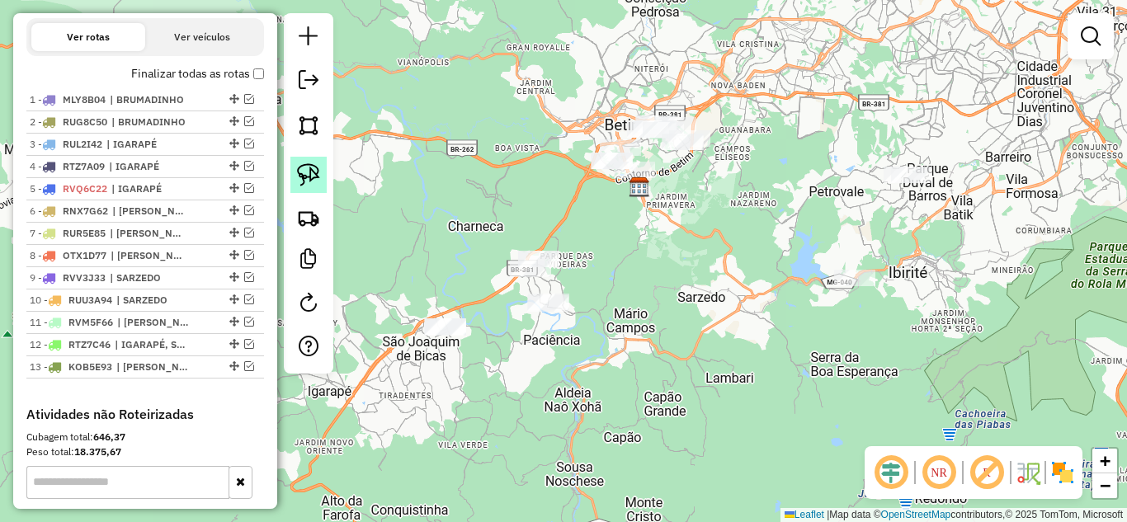
click at [308, 183] on img at bounding box center [308, 174] width 23 height 23
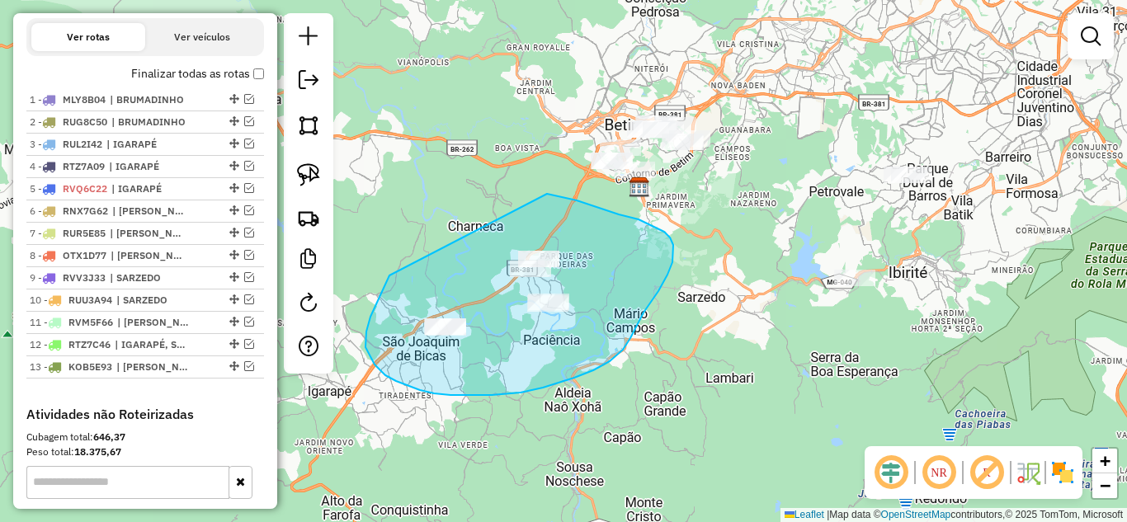
drag, startPoint x: 385, startPoint y: 284, endPoint x: 547, endPoint y: 194, distance: 185.0
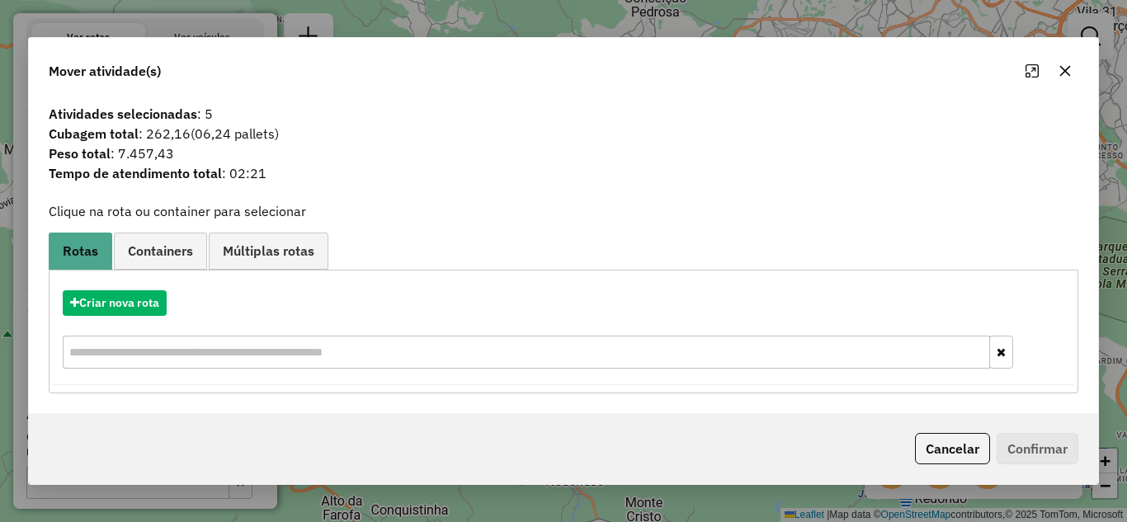
drag, startPoint x: 1067, startPoint y: 65, endPoint x: 601, endPoint y: 153, distance: 474.3
click at [1053, 65] on button "button" at bounding box center [1065, 71] width 26 height 26
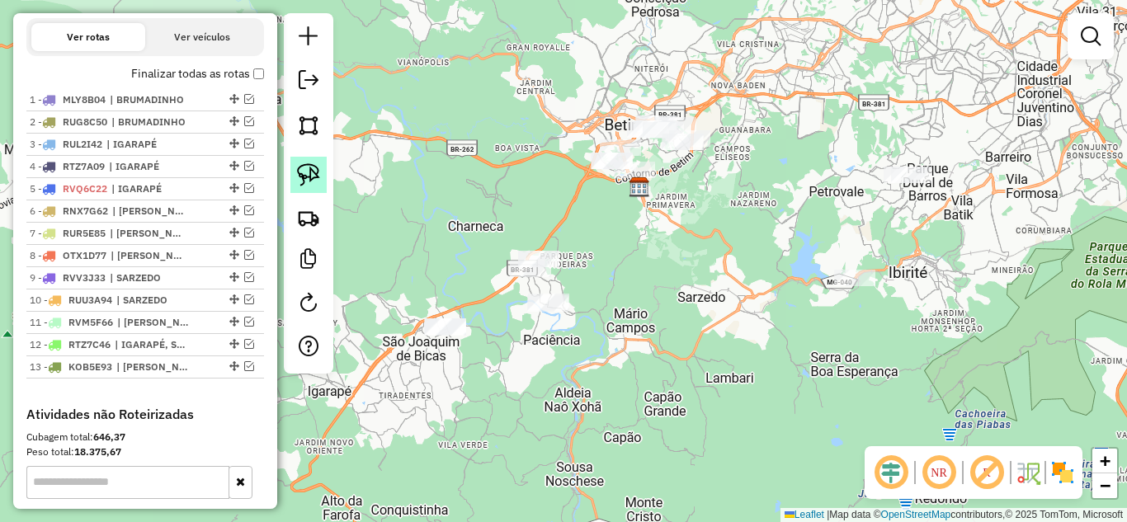
click at [306, 180] on img at bounding box center [308, 174] width 23 height 23
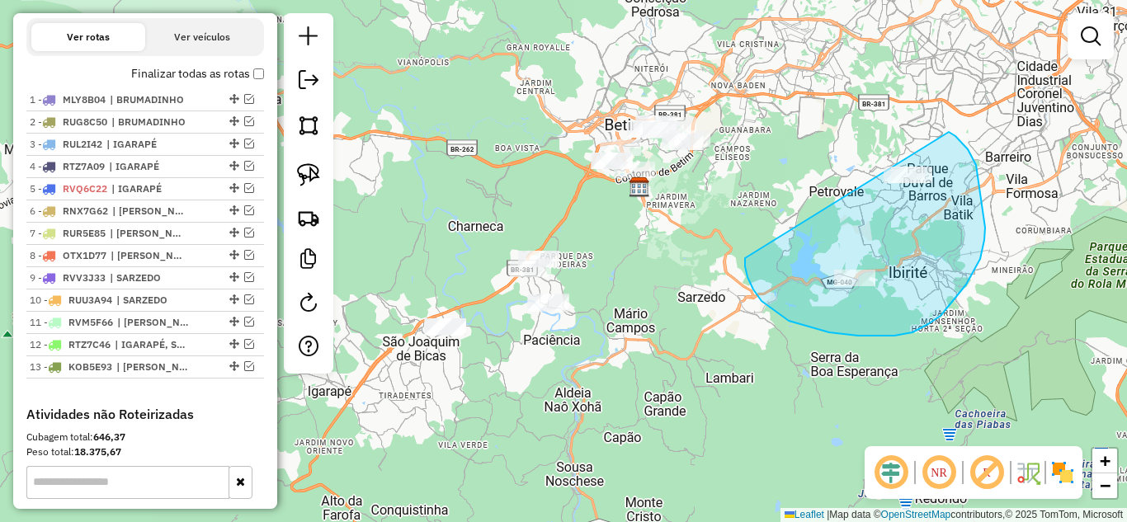
drag, startPoint x: 753, startPoint y: 290, endPoint x: 891, endPoint y: 141, distance: 202.5
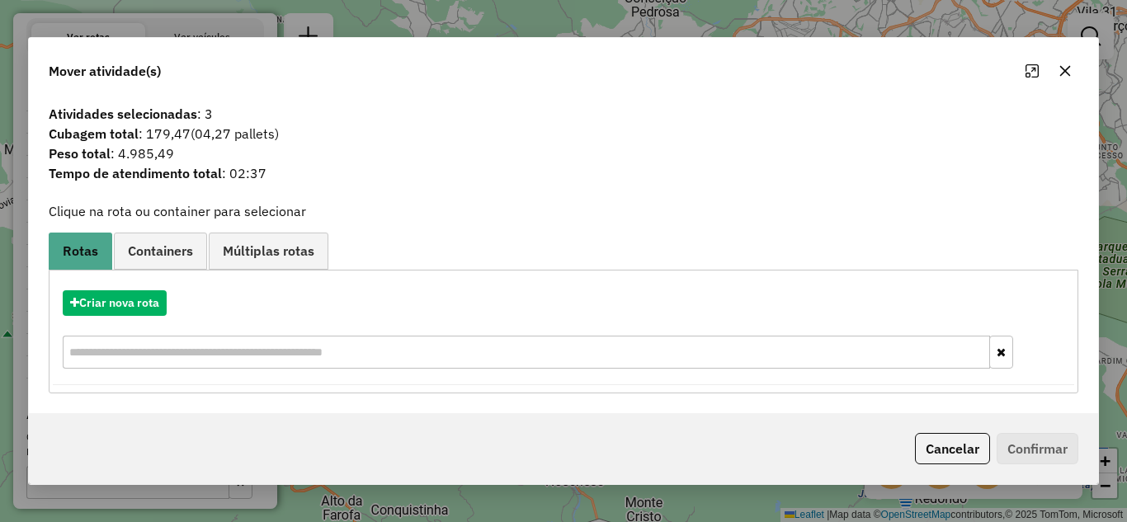
drag, startPoint x: 1067, startPoint y: 71, endPoint x: 1013, endPoint y: 75, distance: 54.6
click at [1067, 70] on icon "button" at bounding box center [1064, 70] width 13 height 13
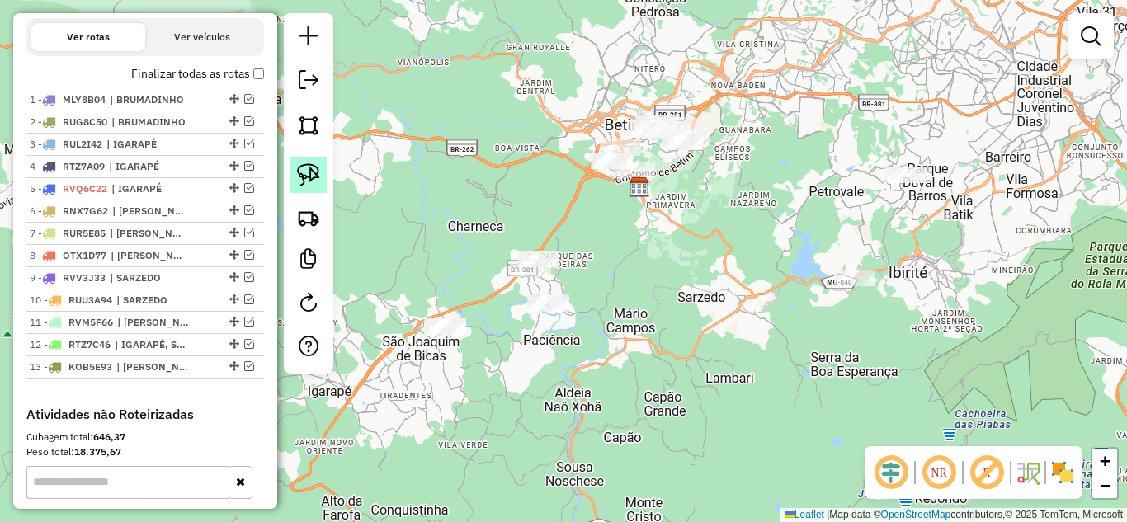
click at [301, 175] on img at bounding box center [308, 174] width 23 height 23
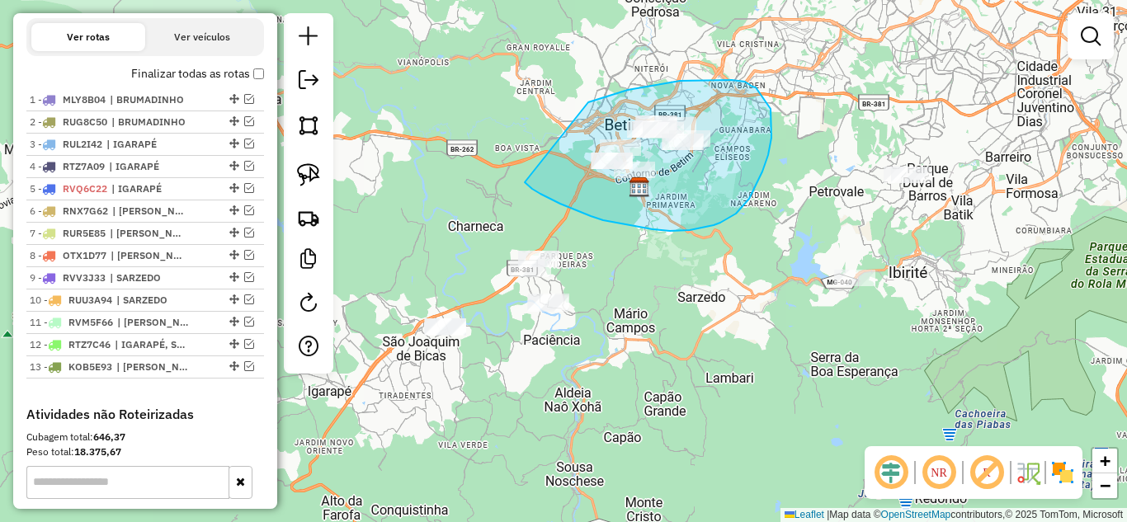
drag, startPoint x: 536, startPoint y: 191, endPoint x: 549, endPoint y: 120, distance: 73.0
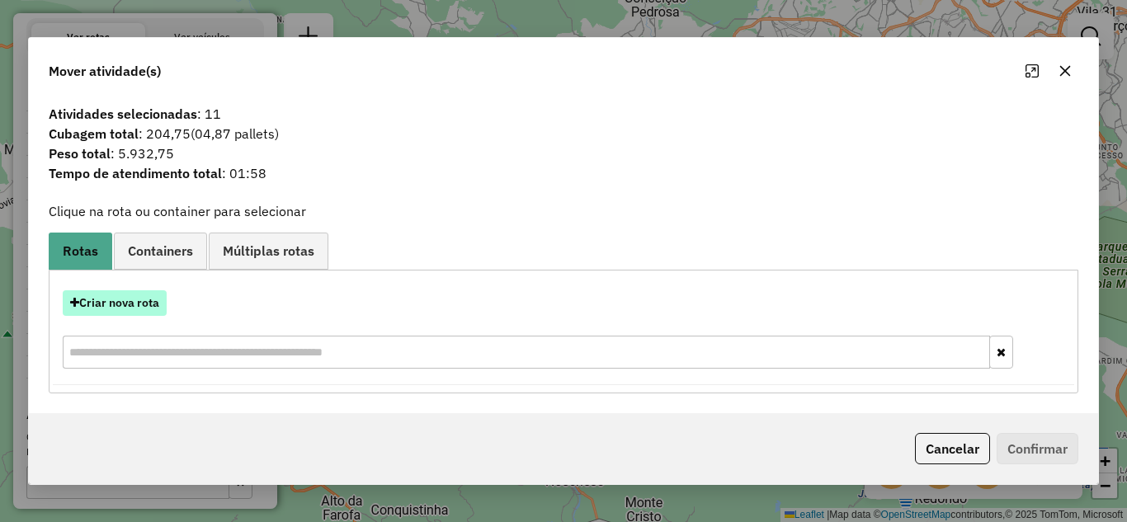
click at [120, 305] on button "Criar nova rota" at bounding box center [115, 303] width 104 height 26
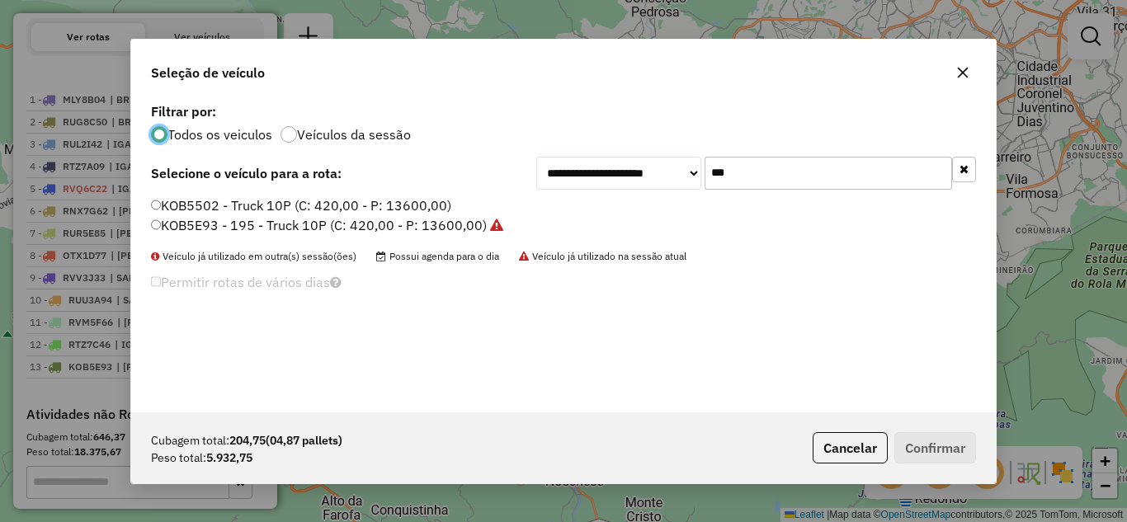
click at [783, 175] on input "***" at bounding box center [827, 173] width 247 height 33
type input "*"
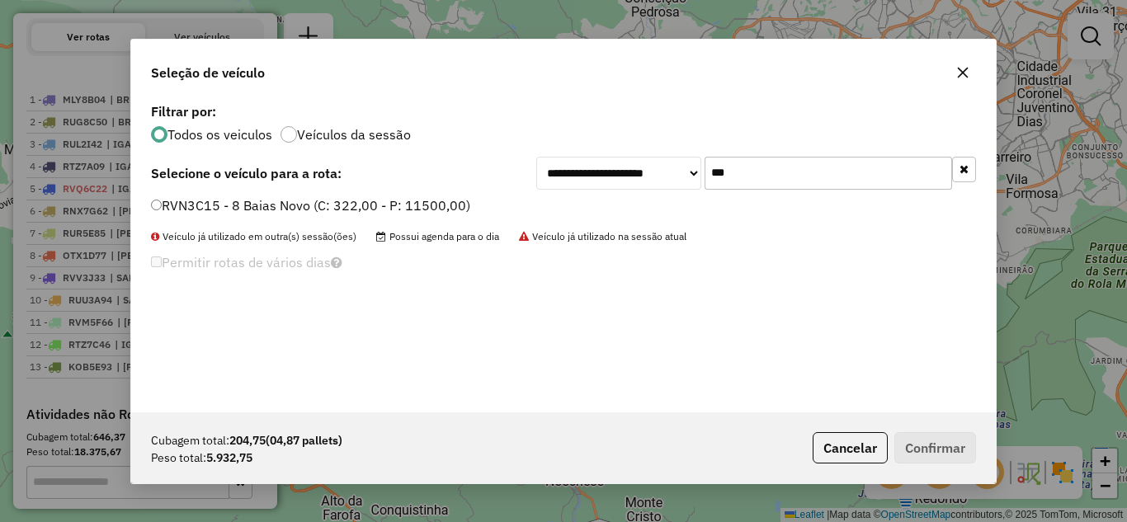
type input "***"
drag, startPoint x: 913, startPoint y: 443, endPoint x: 921, endPoint y: 445, distance: 8.4
click at [915, 444] on button "Confirmar" at bounding box center [935, 447] width 82 height 31
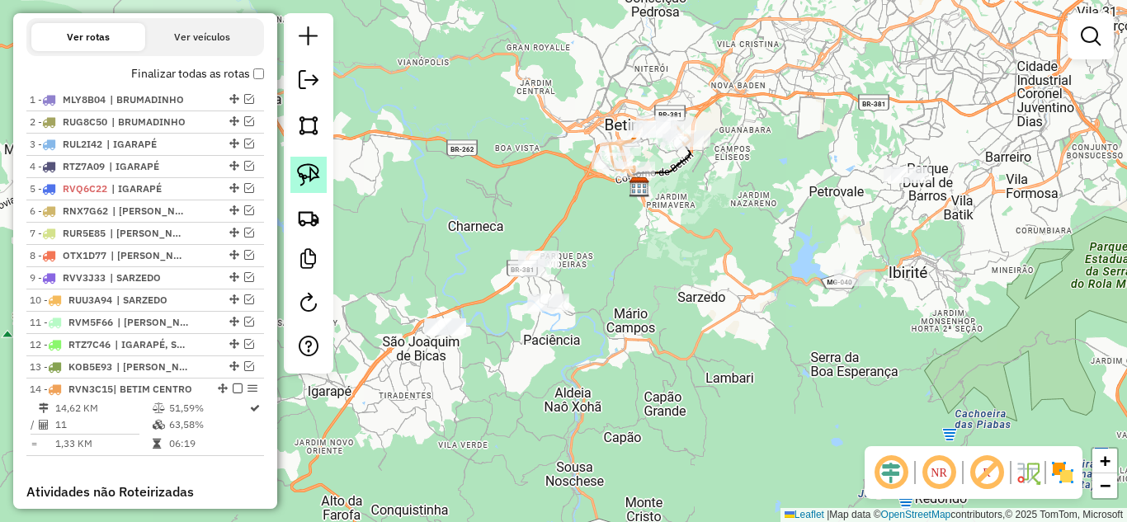
click at [306, 174] on img at bounding box center [308, 174] width 23 height 23
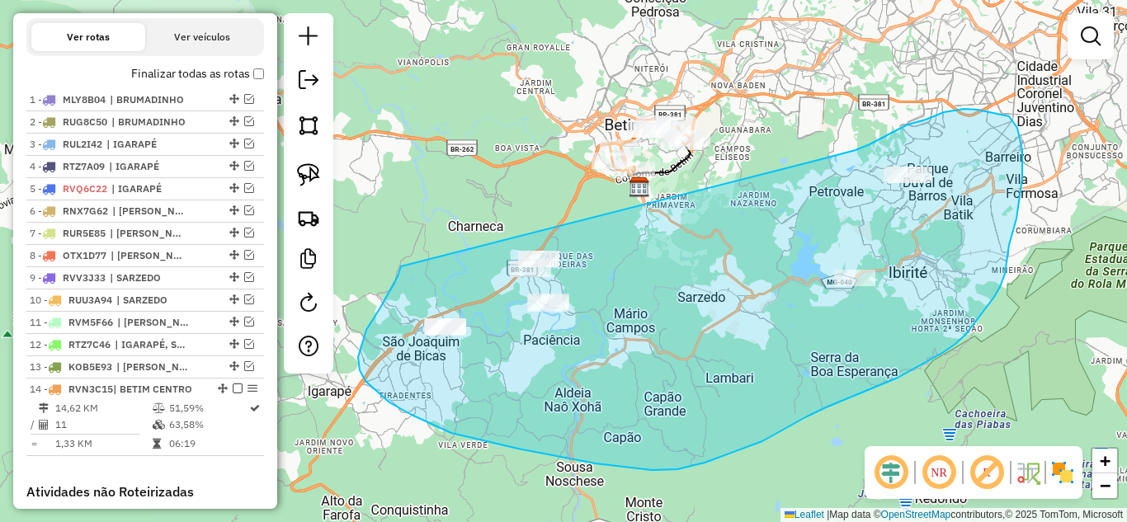
drag, startPoint x: 401, startPoint y: 266, endPoint x: 815, endPoint y: 161, distance: 427.3
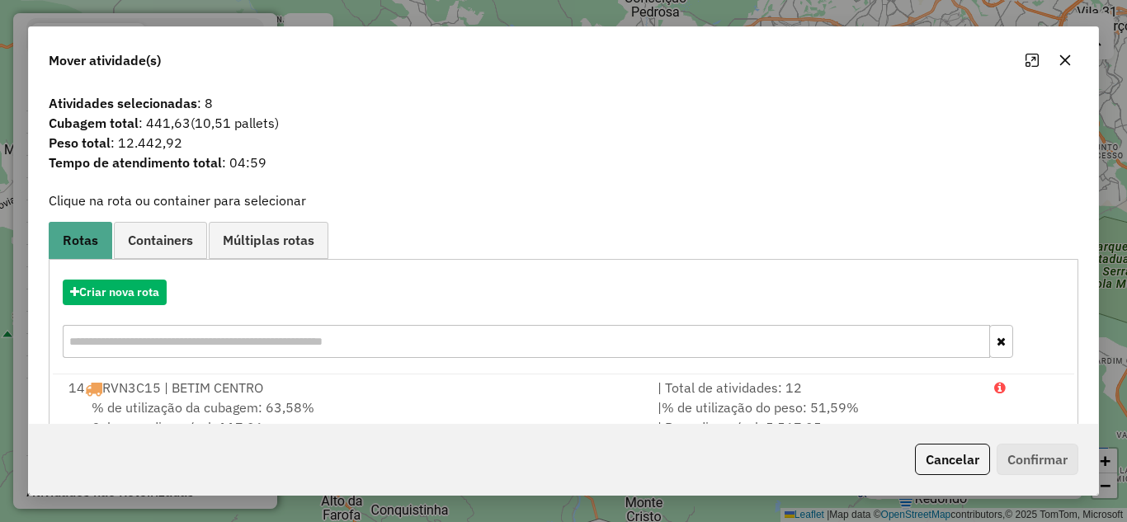
click at [1066, 55] on icon "button" at bounding box center [1064, 60] width 13 height 13
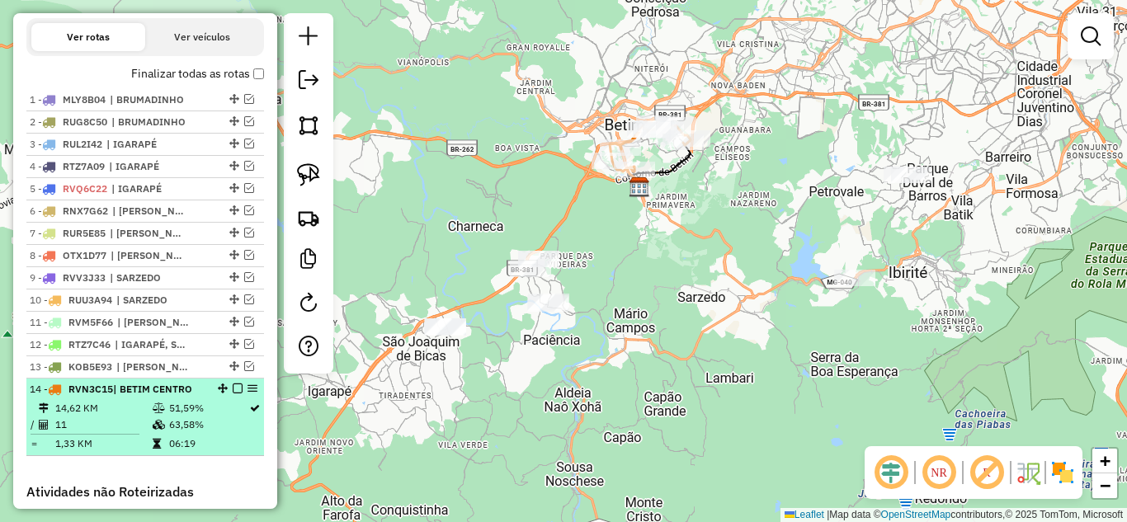
click at [233, 393] on em at bounding box center [238, 389] width 10 height 10
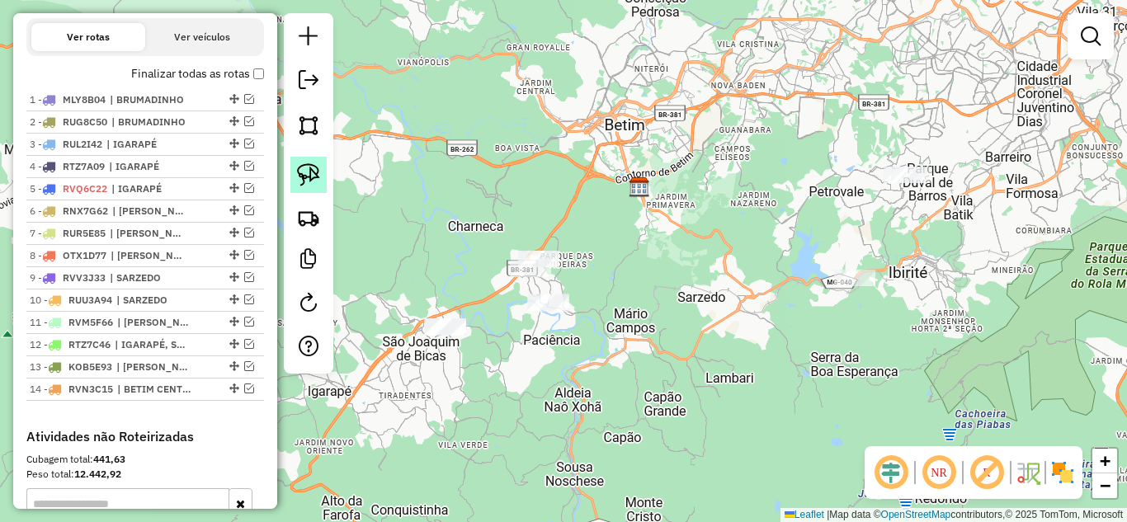
click at [315, 179] on img at bounding box center [308, 174] width 23 height 23
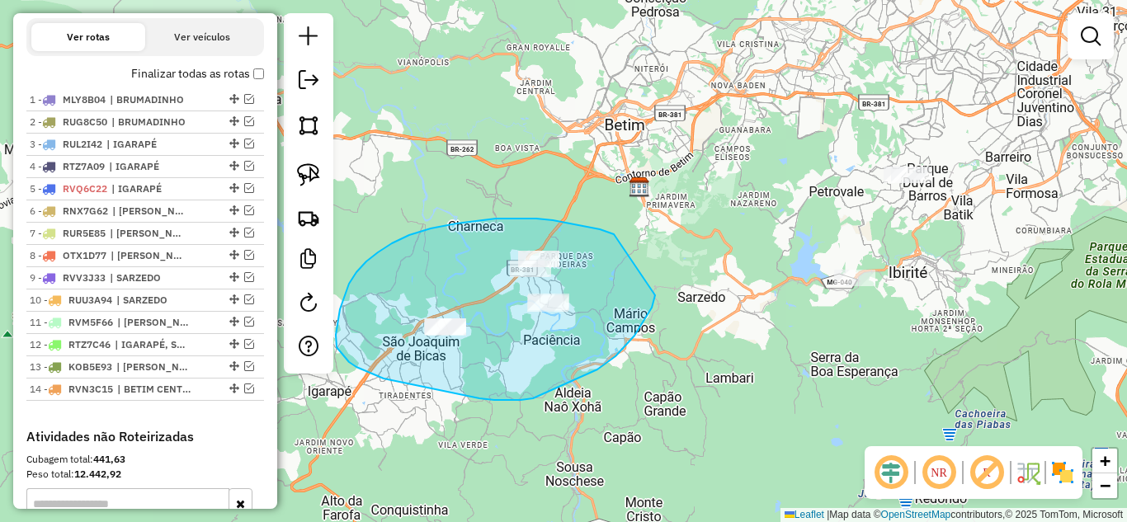
drag, startPoint x: 614, startPoint y: 234, endPoint x: 655, endPoint y: 295, distance: 73.7
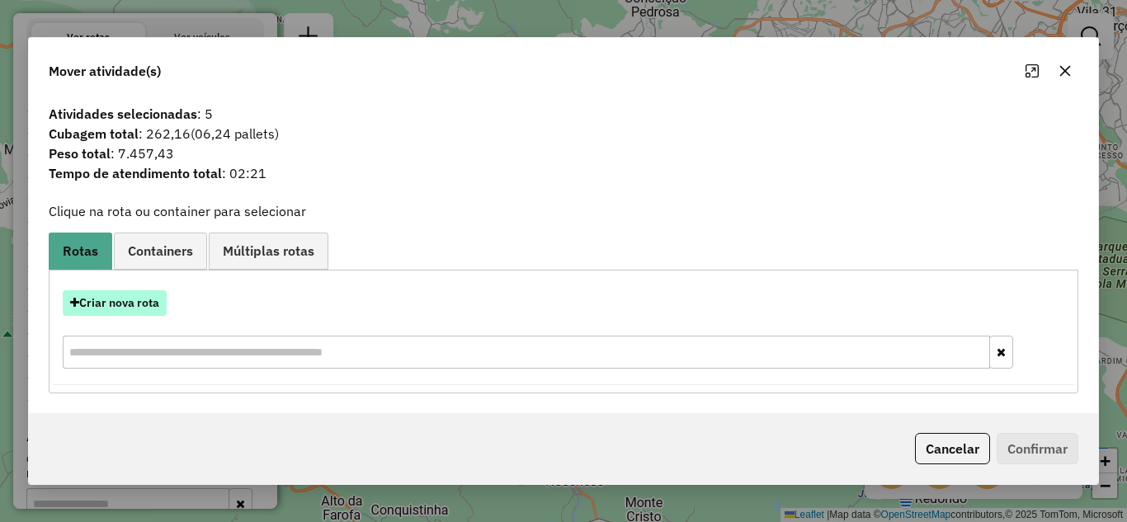
click at [134, 306] on button "Criar nova rota" at bounding box center [115, 303] width 104 height 26
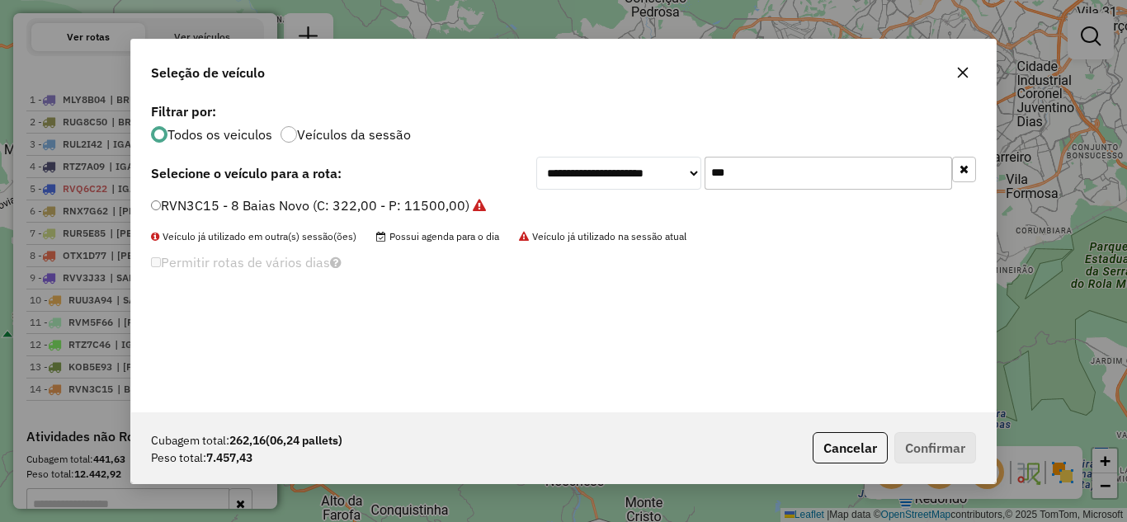
click at [794, 173] on input "***" at bounding box center [827, 173] width 247 height 33
type input "*"
type input "***"
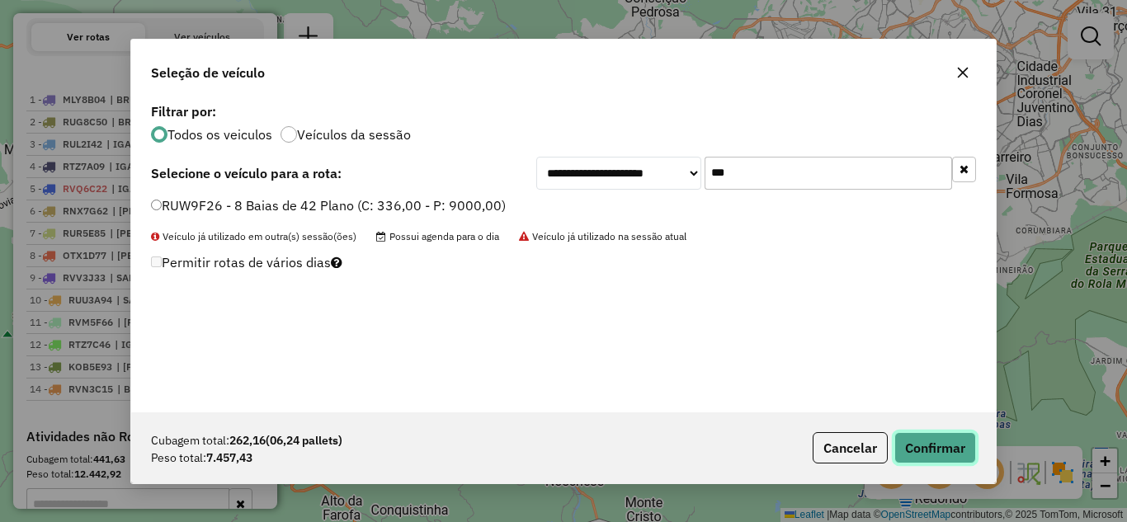
click at [931, 455] on button "Confirmar" at bounding box center [935, 447] width 82 height 31
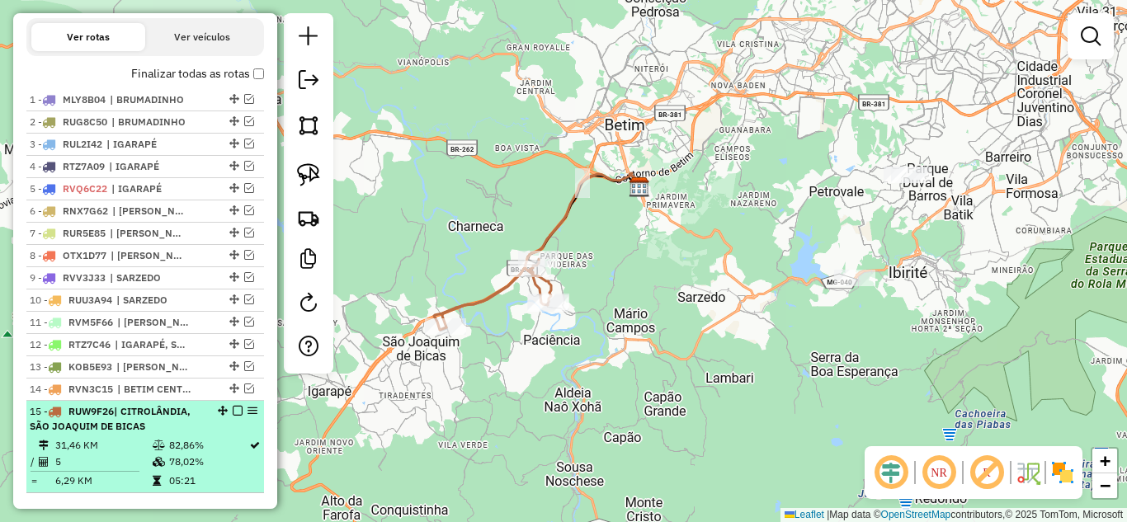
click at [233, 416] on em at bounding box center [238, 411] width 10 height 10
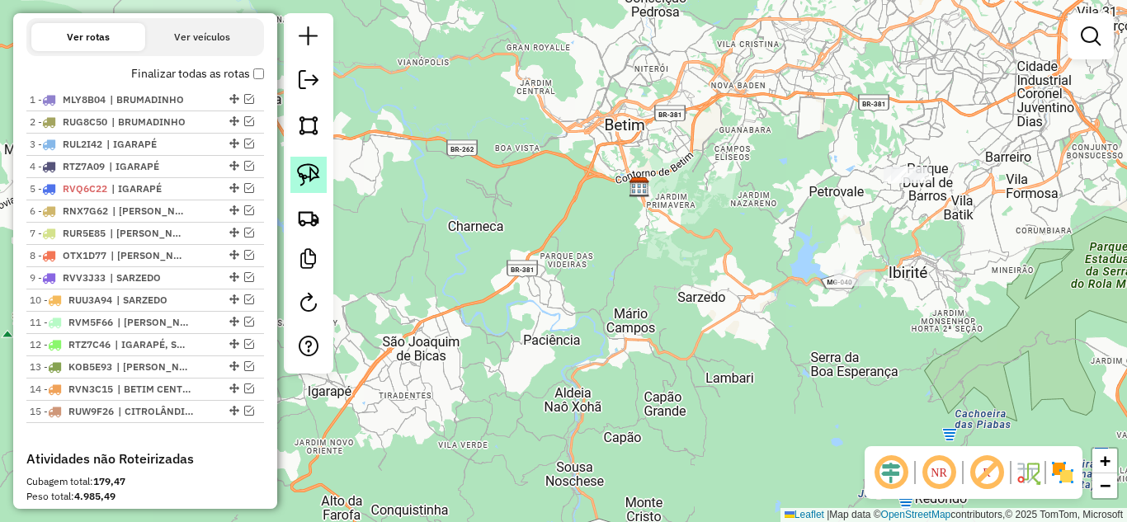
click at [310, 174] on img at bounding box center [308, 174] width 23 height 23
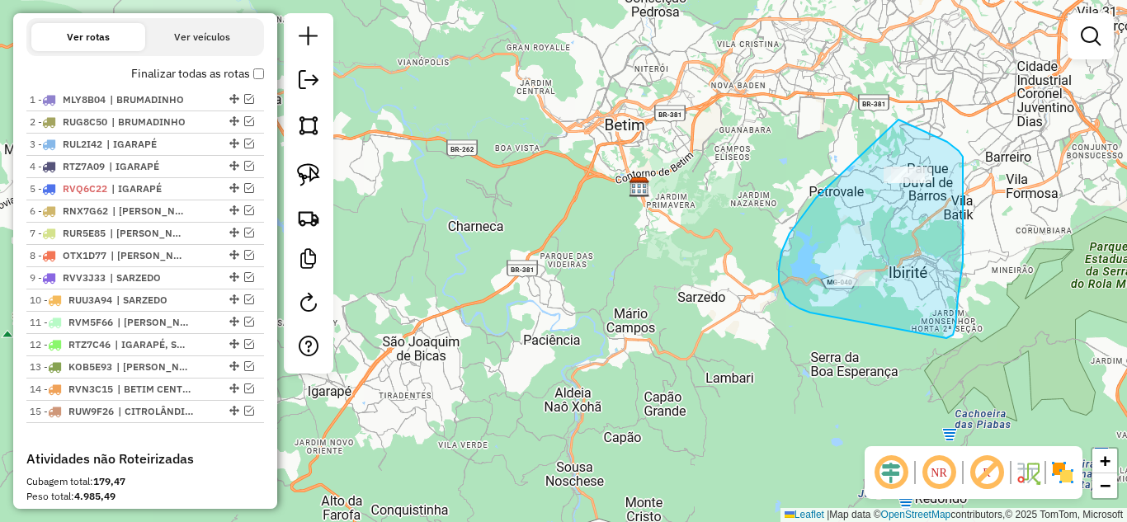
drag, startPoint x: 789, startPoint y: 233, endPoint x: 769, endPoint y: 144, distance: 91.4
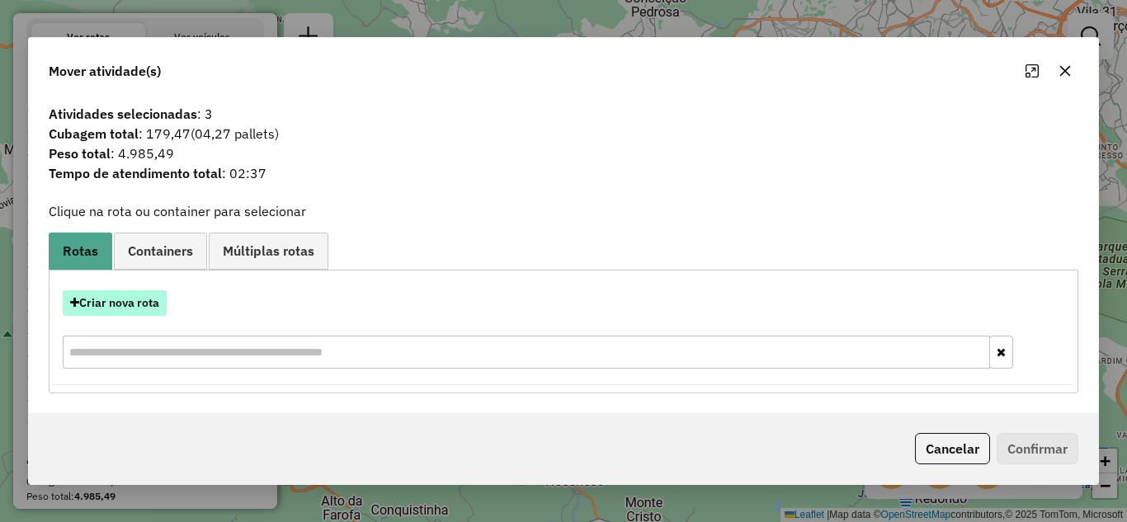
click at [122, 309] on button "Criar nova rota" at bounding box center [115, 303] width 104 height 26
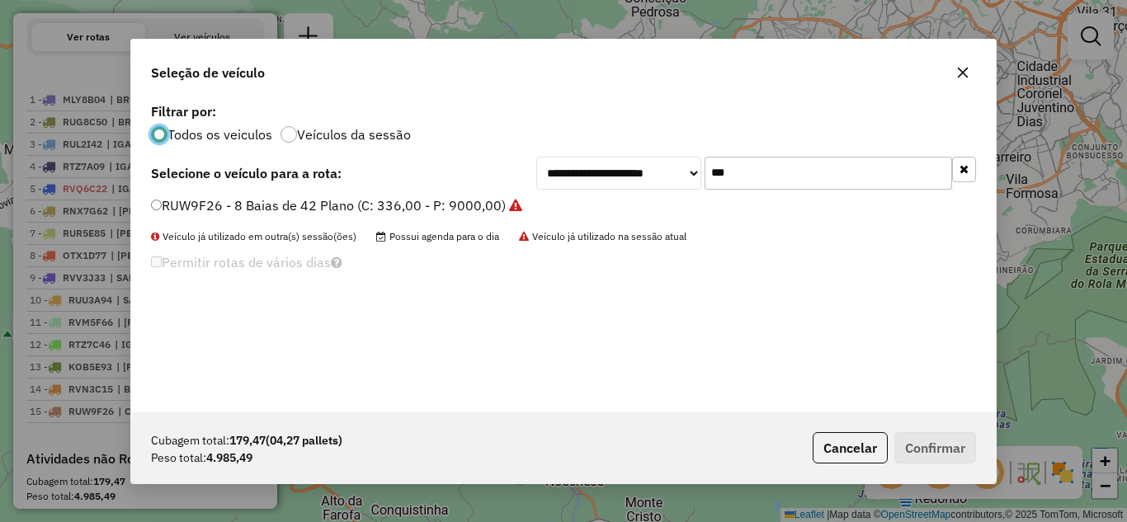
click at [780, 172] on input "***" at bounding box center [827, 173] width 247 height 33
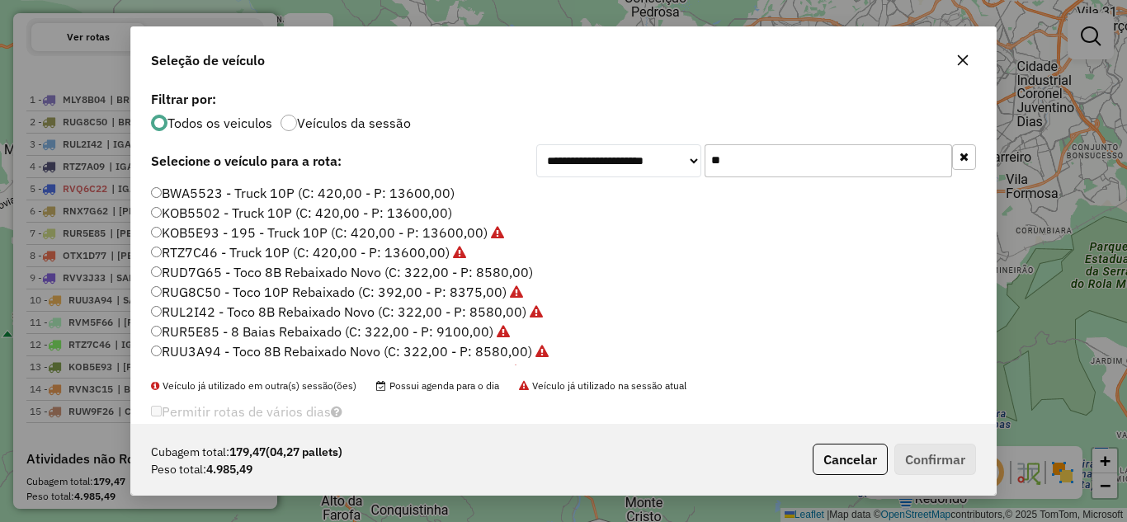
type input "*"
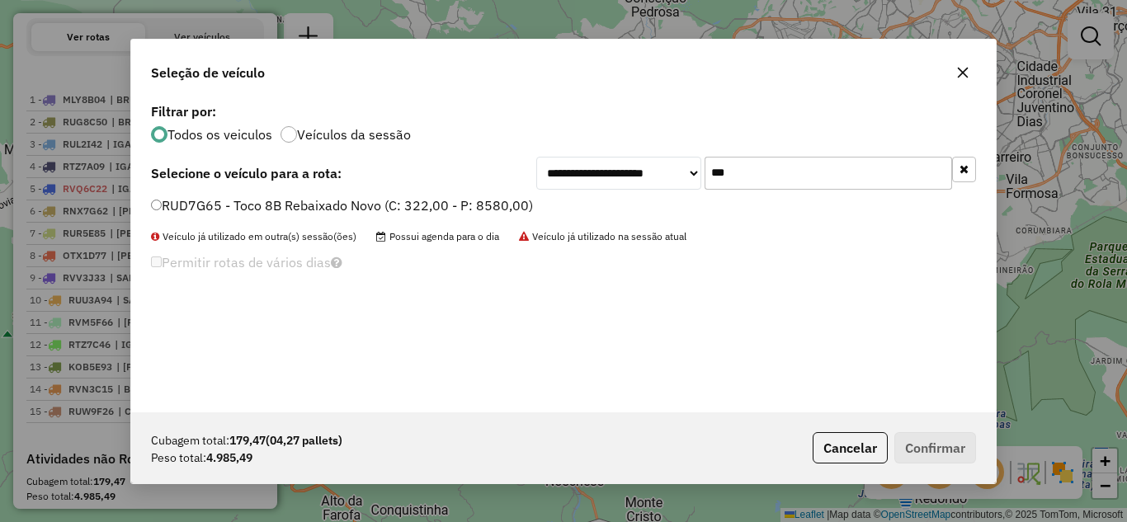
type input "***"
click at [955, 446] on button "Confirmar" at bounding box center [935, 447] width 82 height 31
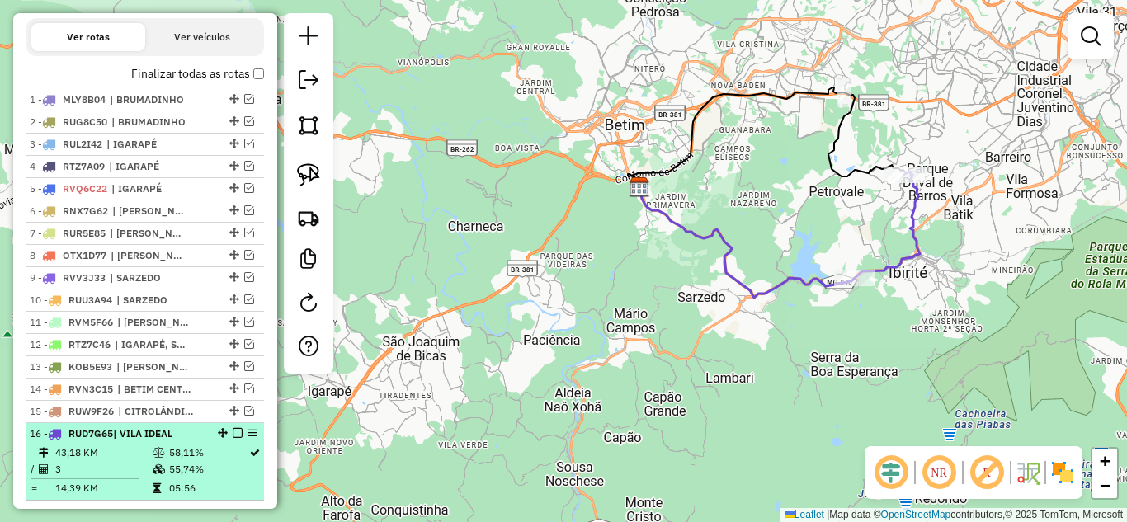
click at [233, 438] on em at bounding box center [238, 433] width 10 height 10
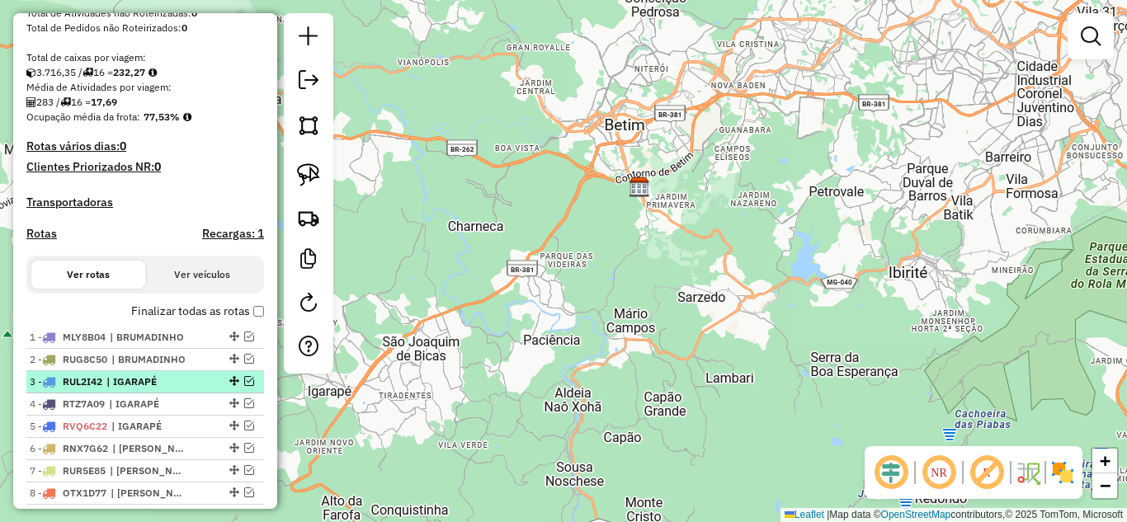
scroll to position [300, 0]
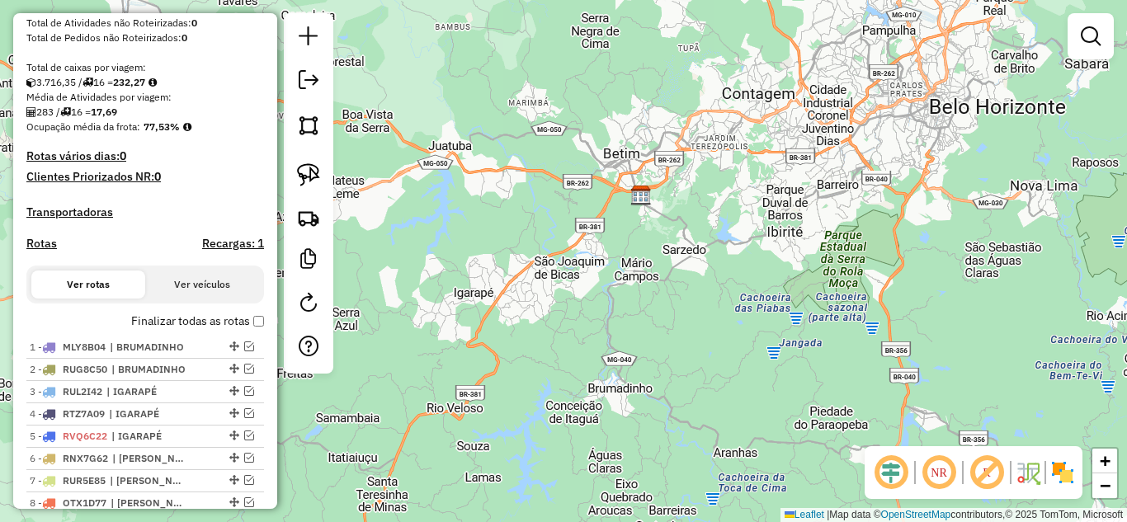
drag, startPoint x: 647, startPoint y: 337, endPoint x: 655, endPoint y: 320, distance: 18.4
click at [656, 323] on div "Janela de atendimento Grade de atendimento Capacidade Transportadoras Veículos …" at bounding box center [563, 261] width 1127 height 522
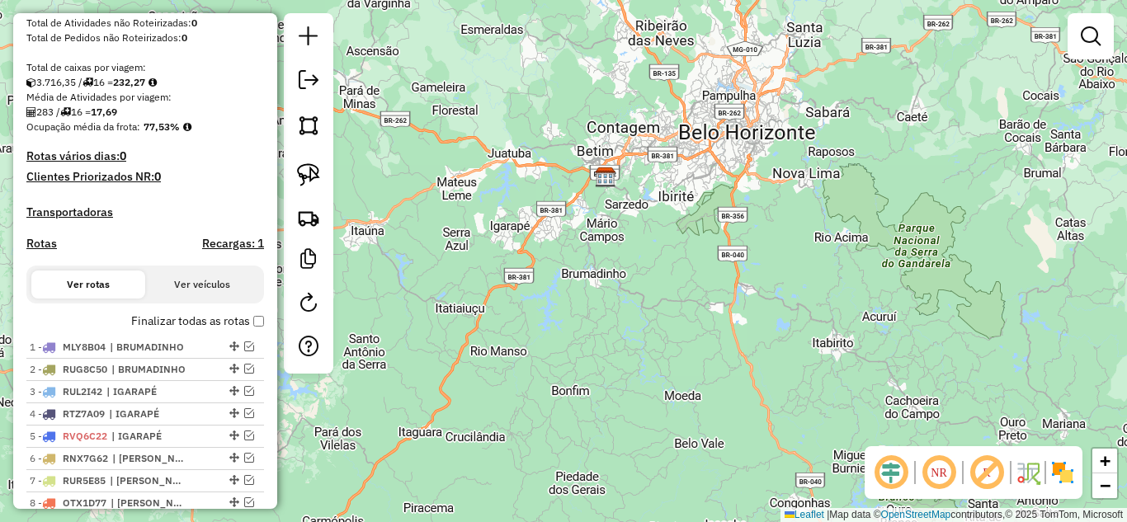
drag, startPoint x: 500, startPoint y: 329, endPoint x: 339, endPoint y: 312, distance: 161.8
click at [592, 263] on div "Janela de atendimento Grade de atendimento Capacidade Transportadoras Veículos …" at bounding box center [563, 261] width 1127 height 522
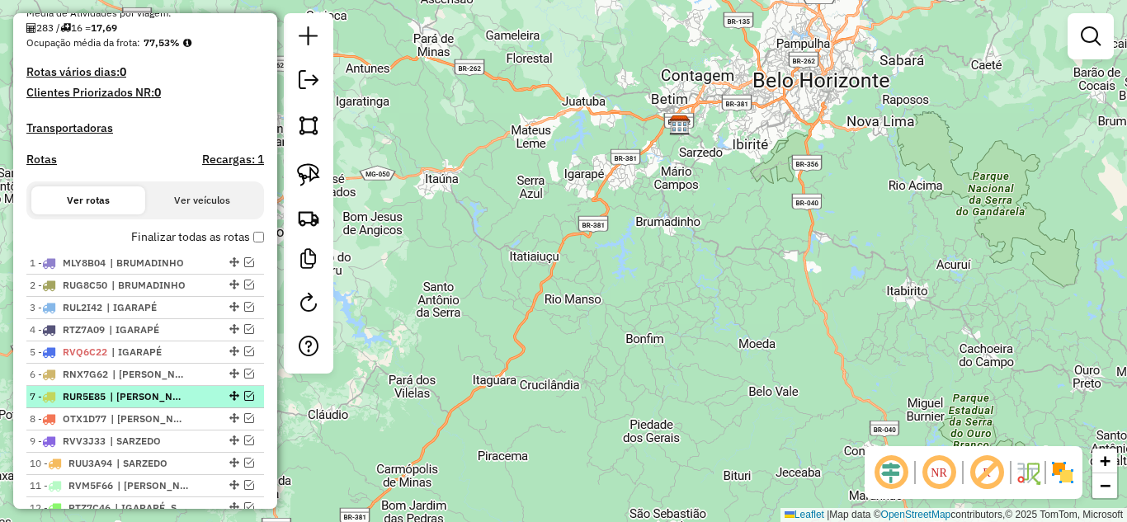
scroll to position [465, 0]
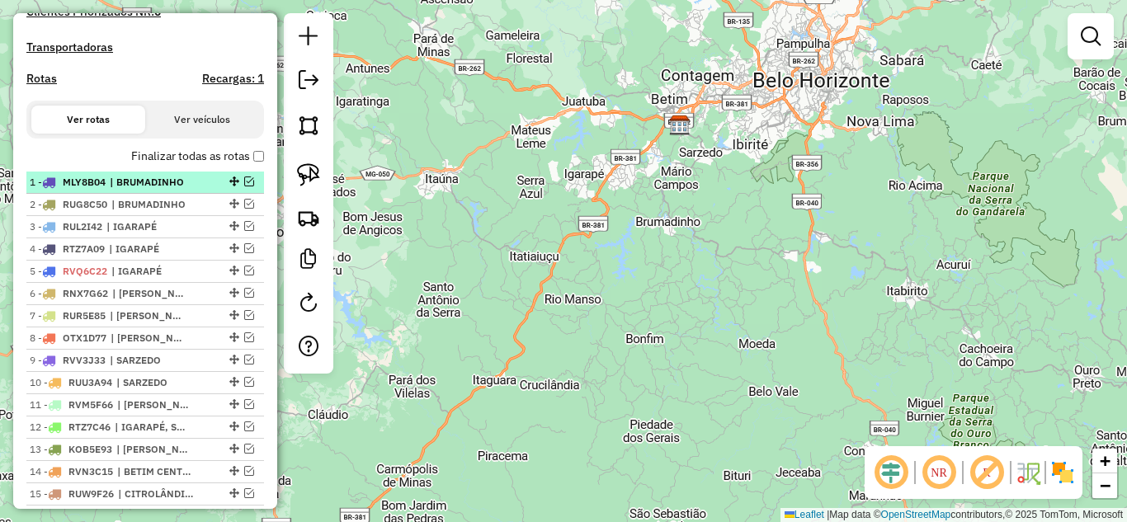
drag, startPoint x: 239, startPoint y: 194, endPoint x: 250, endPoint y: 208, distance: 17.7
click at [238, 186] on div at bounding box center [232, 182] width 49 height 10
select select "*********"
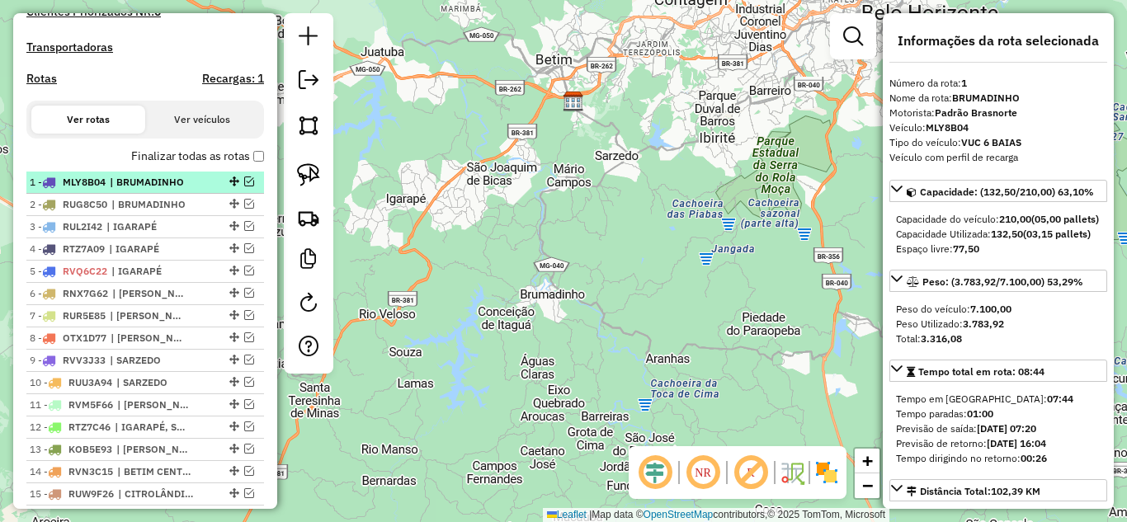
click at [246, 186] on em at bounding box center [249, 182] width 10 height 10
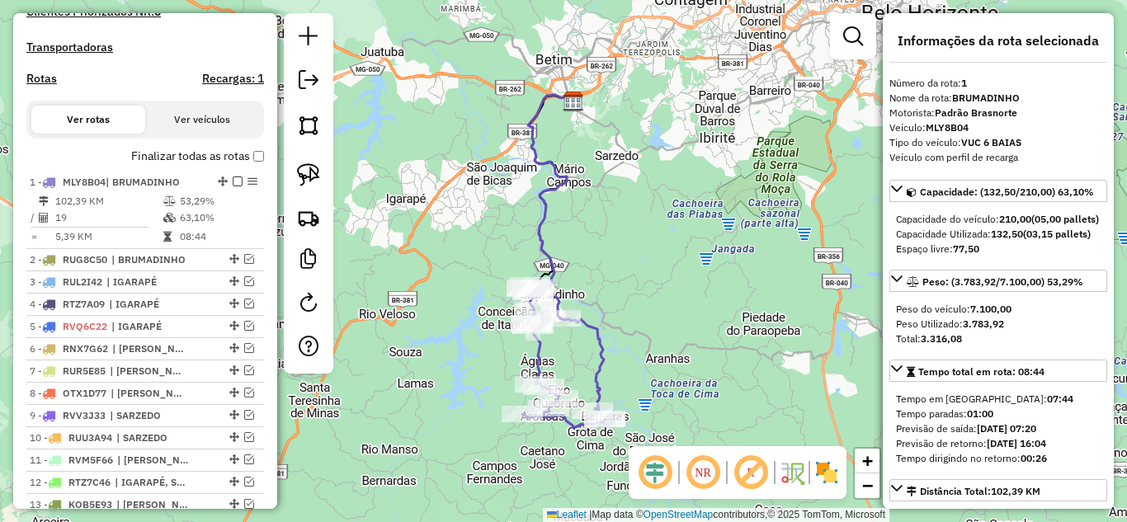
click at [543, 236] on icon at bounding box center [550, 206] width 45 height 224
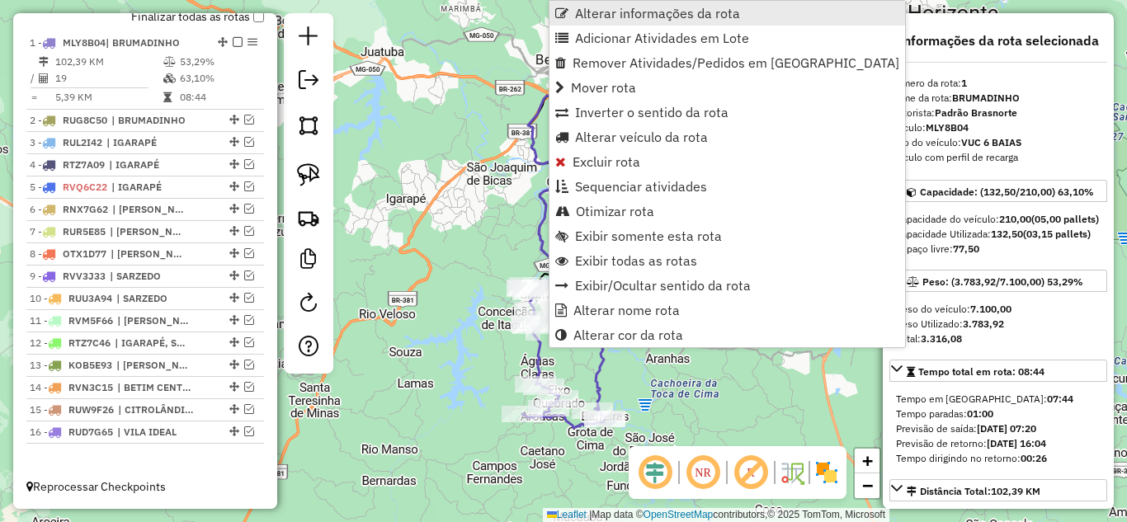
click at [622, 12] on span "Alterar informações da rota" at bounding box center [657, 13] width 165 height 13
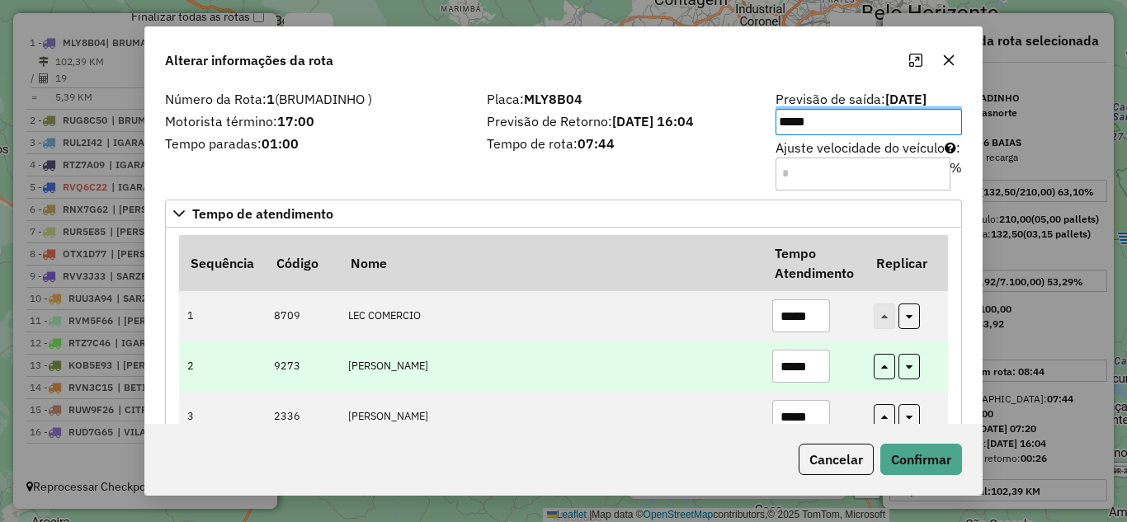
click at [813, 357] on input "*****" at bounding box center [801, 366] width 58 height 33
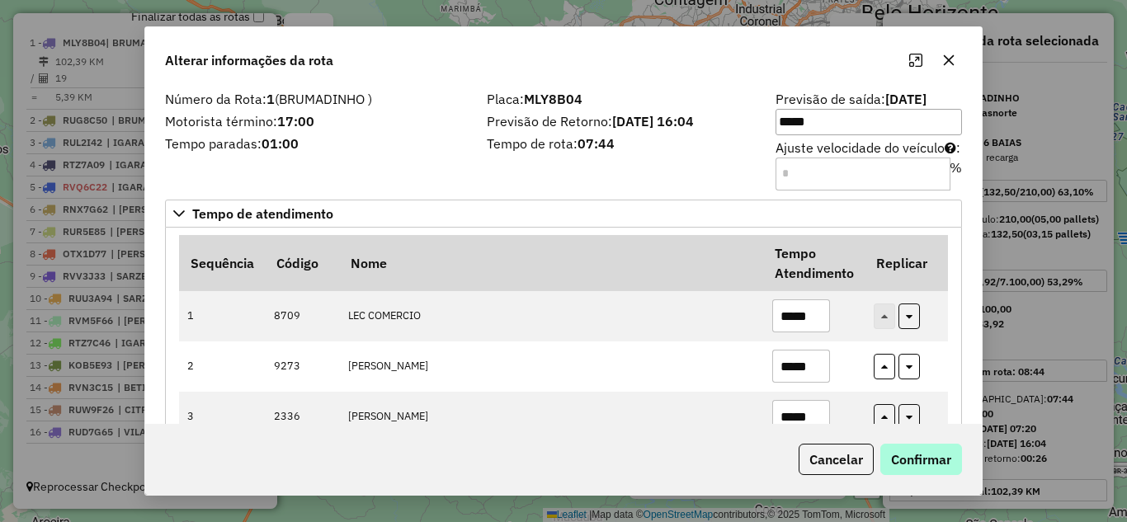
type input "*****"
click at [942, 468] on button "Confirmar" at bounding box center [921, 459] width 82 height 31
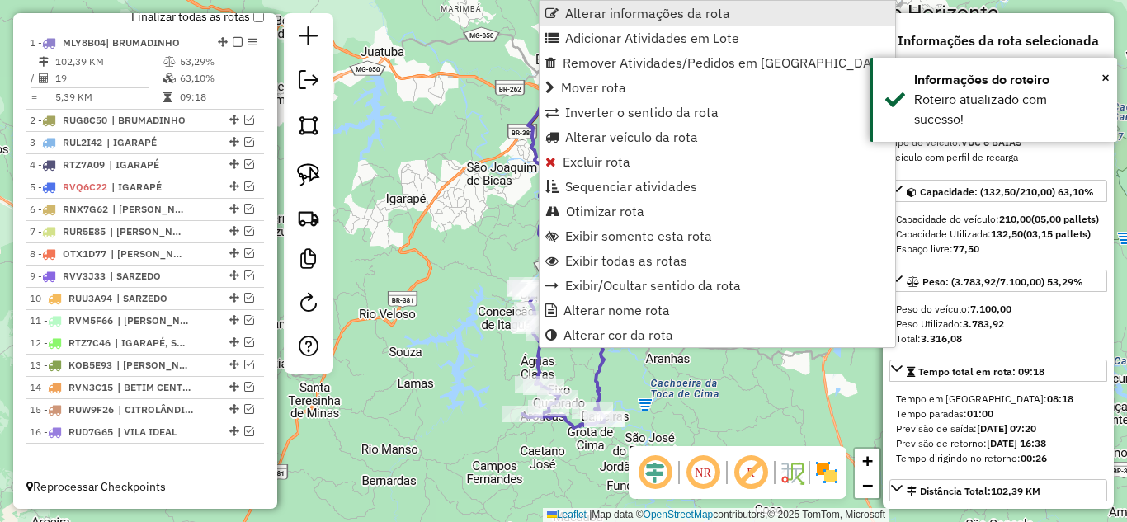
click at [629, 9] on span "Alterar informações da rota" at bounding box center [647, 13] width 165 height 13
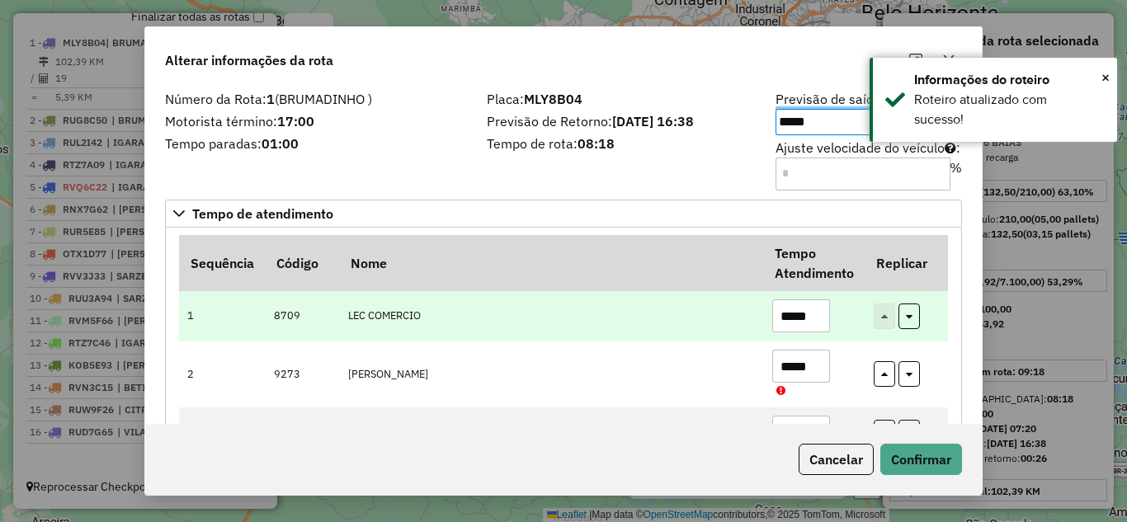
click at [822, 318] on input "*****" at bounding box center [801, 315] width 58 height 33
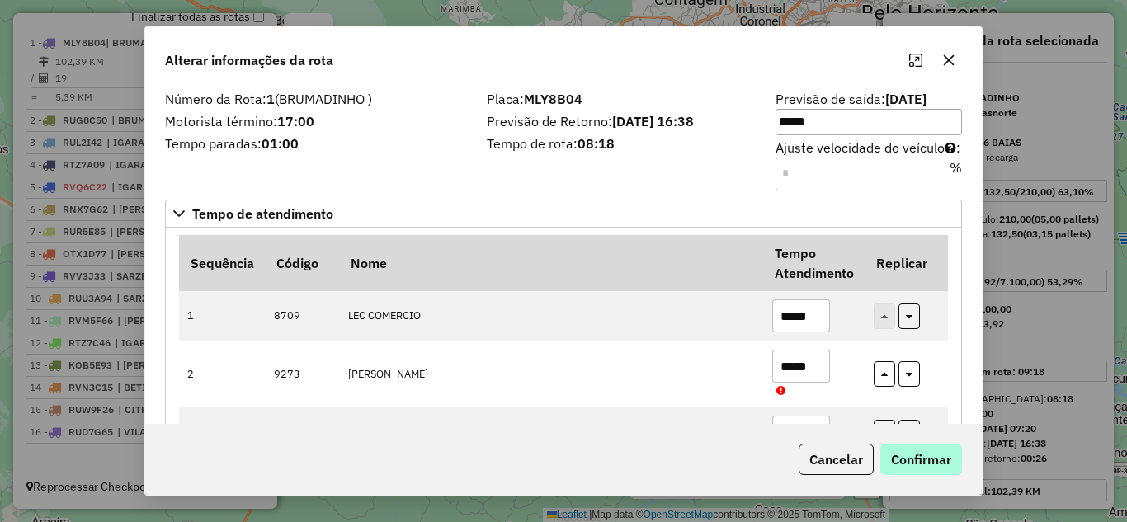
type input "*****"
click at [930, 460] on button "Confirmar" at bounding box center [921, 459] width 82 height 31
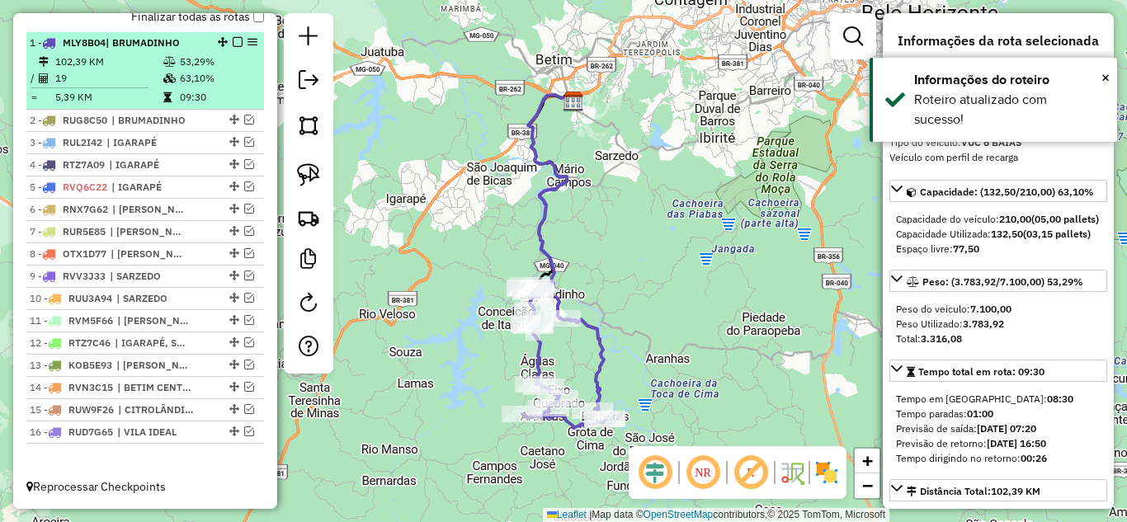
click at [235, 41] on em at bounding box center [238, 42] width 10 height 10
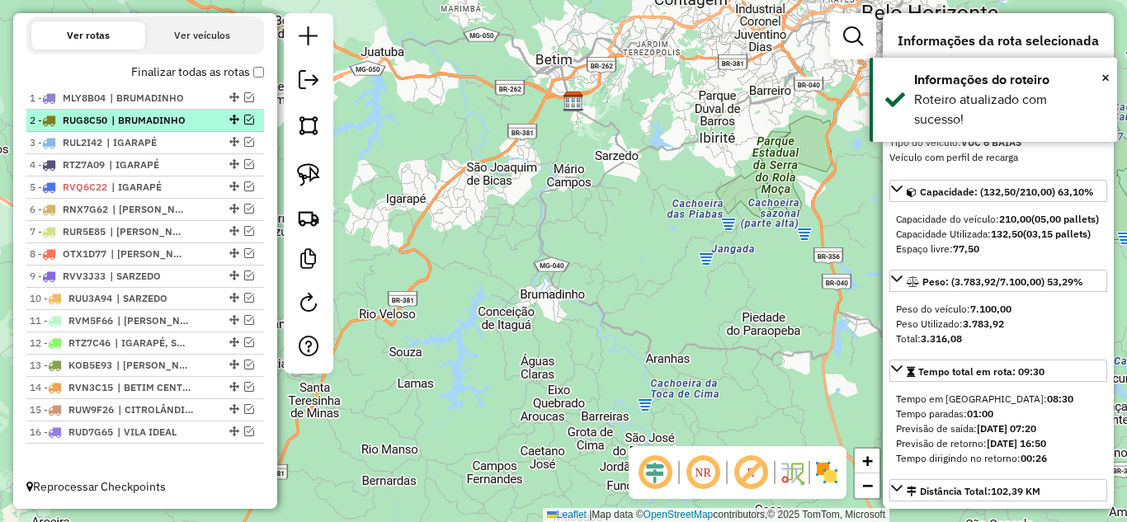
scroll to position [564, 0]
click at [244, 118] on em at bounding box center [249, 120] width 10 height 10
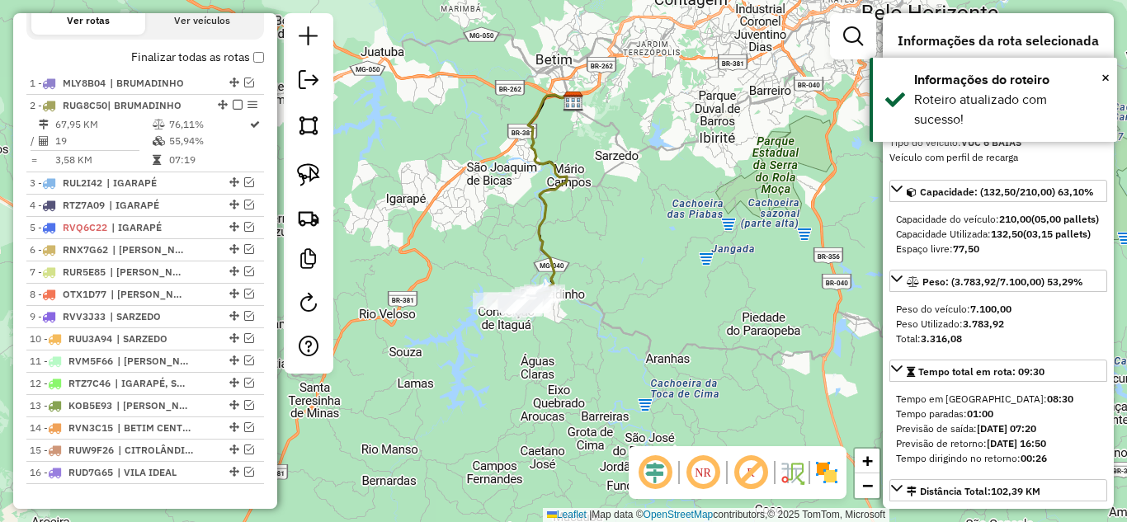
scroll to position [619, 0]
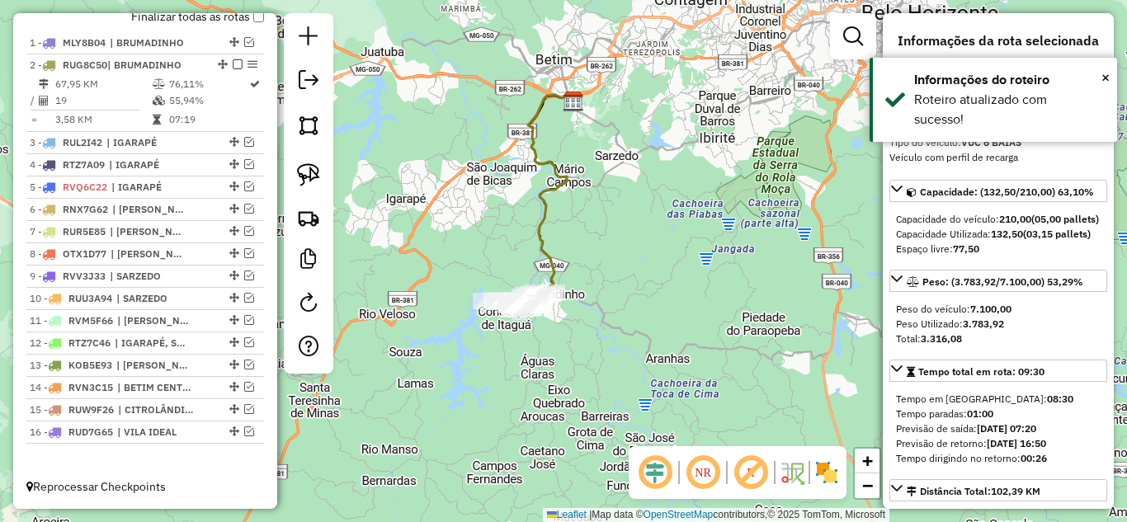
click at [538, 224] on icon at bounding box center [550, 194] width 45 height 200
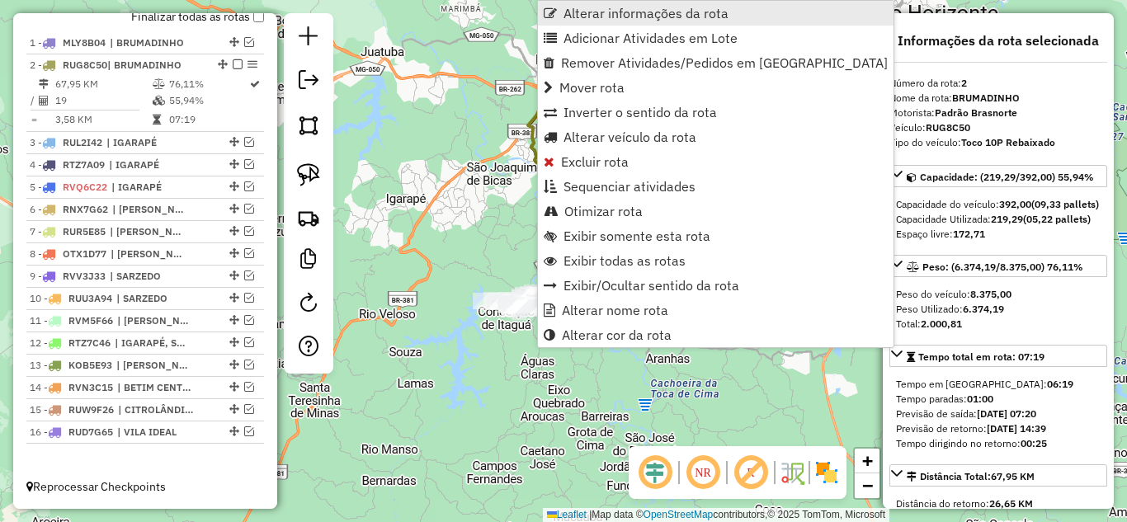
click at [600, 8] on span "Alterar informações da rota" at bounding box center [645, 13] width 165 height 13
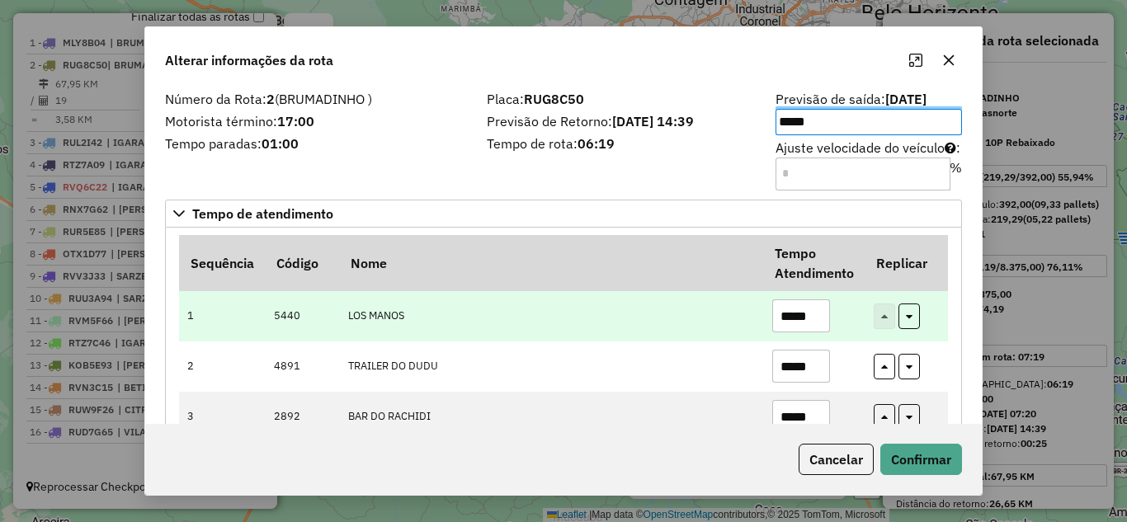
click at [822, 317] on input "*****" at bounding box center [801, 315] width 58 height 33
type input "*"
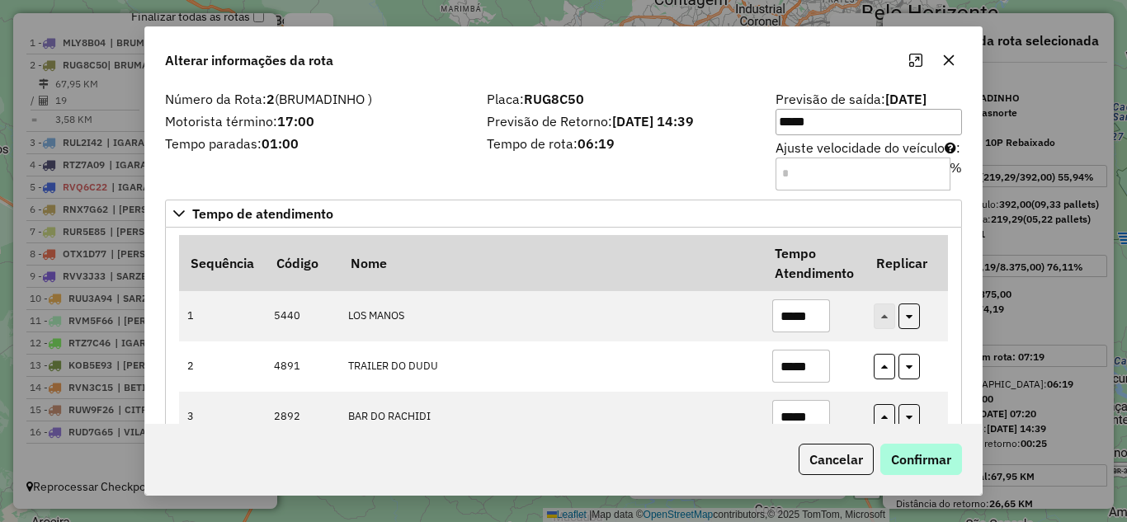
type input "*****"
click at [928, 459] on button "Confirmar" at bounding box center [921, 459] width 82 height 31
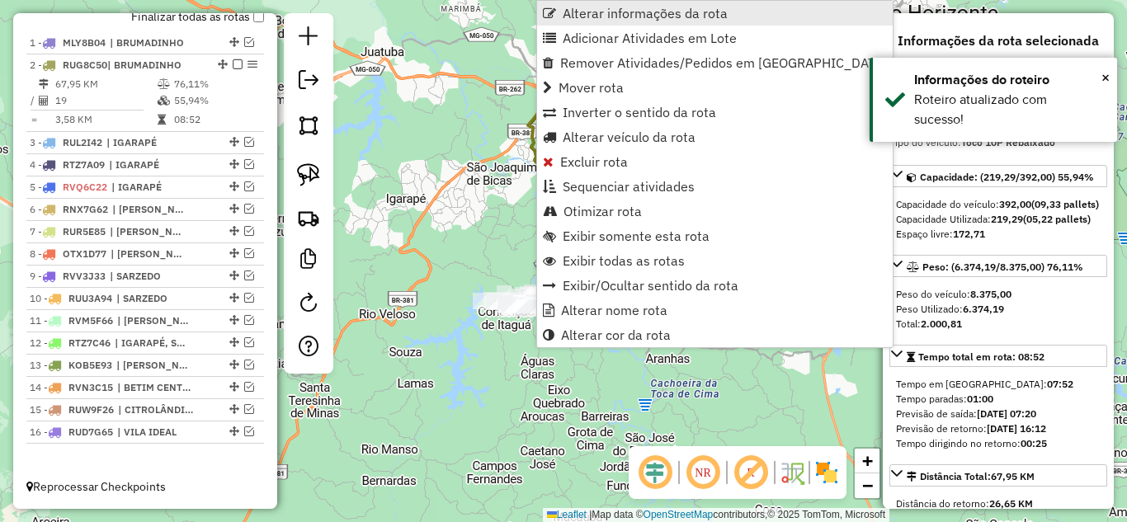
click at [615, 16] on span "Alterar informações da rota" at bounding box center [645, 13] width 165 height 13
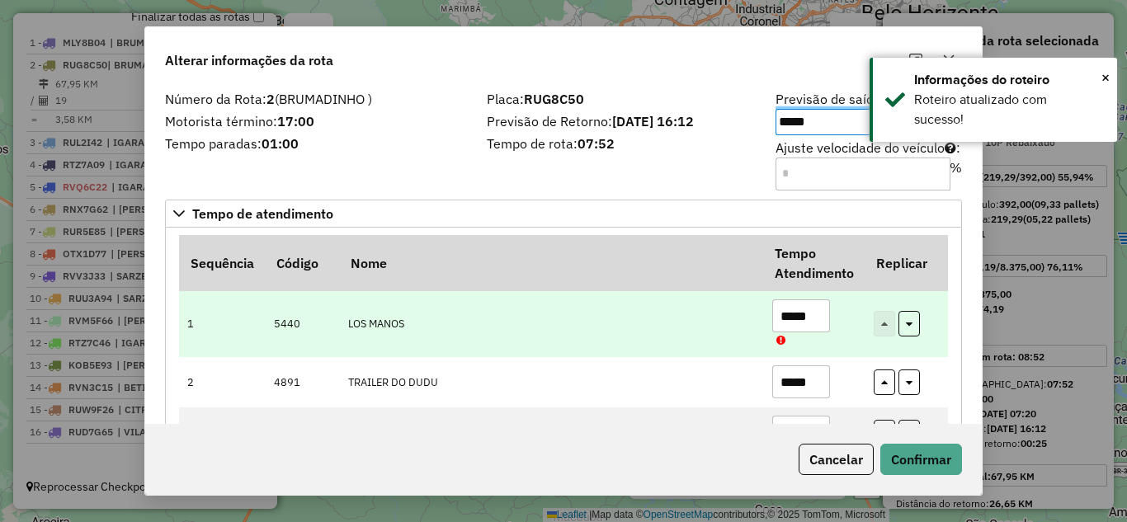
click at [825, 323] on input "*****" at bounding box center [801, 315] width 58 height 33
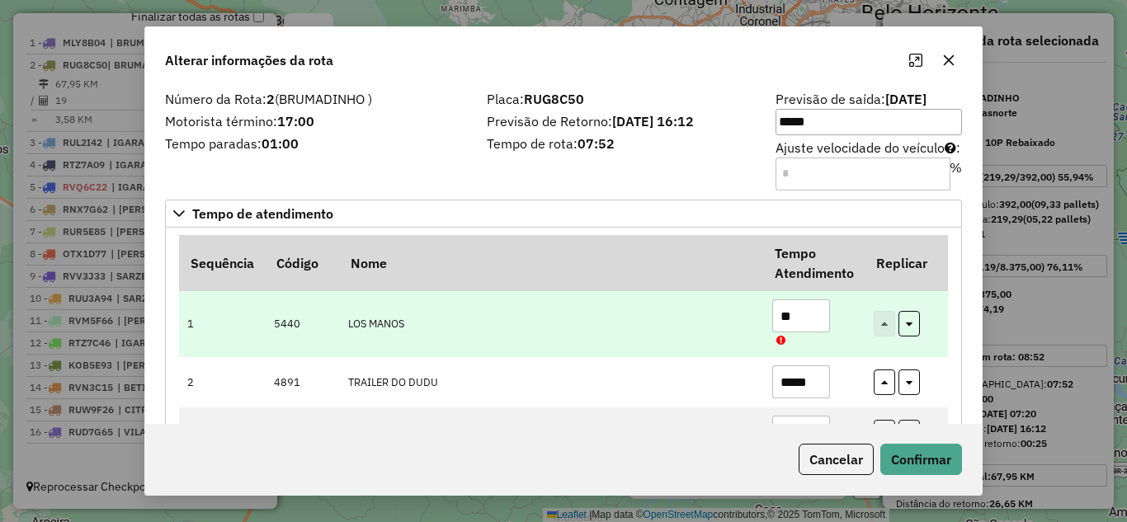
type input "*"
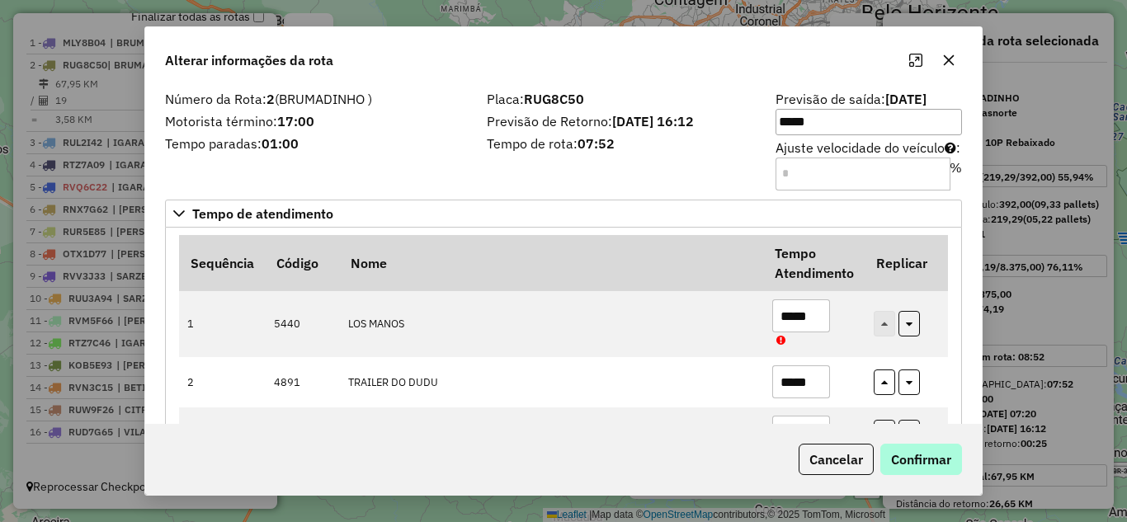
type input "*****"
click at [906, 455] on button "Confirmar" at bounding box center [921, 459] width 82 height 31
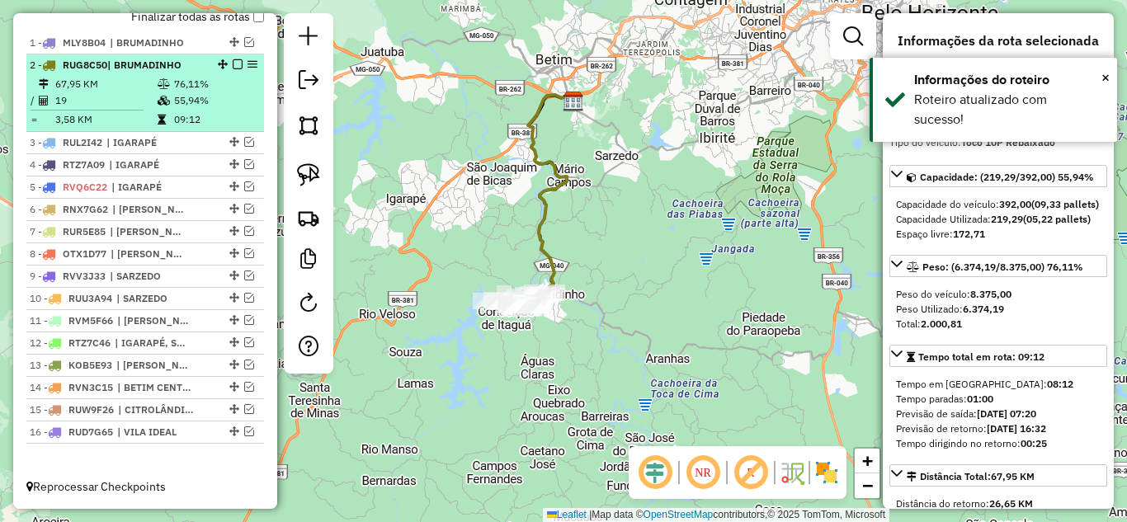
click at [234, 62] on em at bounding box center [238, 64] width 10 height 10
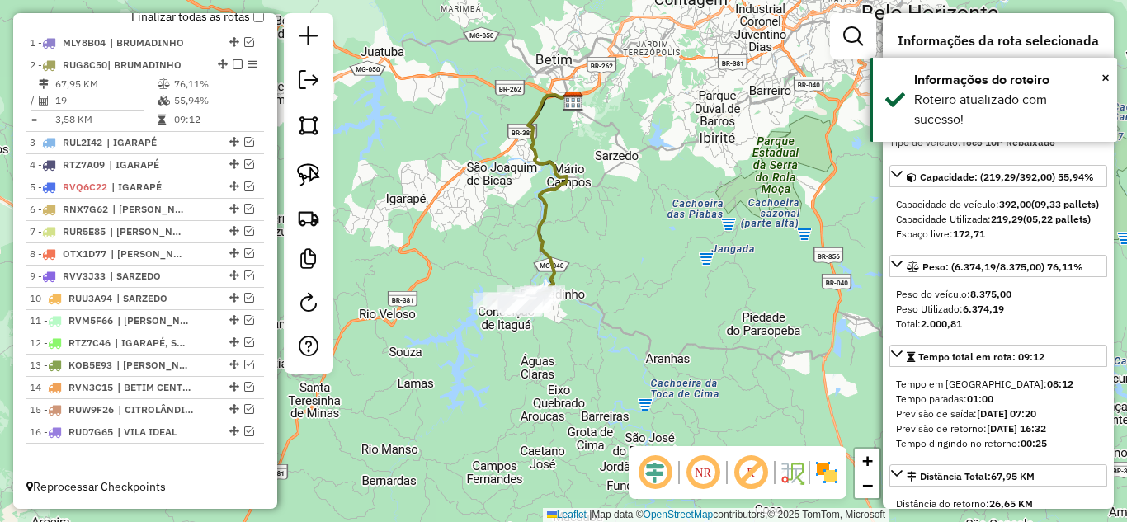
scroll to position [564, 0]
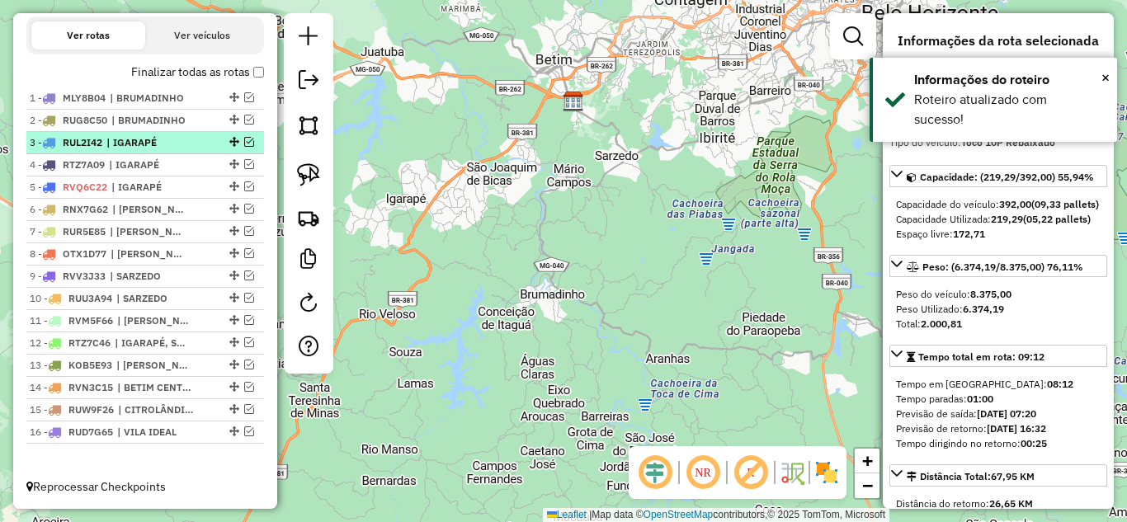
click at [244, 144] on em at bounding box center [249, 142] width 10 height 10
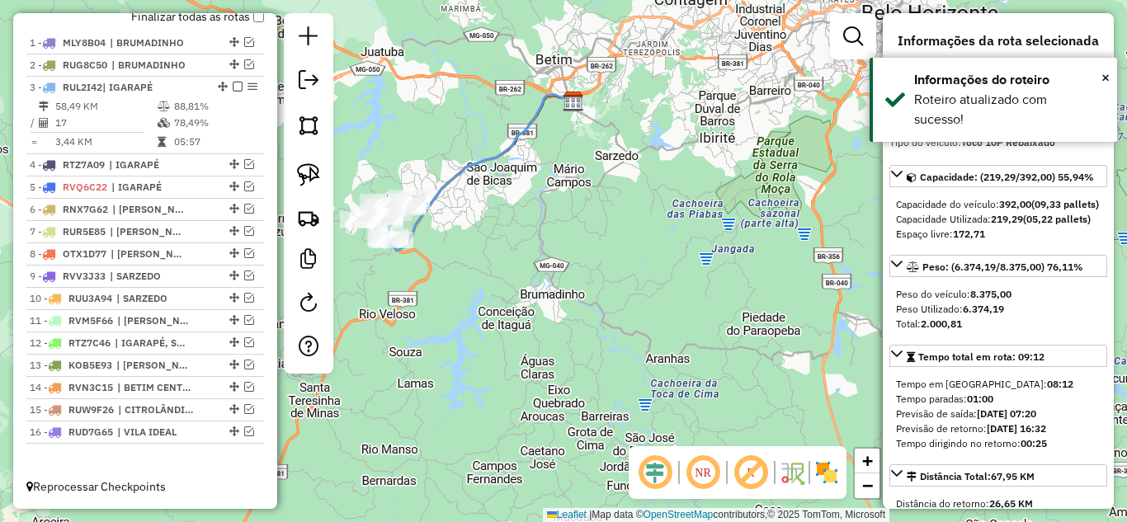
click at [467, 166] on icon at bounding box center [481, 172] width 185 height 157
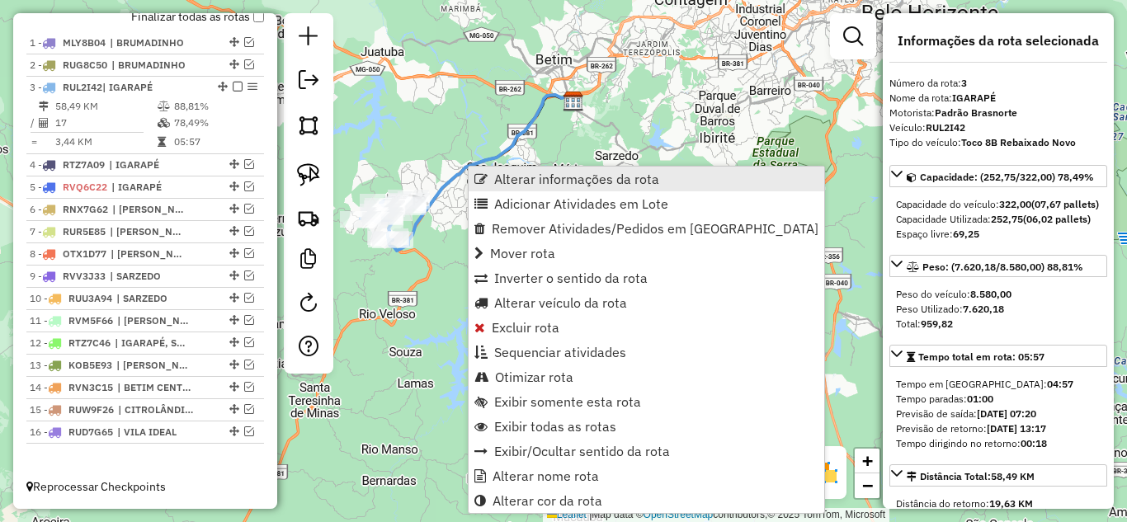
click at [519, 172] on span "Alterar informações da rota" at bounding box center [576, 178] width 165 height 13
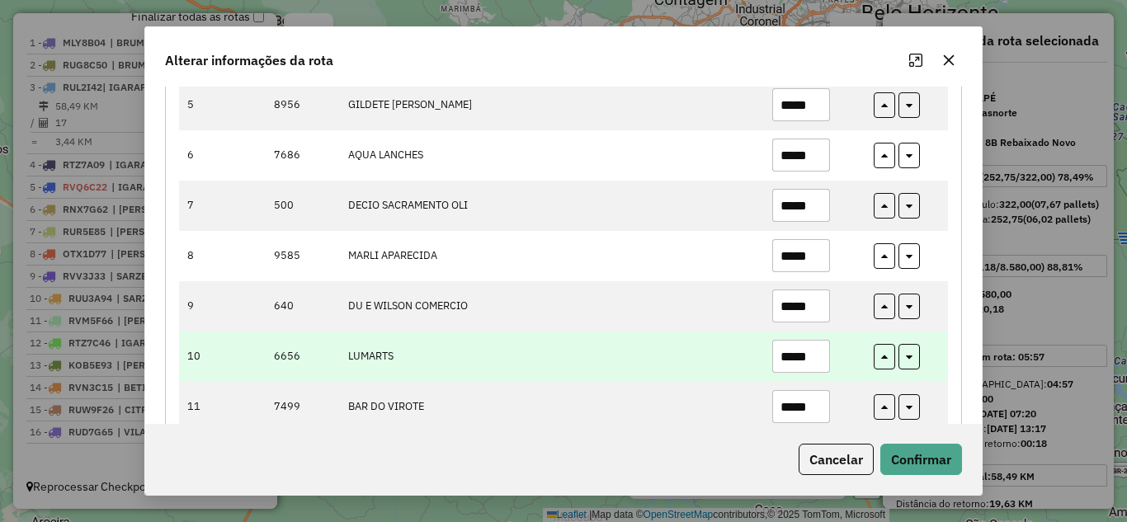
scroll to position [495, 0]
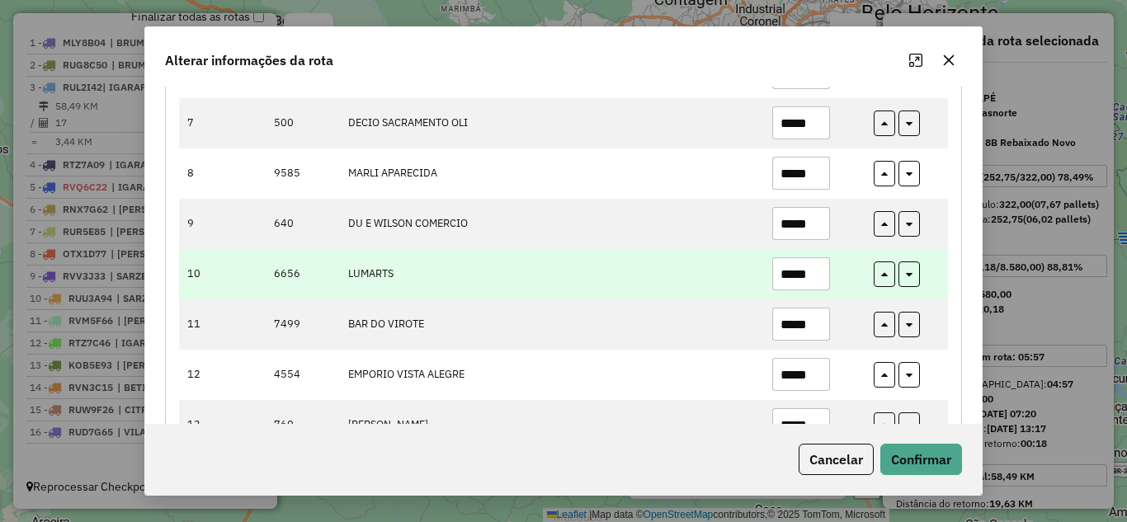
click at [820, 274] on input "*****" at bounding box center [801, 273] width 58 height 33
type input "*"
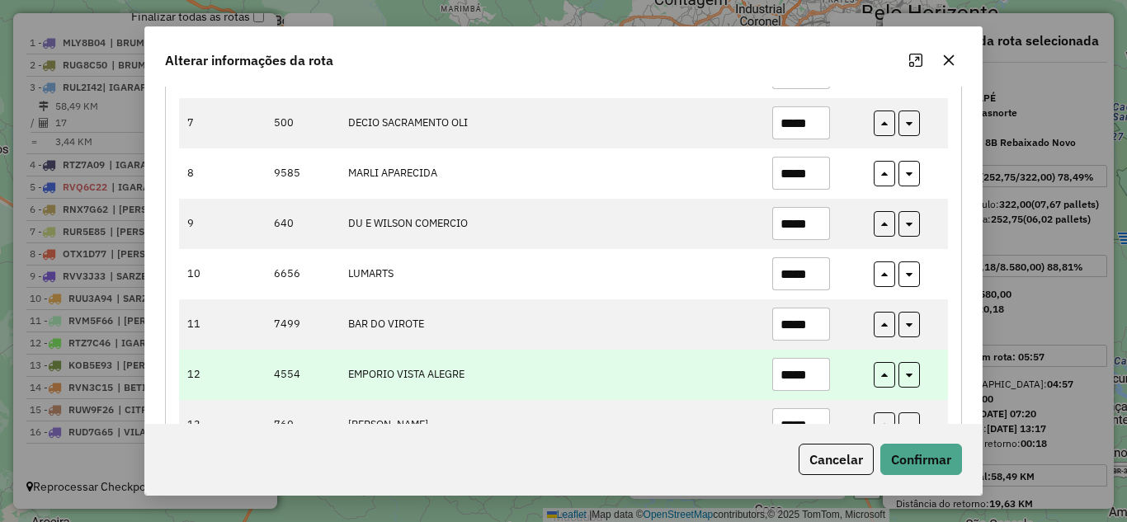
type input "*****"
click at [816, 374] on input "*****" at bounding box center [801, 374] width 58 height 33
type input "*"
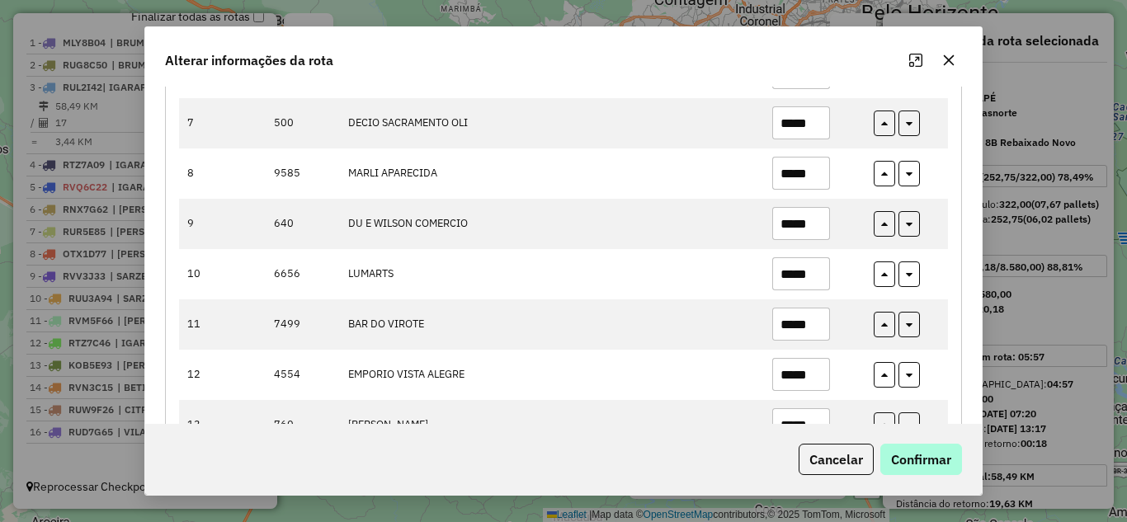
type input "*****"
click at [900, 447] on button "Confirmar" at bounding box center [921, 459] width 82 height 31
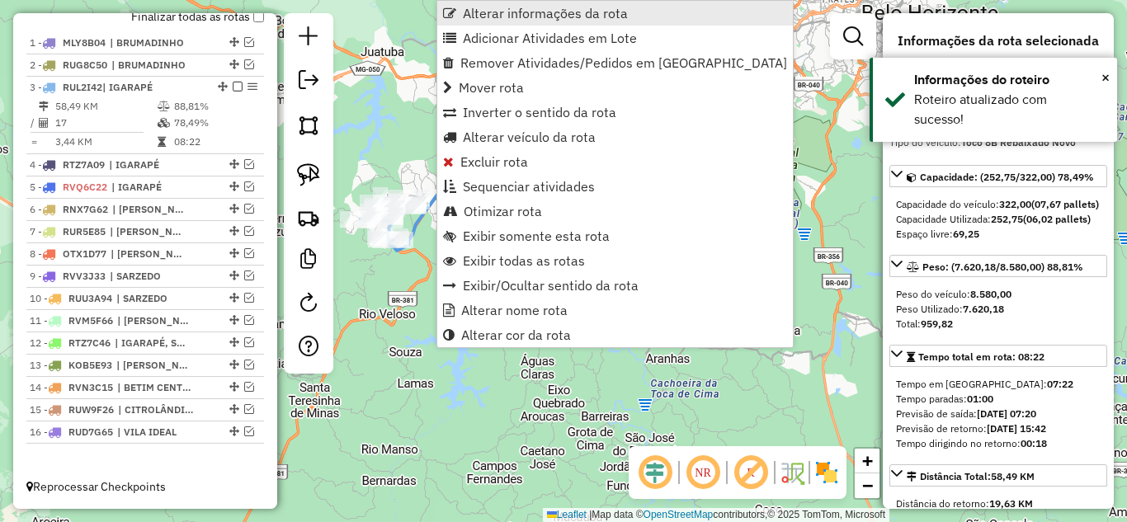
click at [508, 7] on span "Alterar informações da rota" at bounding box center [545, 13] width 165 height 13
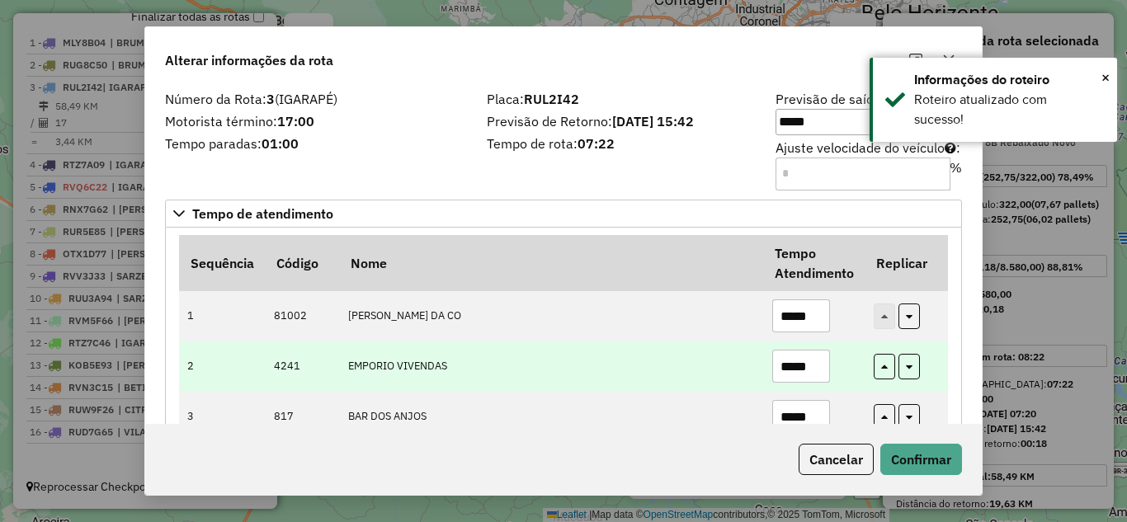
click at [823, 370] on input "*****" at bounding box center [801, 366] width 58 height 33
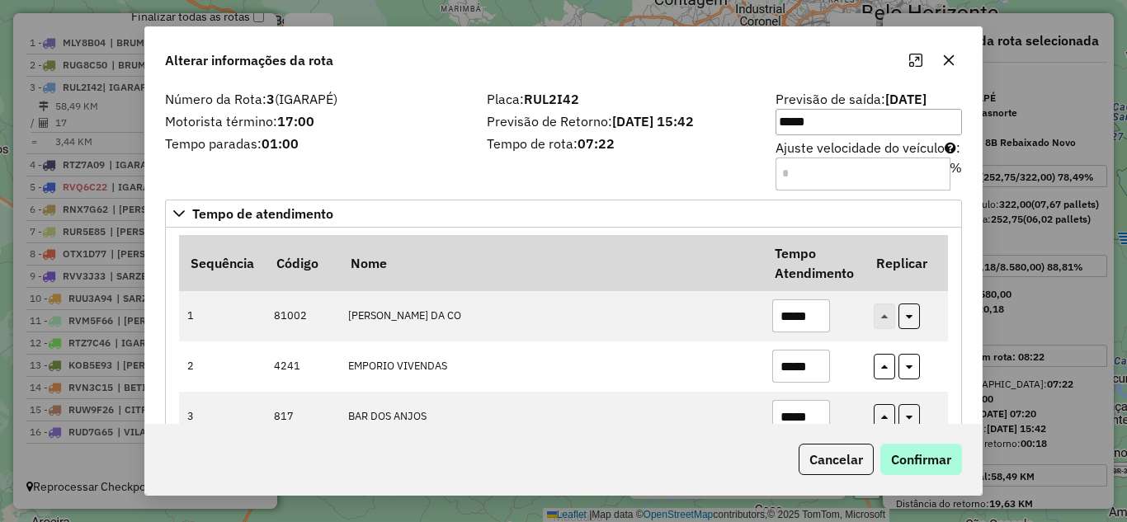
type input "*****"
click at [904, 458] on button "Confirmar" at bounding box center [921, 459] width 82 height 31
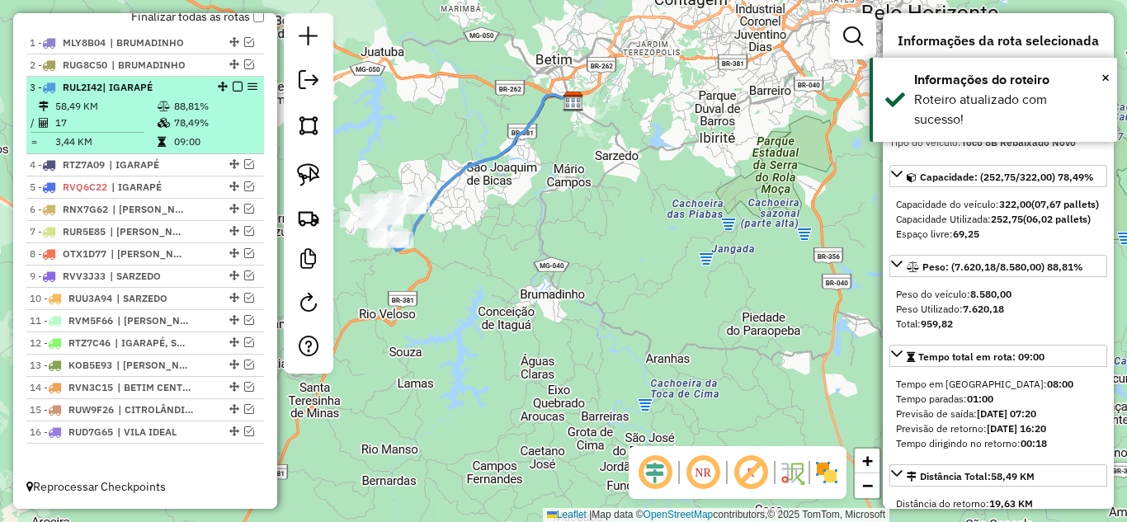
click at [233, 87] on em at bounding box center [238, 87] width 10 height 10
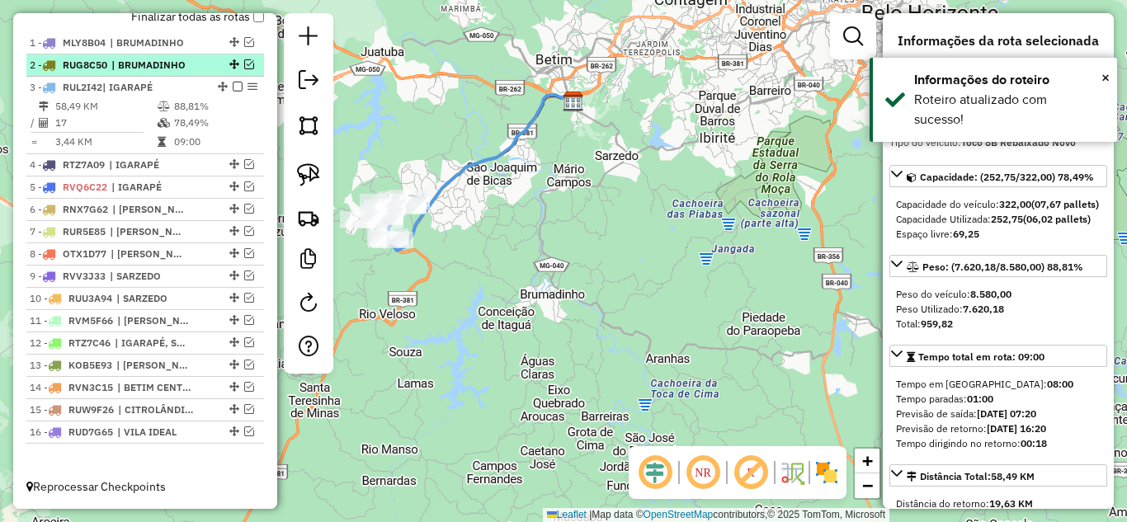
scroll to position [564, 0]
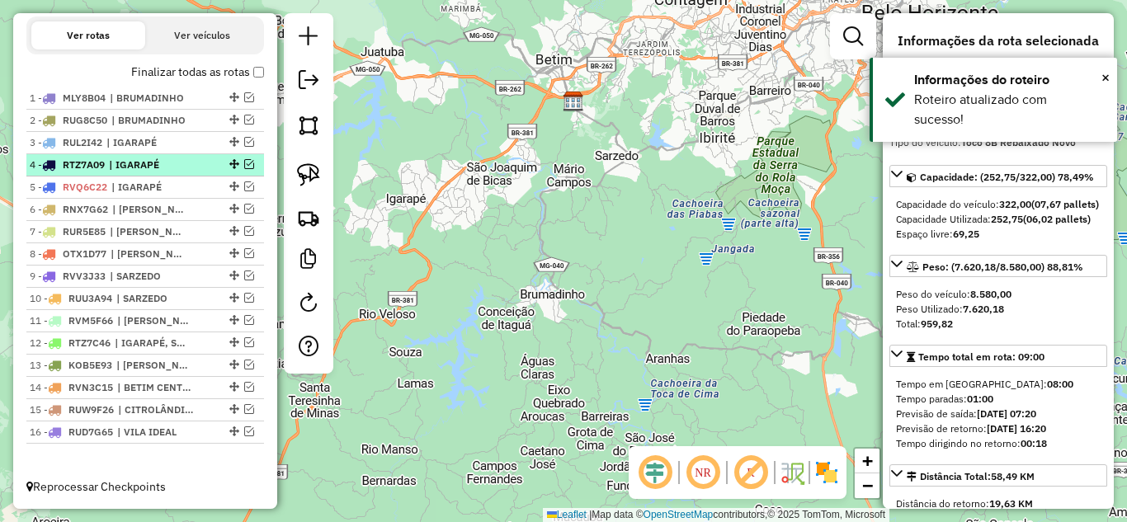
click at [244, 164] on em at bounding box center [249, 164] width 10 height 10
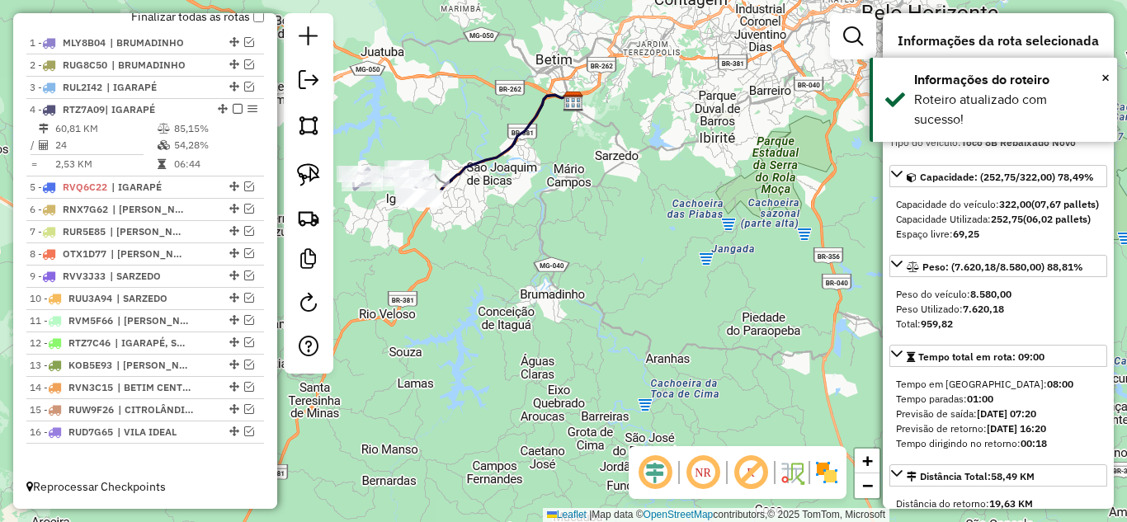
click at [471, 161] on icon at bounding box center [496, 148] width 154 height 108
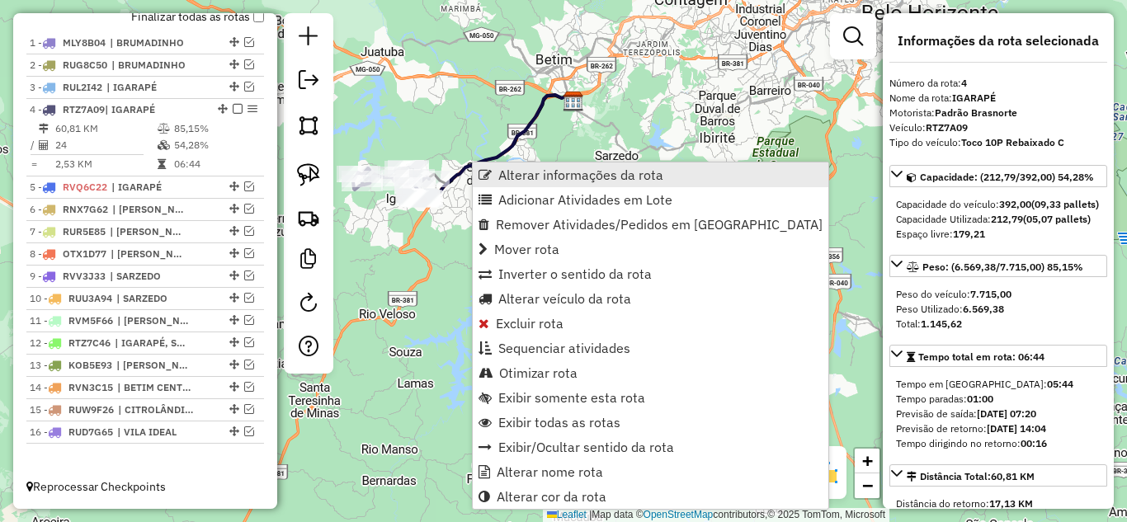
click at [526, 177] on span "Alterar informações da rota" at bounding box center [580, 174] width 165 height 13
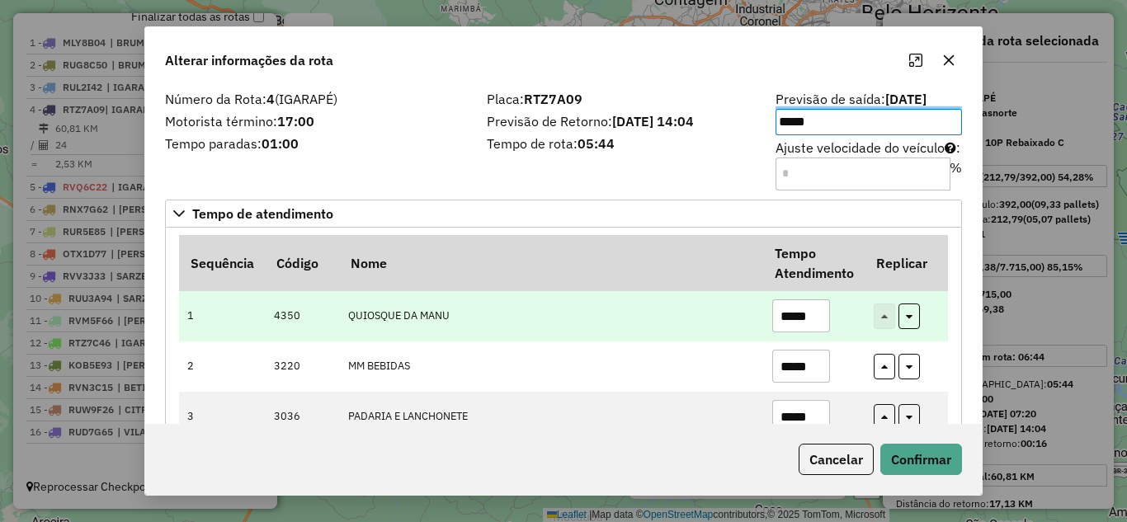
click at [822, 313] on input "*****" at bounding box center [801, 315] width 58 height 33
type input "*"
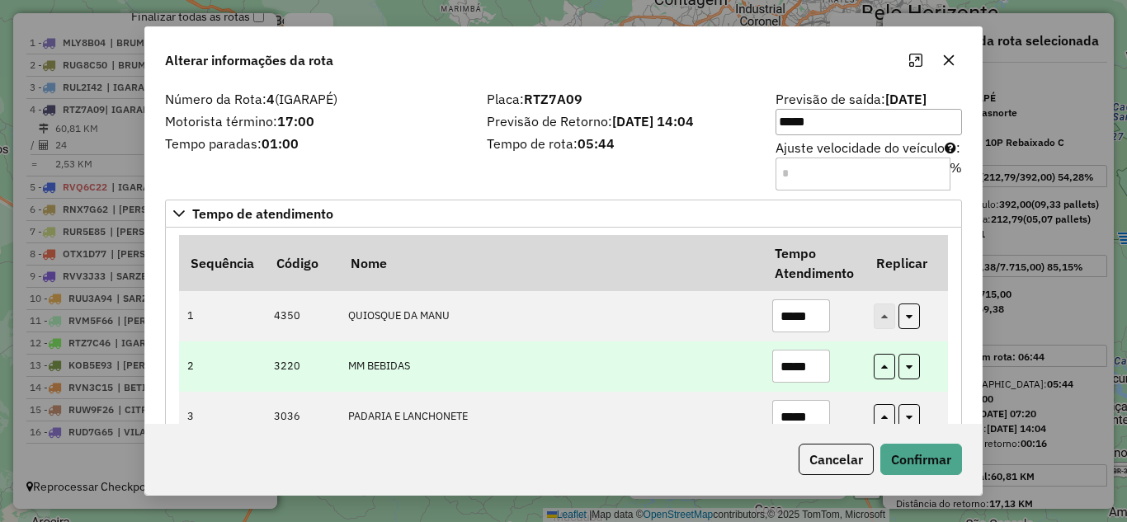
type input "*****"
click at [817, 372] on input "*****" at bounding box center [801, 366] width 58 height 33
type input "*"
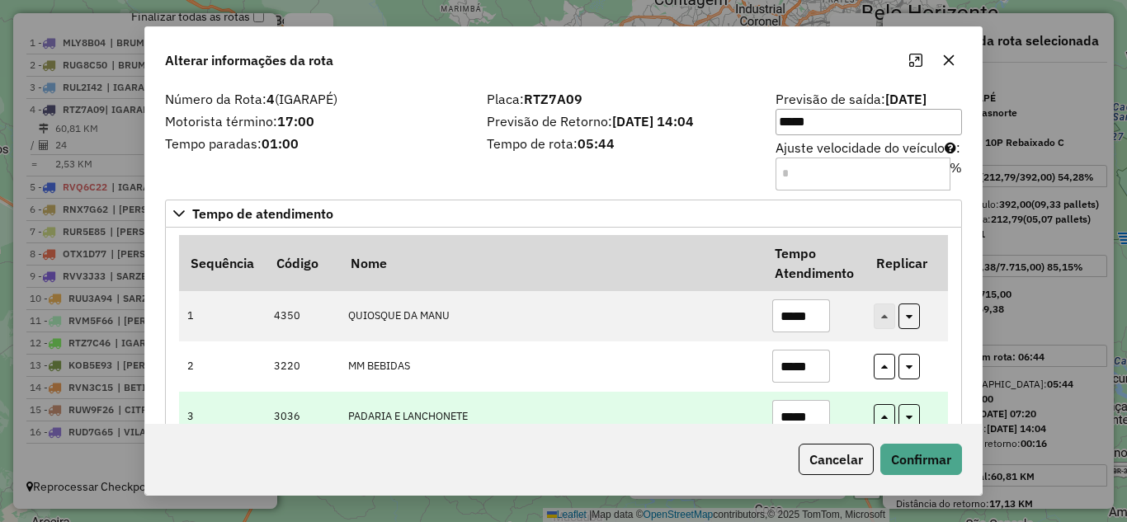
type input "*****"
click at [816, 412] on input "*****" at bounding box center [801, 416] width 58 height 33
type input "*"
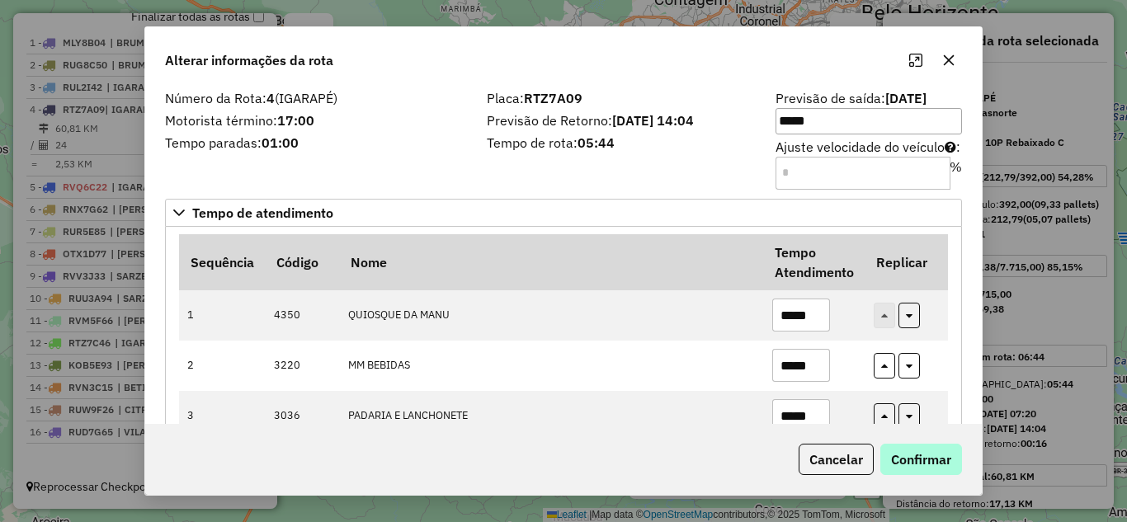
type input "*****"
click at [914, 459] on button "Confirmar" at bounding box center [921, 459] width 82 height 31
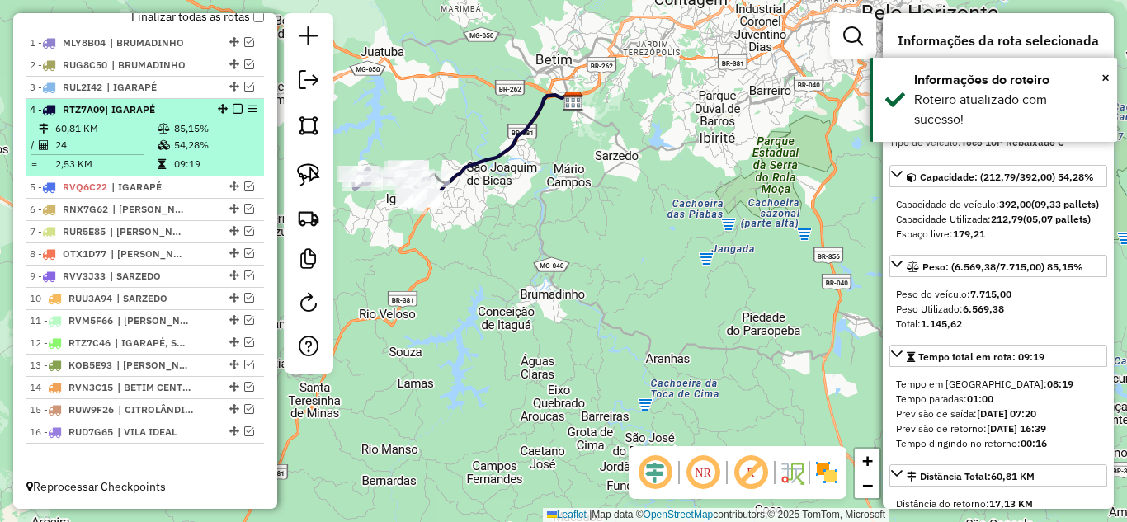
click at [227, 107] on div at bounding box center [232, 109] width 49 height 10
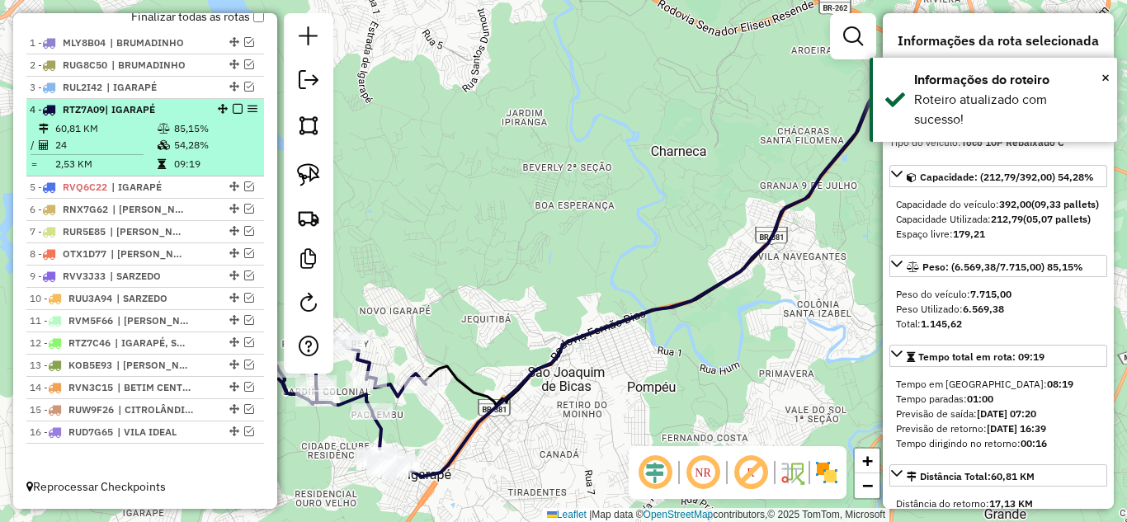
click at [233, 109] on em at bounding box center [238, 109] width 10 height 10
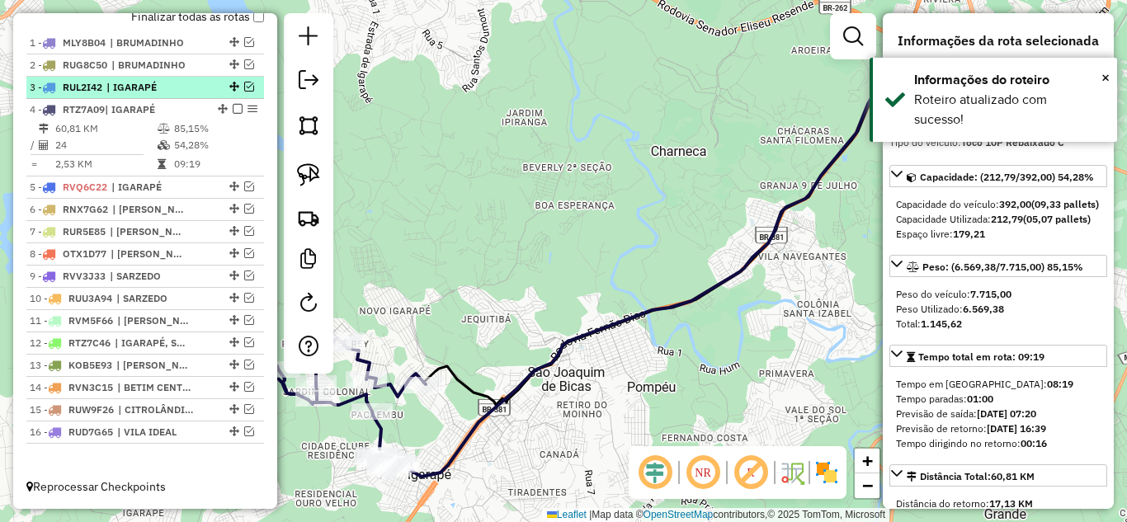
scroll to position [564, 0]
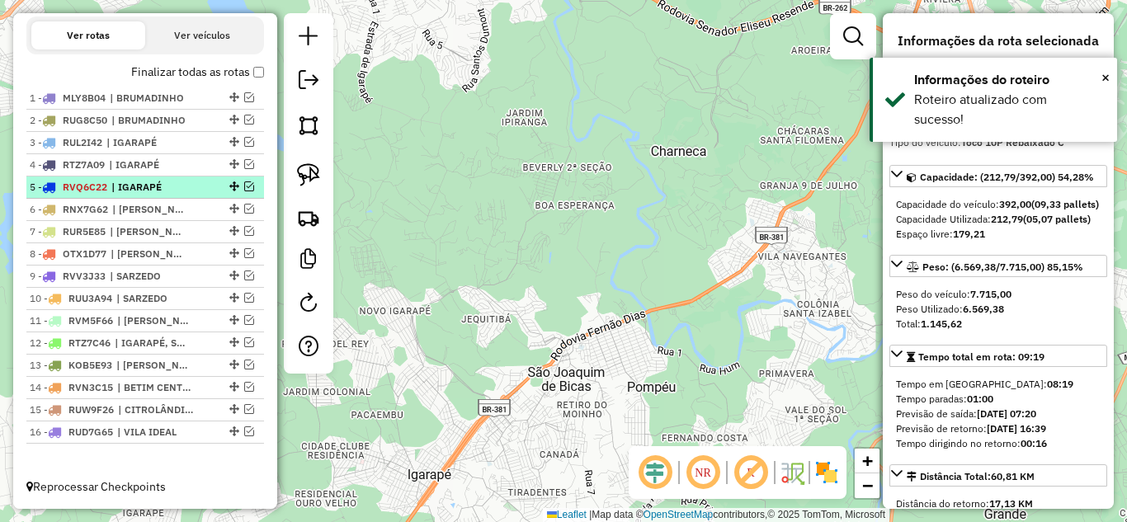
click at [245, 183] on em at bounding box center [249, 186] width 10 height 10
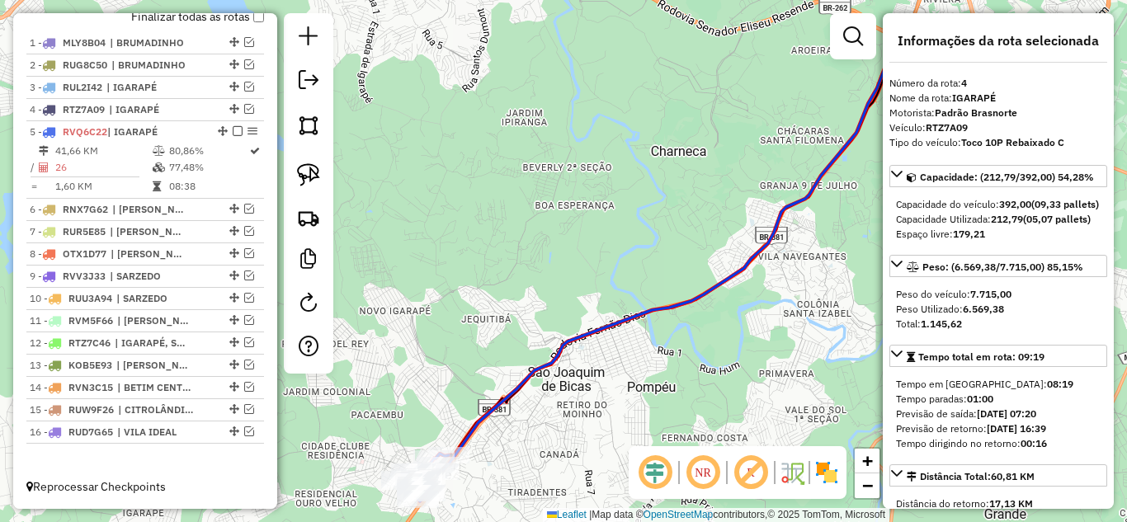
click at [547, 361] on icon at bounding box center [719, 259] width 572 height 428
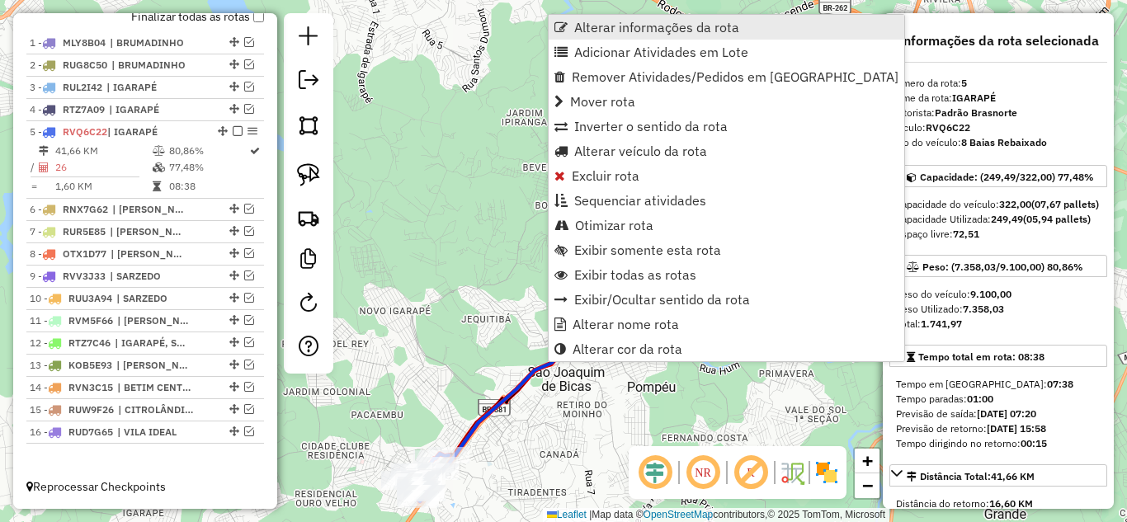
click at [604, 26] on span "Alterar informações da rota" at bounding box center [656, 27] width 165 height 13
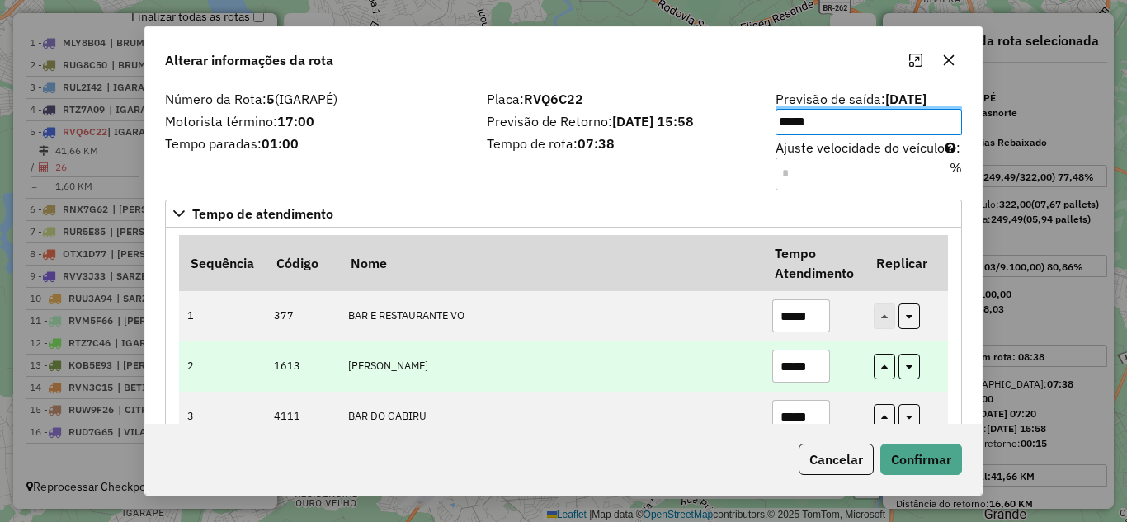
click at [822, 363] on input "*****" at bounding box center [801, 366] width 58 height 33
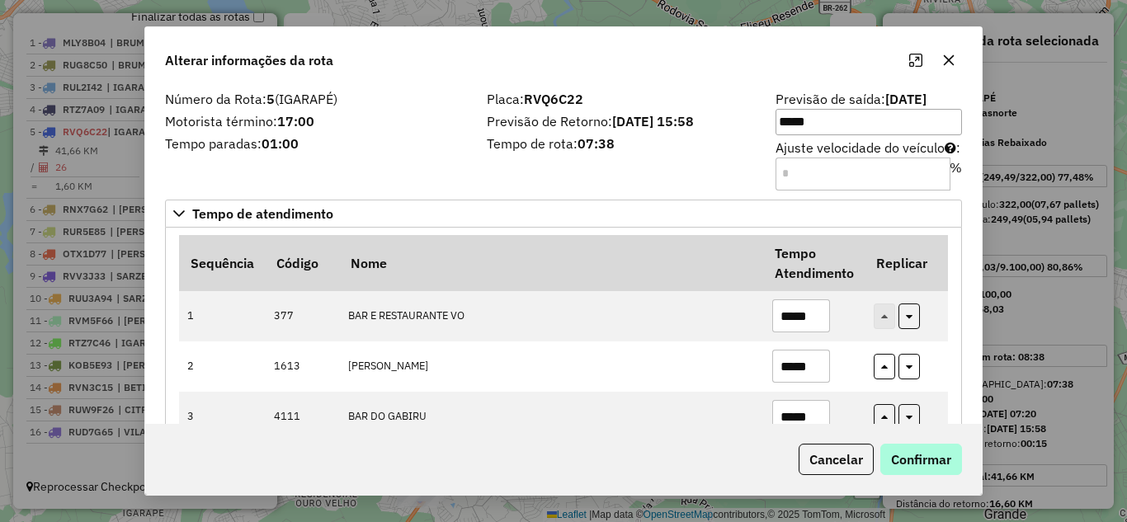
type input "*****"
click at [932, 459] on button "Confirmar" at bounding box center [921, 459] width 82 height 31
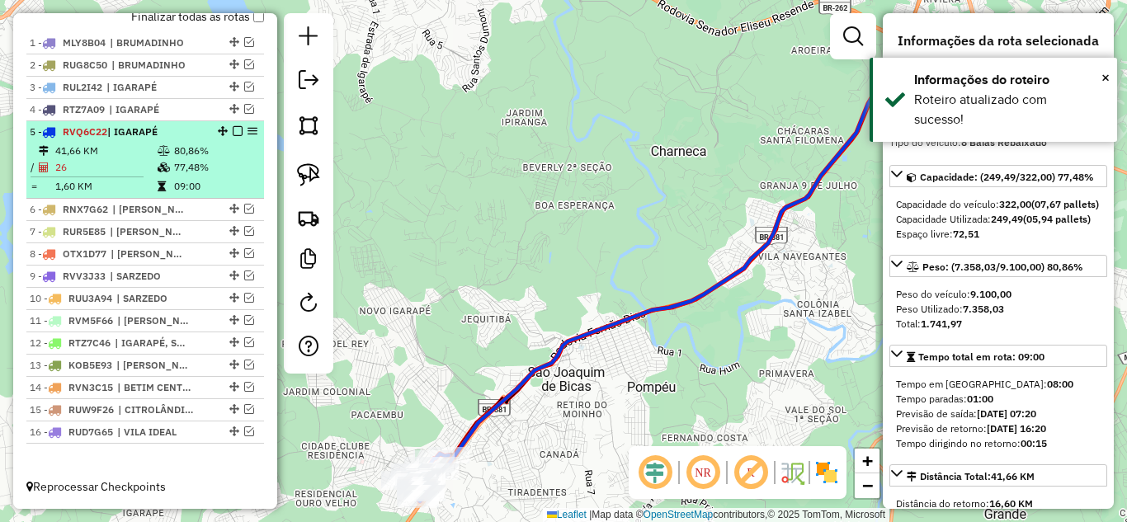
click at [233, 131] on em at bounding box center [238, 131] width 10 height 10
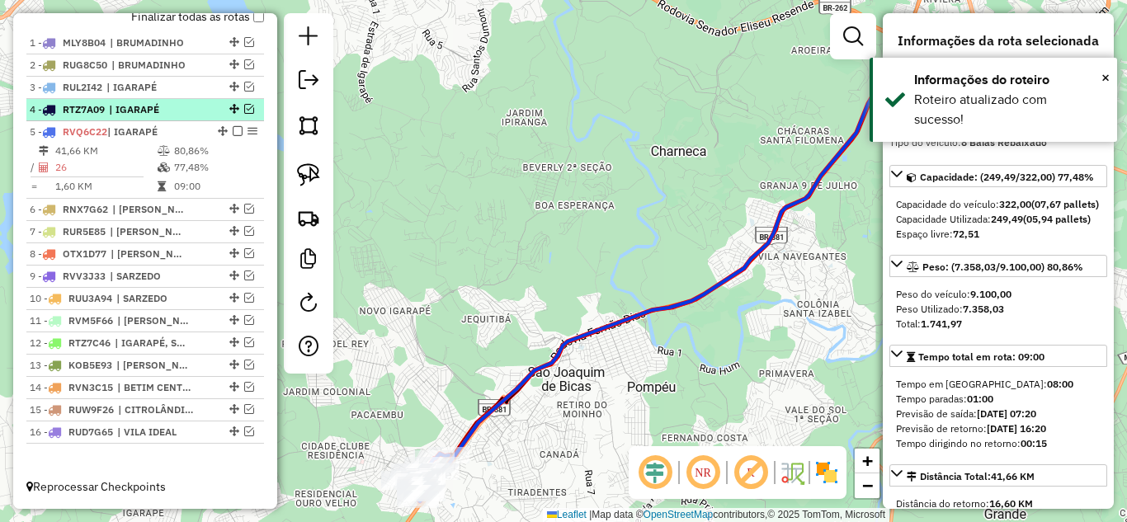
scroll to position [564, 0]
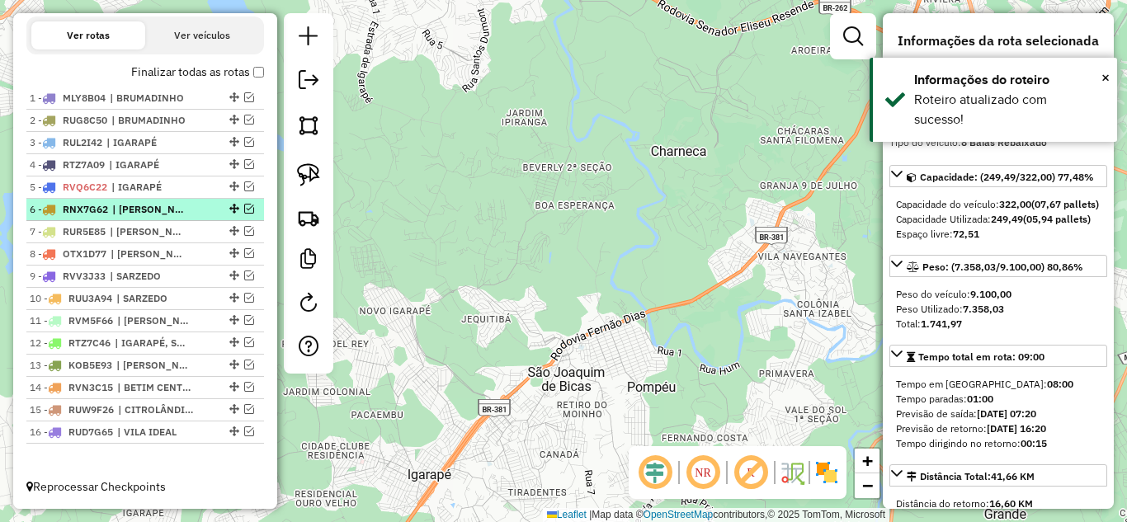
click at [245, 210] on em at bounding box center [249, 209] width 10 height 10
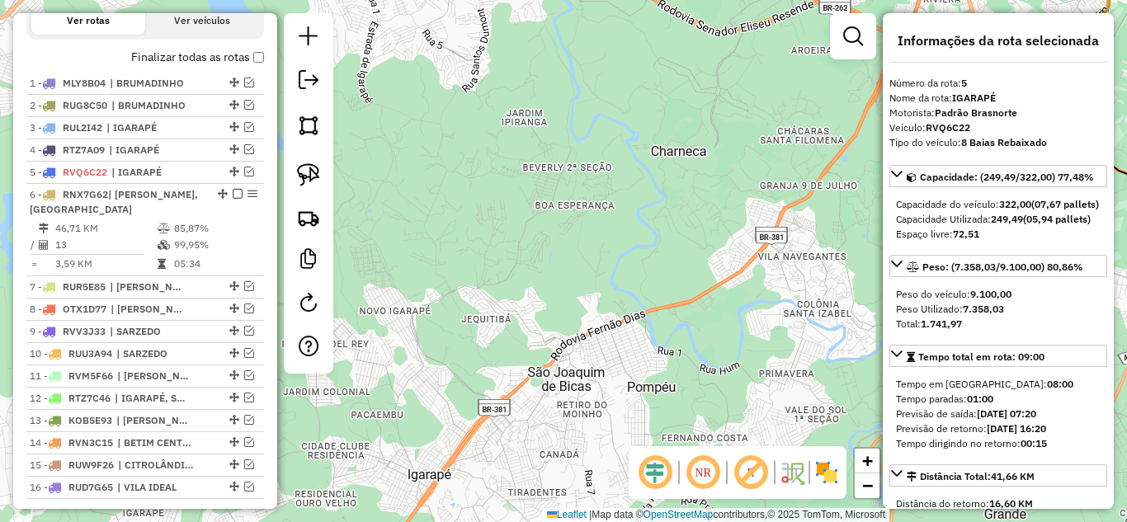
scroll to position [619, 0]
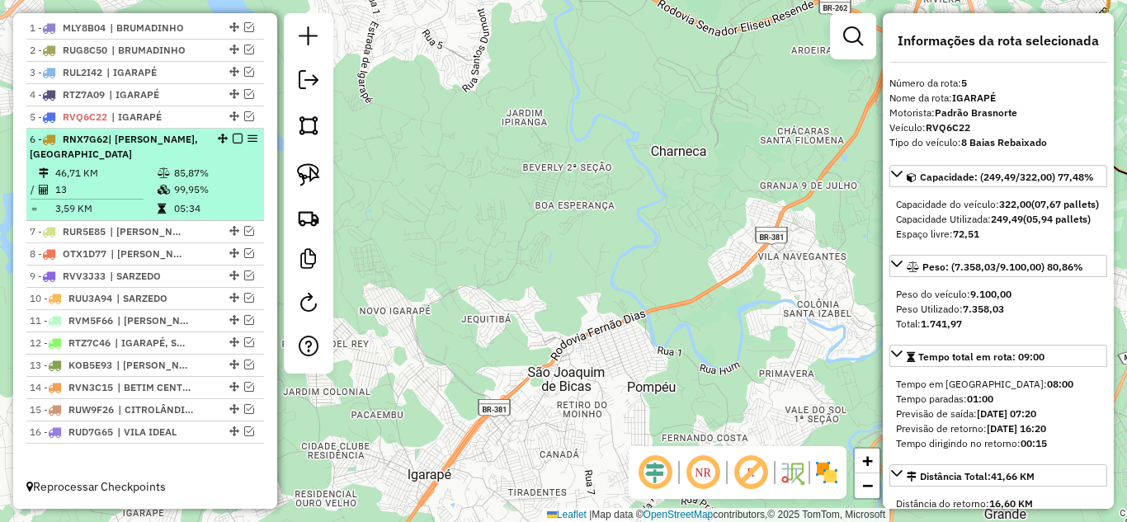
click at [149, 162] on div "6 - RNX7G62 | DURVAL DE BARROS, VILA IDEAL" at bounding box center [117, 147] width 175 height 30
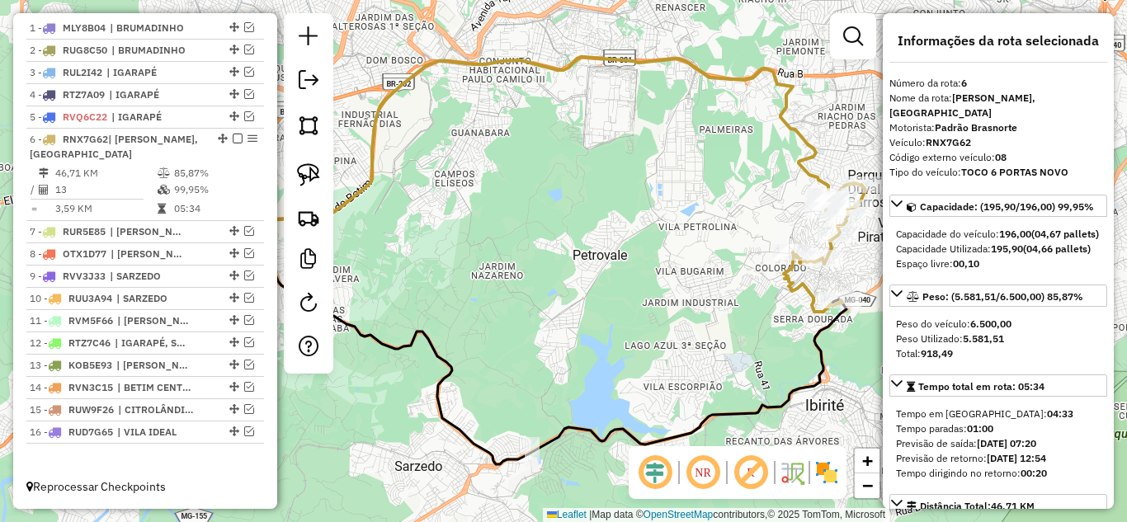
click at [594, 57] on icon at bounding box center [545, 152] width 566 height 191
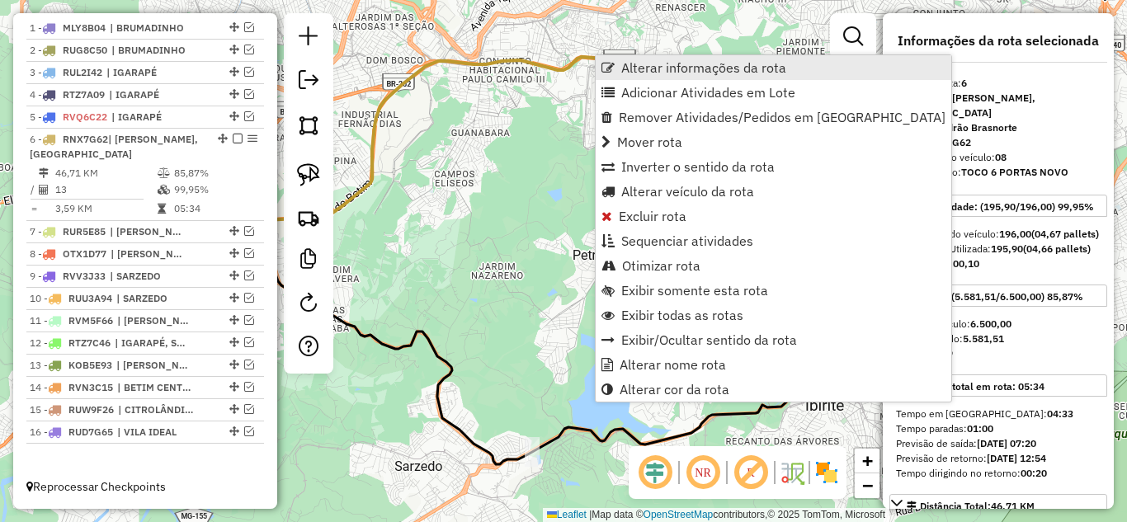
click at [645, 73] on span "Alterar informações da rota" at bounding box center [703, 67] width 165 height 13
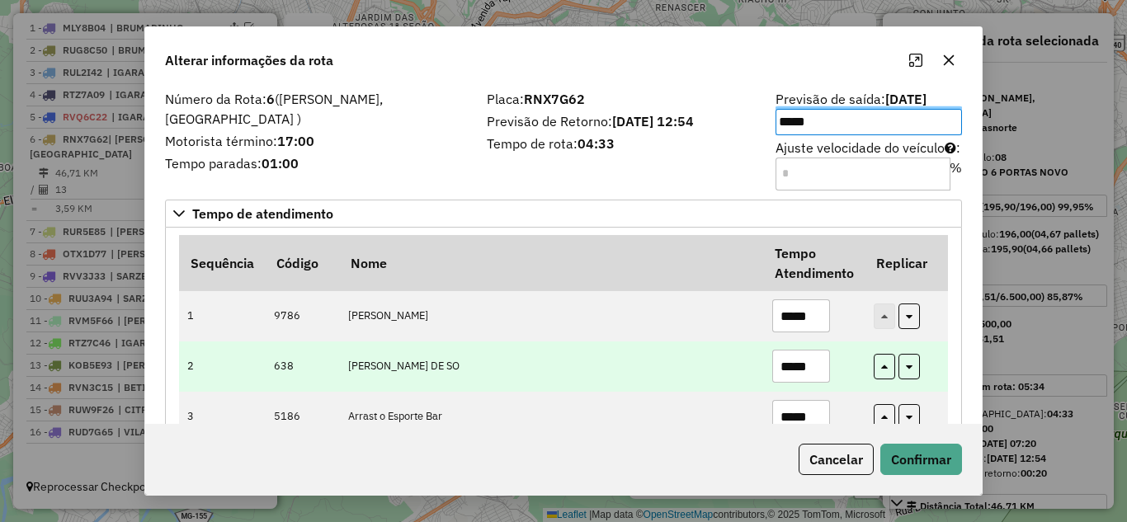
click at [828, 365] on td "*****" at bounding box center [813, 366] width 101 height 50
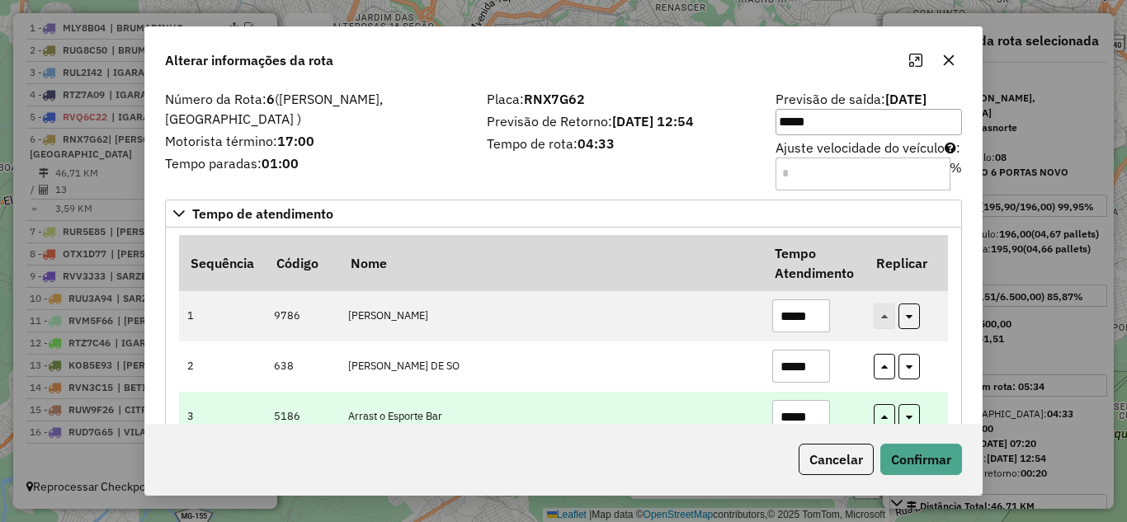
click at [809, 422] on input "*****" at bounding box center [801, 416] width 58 height 33
click at [817, 417] on input "*****" at bounding box center [801, 416] width 58 height 33
type input "*"
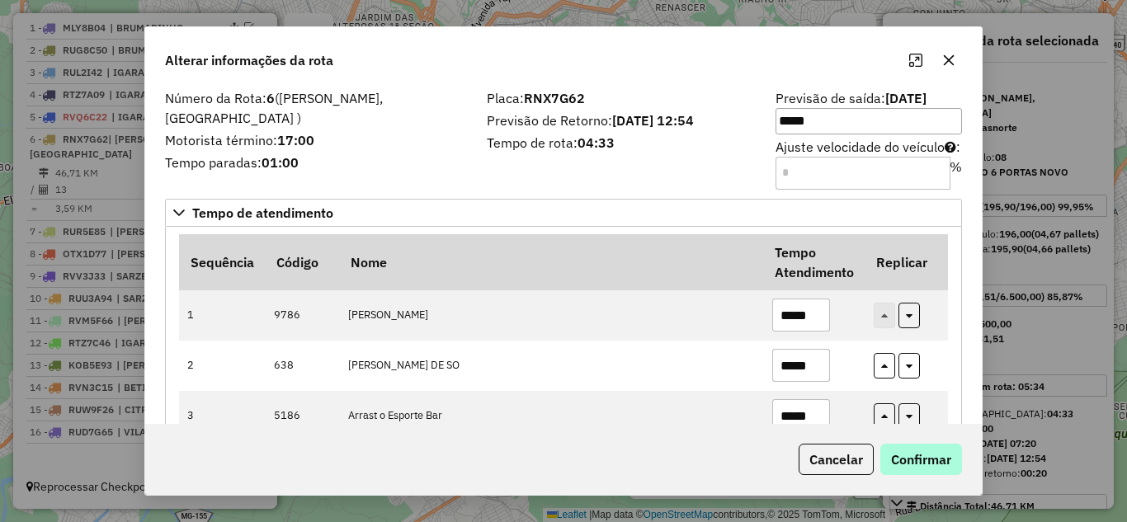
type input "*****"
click at [915, 457] on button "Confirmar" at bounding box center [921, 459] width 82 height 31
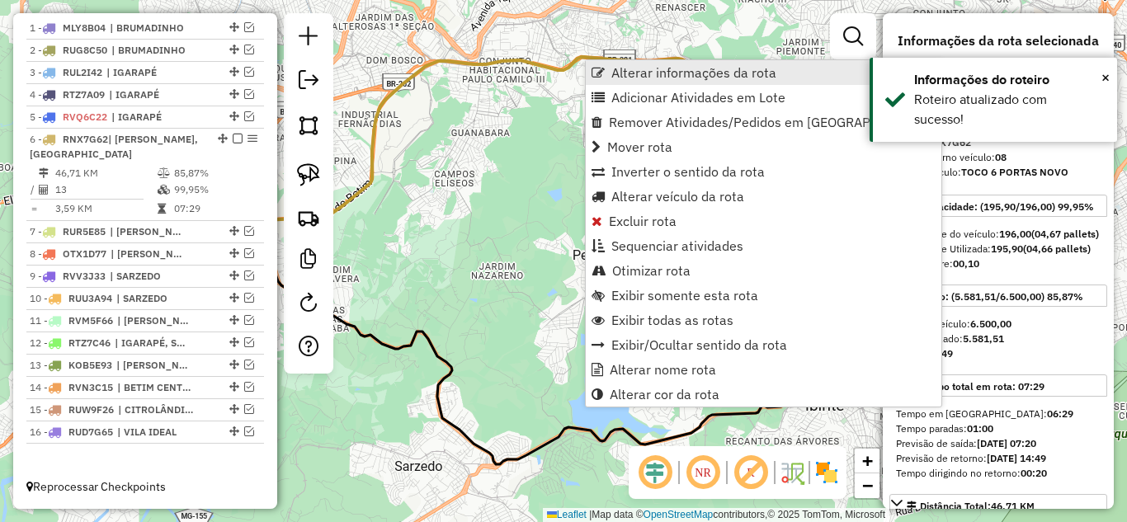
click at [617, 71] on span "Alterar informações da rota" at bounding box center [693, 72] width 165 height 13
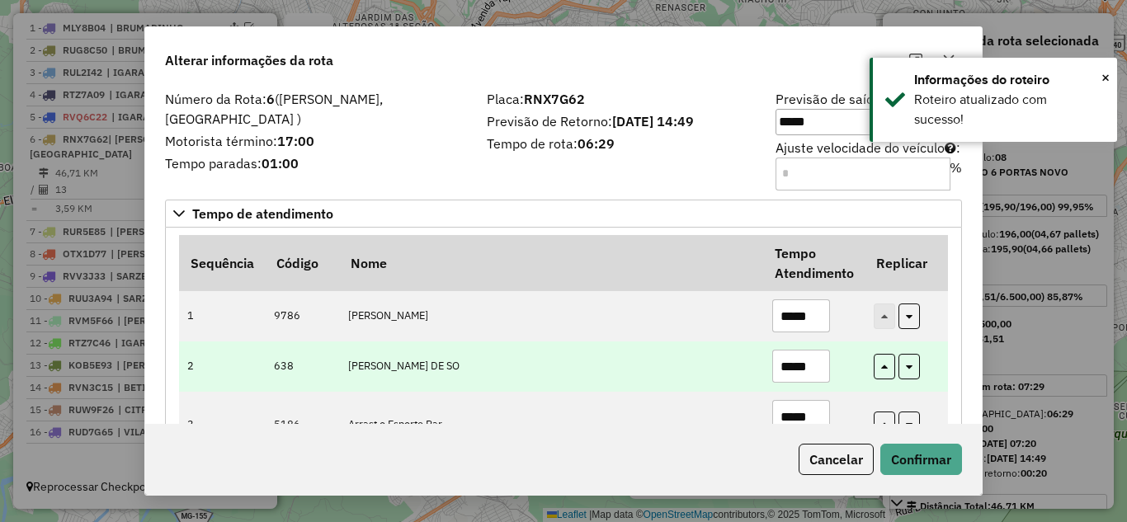
click at [821, 362] on input "*****" at bounding box center [801, 366] width 58 height 33
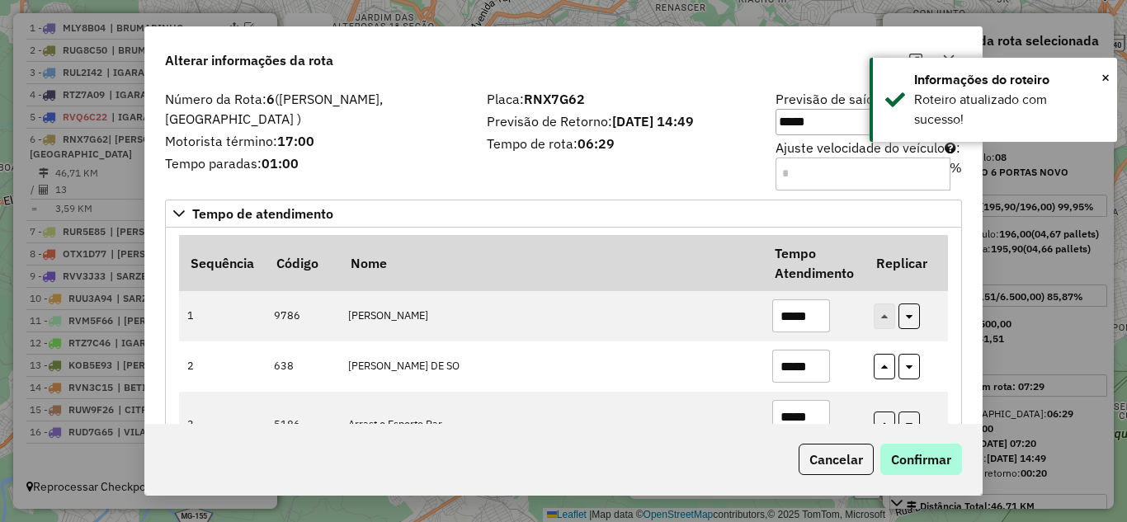
type input "*****"
click at [943, 453] on button "Confirmar" at bounding box center [921, 459] width 82 height 31
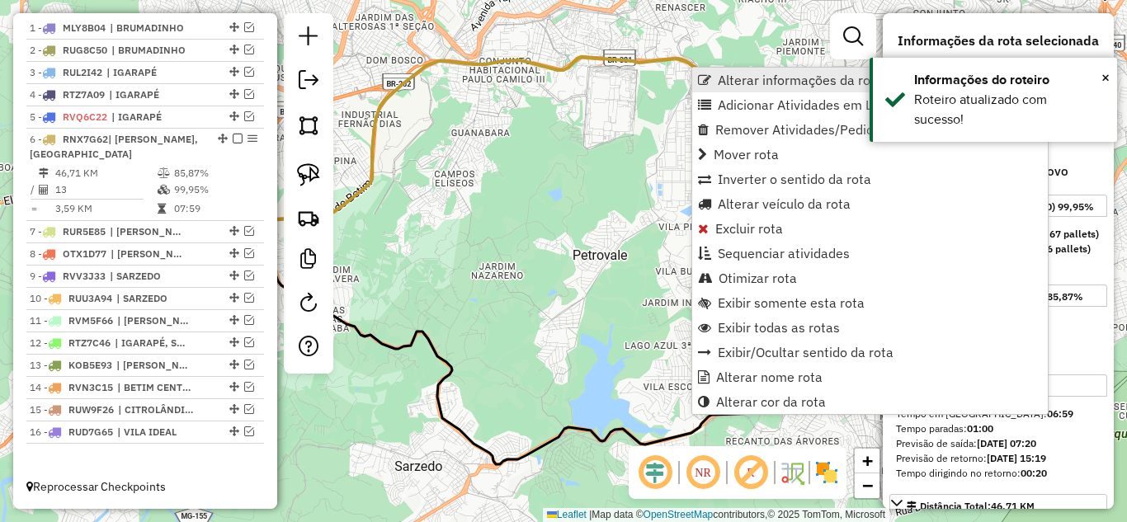
click at [732, 81] on span "Alterar informações da rota" at bounding box center [800, 79] width 165 height 13
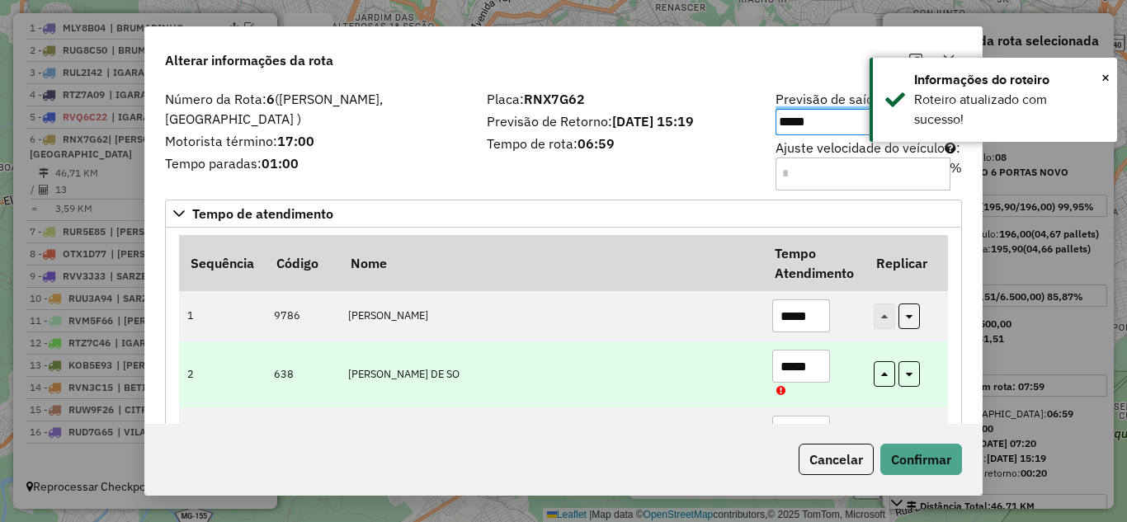
click at [832, 356] on td "*****" at bounding box center [813, 374] width 101 height 66
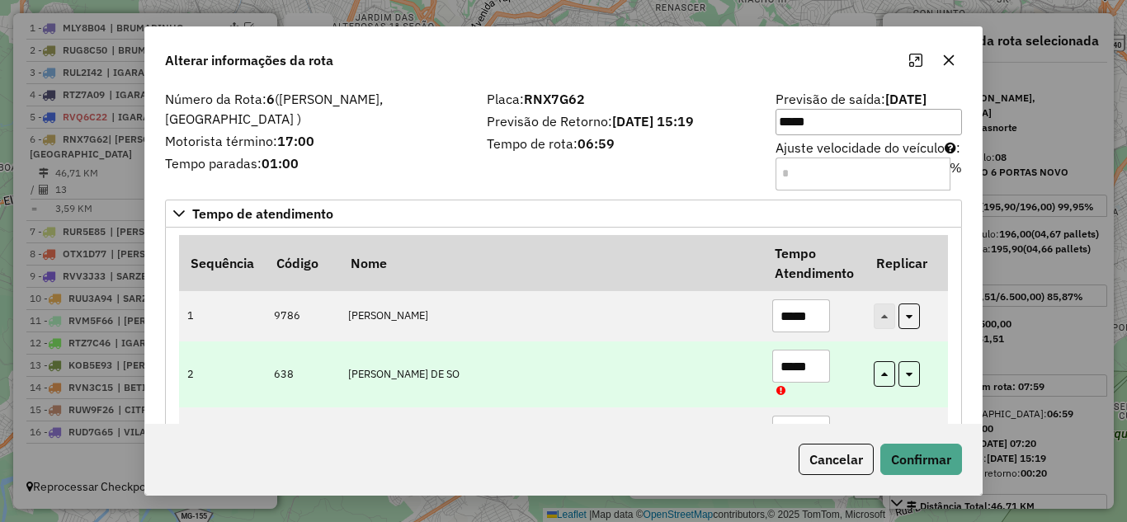
drag, startPoint x: 818, startPoint y: 369, endPoint x: 752, endPoint y: 370, distance: 66.0
click at [752, 370] on tr "2 638 ALEX RODRIGUES DE SO *****" at bounding box center [563, 374] width 769 height 66
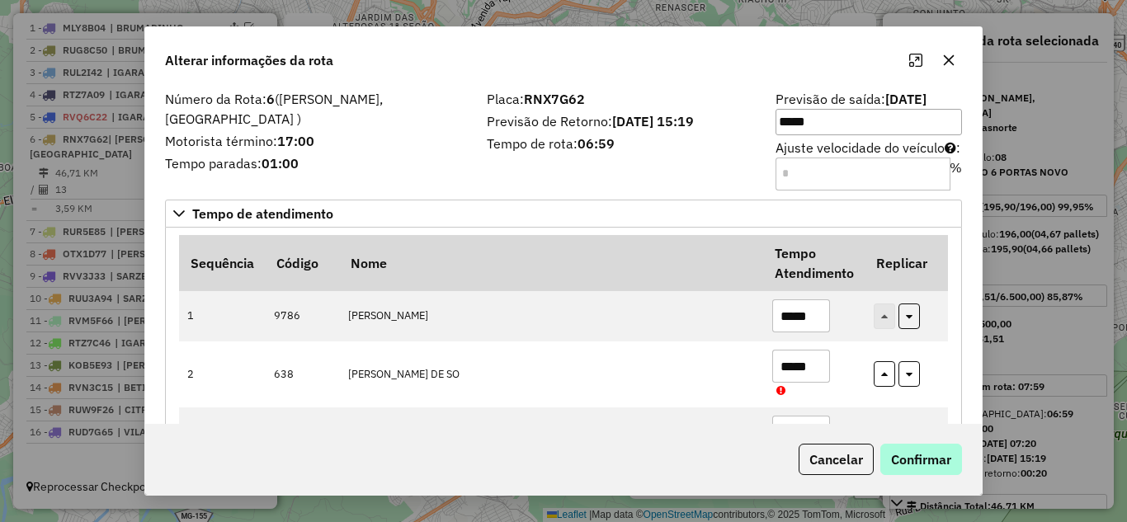
type input "*****"
click at [913, 459] on button "Confirmar" at bounding box center [921, 459] width 82 height 31
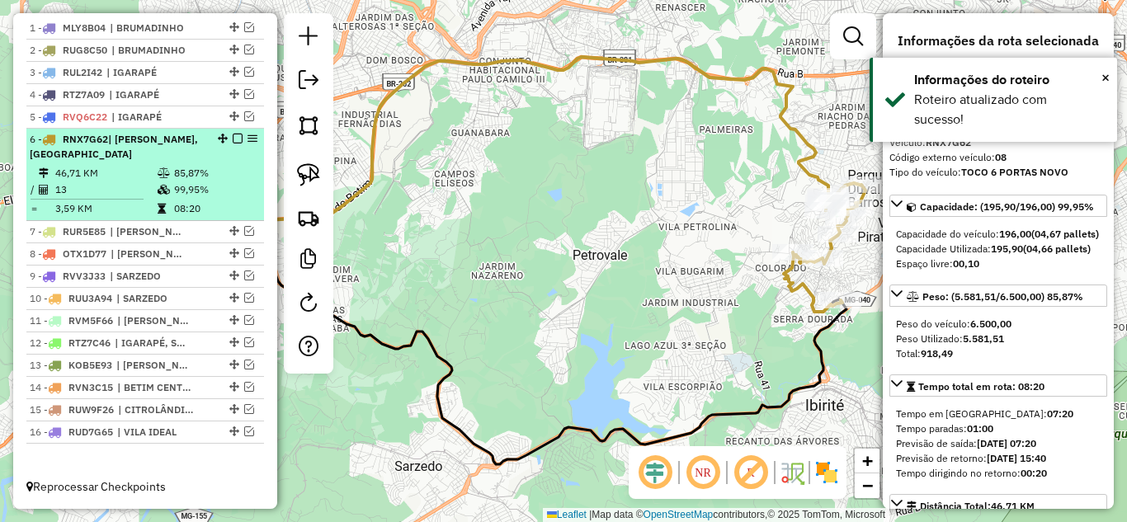
click at [233, 141] on em at bounding box center [238, 139] width 10 height 10
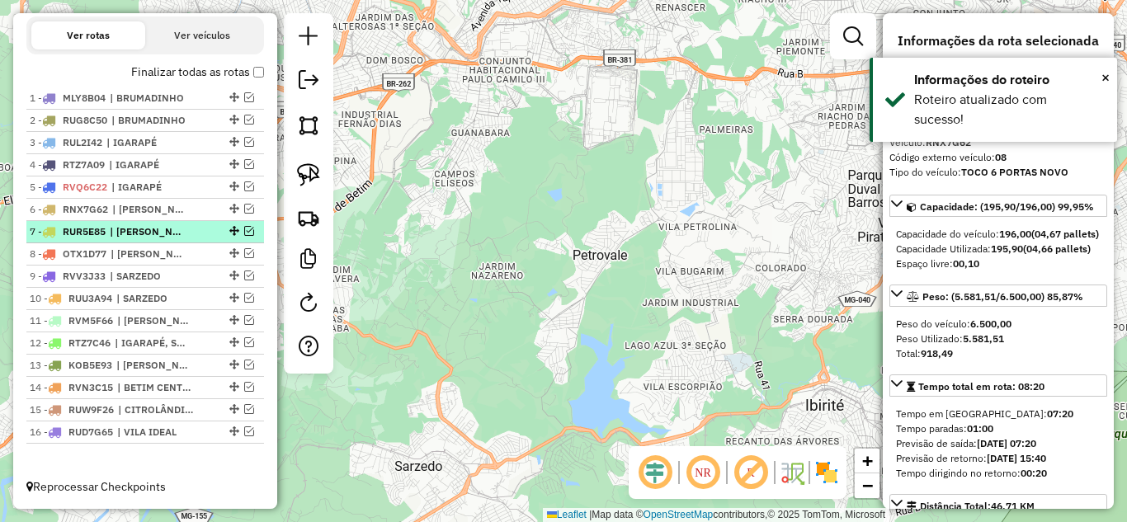
click at [244, 231] on em at bounding box center [249, 231] width 10 height 10
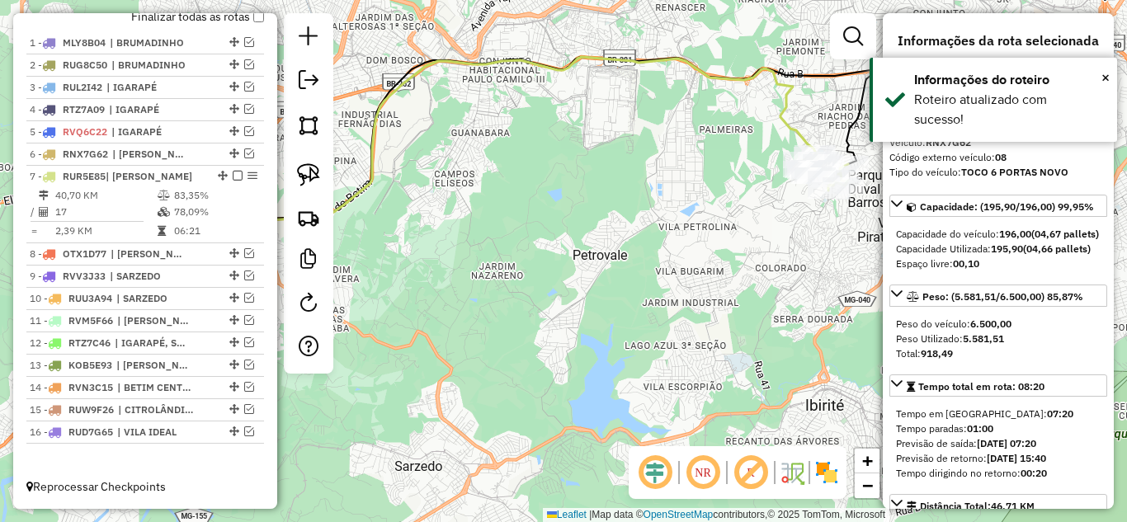
drag, startPoint x: 709, startPoint y: 64, endPoint x: 708, endPoint y: 72, distance: 8.3
click at [709, 64] on div "Janela de atendimento Grade de atendimento Capacidade Transportadoras Veículos …" at bounding box center [563, 261] width 1127 height 522
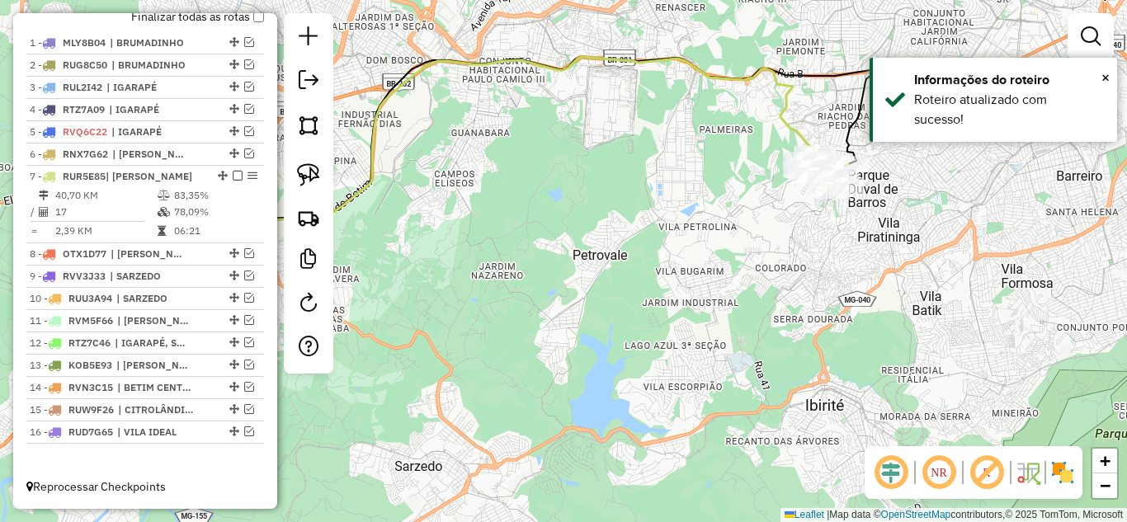
click at [708, 72] on icon at bounding box center [538, 152] width 553 height 191
select select "*********"
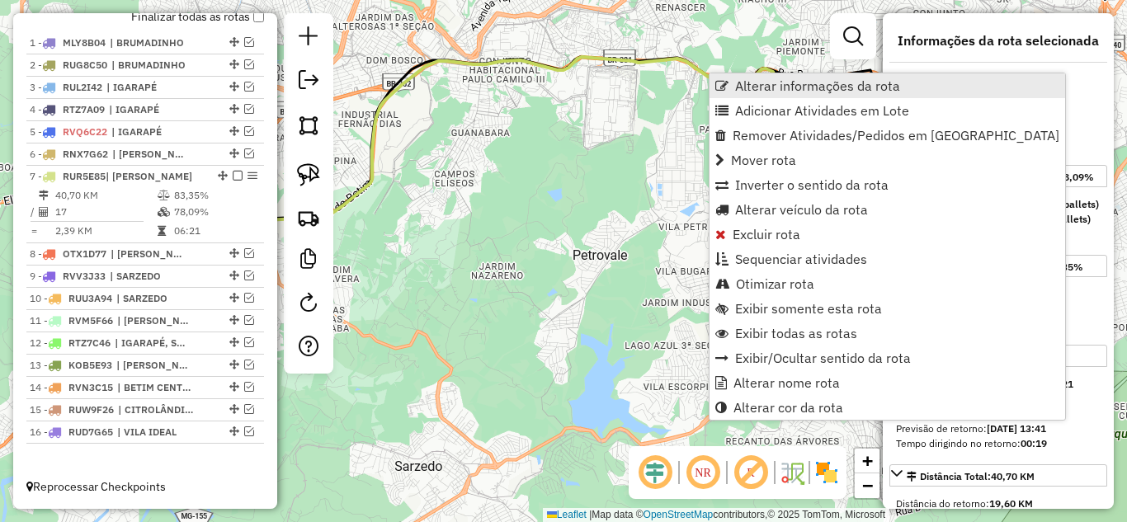
click at [752, 83] on span "Alterar informações da rota" at bounding box center [817, 85] width 165 height 13
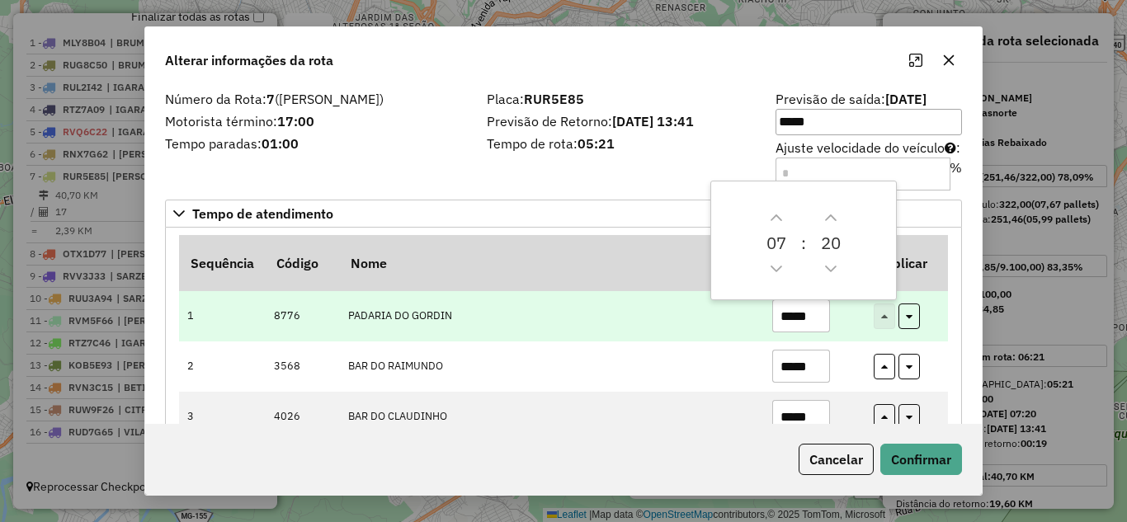
click at [825, 314] on input "*****" at bounding box center [801, 315] width 58 height 33
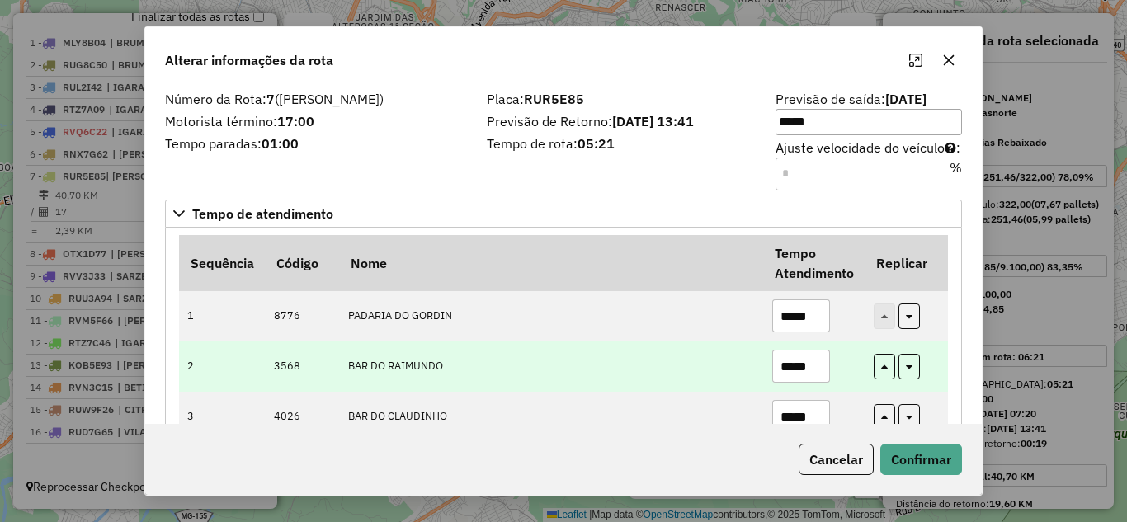
type input "*****"
click at [815, 362] on input "*****" at bounding box center [801, 366] width 58 height 33
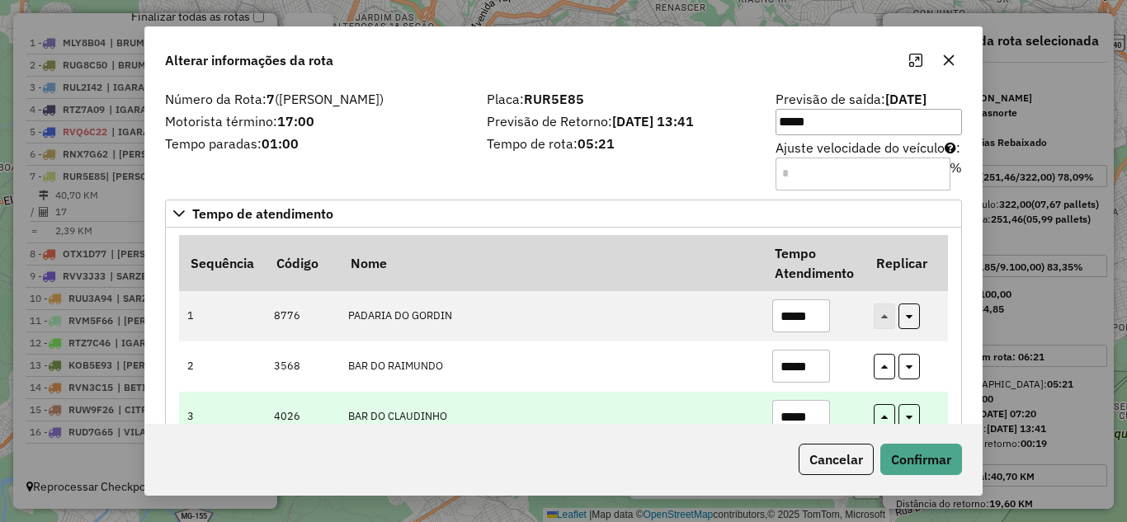
type input "*****"
click at [808, 413] on input "*****" at bounding box center [801, 416] width 58 height 33
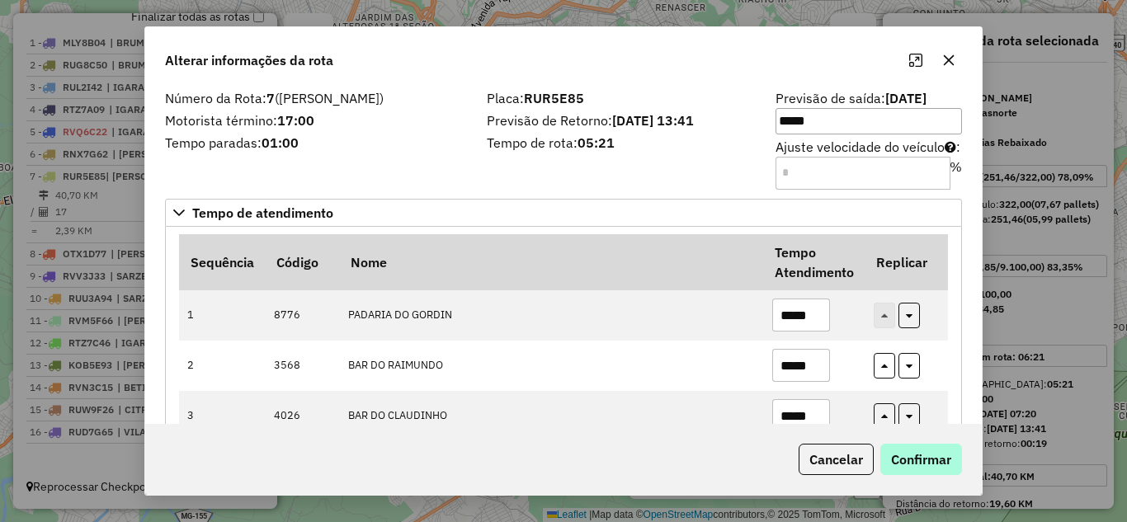
type input "*****"
click at [906, 448] on button "Confirmar" at bounding box center [921, 459] width 82 height 31
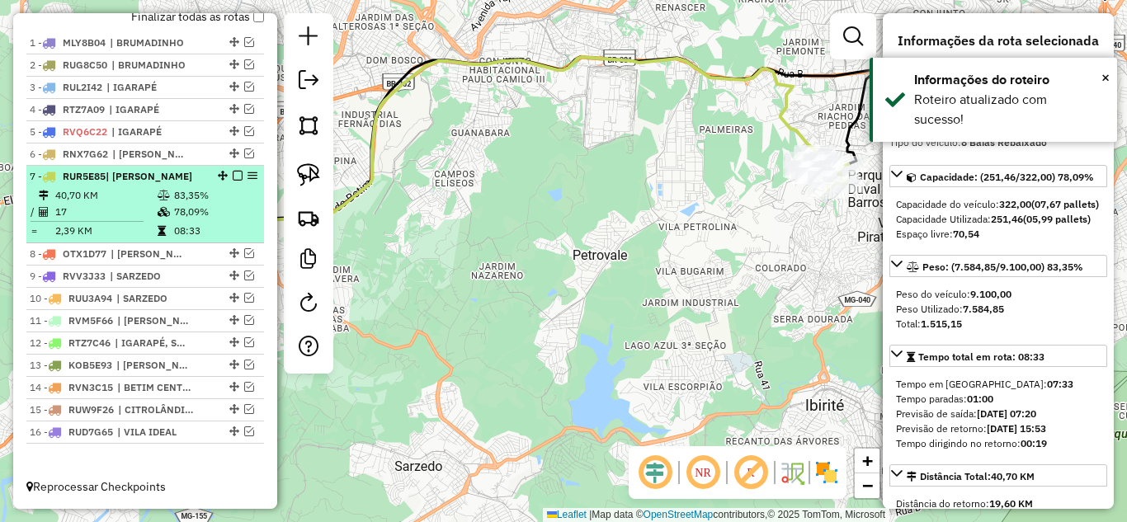
drag, startPoint x: 232, startPoint y: 155, endPoint x: 229, endPoint y: 195, distance: 40.5
click at [232, 169] on div "7 - RUR5E85 | DURVAL DE BARROS" at bounding box center [145, 176] width 231 height 15
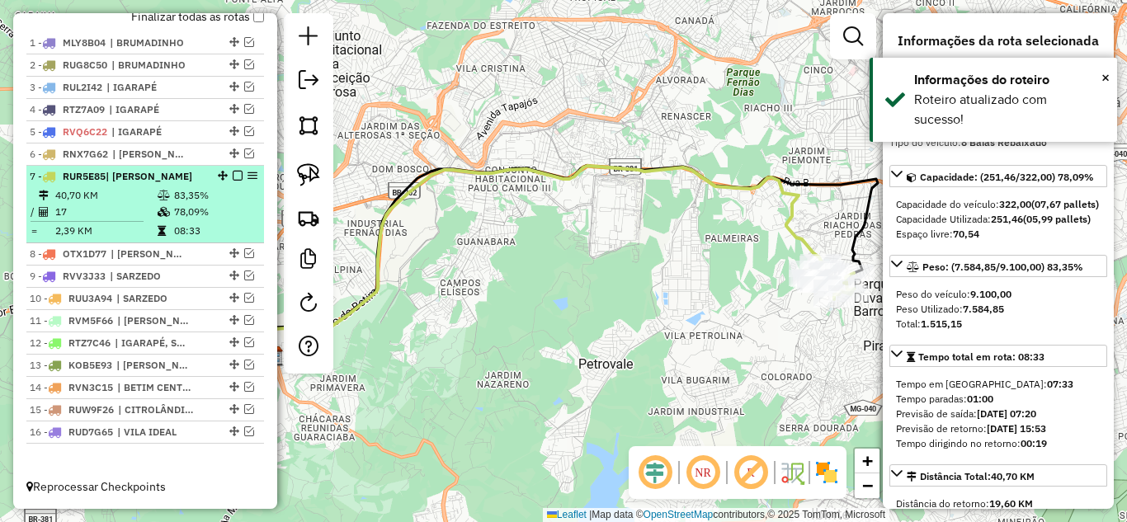
click at [233, 171] on em at bounding box center [238, 176] width 10 height 10
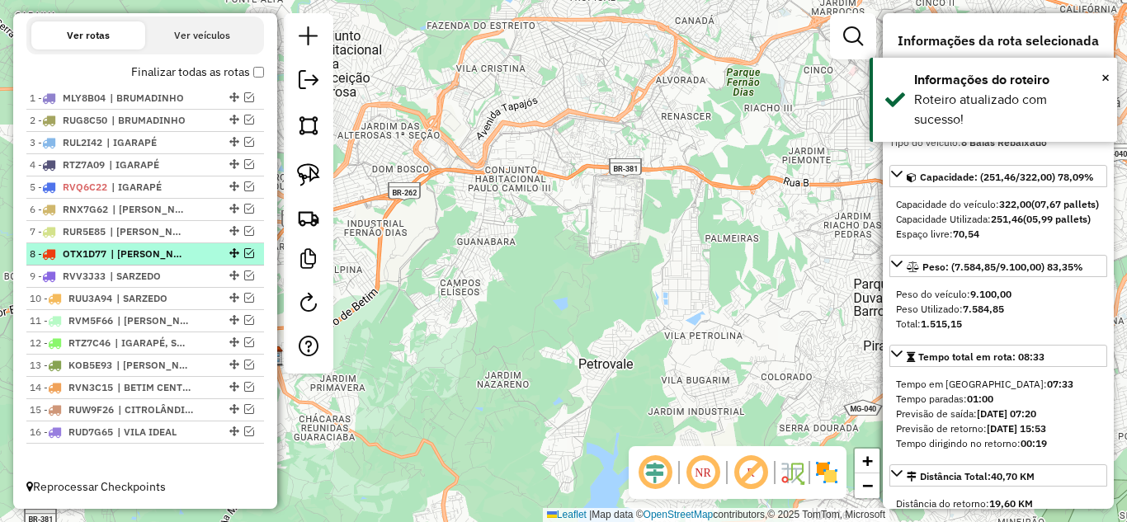
click at [244, 252] on em at bounding box center [249, 253] width 10 height 10
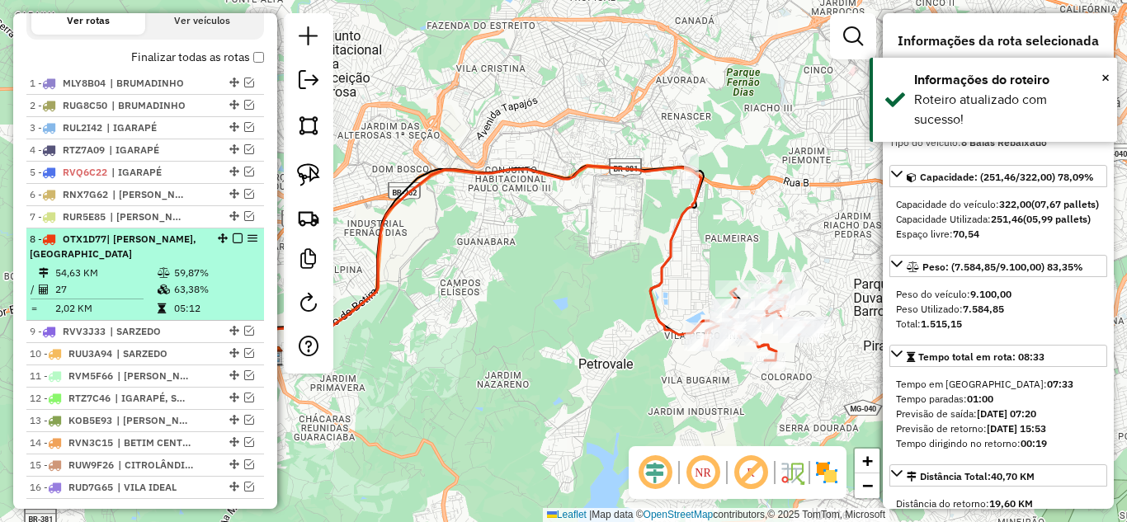
scroll to position [634, 0]
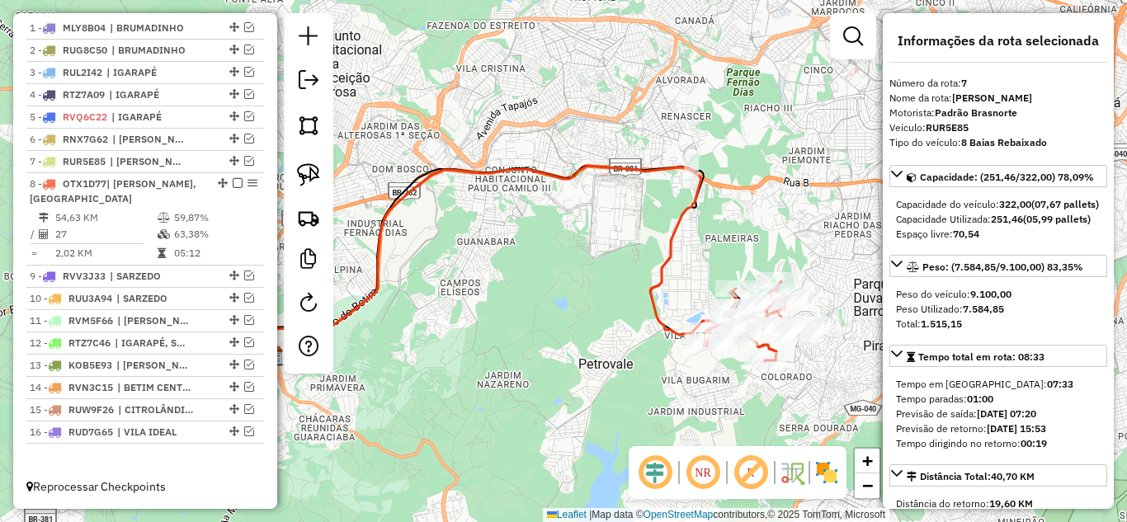
click at [523, 166] on icon at bounding box center [521, 261] width 506 height 191
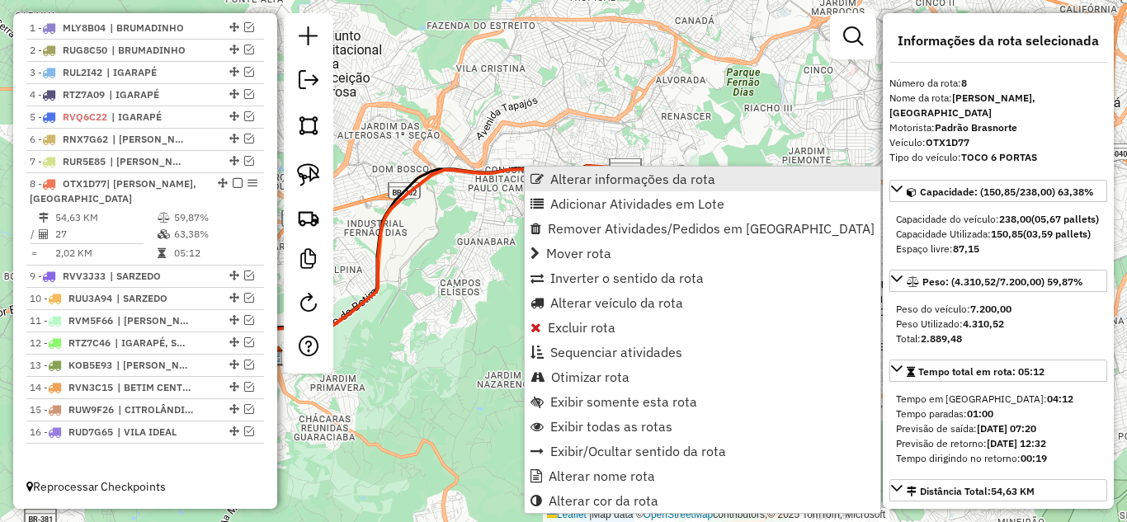
click at [577, 167] on link "Alterar informações da rota" at bounding box center [703, 179] width 356 height 25
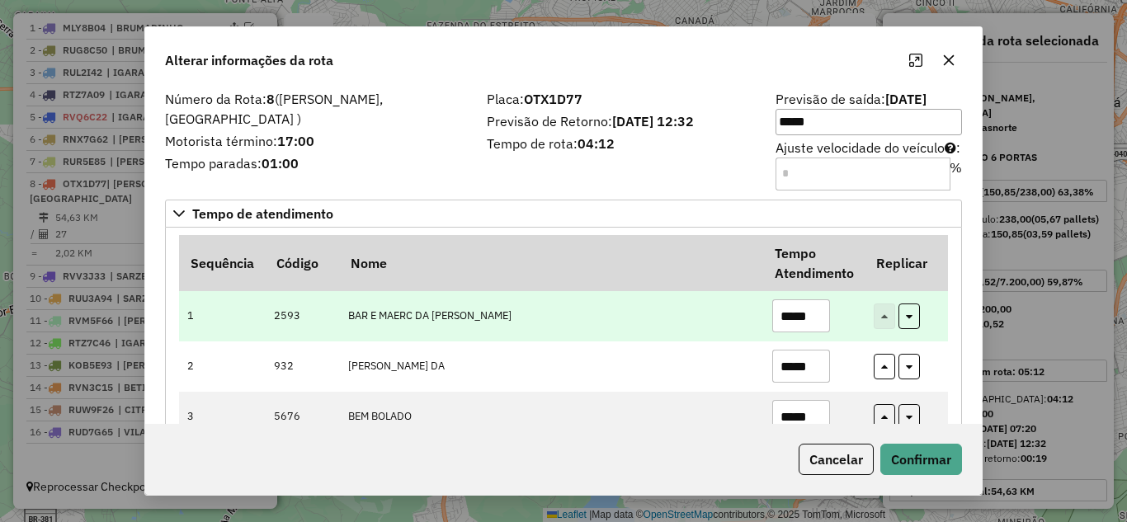
click at [820, 312] on input "*****" at bounding box center [801, 315] width 58 height 33
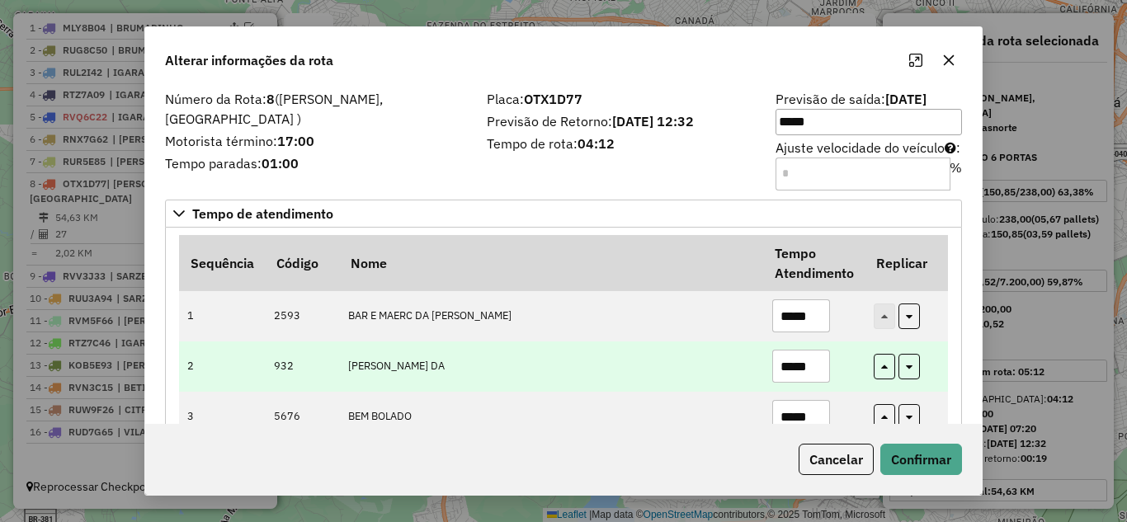
type input "*****"
click at [815, 363] on input "*****" at bounding box center [801, 366] width 58 height 33
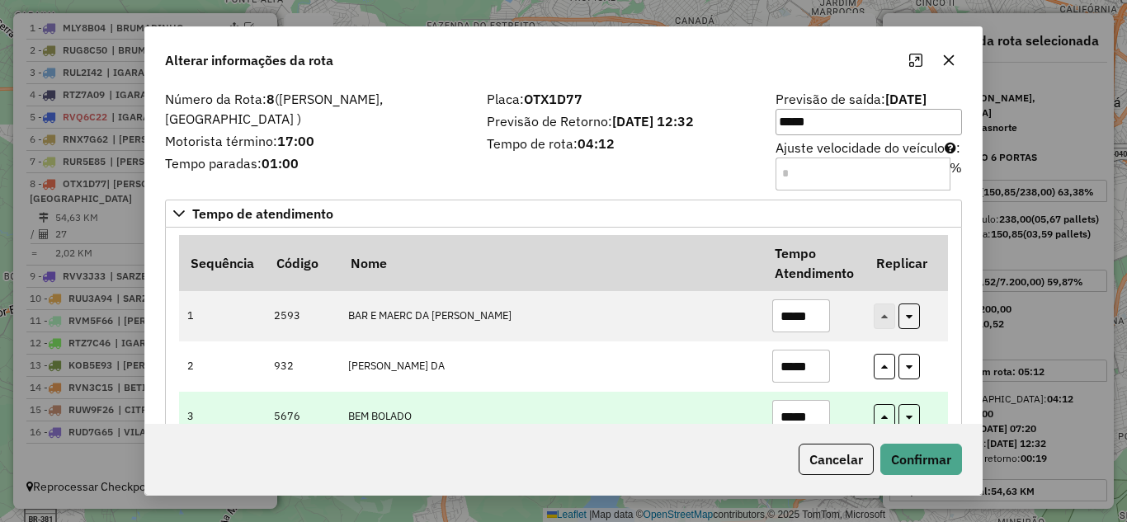
type input "*****"
click at [816, 414] on input "*****" at bounding box center [801, 416] width 58 height 33
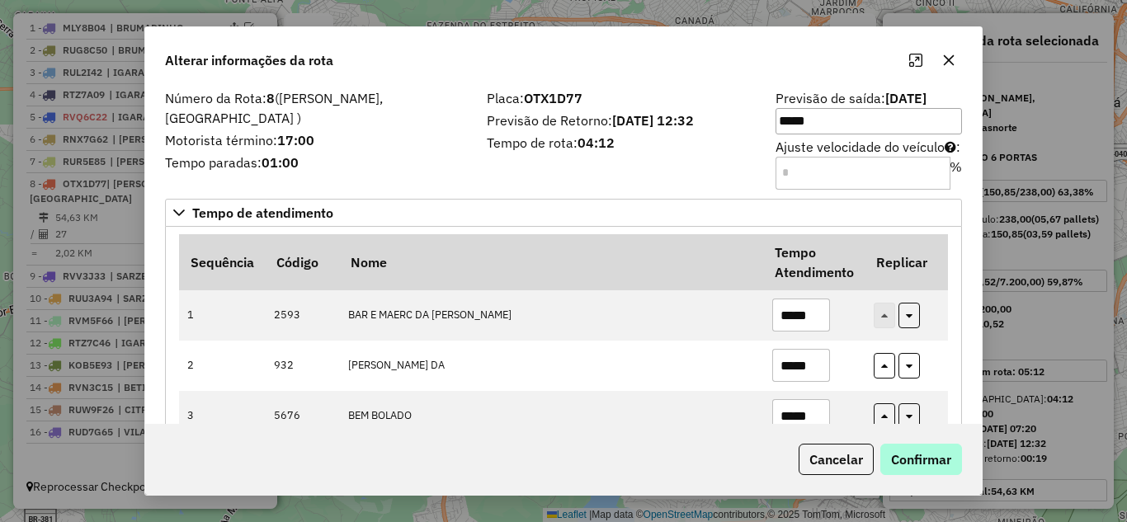
type input "*****"
click at [913, 445] on button "Confirmar" at bounding box center [921, 459] width 82 height 31
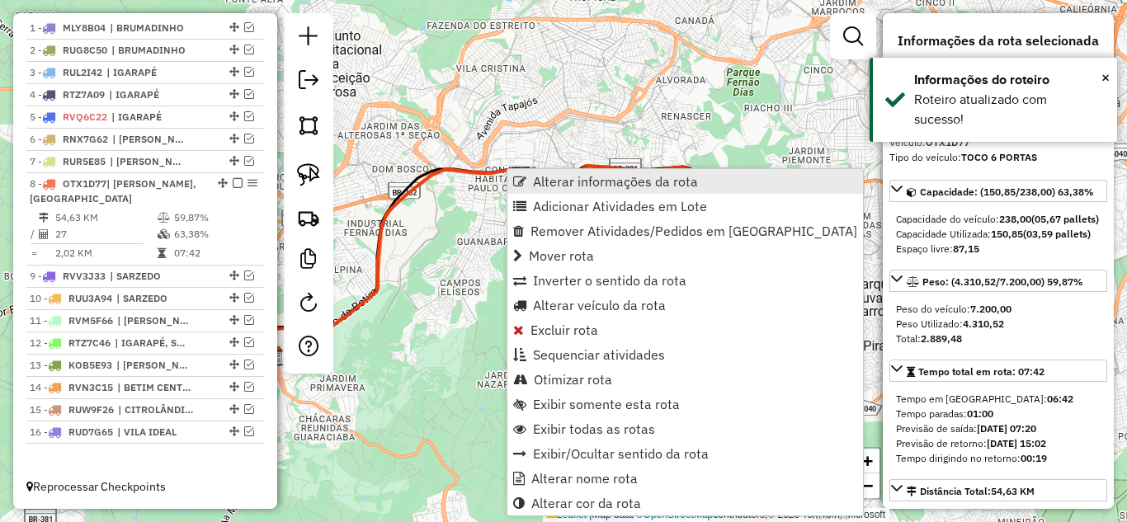
click at [572, 179] on span "Alterar informações da rota" at bounding box center [615, 181] width 165 height 13
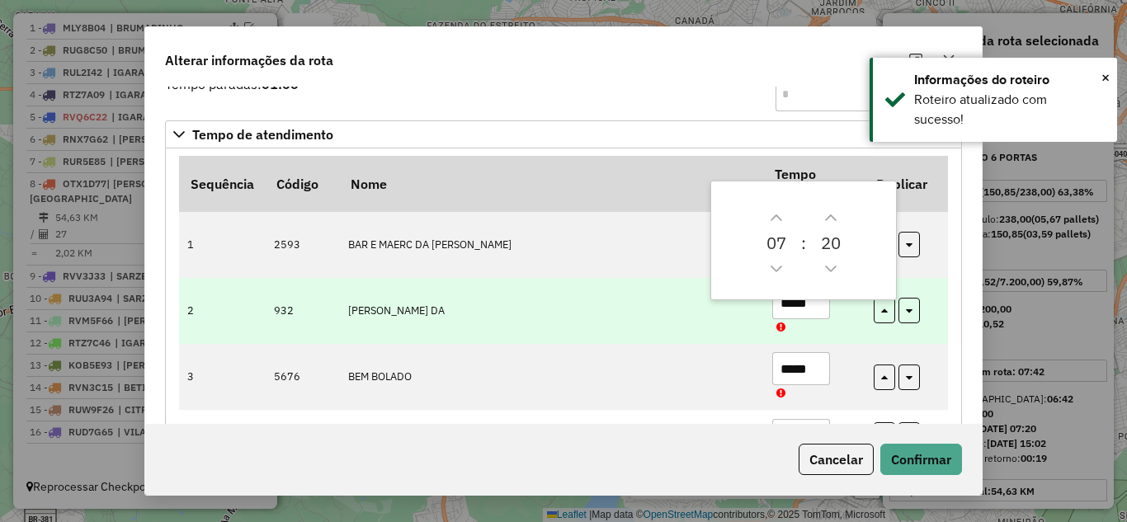
scroll to position [165, 0]
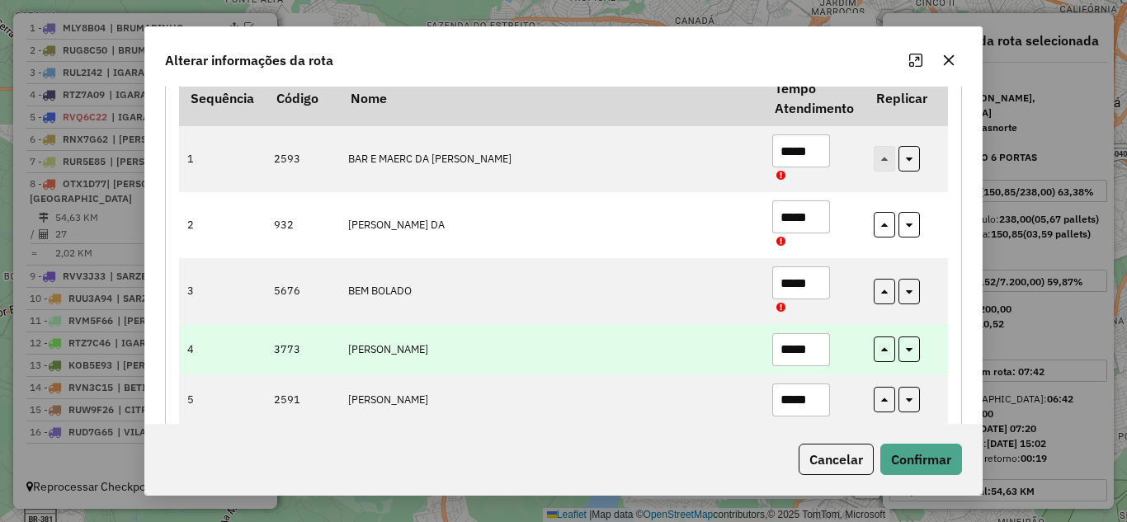
click at [814, 343] on input "*****" at bounding box center [801, 349] width 58 height 33
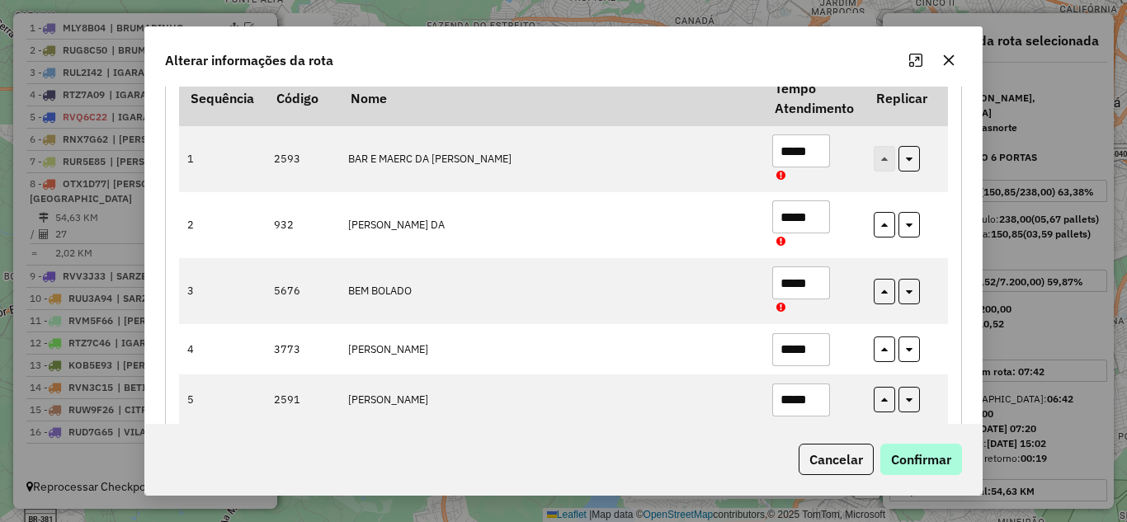
type input "*****"
drag, startPoint x: 936, startPoint y: 466, endPoint x: 914, endPoint y: 466, distance: 22.3
click at [935, 465] on button "Confirmar" at bounding box center [921, 459] width 82 height 31
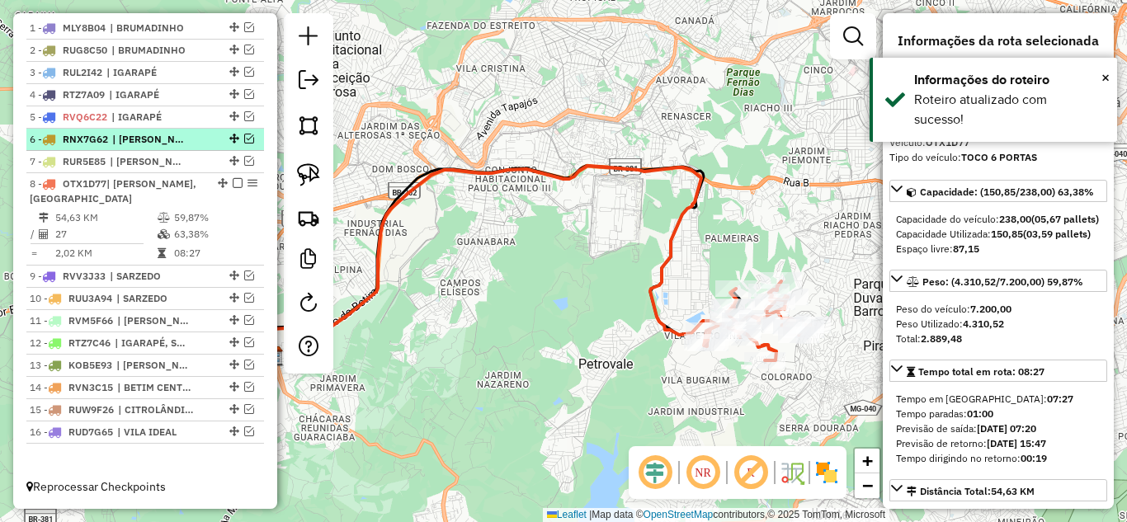
drag, startPoint x: 233, startPoint y: 182, endPoint x: 233, endPoint y: 218, distance: 35.5
click at [233, 183] on em at bounding box center [238, 183] width 10 height 10
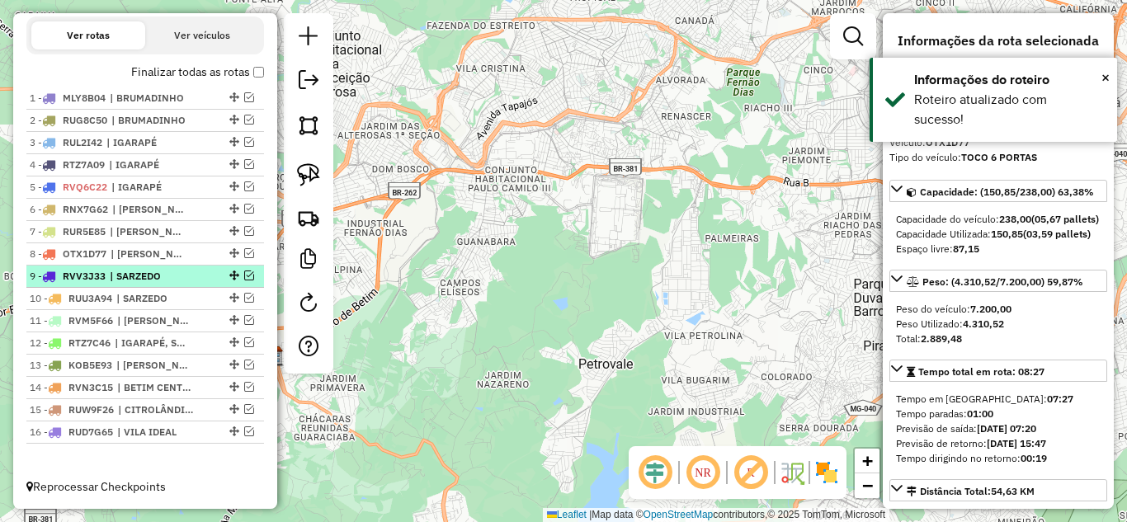
click at [244, 276] on em at bounding box center [249, 276] width 10 height 10
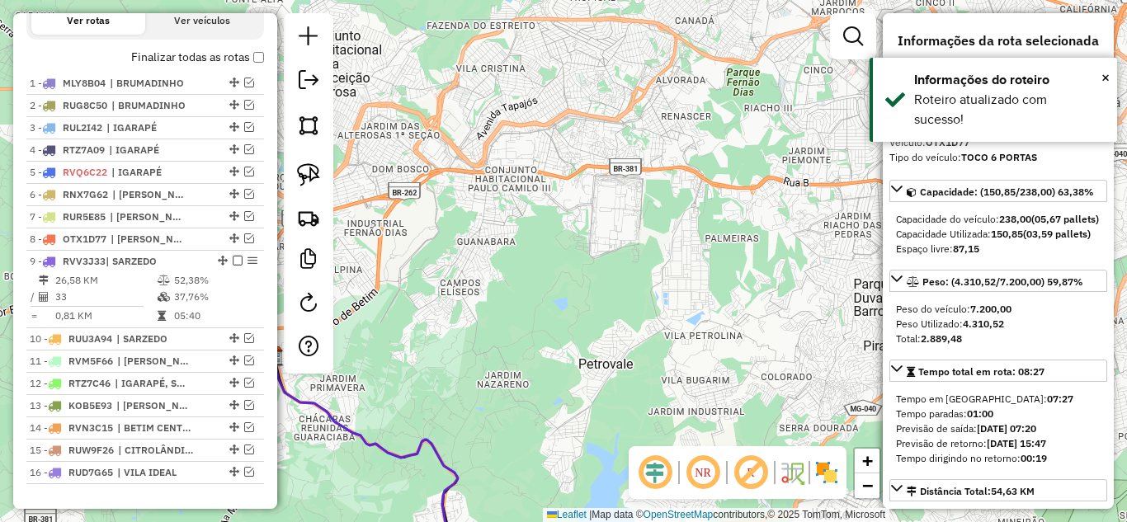
scroll to position [619, 0]
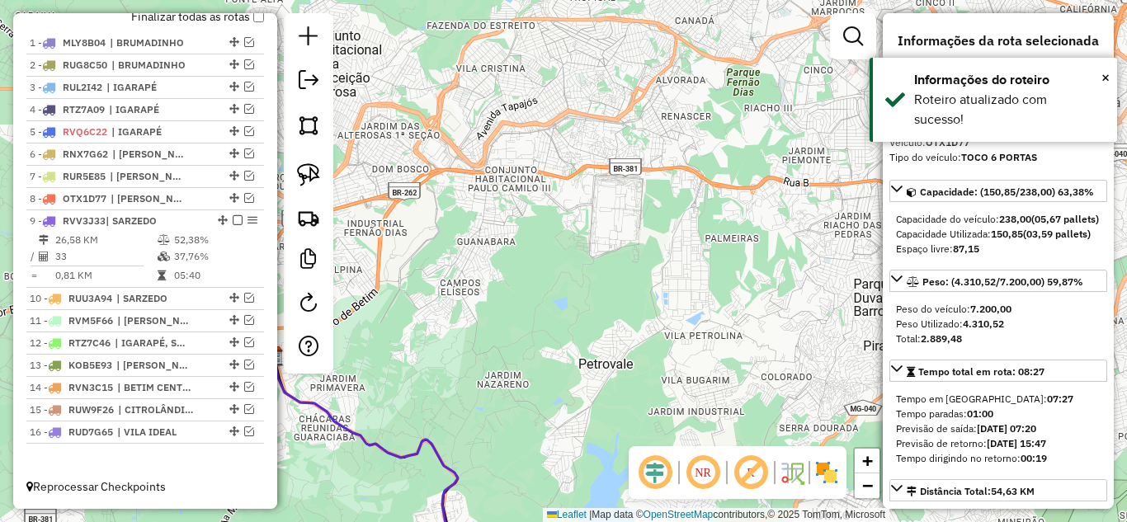
click at [353, 430] on icon at bounding box center [366, 449] width 184 height 186
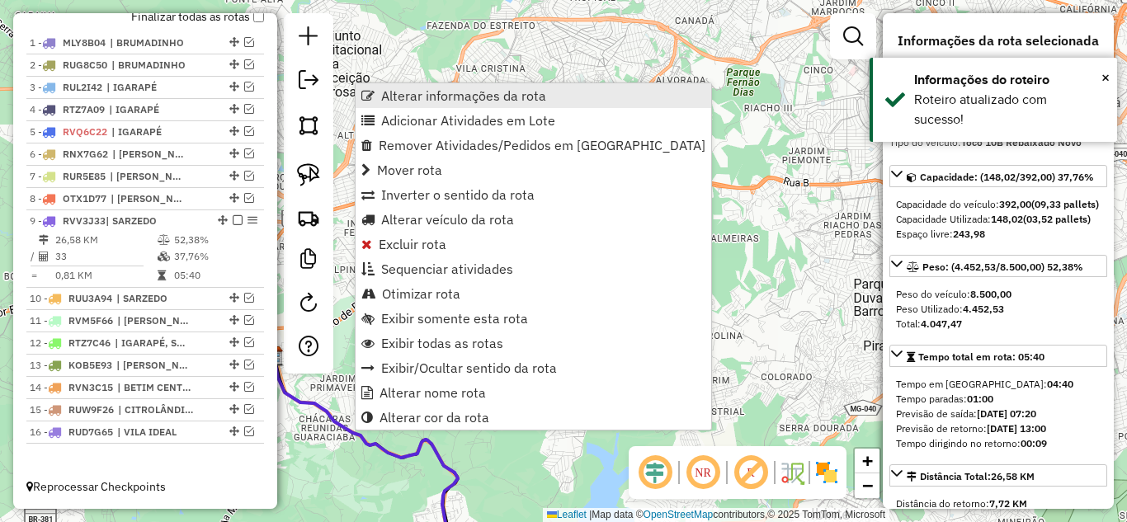
click at [459, 98] on span "Alterar informações da rota" at bounding box center [463, 95] width 165 height 13
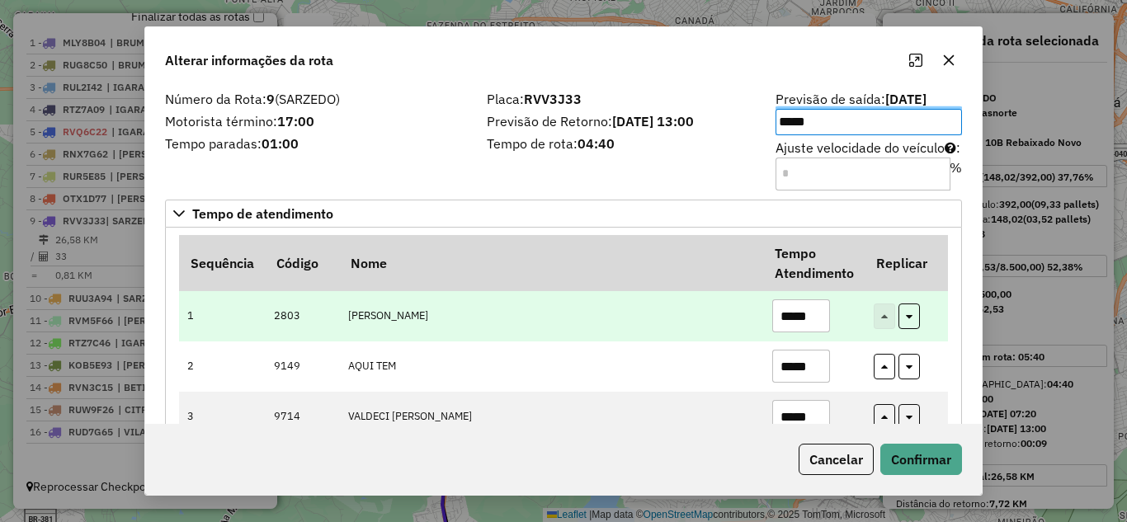
click at [820, 313] on input "*****" at bounding box center [801, 315] width 58 height 33
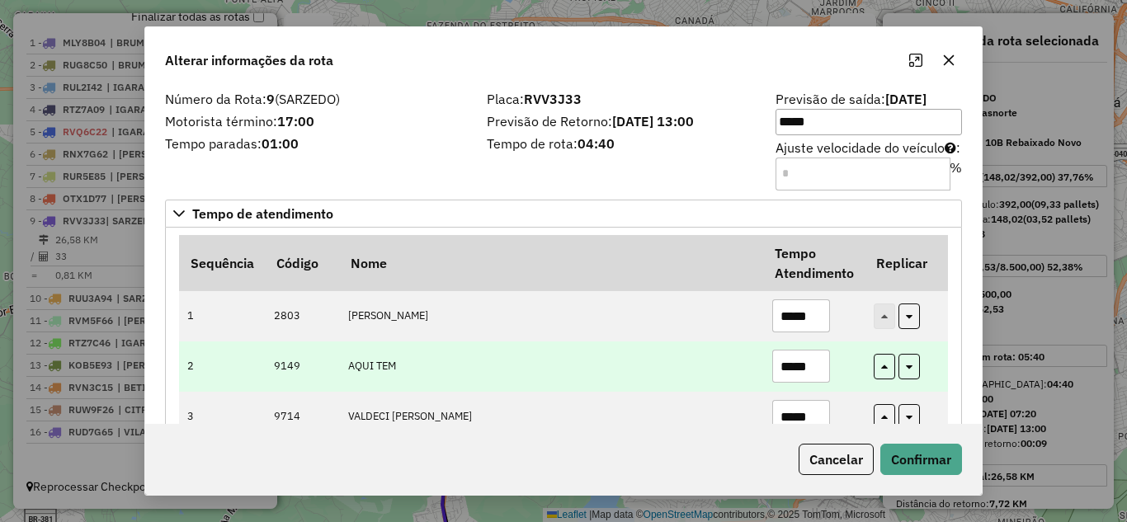
type input "*****"
click at [816, 364] on input "*****" at bounding box center [801, 366] width 58 height 33
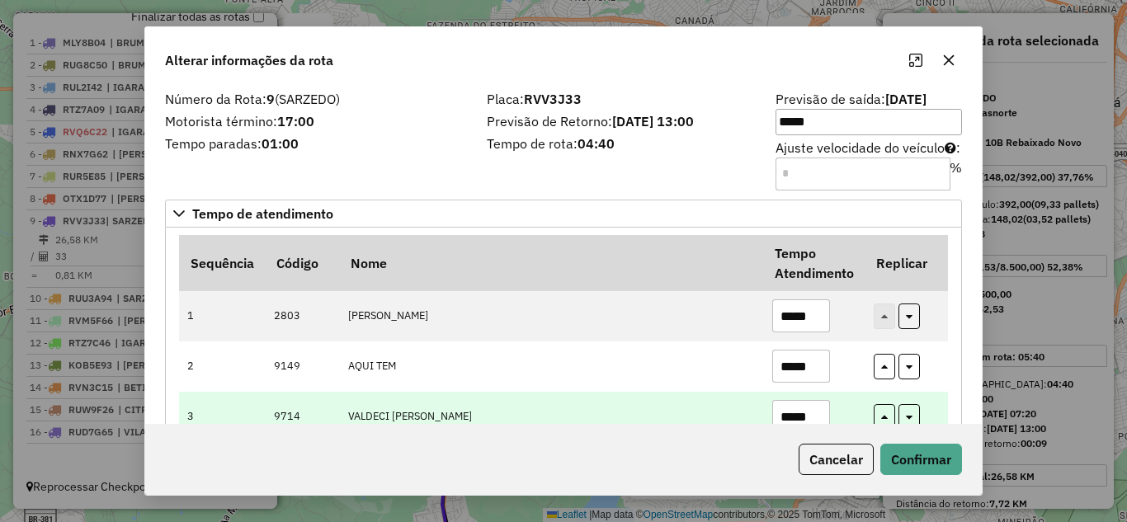
type input "*****"
click at [828, 409] on td "*****" at bounding box center [813, 417] width 101 height 50
click at [817, 412] on input "*****" at bounding box center [801, 416] width 58 height 33
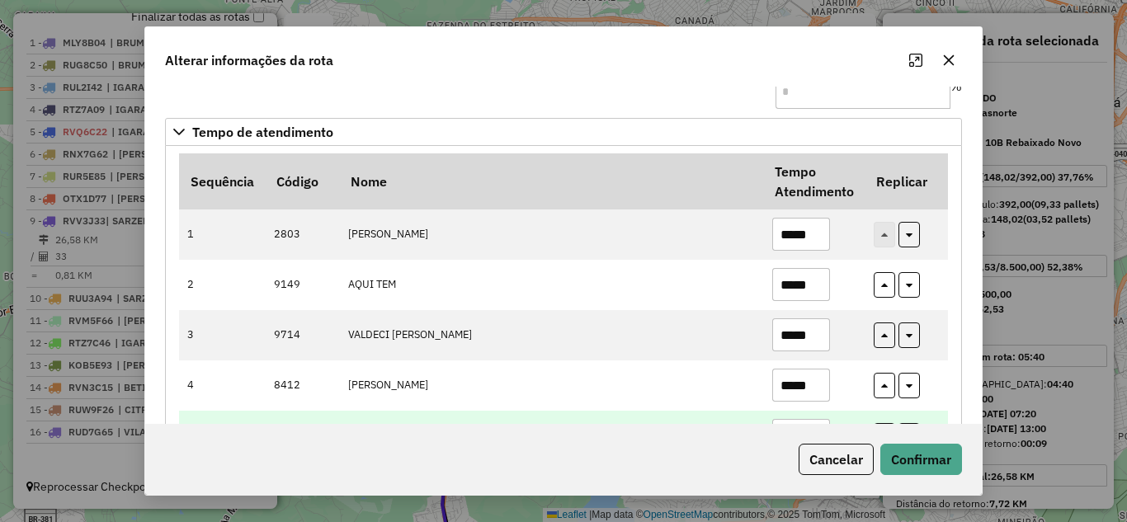
scroll to position [166, 0]
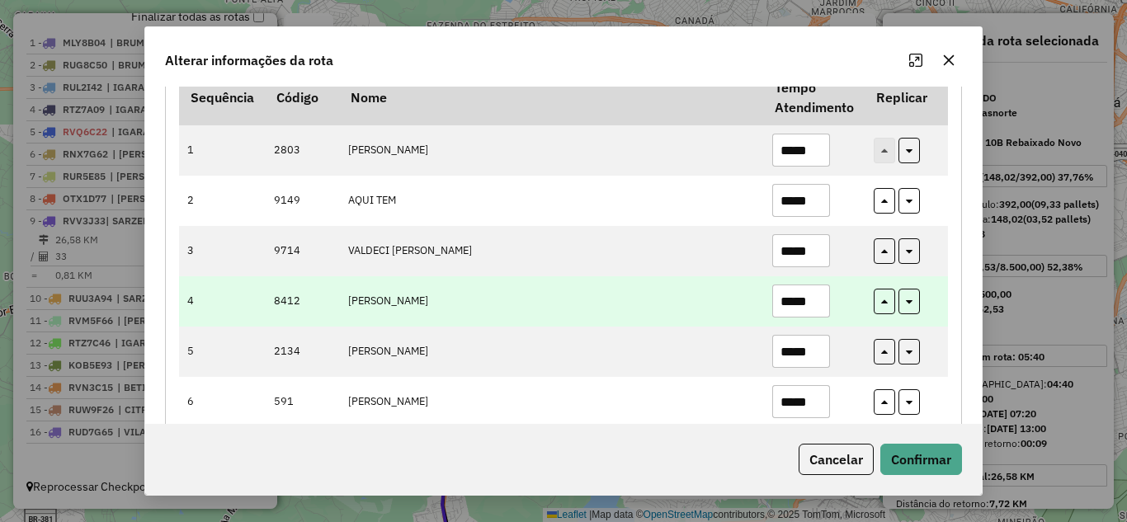
type input "*****"
click at [813, 294] on input "*****" at bounding box center [801, 301] width 58 height 33
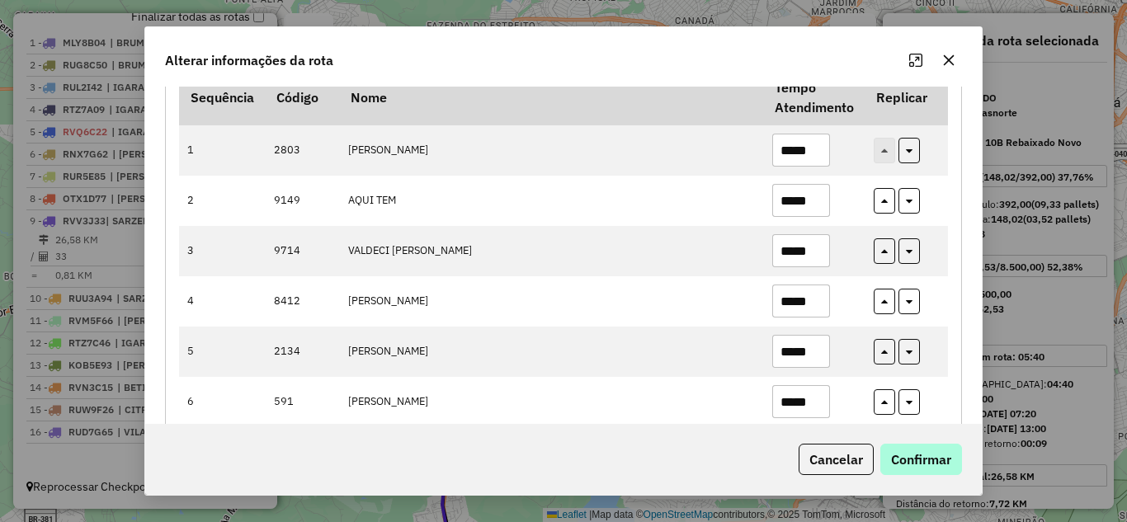
type input "*****"
click at [925, 473] on button "Confirmar" at bounding box center [921, 459] width 82 height 31
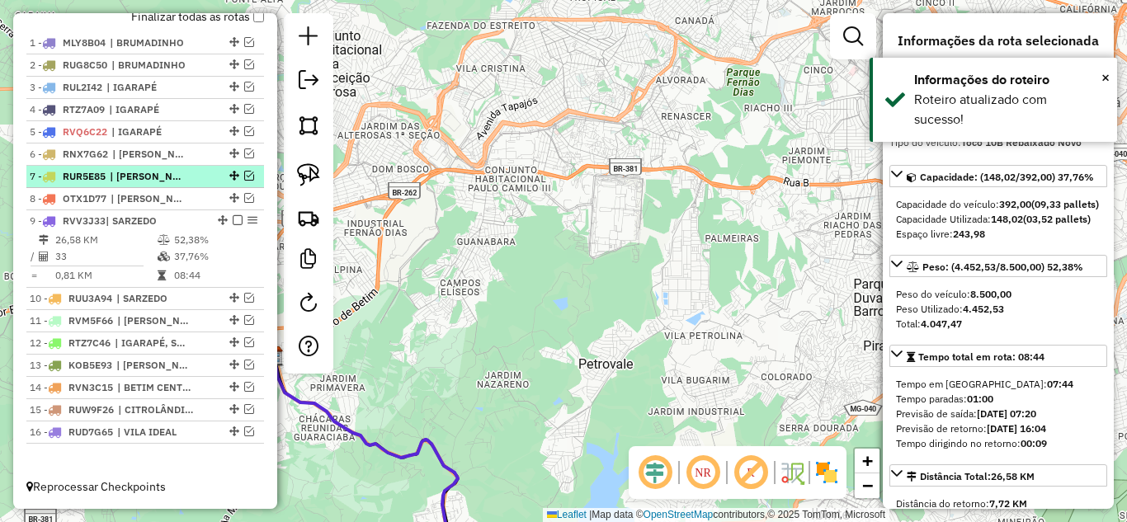
click at [233, 219] on em at bounding box center [238, 220] width 10 height 10
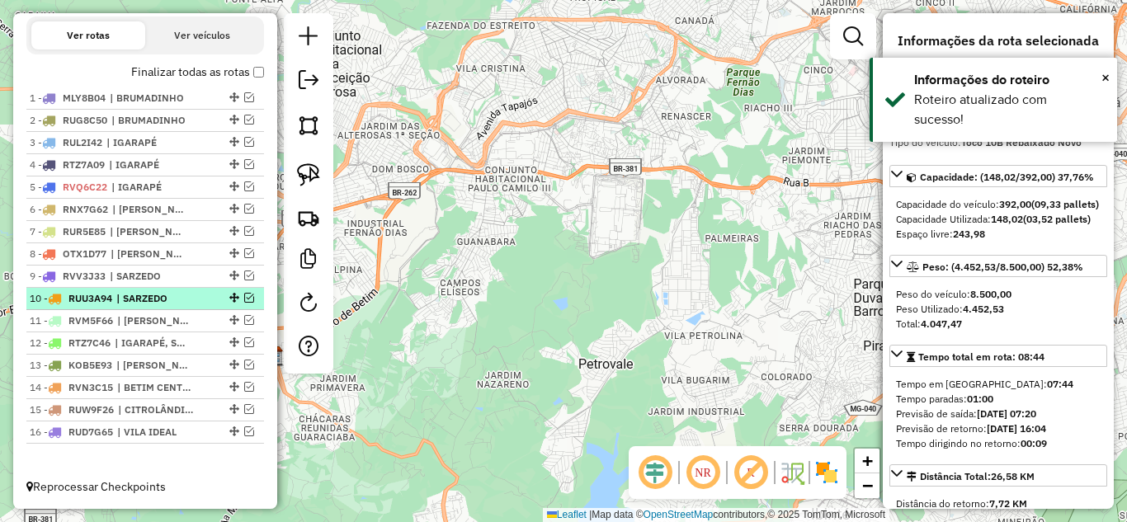
click at [244, 301] on em at bounding box center [249, 298] width 10 height 10
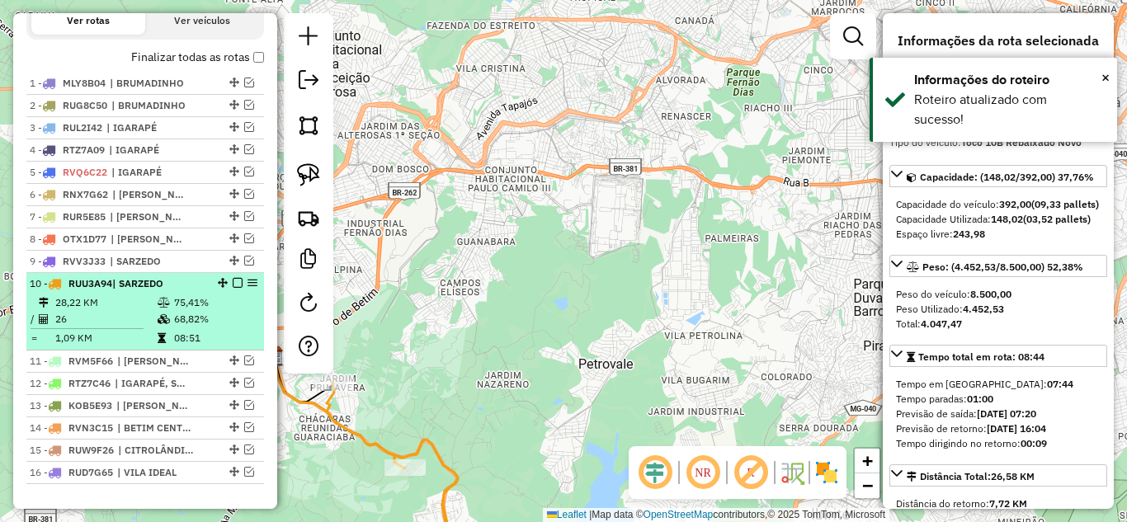
scroll to position [619, 0]
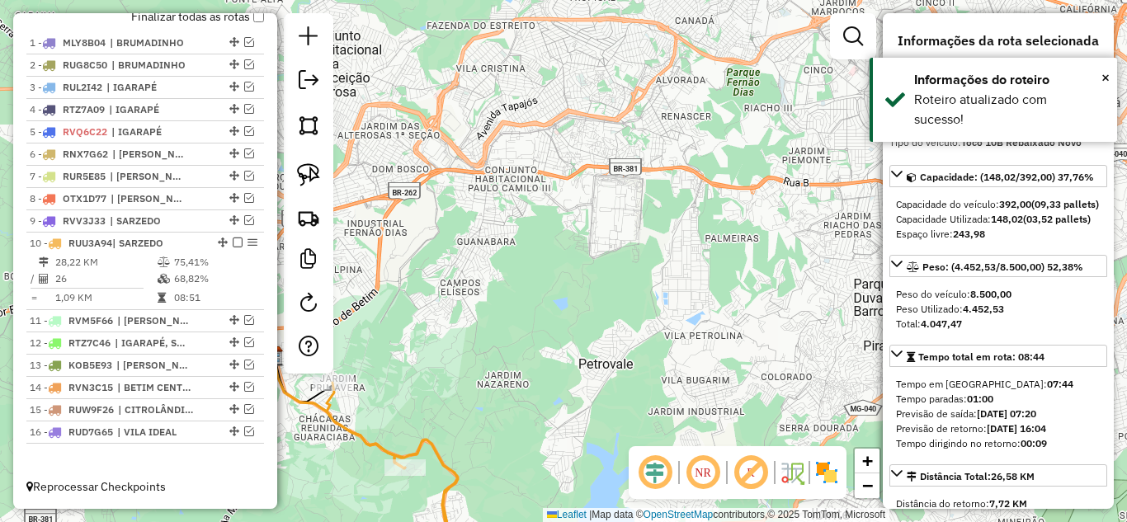
click at [334, 412] on icon at bounding box center [415, 479] width 177 height 192
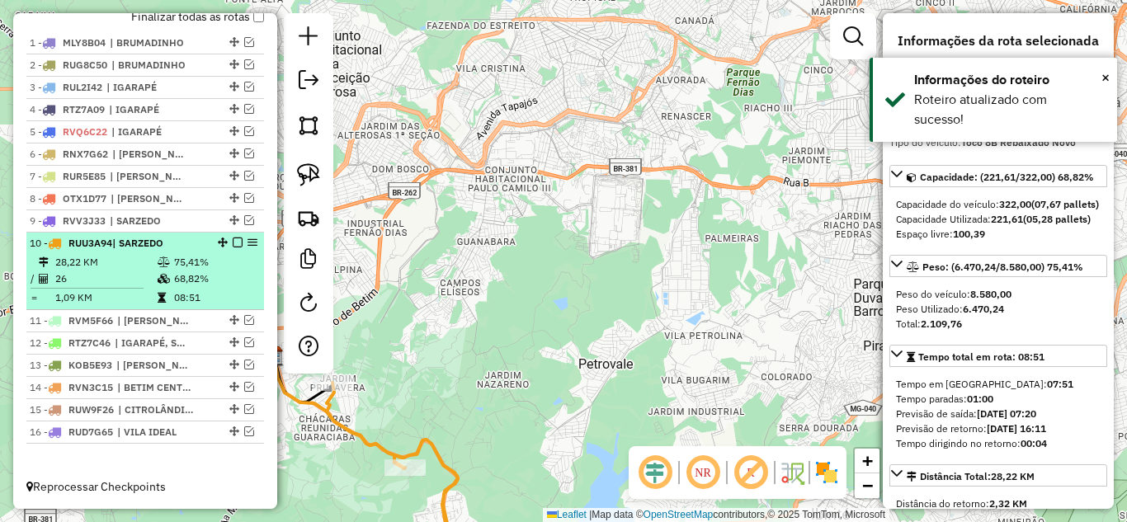
click at [233, 243] on em at bounding box center [238, 243] width 10 height 10
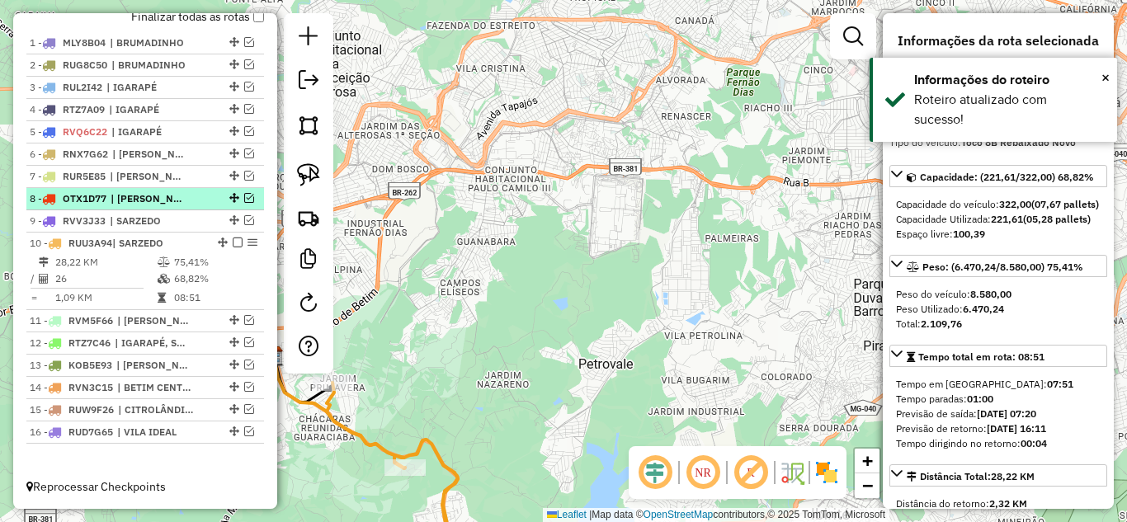
scroll to position [564, 0]
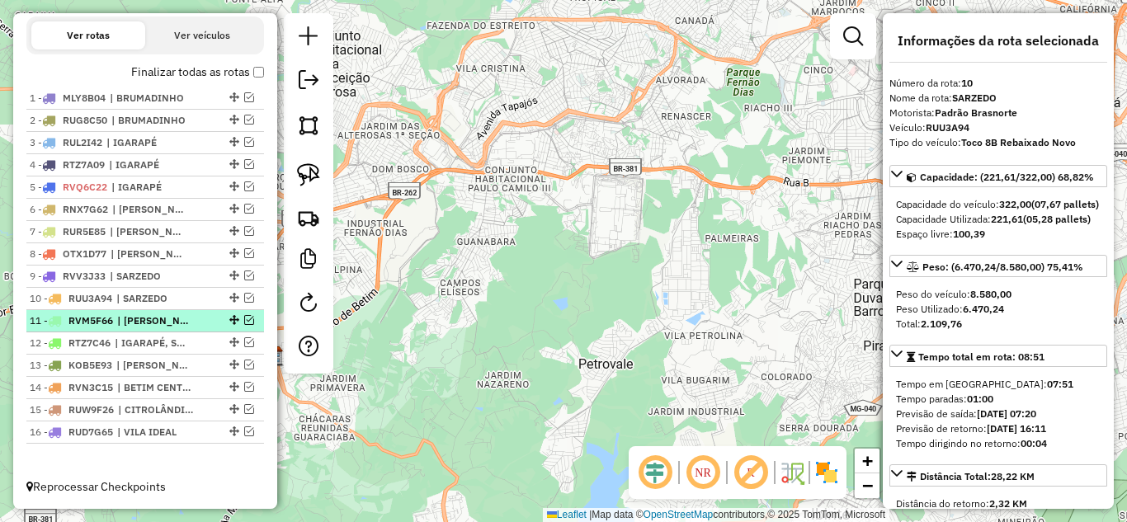
click at [244, 323] on em at bounding box center [249, 320] width 10 height 10
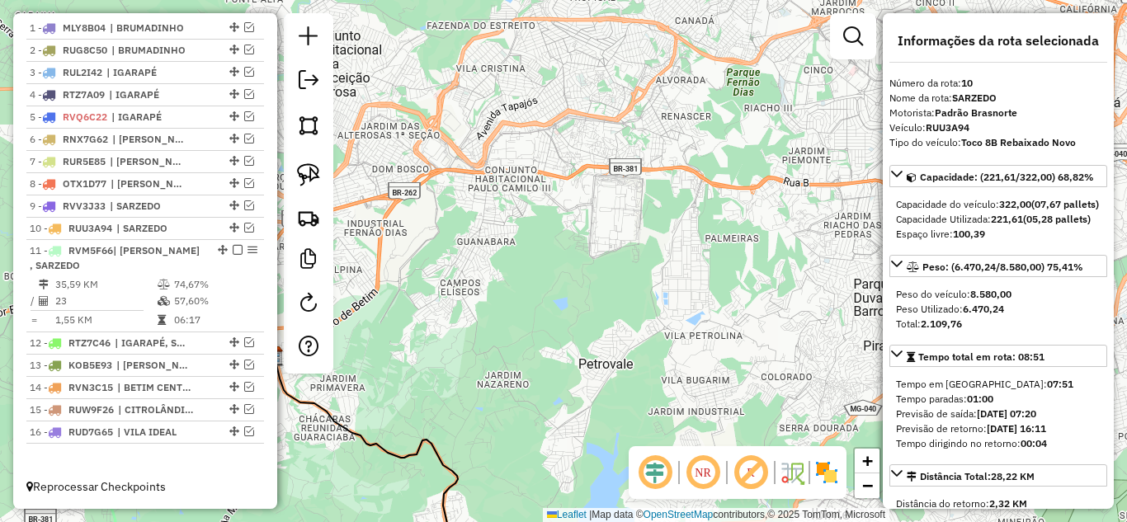
drag, startPoint x: 447, startPoint y: 385, endPoint x: 495, endPoint y: 210, distance: 182.1
click at [495, 210] on div "Janela de atendimento Grade de atendimento Capacidade Transportadoras Veículos …" at bounding box center [563, 261] width 1127 height 522
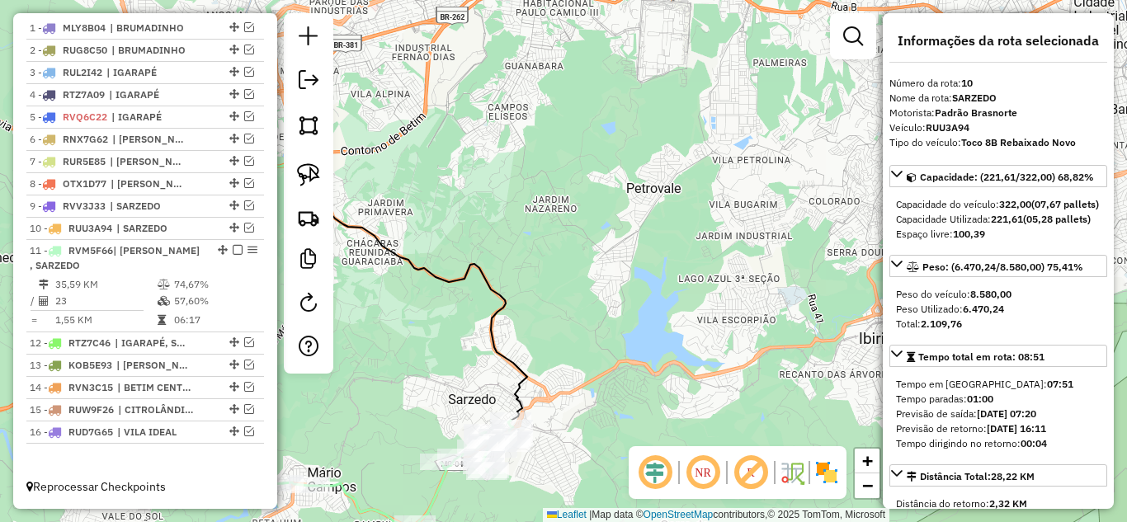
click at [431, 490] on icon at bounding box center [398, 498] width 230 height 154
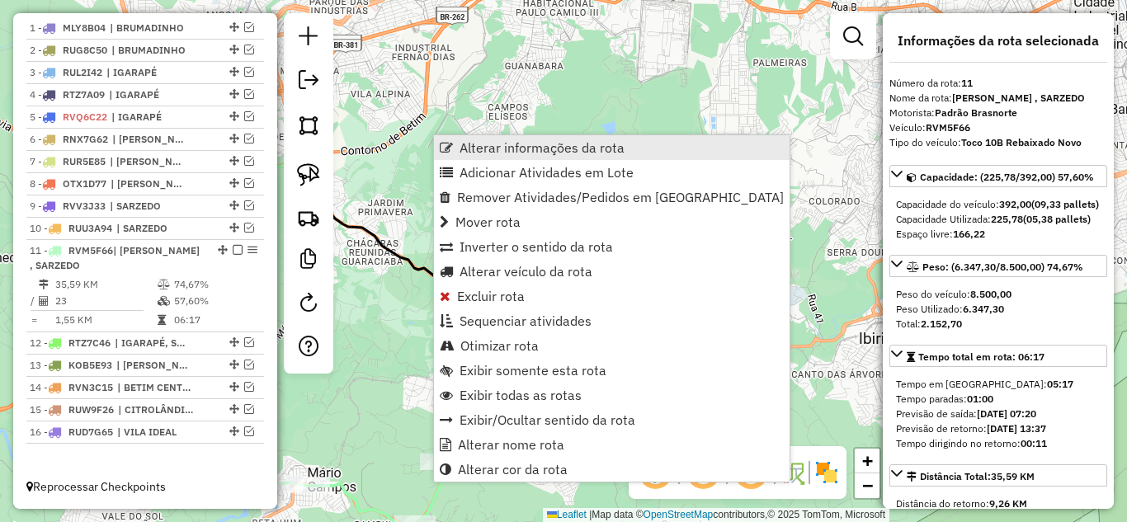
click at [519, 148] on span "Alterar informações da rota" at bounding box center [541, 147] width 165 height 13
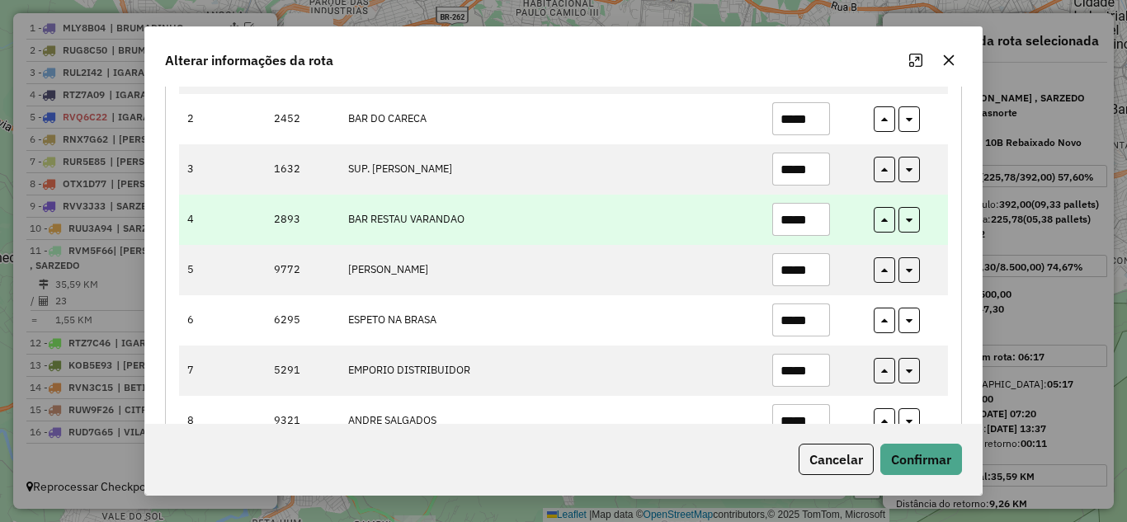
scroll to position [0, 0]
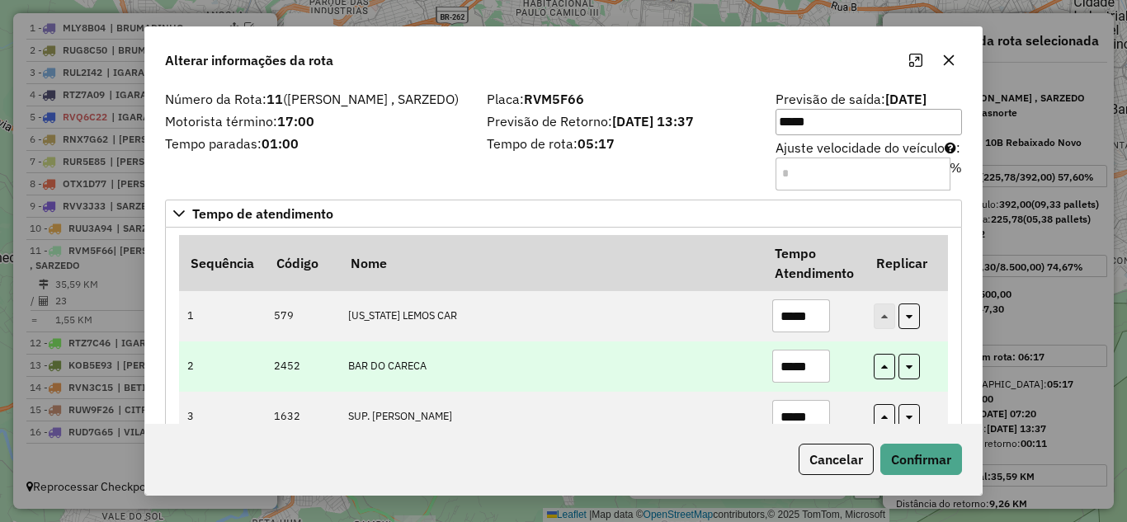
click at [818, 369] on input "*****" at bounding box center [801, 366] width 58 height 33
type input "*"
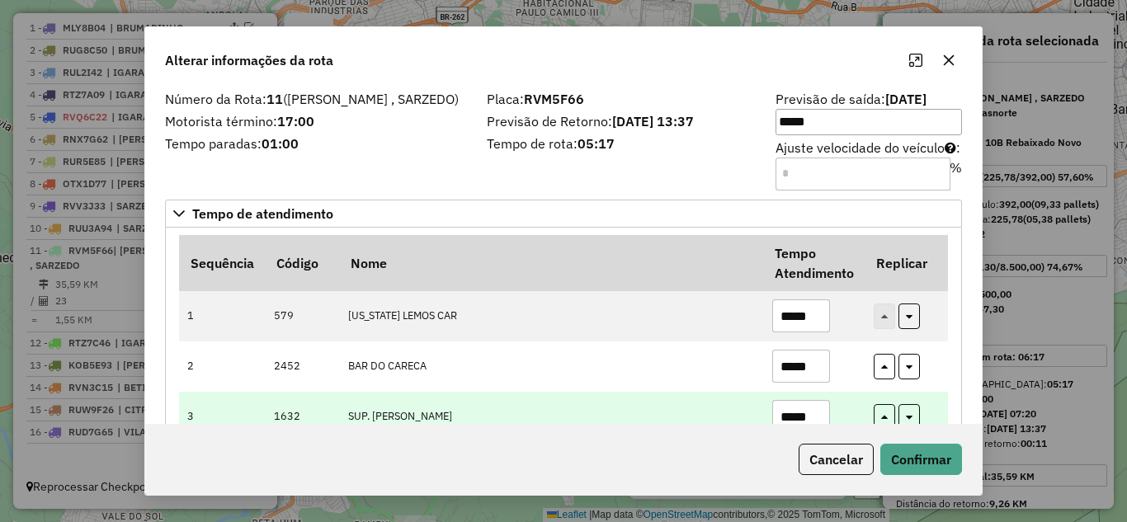
type input "*****"
click at [818, 405] on input "*****" at bounding box center [801, 416] width 58 height 33
type input "*"
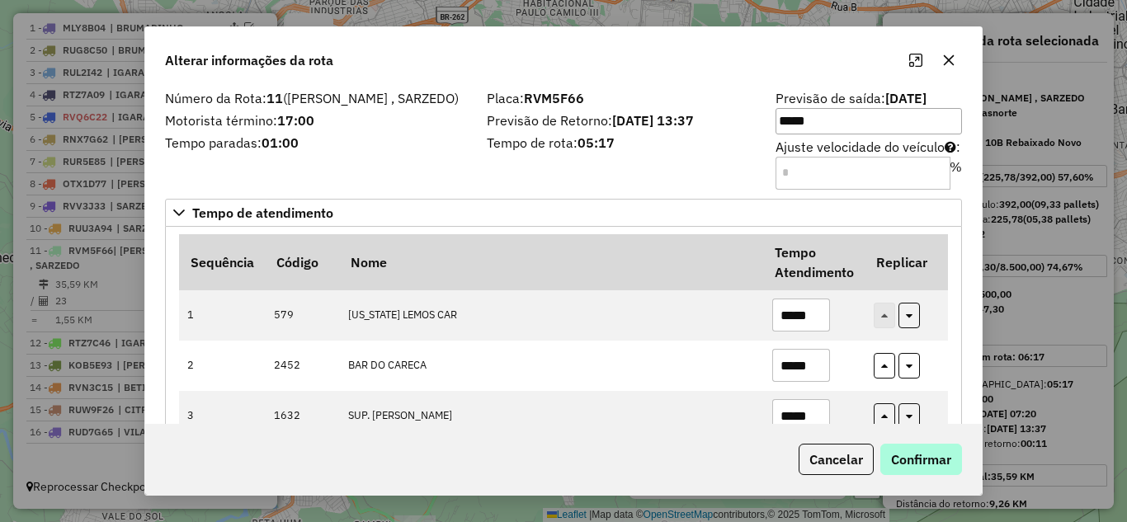
type input "*****"
click at [922, 459] on button "Confirmar" at bounding box center [921, 459] width 82 height 31
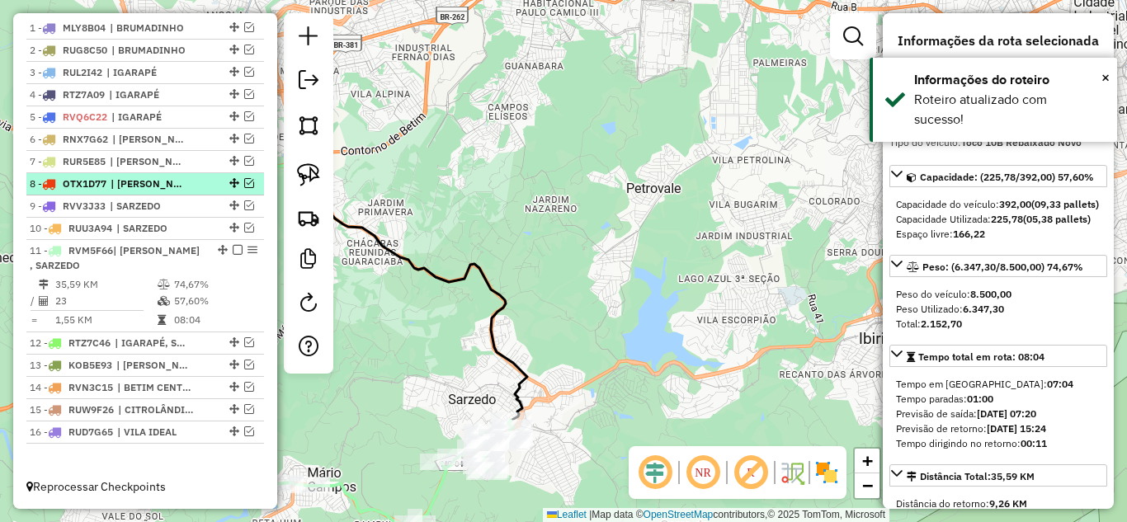
click at [233, 248] on em at bounding box center [238, 250] width 10 height 10
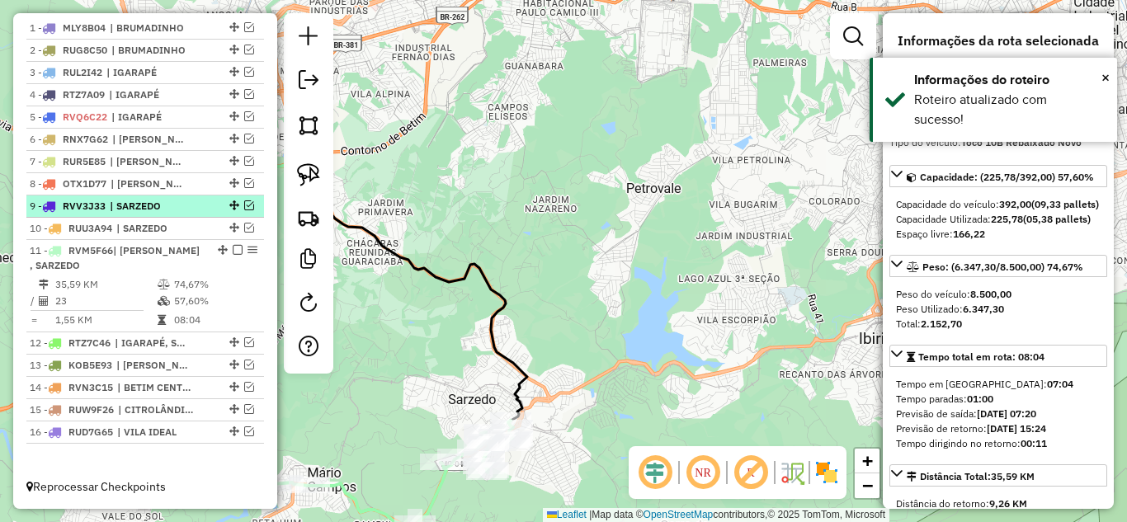
scroll to position [564, 0]
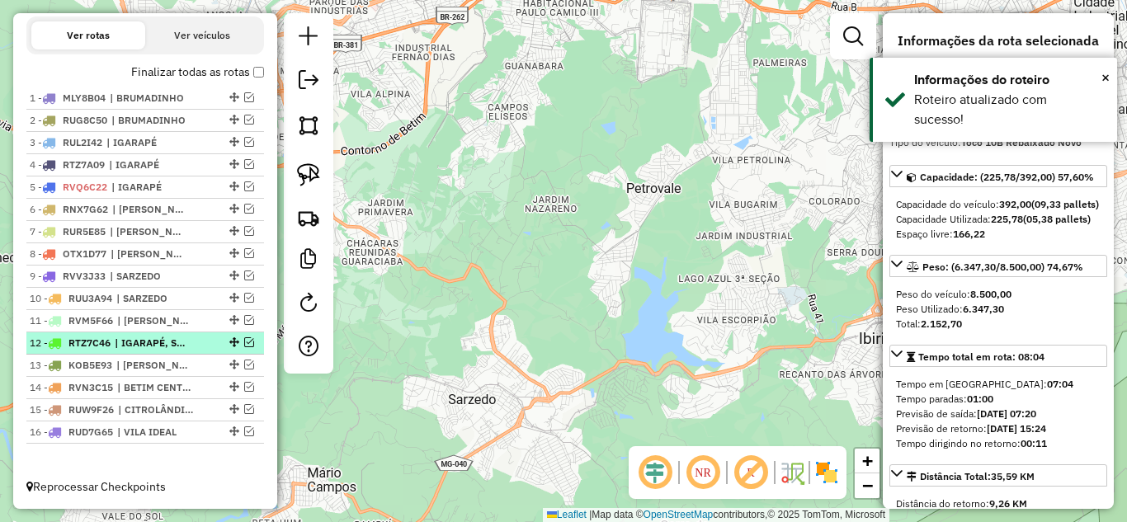
click at [245, 342] on em at bounding box center [249, 342] width 10 height 10
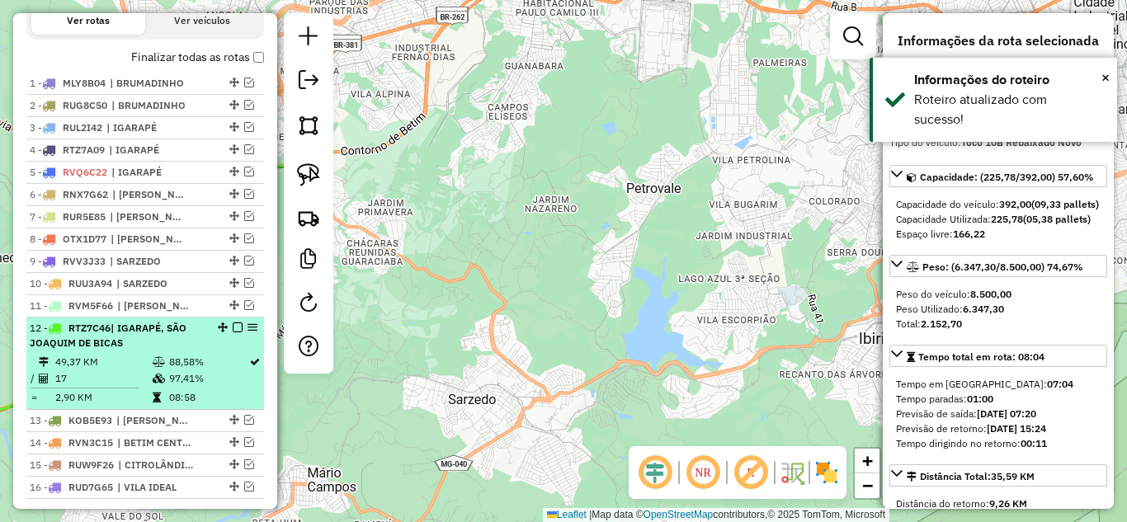
scroll to position [634, 0]
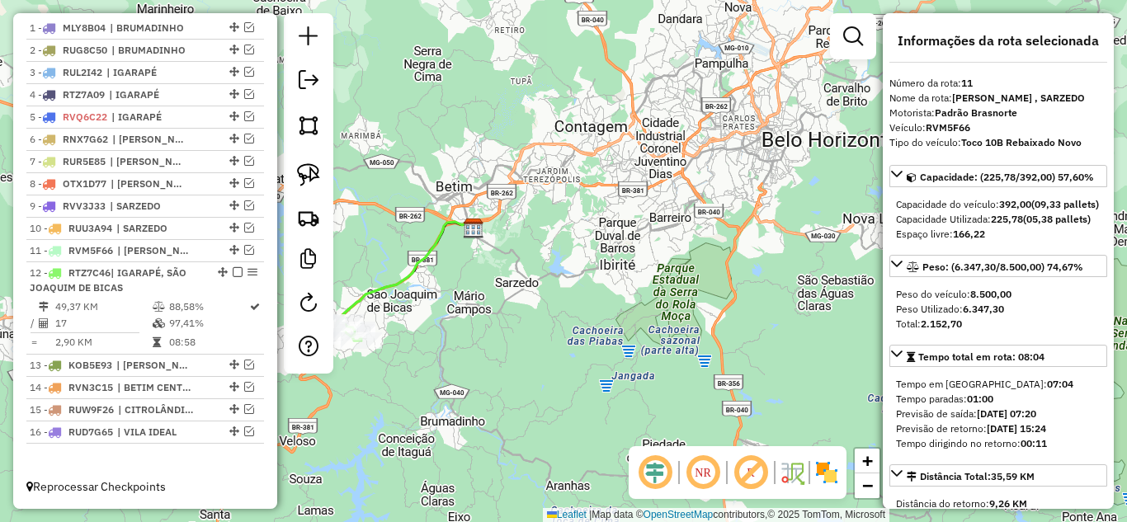
drag, startPoint x: 513, startPoint y: 308, endPoint x: 465, endPoint y: 276, distance: 57.2
click at [556, 288] on div "Janela de atendimento Grade de atendimento Capacidade Transportadoras Veículos …" at bounding box center [563, 261] width 1127 height 522
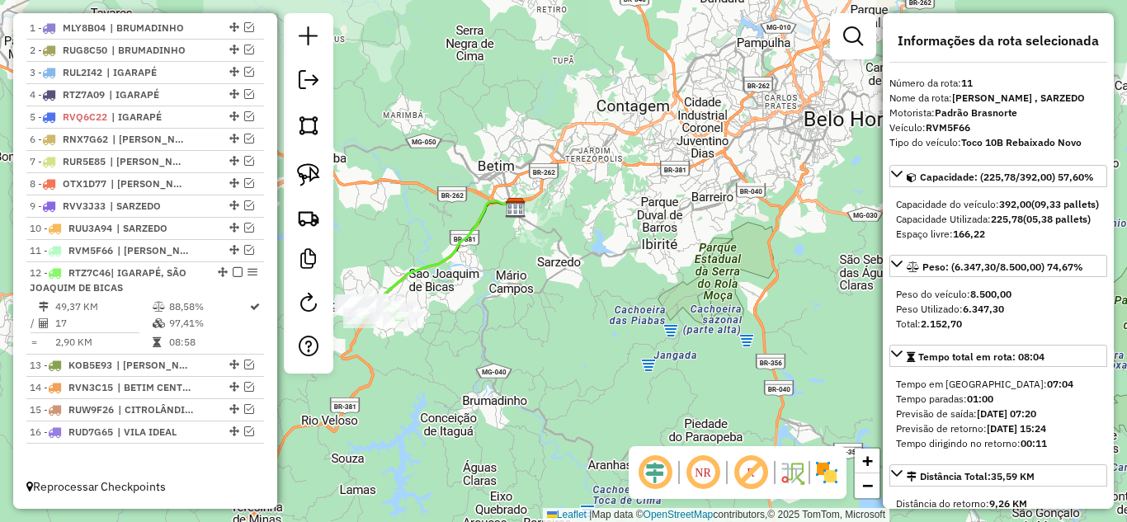
click at [424, 266] on icon at bounding box center [440, 253] width 149 height 107
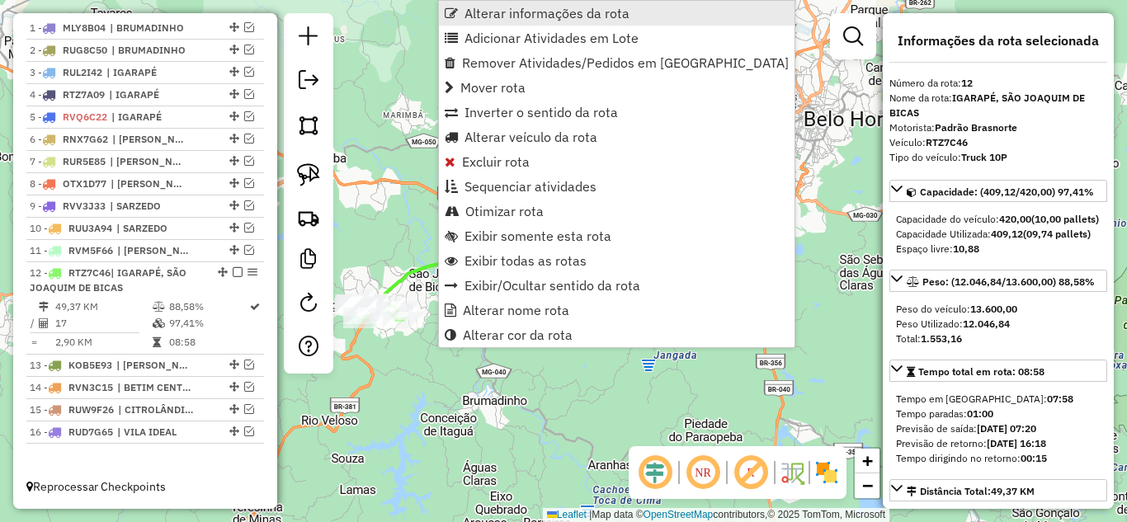
click at [507, 19] on span "Alterar informações da rota" at bounding box center [546, 13] width 165 height 13
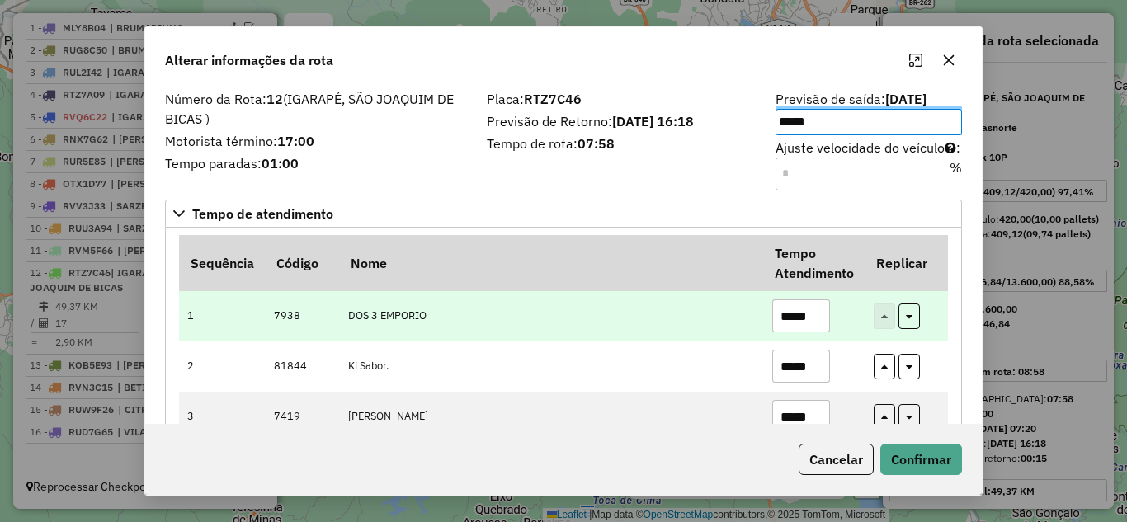
click at [814, 313] on input "*****" at bounding box center [801, 315] width 58 height 33
type input "*"
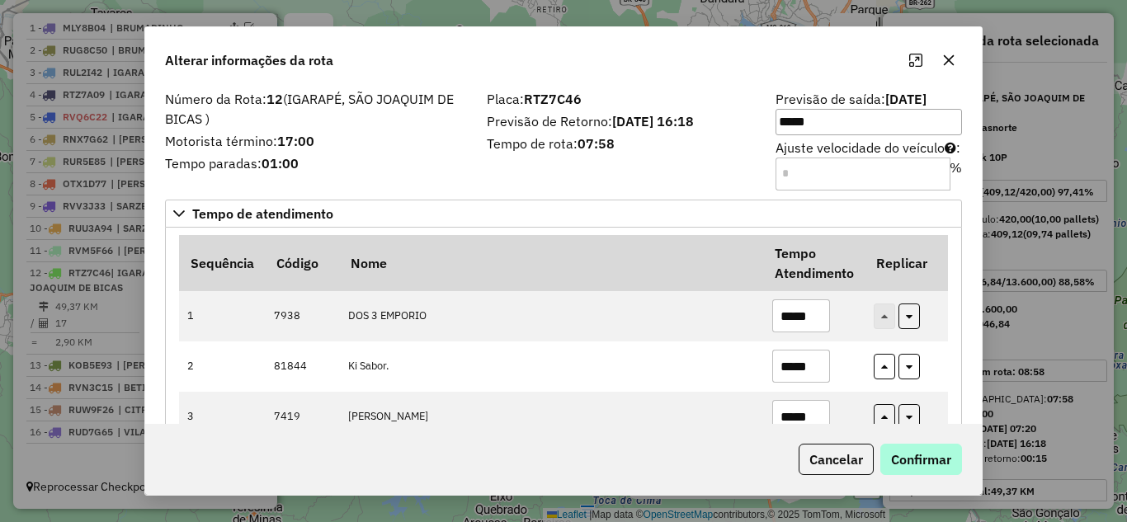
type input "*****"
click at [924, 454] on button "Confirmar" at bounding box center [921, 459] width 82 height 31
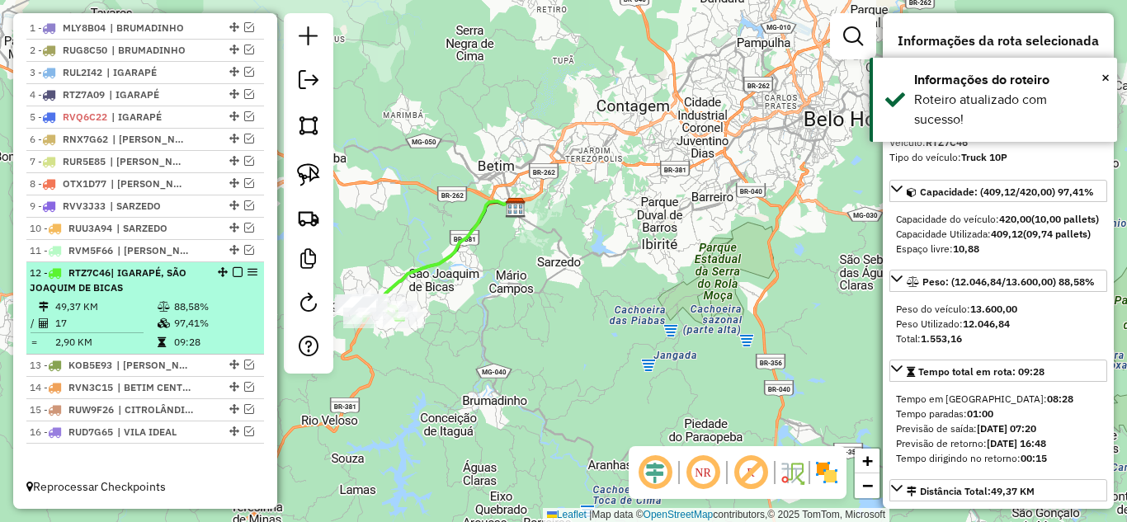
click at [233, 271] on em at bounding box center [238, 272] width 10 height 10
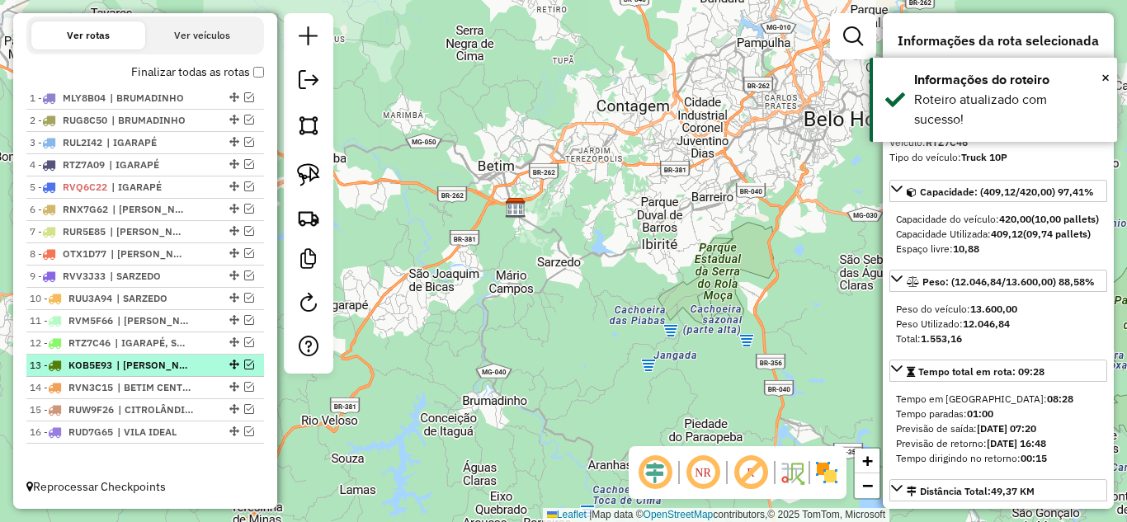
click at [244, 361] on em at bounding box center [249, 365] width 10 height 10
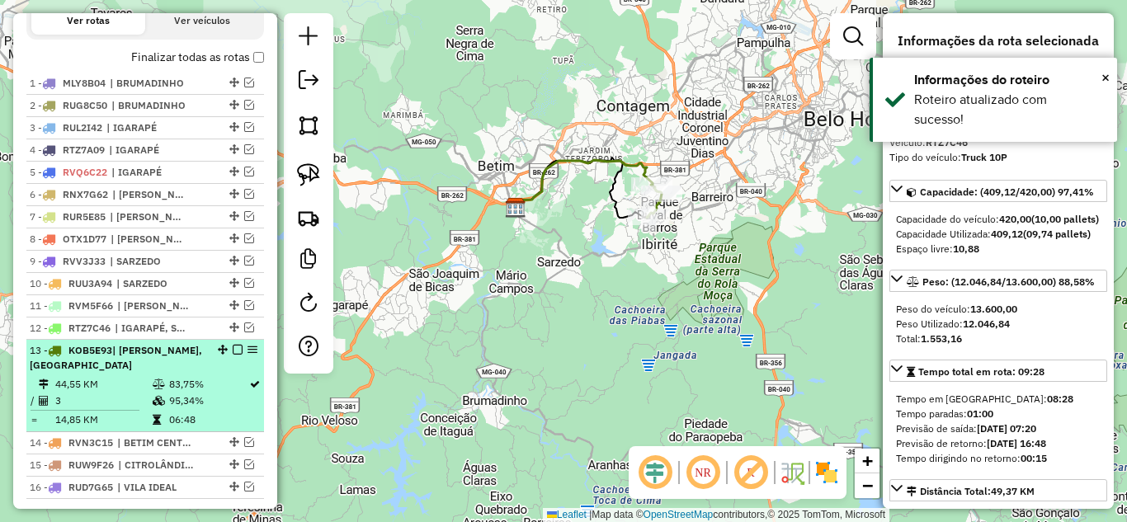
scroll to position [634, 0]
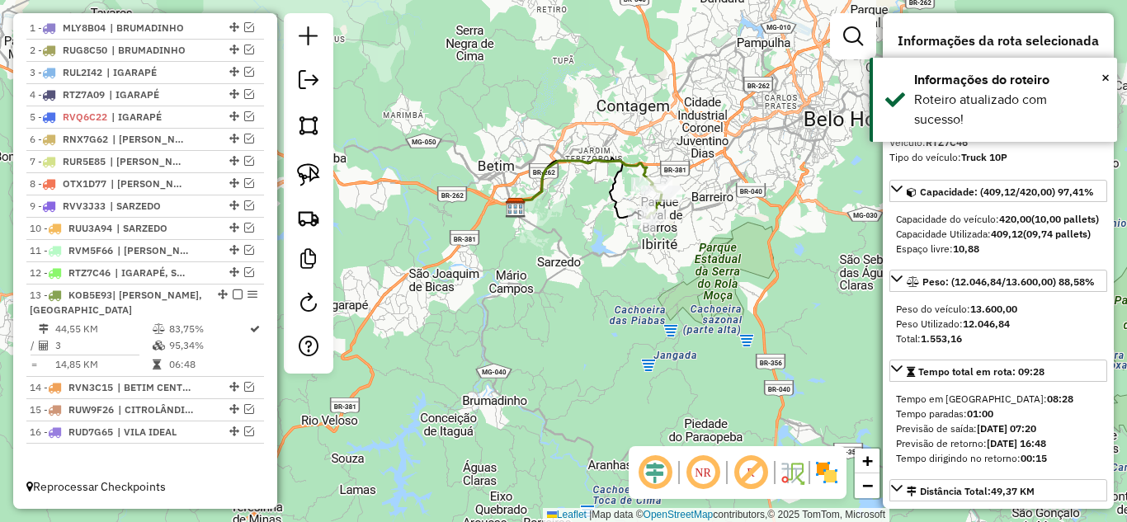
click at [565, 160] on icon at bounding box center [583, 184] width 139 height 48
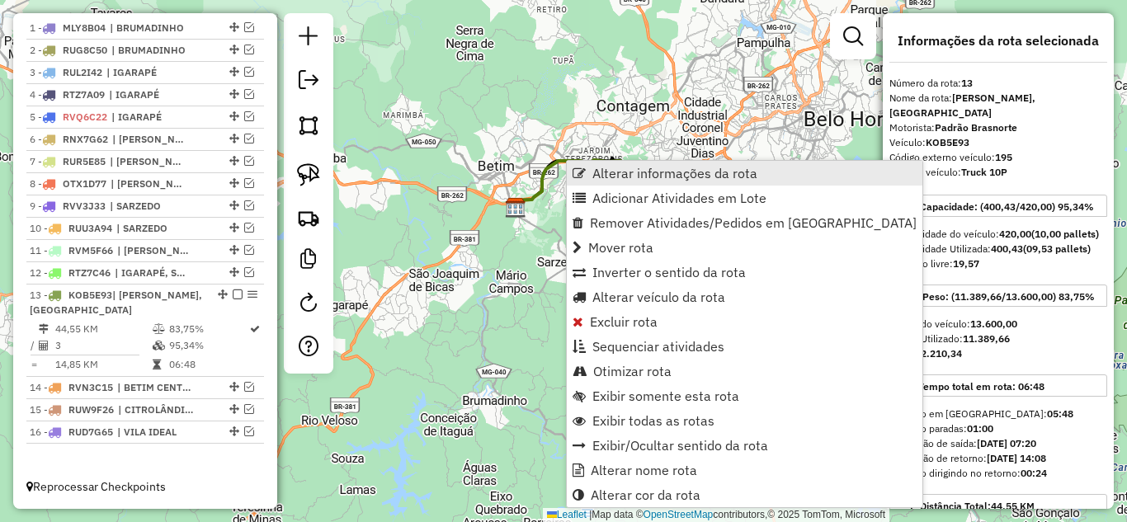
click at [627, 168] on span "Alterar informações da rota" at bounding box center [674, 173] width 165 height 13
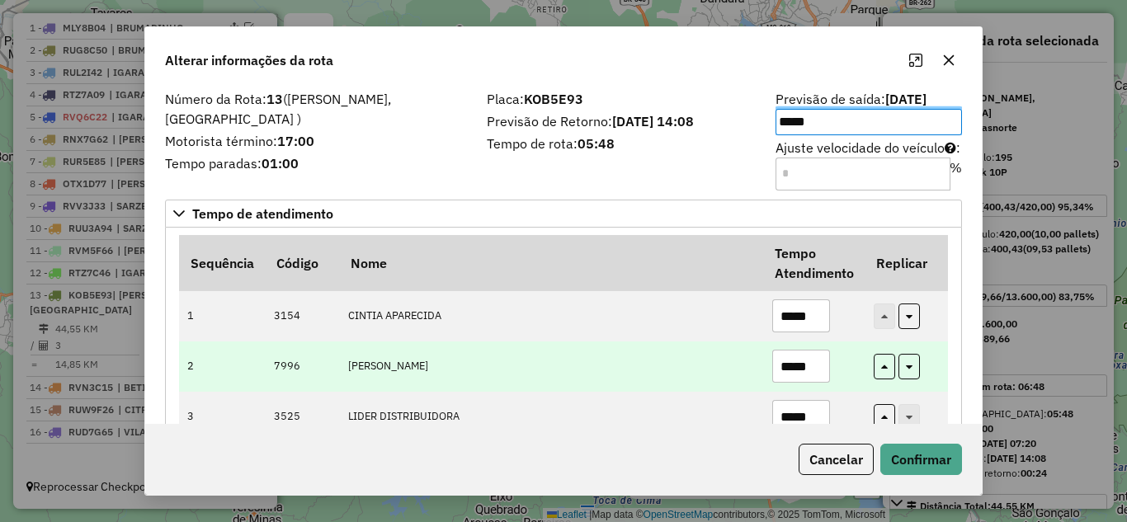
click at [820, 362] on input "*****" at bounding box center [801, 366] width 58 height 33
type input "*"
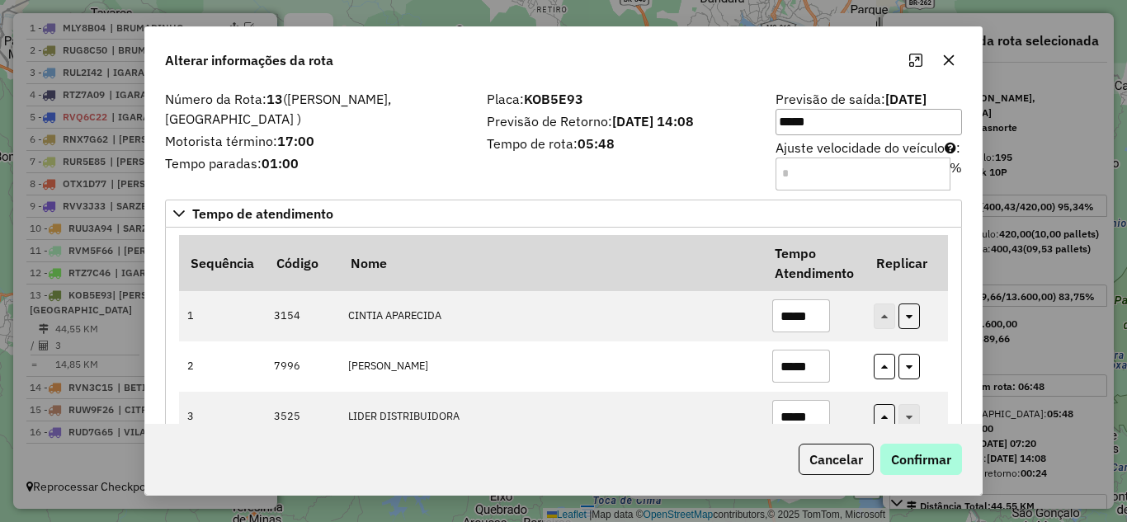
type input "*****"
drag, startPoint x: 929, startPoint y: 460, endPoint x: 792, endPoint y: 429, distance: 140.5
click at [929, 459] on button "Confirmar" at bounding box center [921, 459] width 82 height 31
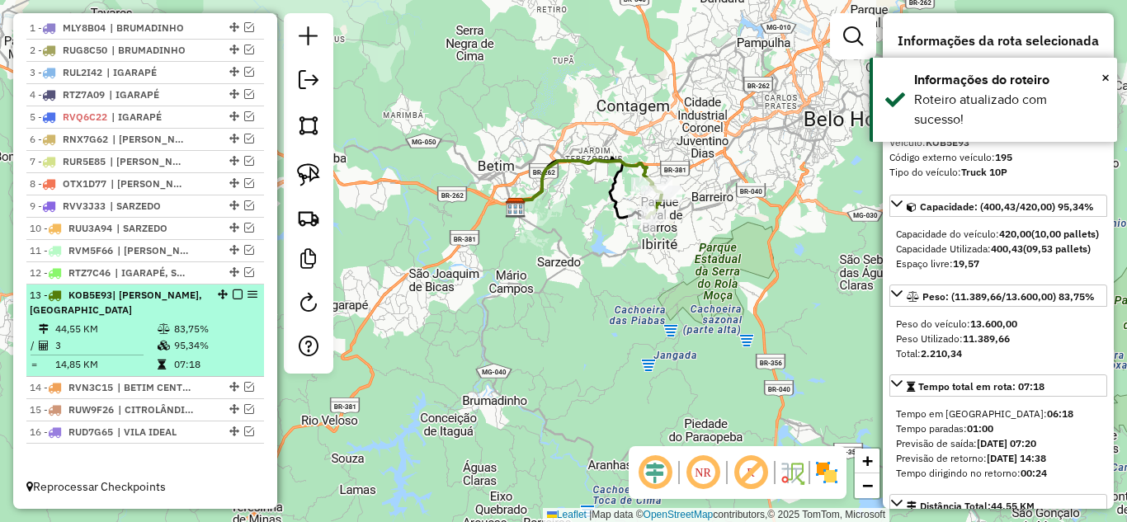
click at [236, 294] on em at bounding box center [238, 295] width 10 height 10
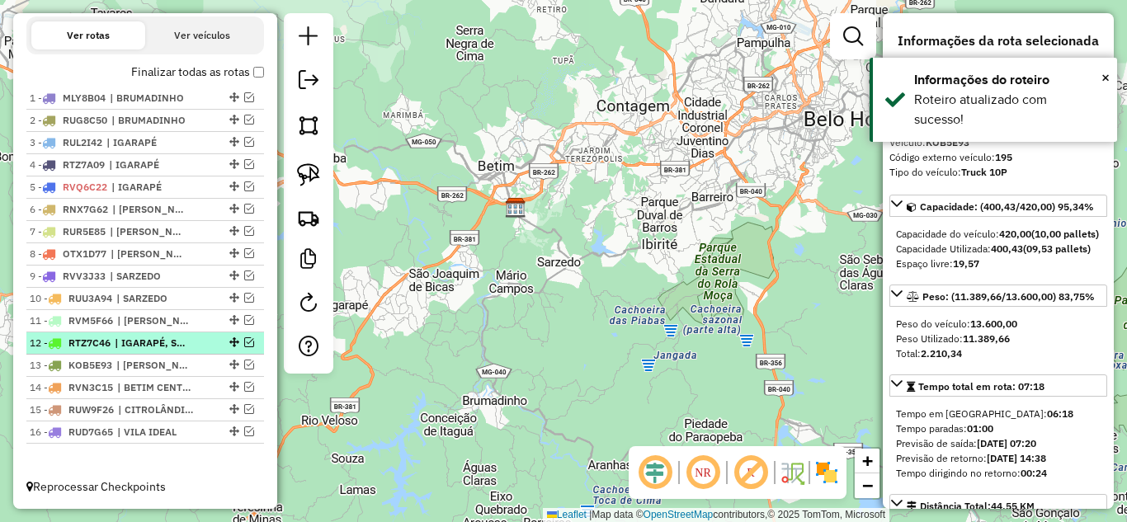
scroll to position [564, 0]
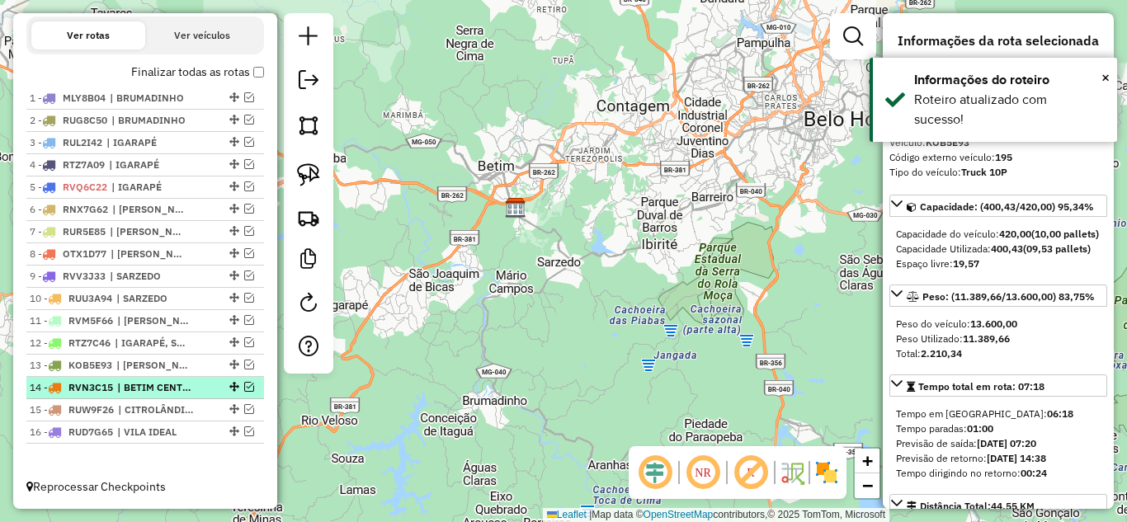
click at [245, 388] on em at bounding box center [249, 387] width 10 height 10
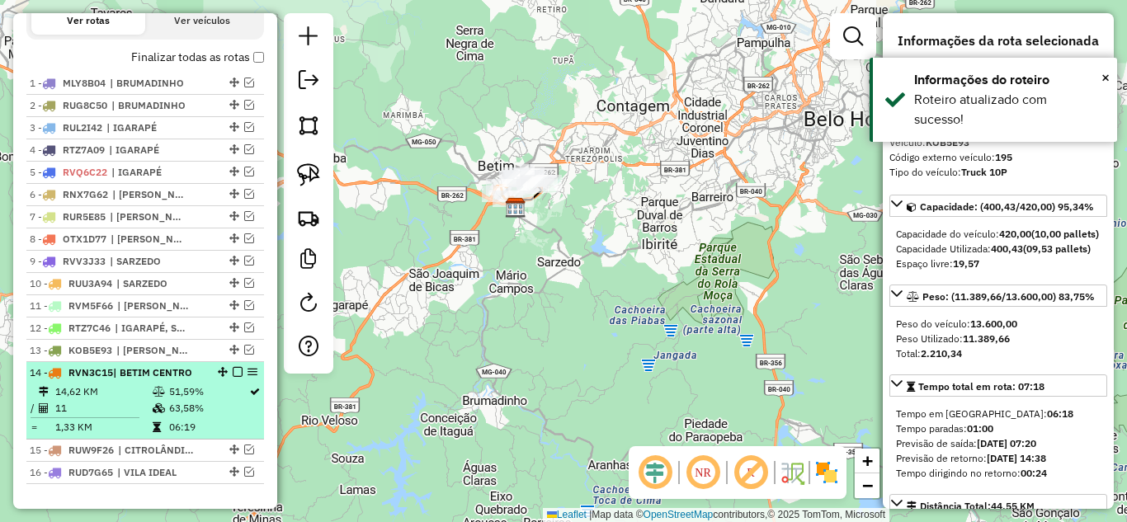
scroll to position [619, 0]
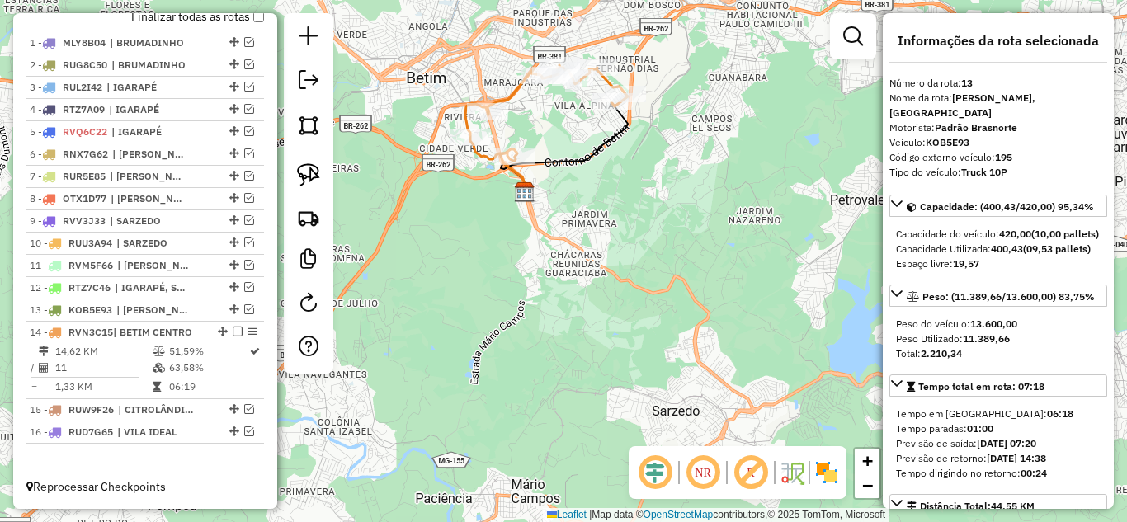
click at [513, 87] on icon at bounding box center [546, 112] width 163 height 94
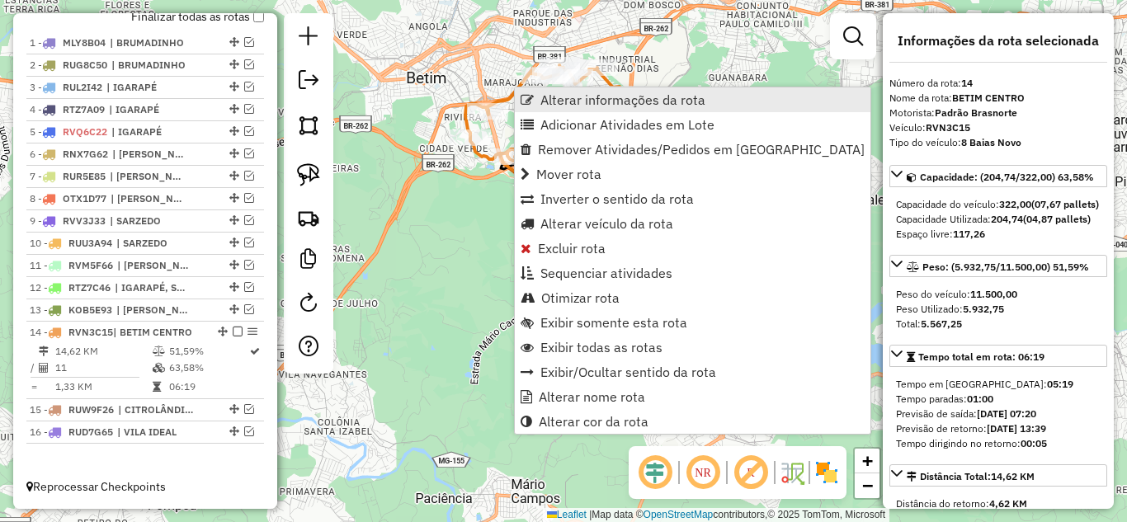
click at [571, 101] on span "Alterar informações da rota" at bounding box center [622, 99] width 165 height 13
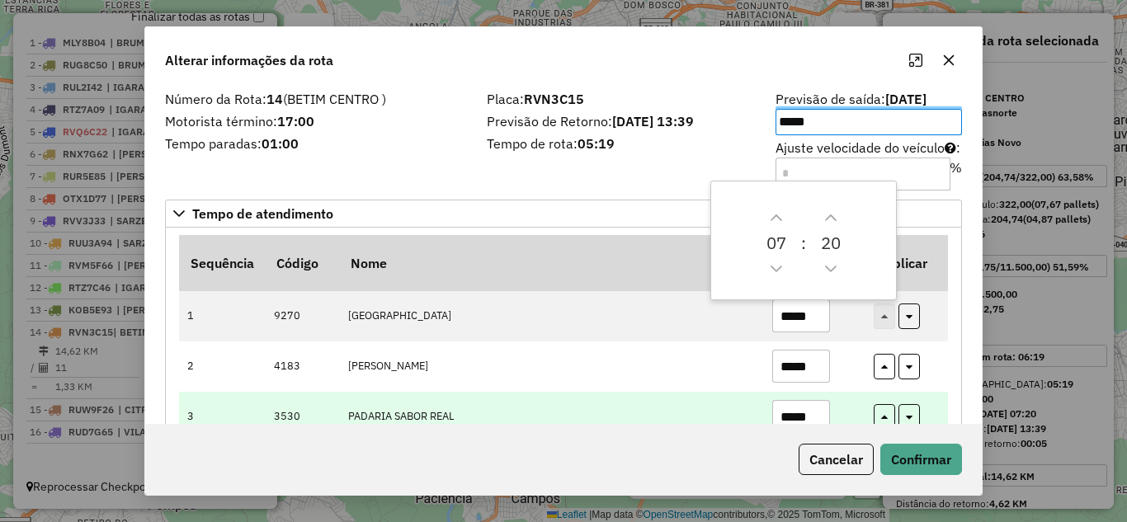
click at [818, 407] on input "*****" at bounding box center [801, 416] width 58 height 33
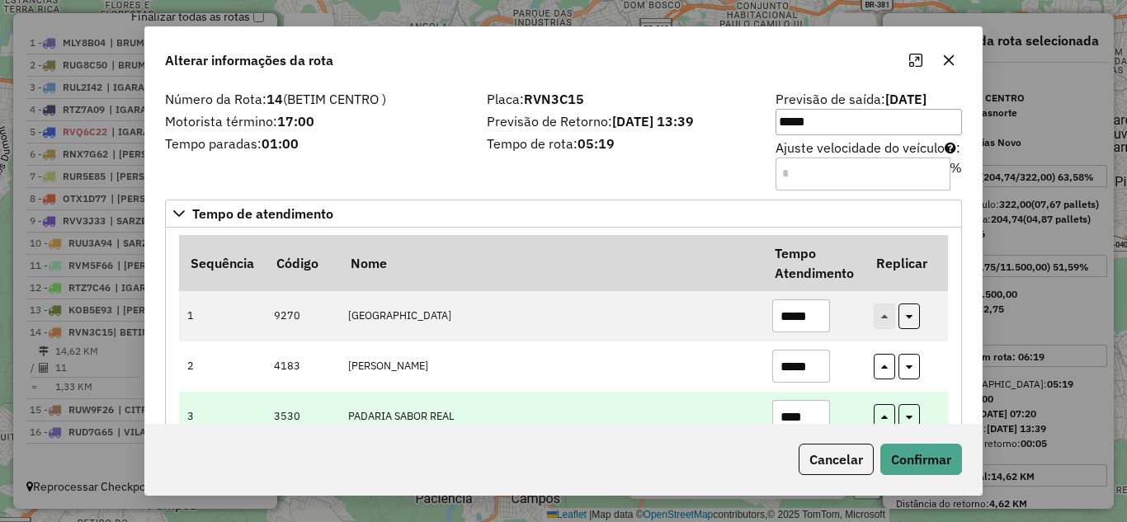
scroll to position [1, 0]
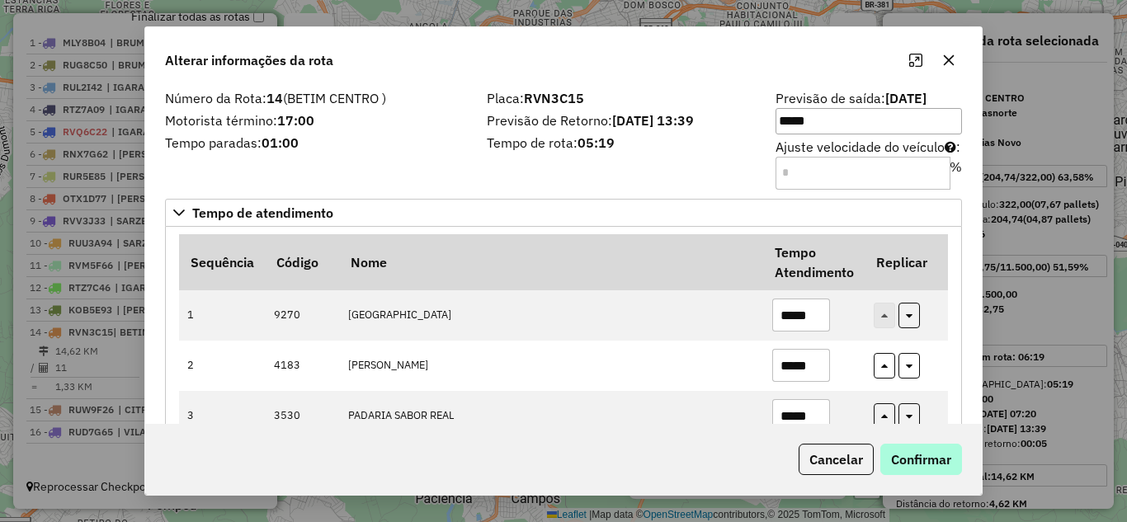
type input "*****"
drag, startPoint x: 944, startPoint y: 458, endPoint x: 859, endPoint y: 462, distance: 85.1
click at [942, 458] on button "Confirmar" at bounding box center [921, 459] width 82 height 31
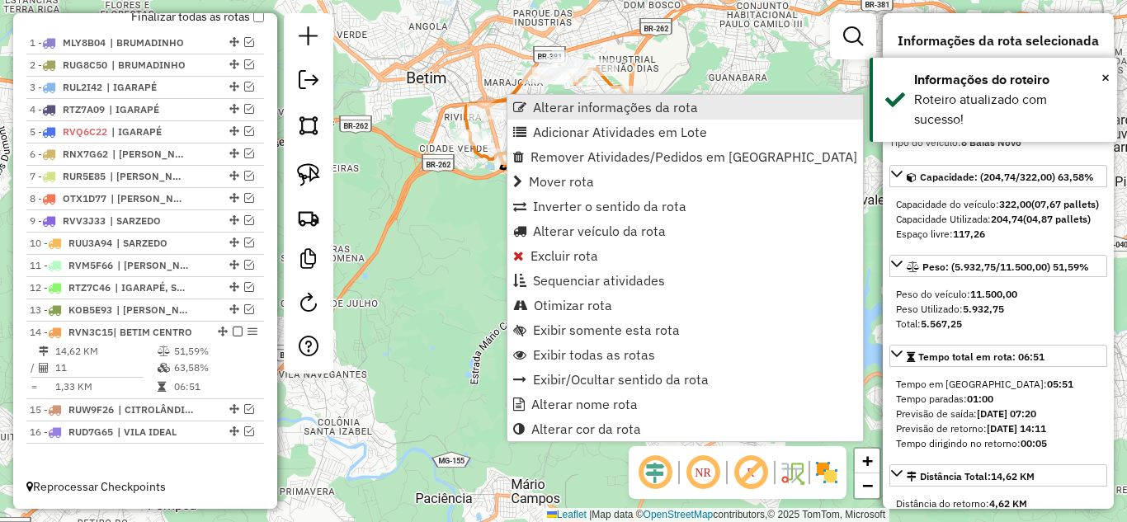
click at [582, 105] on span "Alterar informações da rota" at bounding box center [615, 107] width 165 height 13
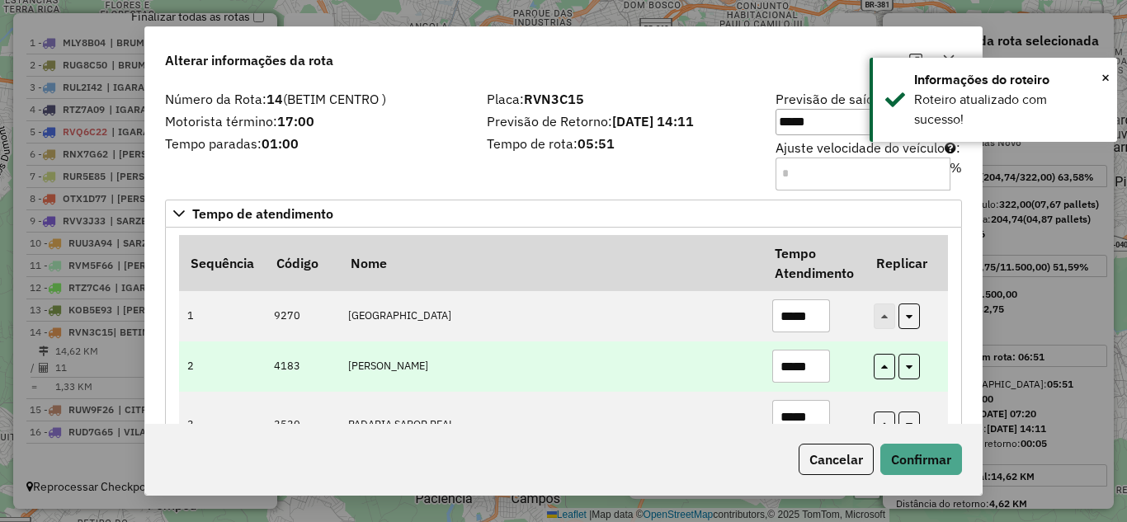
drag, startPoint x: 824, startPoint y: 365, endPoint x: 705, endPoint y: 356, distance: 119.1
click at [705, 356] on tr "2 4183 VICTOR HENRIQUE *****" at bounding box center [563, 366] width 769 height 50
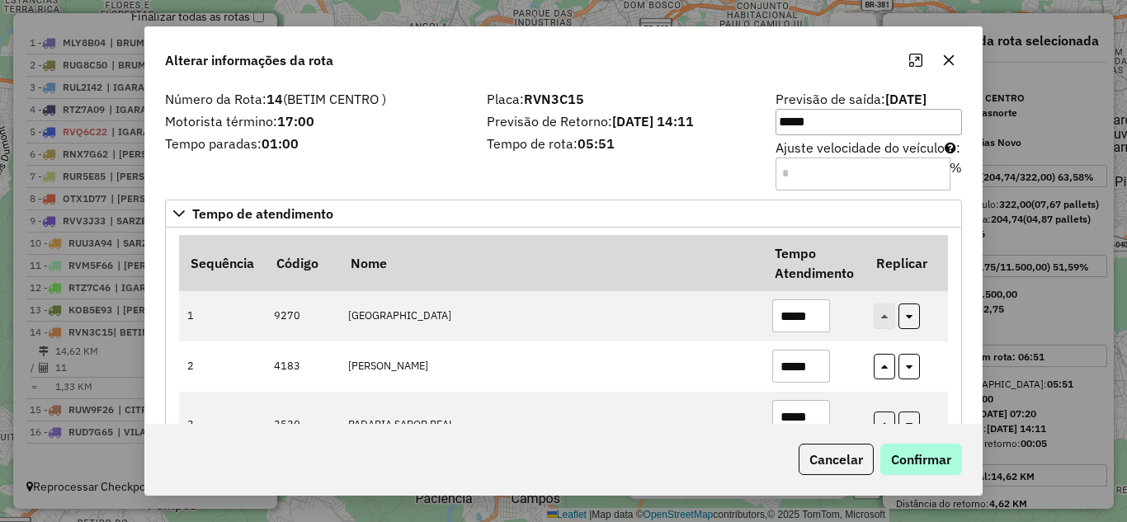
type input "*****"
drag, startPoint x: 911, startPoint y: 446, endPoint x: 866, endPoint y: 459, distance: 47.0
click at [911, 447] on button "Confirmar" at bounding box center [921, 459] width 82 height 31
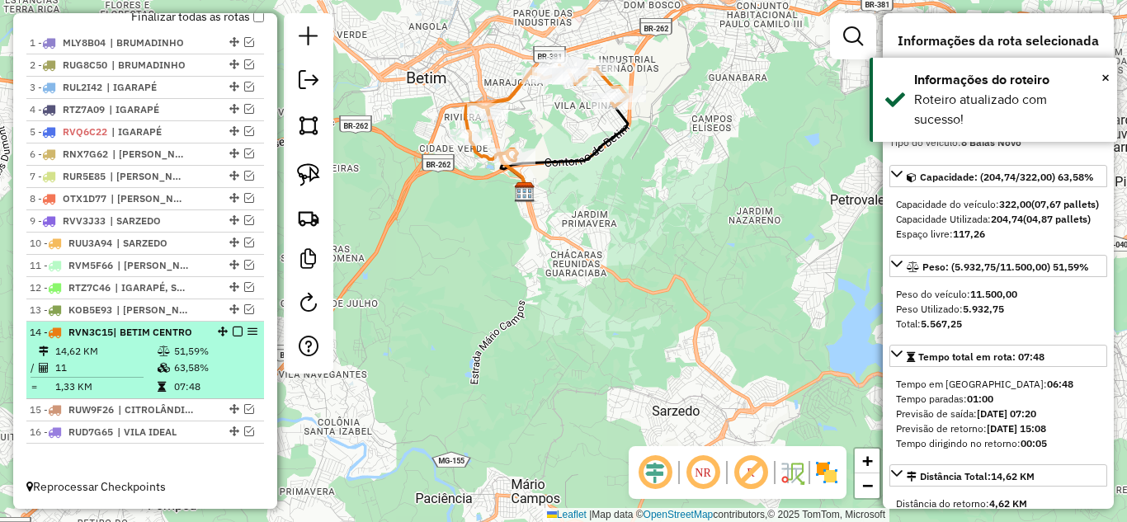
click at [233, 327] on em at bounding box center [238, 332] width 10 height 10
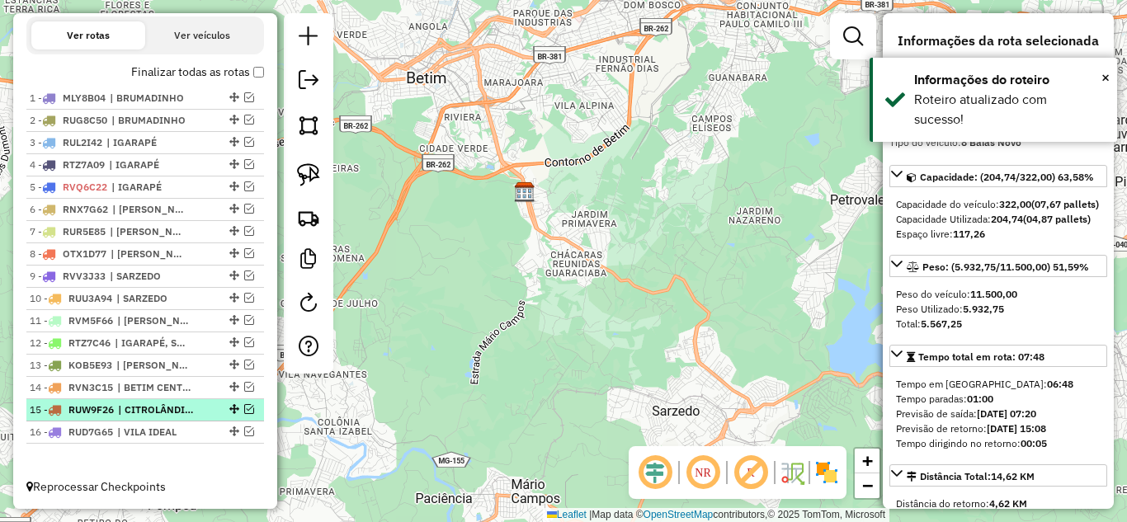
click at [245, 407] on em at bounding box center [249, 409] width 10 height 10
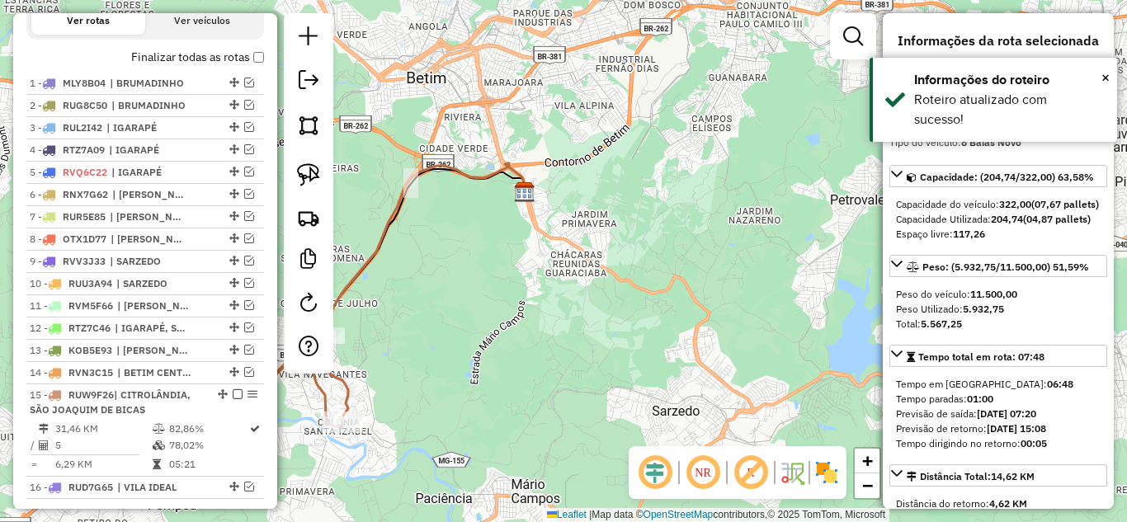
scroll to position [634, 0]
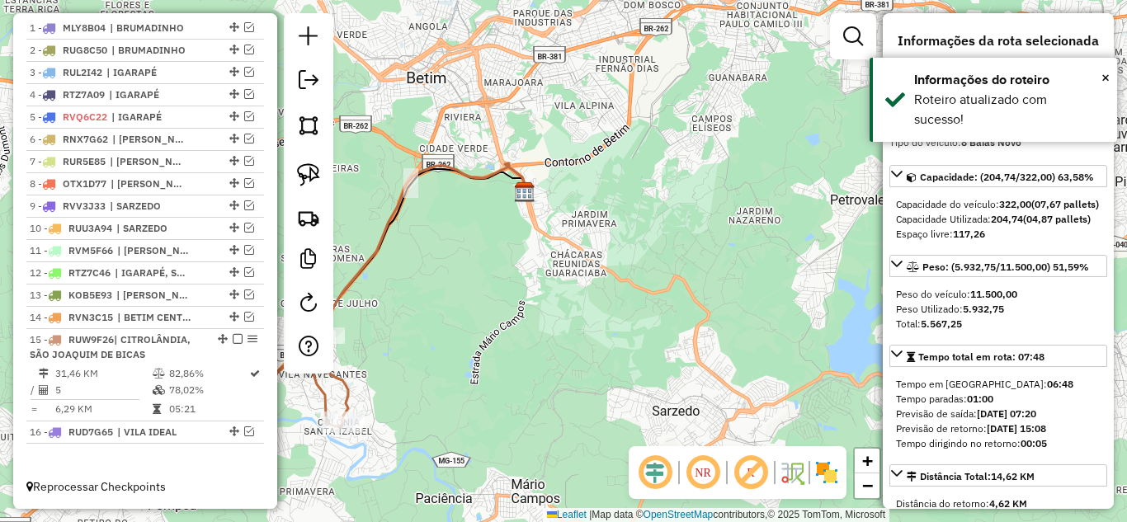
click at [384, 224] on icon at bounding box center [320, 319] width 412 height 313
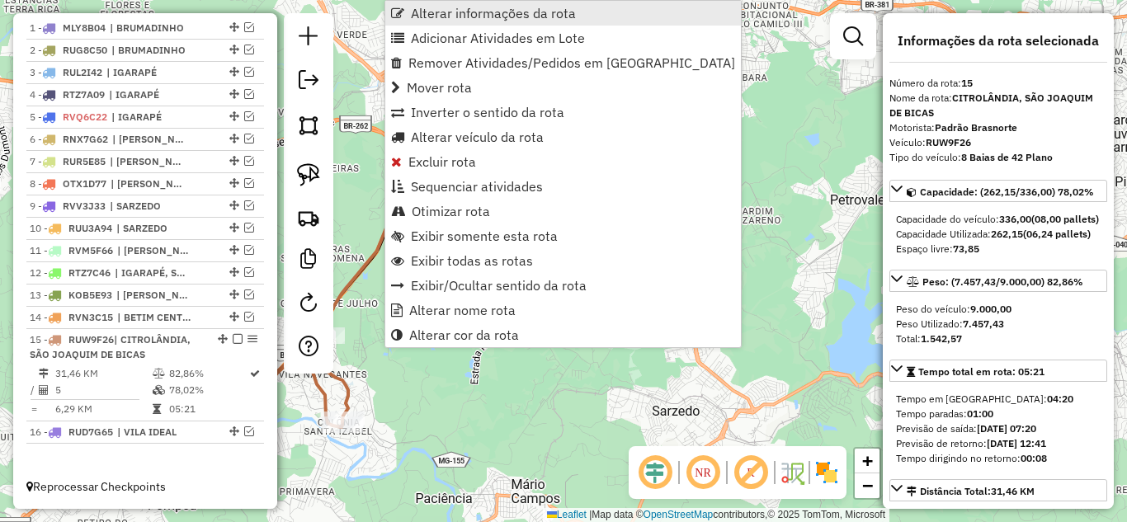
click at [458, 7] on span "Alterar informações da rota" at bounding box center [493, 13] width 165 height 13
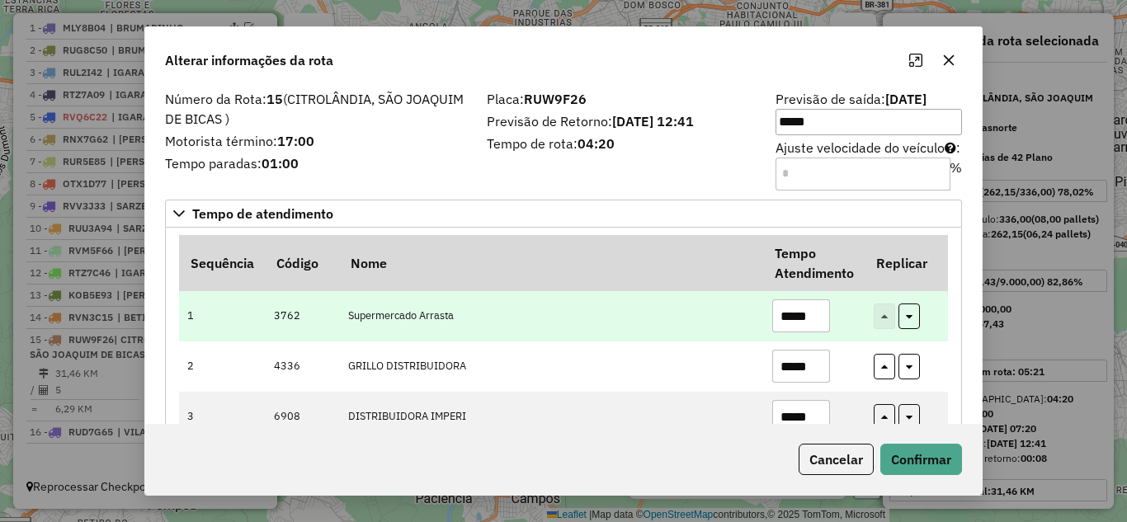
drag, startPoint x: 814, startPoint y: 312, endPoint x: 667, endPoint y: 297, distance: 147.6
click at [667, 298] on tr "1 3762 Supermercado Arrasta *****" at bounding box center [563, 316] width 769 height 50
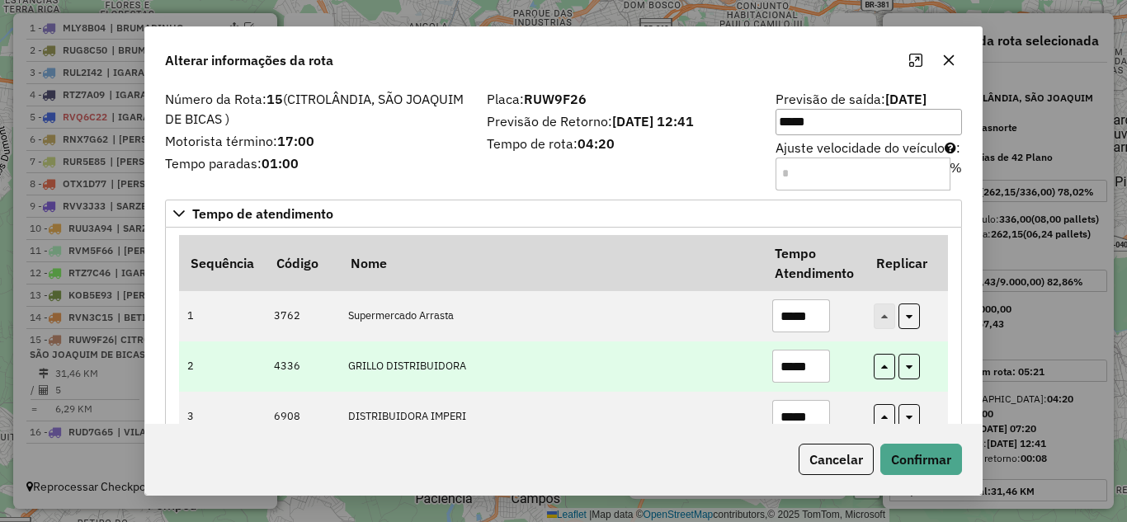
type input "*****"
click at [816, 364] on input "*****" at bounding box center [801, 366] width 58 height 33
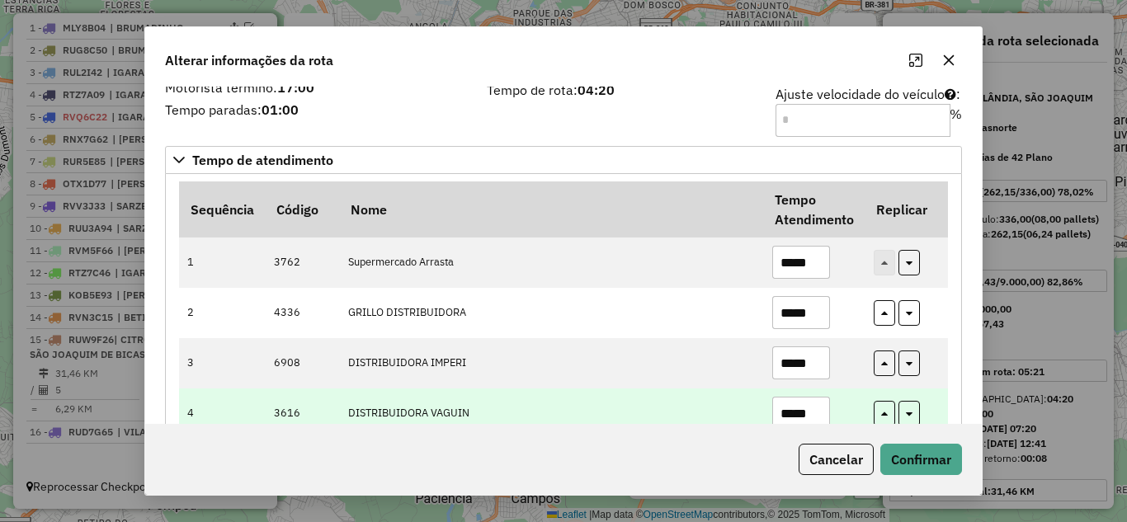
scroll to position [82, 0]
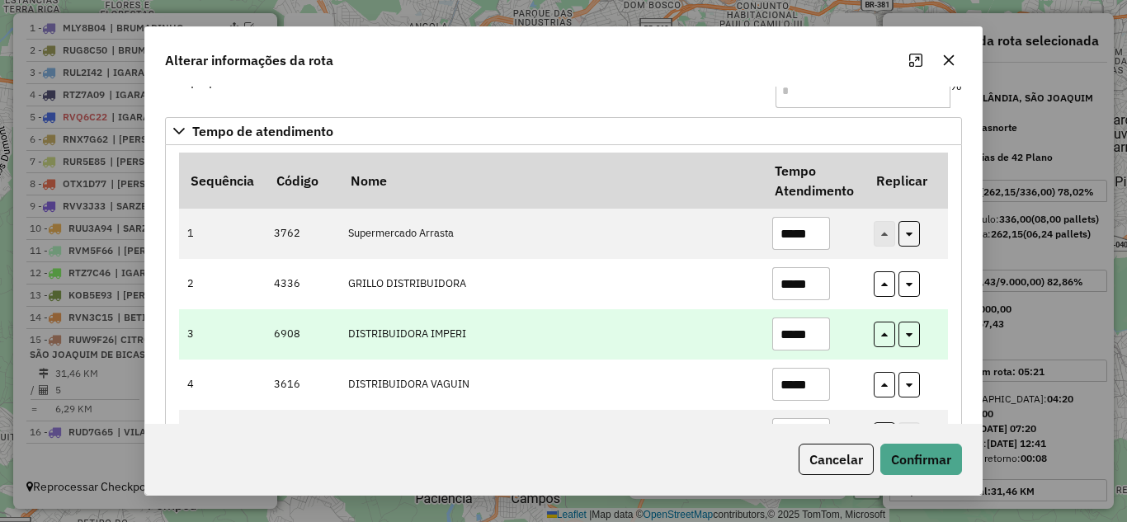
type input "*****"
click at [813, 337] on input "*****" at bounding box center [801, 334] width 58 height 33
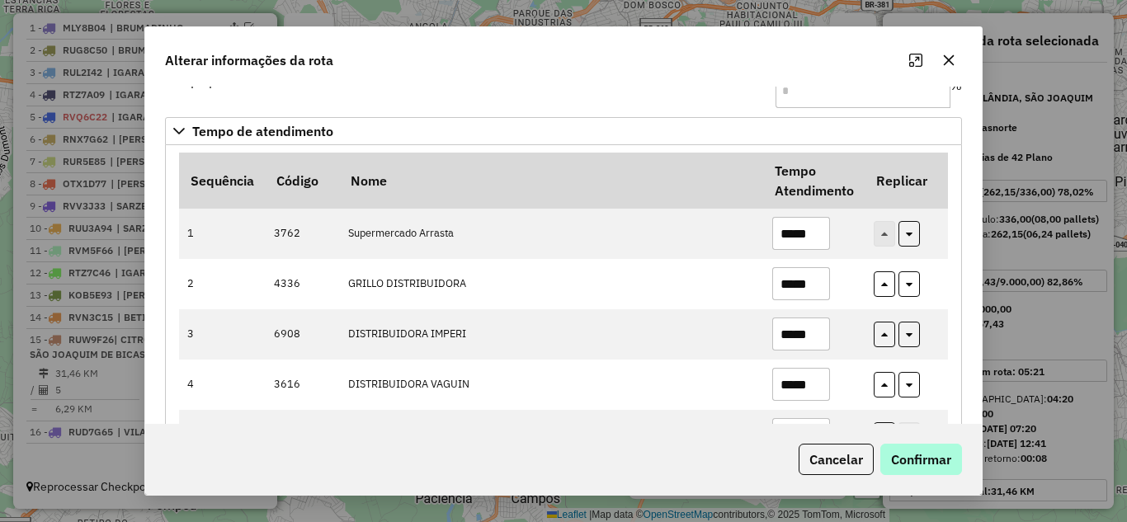
type input "*****"
click at [907, 453] on button "Confirmar" at bounding box center [921, 459] width 82 height 31
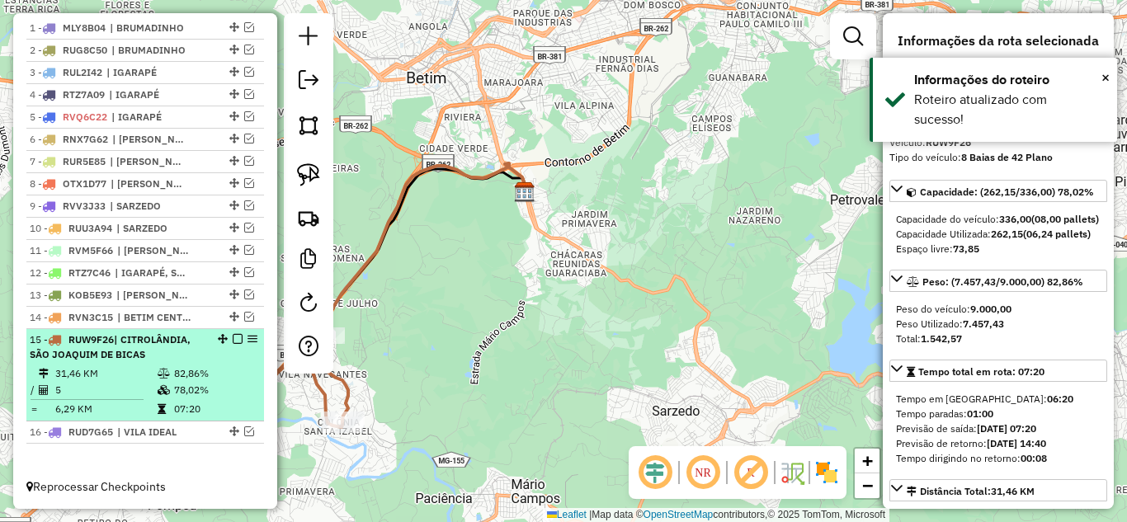
click at [233, 339] on em at bounding box center [238, 339] width 10 height 10
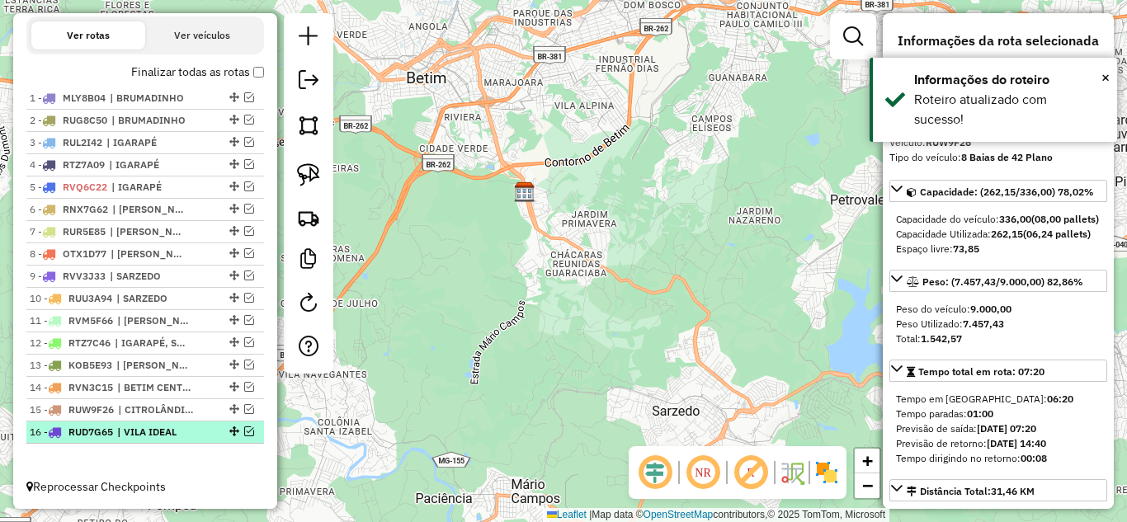
click at [244, 433] on em at bounding box center [249, 431] width 10 height 10
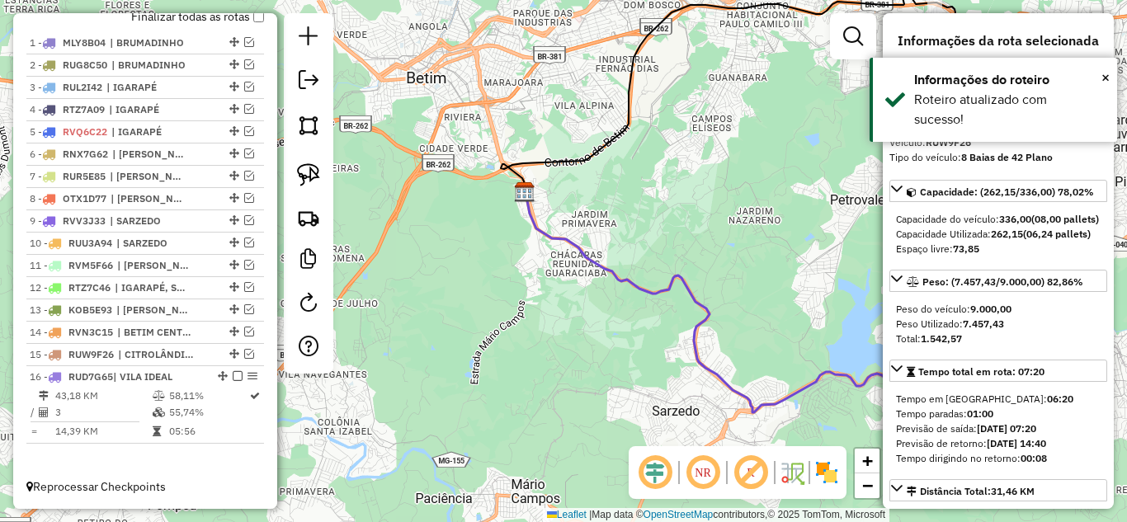
click at [552, 238] on icon at bounding box center [740, 302] width 430 height 220
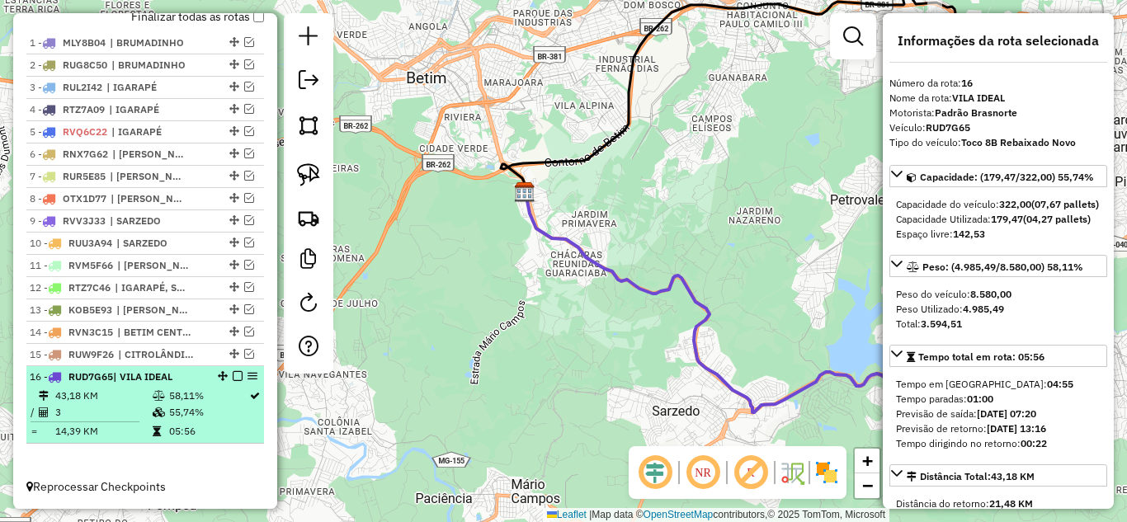
click at [233, 376] on em at bounding box center [238, 376] width 10 height 10
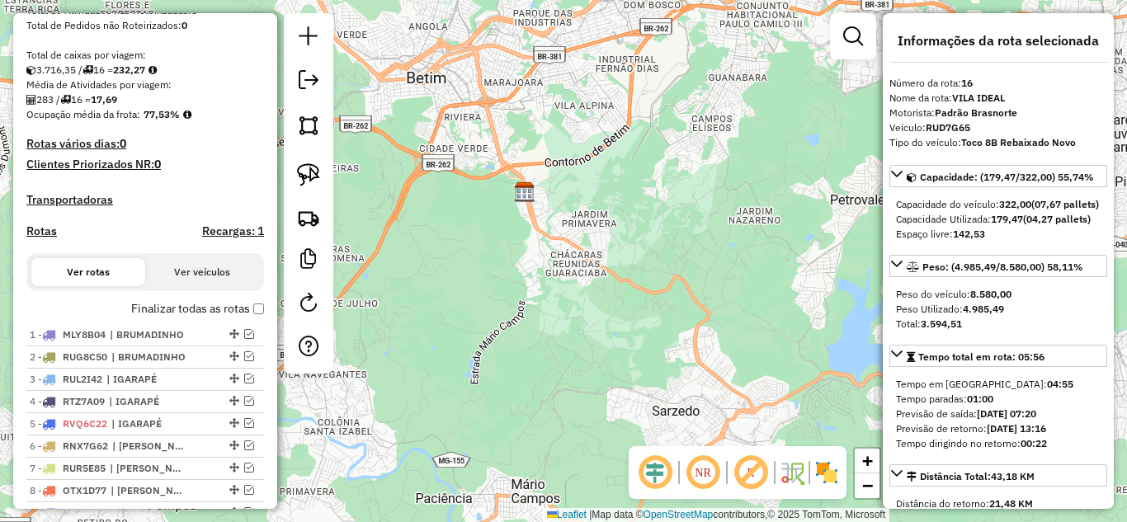
scroll to position [234, 0]
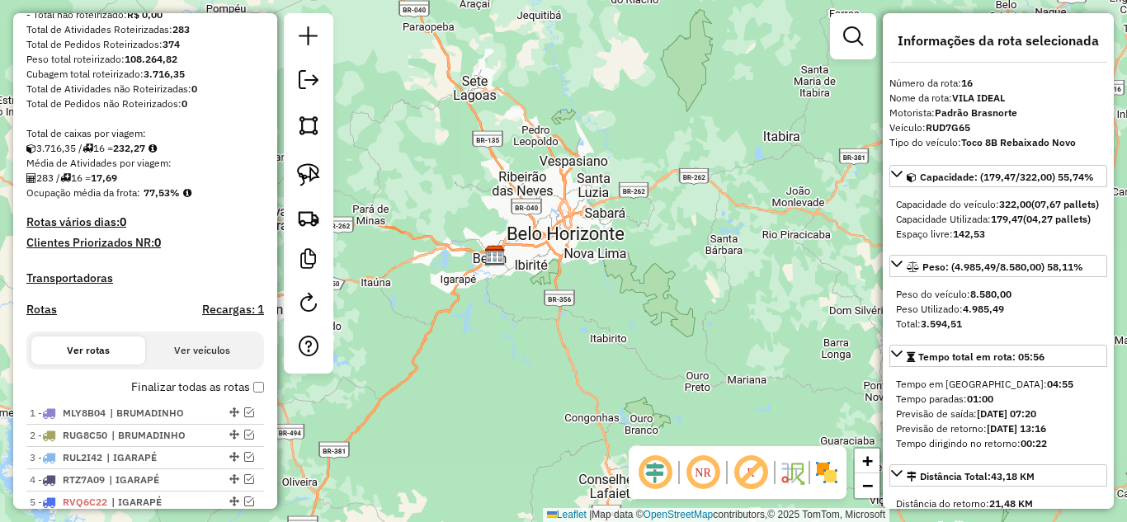
drag, startPoint x: 703, startPoint y: 257, endPoint x: 716, endPoint y: 266, distance: 16.0
click at [706, 258] on div "Janela de atendimento Grade de atendimento Capacidade Transportadoras Veículos …" at bounding box center [563, 261] width 1127 height 522
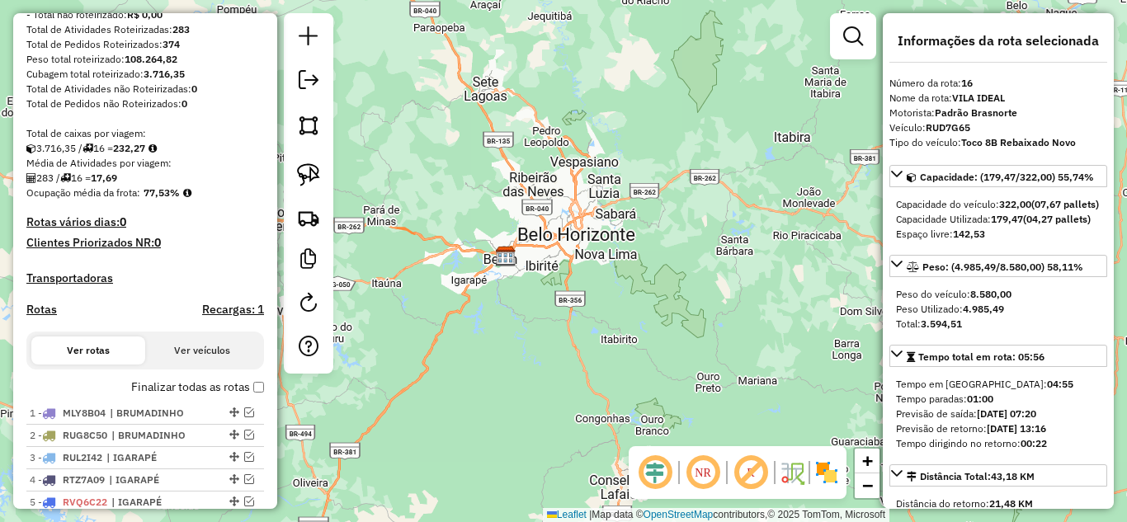
click at [814, 225] on div "Janela de atendimento Grade de atendimento Capacidade Transportadoras Veículos …" at bounding box center [563, 261] width 1127 height 522
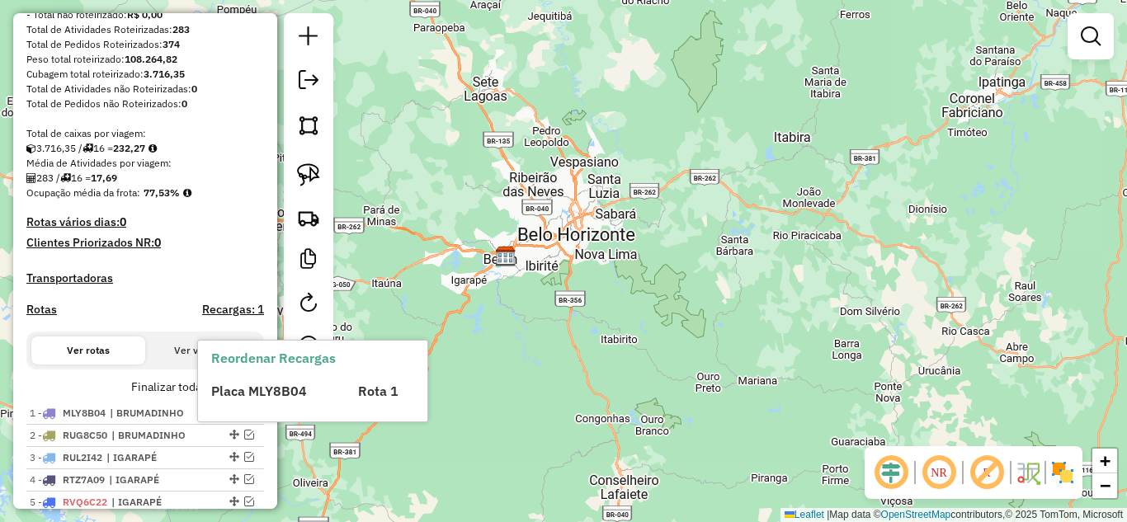
click at [252, 404] on div "Reordenar Recargas Placa MLY8B04 Rota 1" at bounding box center [312, 381] width 229 height 81
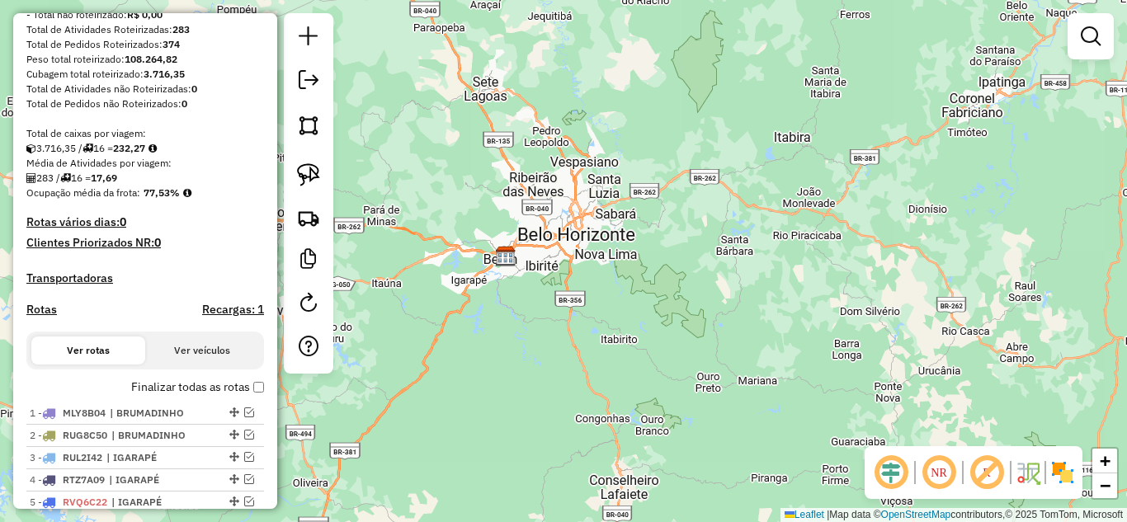
click at [254, 396] on label "Finalizar todas as rotas" at bounding box center [197, 387] width 133 height 17
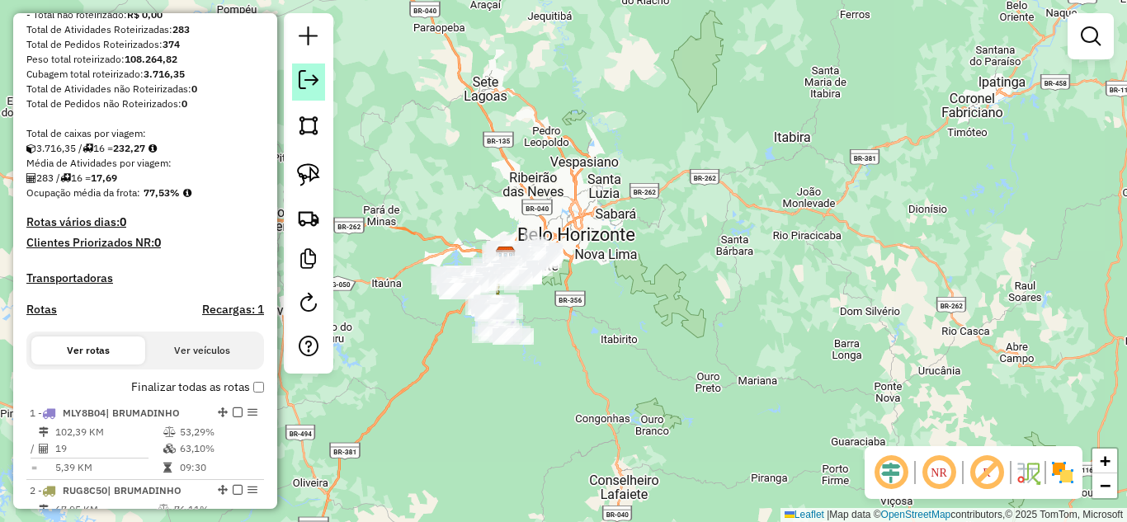
click at [309, 71] on em at bounding box center [309, 80] width 20 height 20
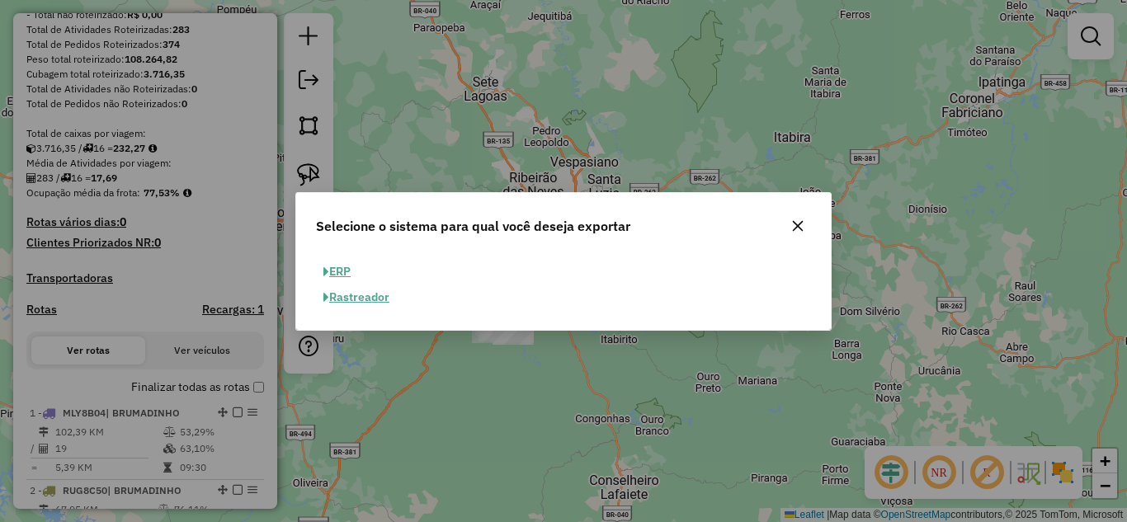
click at [346, 270] on button "ERP" at bounding box center [337, 272] width 42 height 26
select select "**"
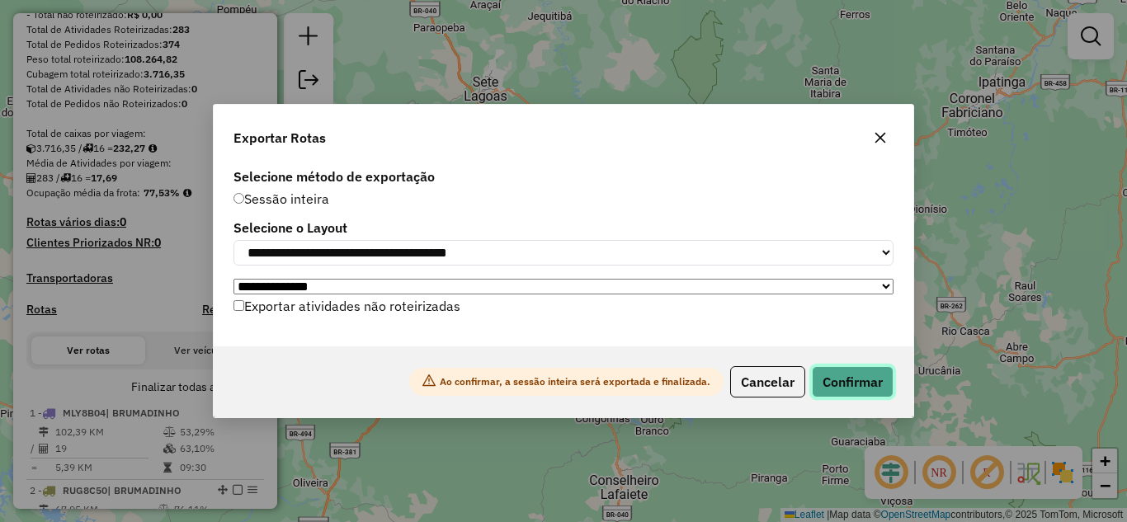
click at [854, 383] on button "Confirmar" at bounding box center [853, 381] width 82 height 31
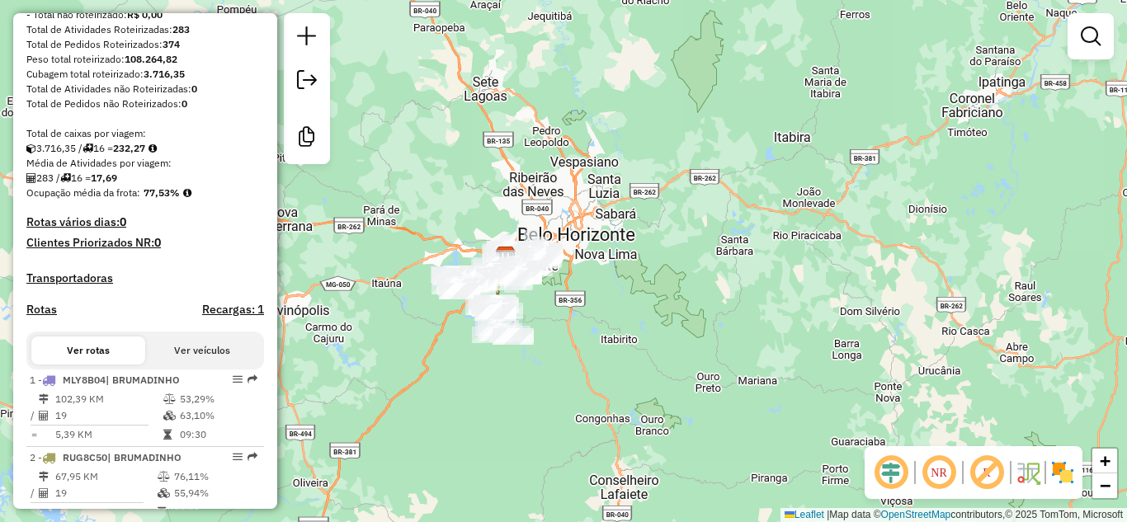
scroll to position [114, 0]
